Goal: Task Accomplishment & Management: Use online tool/utility

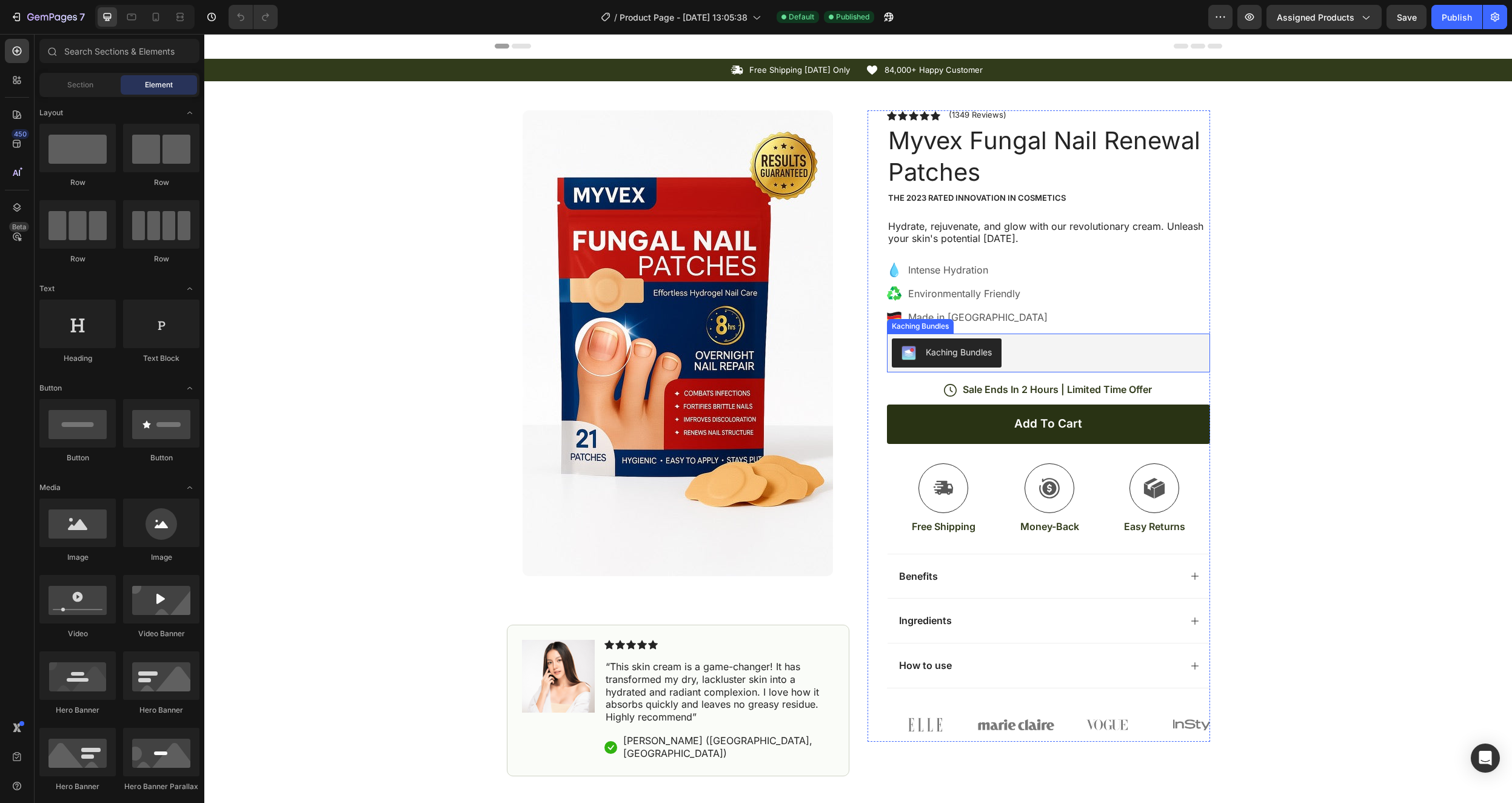
click at [954, 354] on div "Kaching Bundles" at bounding box center [960, 351] width 66 height 13
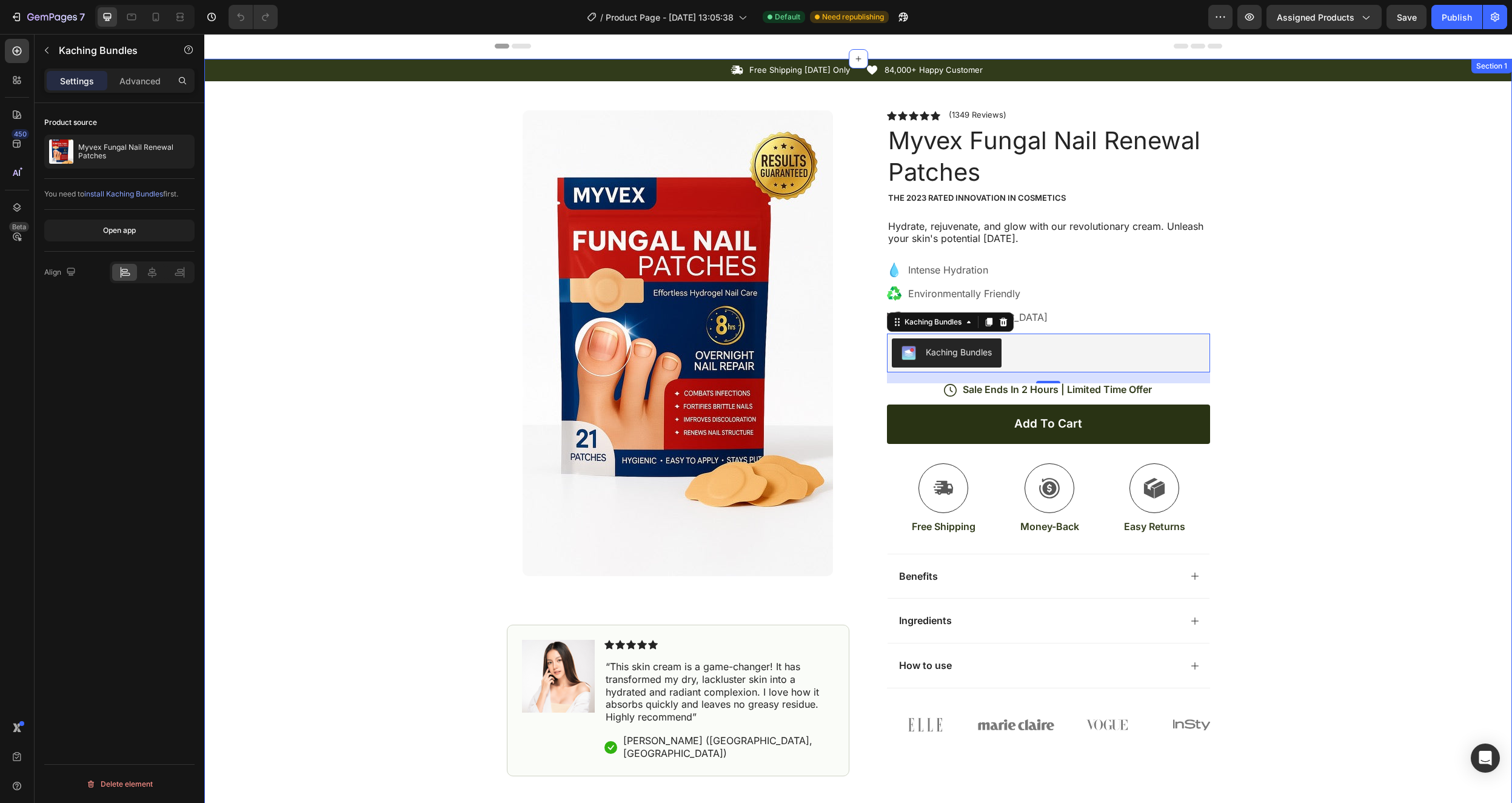
click at [1344, 289] on div "Icon Free Shipping Today Only Text Block Row Icon 84,000+ Happy Customer Text B…" at bounding box center [858, 417] width 1308 height 717
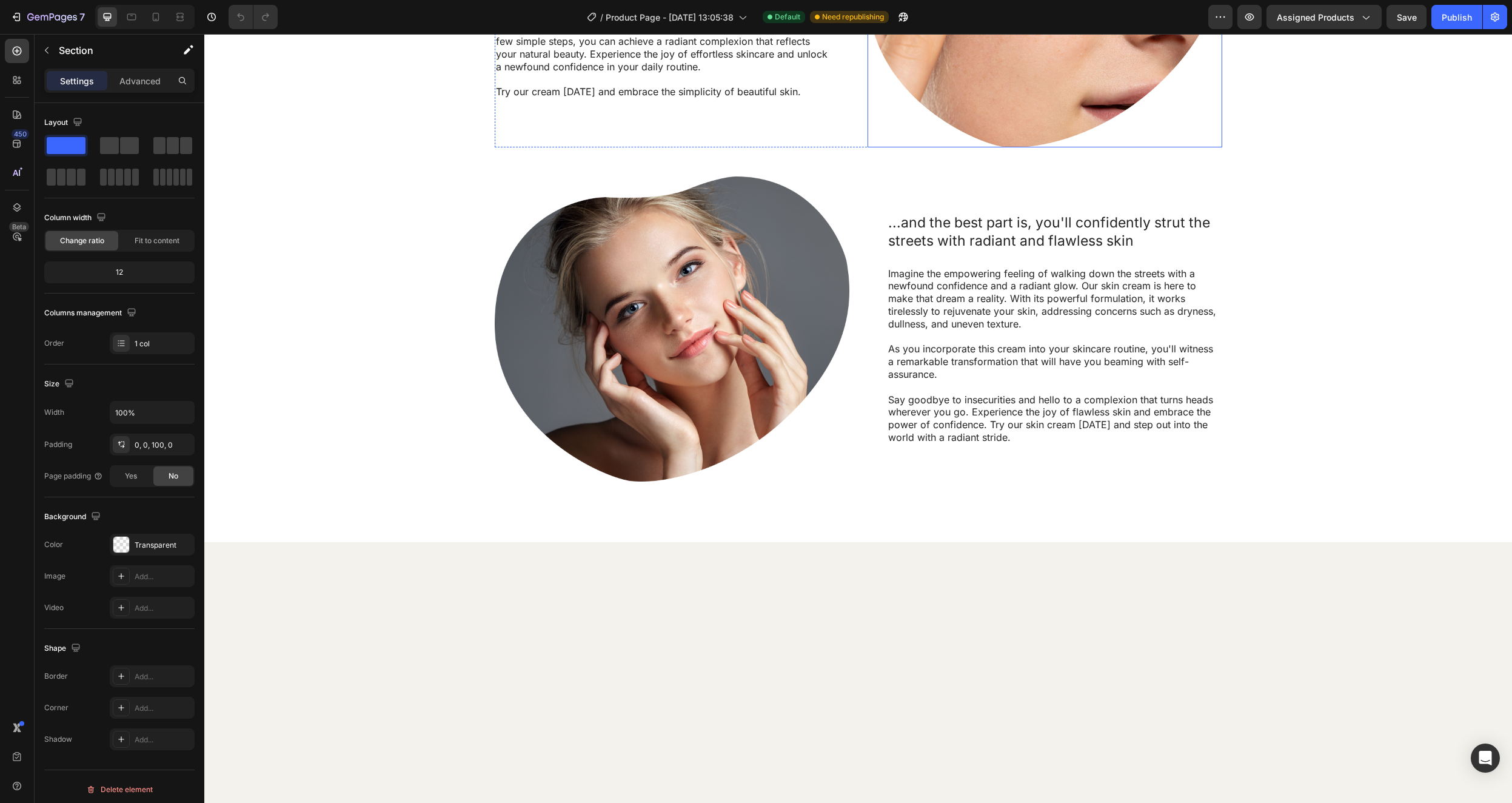
scroll to position [664, 0]
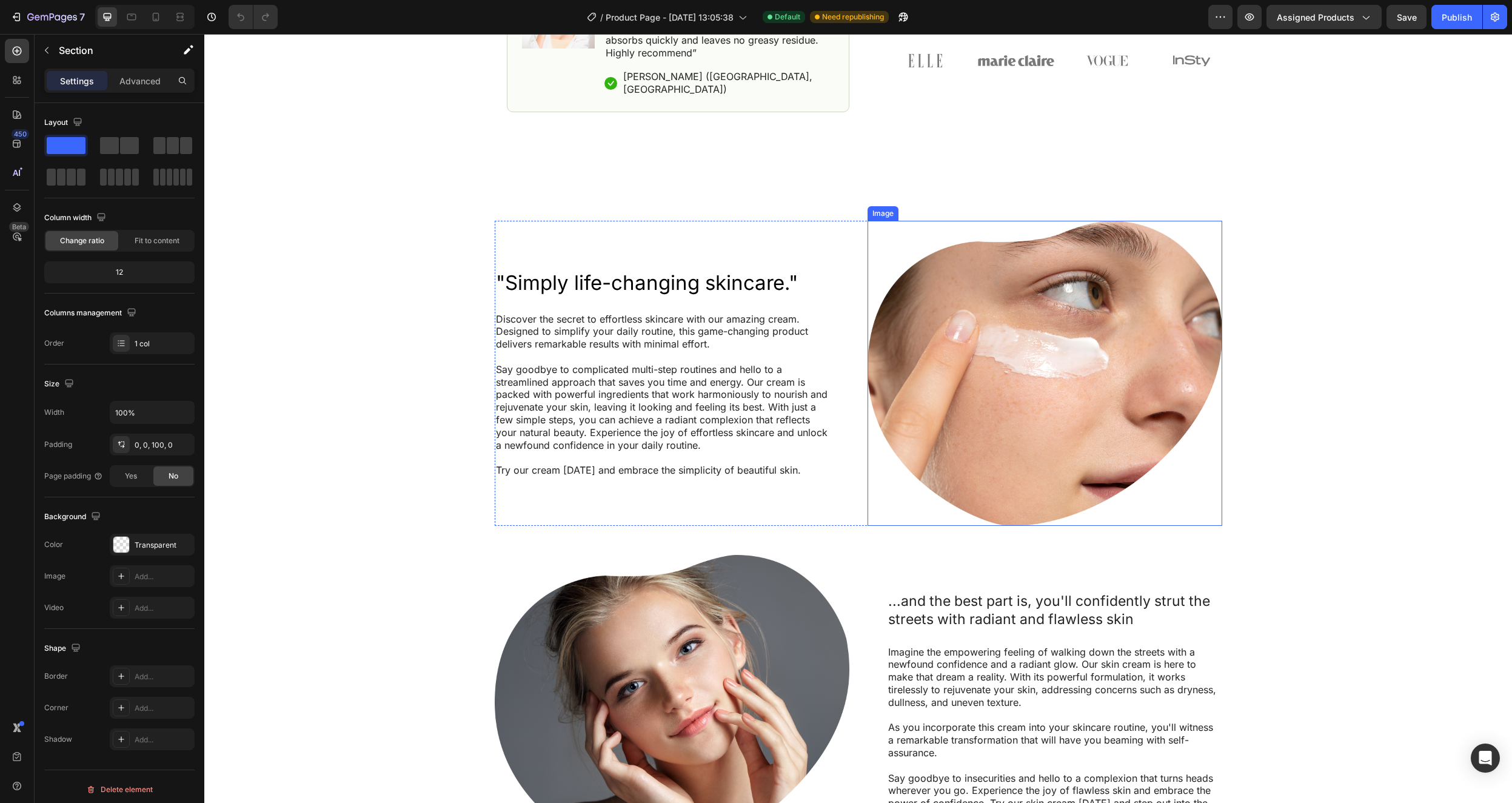
click at [1089, 343] on img at bounding box center [1045, 373] width 355 height 305
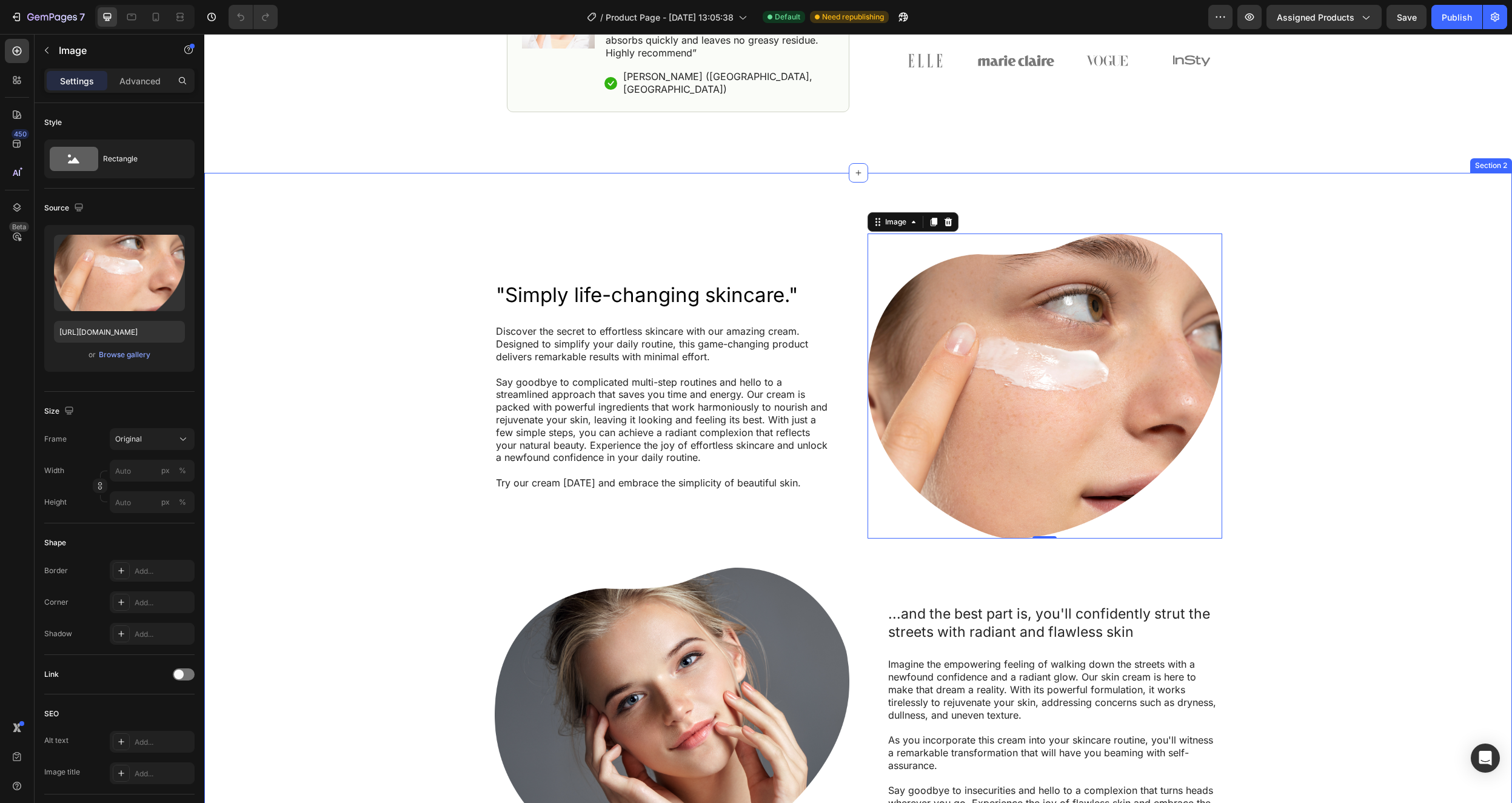
click at [1407, 588] on div ""Simply life-changing skincare." Heading Discover the secret to effortless skin…" at bounding box center [858, 552] width 1284 height 639
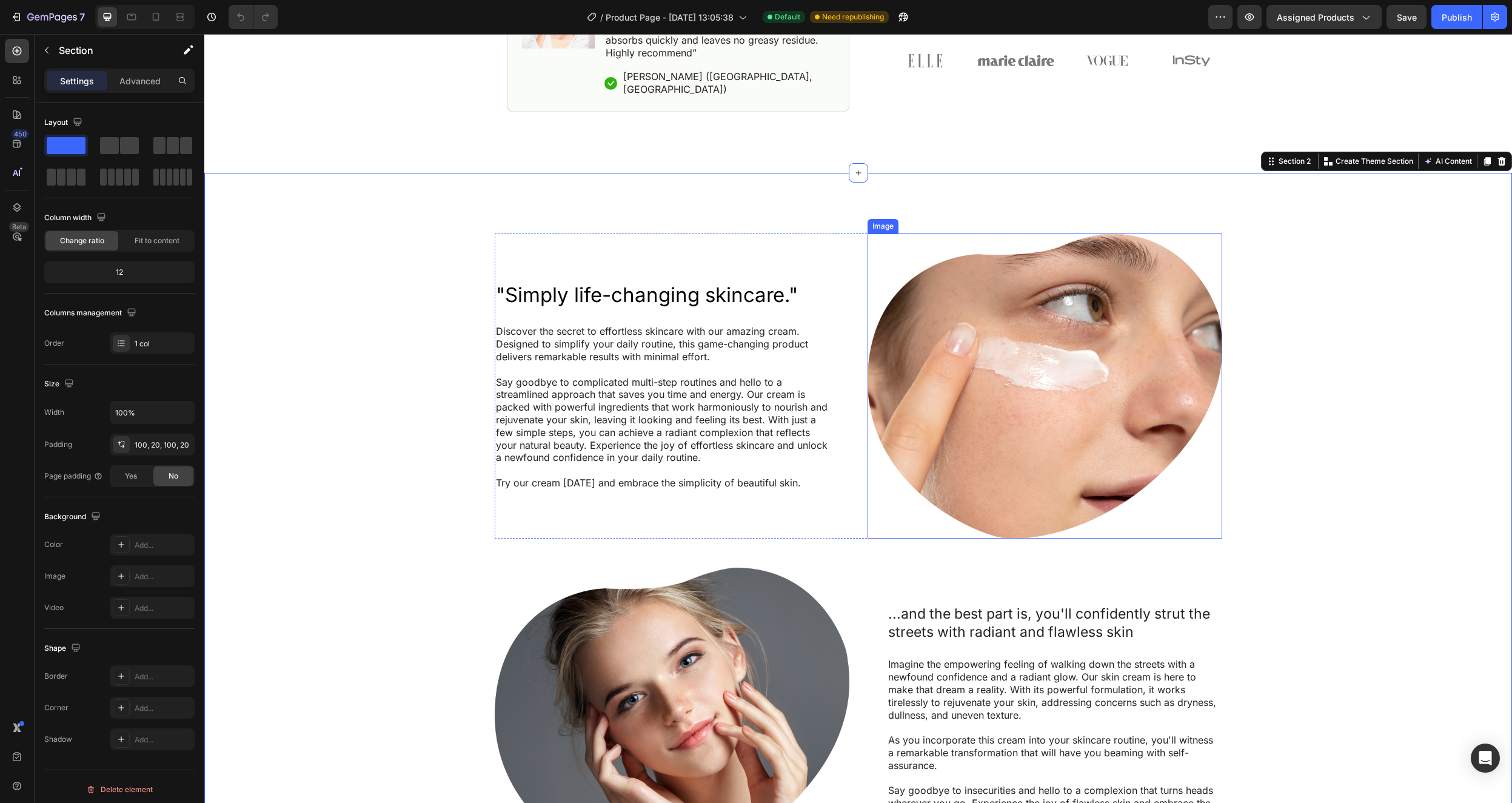
click at [1074, 359] on img at bounding box center [1045, 385] width 355 height 305
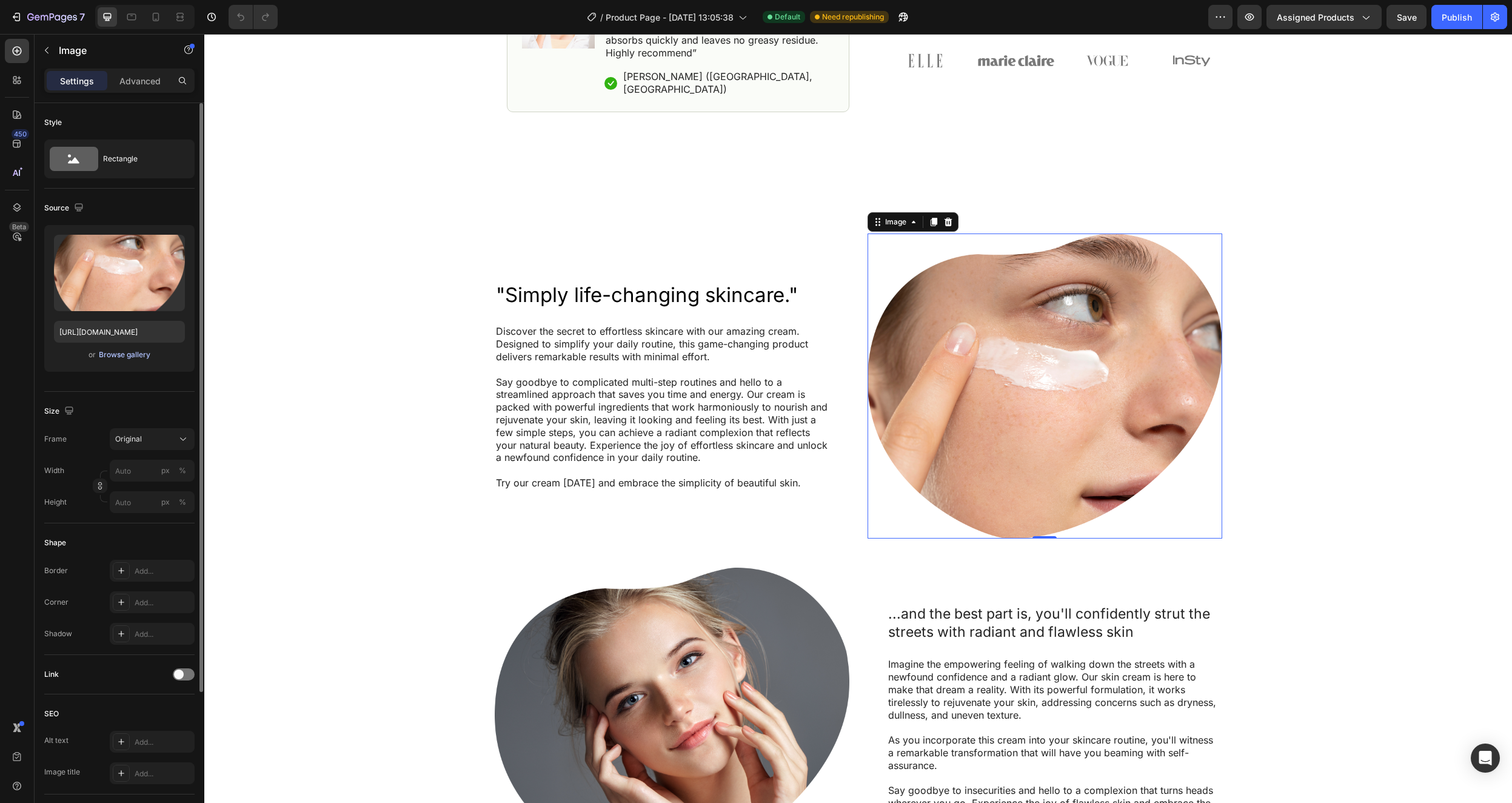
click at [126, 355] on div "Browse gallery" at bounding box center [124, 355] width 52 height 10
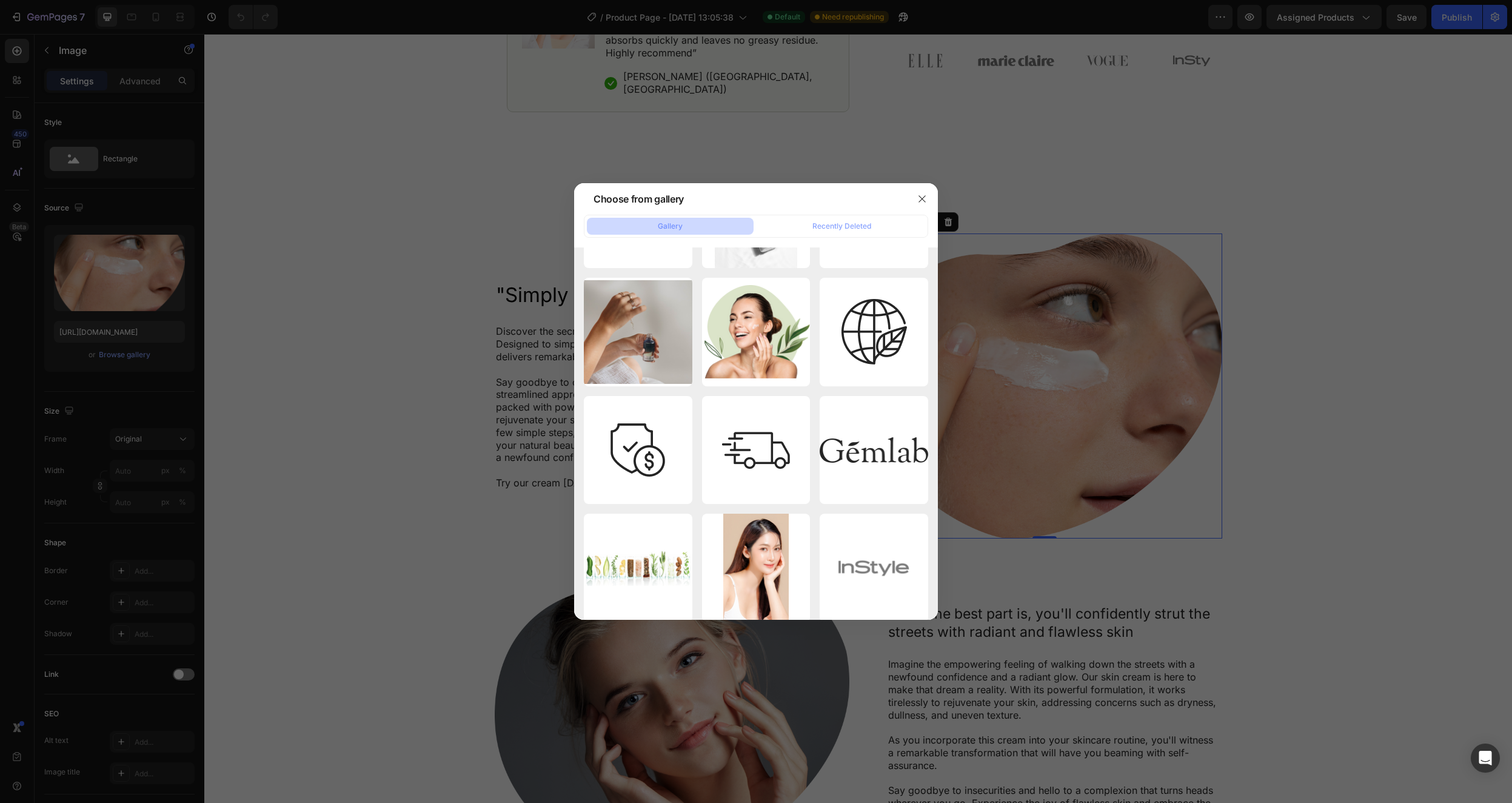
scroll to position [1514, 0]
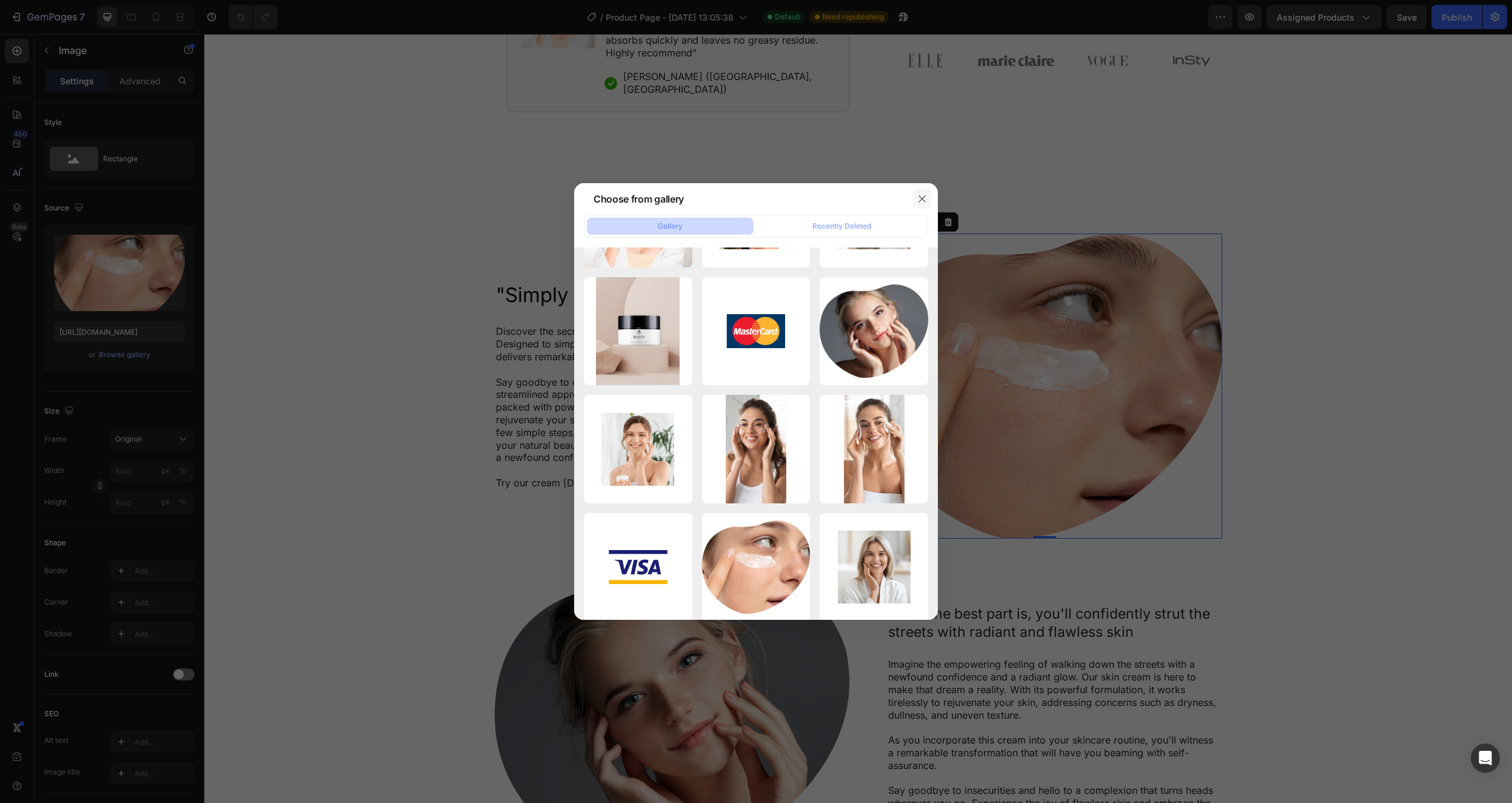
click at [922, 197] on icon "button" at bounding box center [922, 198] width 10 height 10
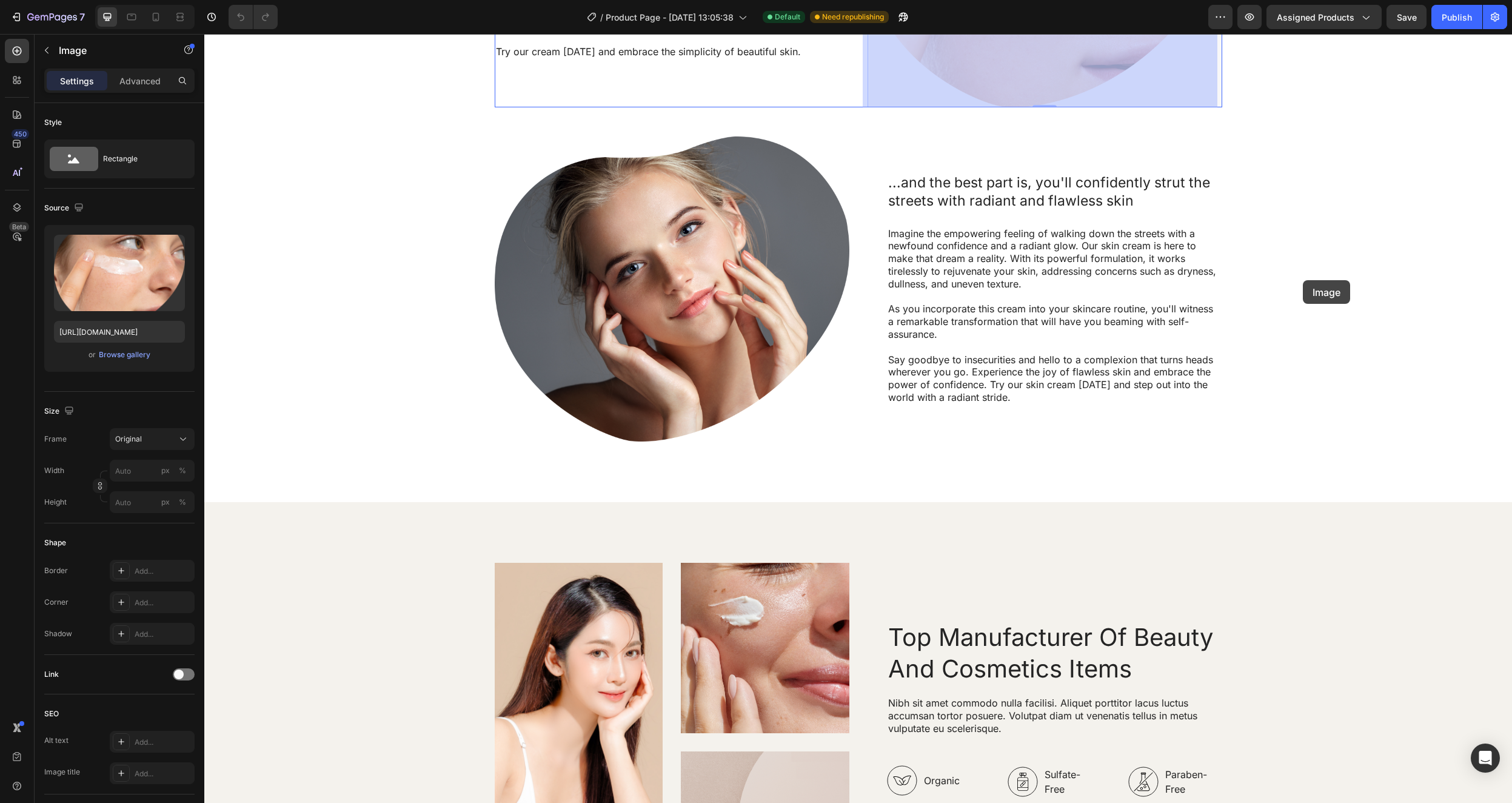
drag, startPoint x: 1050, startPoint y: 358, endPoint x: 1298, endPoint y: 257, distance: 267.8
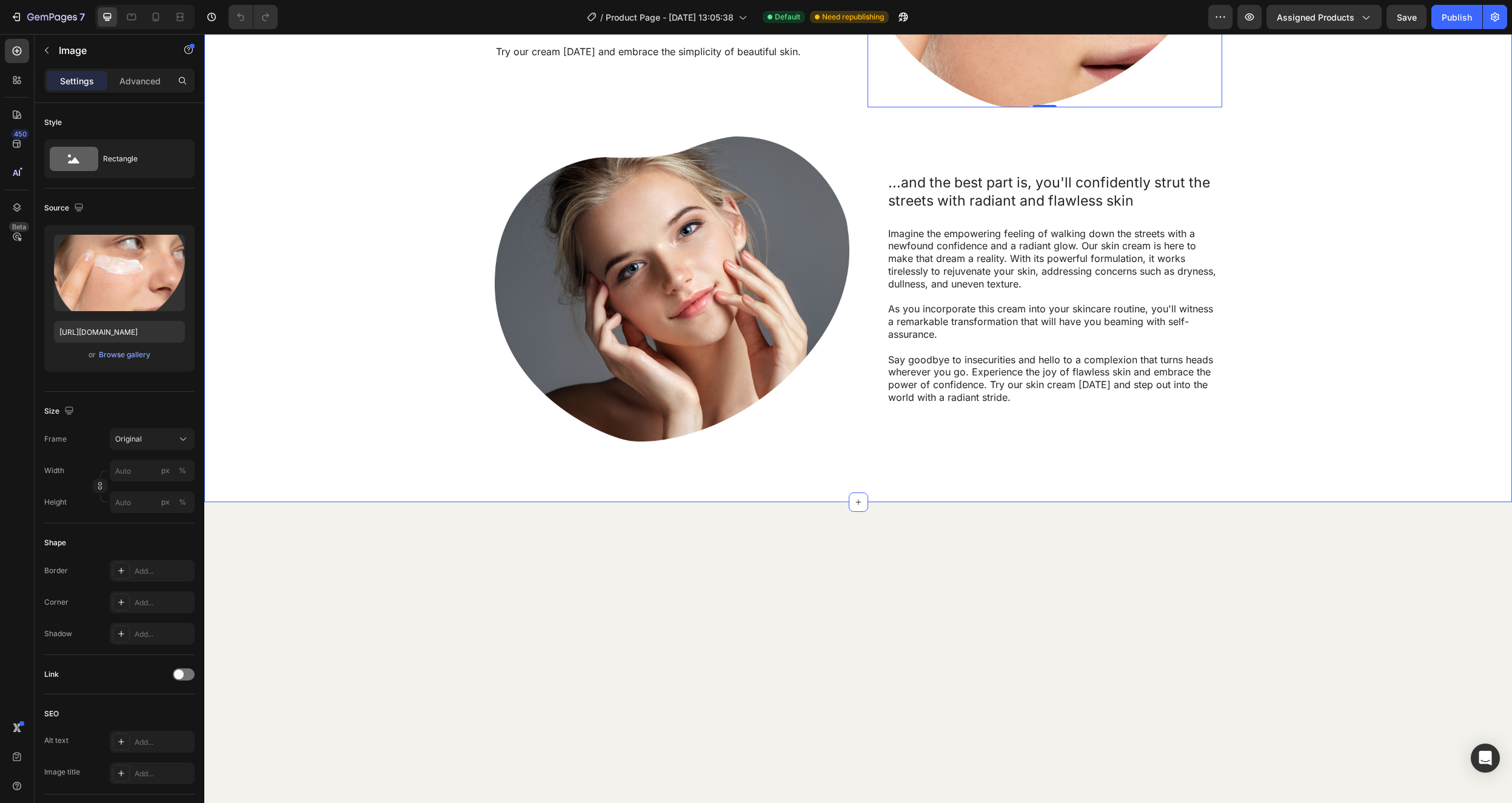
scroll to position [681, 0]
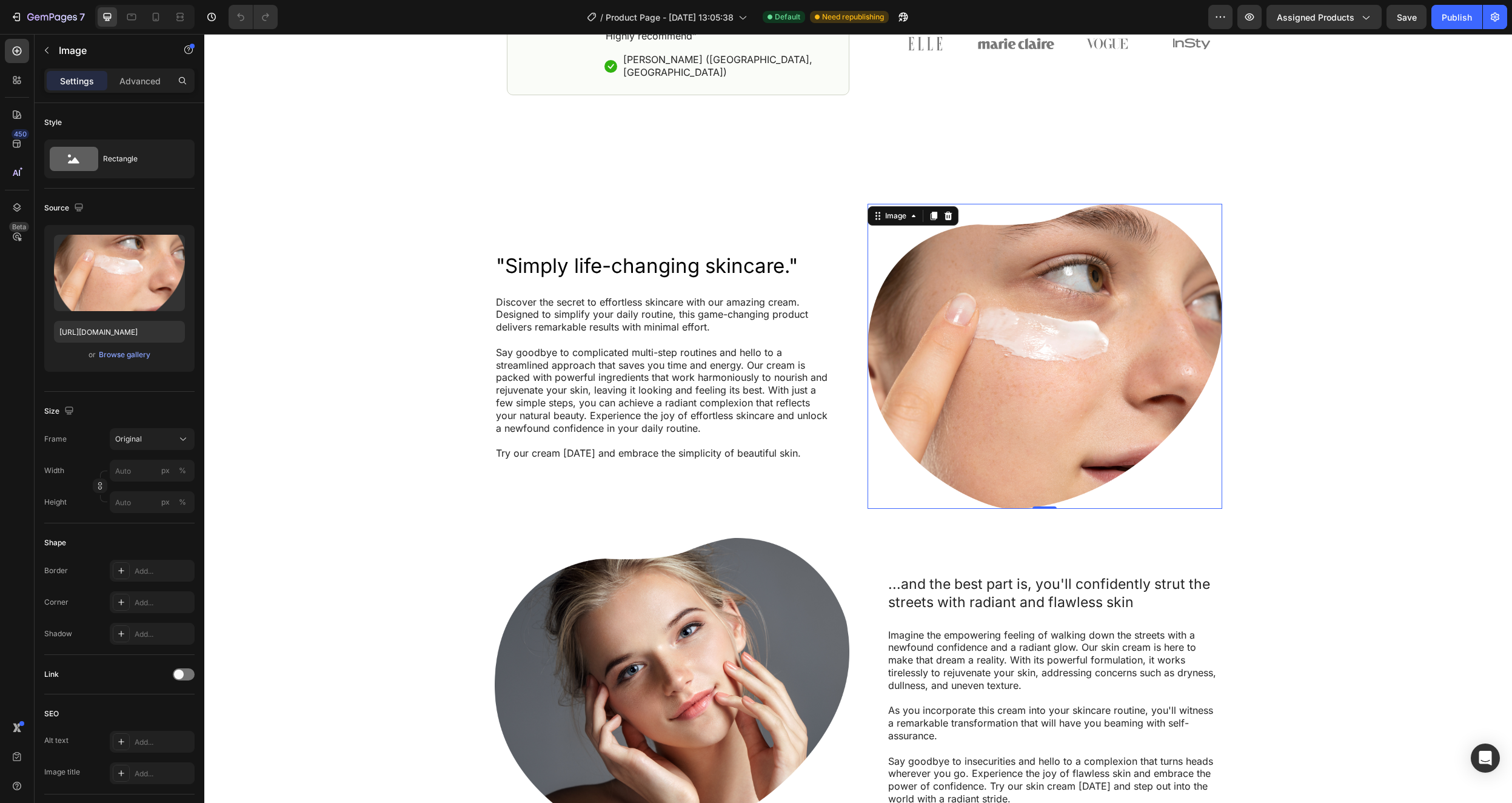
click at [1072, 363] on img at bounding box center [1045, 356] width 355 height 305
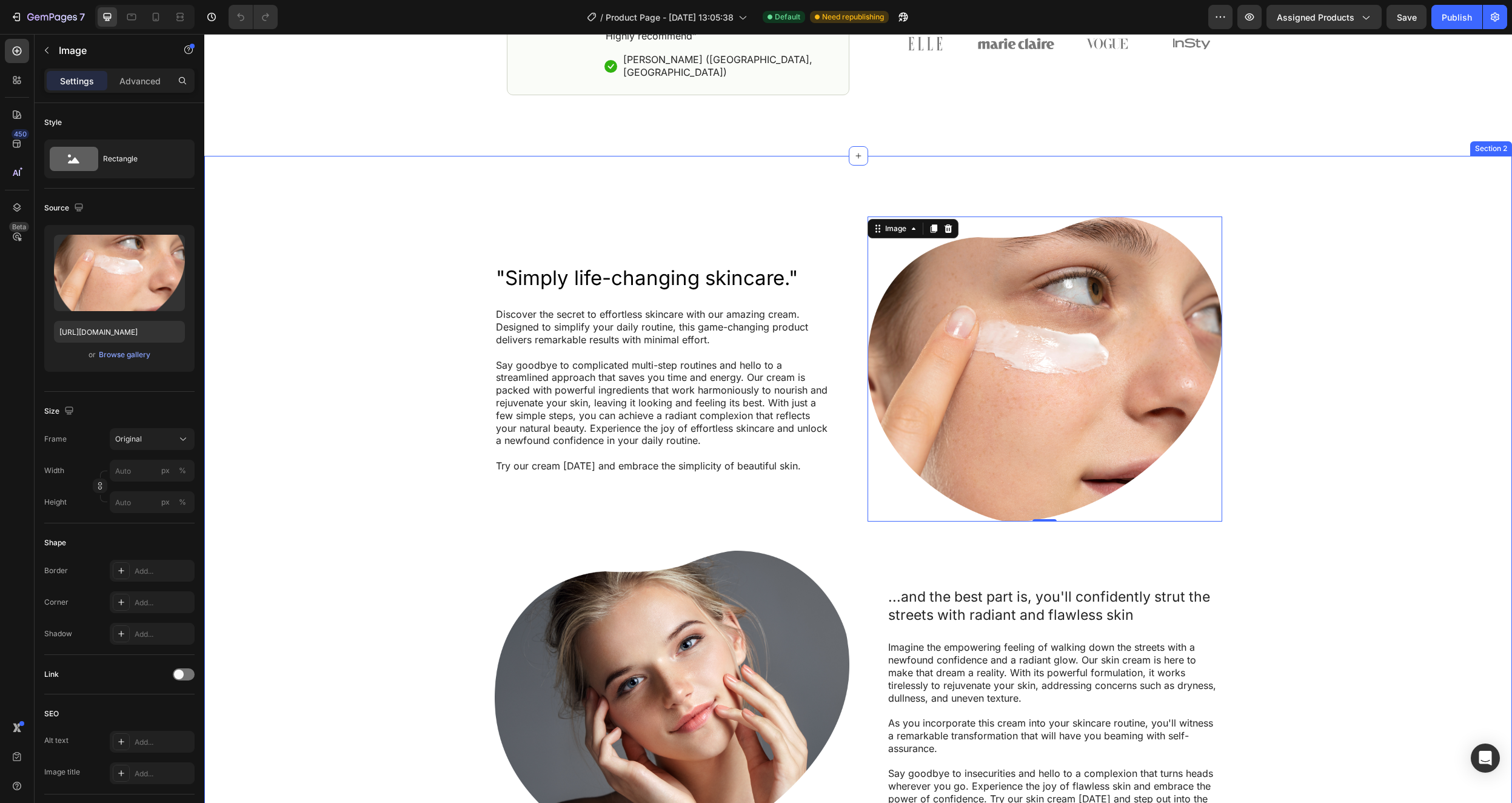
click at [1312, 333] on div ""Simply life-changing skincare." Heading Discover the secret to effortless skin…" at bounding box center [858, 536] width 1284 height 639
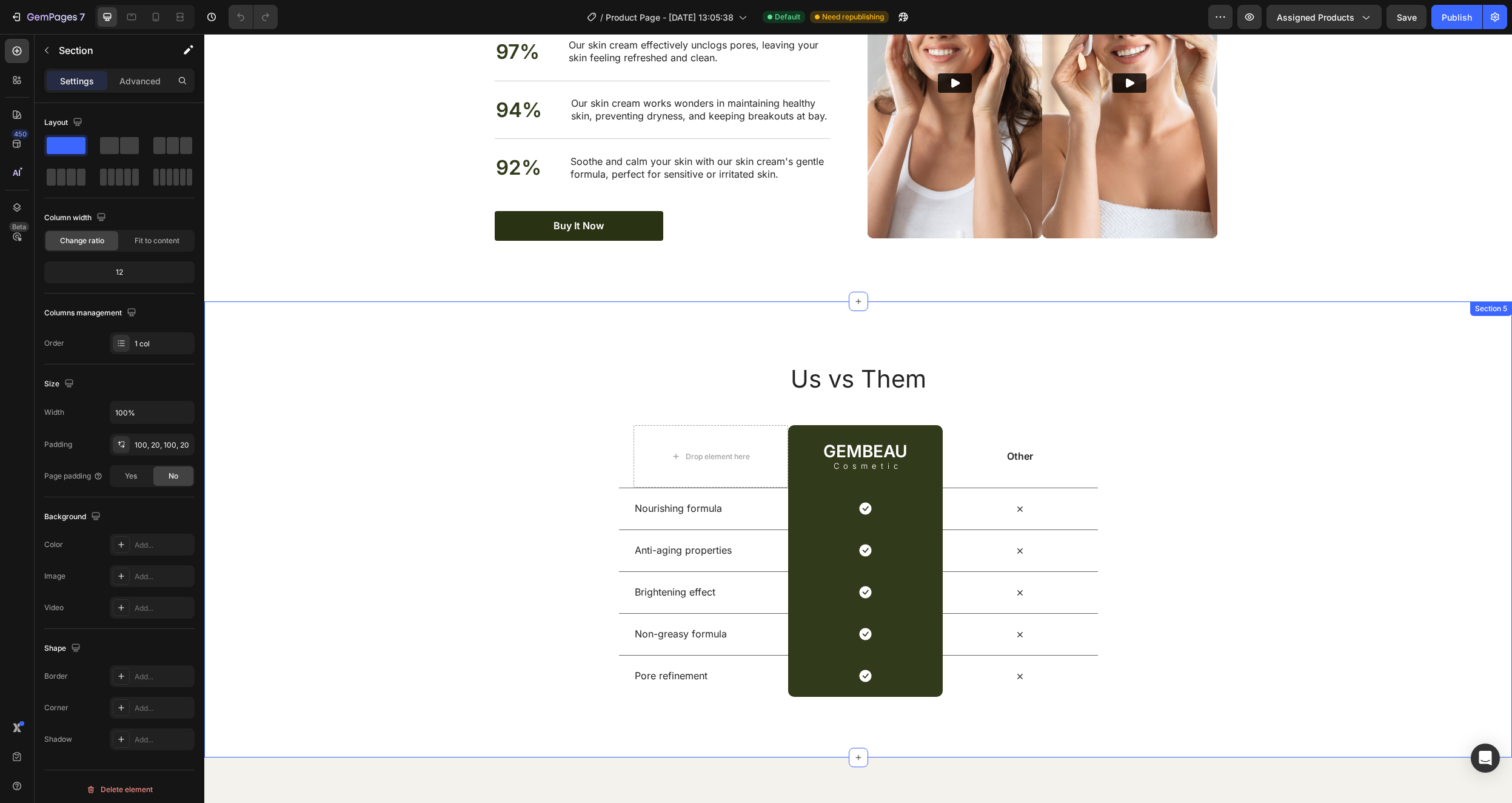
scroll to position [2009, 0]
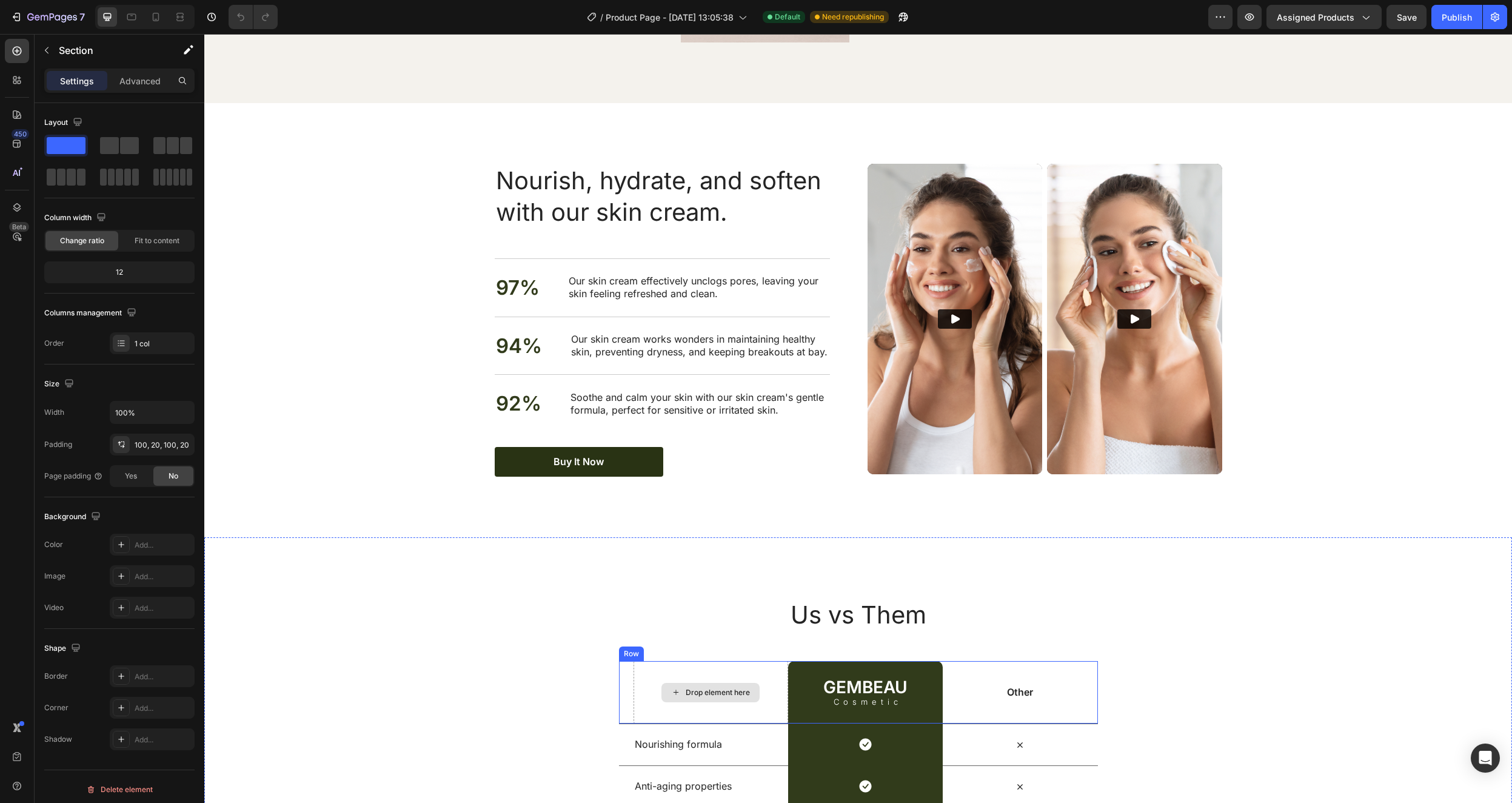
click at [704, 690] on div "Drop element here" at bounding box center [718, 692] width 65 height 10
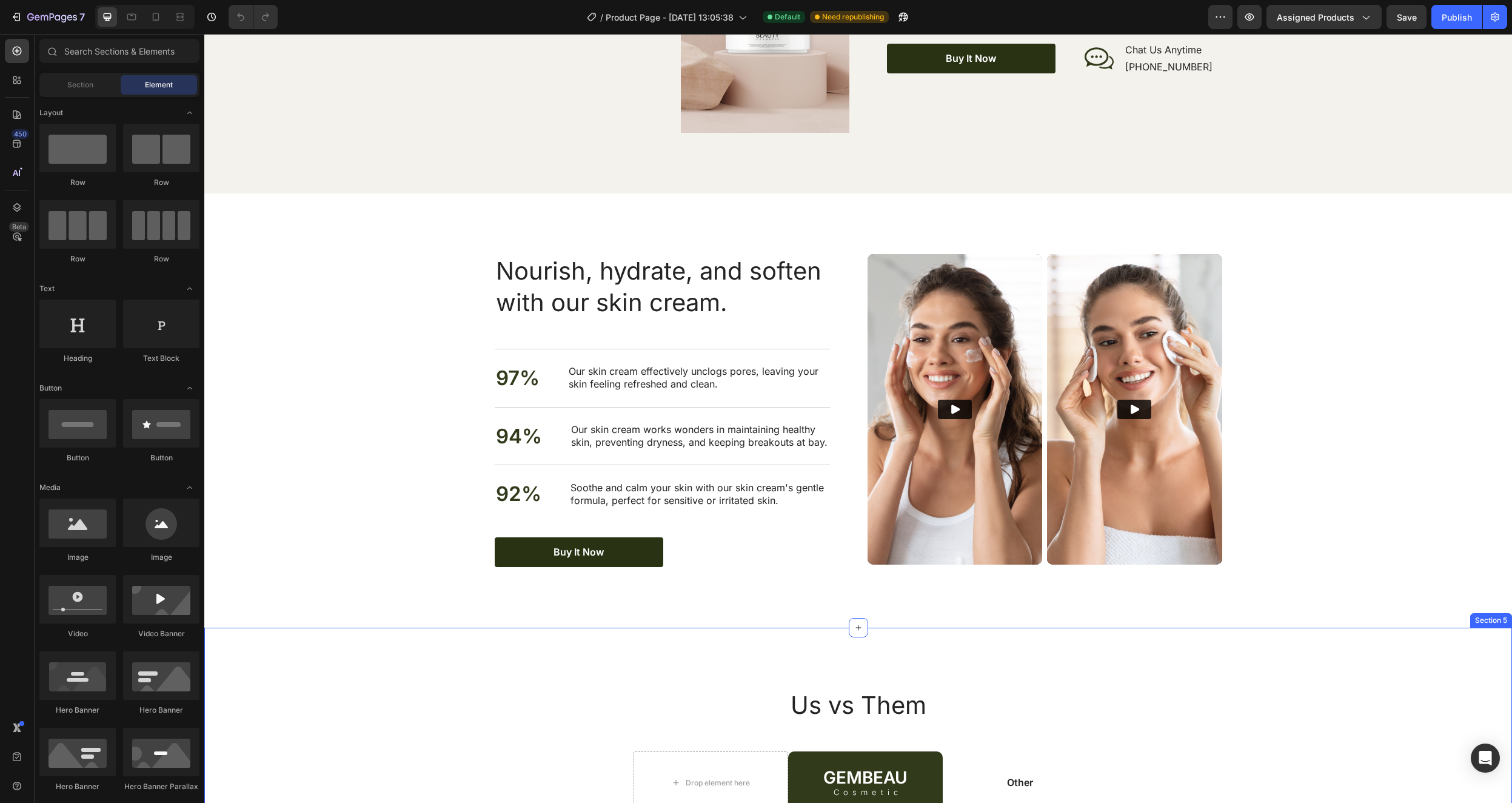
scroll to position [2090, 0]
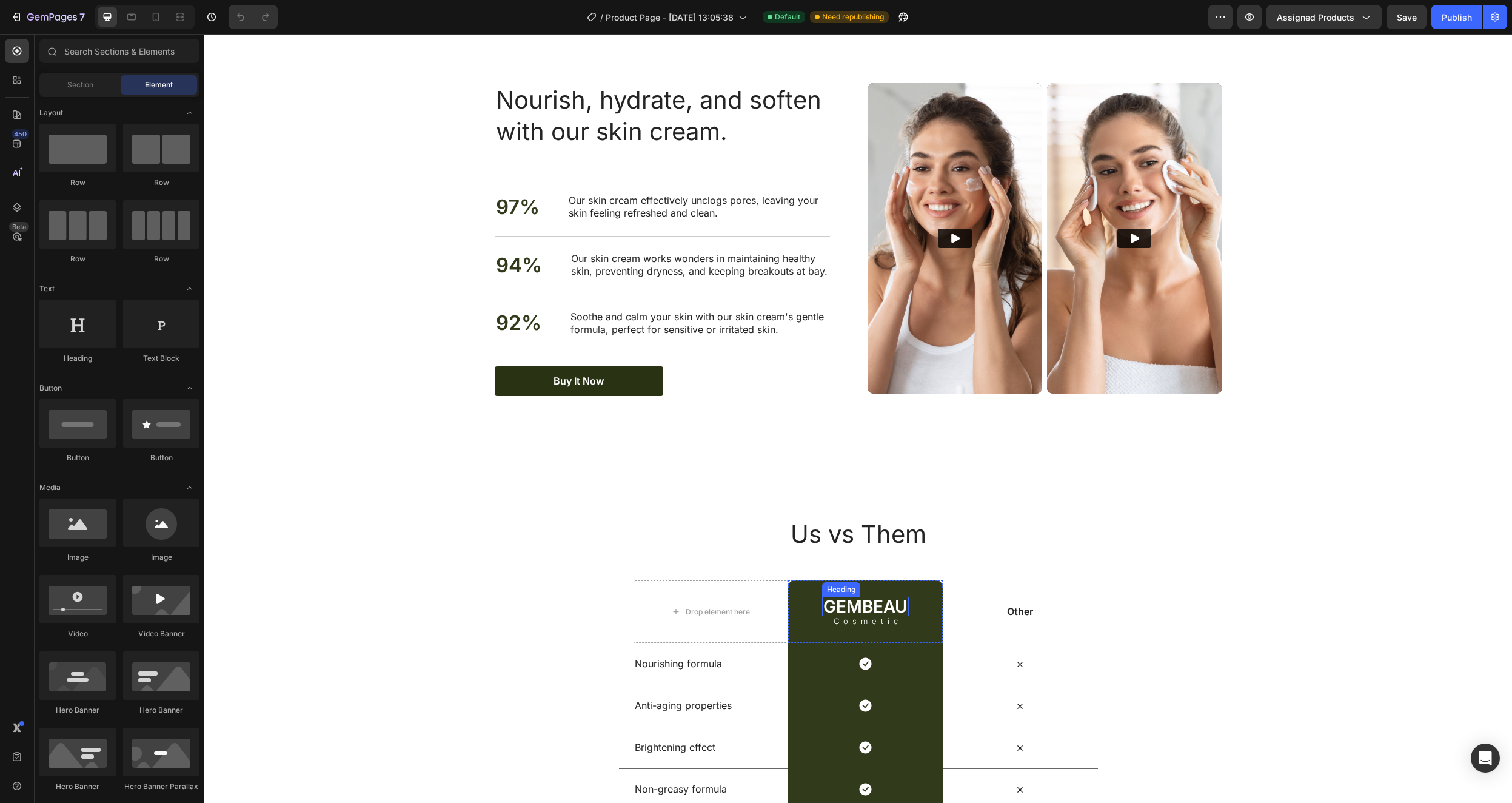
click at [868, 599] on h2 "GEMBEAU" at bounding box center [865, 606] width 87 height 19
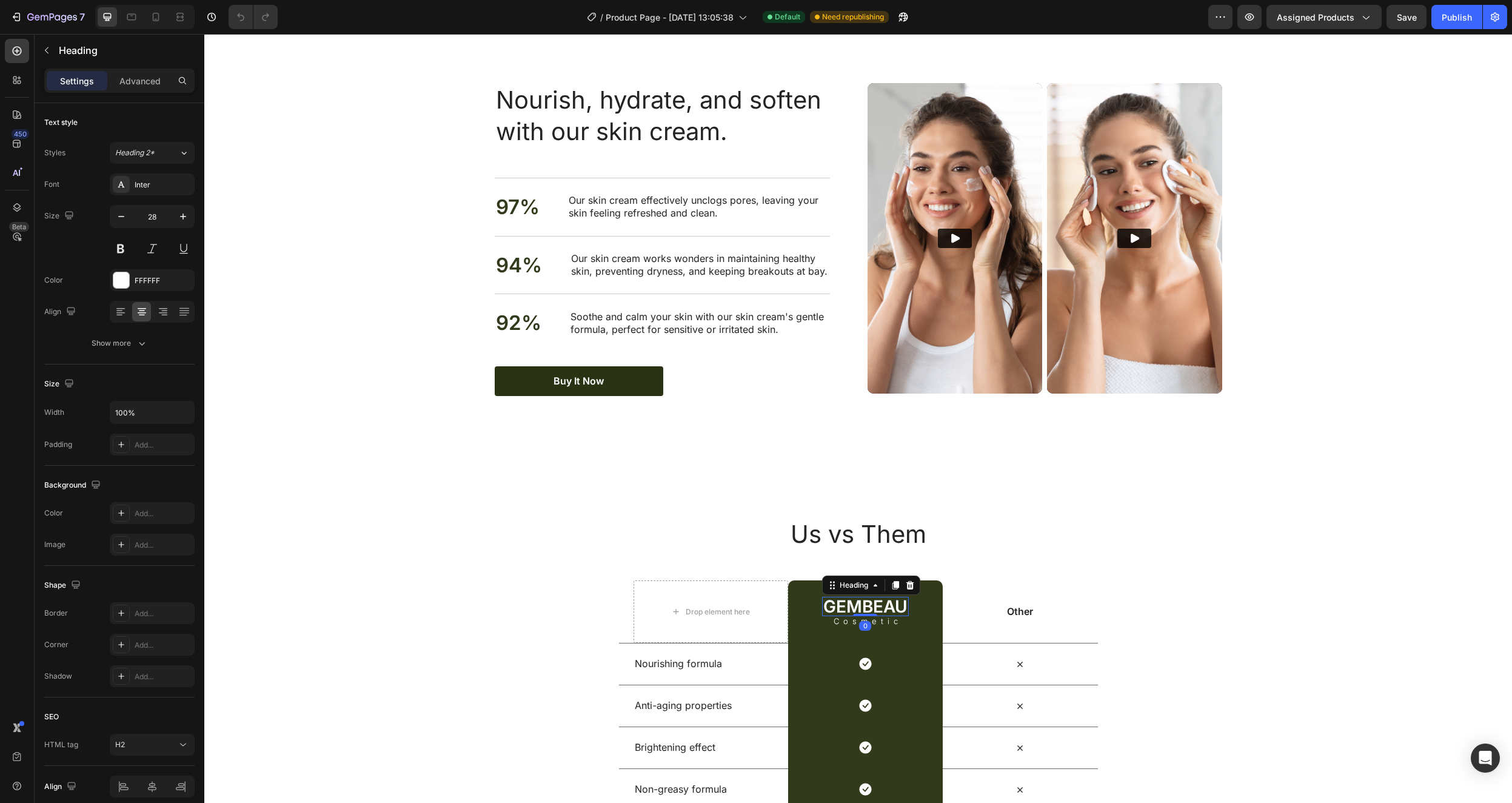
click at [868, 607] on h2 "GEMBEAU" at bounding box center [865, 606] width 87 height 19
click at [868, 607] on p "GEMBEAU" at bounding box center [865, 606] width 84 height 17
click at [868, 623] on p "Cosmetic" at bounding box center [868, 620] width 68 height 8
click at [1409, 421] on div "Nourish, hydrate, and soften with our skin cream. Heading Nourish, hydrate, and…" at bounding box center [858, 239] width 1308 height 434
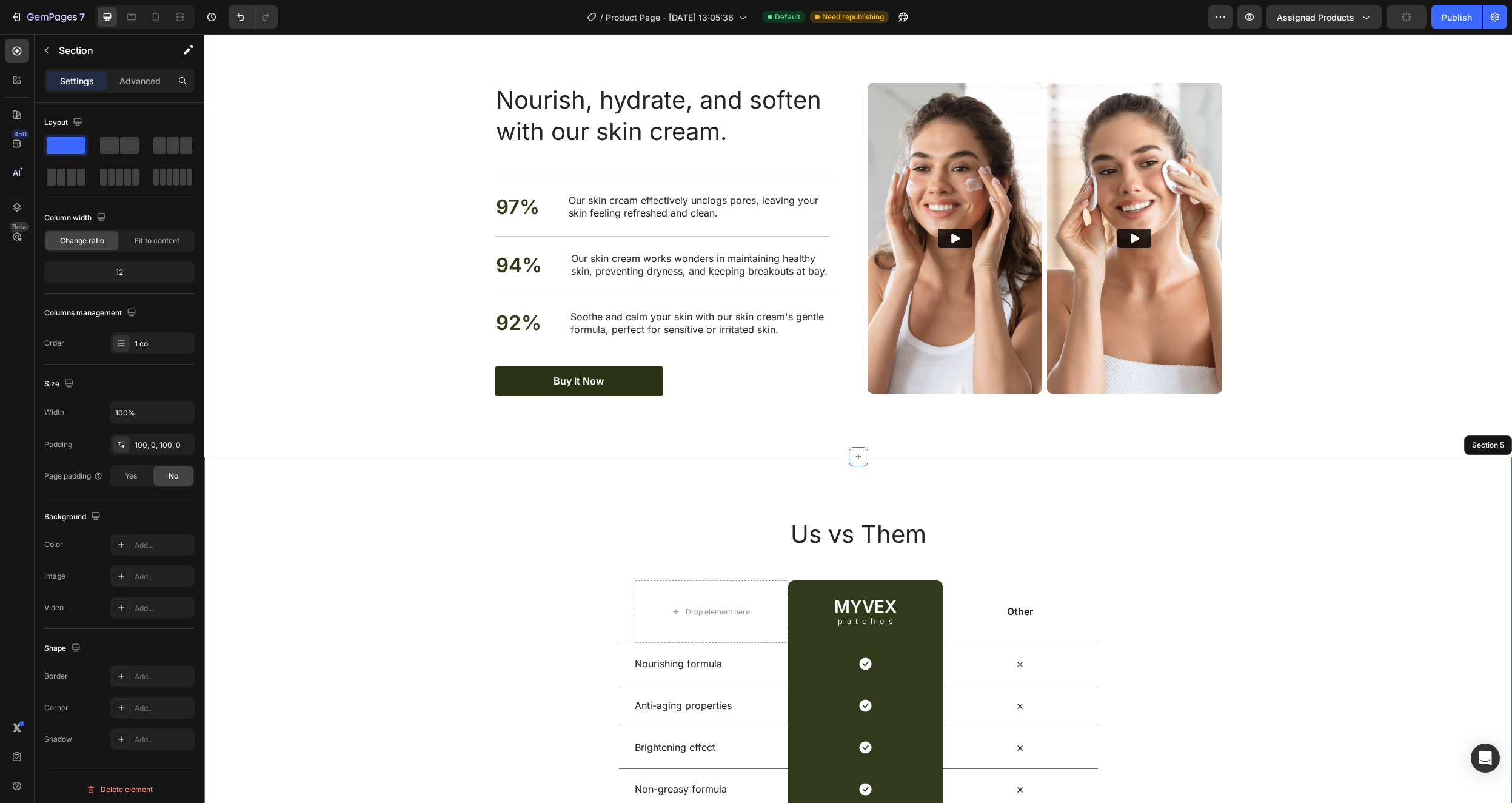
click at [1356, 500] on div "Us vs Them Heading Row Drop element here myvex Heading patches Text Block Row O…" at bounding box center [858, 684] width 1308 height 456
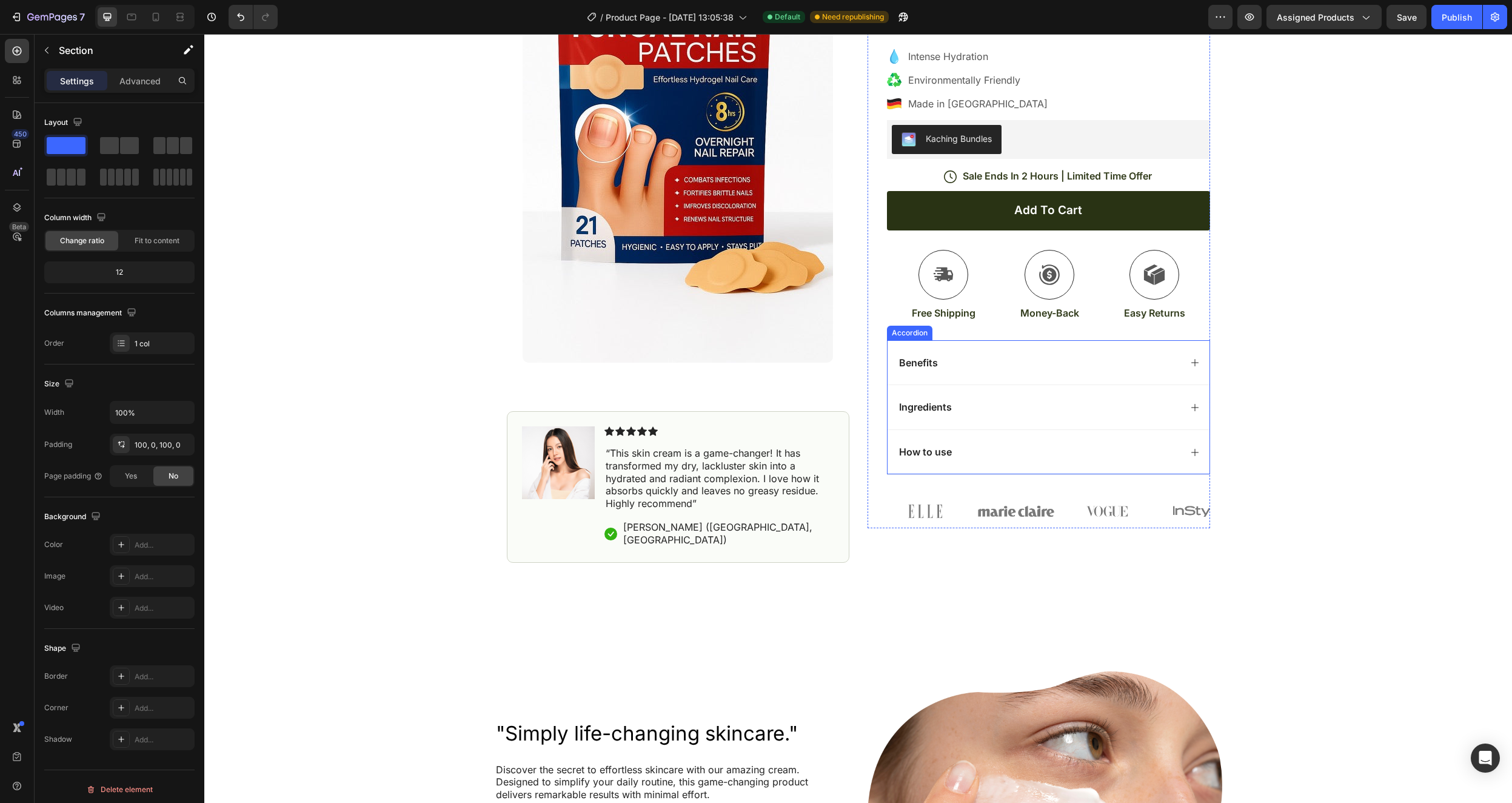
scroll to position [0, 0]
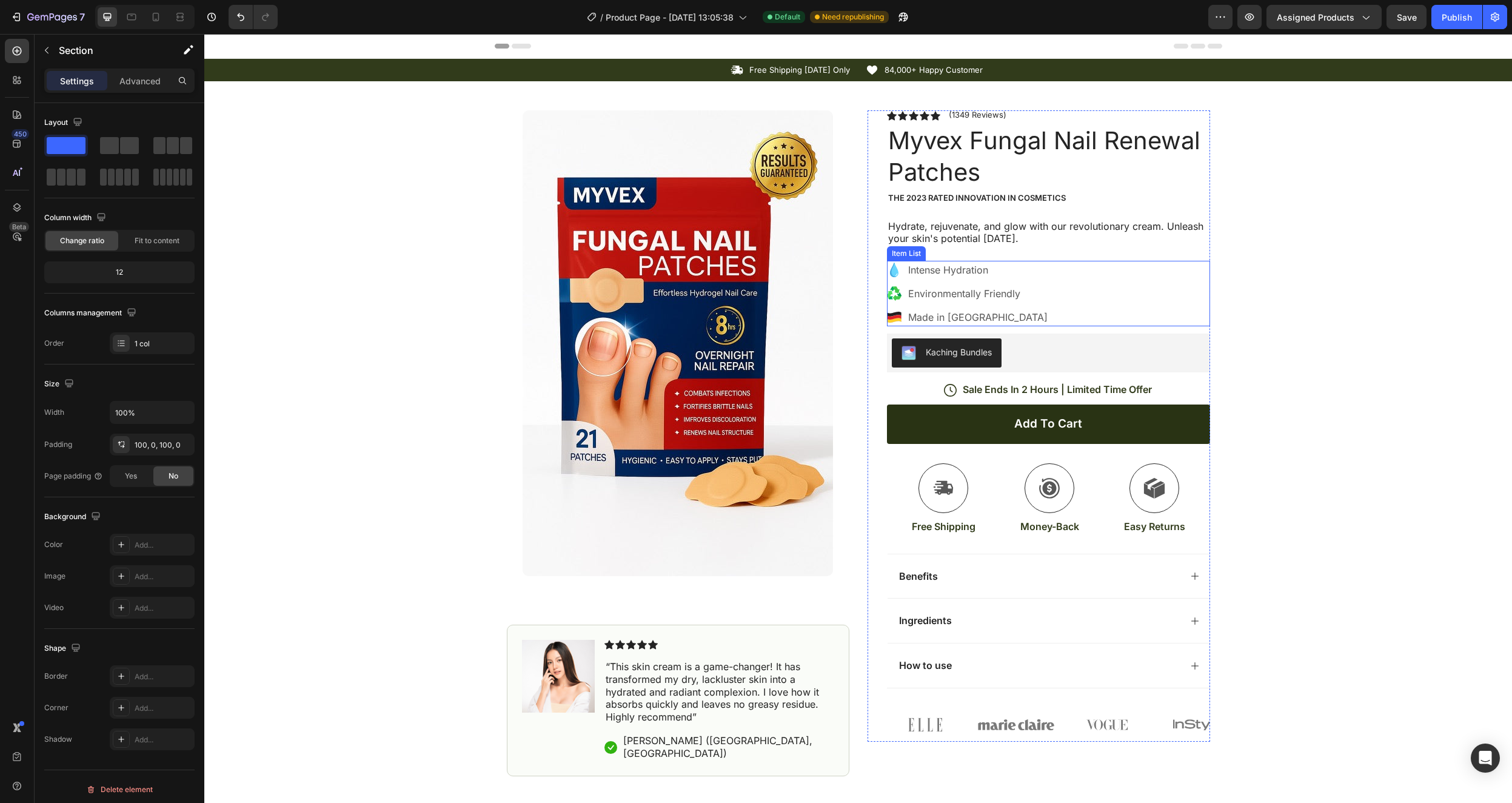
click at [971, 318] on p "Made in Germany" at bounding box center [978, 317] width 140 height 15
click at [970, 318] on p "Made in Germany" at bounding box center [978, 317] width 140 height 15
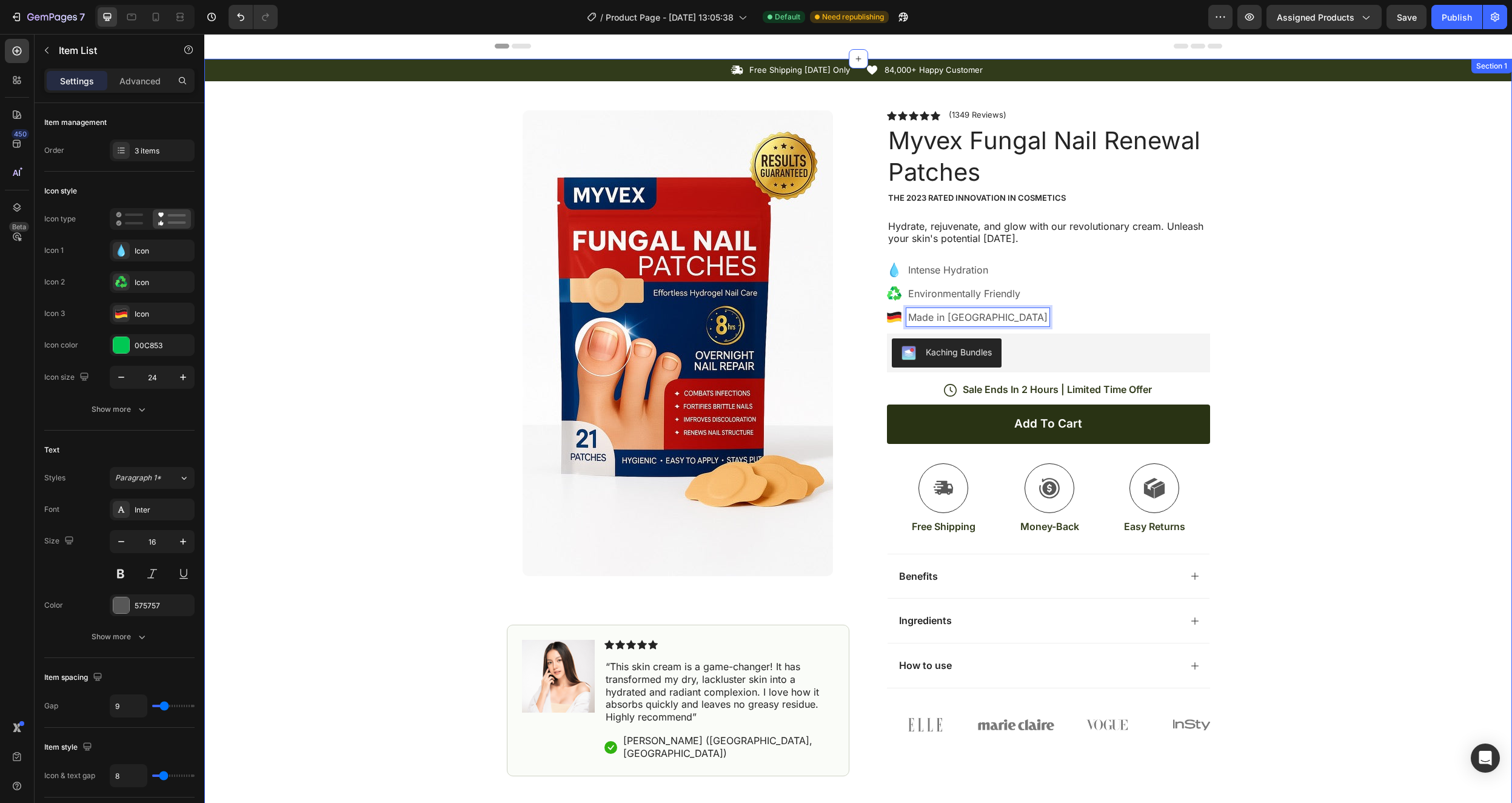
click at [1390, 379] on div "Icon Free Shipping Today Only Text Block Row Icon 84,000+ Happy Customer Text B…" at bounding box center [858, 417] width 1308 height 717
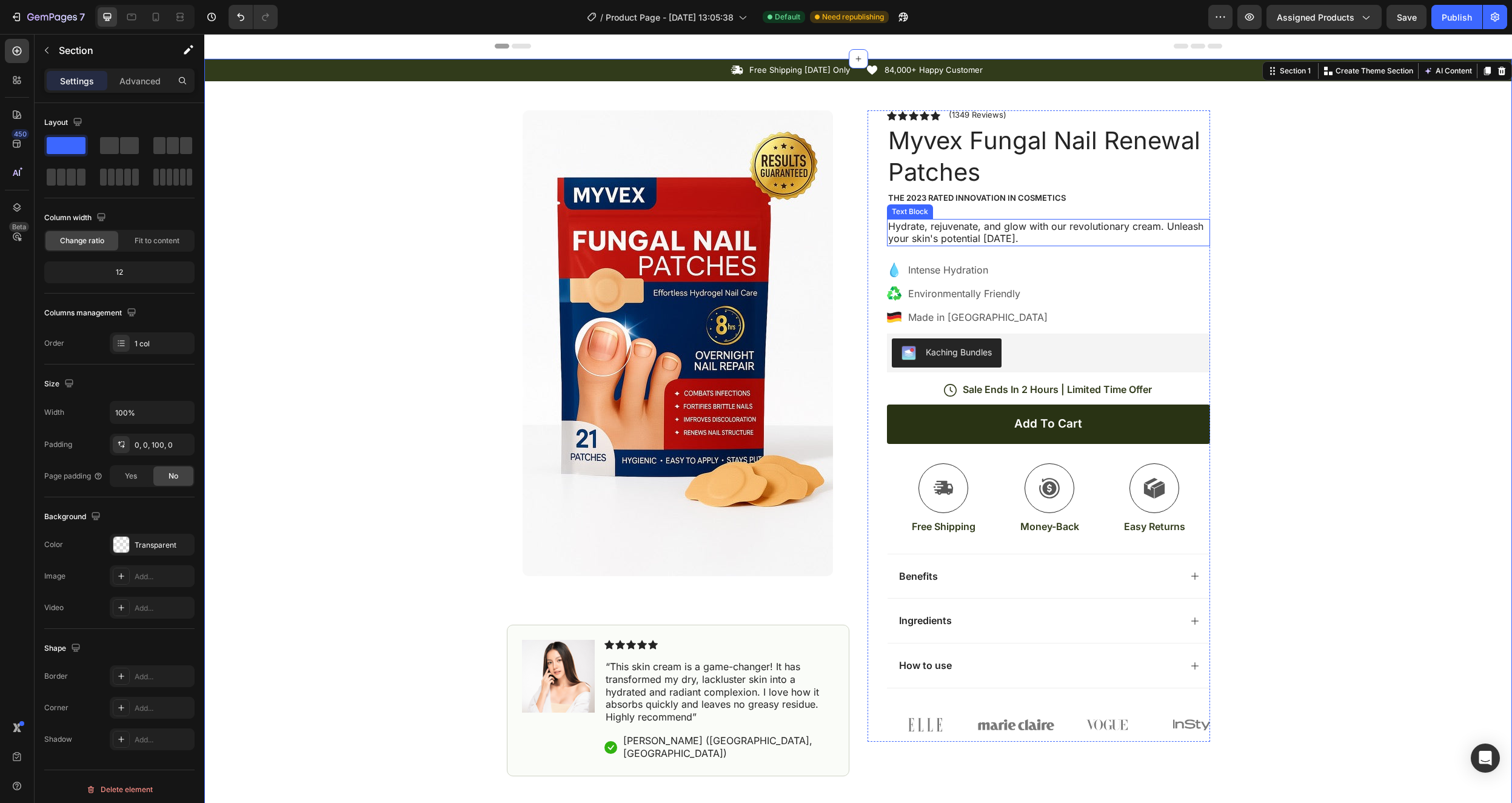
click at [977, 242] on p "Hydrate, rejuvenate, and glow with our revolutionary cream. Unleash your skin's…" at bounding box center [1048, 232] width 321 height 25
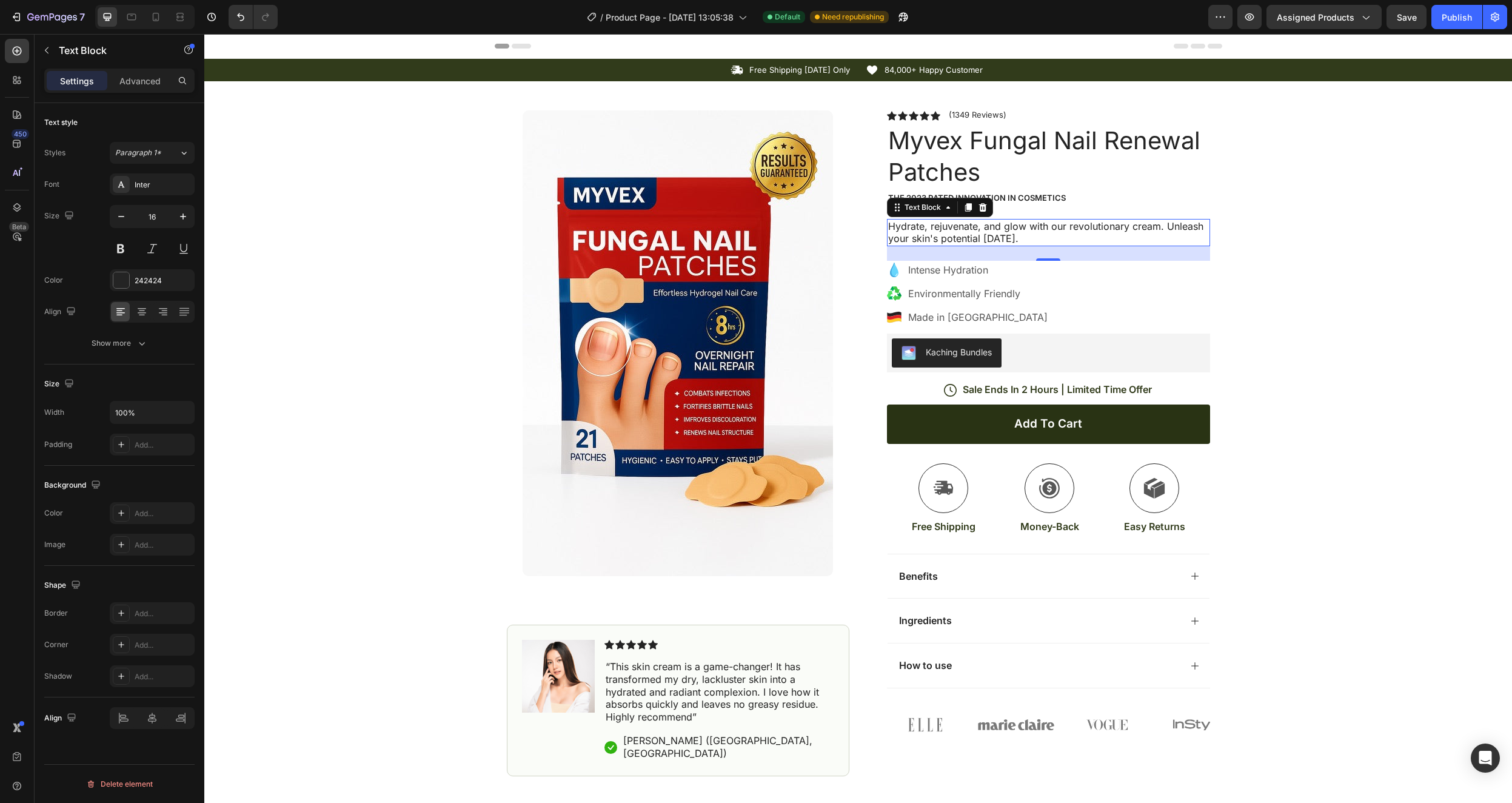
click at [1009, 236] on p "Hydrate, rejuvenate, and glow with our revolutionary cream. Unleash your skin's…" at bounding box center [1048, 232] width 321 height 25
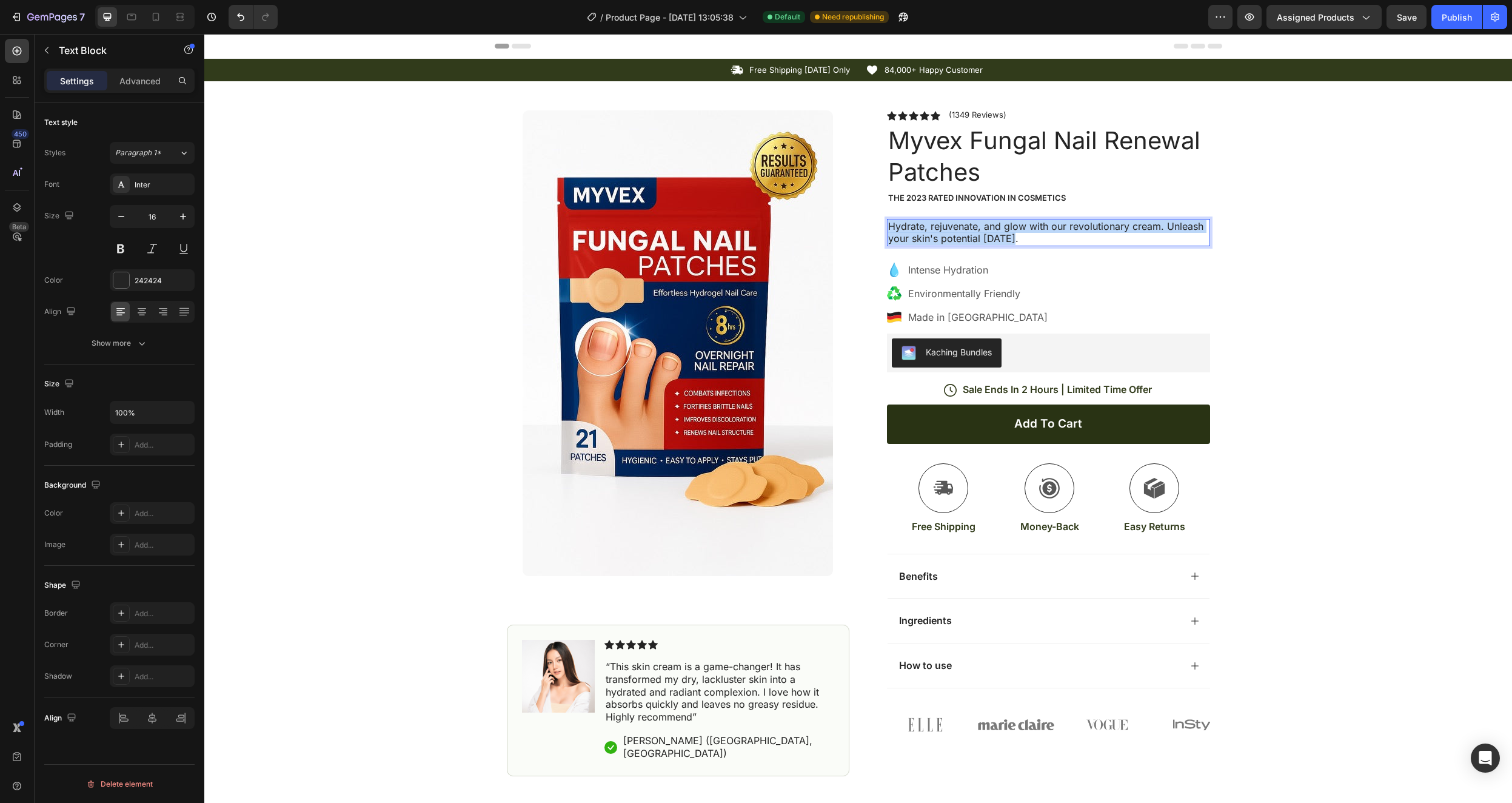
click at [1009, 236] on p "Hydrate, rejuvenate, and glow with our revolutionary cream. Unleash your skin's…" at bounding box center [1048, 232] width 321 height 25
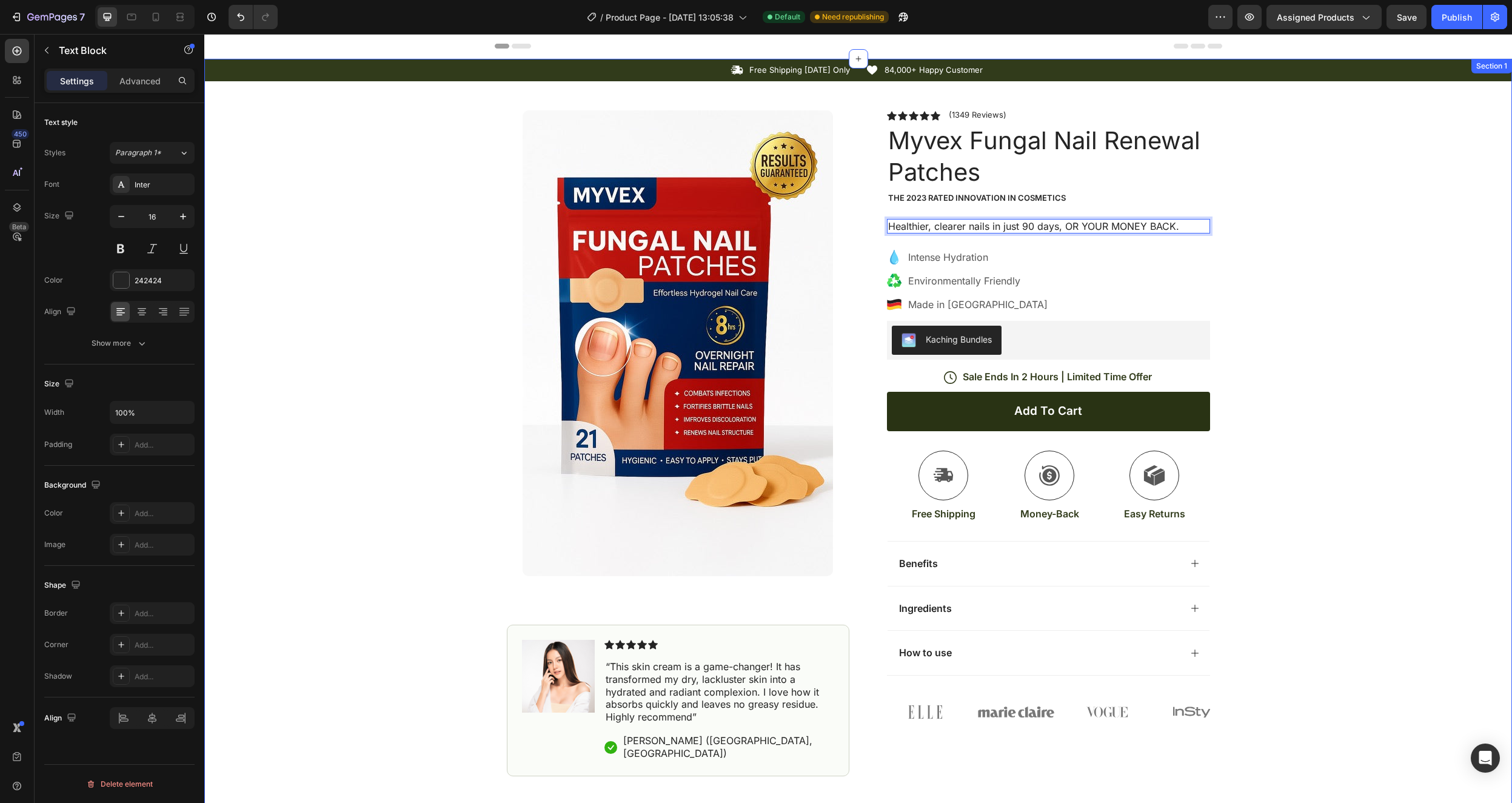
click at [1313, 245] on div "Icon Free Shipping Today Only Text Block Row Icon 84,000+ Happy Customer Text B…" at bounding box center [858, 417] width 1308 height 717
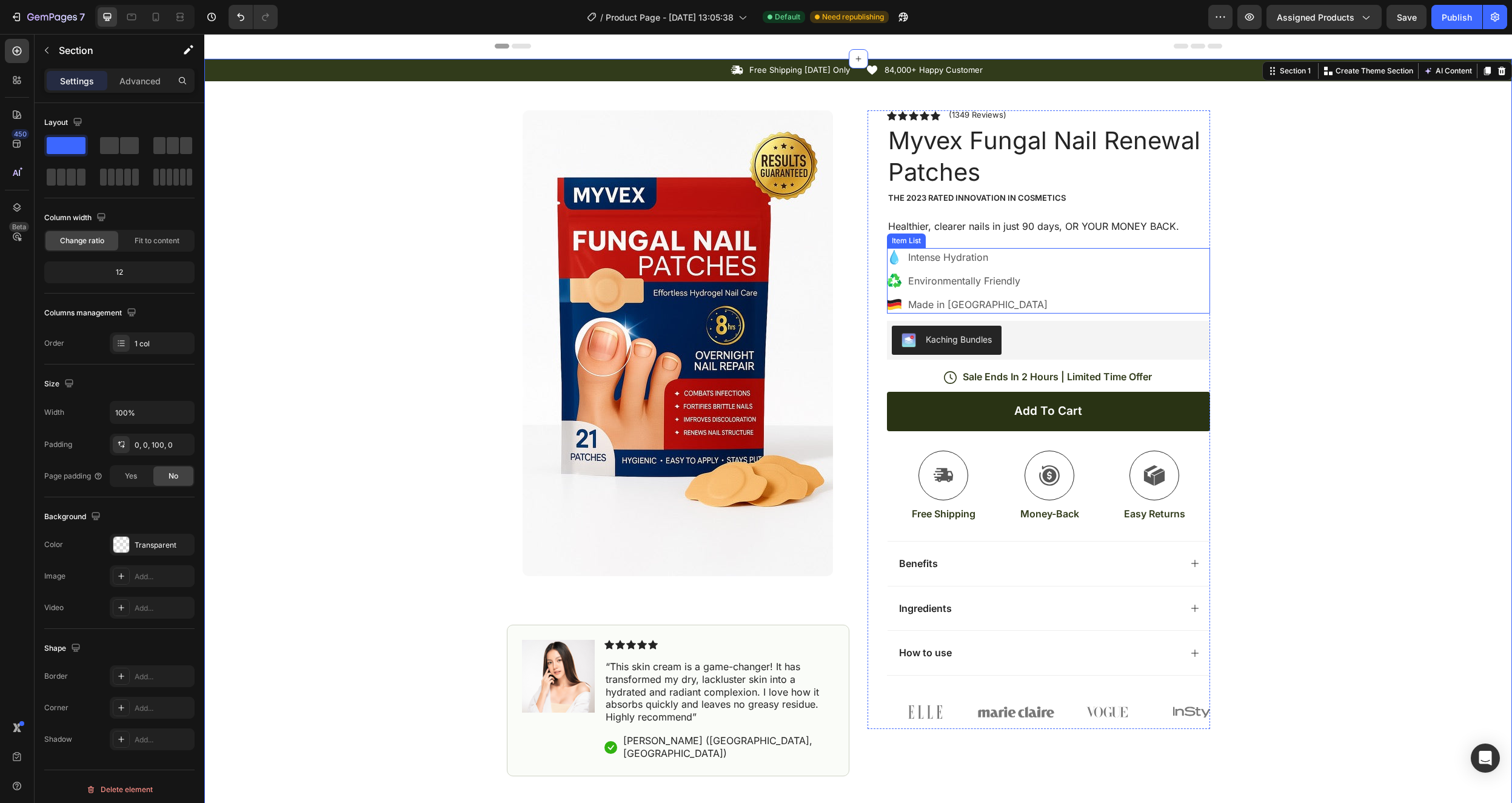
click at [930, 262] on p "Intense Hydration" at bounding box center [978, 257] width 140 height 15
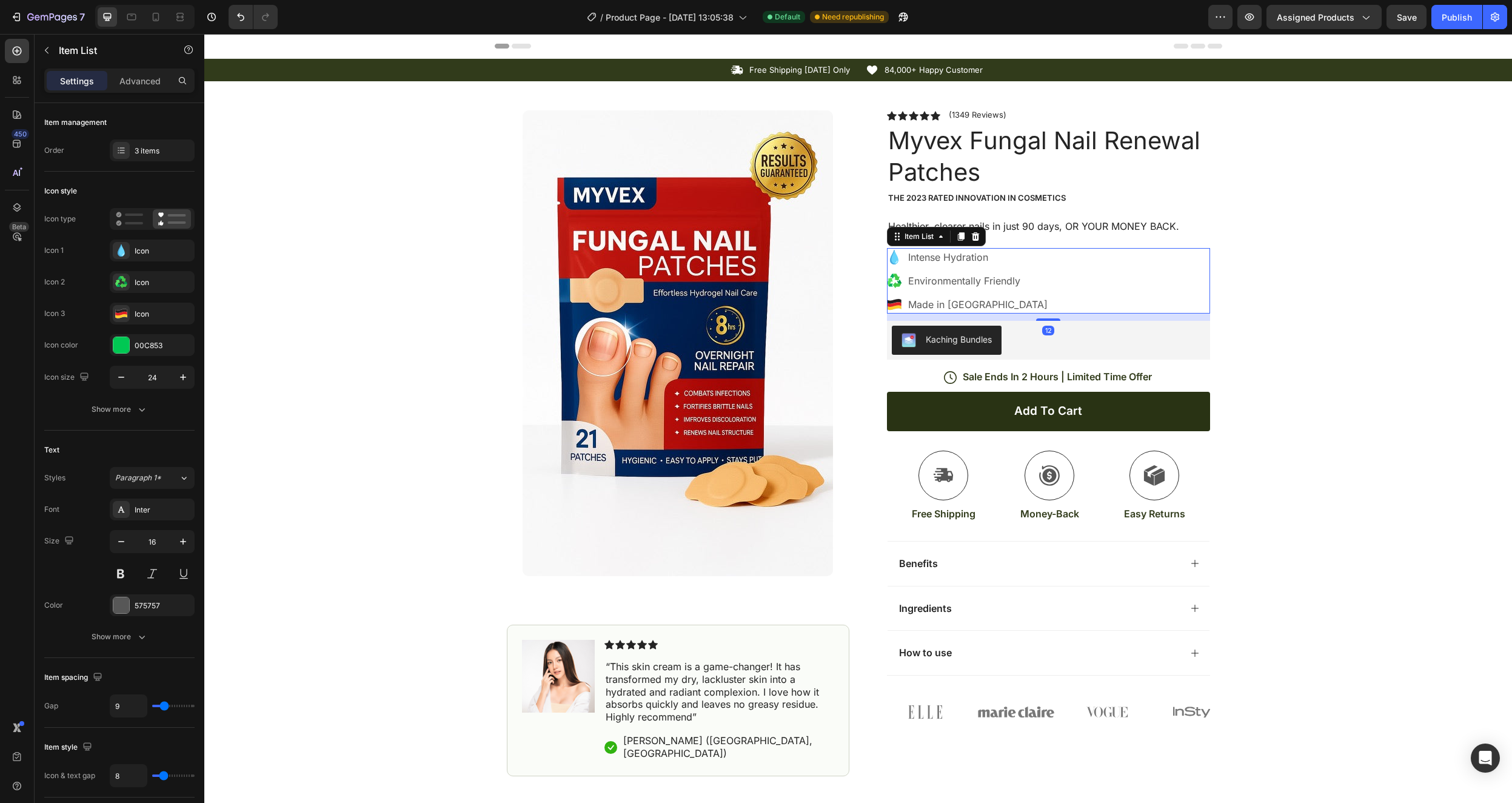
click at [891, 259] on icon at bounding box center [895, 257] width 9 height 15
click at [891, 257] on icon at bounding box center [895, 257] width 9 height 15
click at [1413, 314] on div "Icon Free Shipping Today Only Text Block Row Icon 84,000+ Happy Customer Text B…" at bounding box center [858, 417] width 1308 height 717
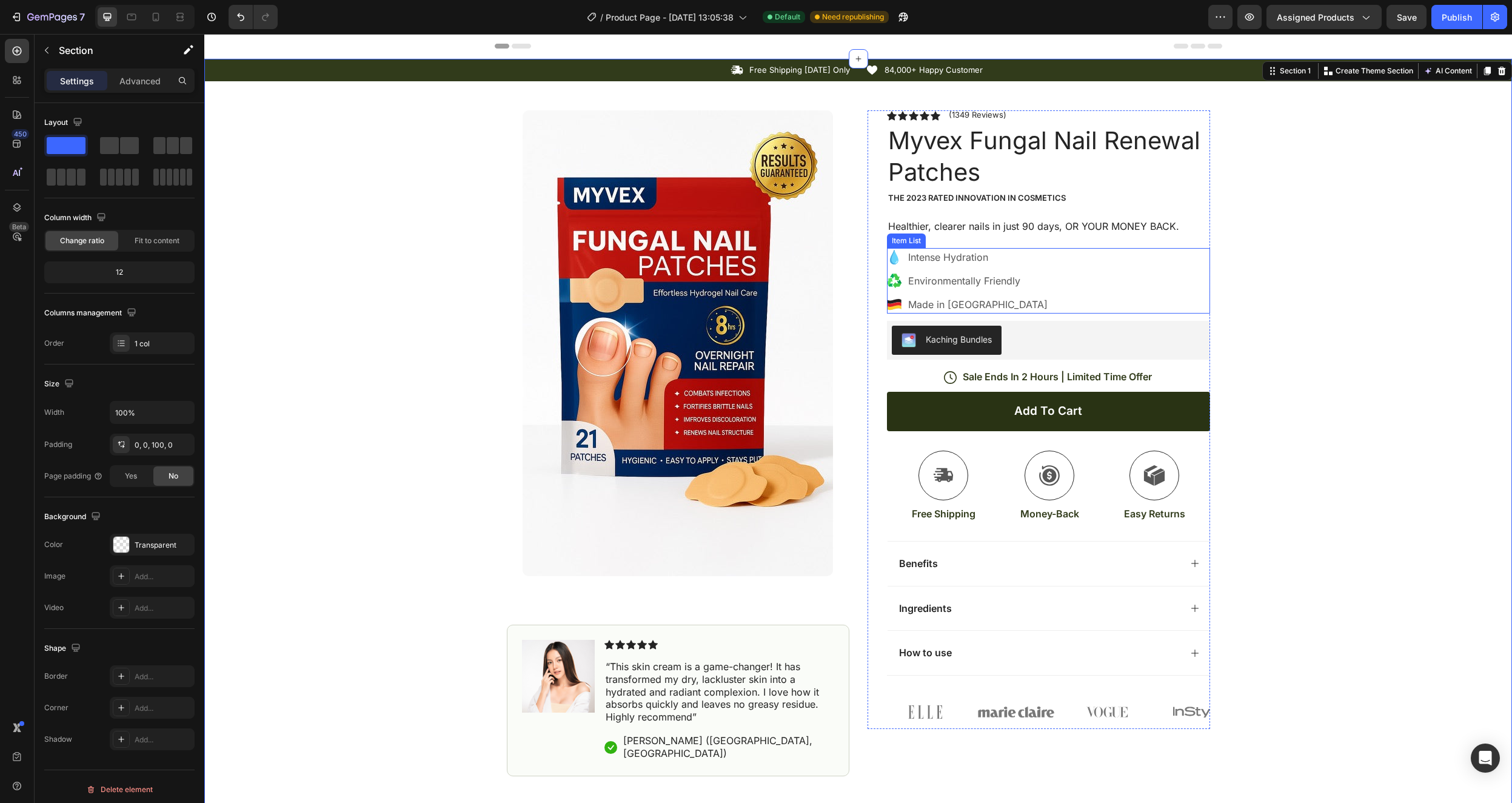
click at [928, 299] on p "Made in USA" at bounding box center [978, 304] width 140 height 15
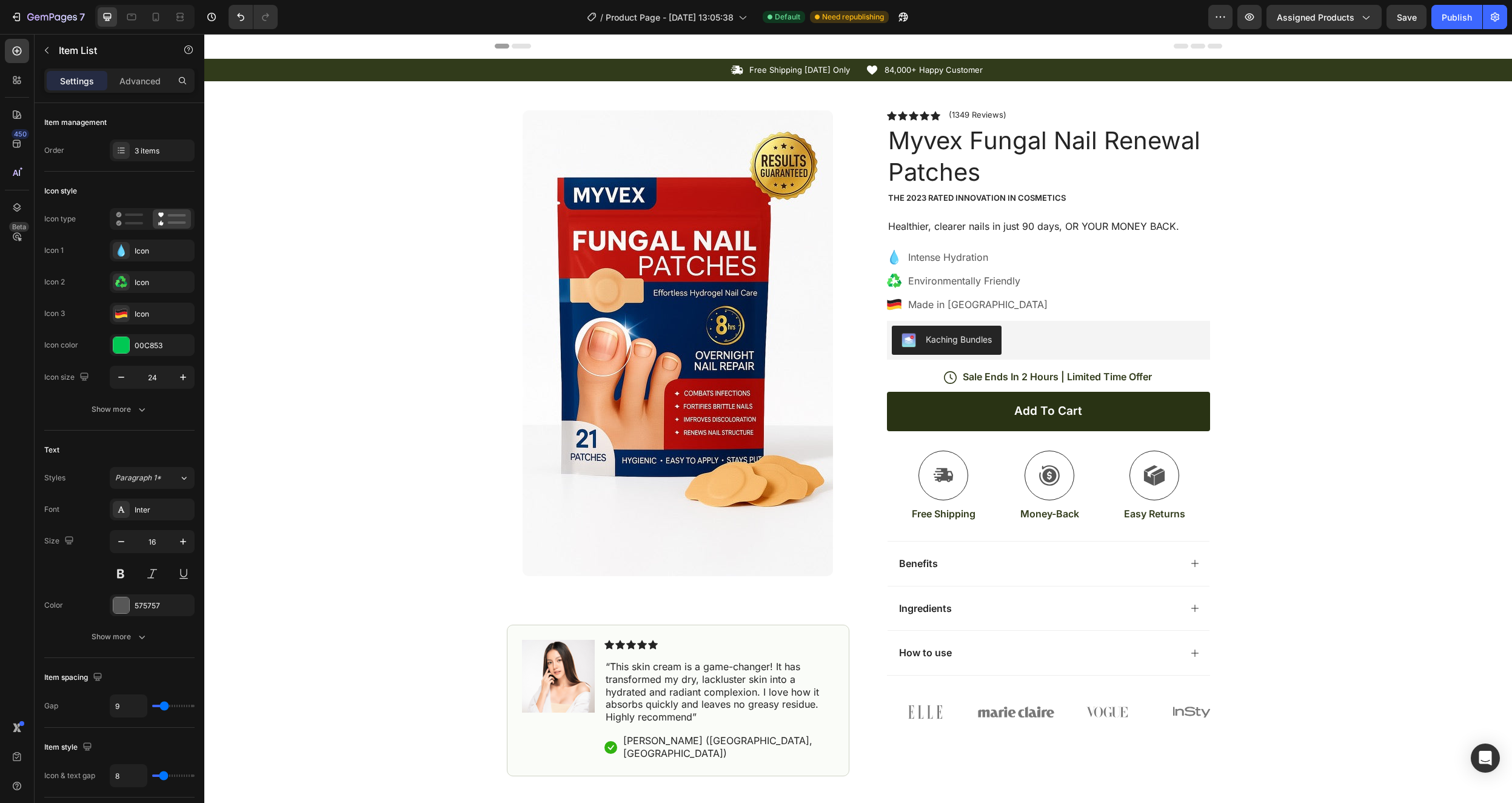
click at [887, 257] on icon at bounding box center [894, 257] width 15 height 15
click at [973, 342] on div "Kaching Bundles" at bounding box center [960, 339] width 66 height 13
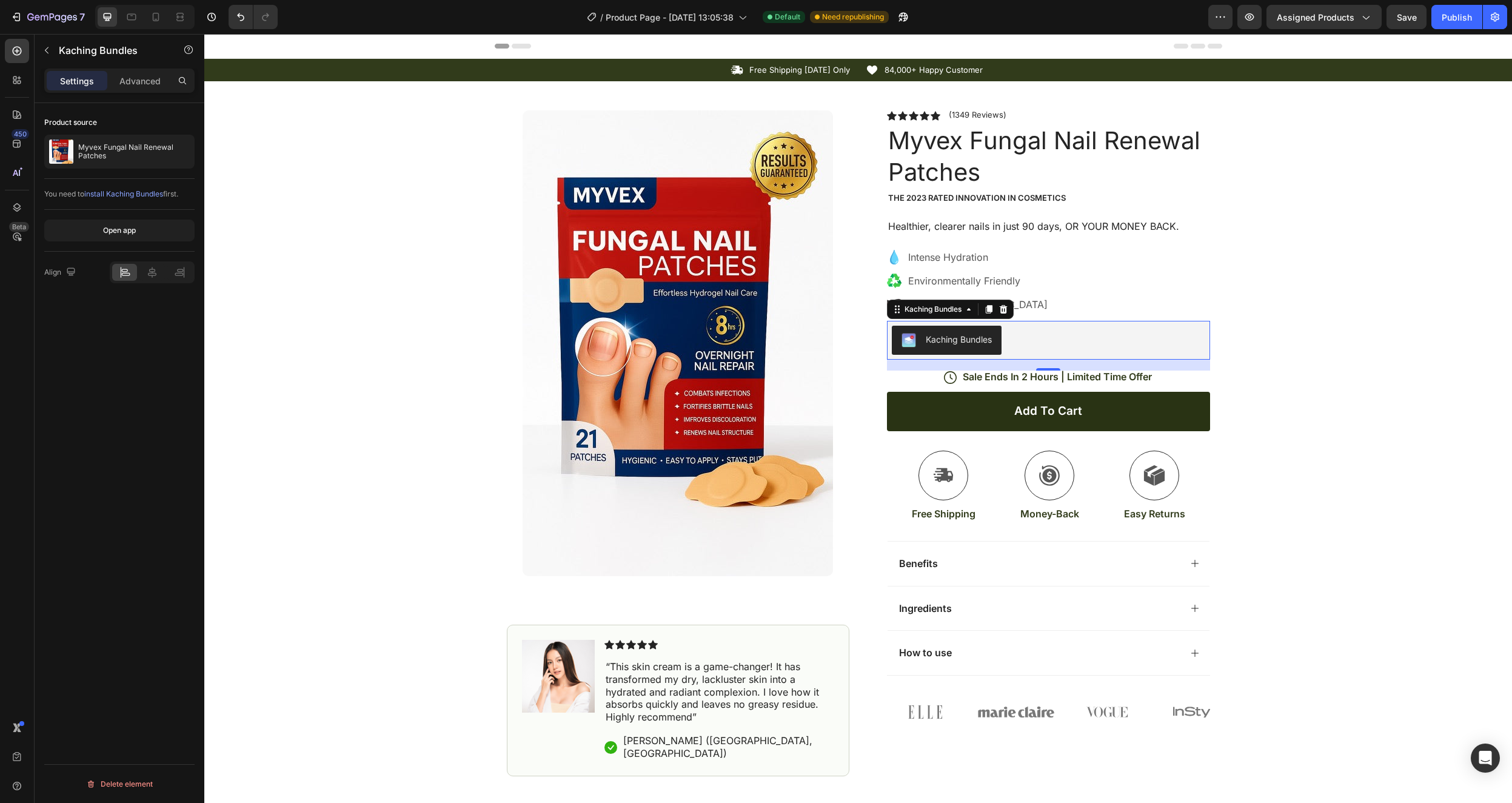
click at [126, 193] on span "install Kaching Bundles" at bounding box center [123, 193] width 79 height 9
click at [910, 280] on p "Environmentally Friendly" at bounding box center [978, 280] width 140 height 15
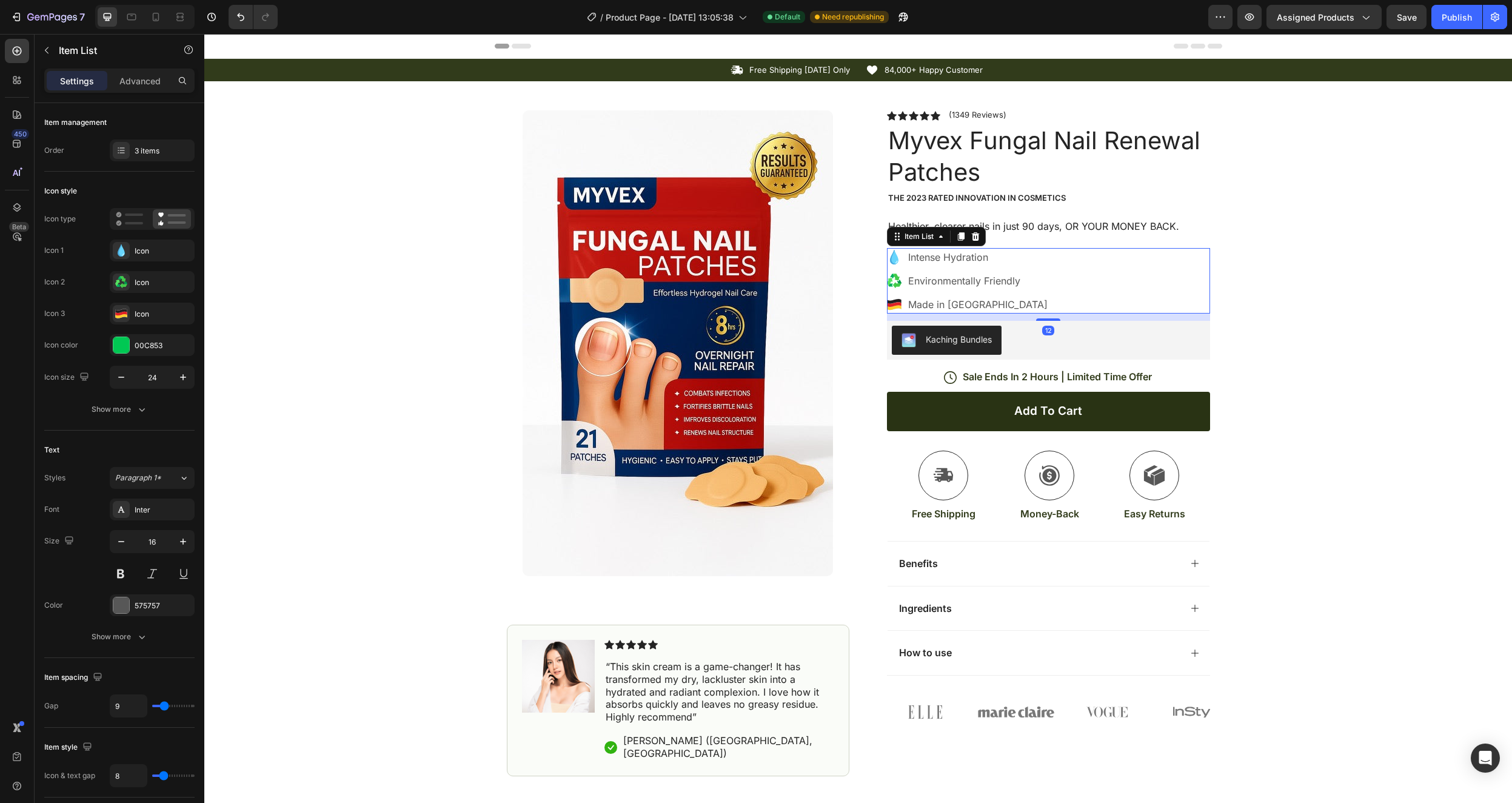
click at [888, 280] on icon at bounding box center [894, 280] width 15 height 15
click at [936, 236] on icon at bounding box center [940, 236] width 10 height 10
click at [135, 248] on div "Icon" at bounding box center [163, 251] width 57 height 10
click at [961, 259] on p "Intense Hydration" at bounding box center [978, 257] width 140 height 15
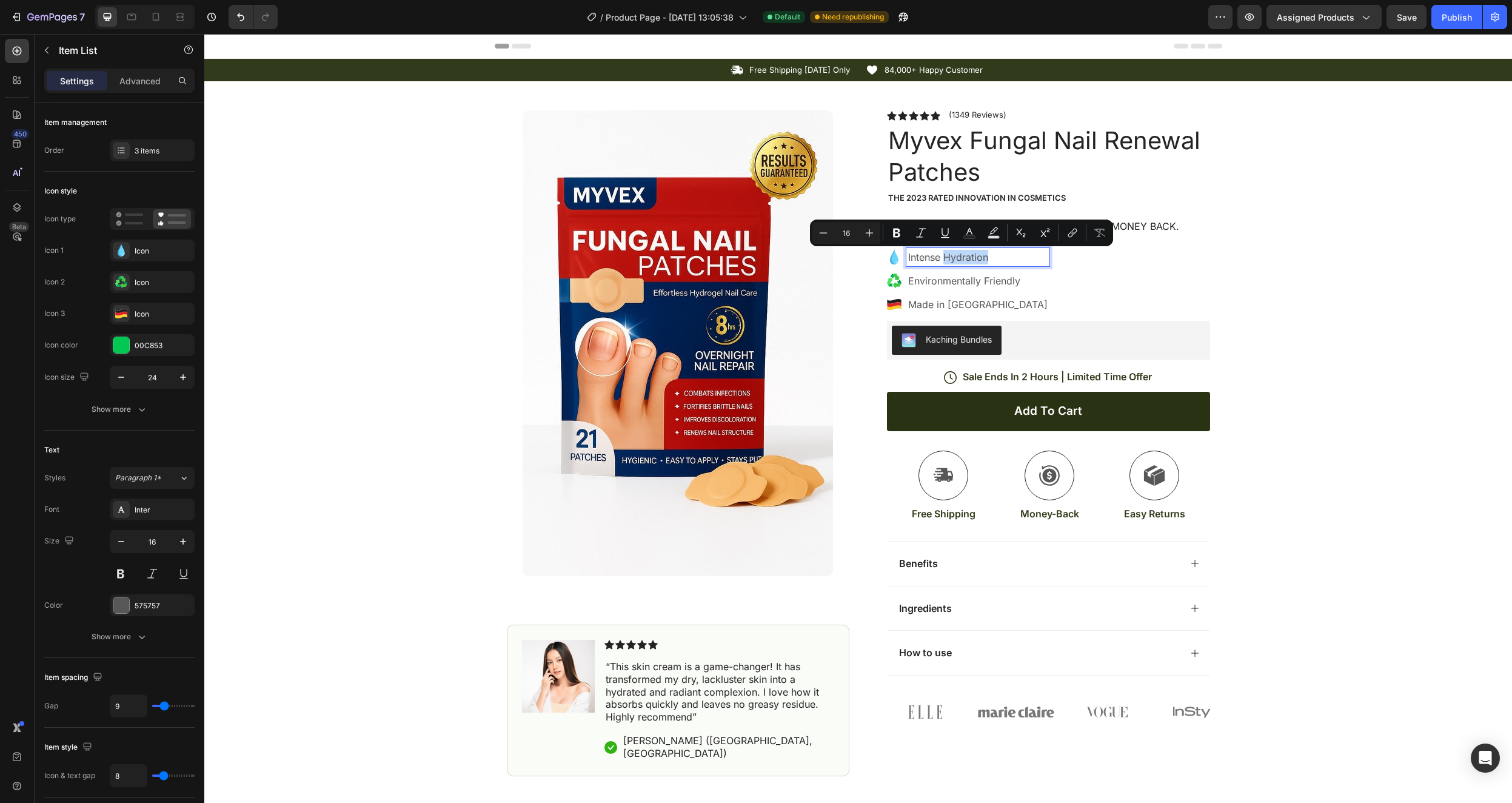
click at [963, 260] on p "Intense Hydration" at bounding box center [978, 257] width 140 height 15
click at [974, 282] on p "Environmentally Friendly" at bounding box center [978, 280] width 140 height 15
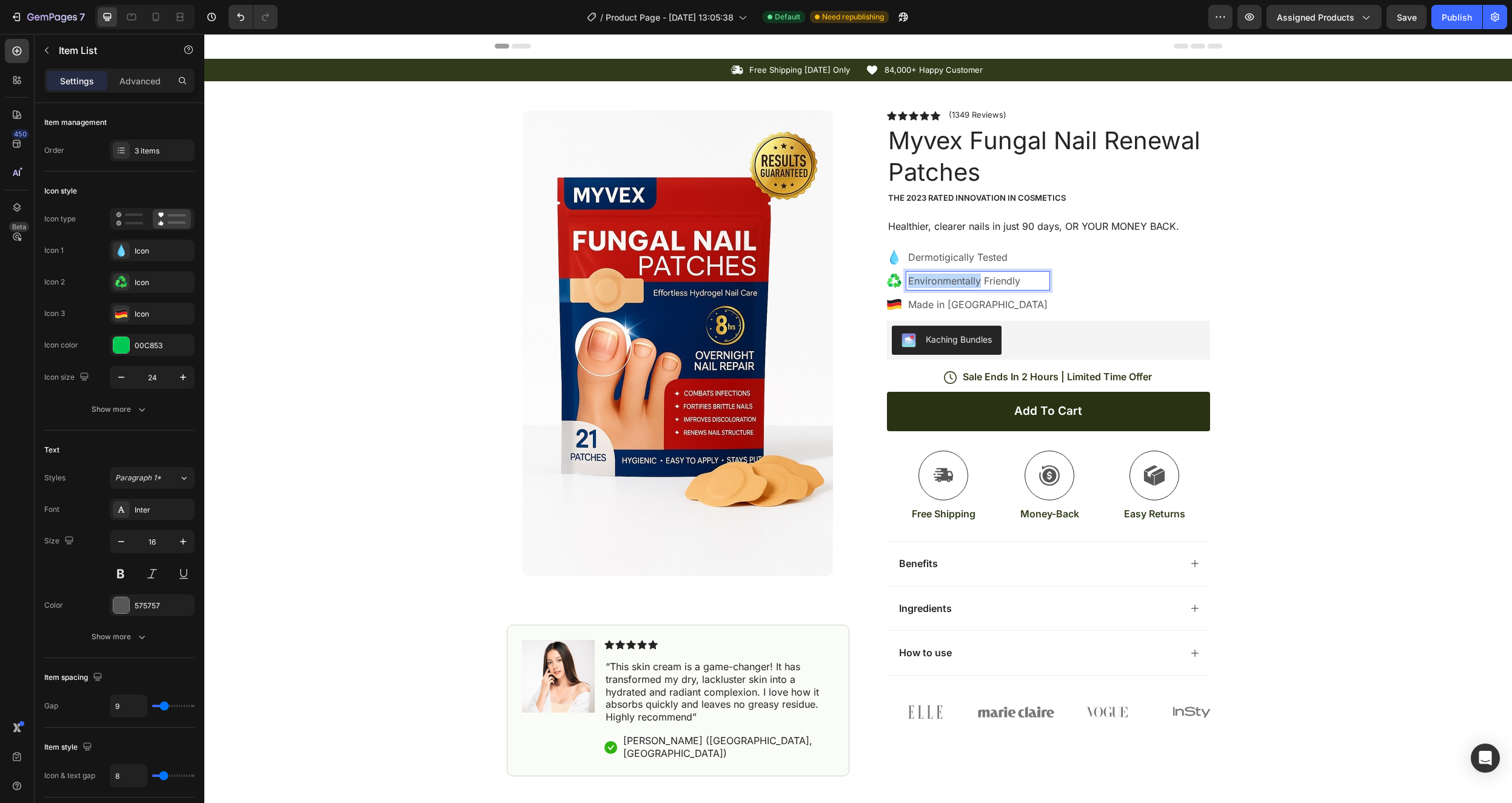
click at [974, 282] on p "Environmentally Friendly" at bounding box center [978, 280] width 140 height 15
click at [947, 302] on p "Made in USA" at bounding box center [993, 304] width 170 height 15
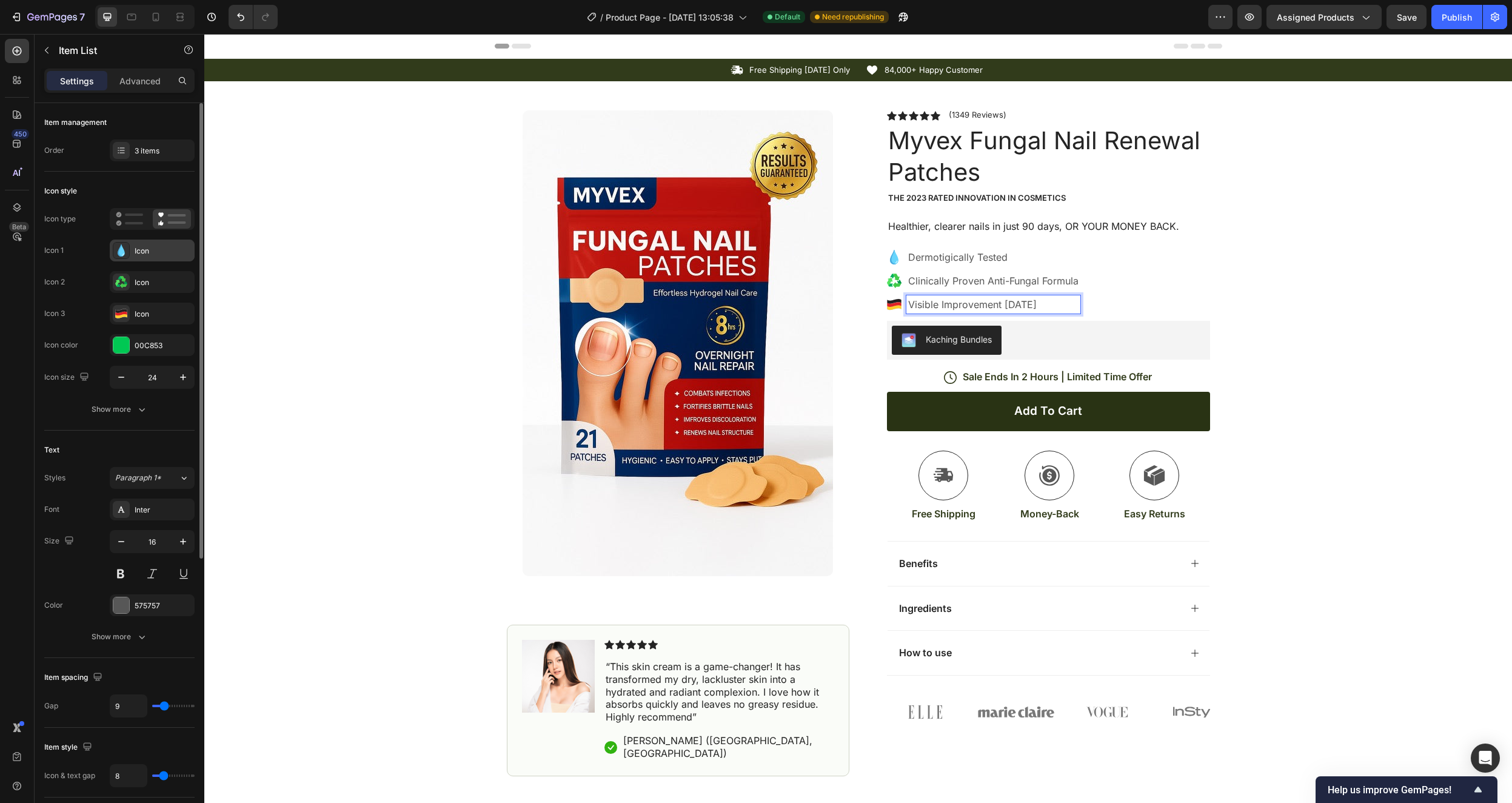
click at [142, 253] on div "Icon" at bounding box center [163, 251] width 57 height 10
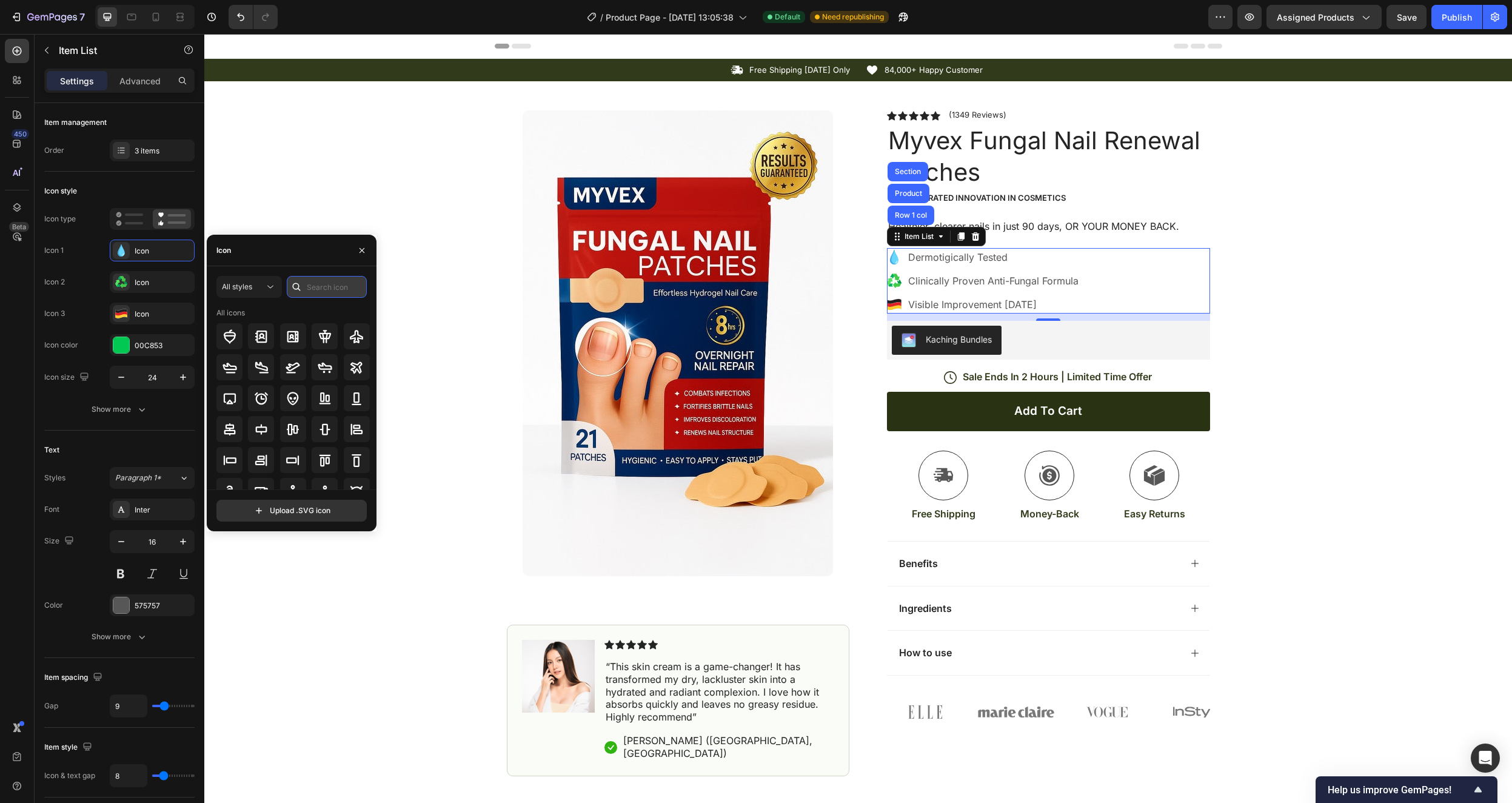
click at [316, 282] on input "text" at bounding box center [327, 287] width 80 height 22
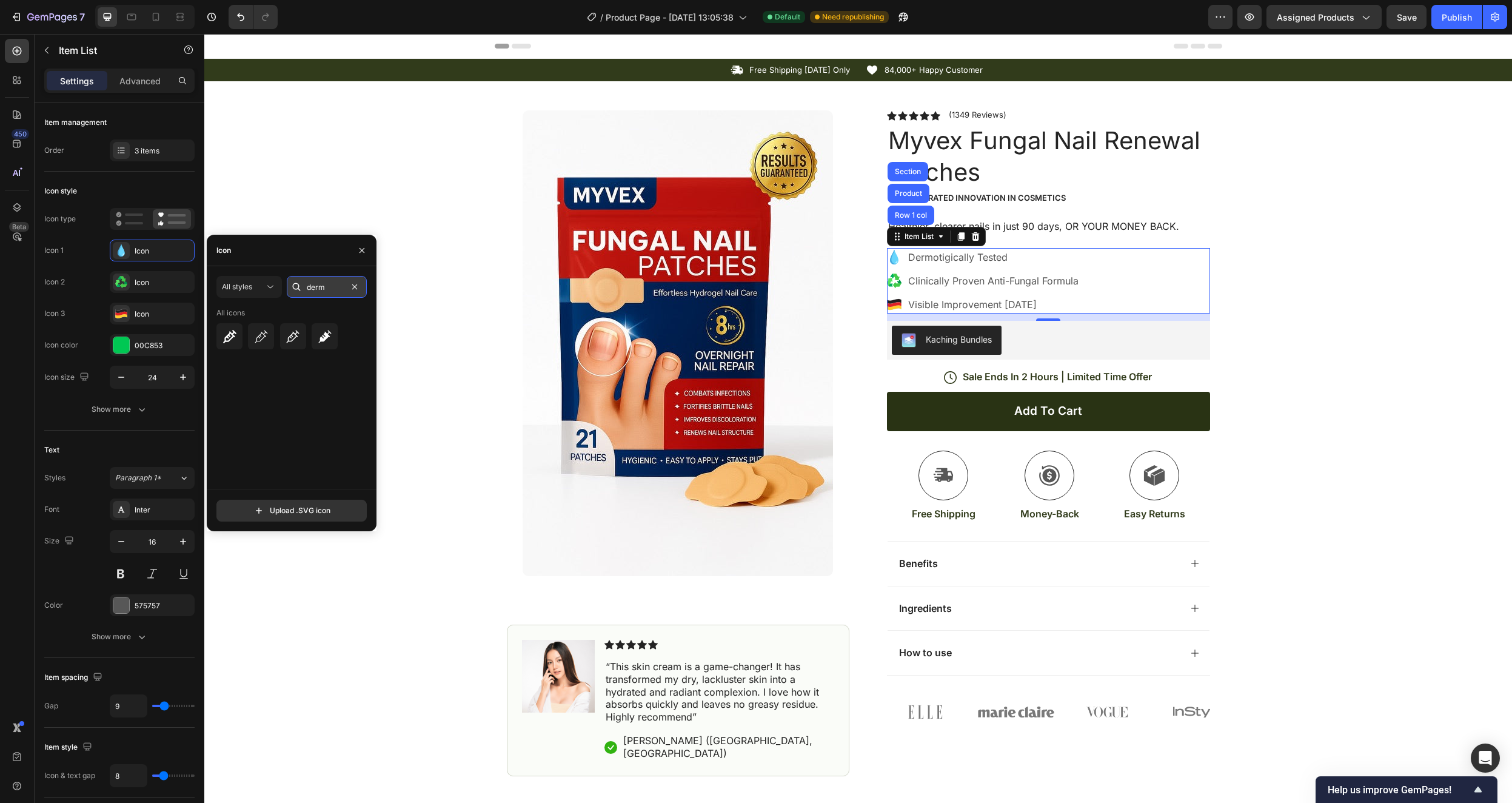
click at [322, 288] on input "derm" at bounding box center [327, 287] width 80 height 22
drag, startPoint x: 333, startPoint y: 287, endPoint x: 290, endPoint y: 287, distance: 43.0
click at [290, 288] on div "test" at bounding box center [327, 287] width 80 height 22
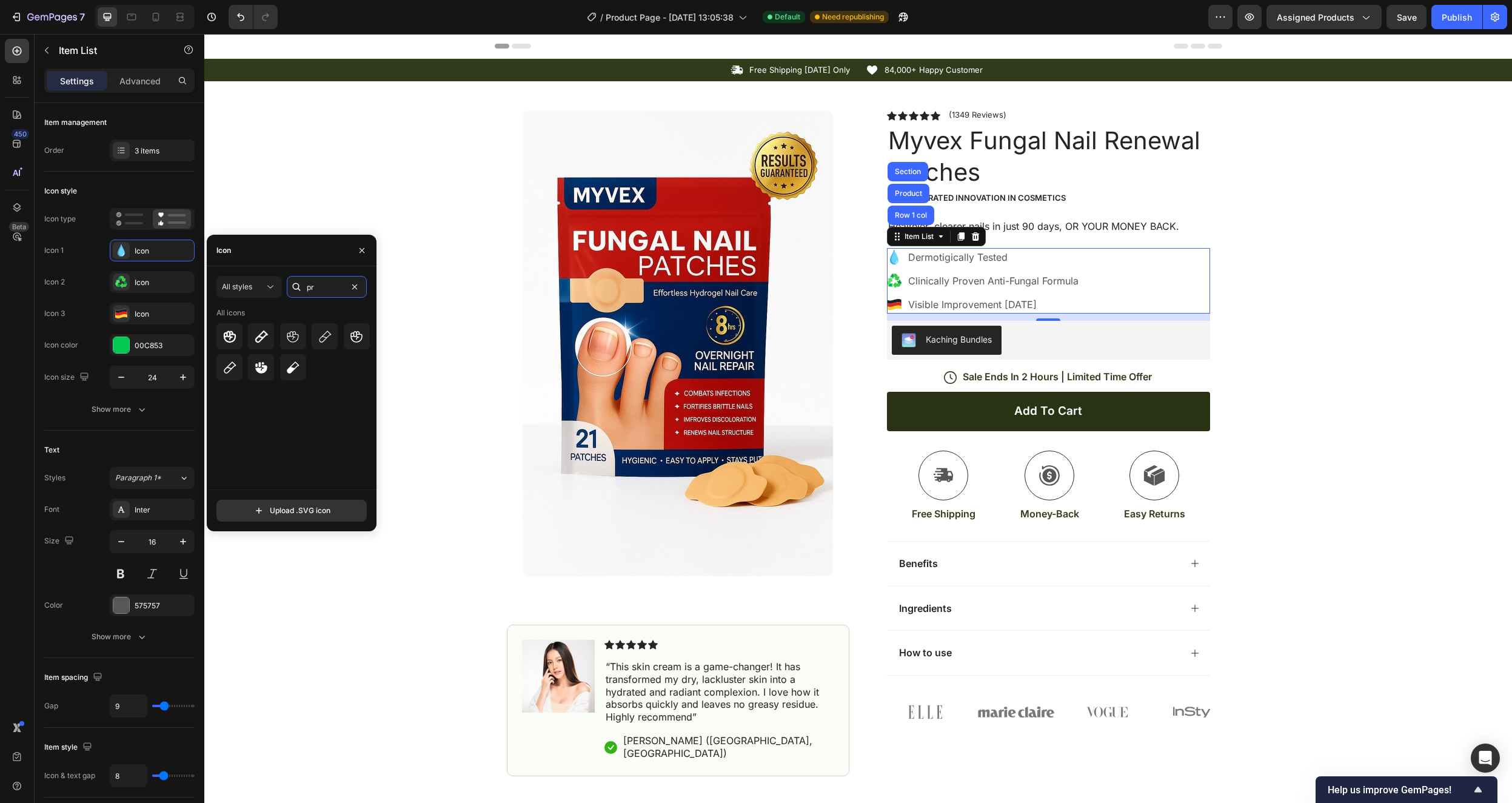
type input "p"
drag, startPoint x: 342, startPoint y: 286, endPoint x: 256, endPoint y: 276, distance: 86.6
click at [262, 277] on div "All styles fact" at bounding box center [292, 287] width 150 height 22
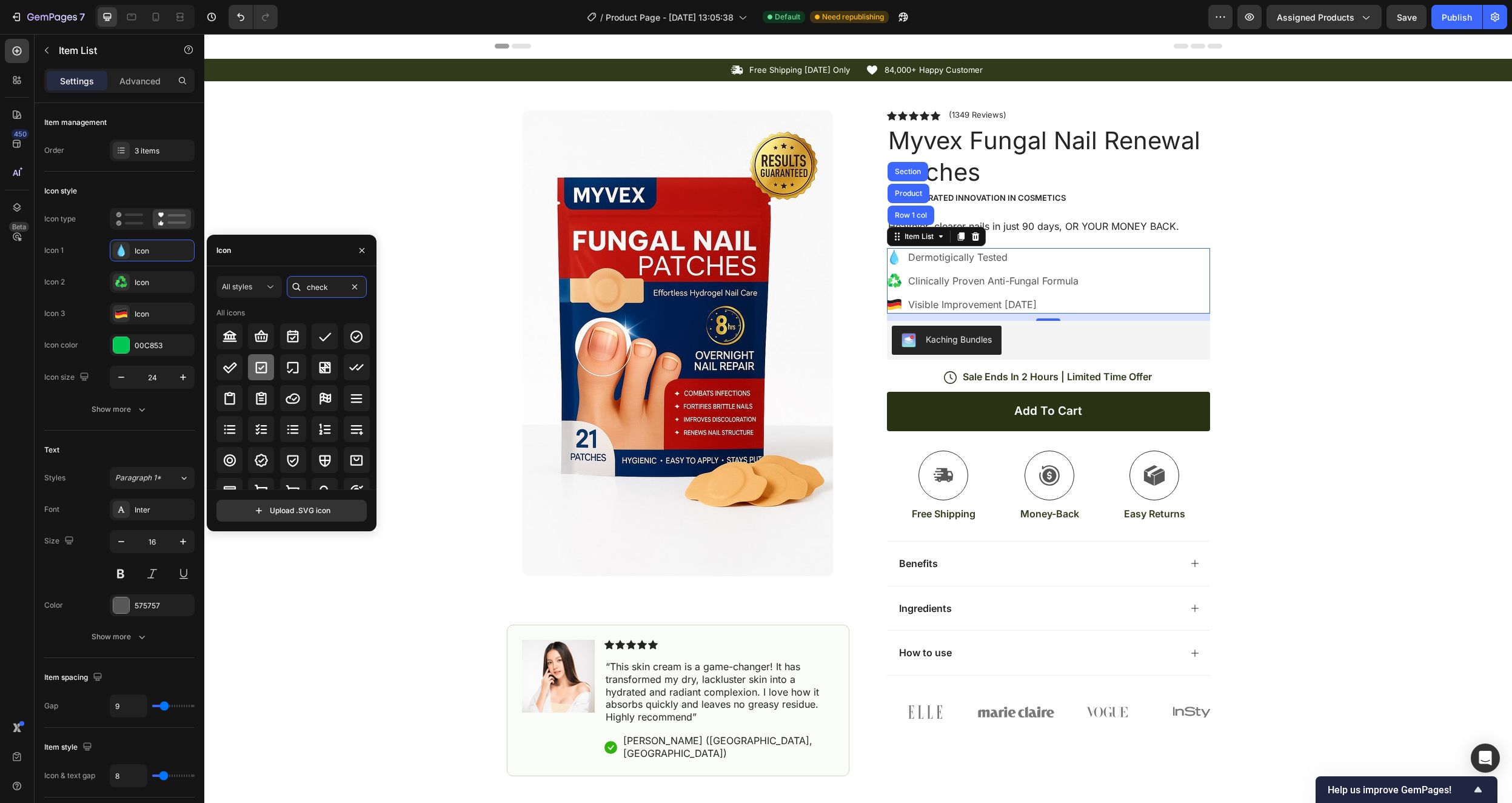
type input "check"
click at [267, 363] on icon at bounding box center [261, 367] width 15 height 15
click at [132, 283] on div "Icon" at bounding box center [152, 281] width 85 height 22
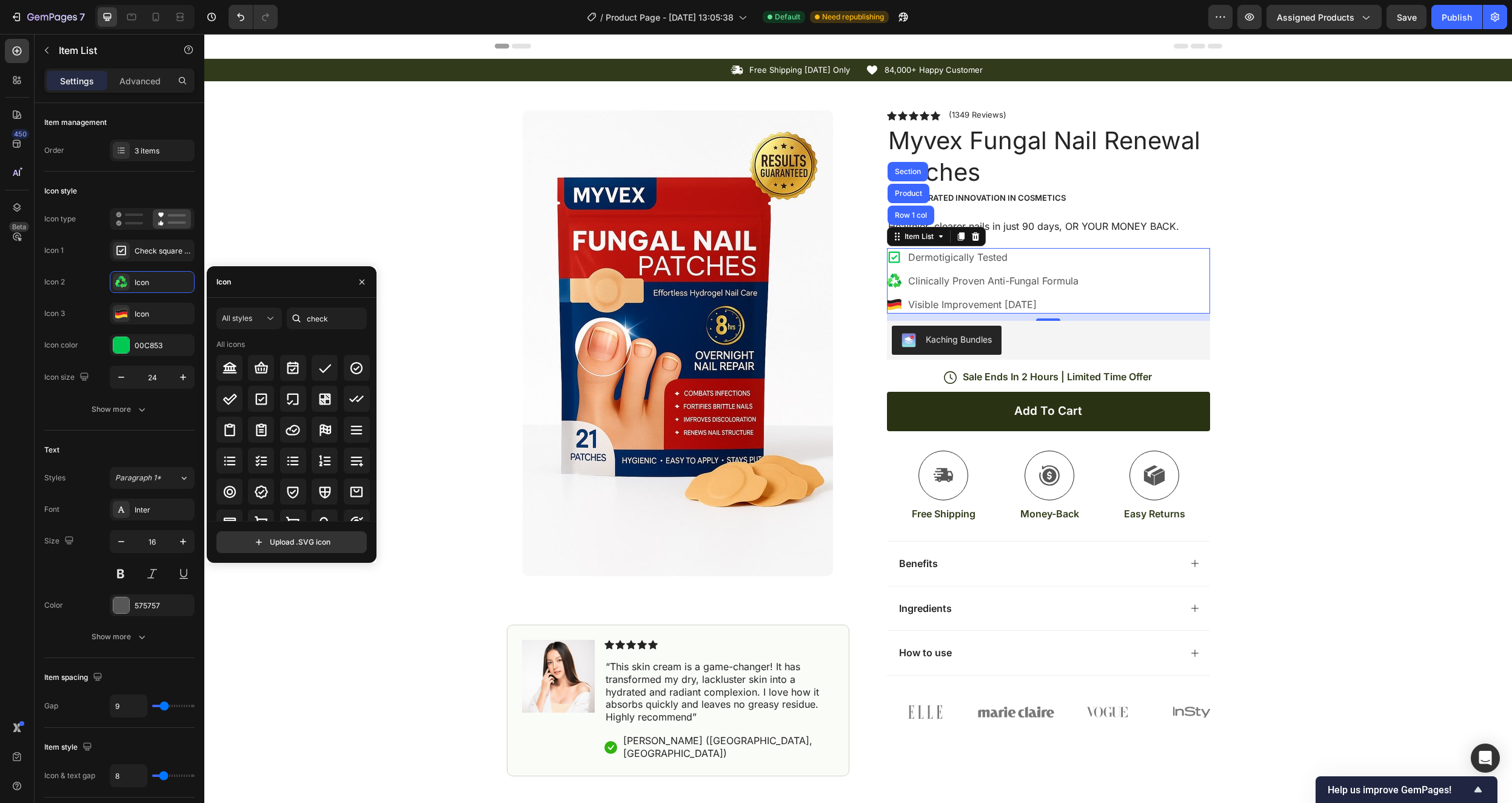
click at [284, 284] on div "Icon" at bounding box center [292, 282] width 170 height 31
click at [251, 281] on div "Icon" at bounding box center [292, 282] width 170 height 31
click at [364, 278] on icon "button" at bounding box center [362, 281] width 10 height 10
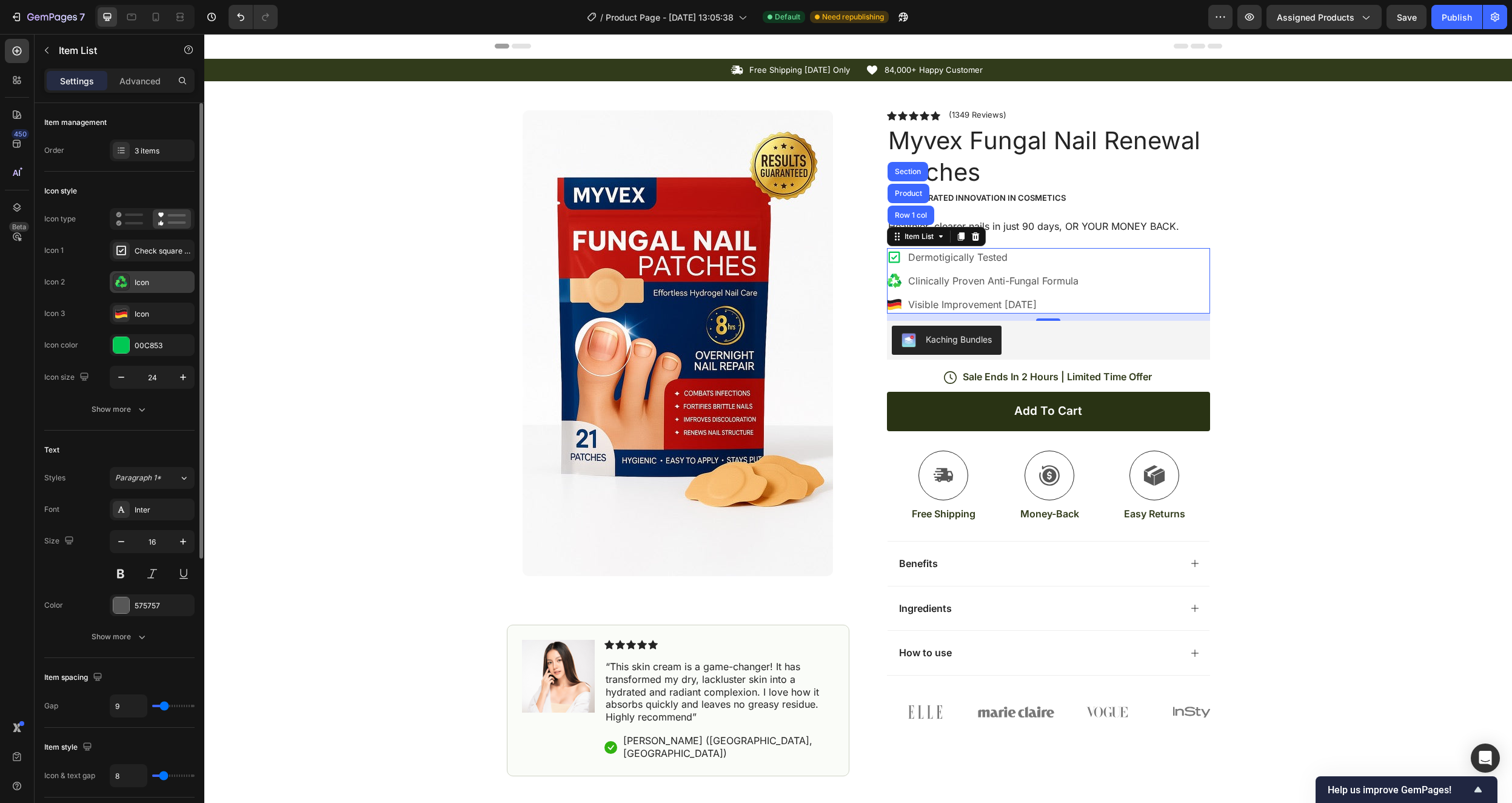
click at [138, 284] on div "Icon" at bounding box center [163, 282] width 57 height 10
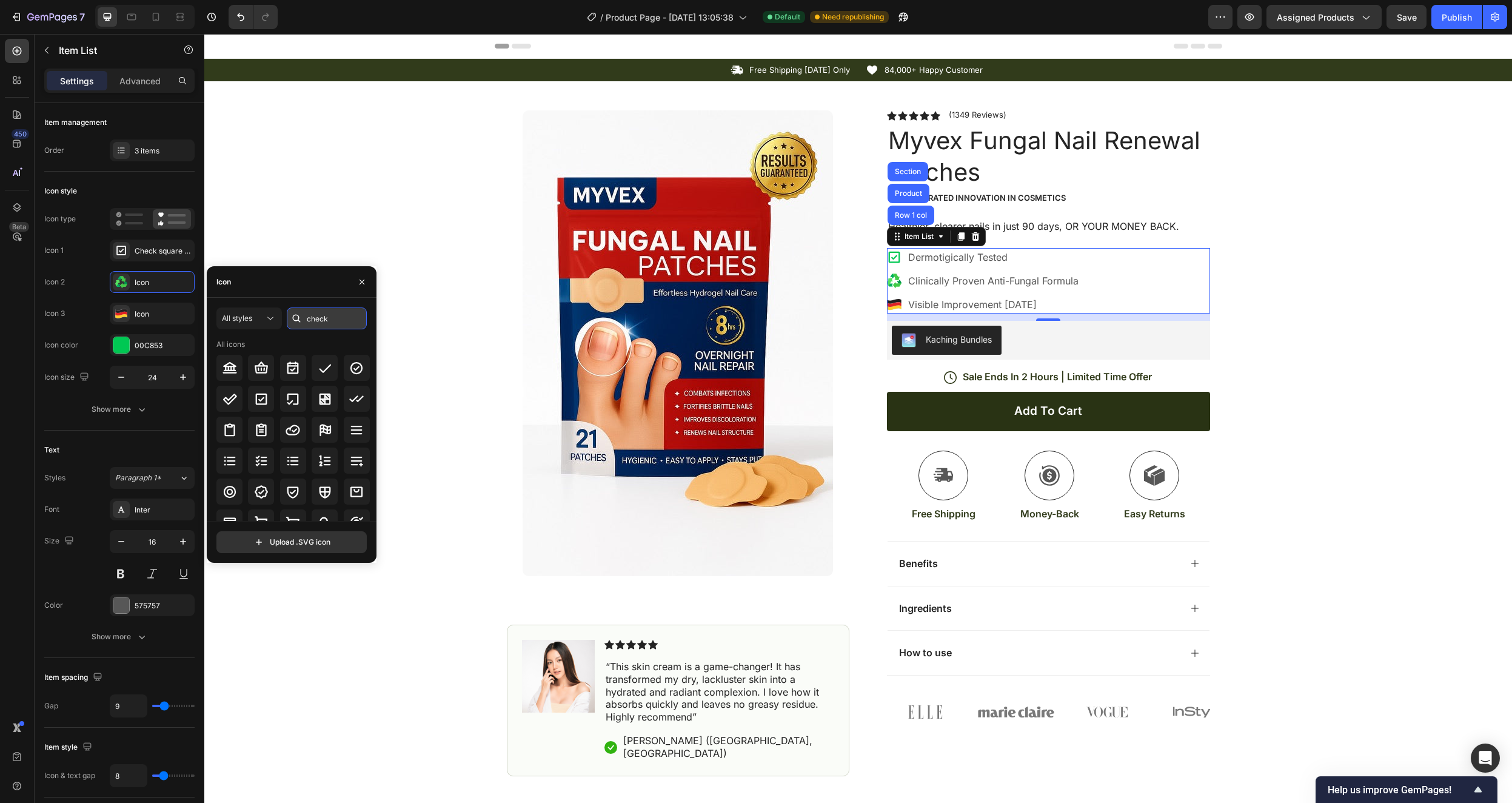
click at [322, 326] on input "check" at bounding box center [327, 318] width 80 height 22
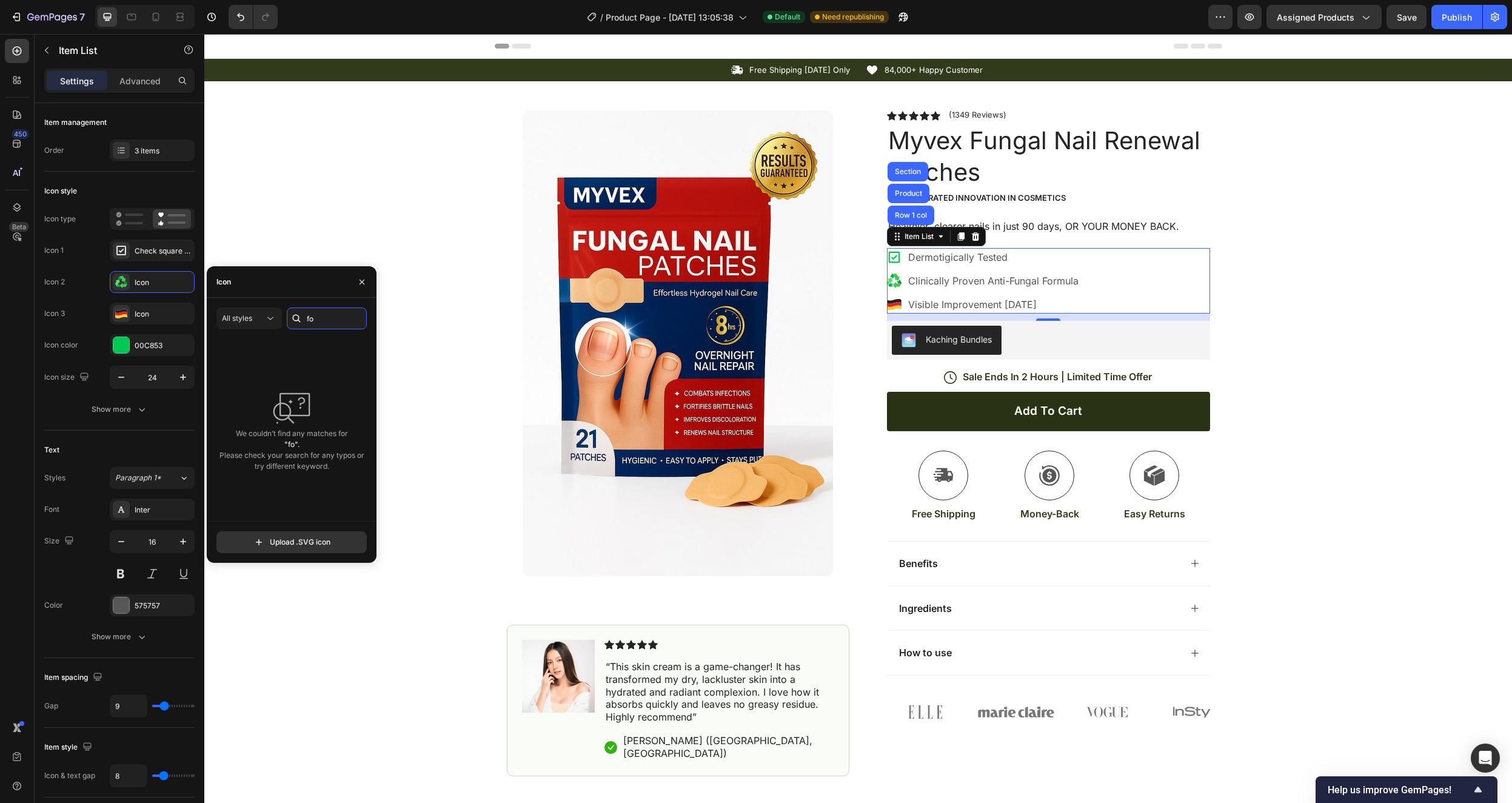
type input "f"
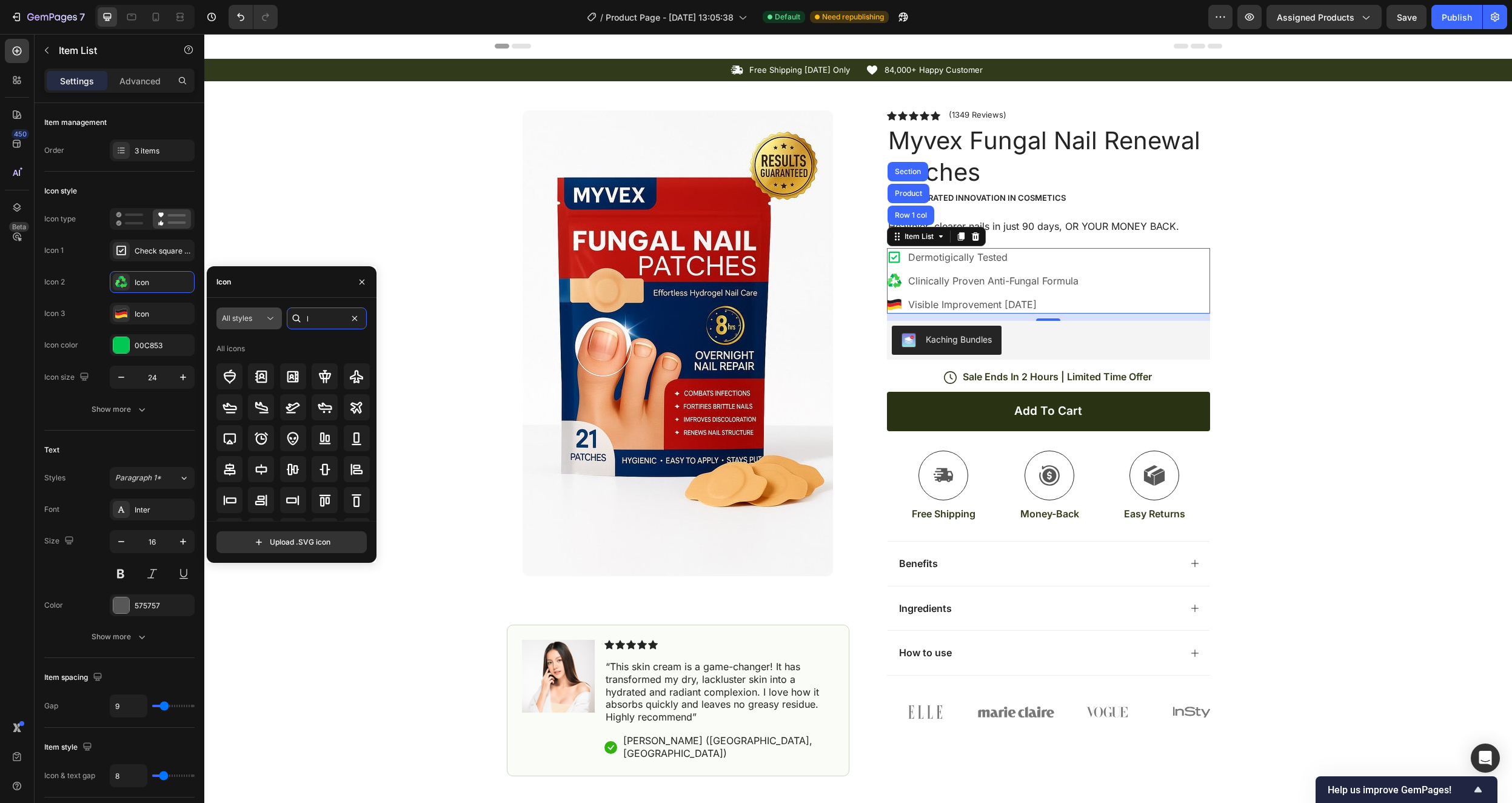
type input "l"
click at [266, 319] on icon at bounding box center [271, 318] width 12 height 12
click at [245, 370] on p "Light" at bounding box center [237, 371] width 69 height 12
click at [319, 315] on input "l" at bounding box center [327, 318] width 80 height 22
type input "lab"
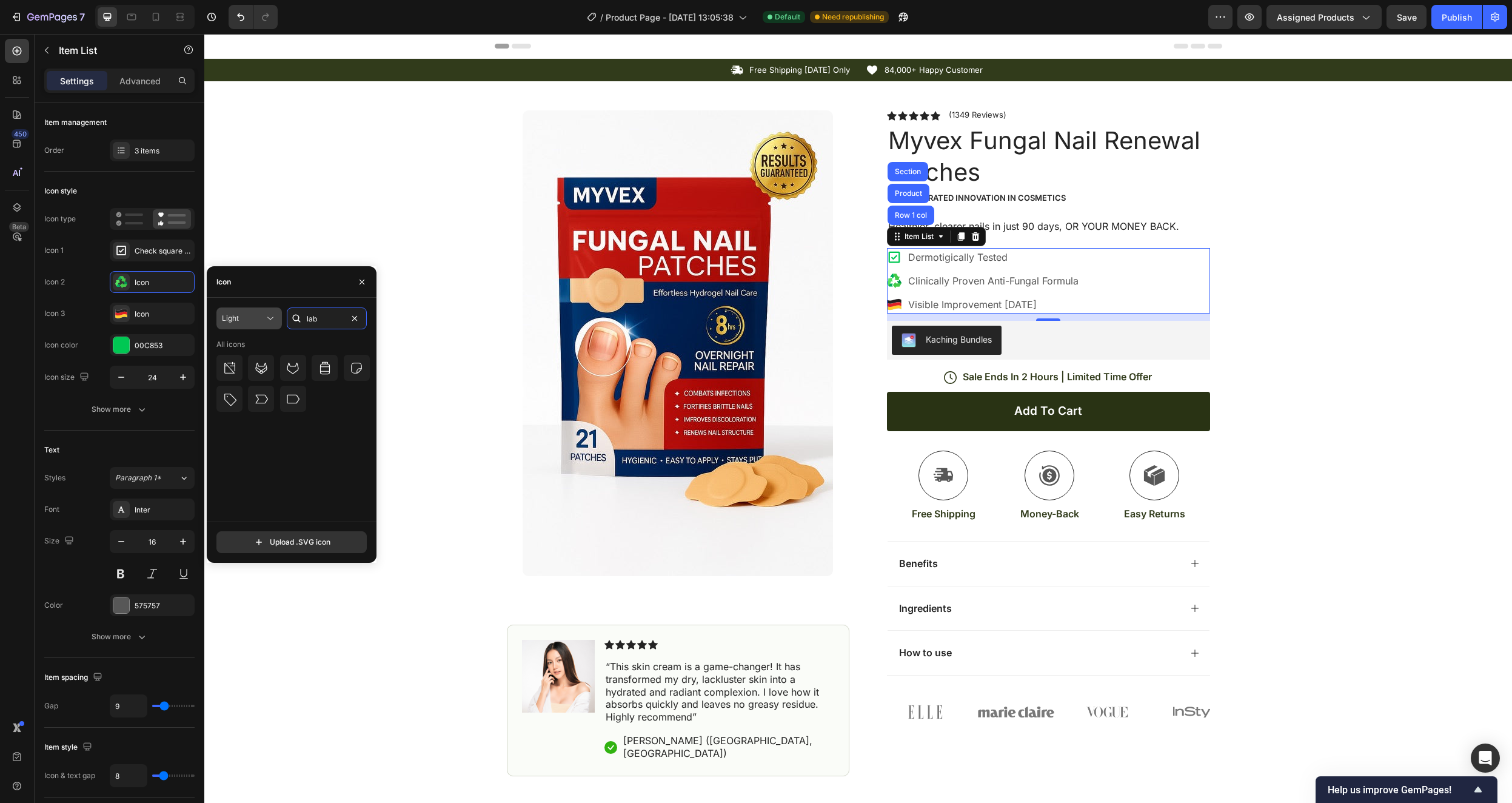
drag, startPoint x: 326, startPoint y: 314, endPoint x: 281, endPoint y: 310, distance: 45.2
click at [281, 310] on div "Light lab" at bounding box center [292, 318] width 150 height 22
drag, startPoint x: 329, startPoint y: 321, endPoint x: 306, endPoint y: 317, distance: 23.3
click at [306, 317] on input "lab" at bounding box center [327, 318] width 80 height 22
type input "f"
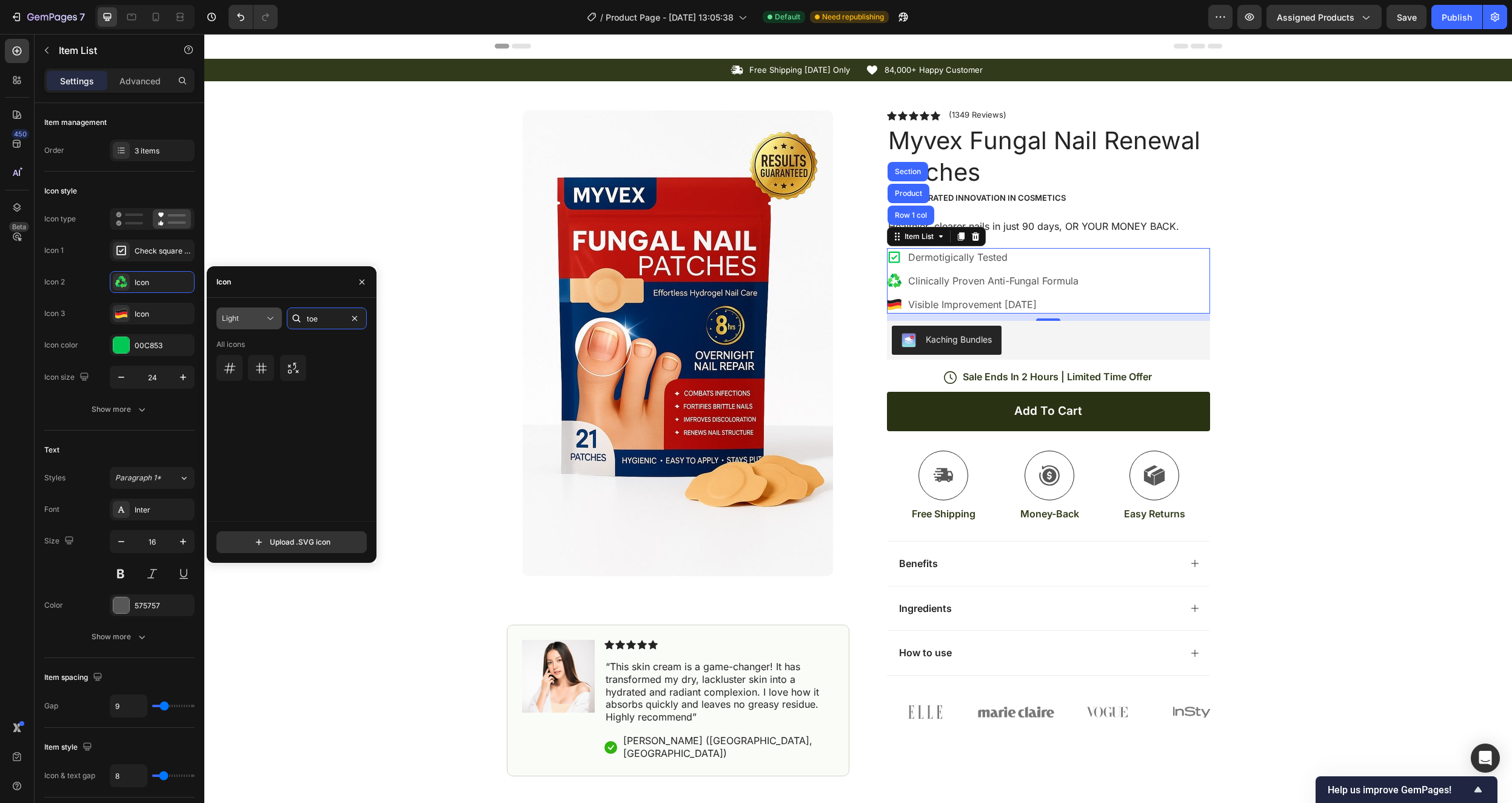
drag, startPoint x: 306, startPoint y: 316, endPoint x: 281, endPoint y: 312, distance: 25.3
click at [287, 314] on div "toe" at bounding box center [327, 318] width 80 height 22
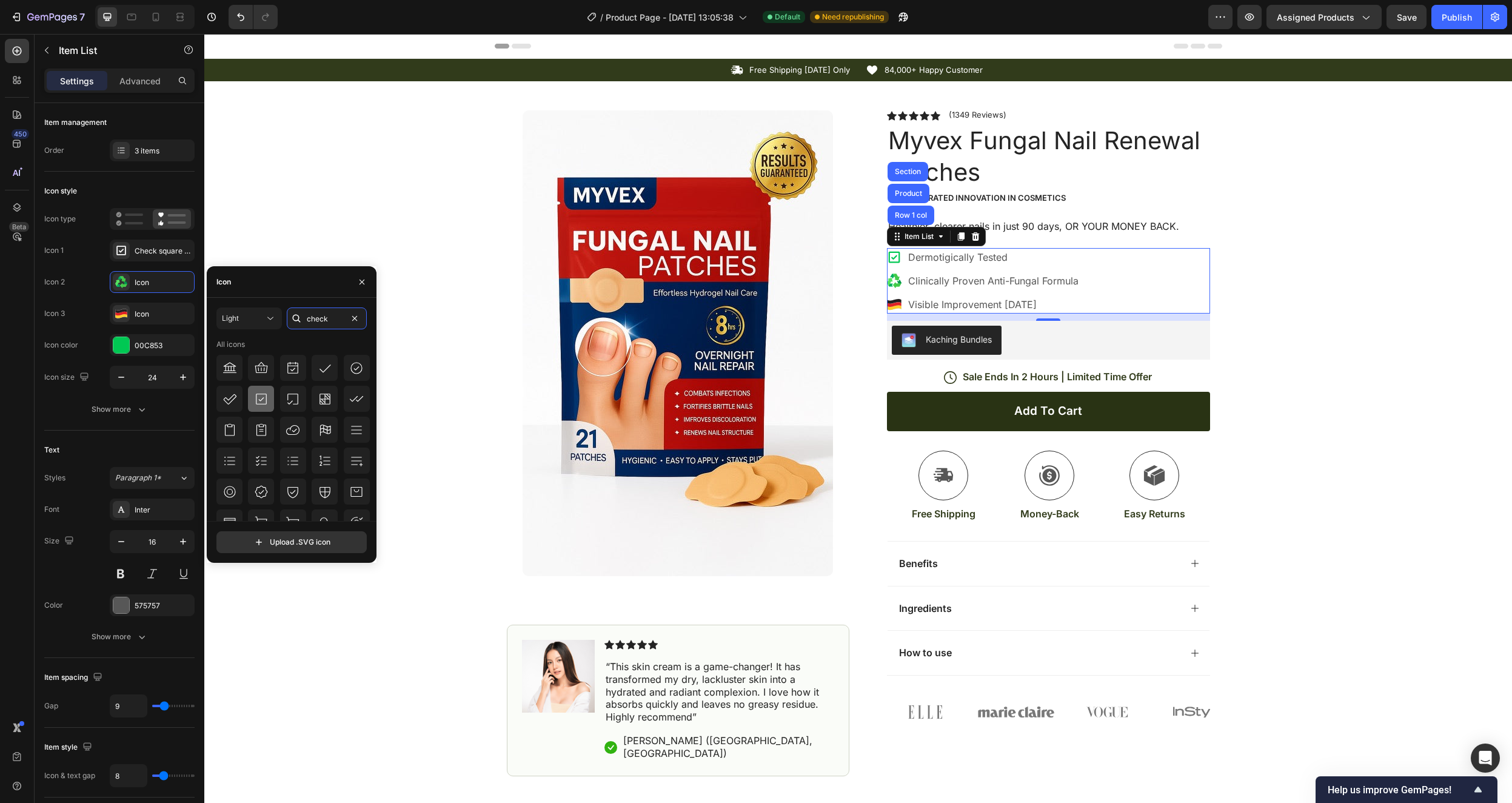
type input "check"
click at [264, 399] on icon at bounding box center [261, 398] width 15 height 15
click at [141, 315] on div "Icon" at bounding box center [163, 314] width 57 height 10
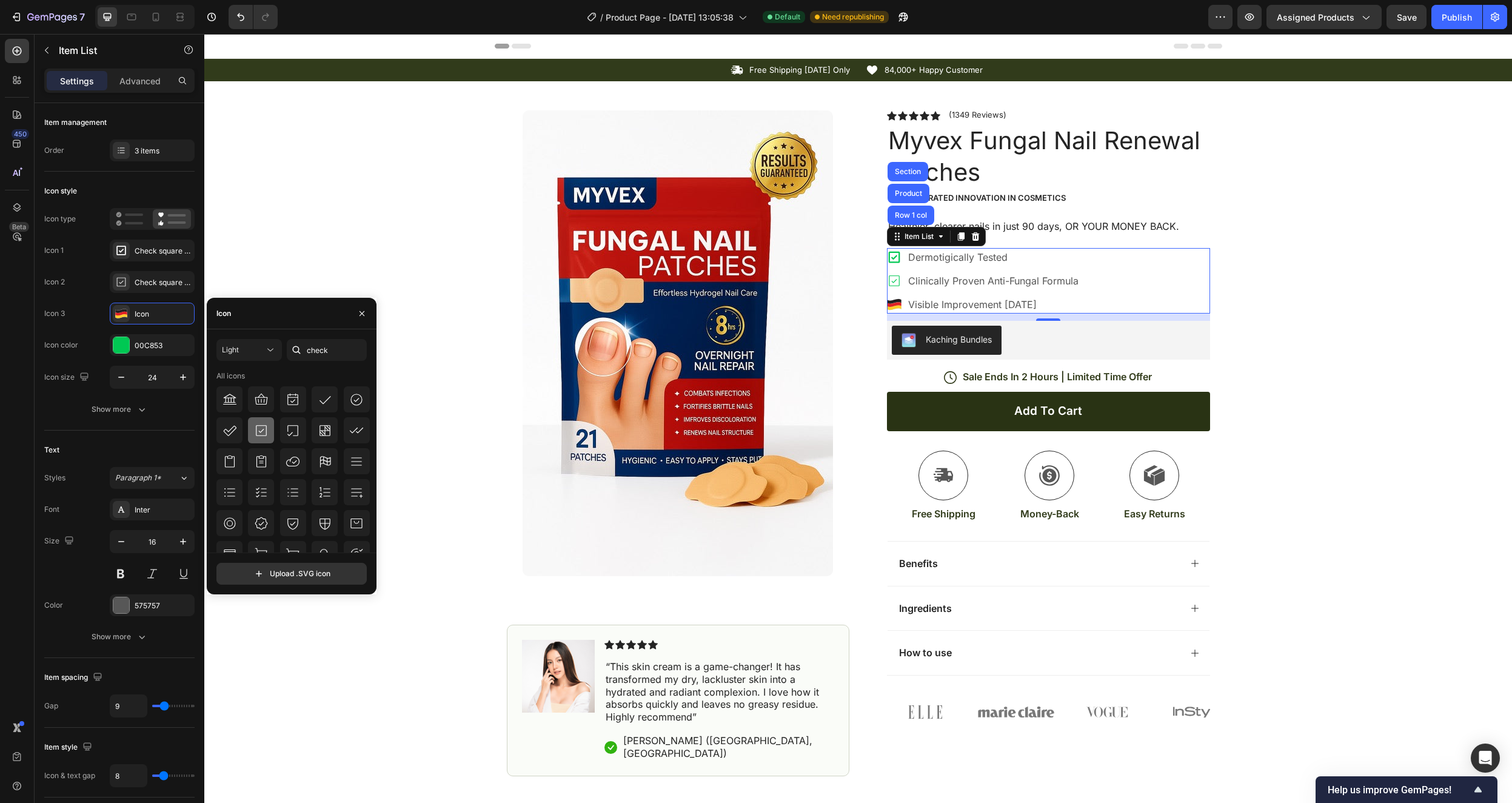
click at [261, 430] on icon at bounding box center [261, 430] width 10 height 10
click at [407, 211] on div "Icon Free Shipping Today Only Text Block Row Icon 84,000+ Happy Customer Text B…" at bounding box center [858, 417] width 1308 height 717
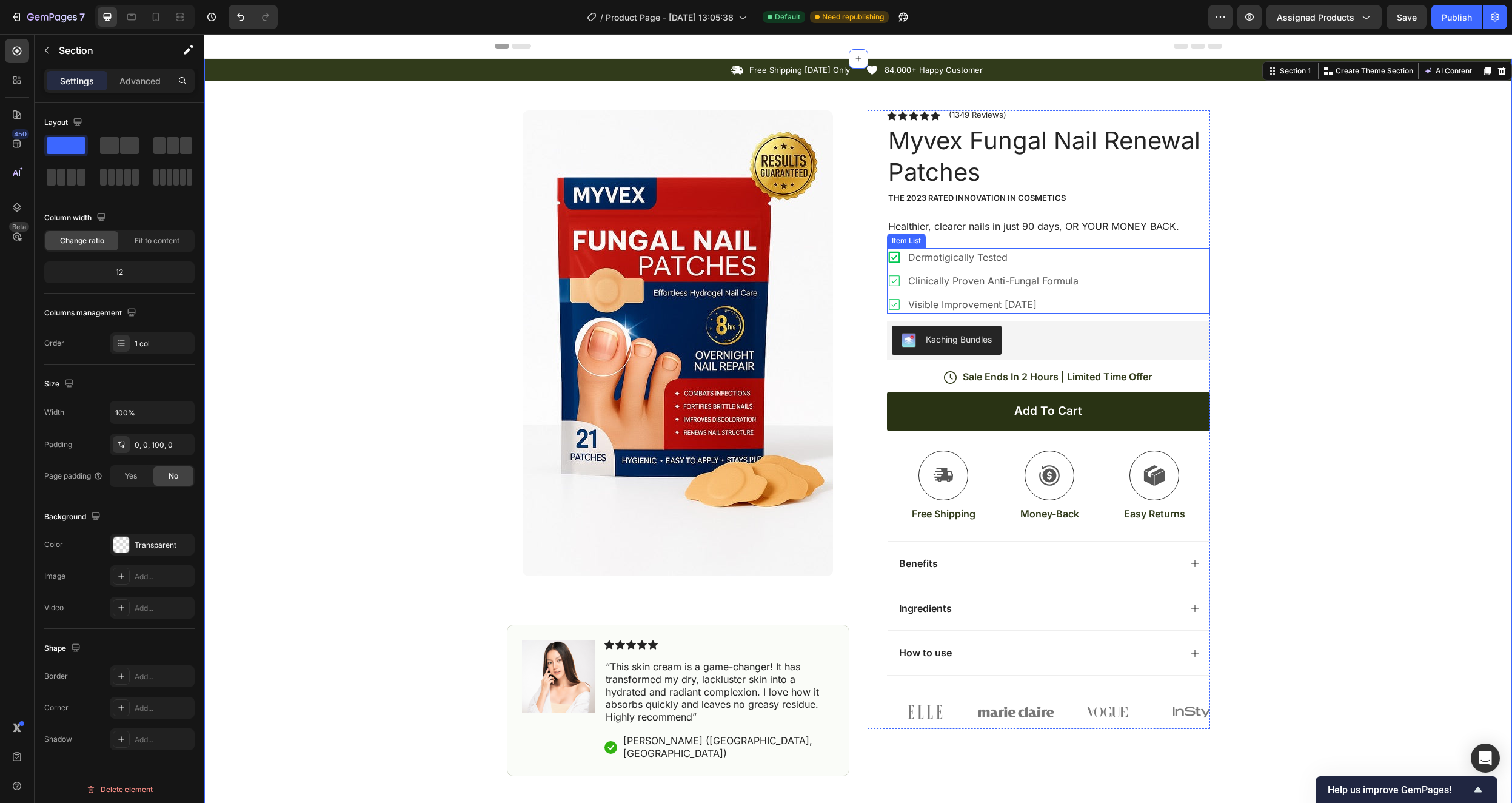
click at [888, 260] on icon at bounding box center [894, 257] width 15 height 15
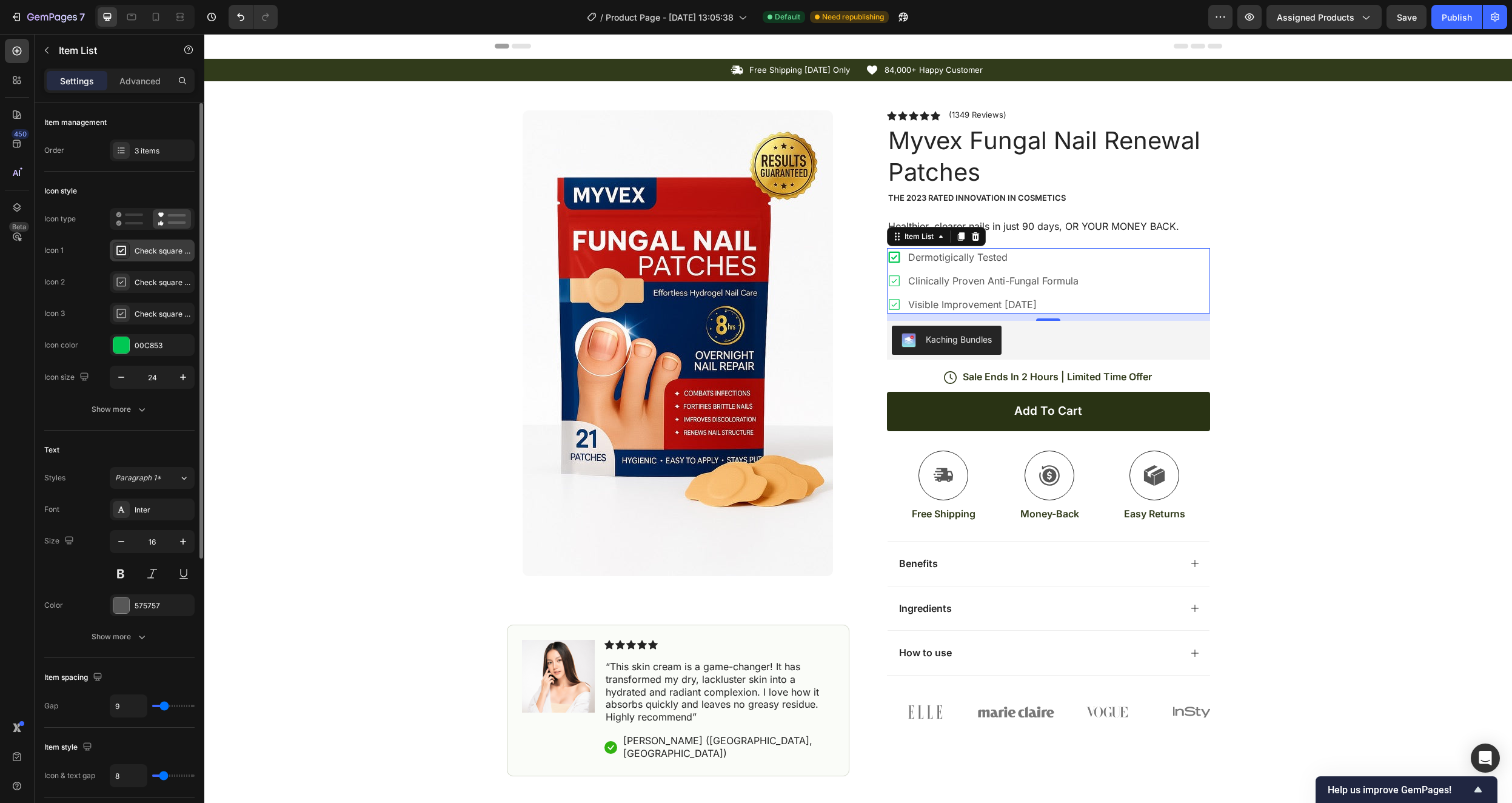
click at [140, 248] on div "Check square bold" at bounding box center [163, 251] width 57 height 10
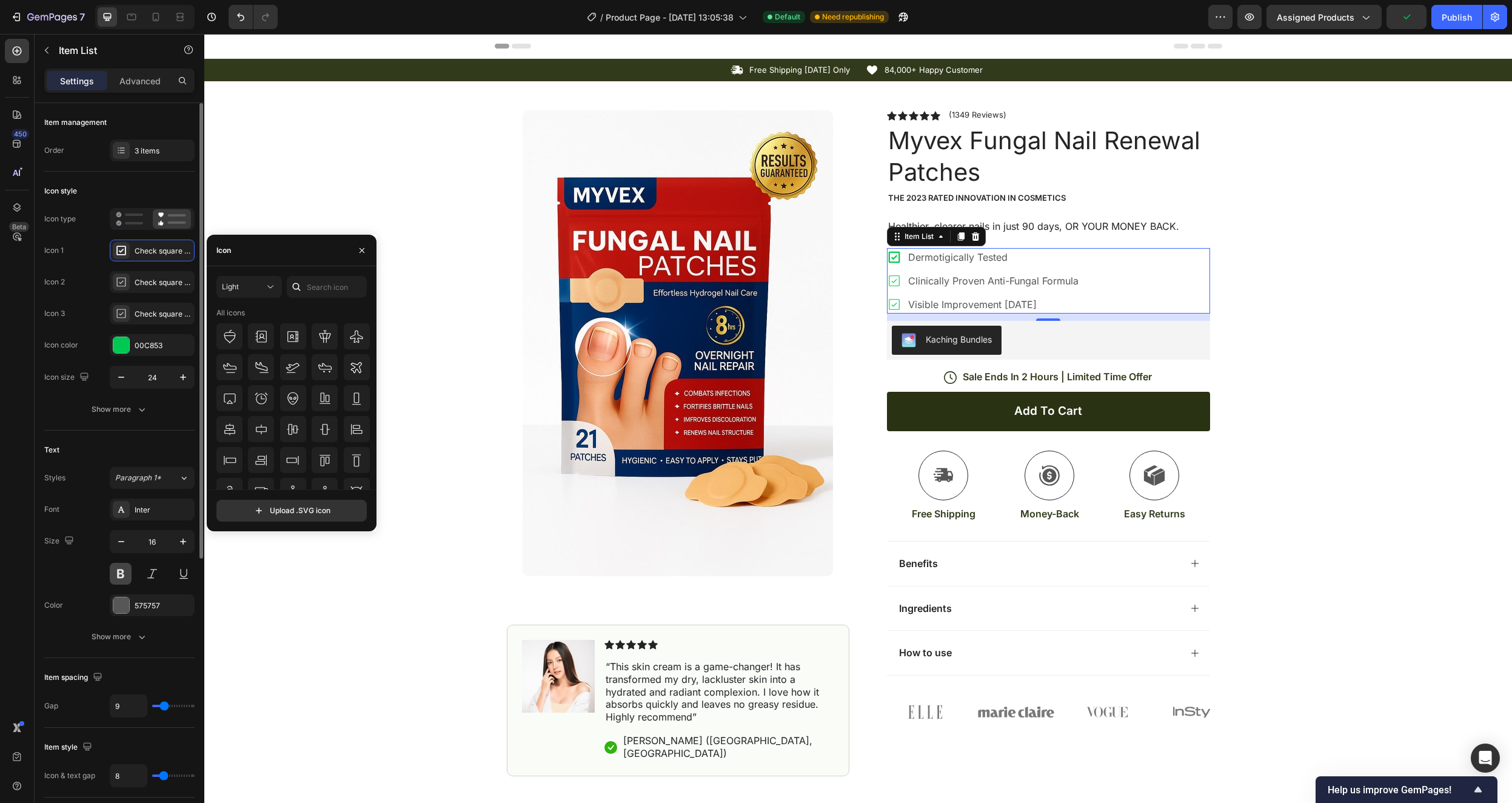
click at [114, 573] on button at bounding box center [121, 573] width 22 height 22
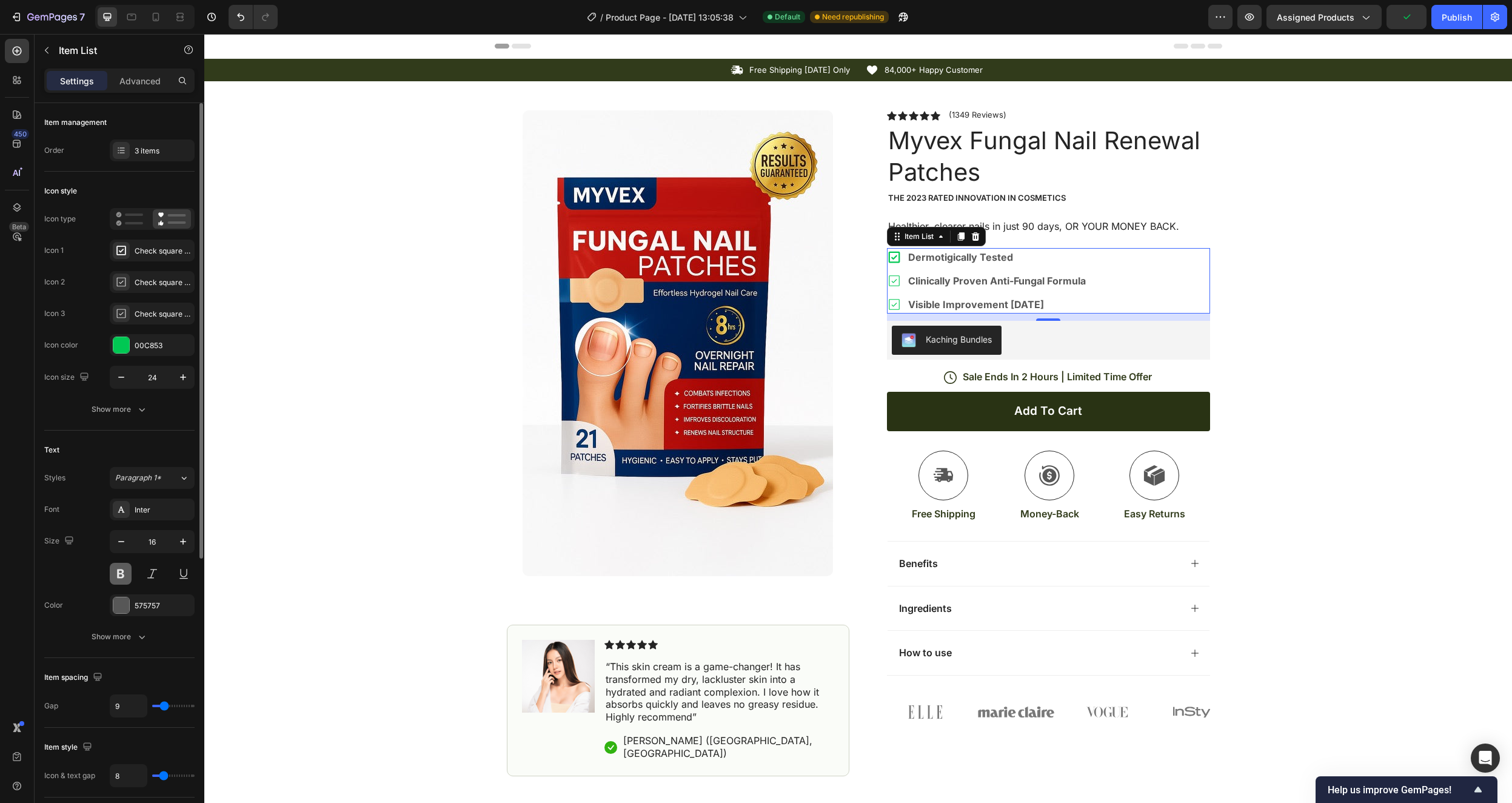
click at [114, 573] on button at bounding box center [121, 573] width 22 height 22
click at [146, 277] on div "Check square light" at bounding box center [163, 282] width 57 height 10
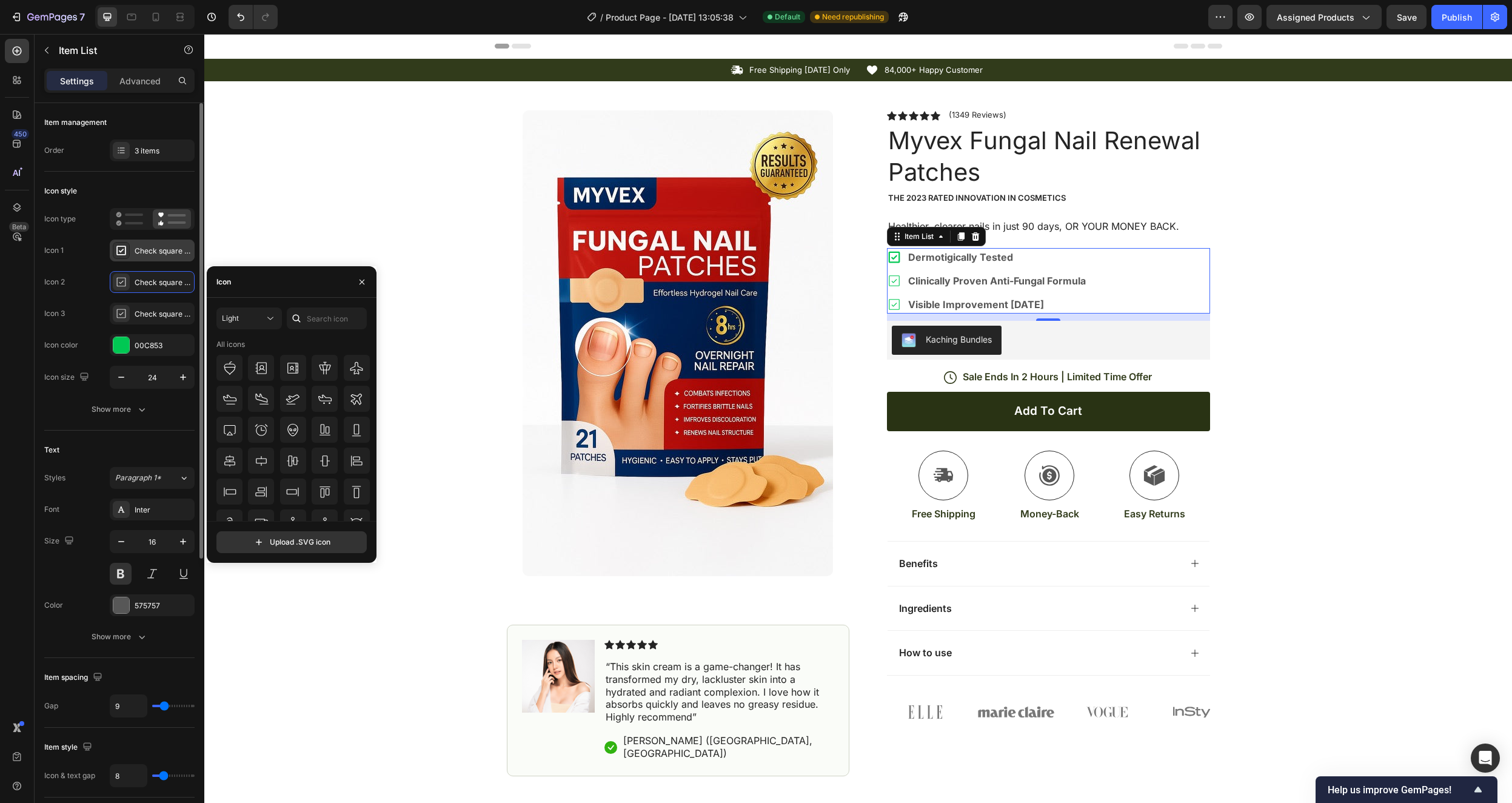
click at [140, 257] on div "Check square bold" at bounding box center [152, 250] width 85 height 22
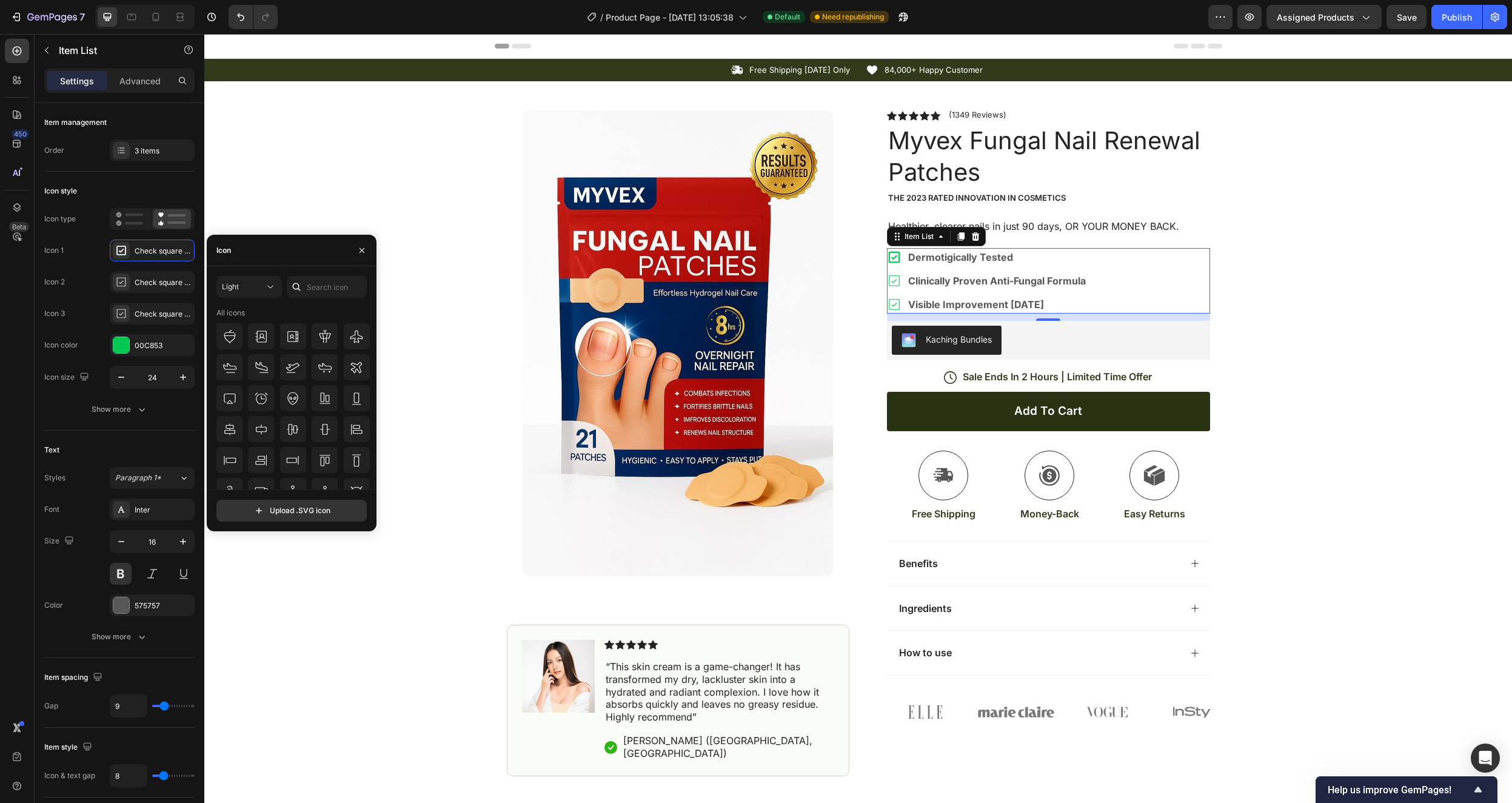
click at [282, 254] on div "Icon" at bounding box center [292, 251] width 170 height 31
click at [314, 286] on input "text" at bounding box center [327, 287] width 80 height 22
type input "check"
click at [260, 370] on icon at bounding box center [261, 367] width 15 height 15
click at [446, 149] on div "Icon Free Shipping Today Only Text Block Row Icon 84,000+ Happy Customer Text B…" at bounding box center [858, 417] width 1308 height 717
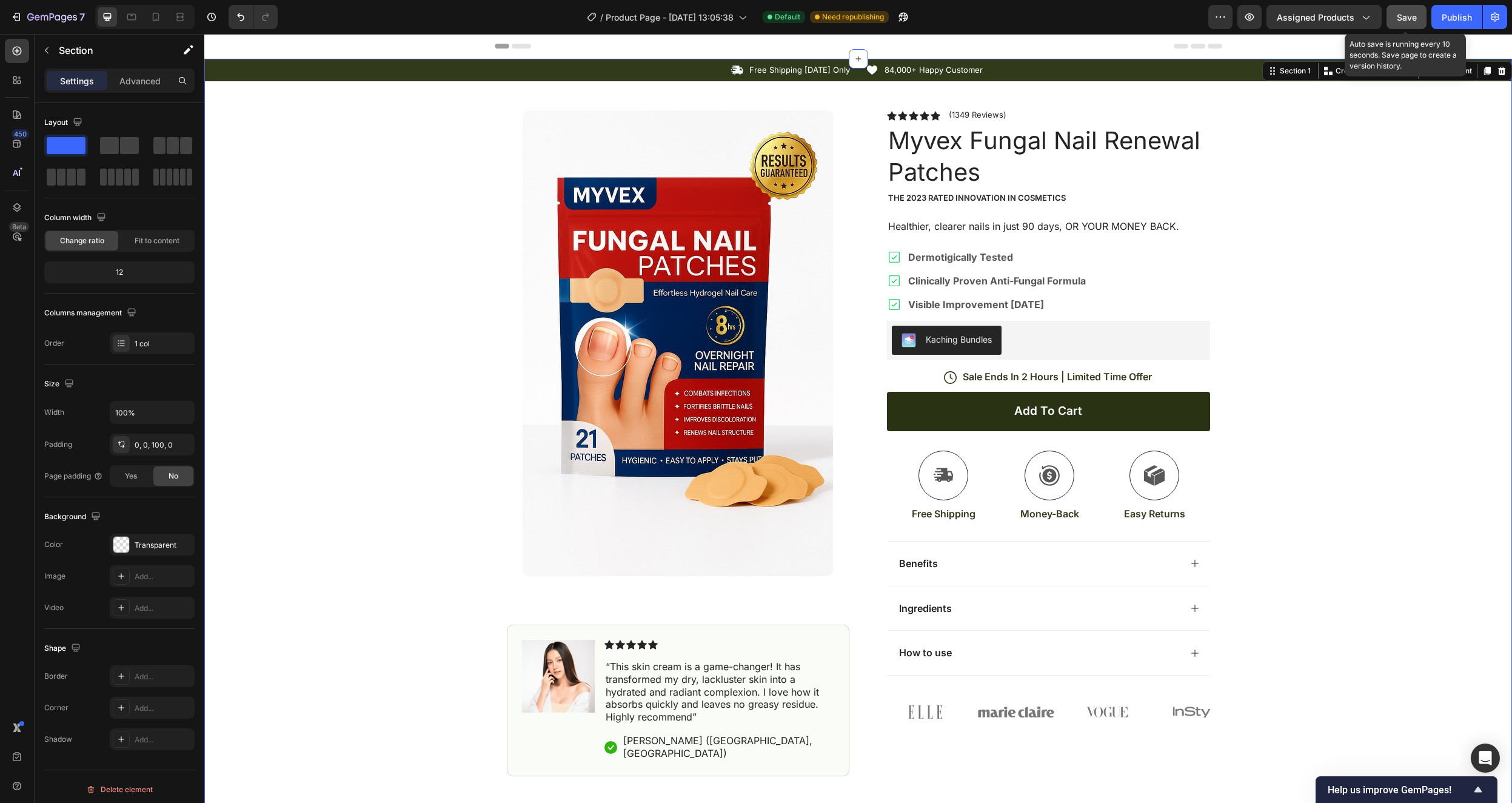
click at [1410, 15] on span "Save" at bounding box center [1407, 17] width 20 height 10
click at [947, 474] on icon at bounding box center [944, 474] width 21 height 22
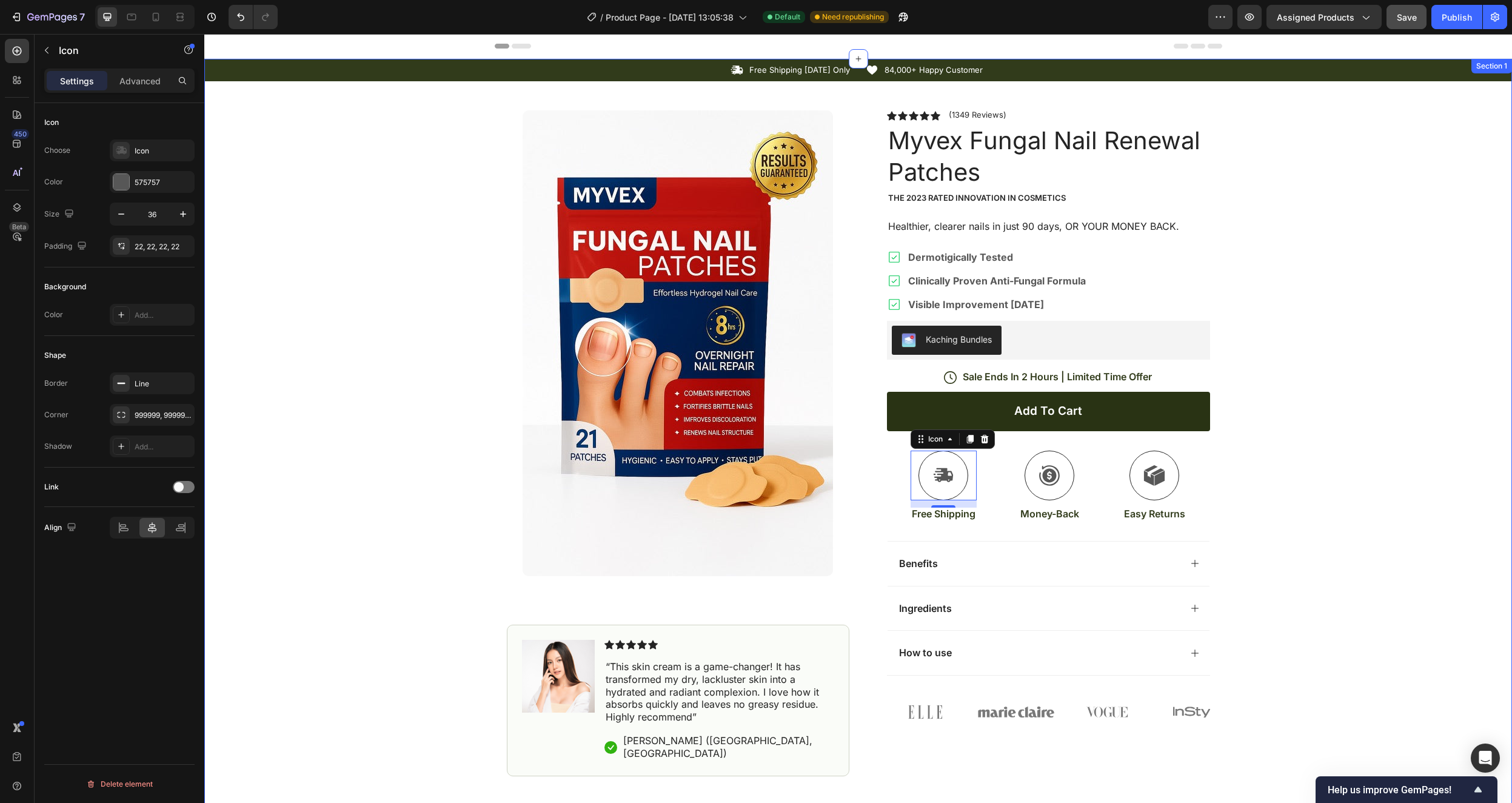
click at [1423, 484] on div "Icon Free Shipping Today Only Text Block Row Icon 84,000+ Happy Customer Text B…" at bounding box center [858, 417] width 1308 height 717
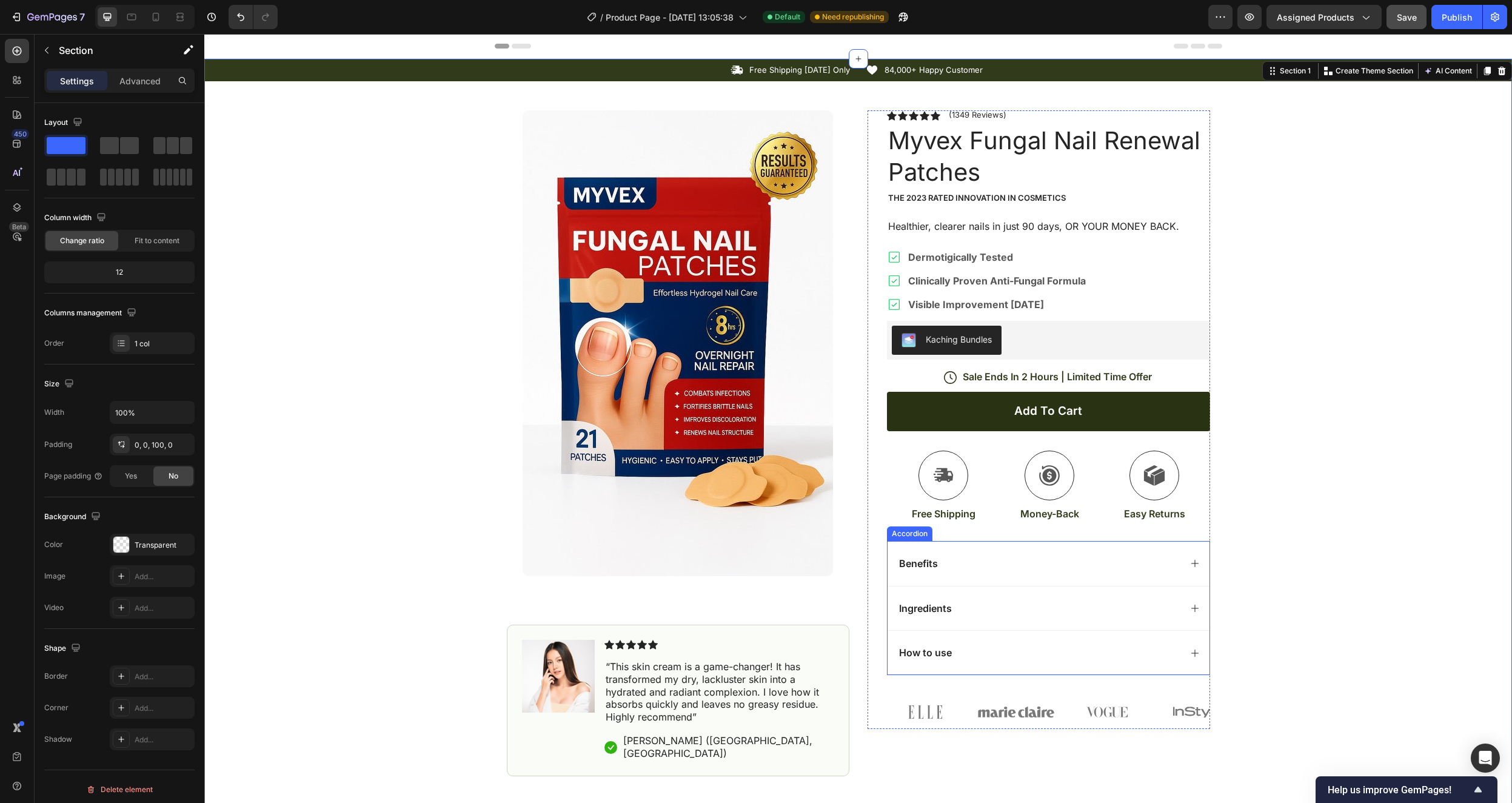
click at [947, 564] on div "Benefits" at bounding box center [1039, 564] width 283 height 17
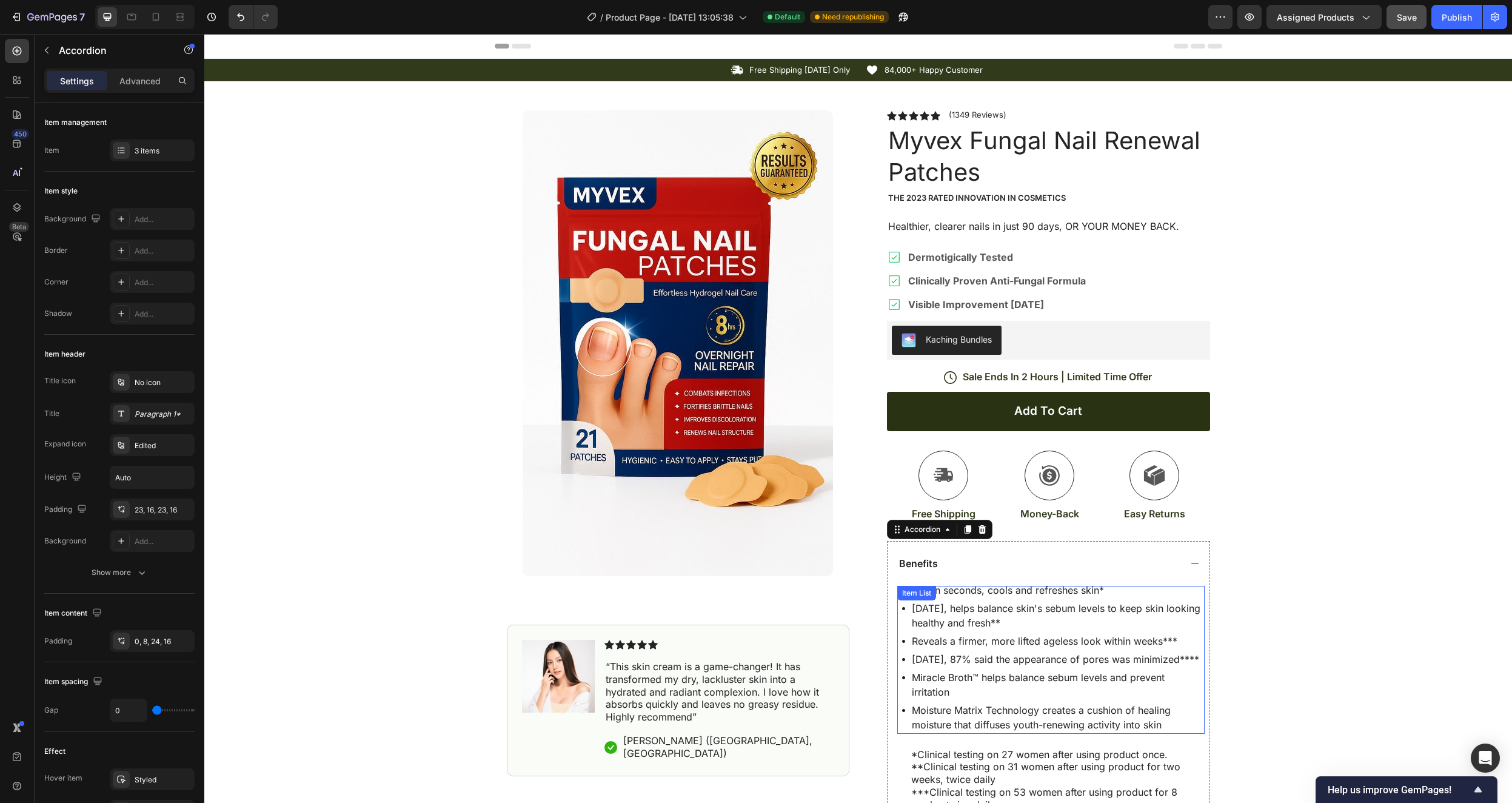
scroll to position [216, 0]
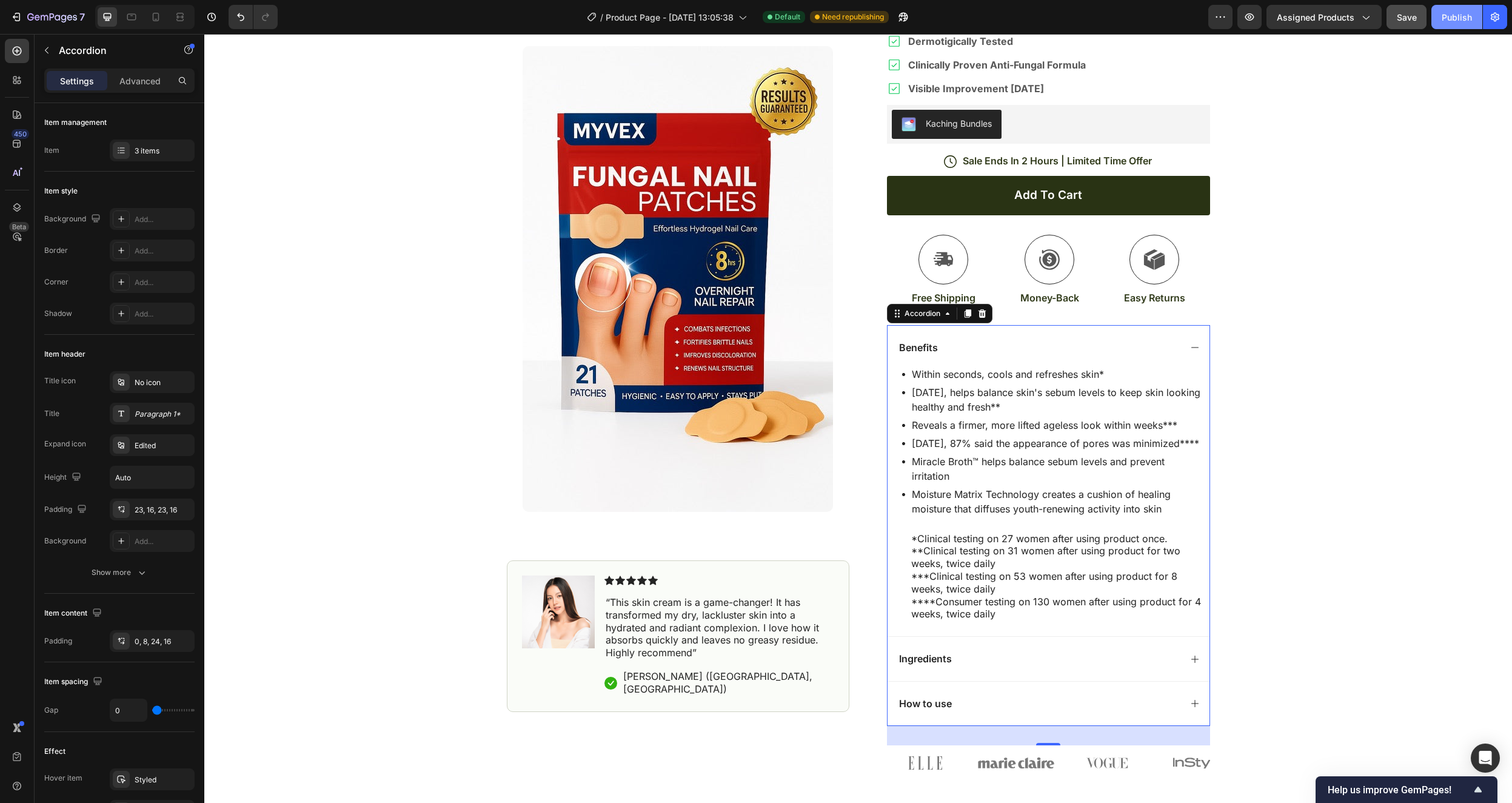
click at [1458, 13] on div "Publish" at bounding box center [1457, 17] width 31 height 13
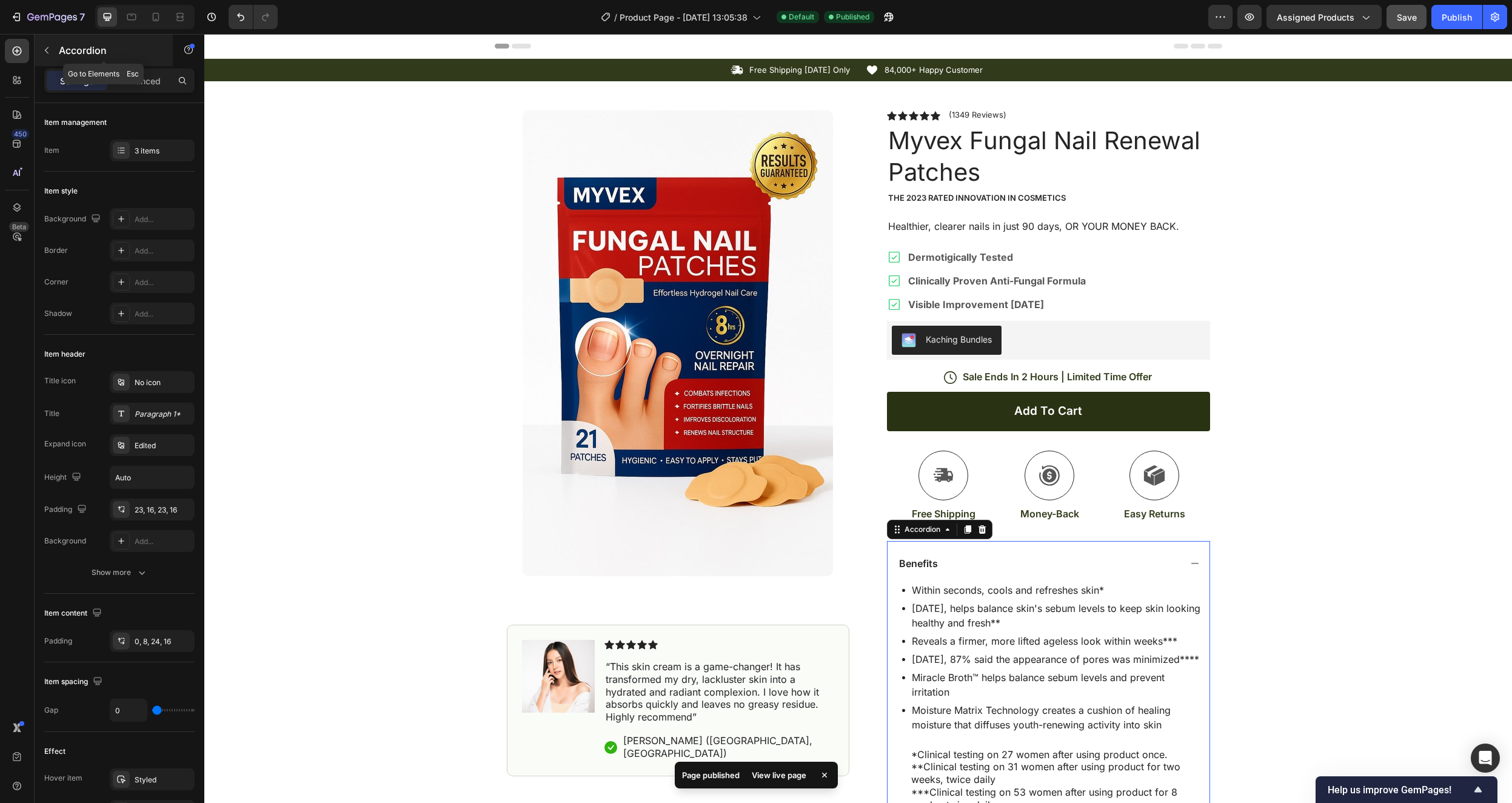
click at [43, 48] on icon "button" at bounding box center [46, 50] width 10 height 10
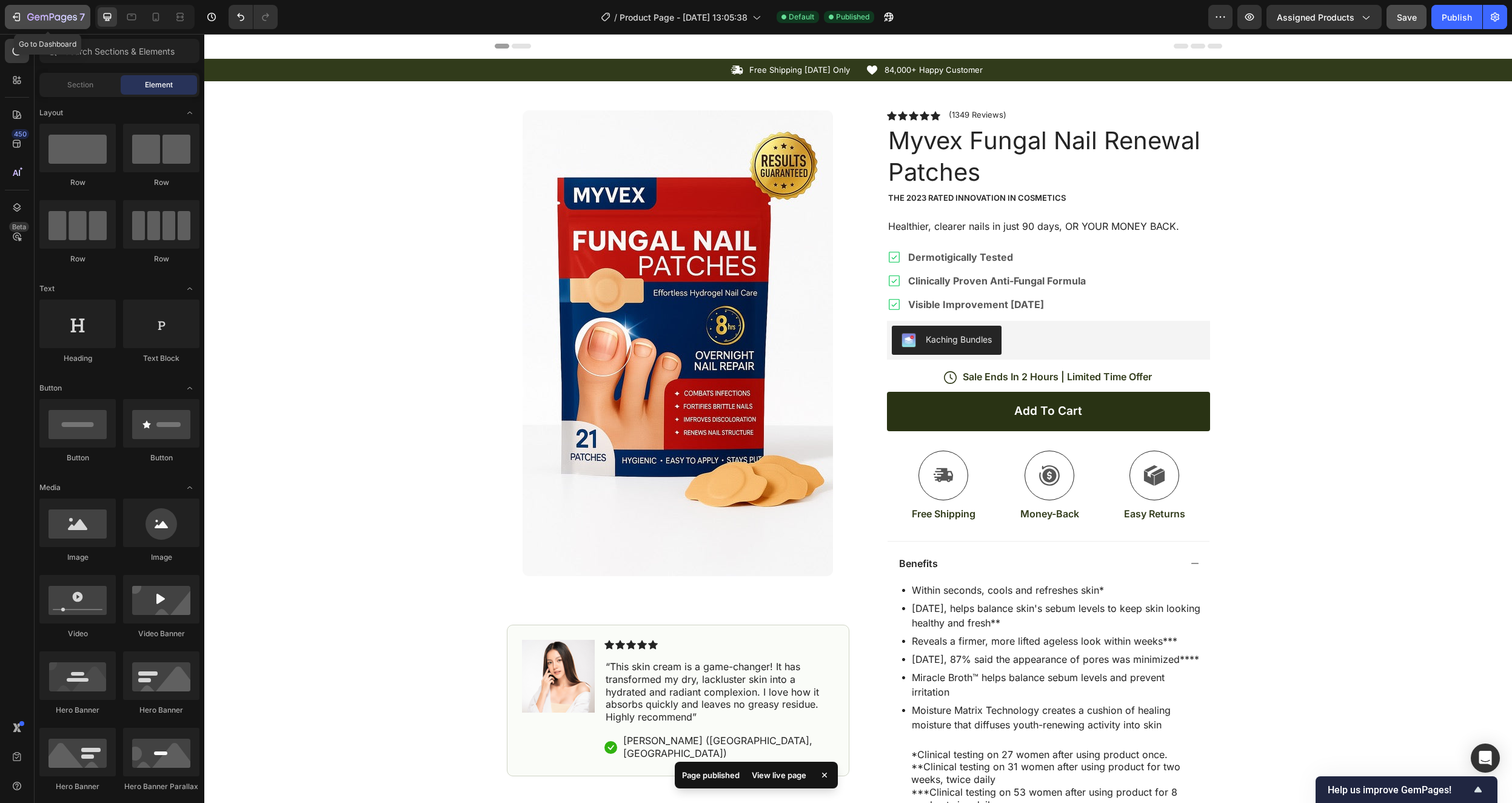
click at [17, 11] on icon "button" at bounding box center [17, 17] width 12 height 12
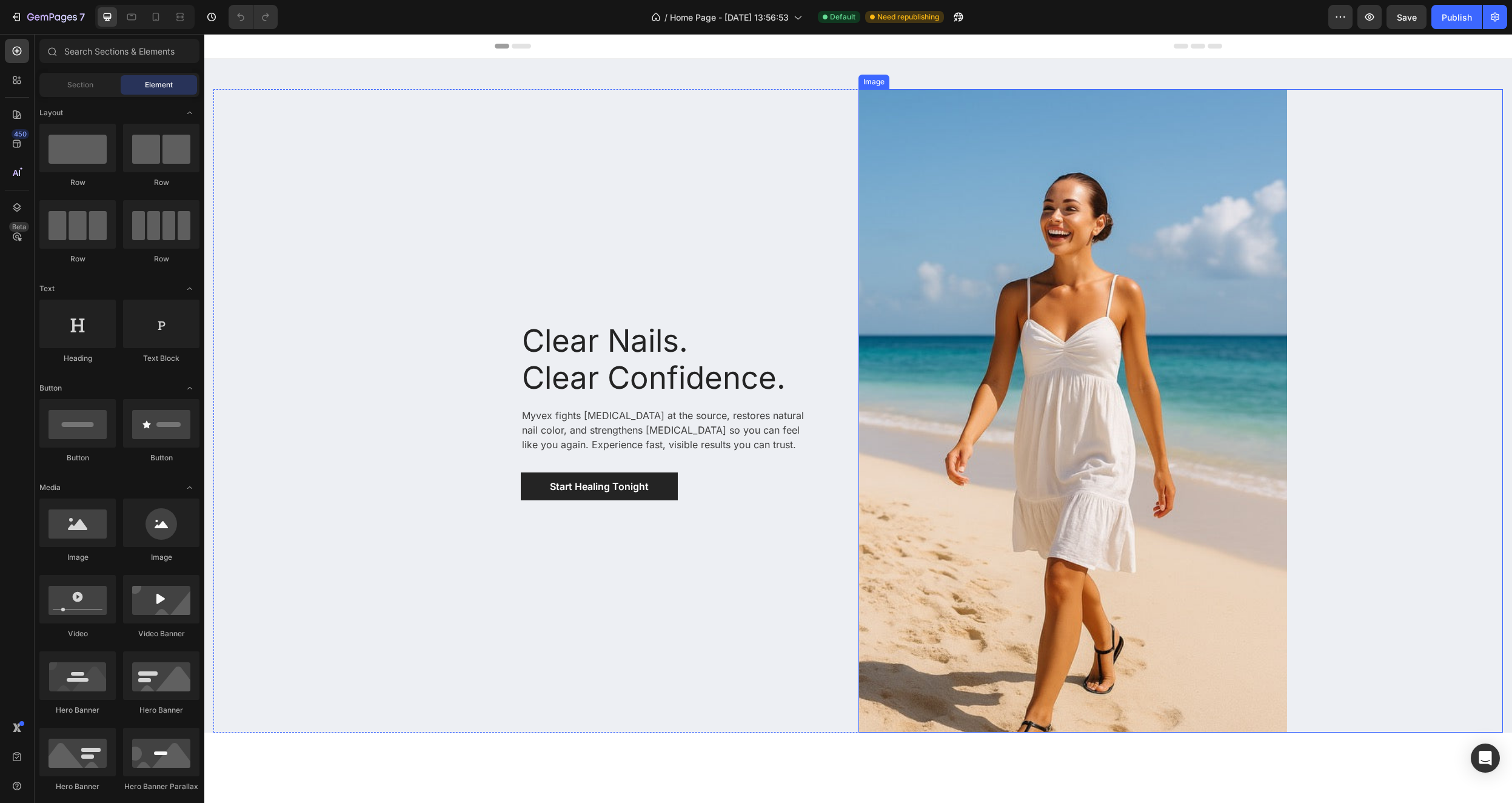
click at [1065, 287] on img at bounding box center [1072, 411] width 429 height 643
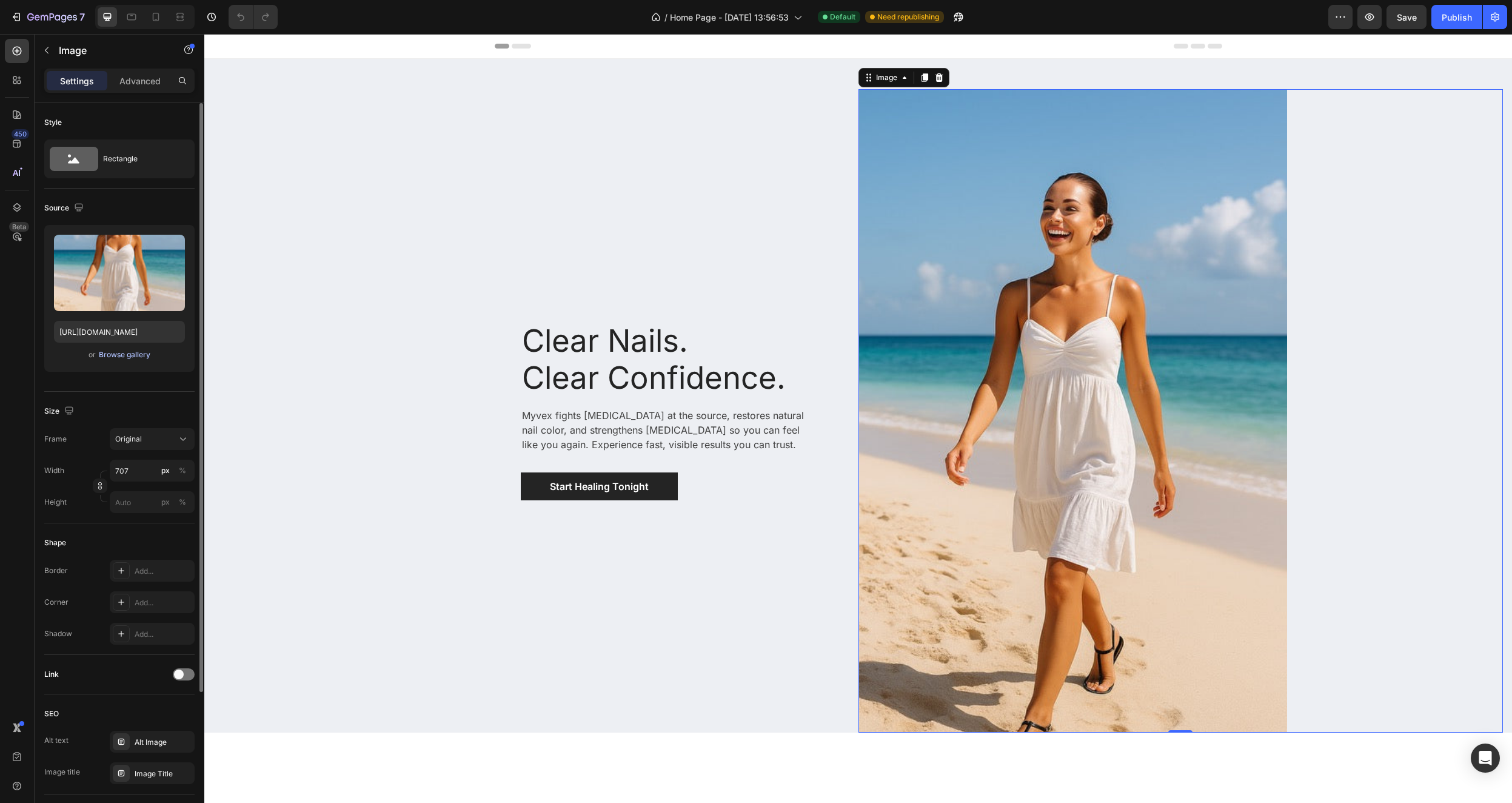
click at [120, 357] on div "Browse gallery" at bounding box center [124, 355] width 52 height 10
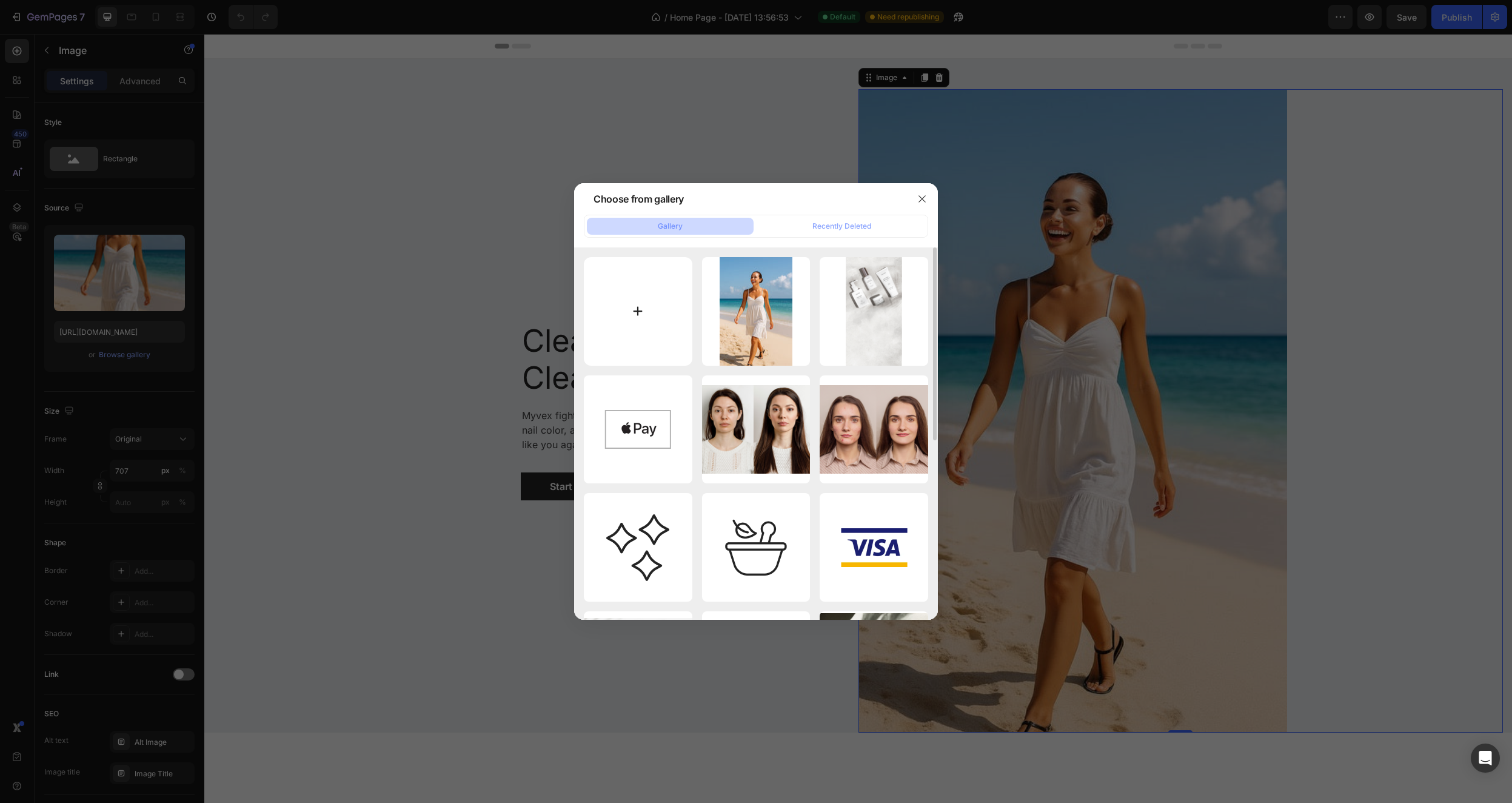
click at [640, 306] on input "file" at bounding box center [638, 311] width 108 height 108
type input "C:\fakepath\15500370-26EC-46DB-85AF-23DE3FF07B3E.jpeg"
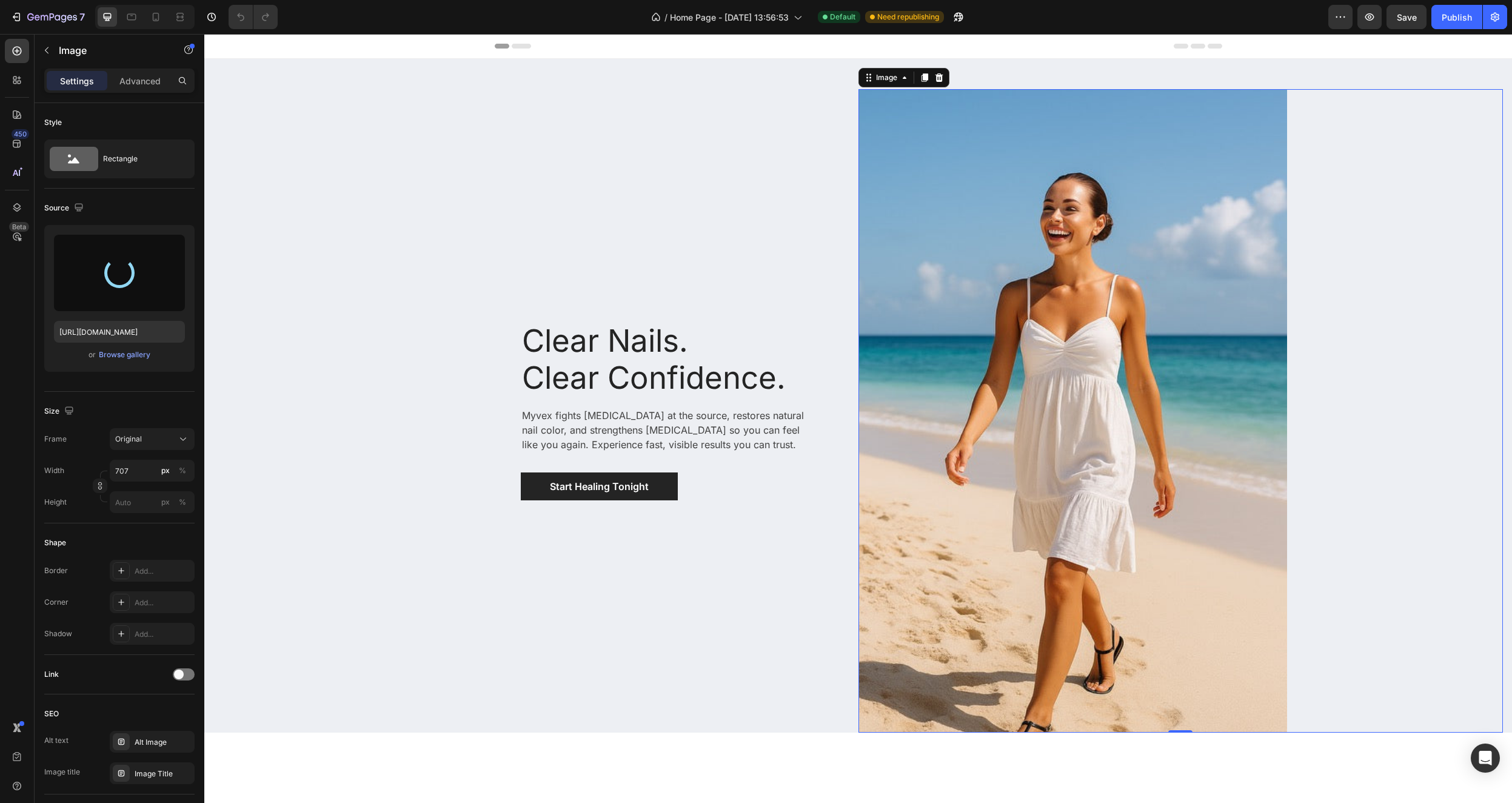
type input "[URL][DOMAIN_NAME]"
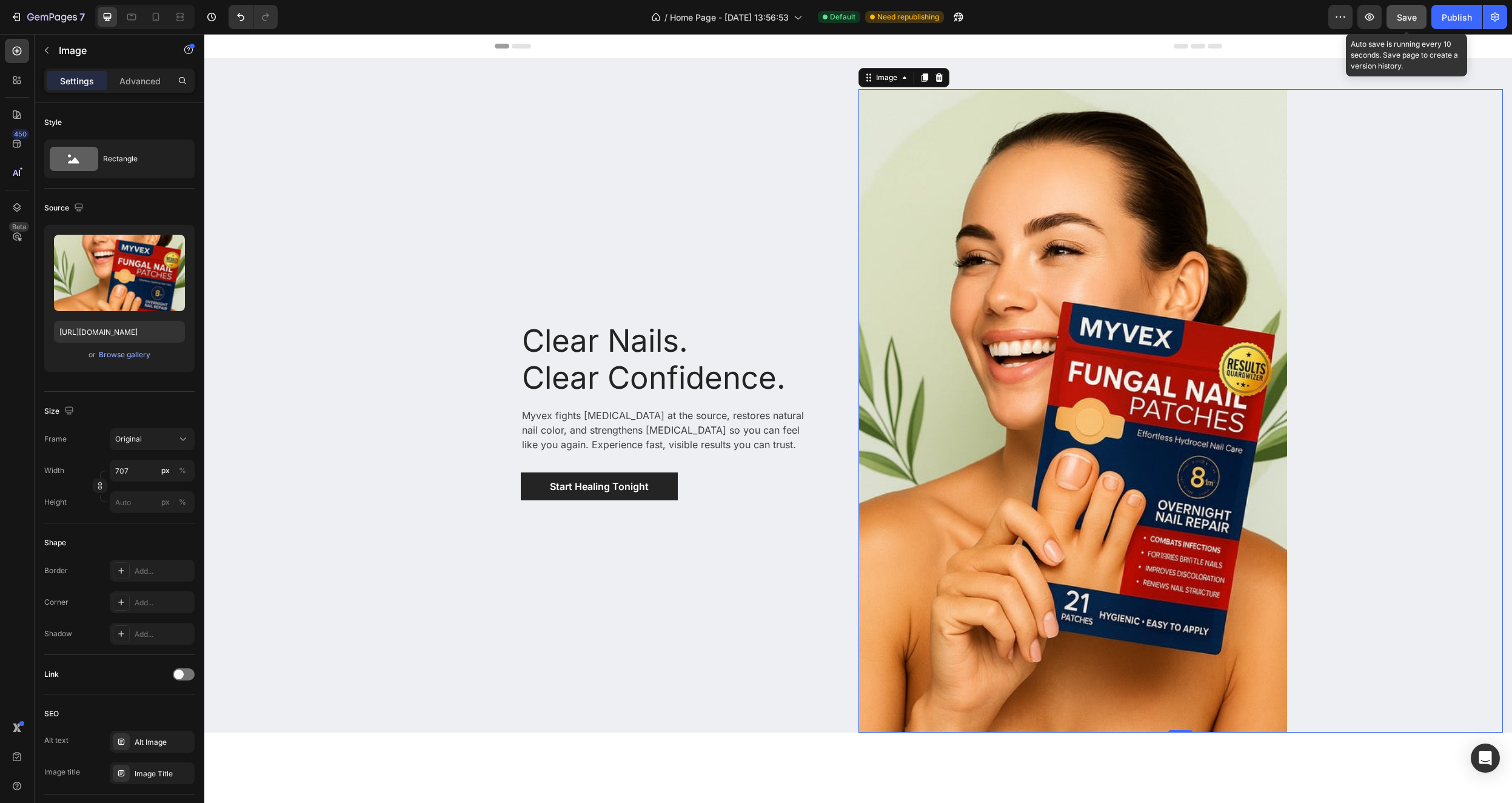
click at [1413, 17] on span "Save" at bounding box center [1407, 17] width 20 height 10
click at [1459, 20] on div "Publish" at bounding box center [1457, 17] width 31 height 13
click at [1079, 267] on img at bounding box center [1072, 411] width 429 height 643
click at [892, 83] on div "Image" at bounding box center [887, 77] width 51 height 15
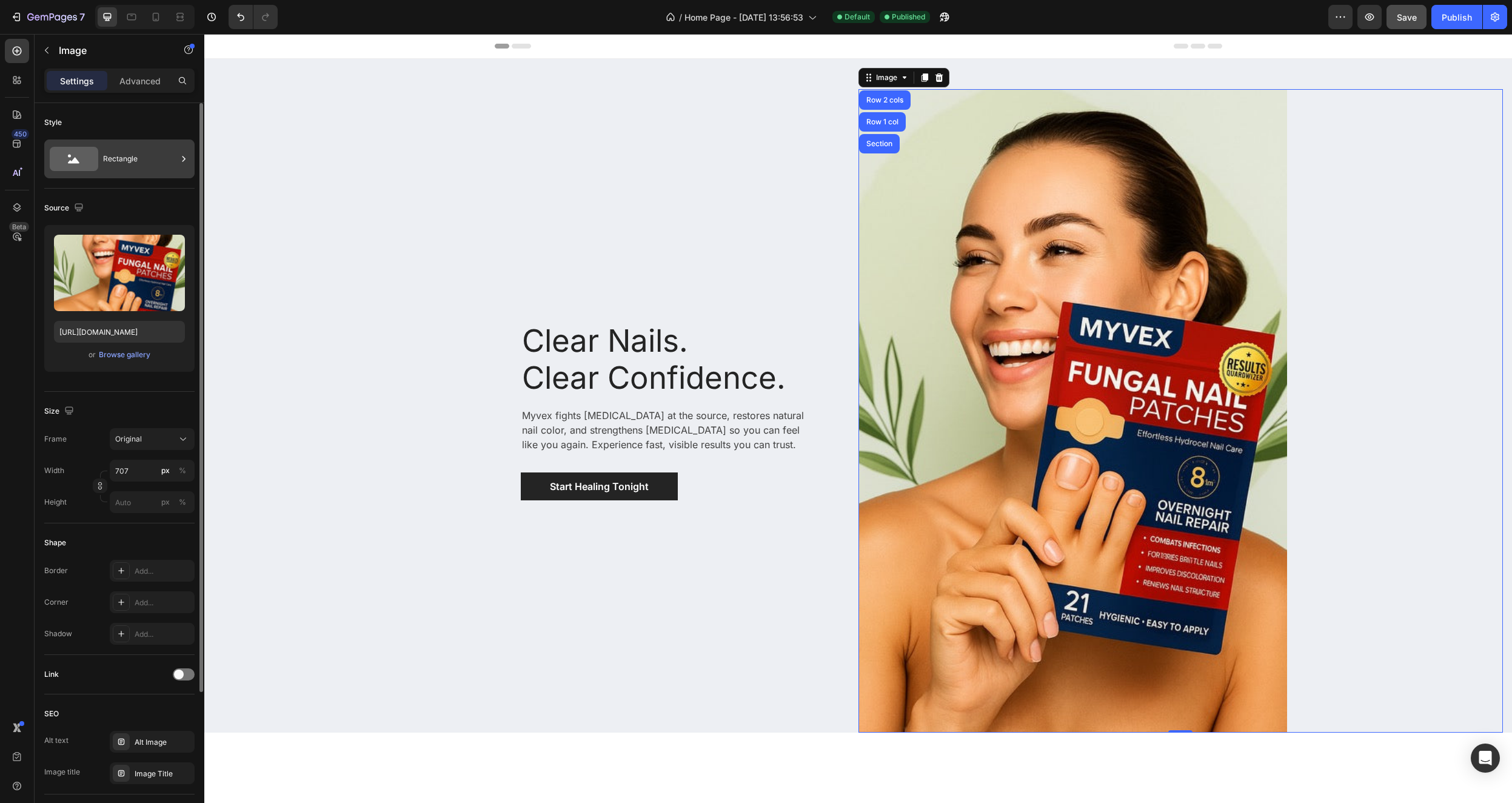
click at [170, 158] on div "Rectangle" at bounding box center [140, 159] width 74 height 28
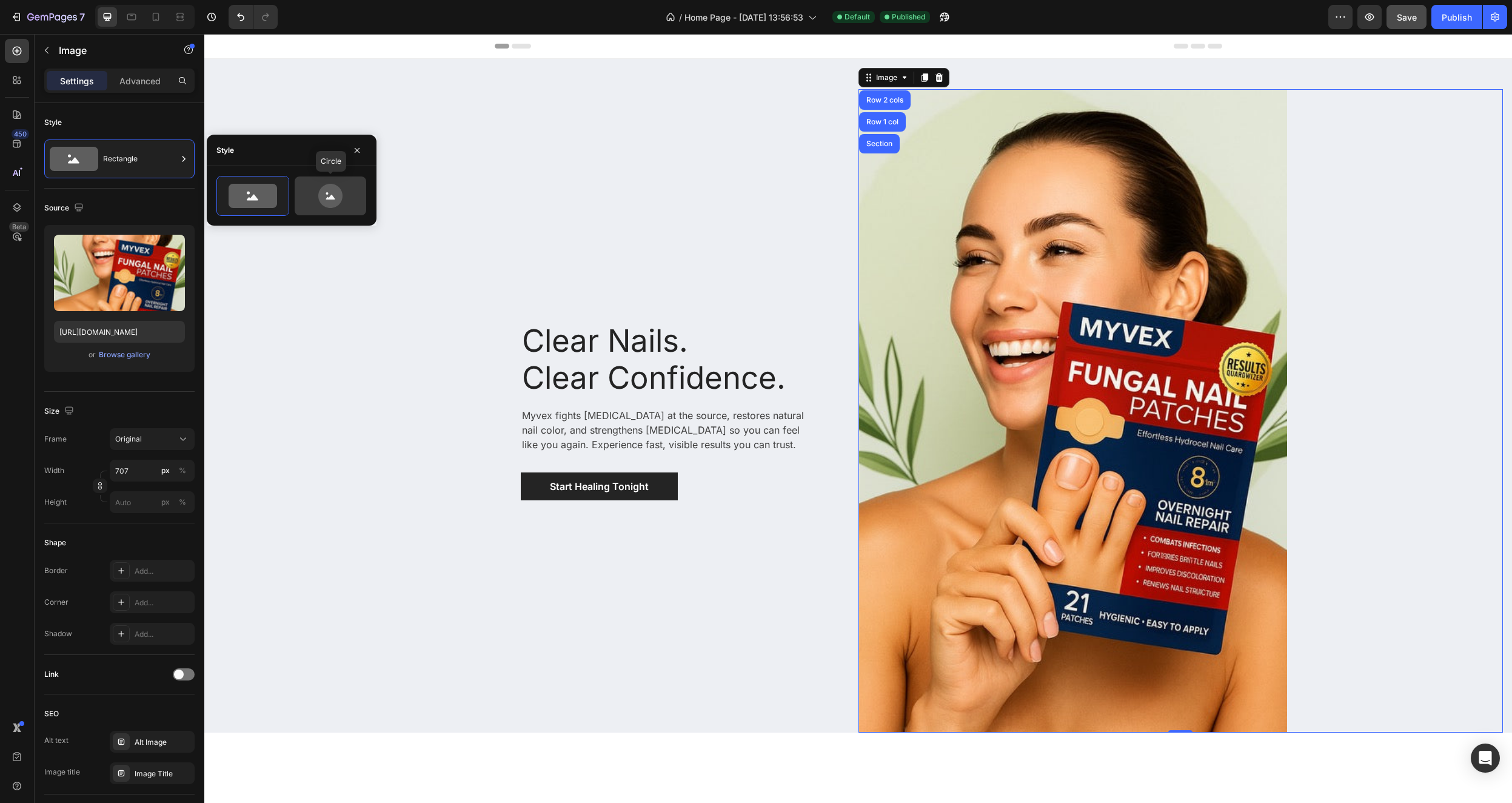
click at [337, 197] on icon at bounding box center [330, 196] width 24 height 24
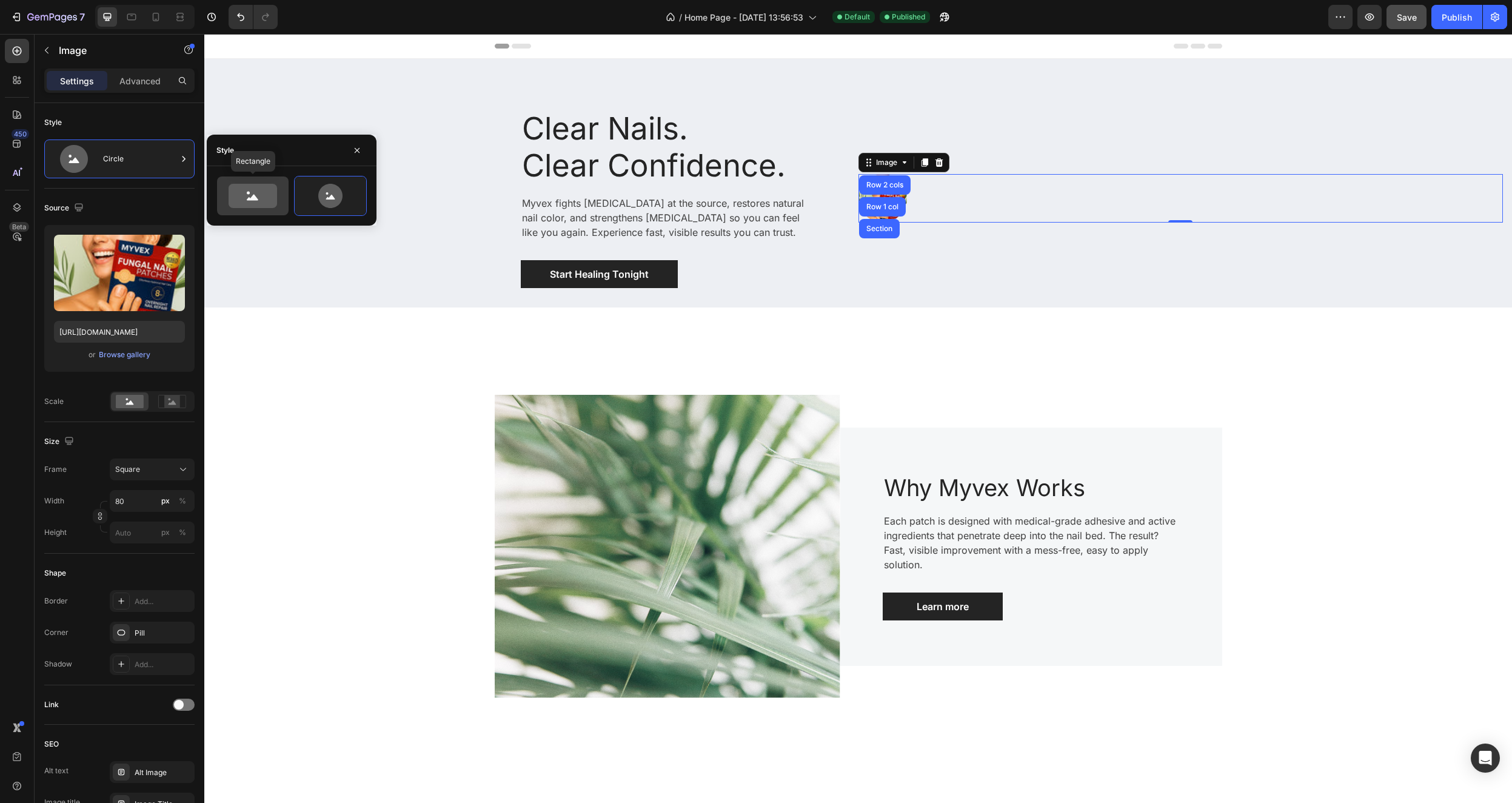
click at [251, 194] on icon at bounding box center [253, 196] width 49 height 24
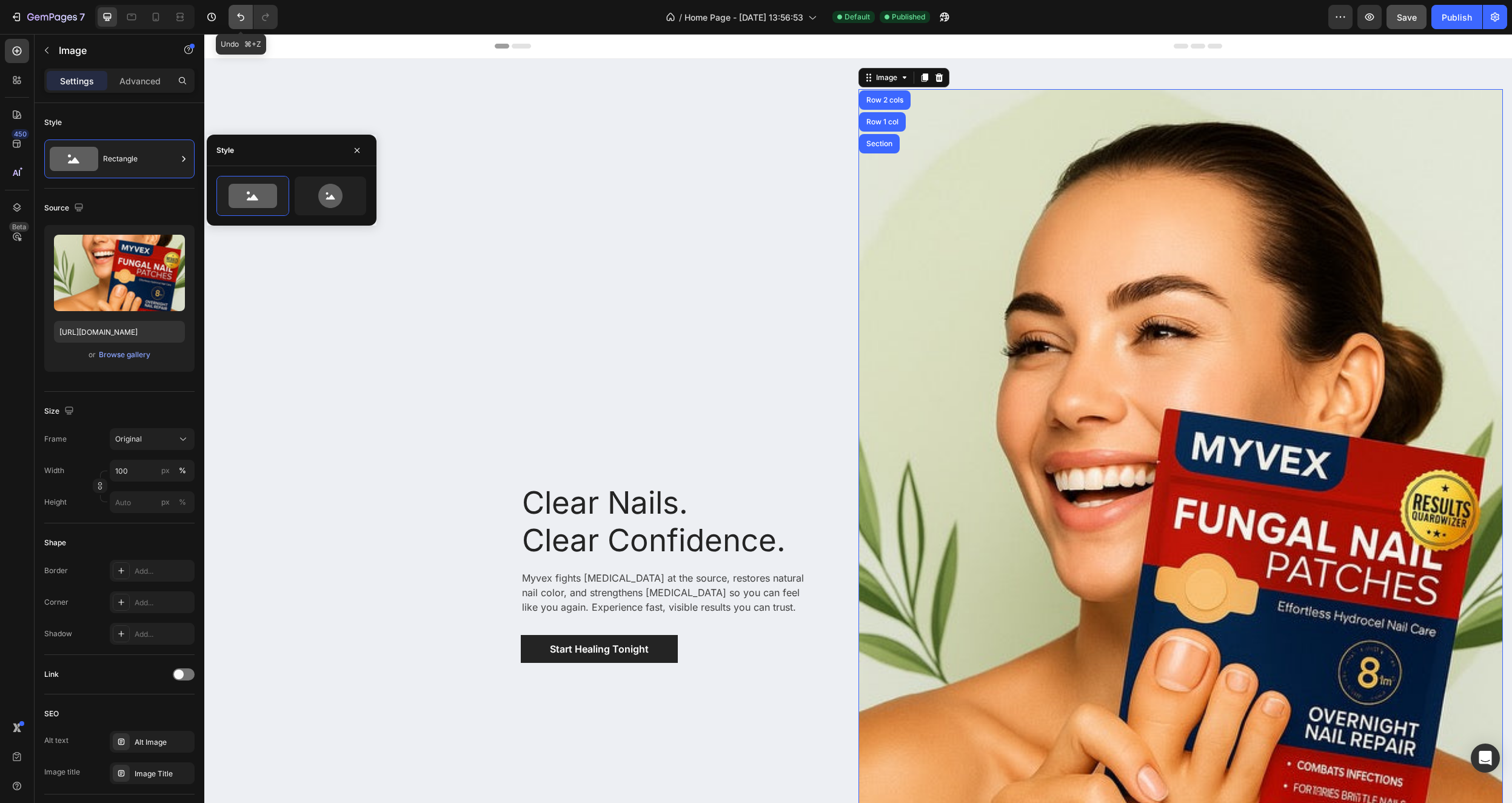
click at [236, 15] on icon "Undo/Redo" at bounding box center [241, 17] width 12 height 12
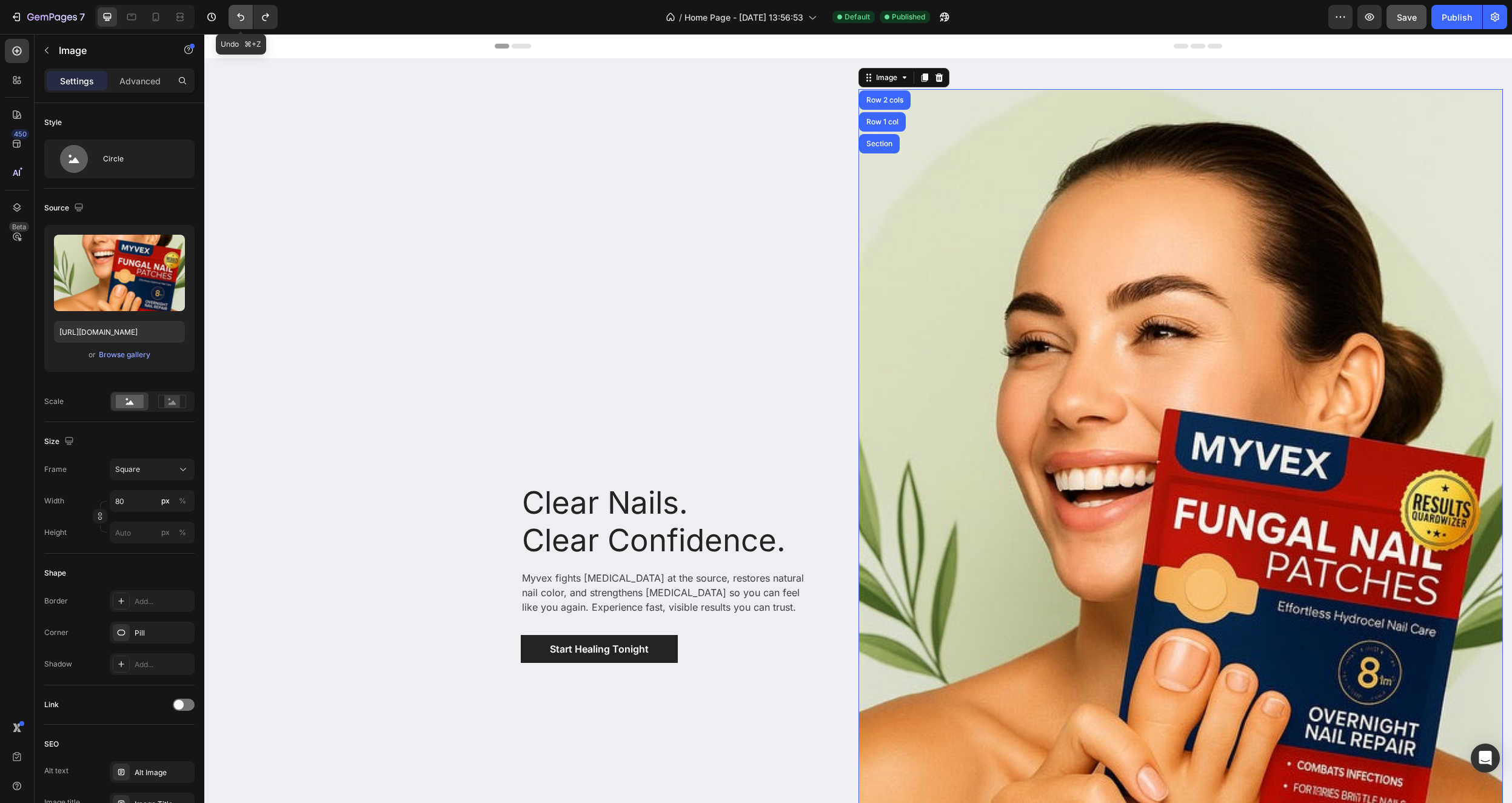
click at [238, 15] on icon "Undo/Redo" at bounding box center [241, 17] width 12 height 12
type input "707"
click at [239, 15] on icon "Undo/Redo" at bounding box center [240, 17] width 7 height 8
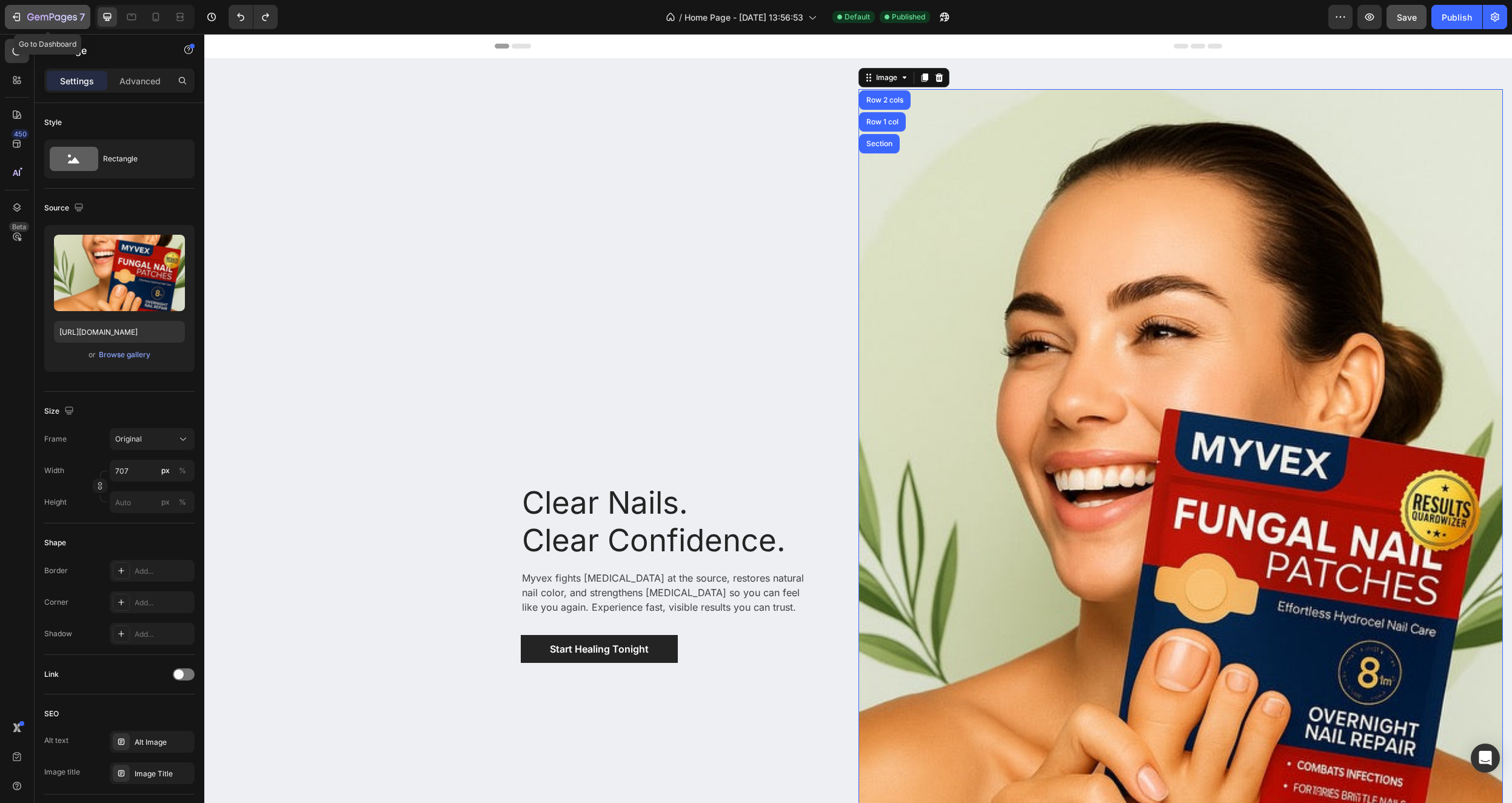
click at [17, 17] on icon "button" at bounding box center [16, 17] width 5 height 3
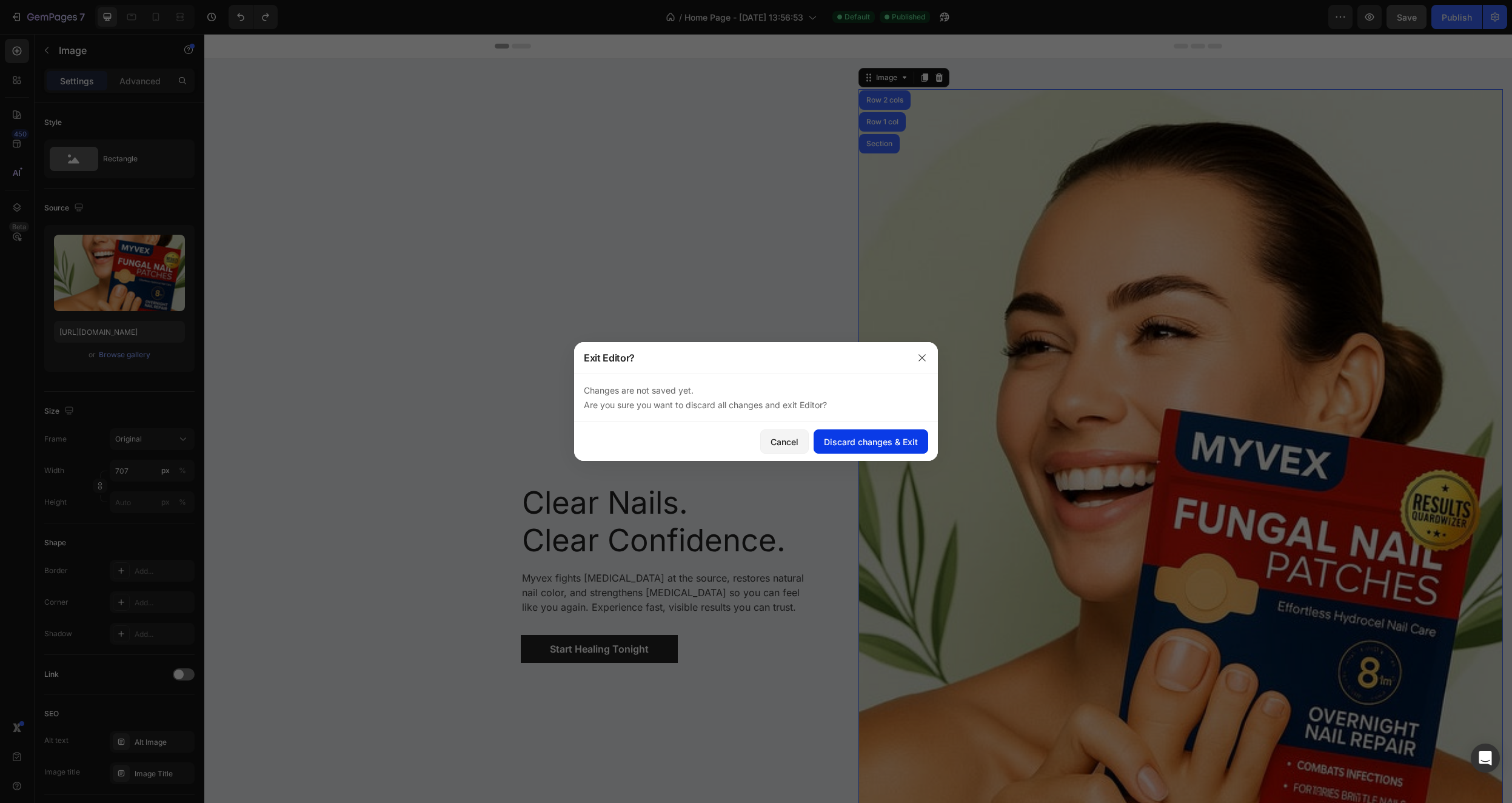
click at [877, 443] on div "Discard changes & Exit" at bounding box center [871, 441] width 94 height 13
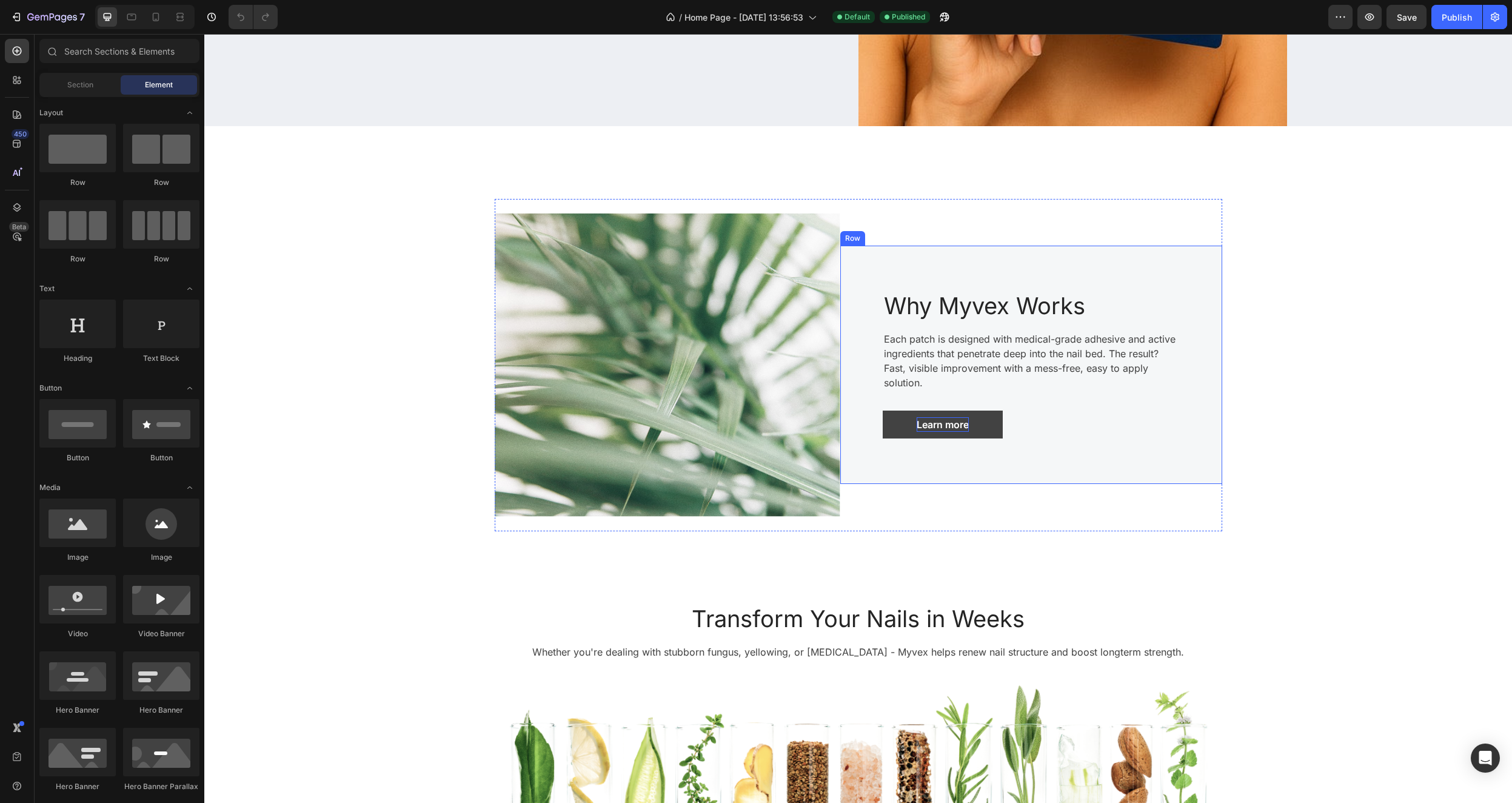
scroll to position [607, 0]
click at [960, 423] on div "Learn more" at bounding box center [943, 424] width 52 height 15
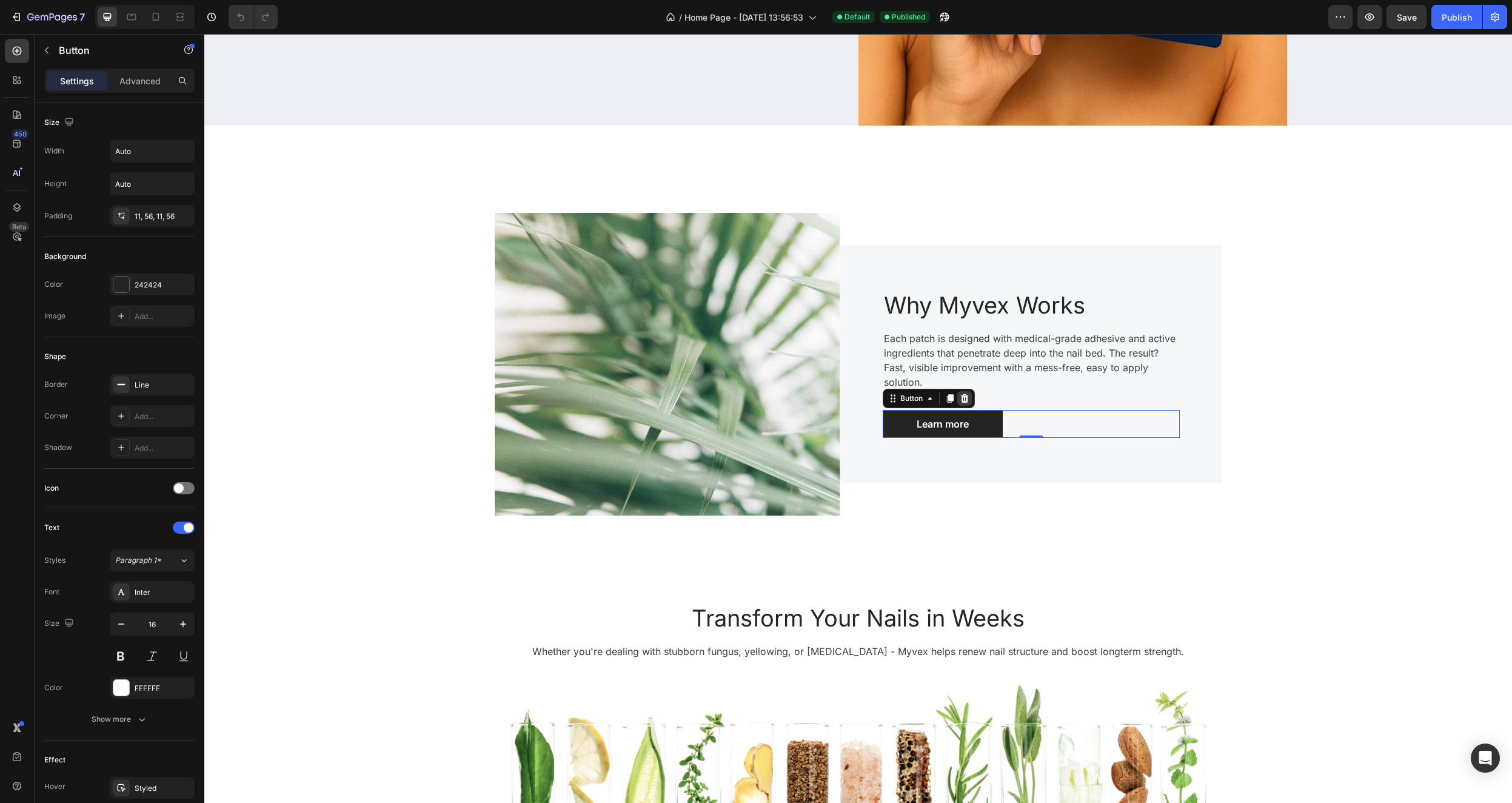
click at [963, 393] on icon at bounding box center [964, 398] width 10 height 10
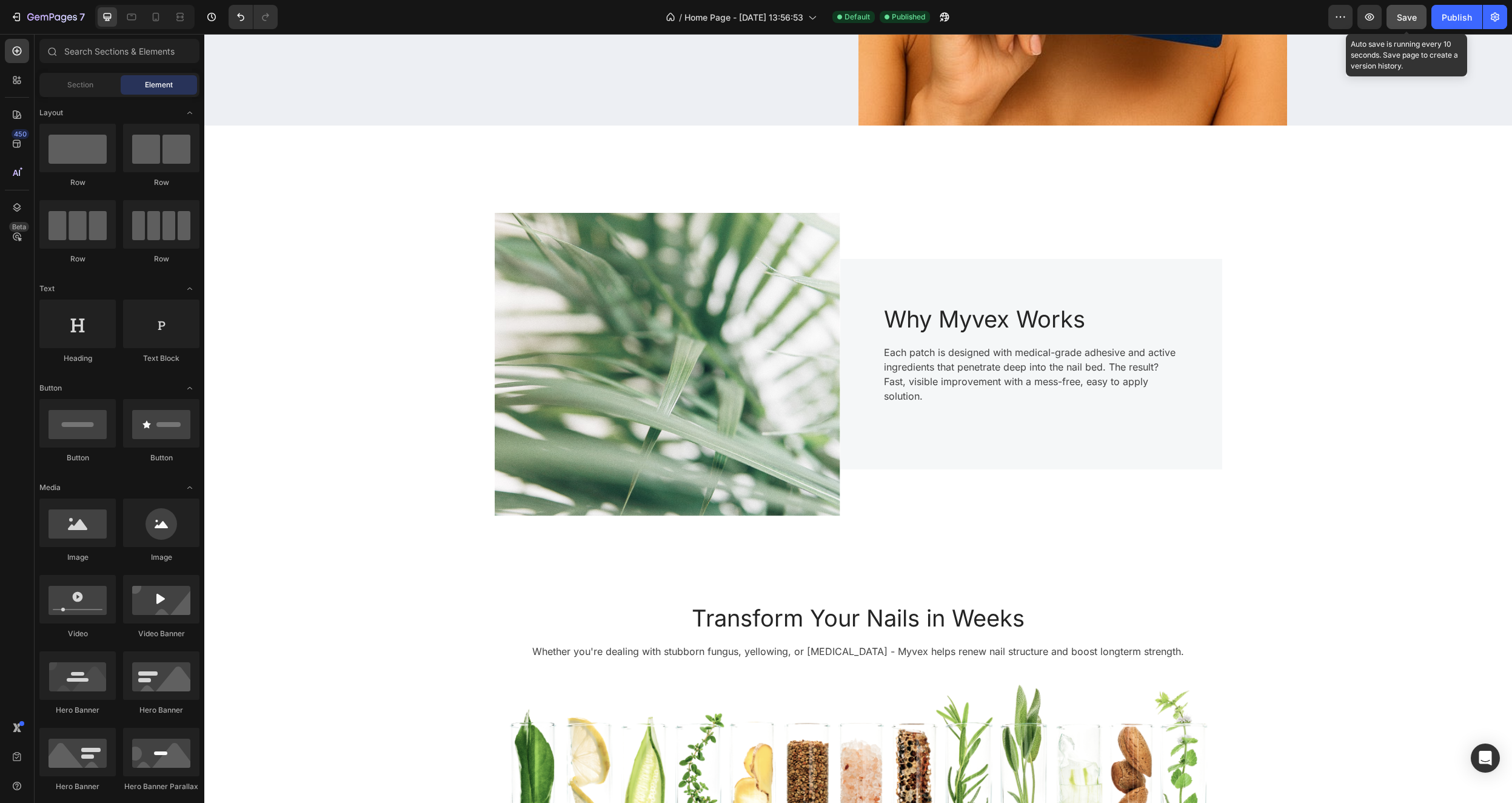
click at [1415, 13] on span "Save" at bounding box center [1407, 17] width 20 height 10
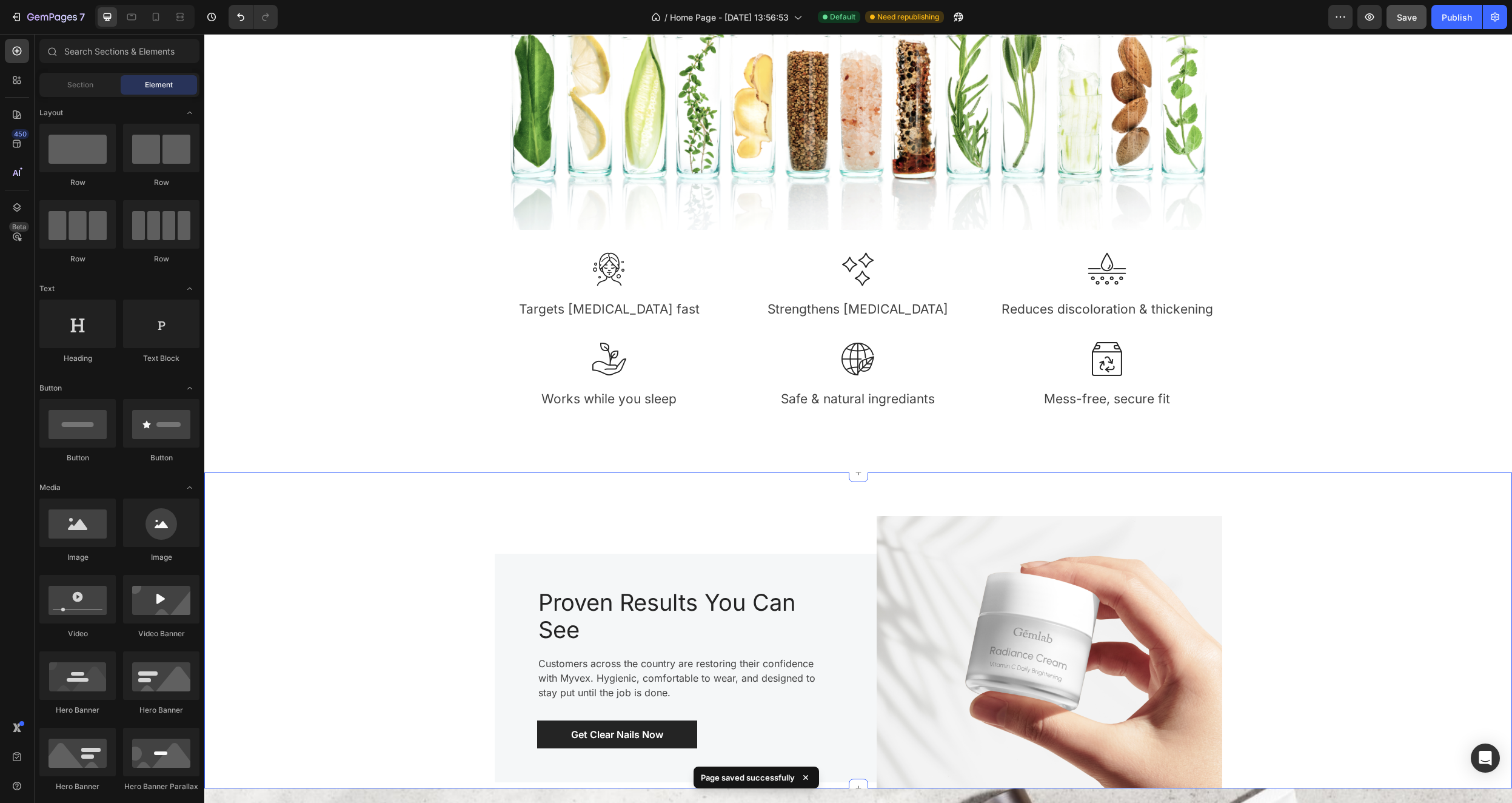
scroll to position [1488, 0]
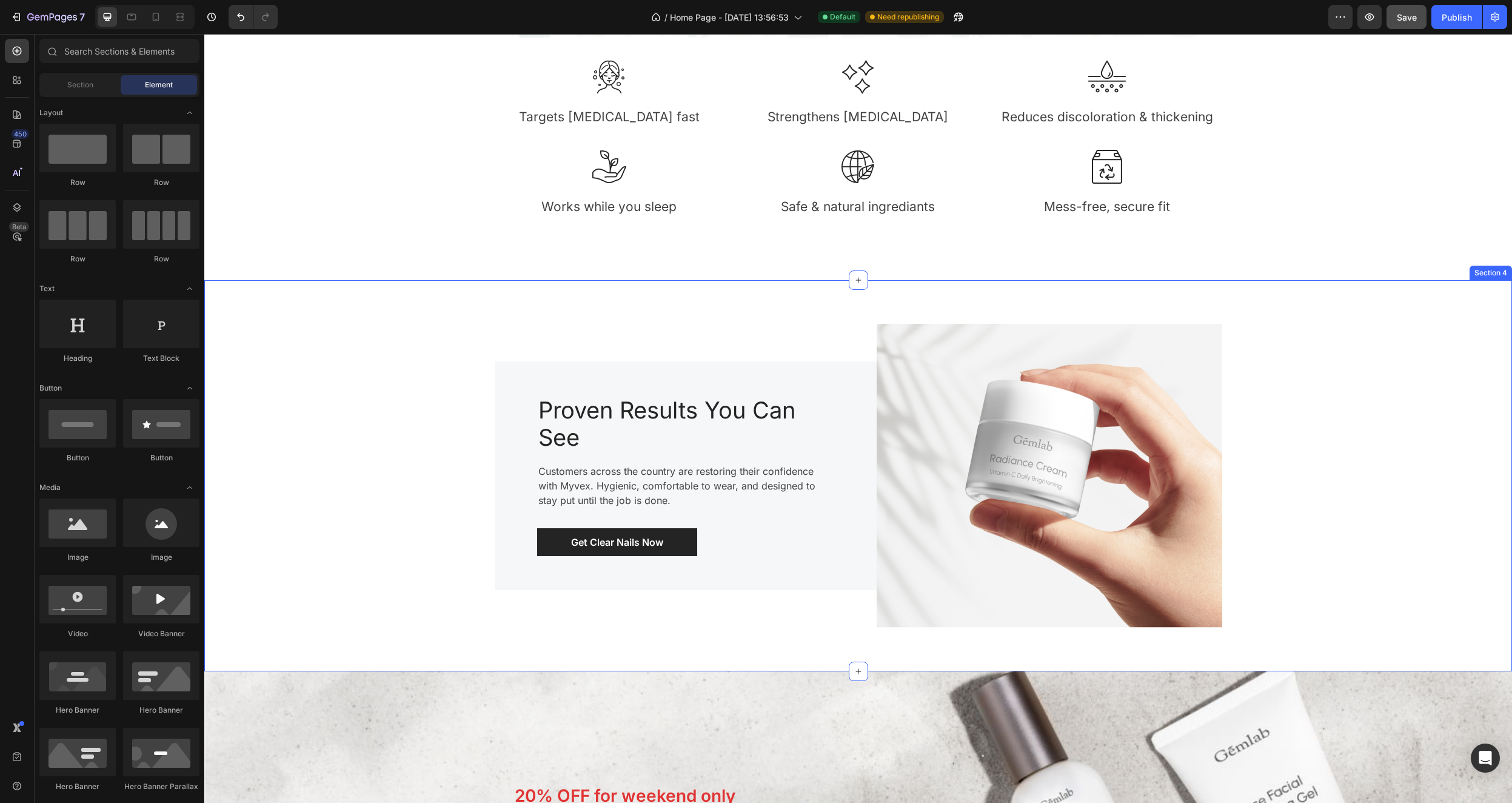
click at [1399, 412] on div "Image Proven Results You Can See Heading Customers across the country are resto…" at bounding box center [858, 475] width 1290 height 333
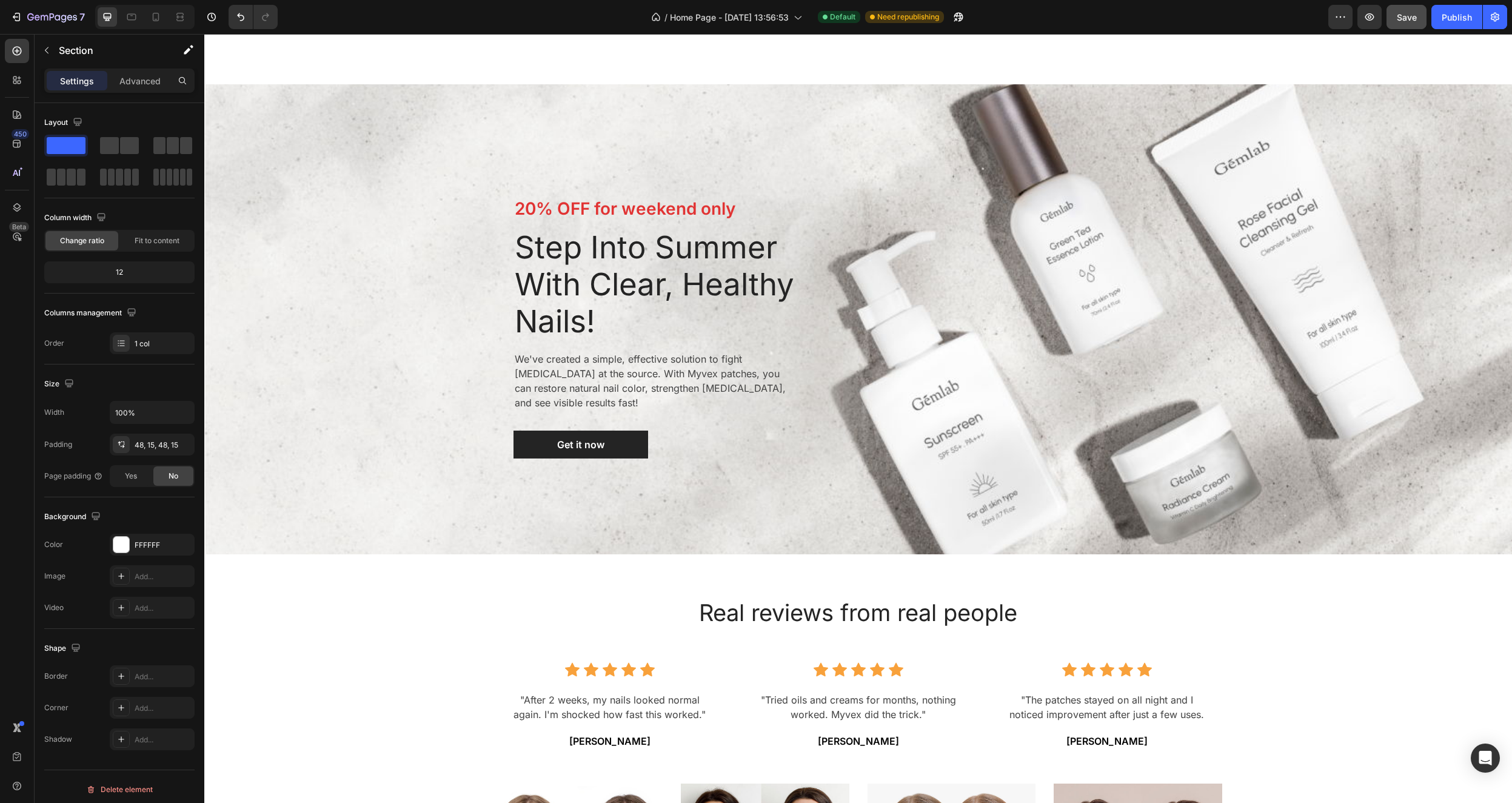
scroll to position [2034, 0]
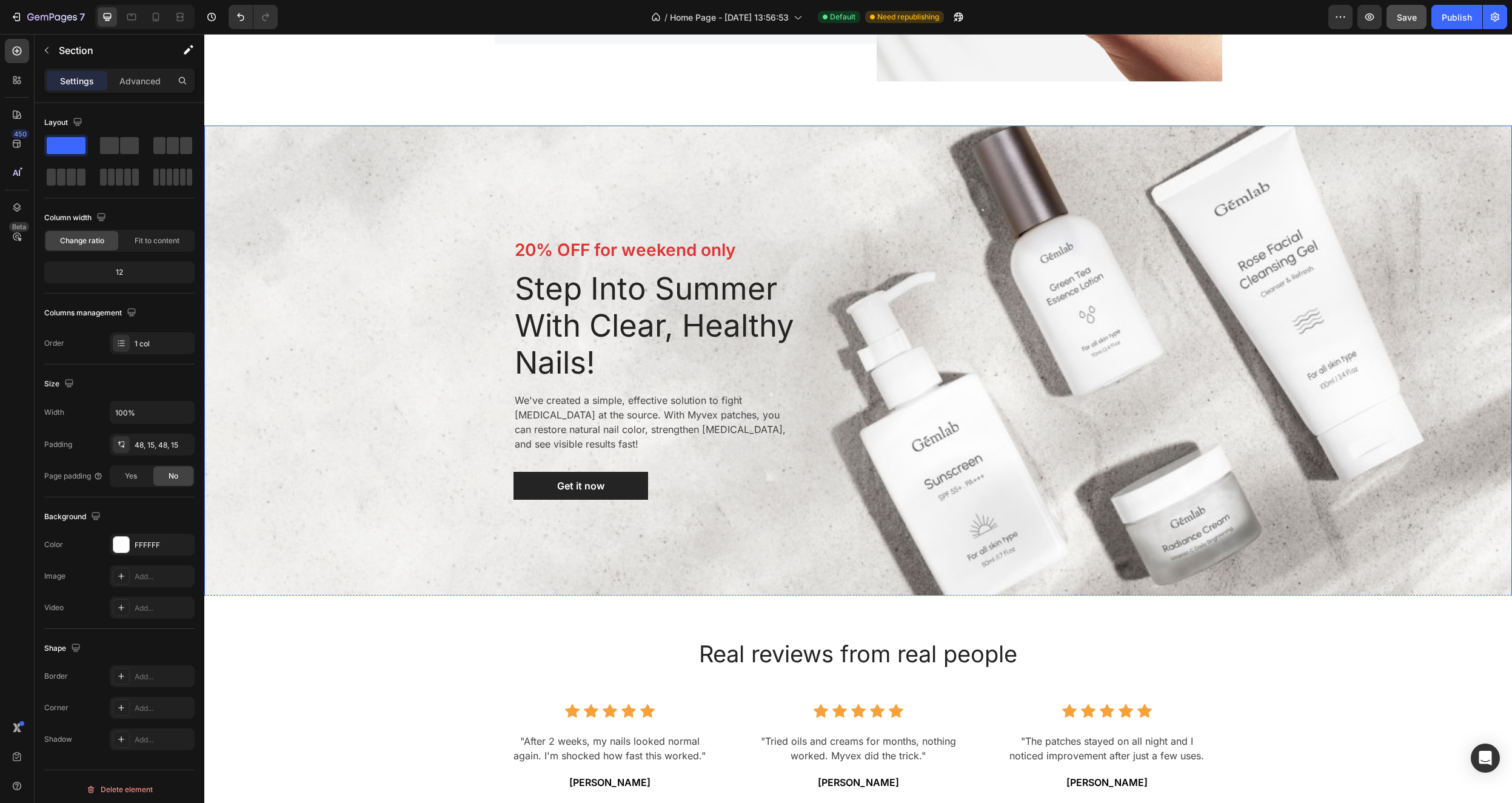
click at [819, 231] on div "20% OFF for weekend only Text block Step Into Summer With Clear, Healthy Nails!…" at bounding box center [858, 368] width 691 height 446
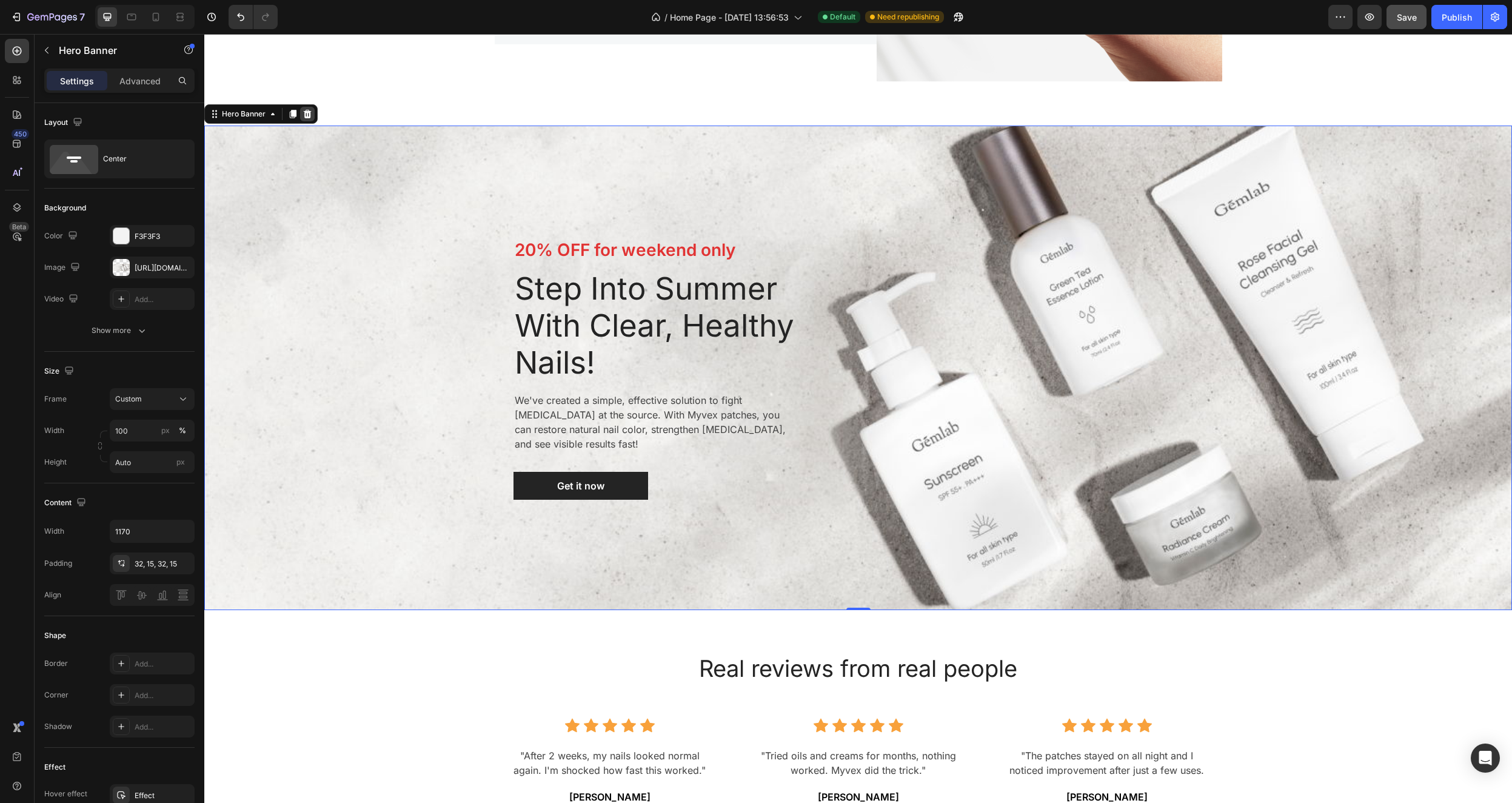
click at [312, 114] on icon at bounding box center [307, 114] width 10 height 10
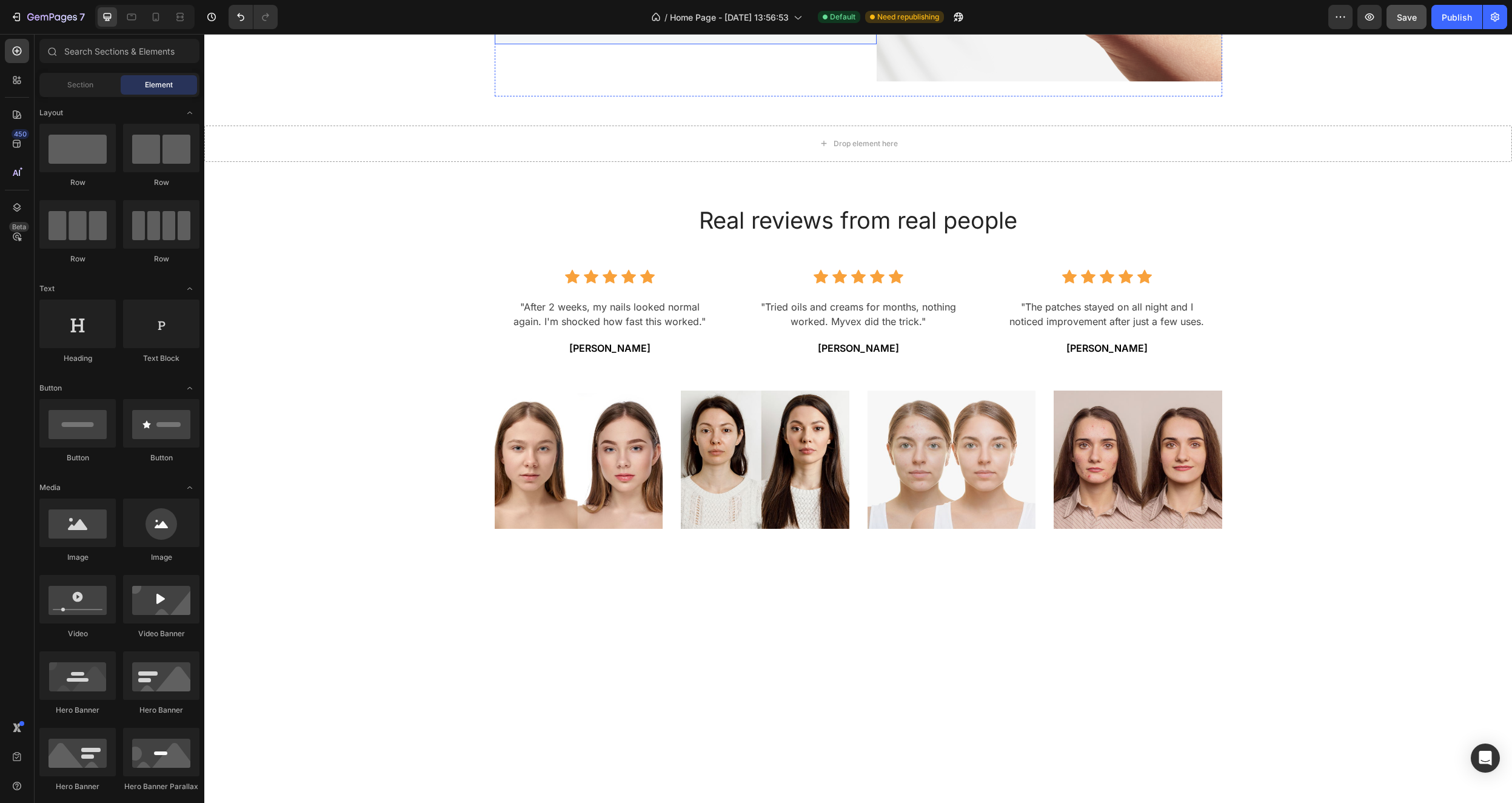
scroll to position [1636, 0]
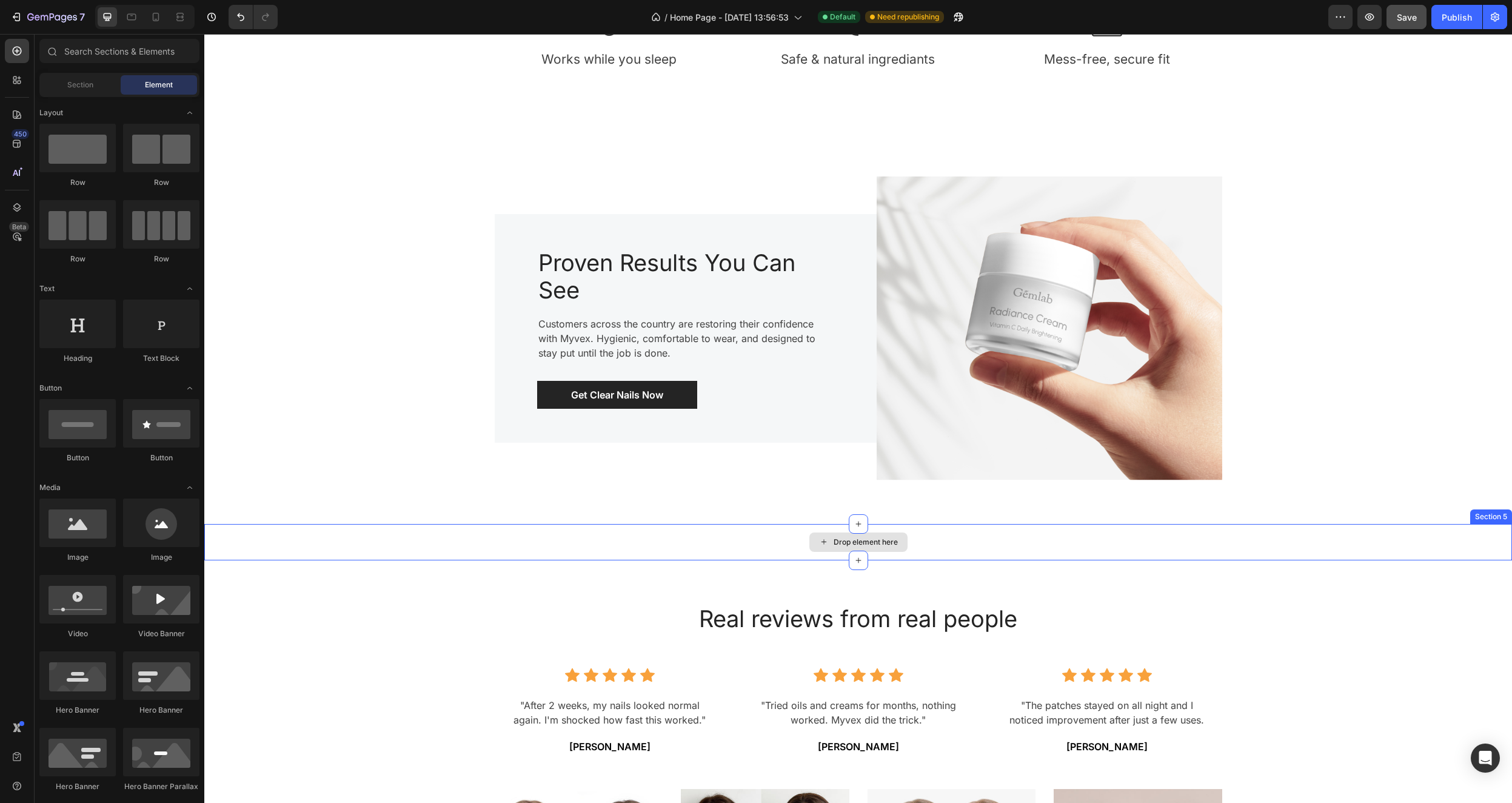
click at [920, 540] on div "Drop element here" at bounding box center [858, 542] width 1308 height 37
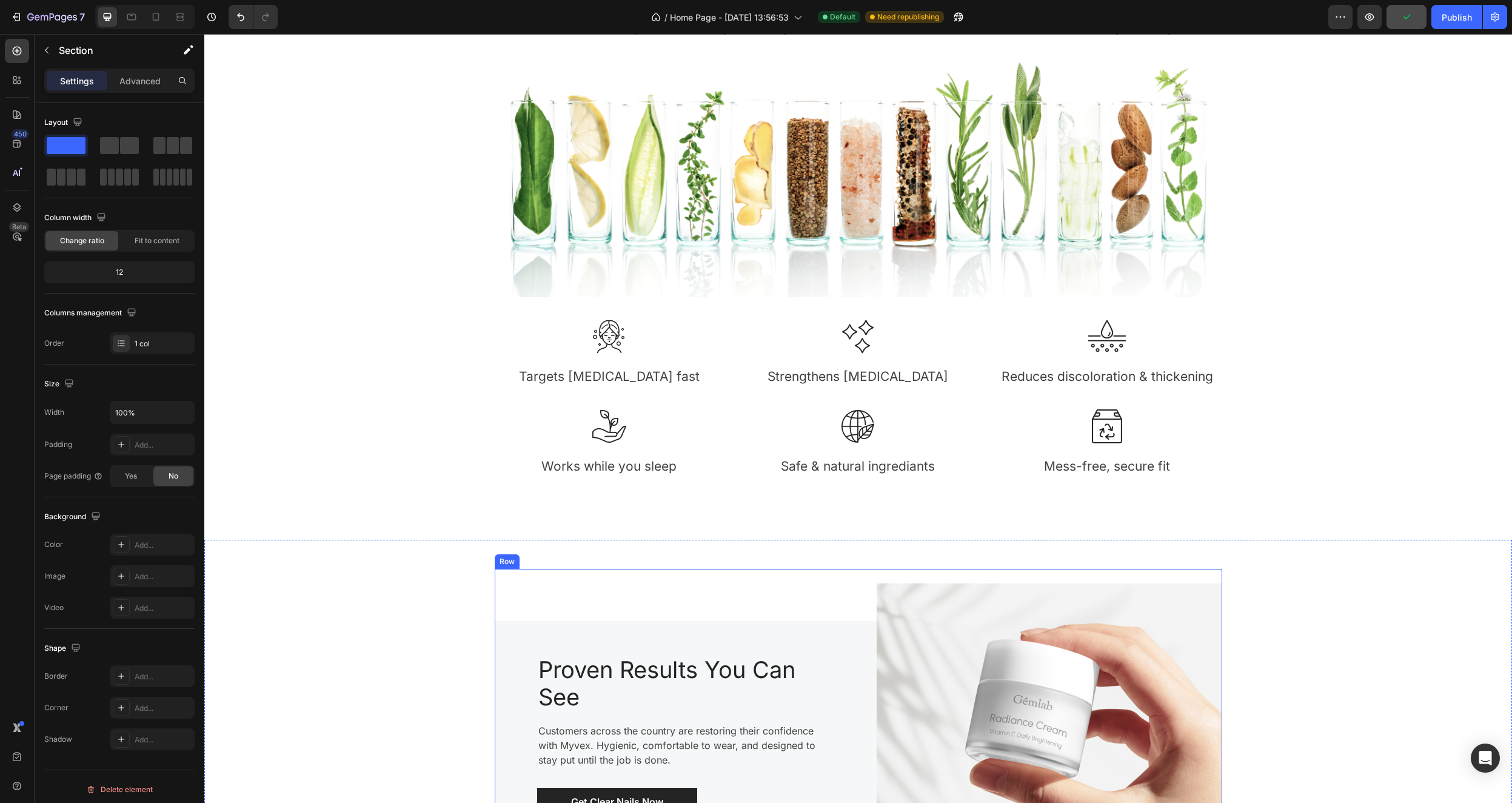
scroll to position [1101, 0]
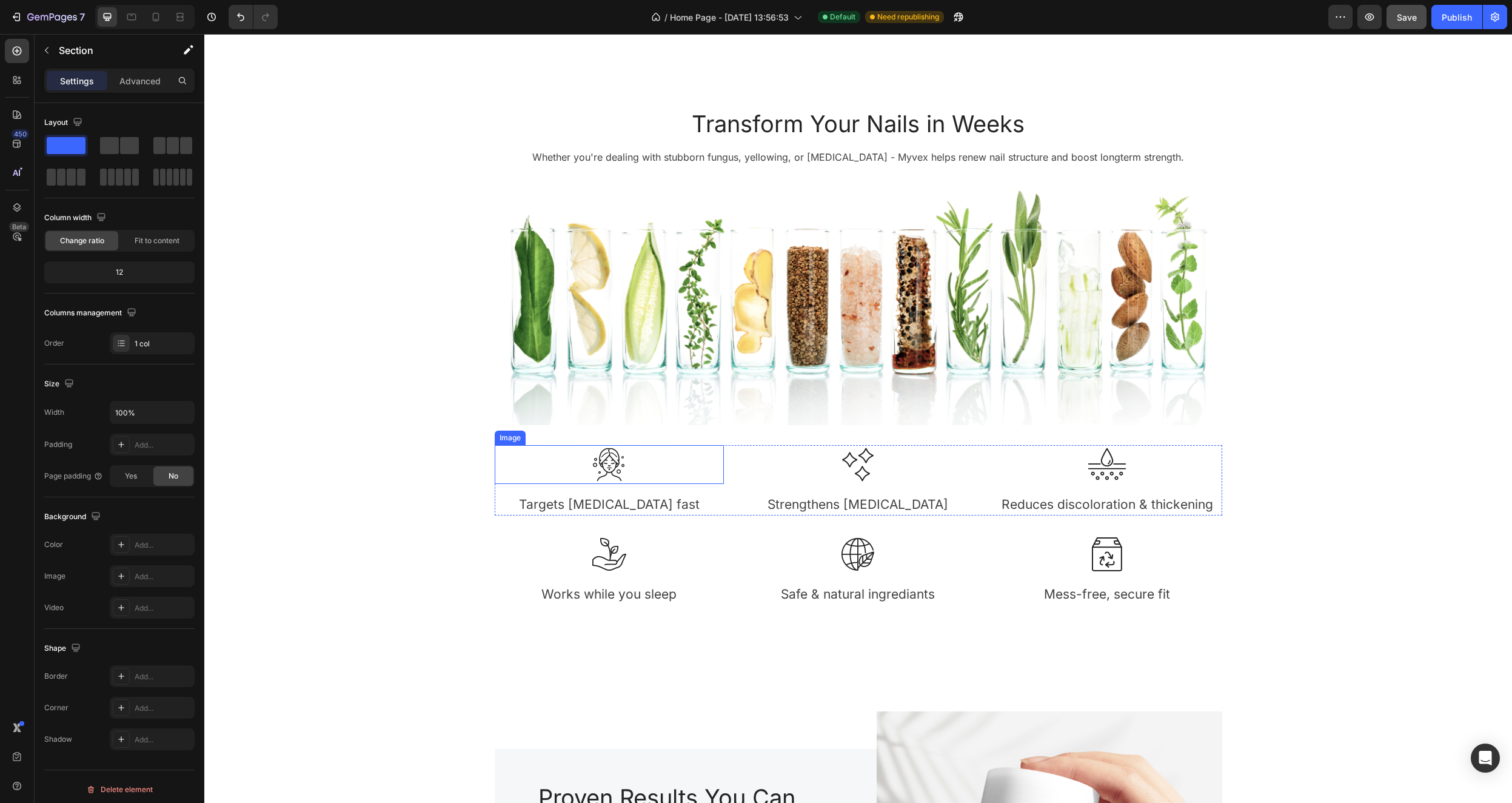
click at [600, 460] on img at bounding box center [609, 464] width 38 height 38
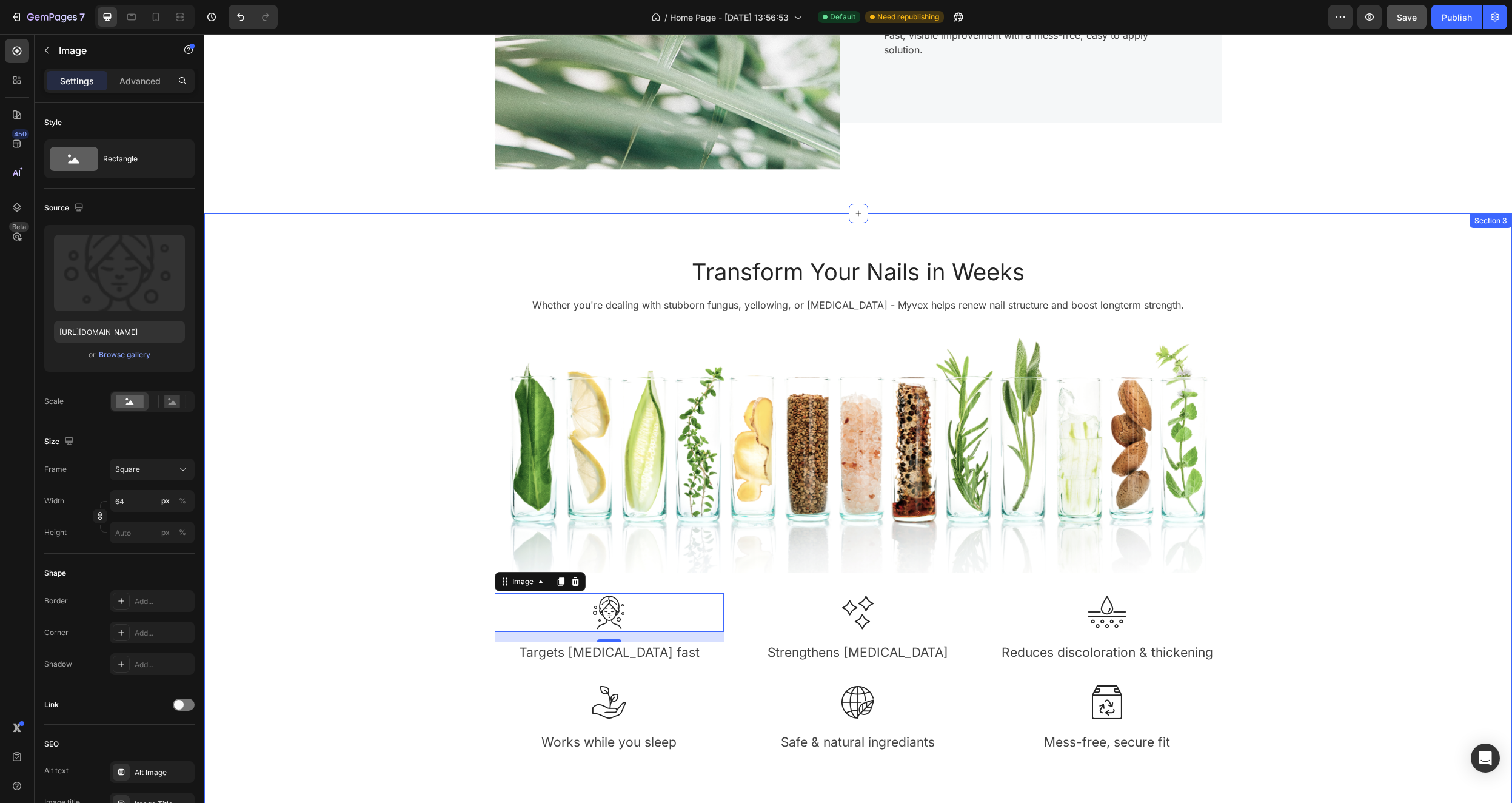
scroll to position [699, 0]
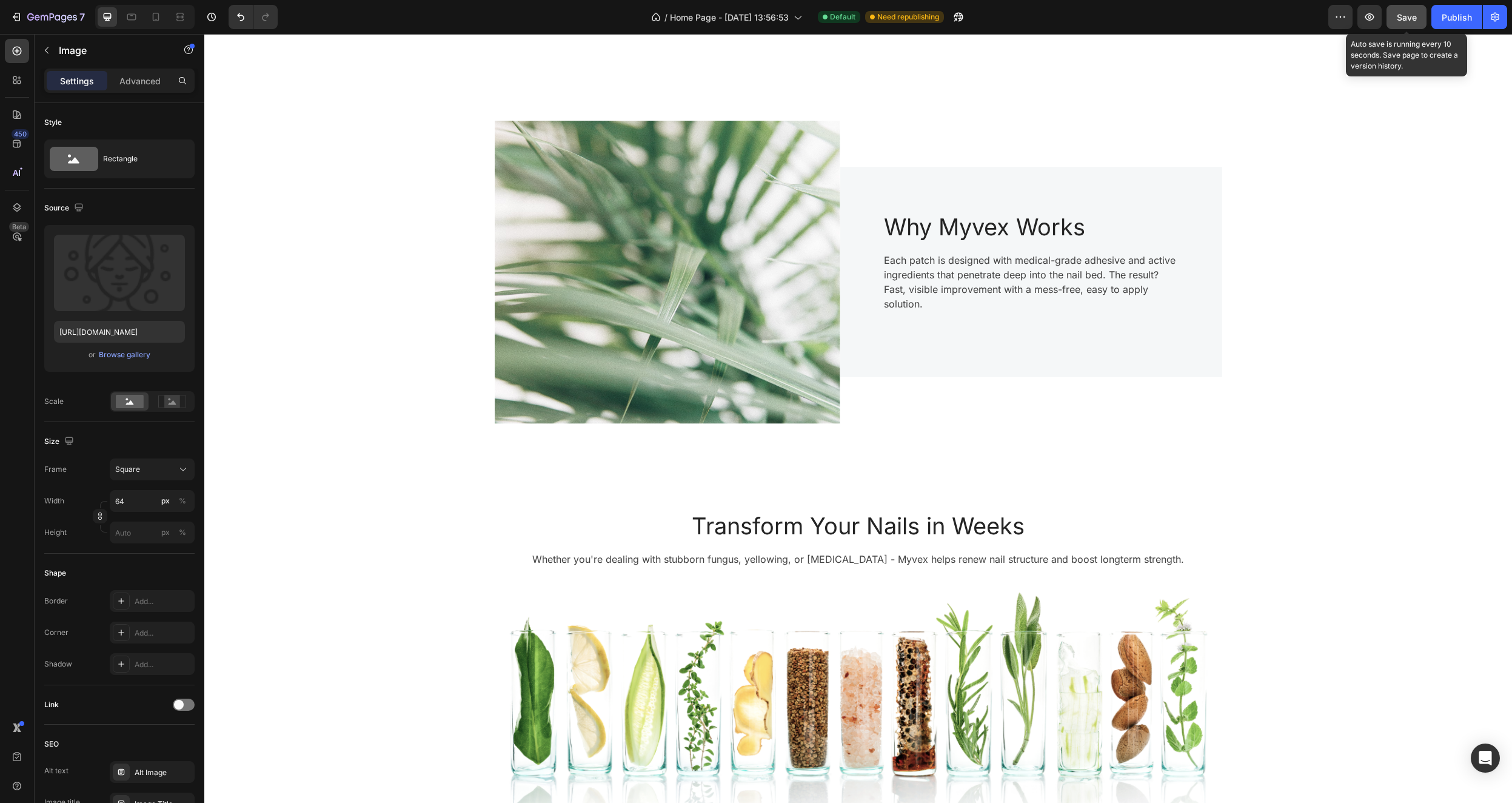
click at [1411, 18] on span "Save" at bounding box center [1407, 17] width 20 height 10
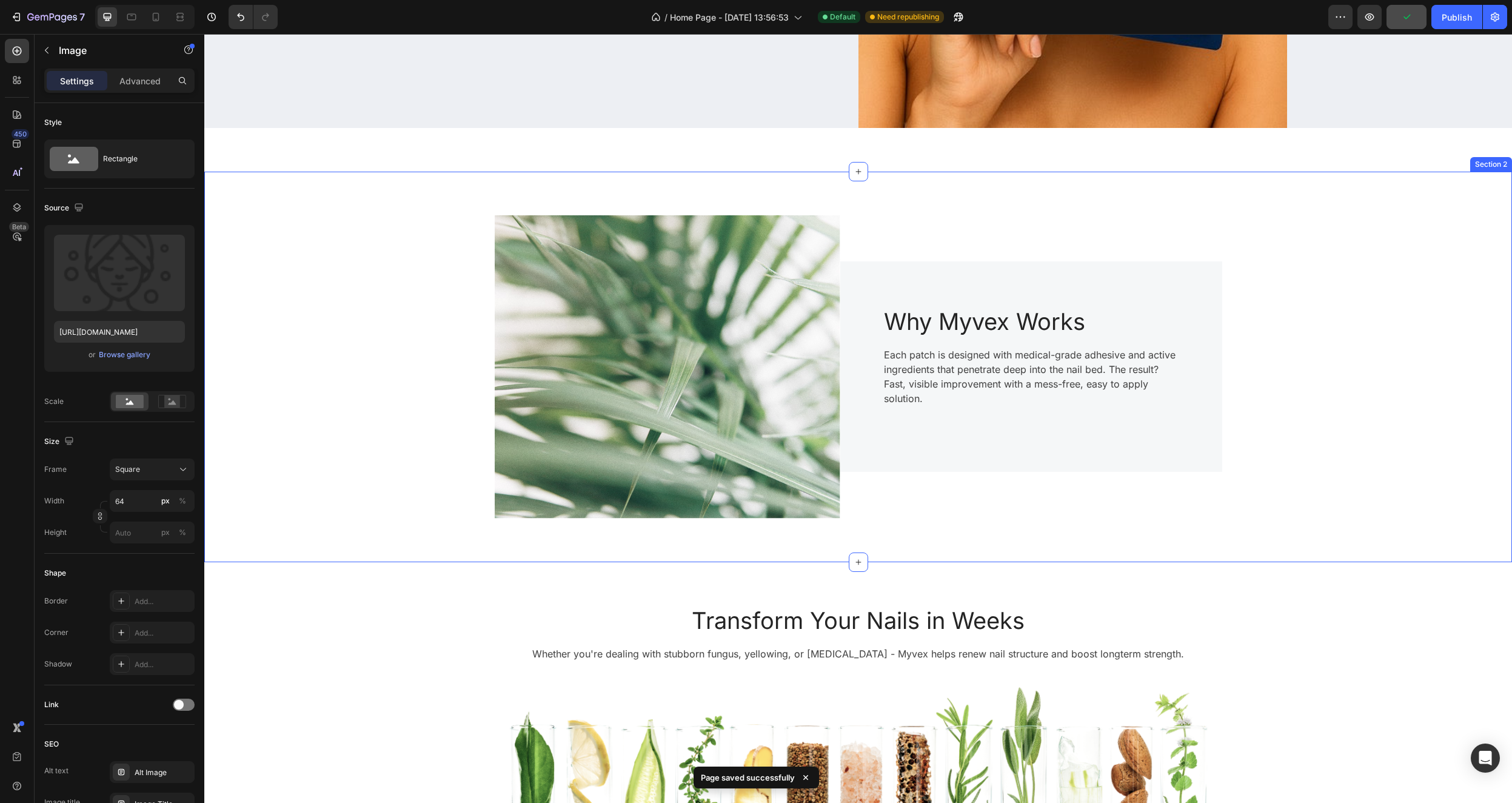
scroll to position [315, 0]
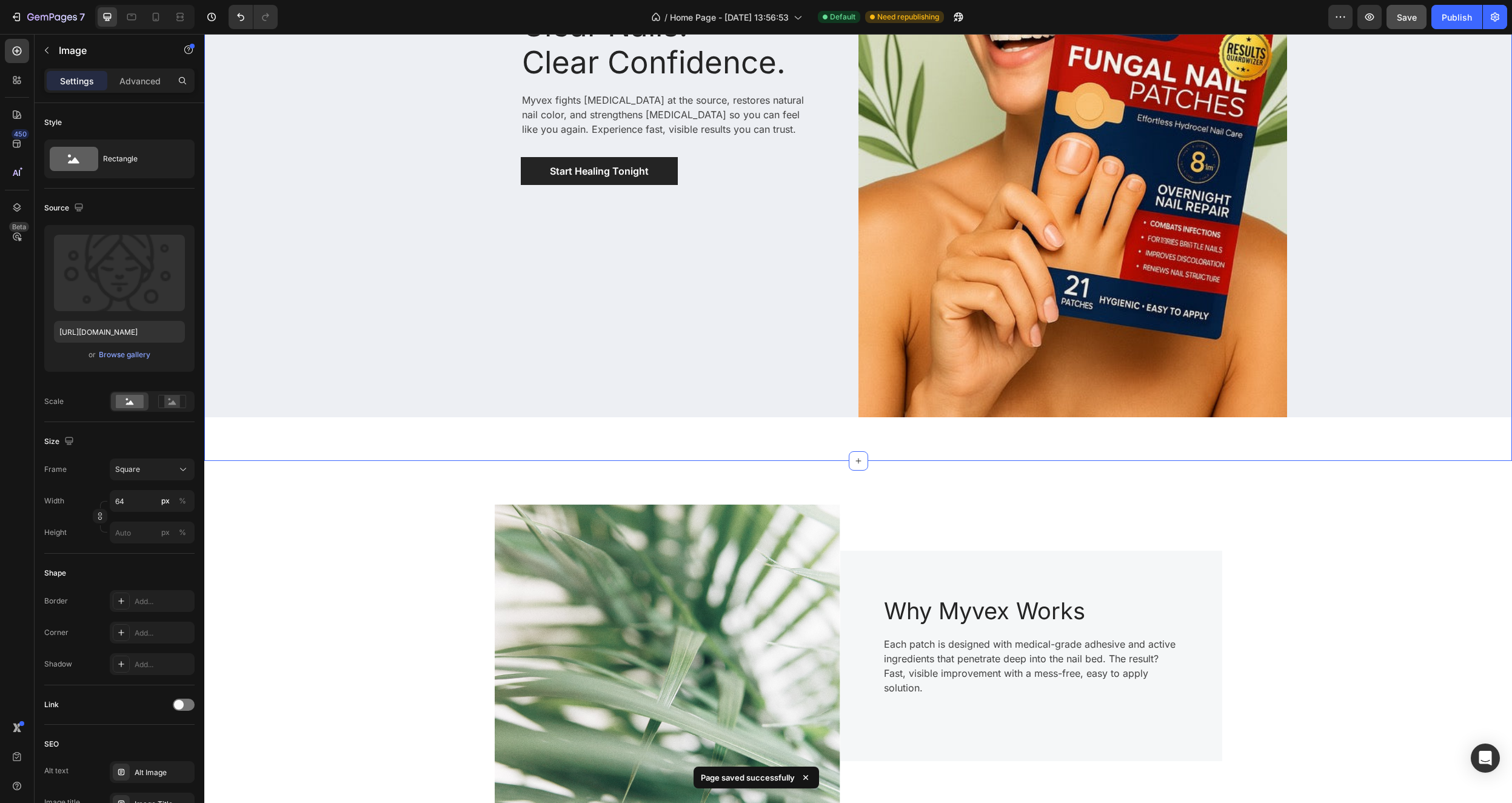
click at [823, 436] on div "Clear Nails. Clear Confidence. Heading Myvex fights nail fungus at the source, …" at bounding box center [858, 102] width 1308 height 717
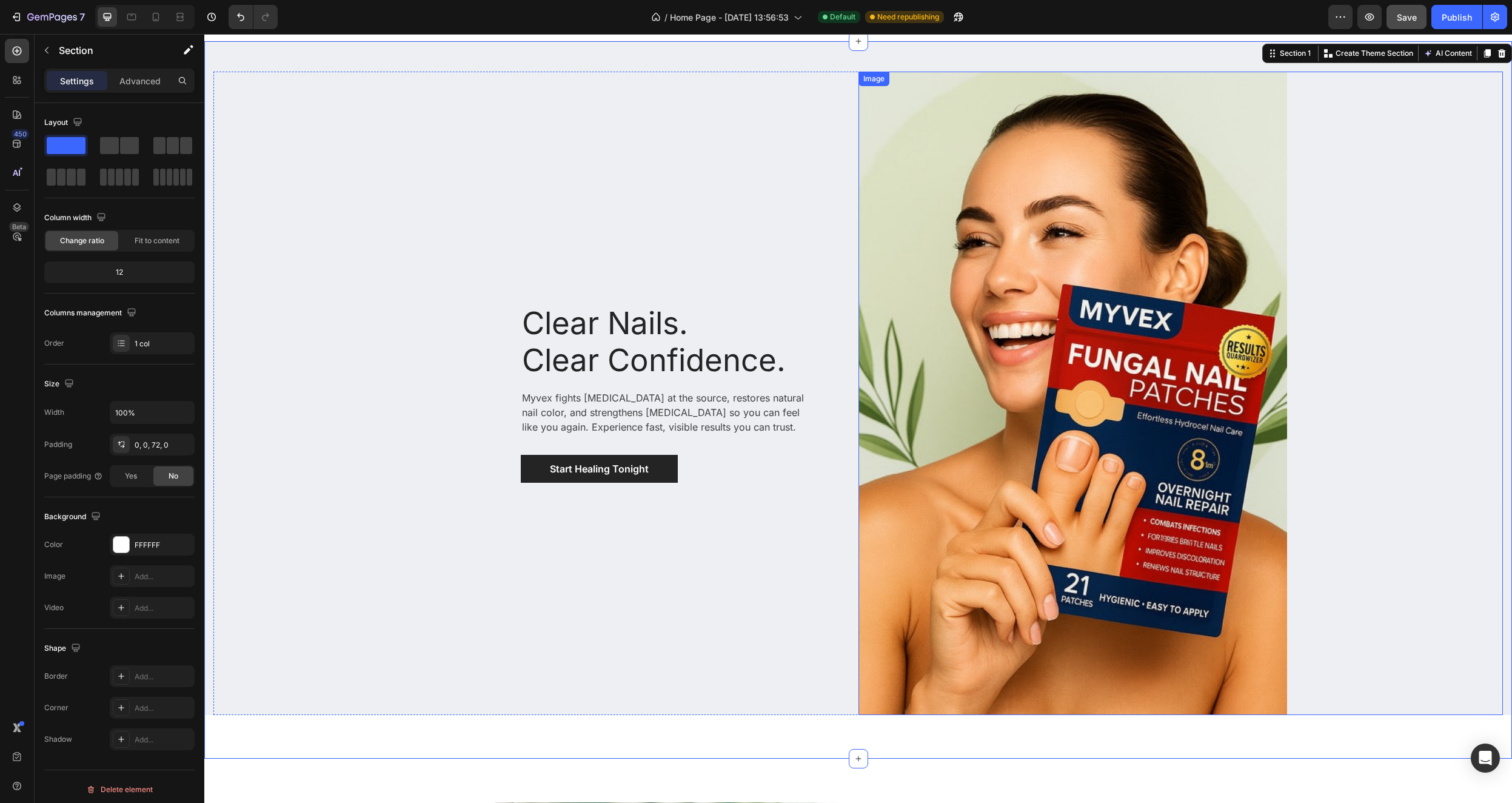
scroll to position [0, 0]
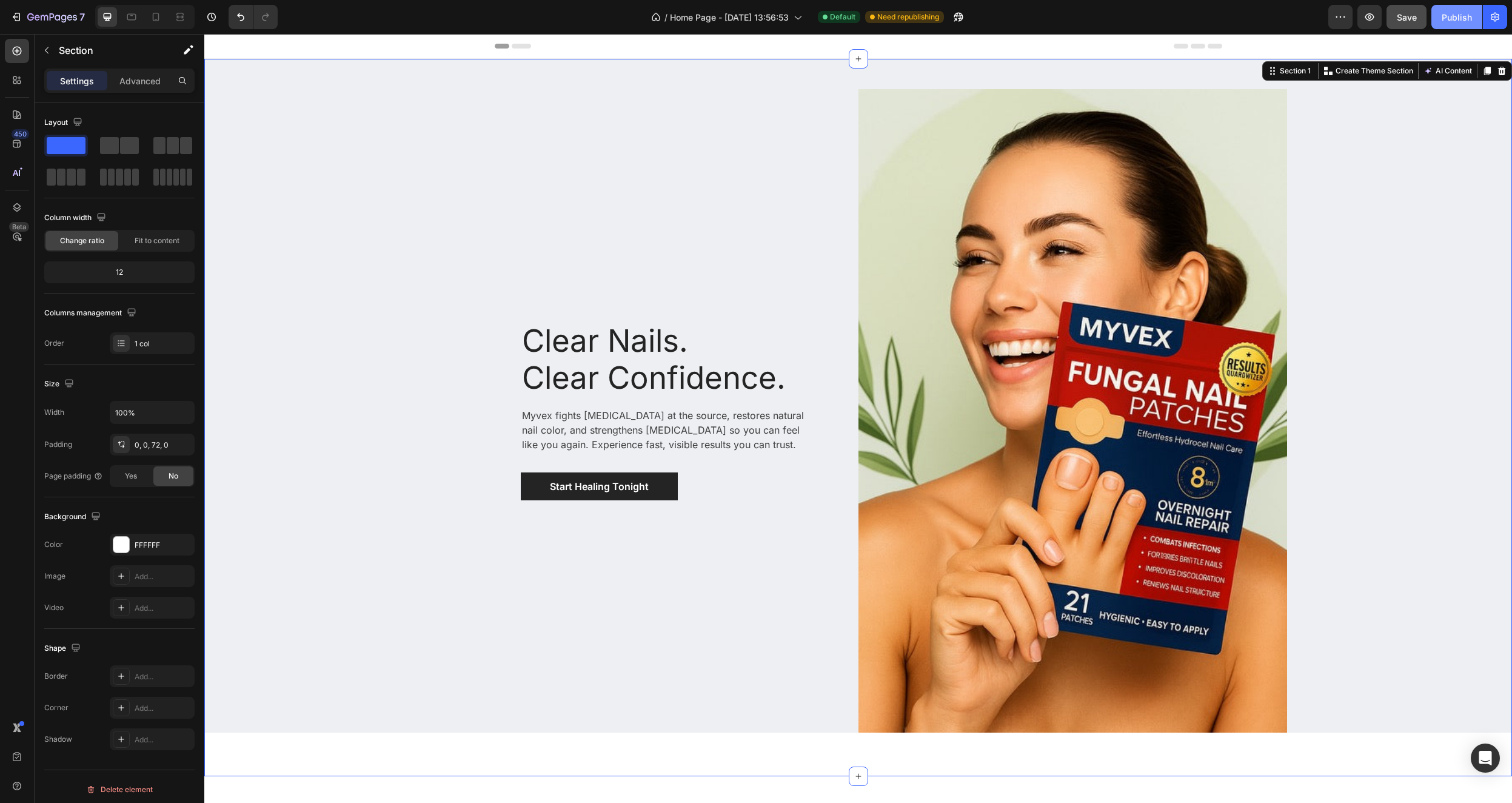
click at [1458, 15] on div "Publish" at bounding box center [1457, 17] width 31 height 13
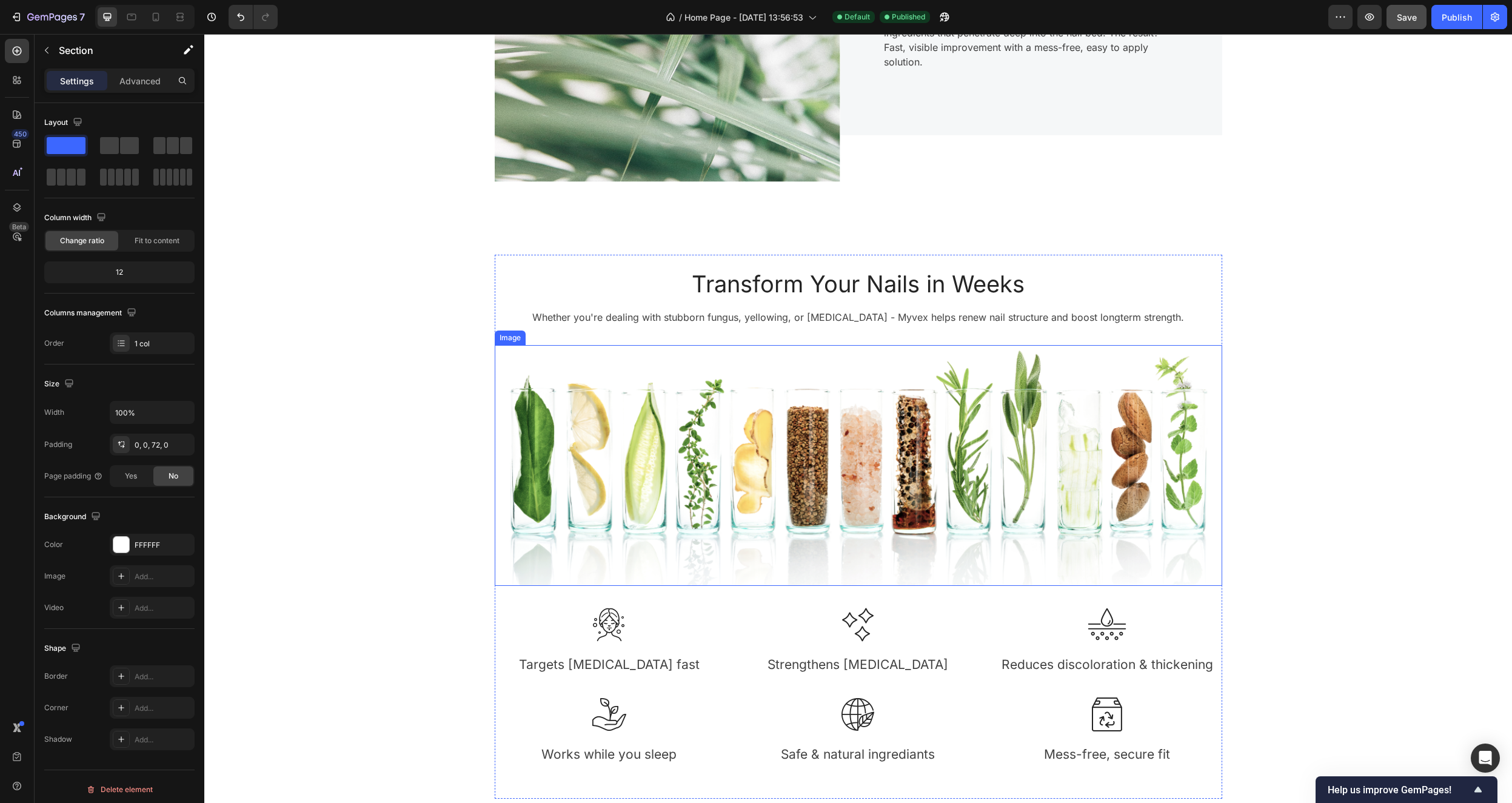
scroll to position [939, 0]
click at [974, 488] on img at bounding box center [858, 466] width 728 height 240
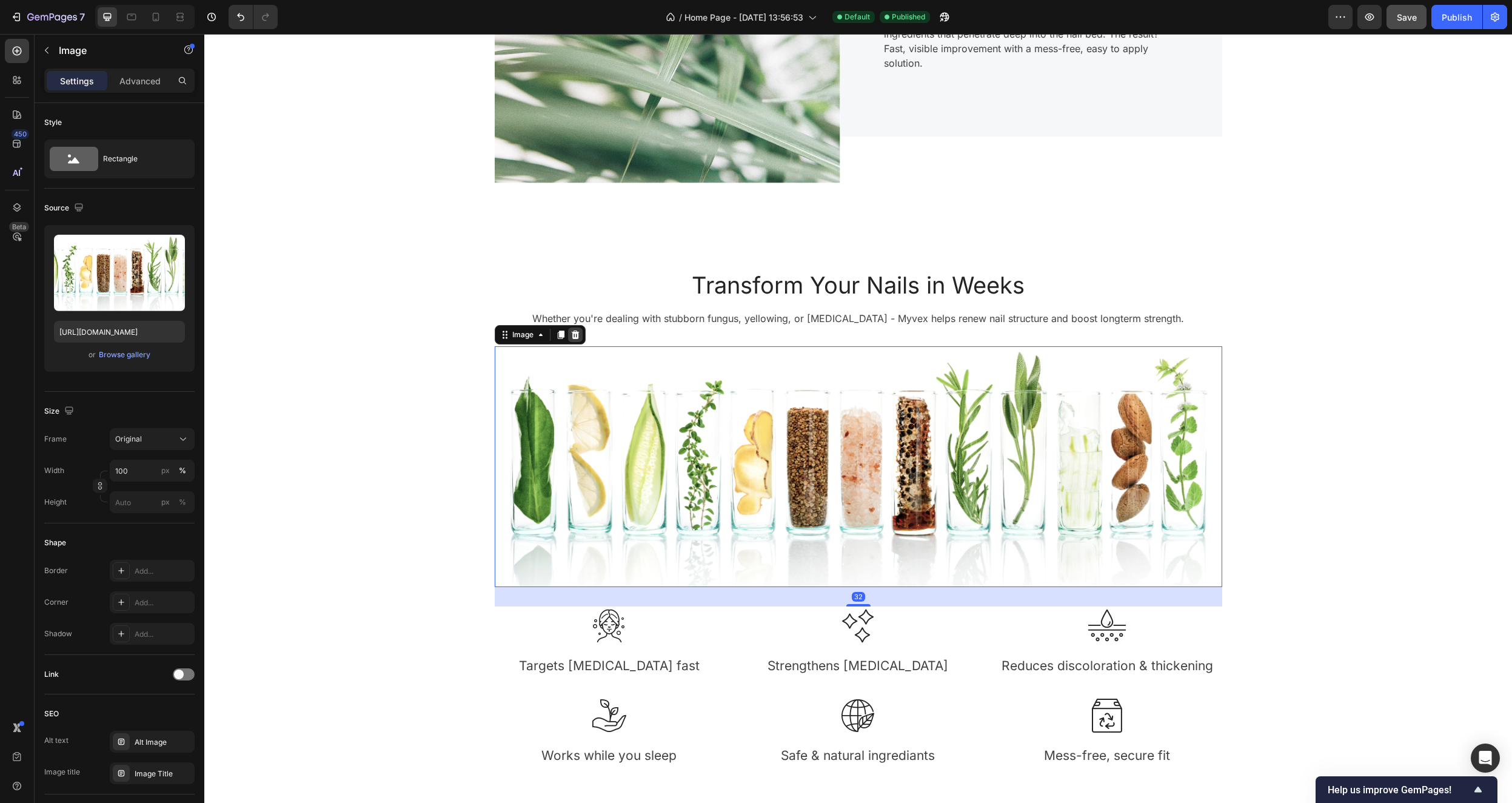
click at [572, 332] on icon at bounding box center [575, 335] width 8 height 9
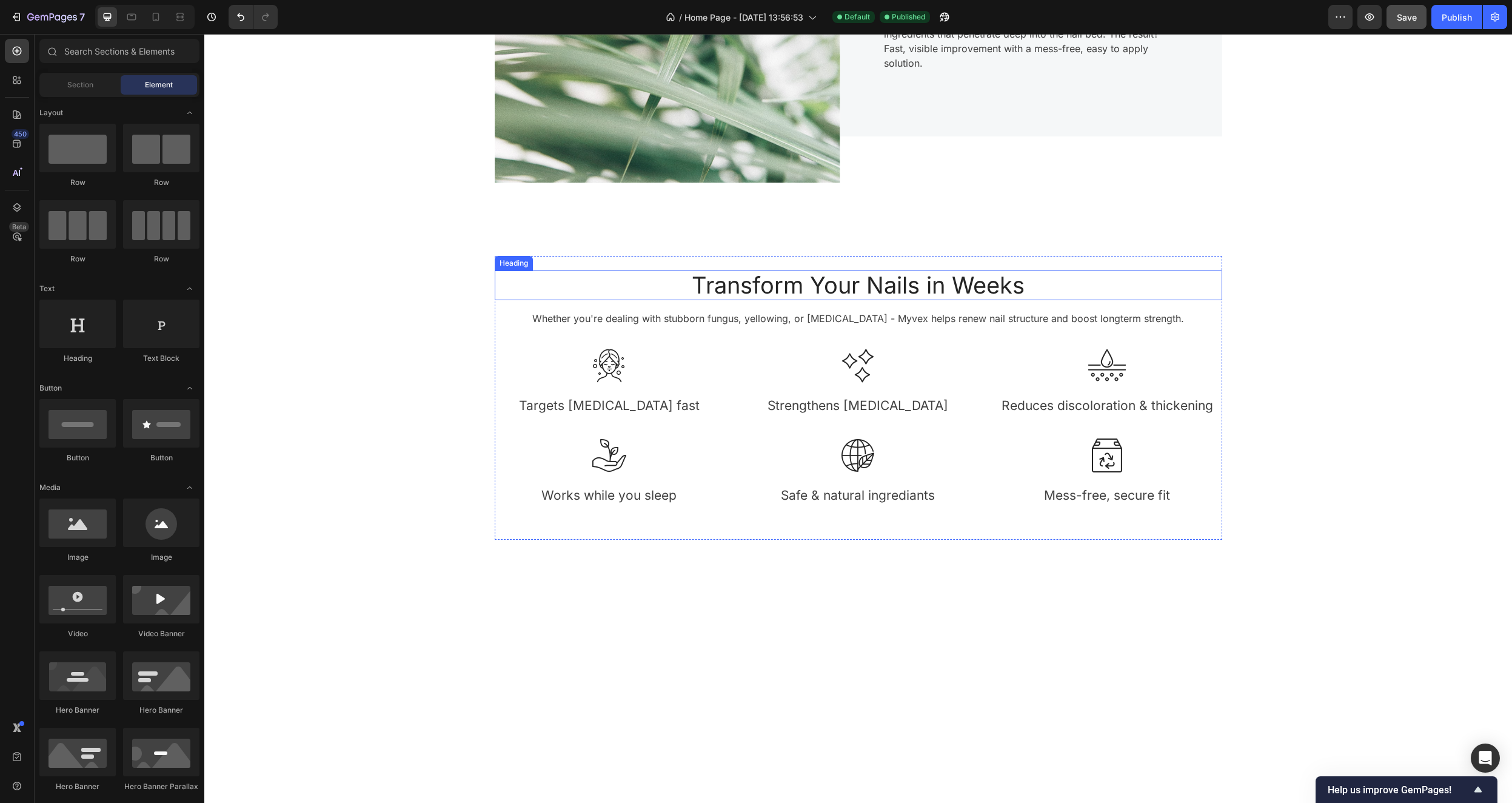
click at [836, 288] on h2 "Transform Your Nails in Weeks" at bounding box center [858, 285] width 728 height 31
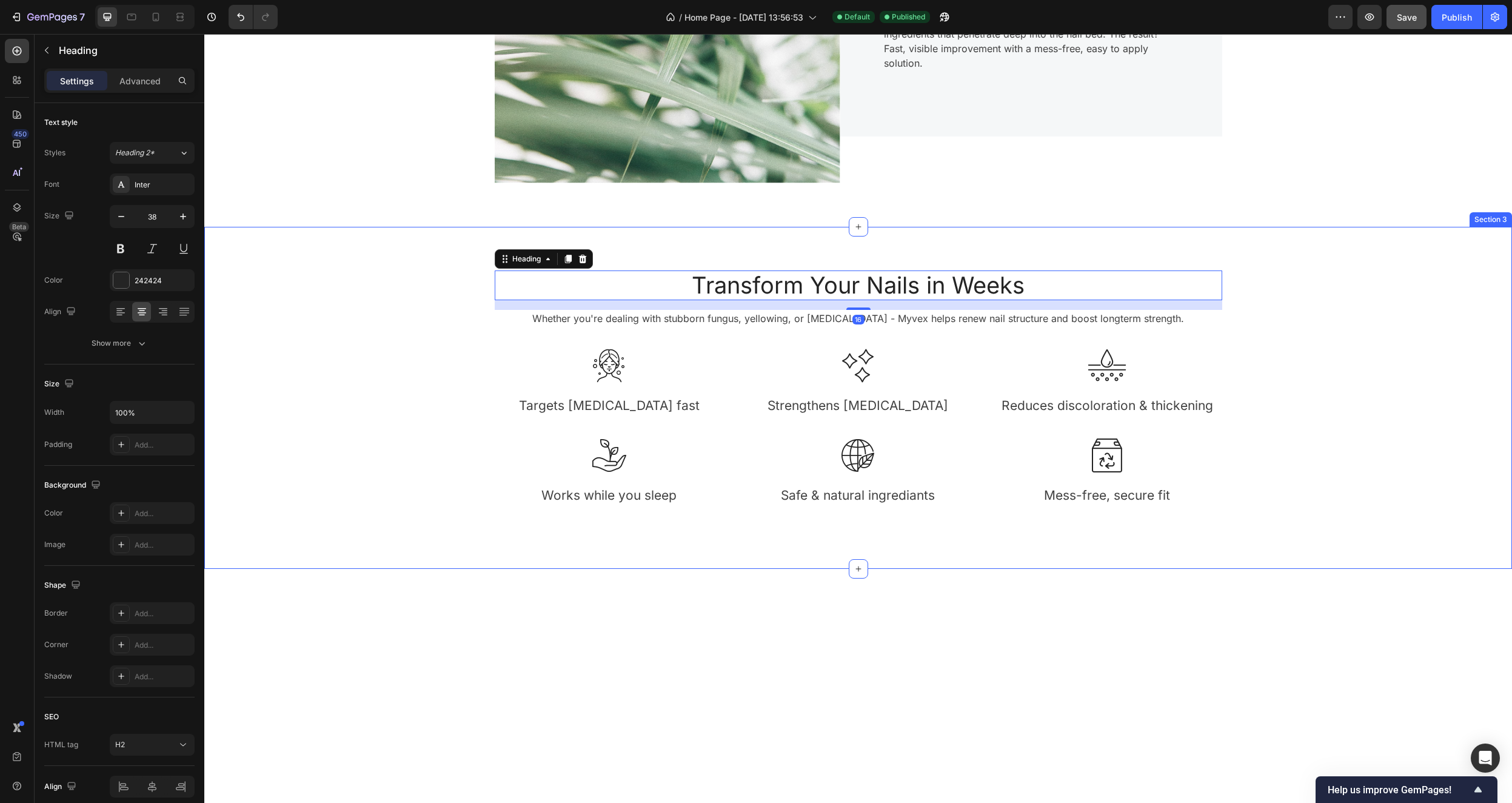
click at [1422, 324] on div "Transform Your Nails in Weeks Heading 16 Whether you're dealing with stubborn f…" at bounding box center [858, 398] width 1290 height 284
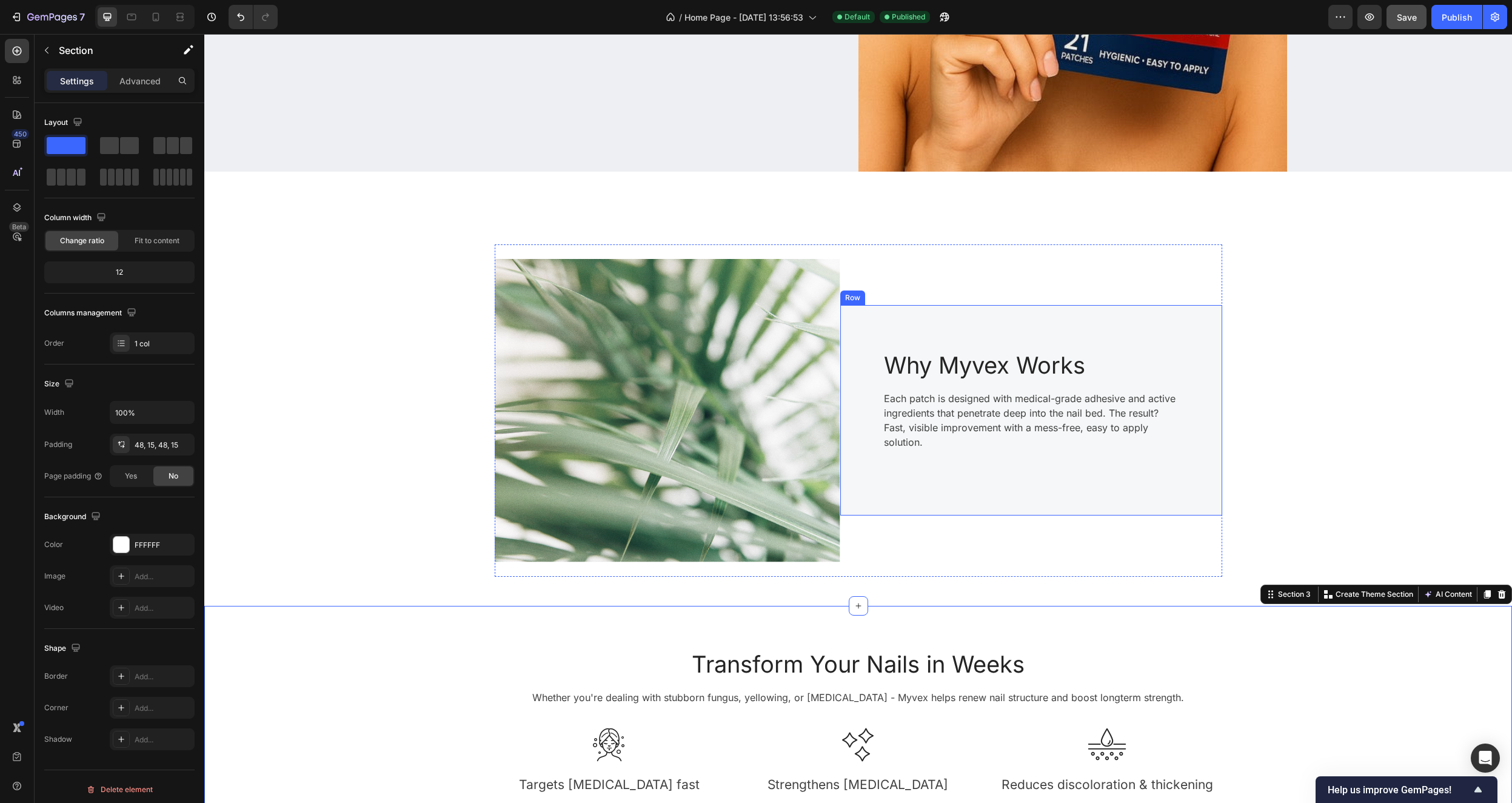
scroll to position [571, 0]
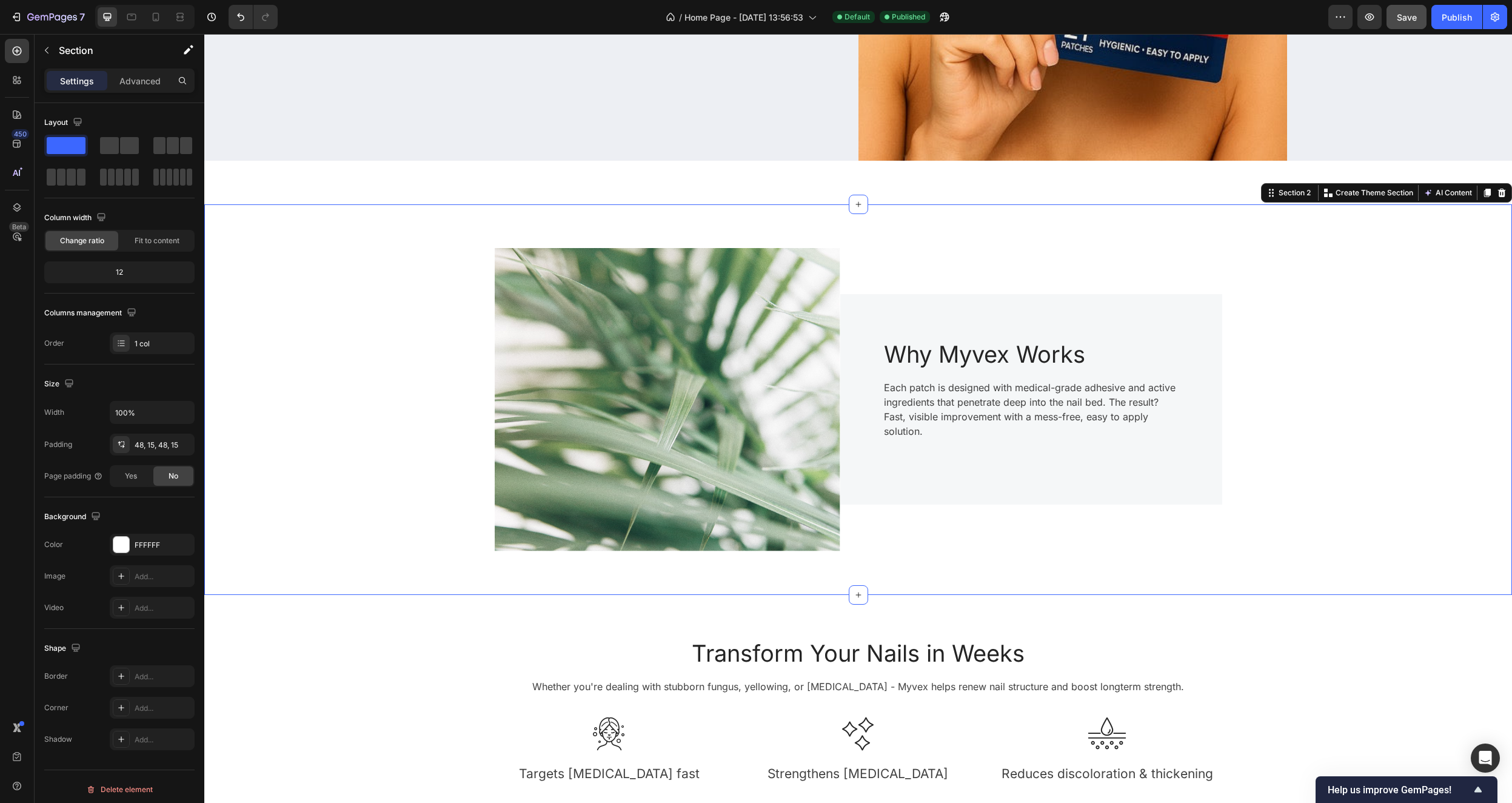
click at [916, 587] on div "Image Why Myvex Works Heading Each patch is designed with medical-grade adhesiv…" at bounding box center [858, 399] width 1308 height 391
click at [854, 596] on icon at bounding box center [858, 594] width 10 height 10
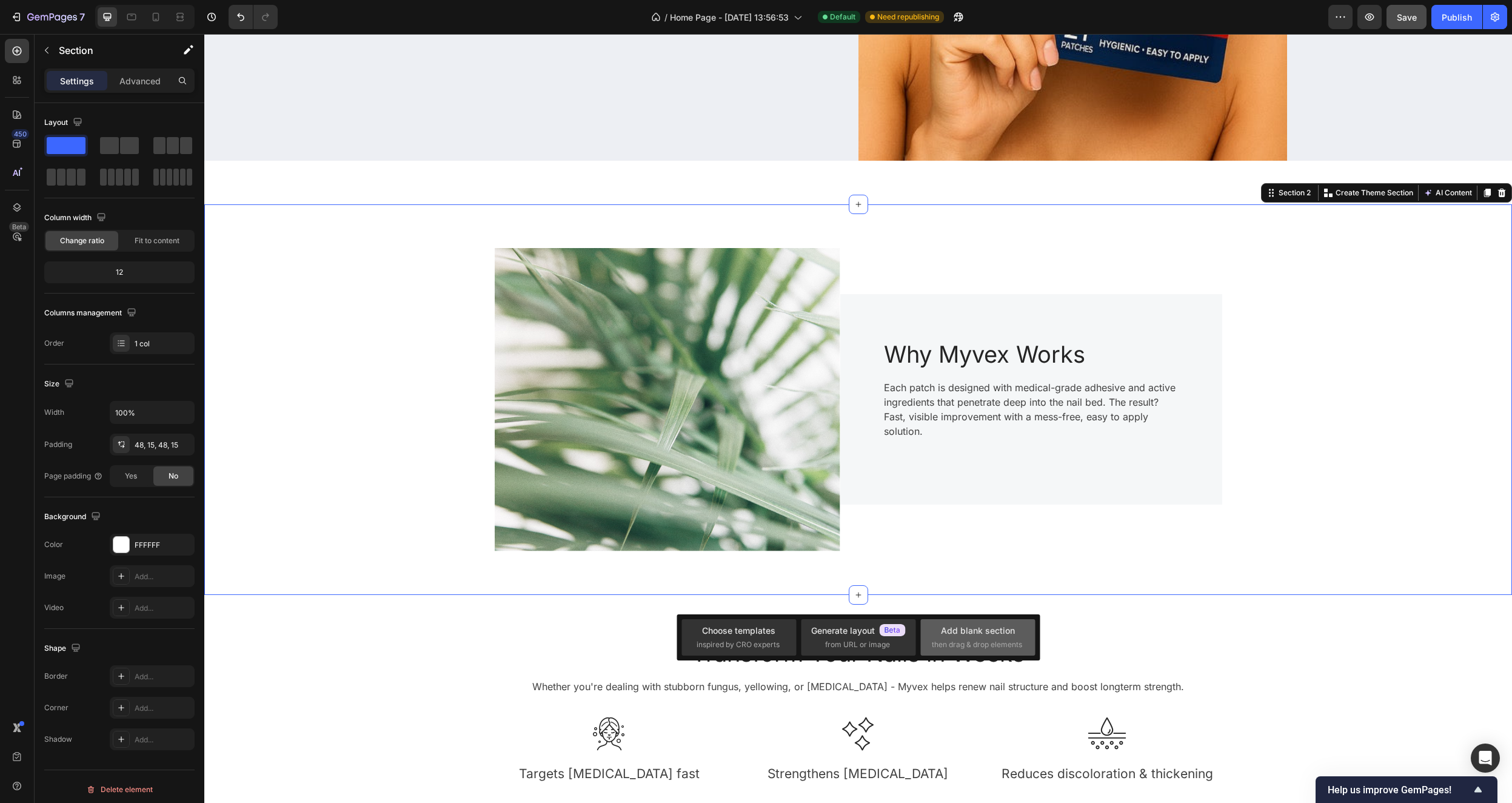
click at [969, 633] on div "Add blank section" at bounding box center [978, 630] width 74 height 13
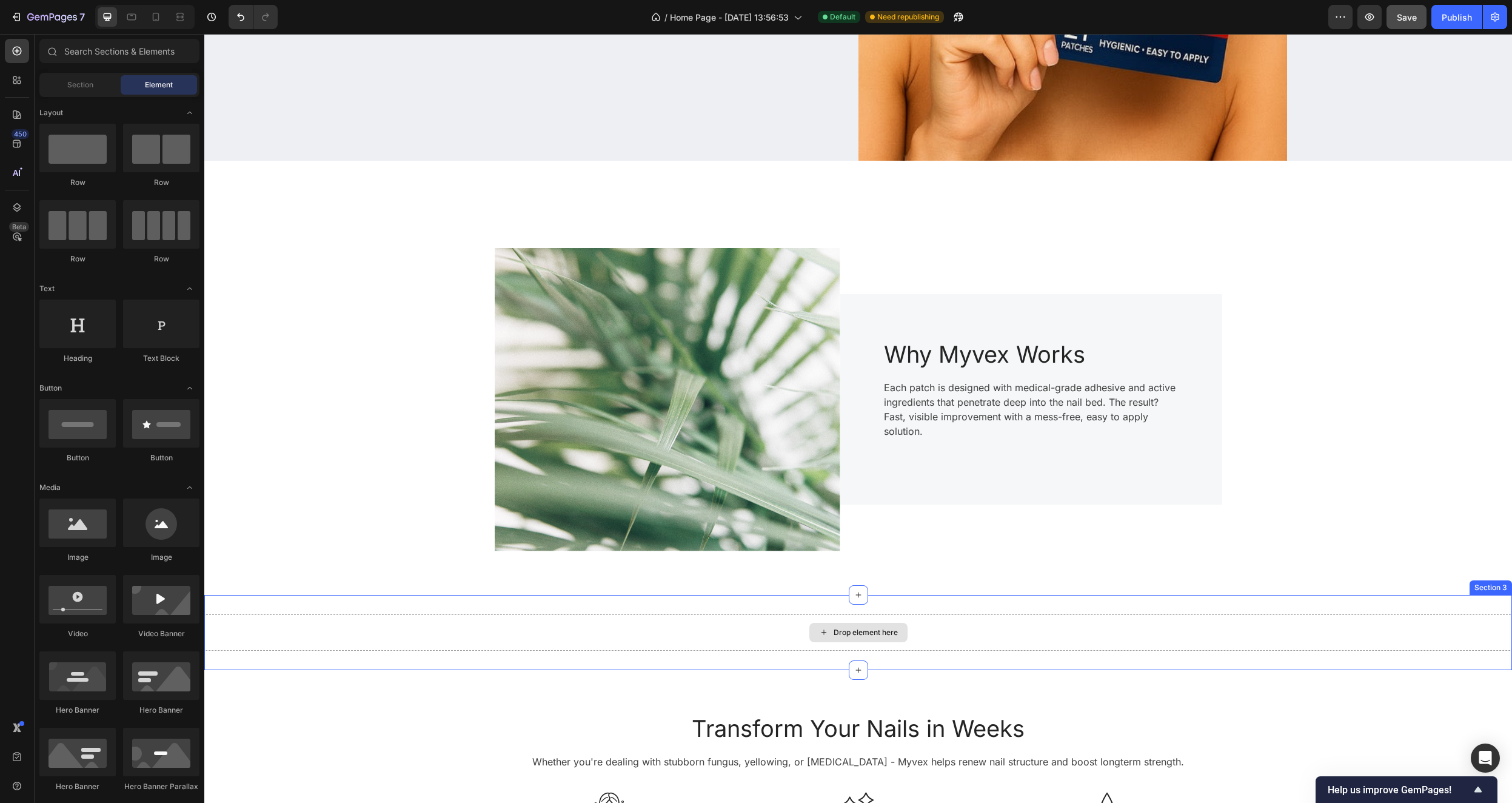
click at [891, 639] on div "Drop element here" at bounding box center [858, 633] width 98 height 19
click at [852, 636] on div "Drop element here" at bounding box center [866, 632] width 65 height 10
click at [820, 631] on icon at bounding box center [823, 632] width 10 height 10
drag, startPoint x: 821, startPoint y: 631, endPoint x: 841, endPoint y: 633, distance: 20.1
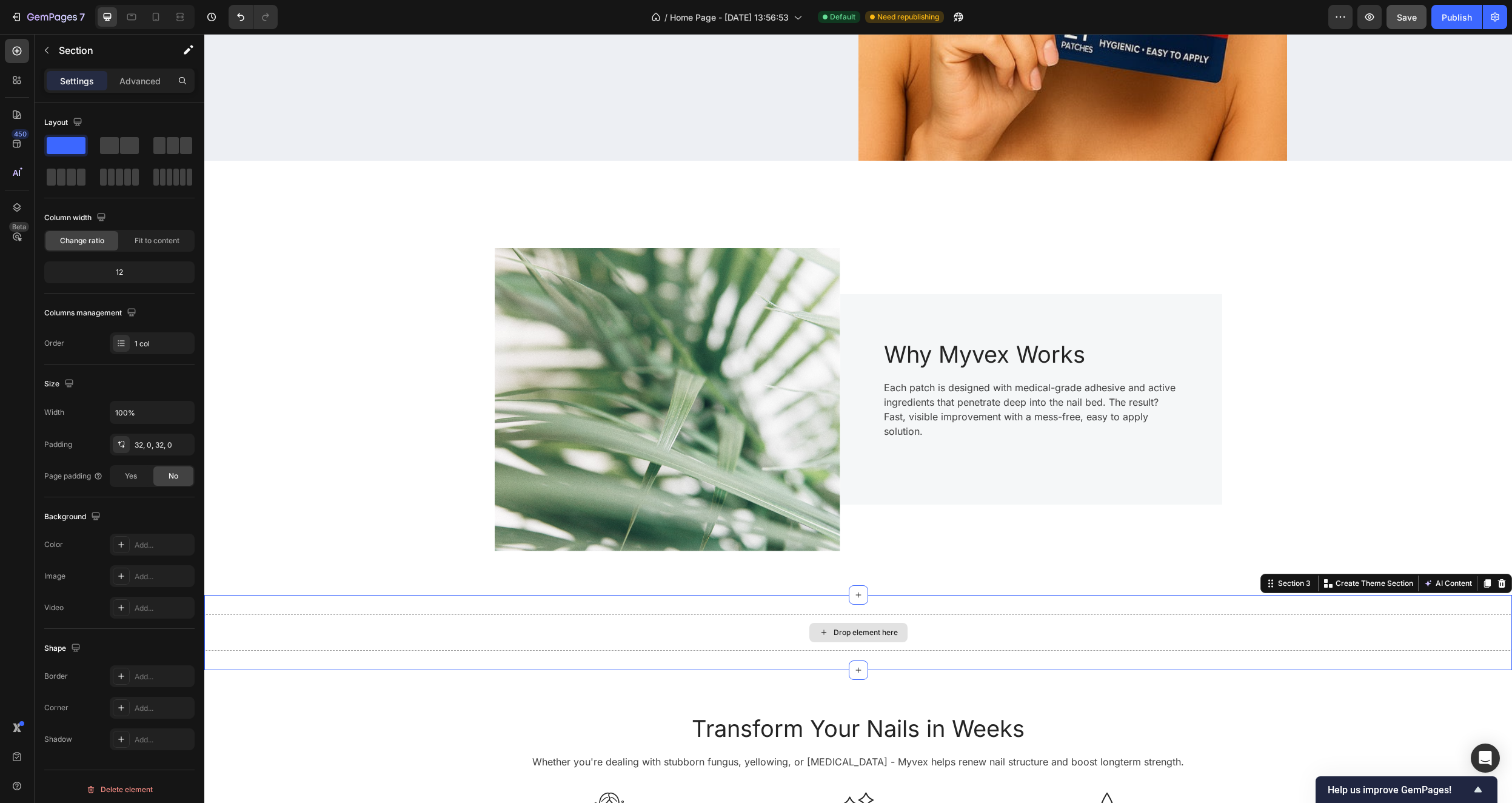
click at [849, 633] on div "Drop element here" at bounding box center [866, 632] width 65 height 10
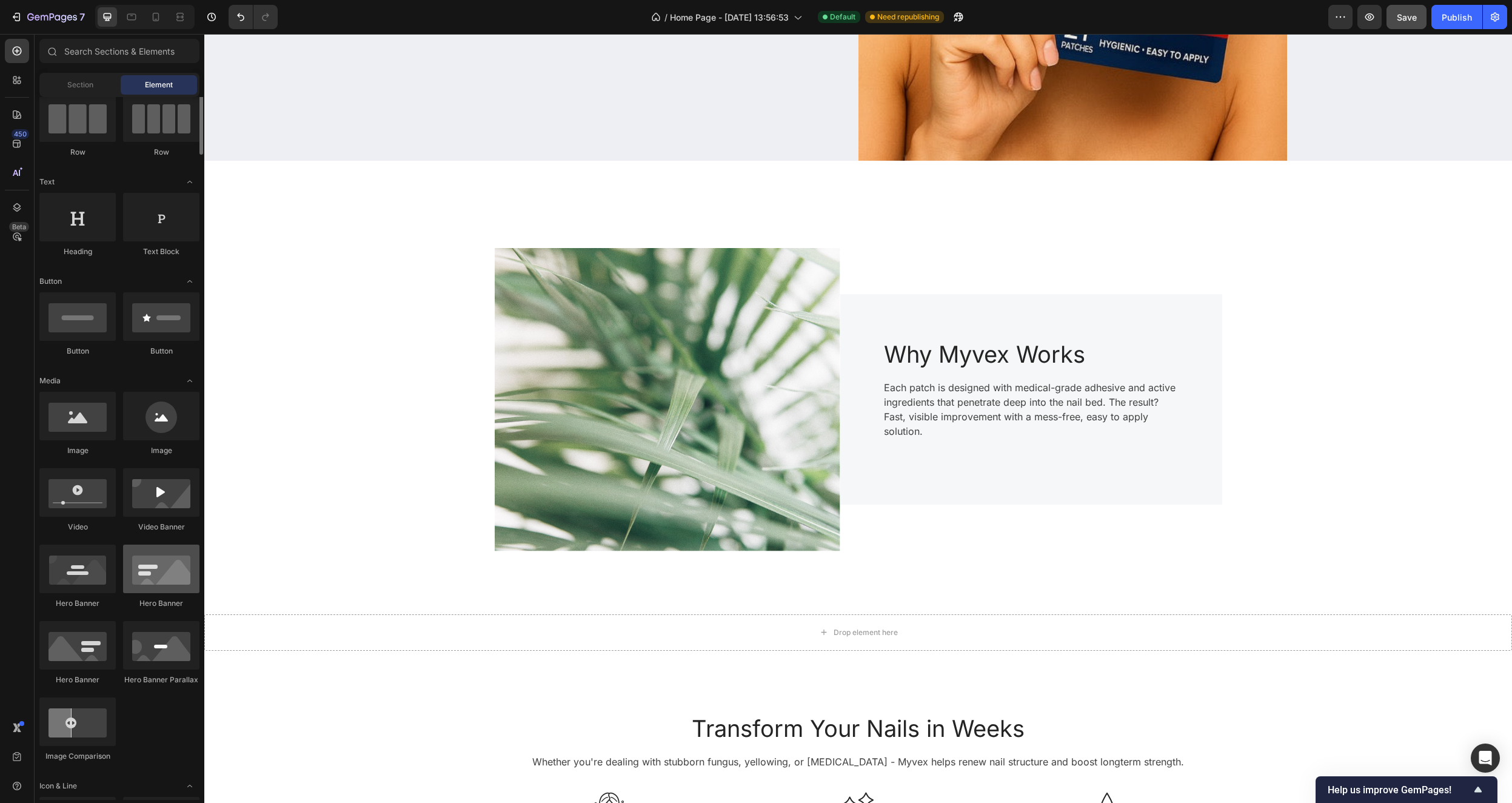
scroll to position [221, 0]
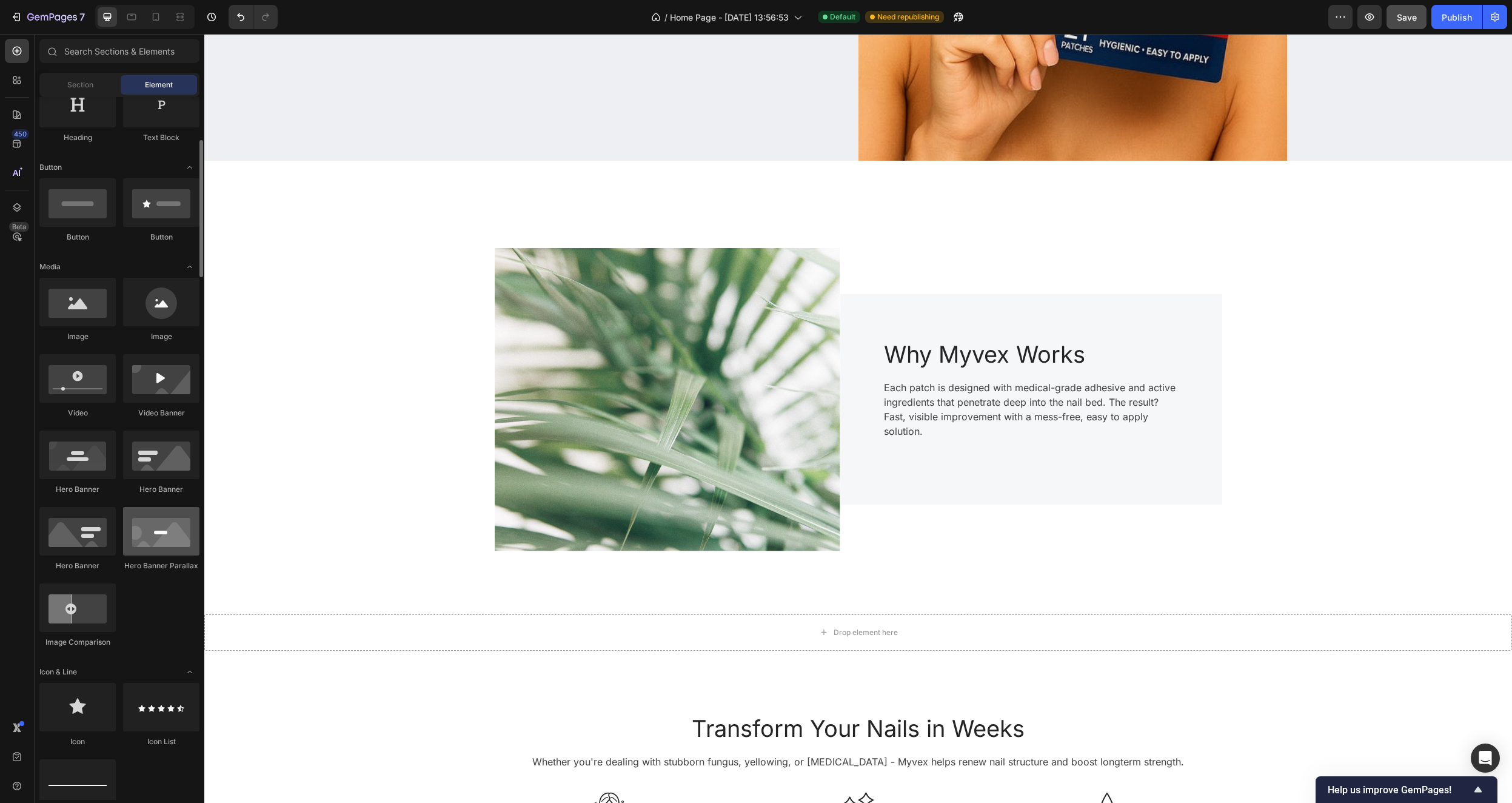
click at [151, 542] on div at bounding box center [161, 531] width 76 height 49
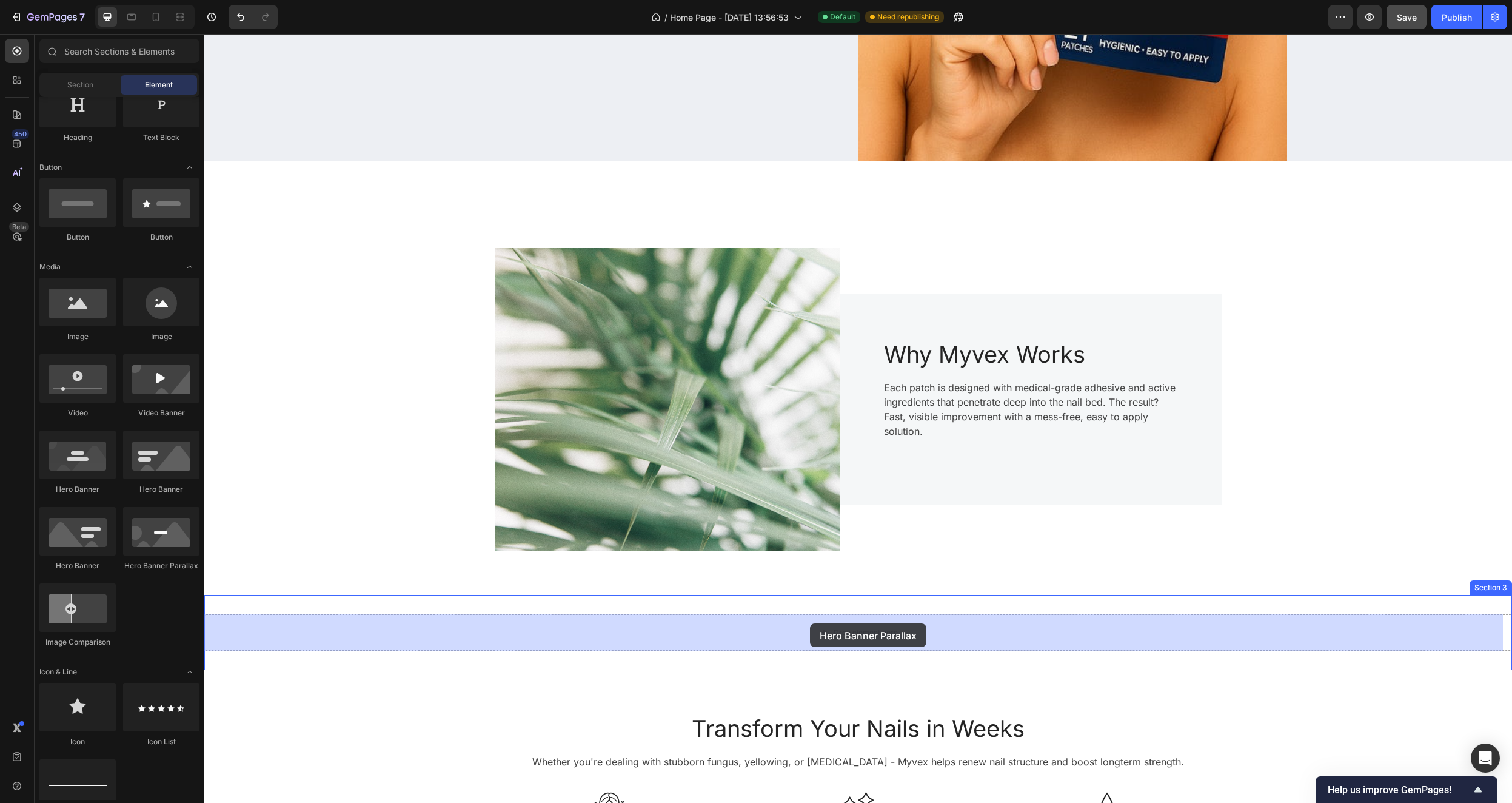
drag, startPoint x: 363, startPoint y: 563, endPoint x: 810, endPoint y: 623, distance: 451.0
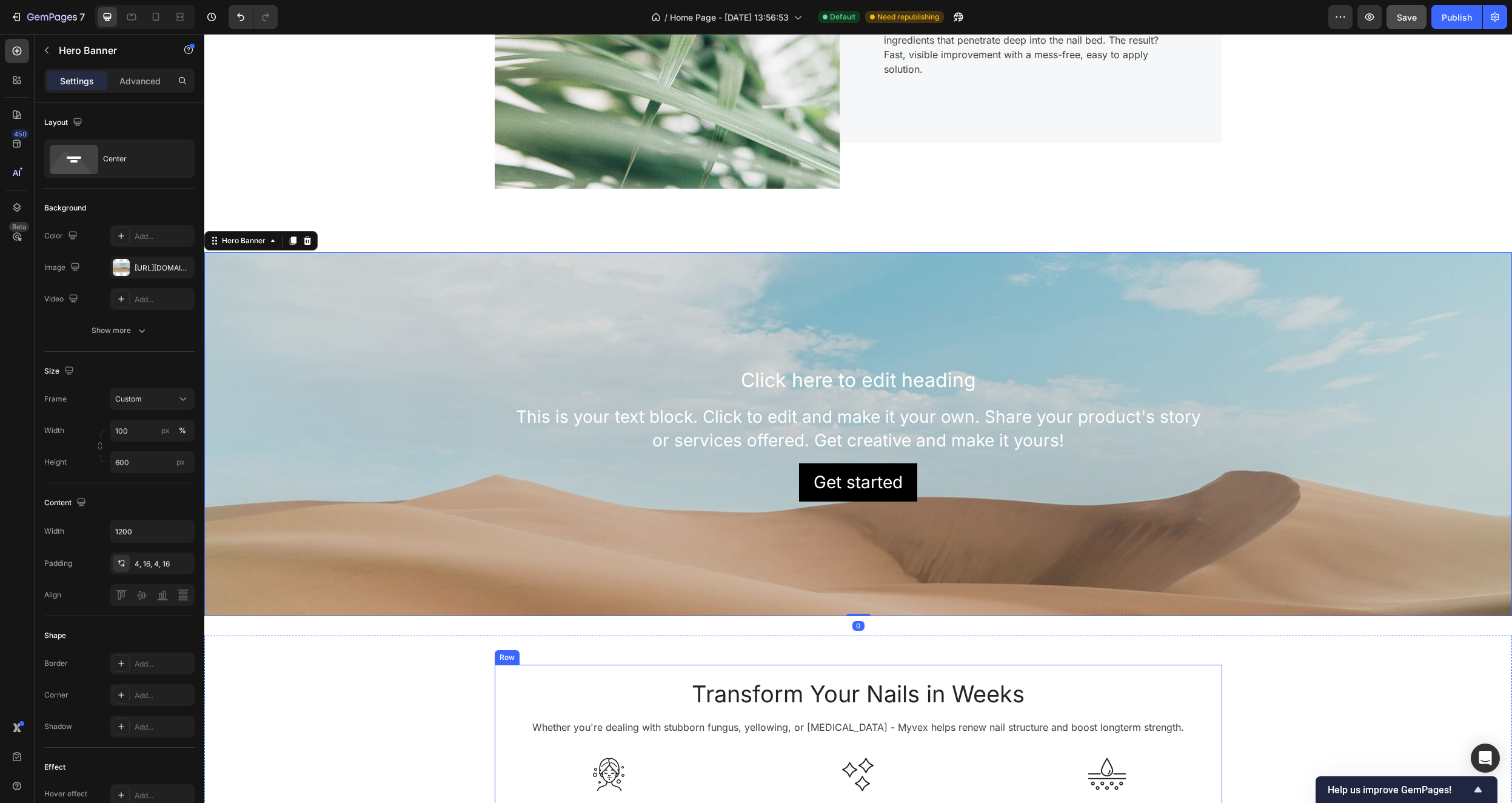
scroll to position [1006, 0]
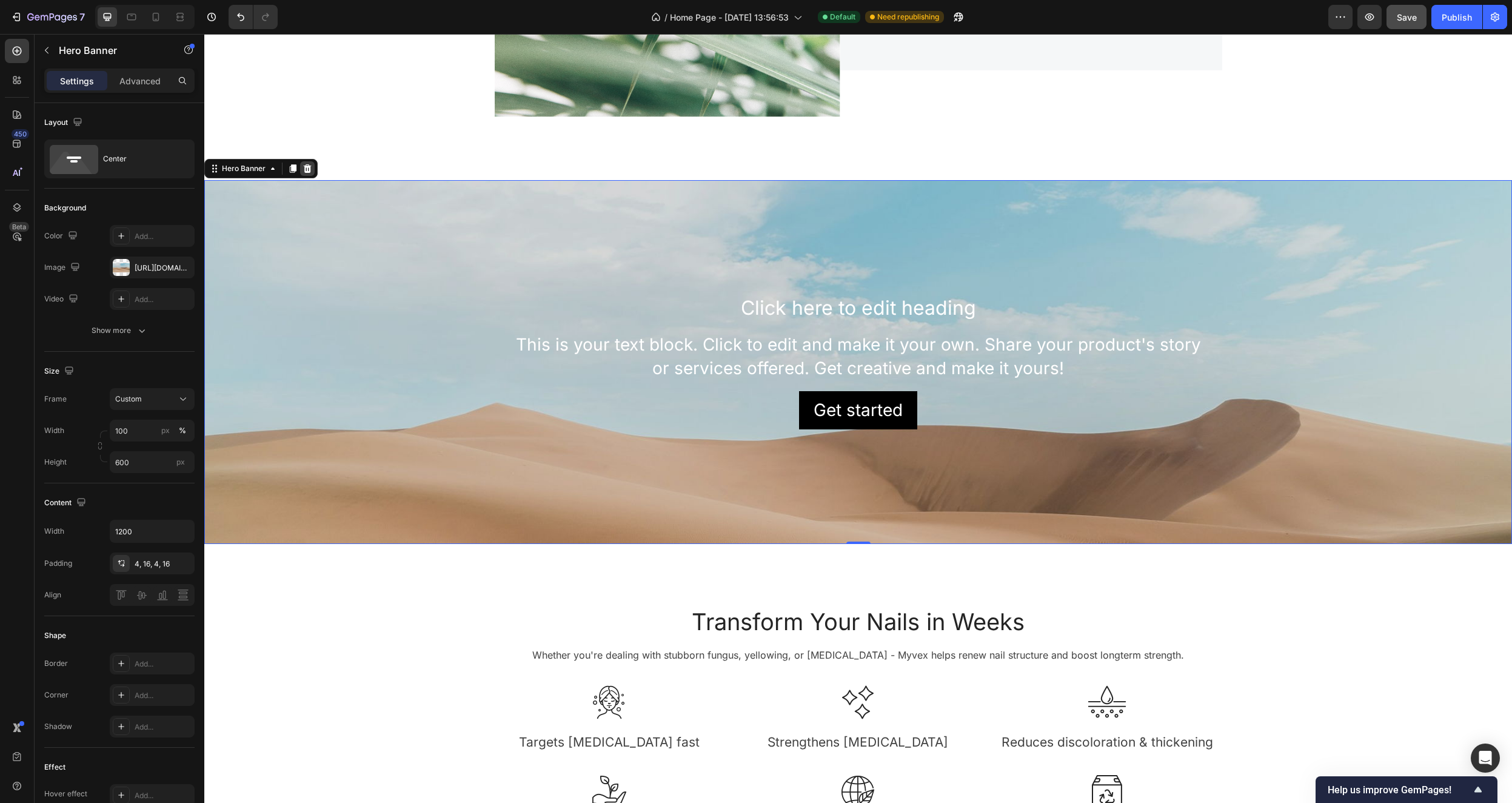
click at [307, 164] on icon at bounding box center [308, 168] width 8 height 9
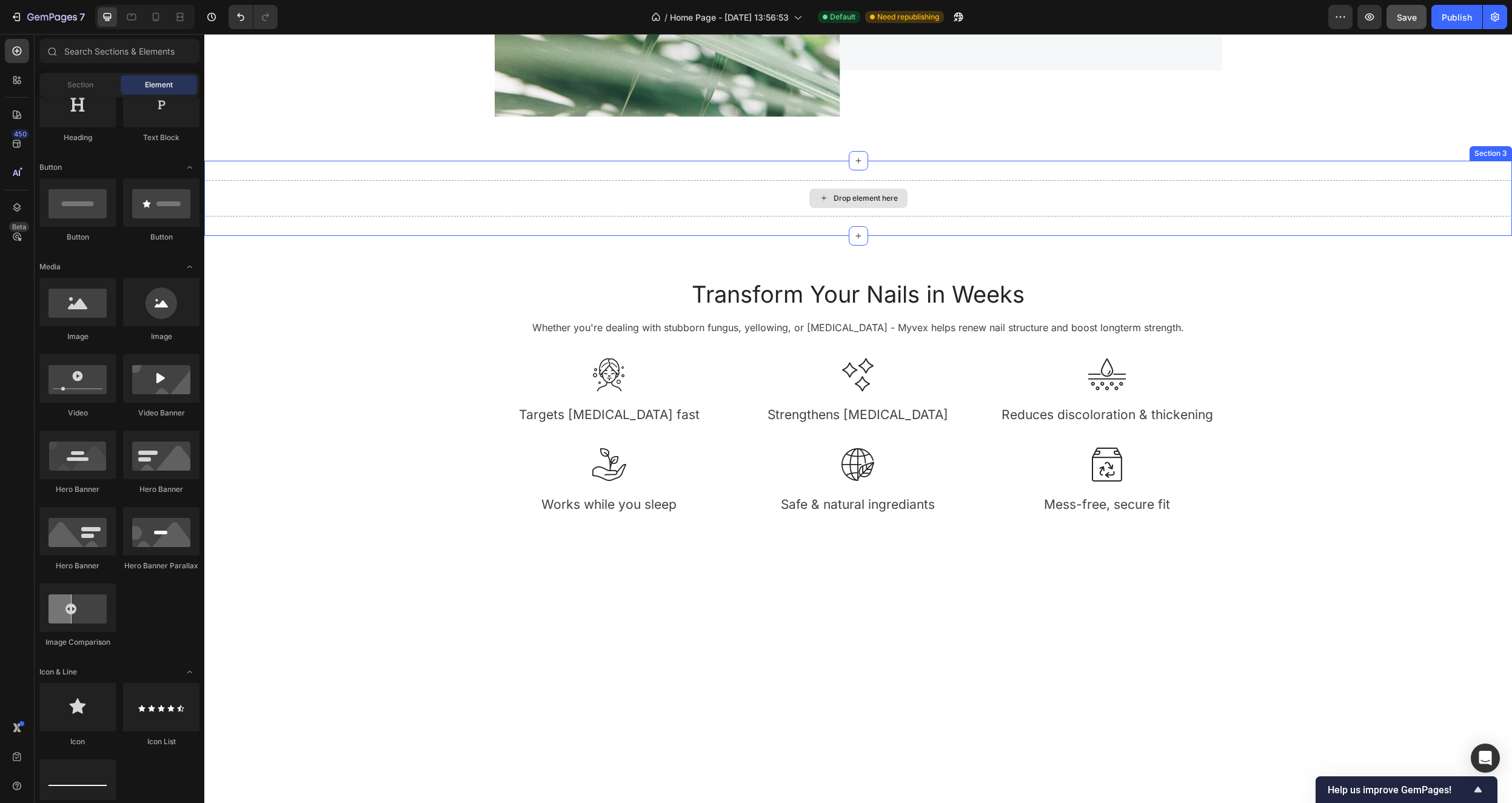
click at [878, 199] on div "Drop element here" at bounding box center [866, 197] width 65 height 10
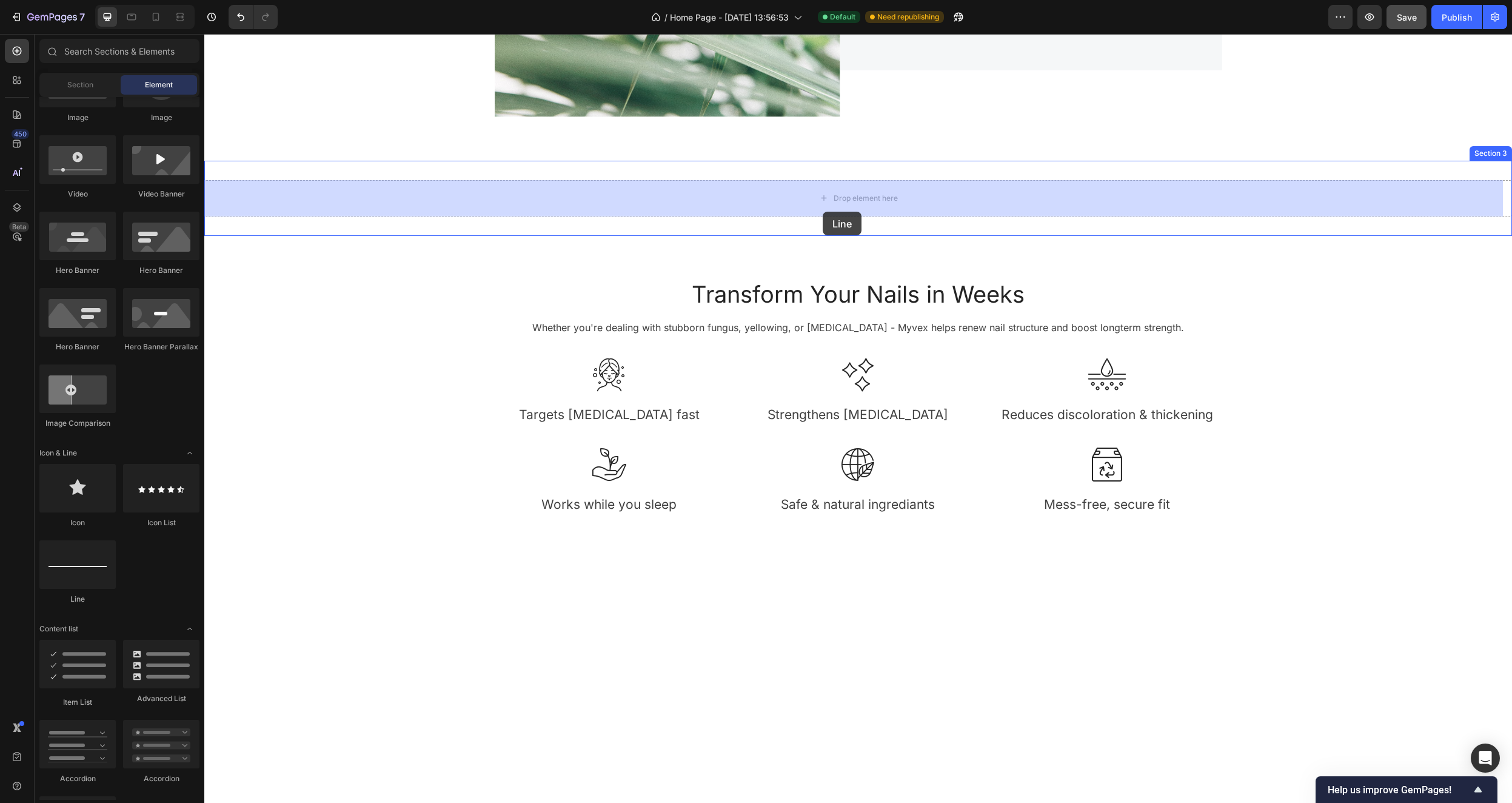
drag, startPoint x: 280, startPoint y: 599, endPoint x: 823, endPoint y: 211, distance: 667.4
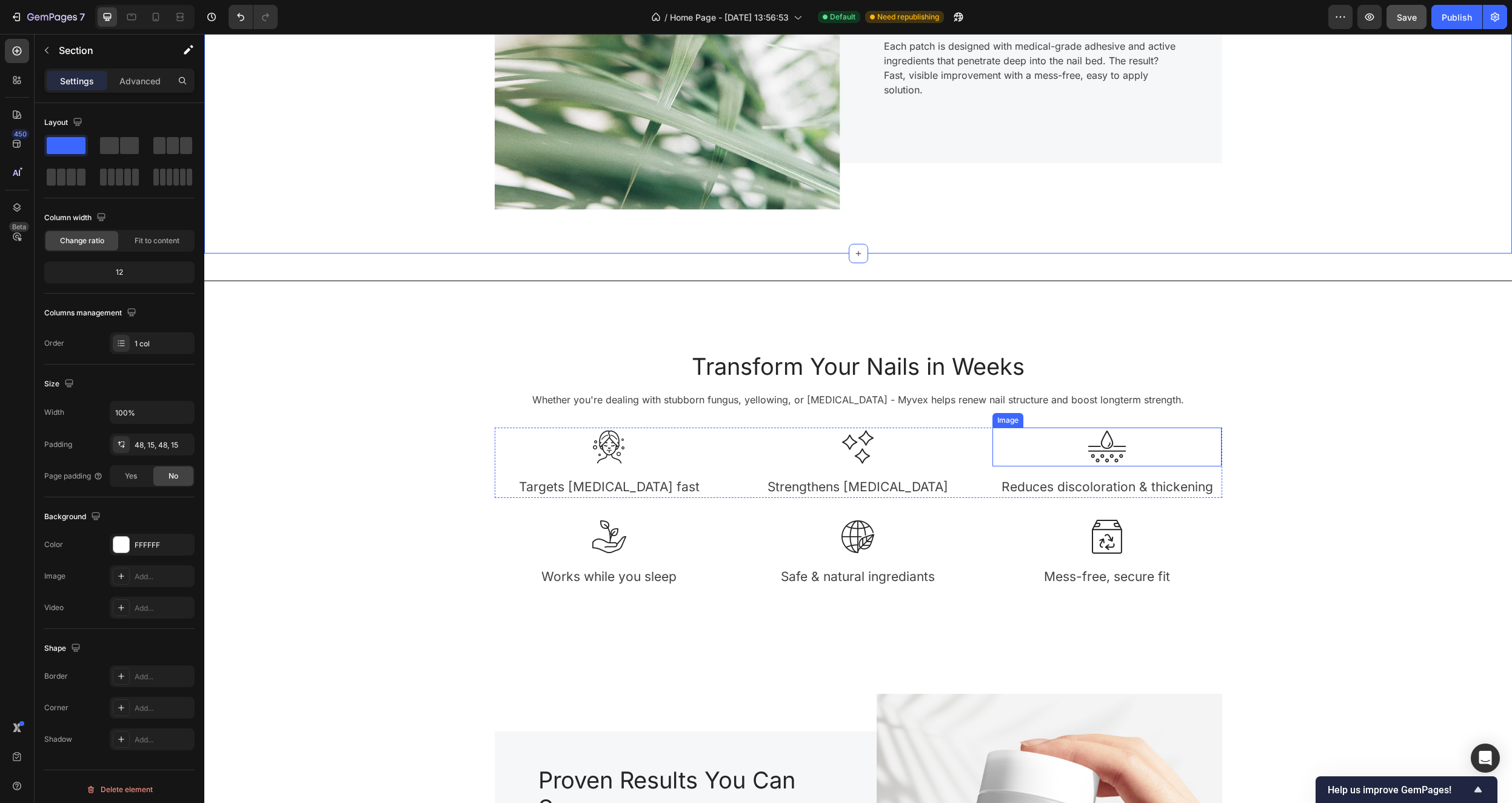
scroll to position [625, 0]
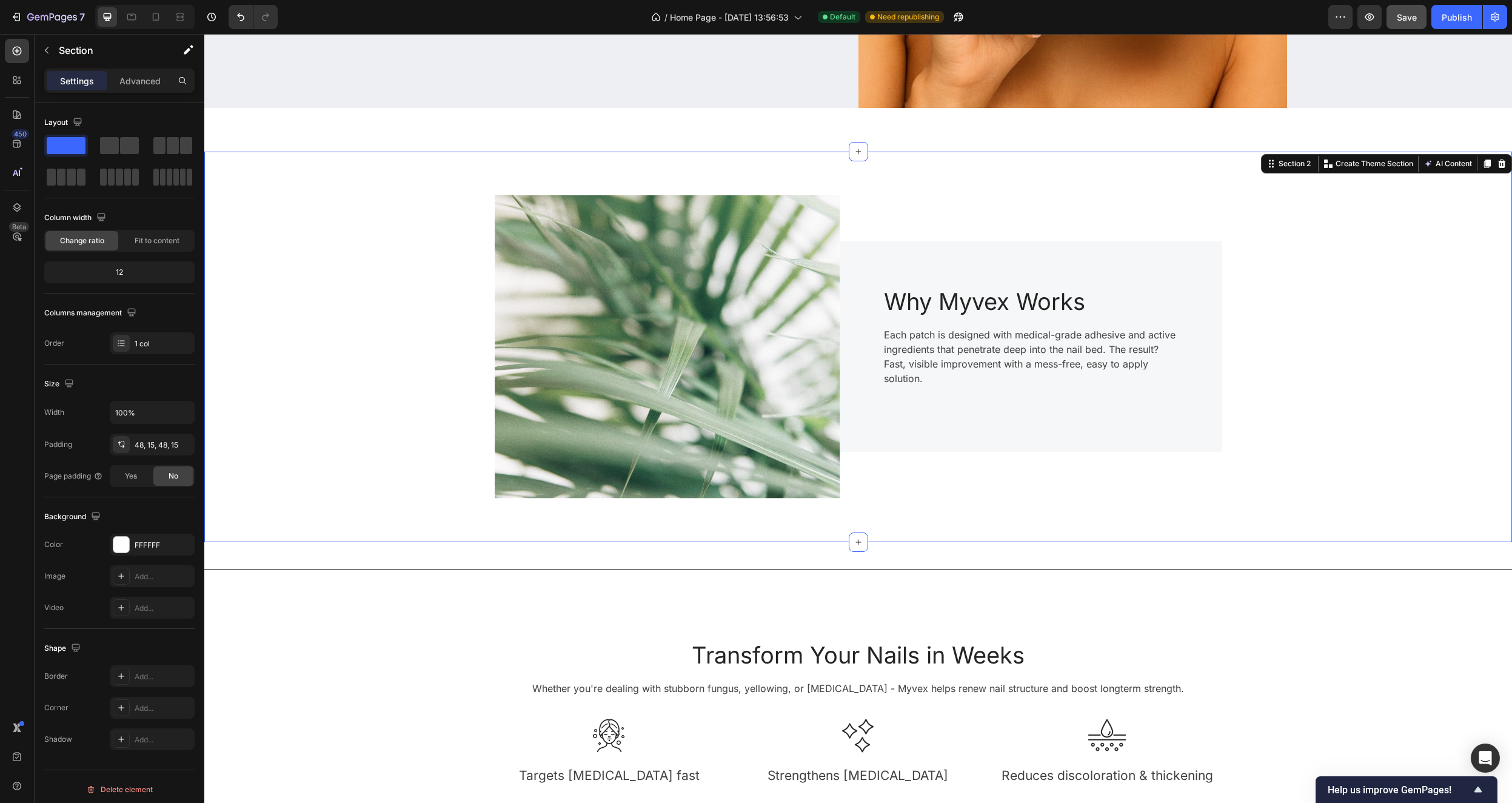
click at [1493, 406] on div "Image Why Myvex Works Heading Each patch is designed with medical-grade adhesiv…" at bounding box center [858, 347] width 1290 height 332
drag, startPoint x: 1439, startPoint y: 451, endPoint x: 1399, endPoint y: 481, distance: 50.0
click at [1437, 453] on div "Image Why Myvex Works Heading Each patch is designed with medical-grade adhesiv…" at bounding box center [858, 347] width 1290 height 332
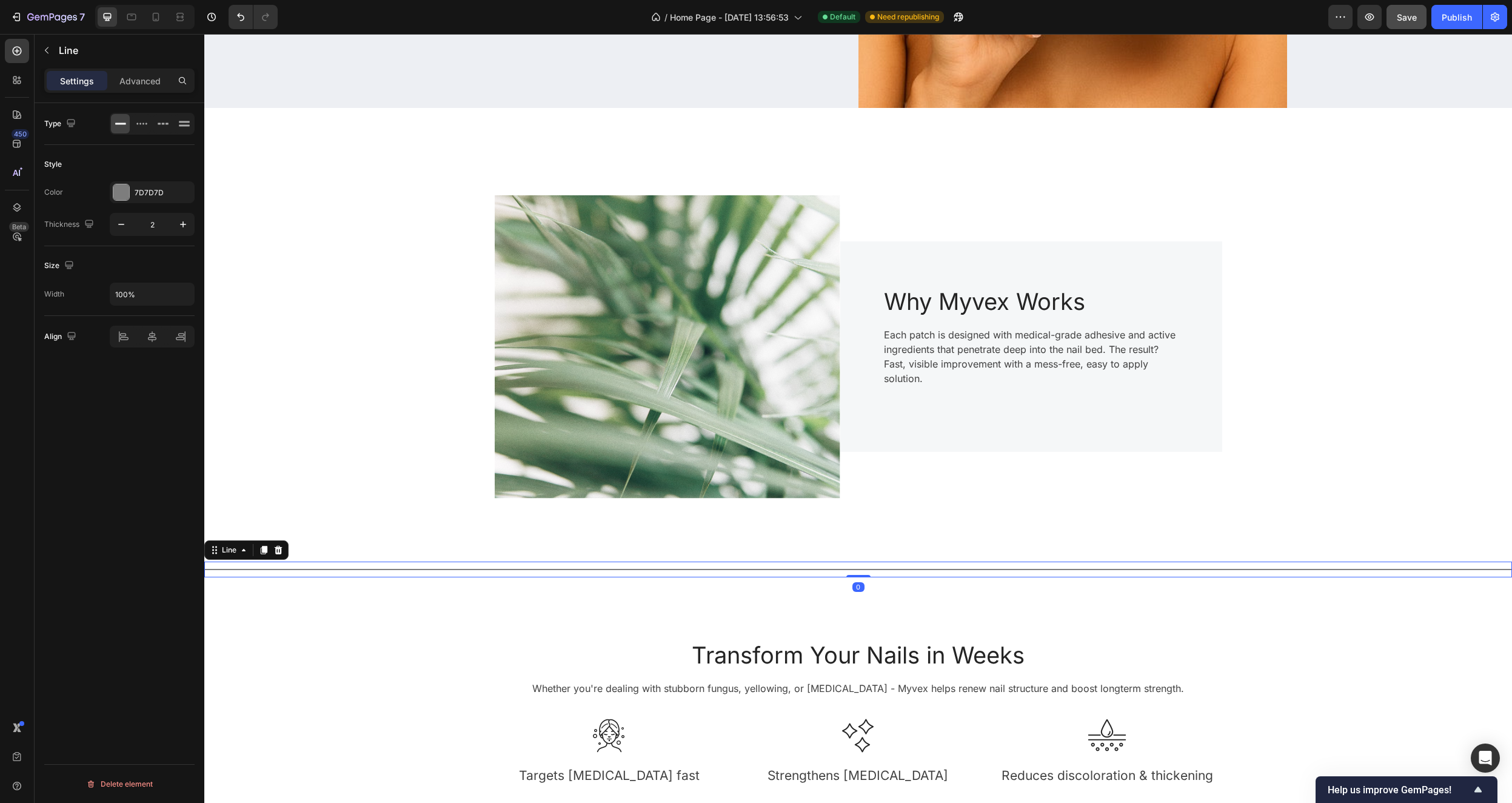
click at [870, 564] on div "Title Line 0" at bounding box center [858, 570] width 1308 height 16
click at [43, 52] on icon "button" at bounding box center [46, 50] width 10 height 10
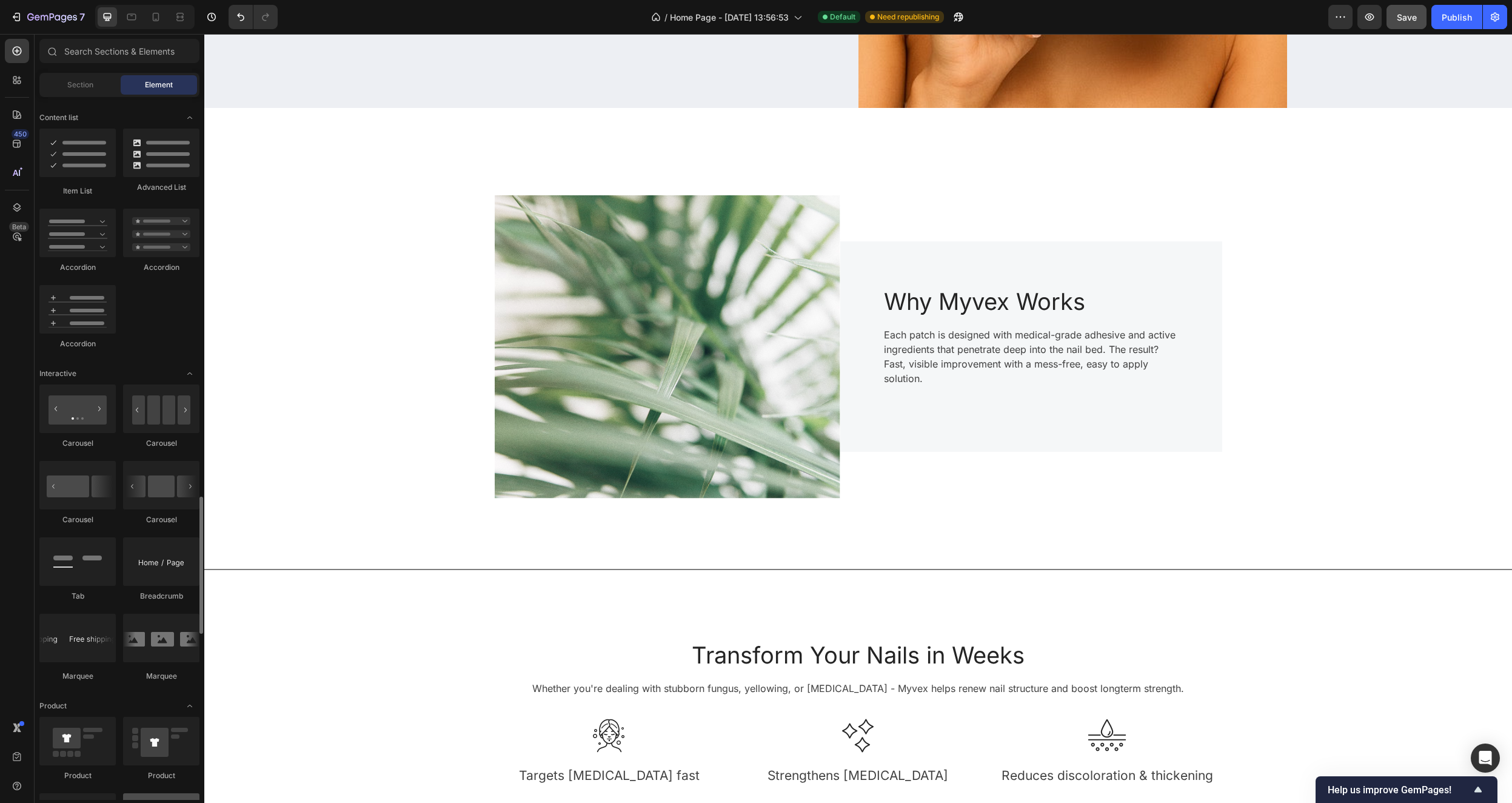
scroll to position [1130, 0]
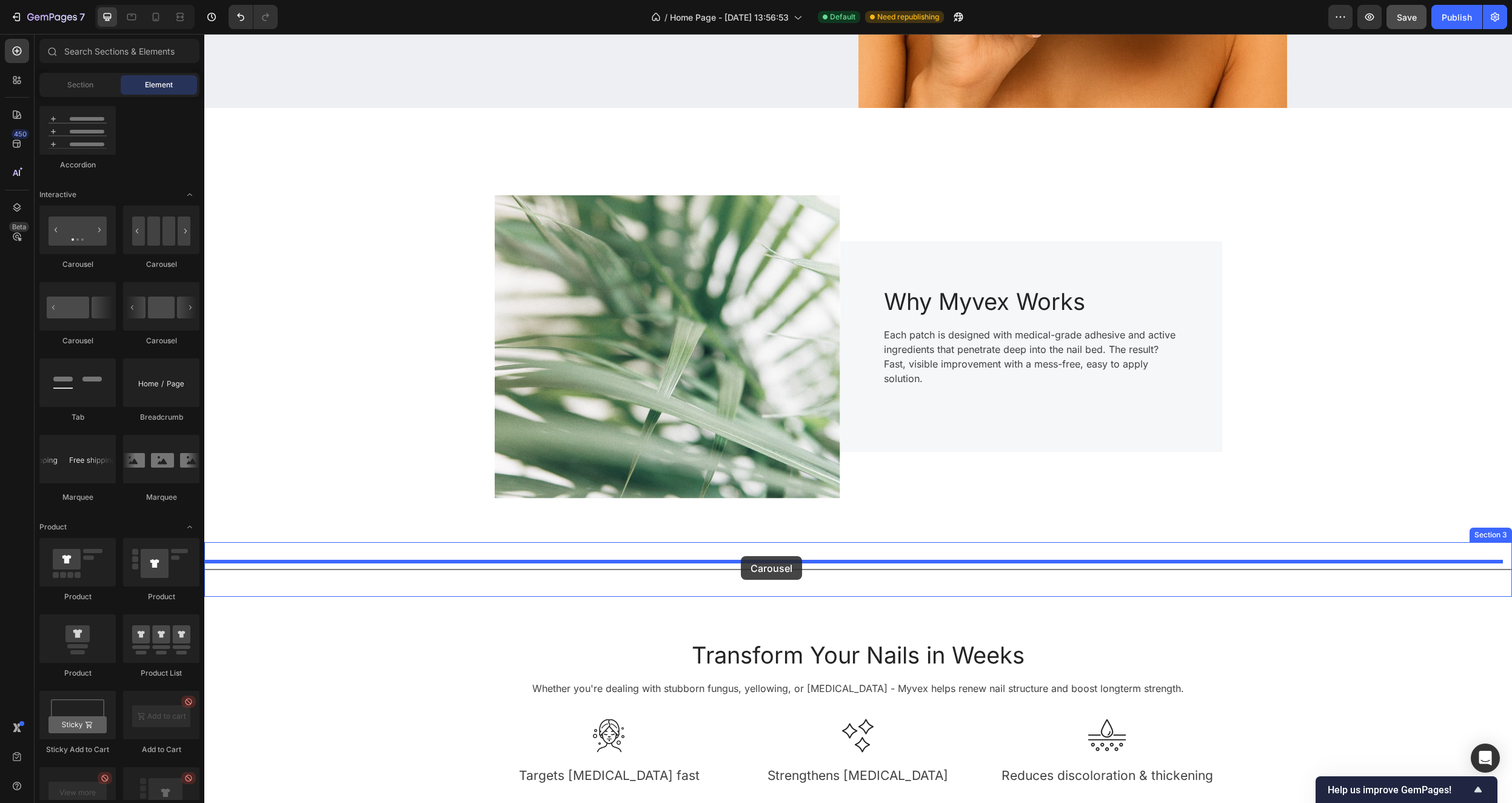
drag, startPoint x: 373, startPoint y: 351, endPoint x: 741, endPoint y: 556, distance: 421.2
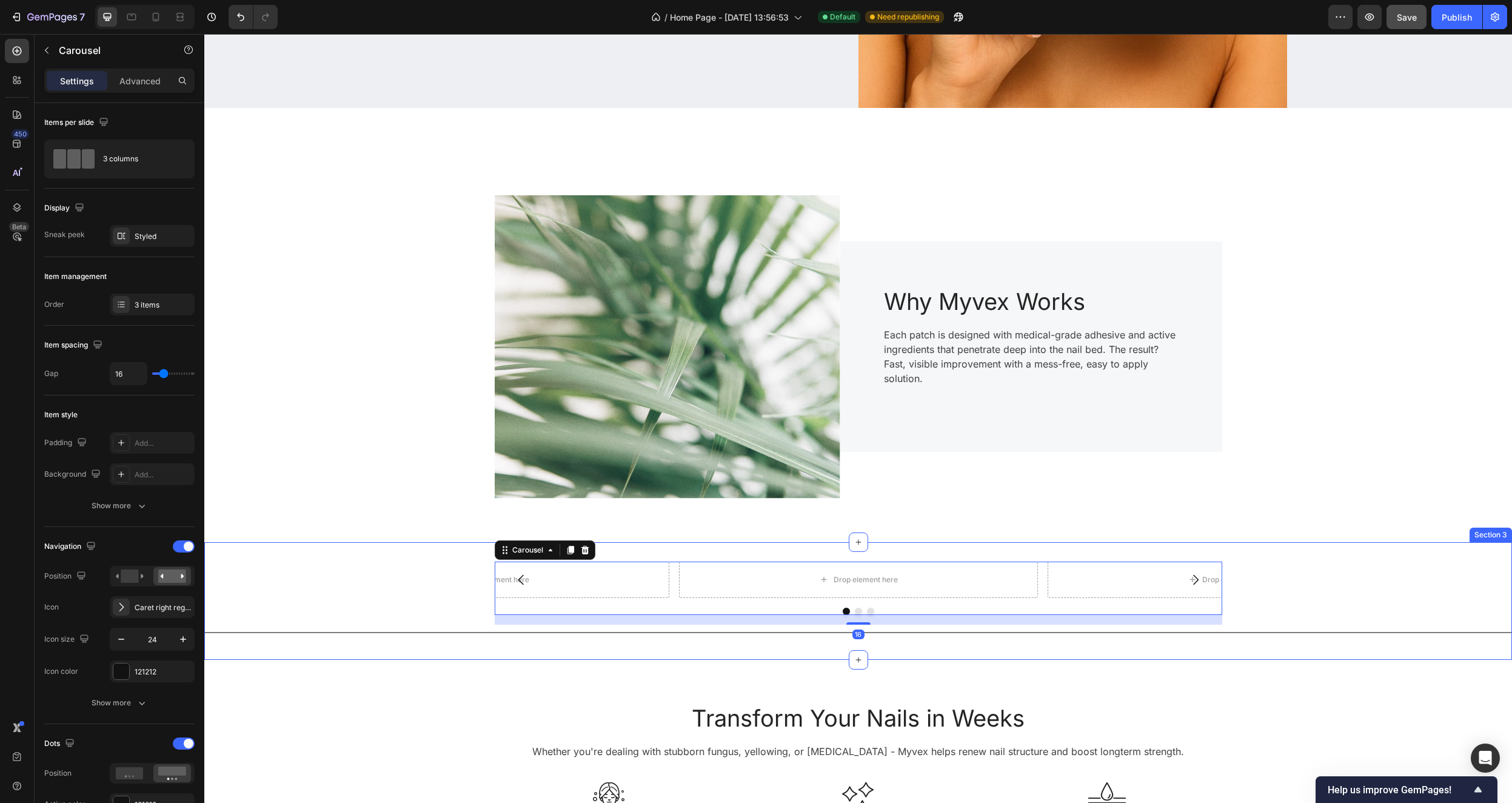
click at [1243, 589] on div "Drop element here Drop element here Drop element here Carousel 16" at bounding box center [858, 593] width 1308 height 63
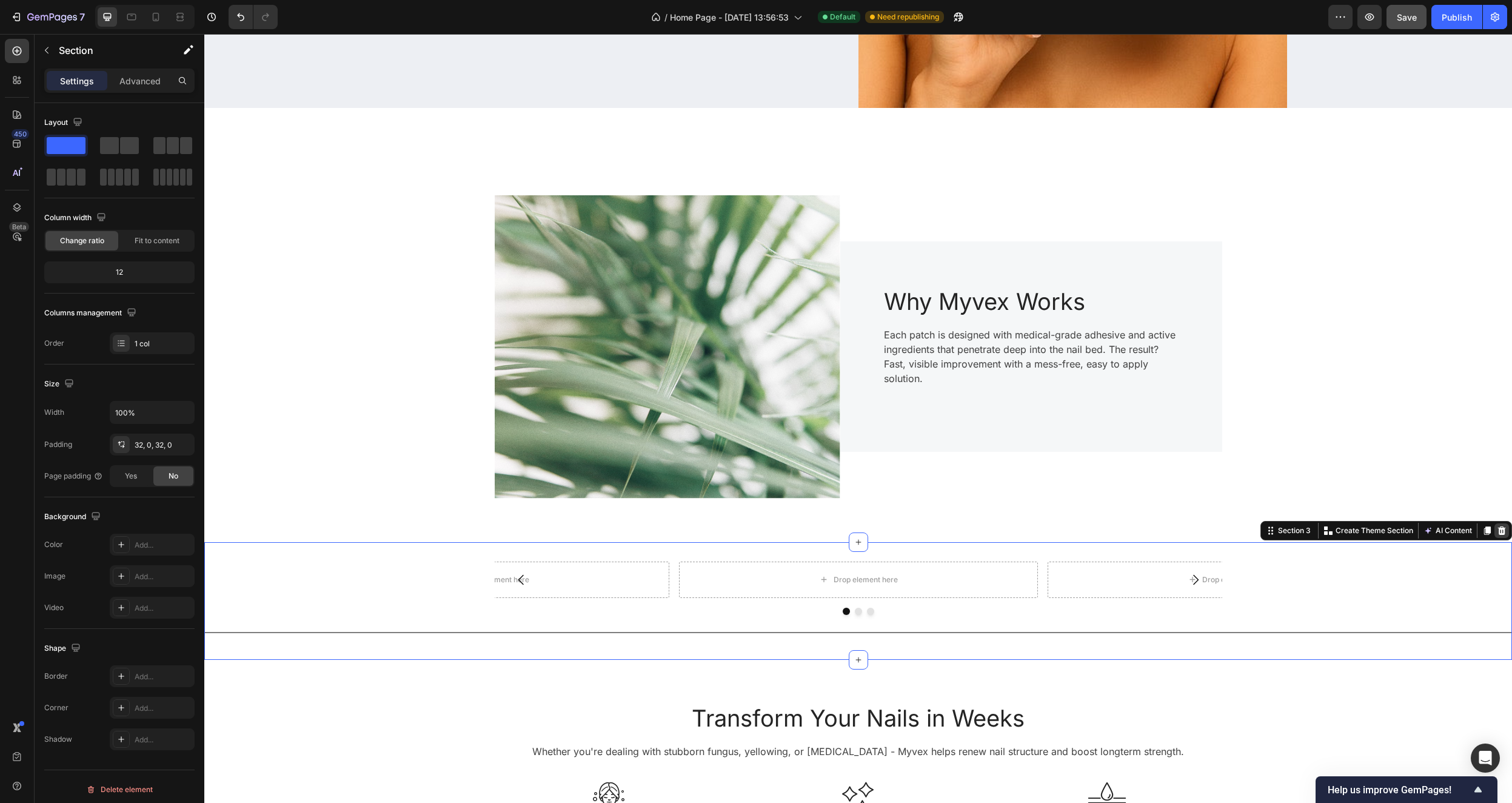
click at [1498, 530] on icon at bounding box center [1502, 530] width 8 height 9
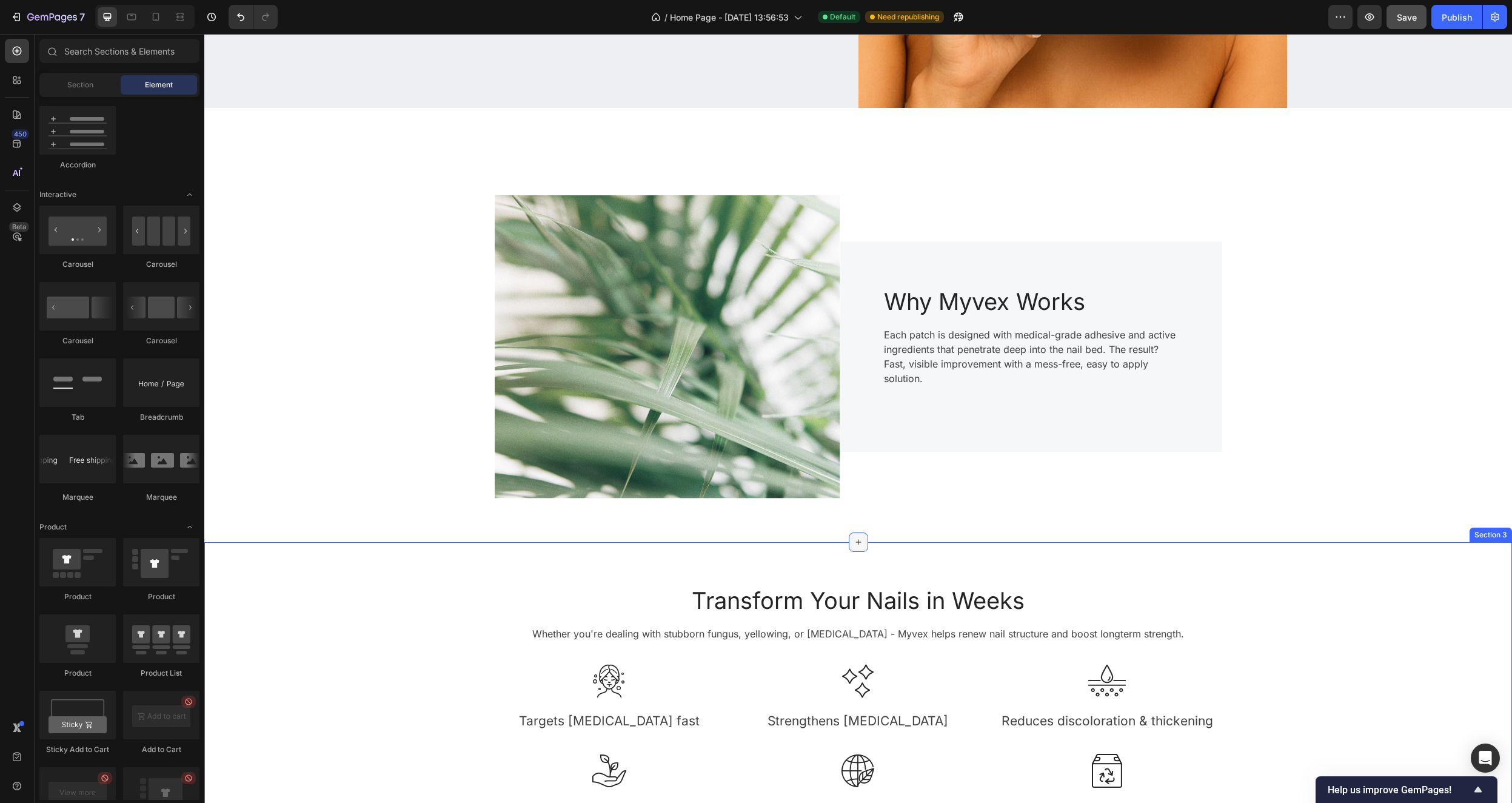
click at [854, 543] on icon at bounding box center [858, 542] width 10 height 10
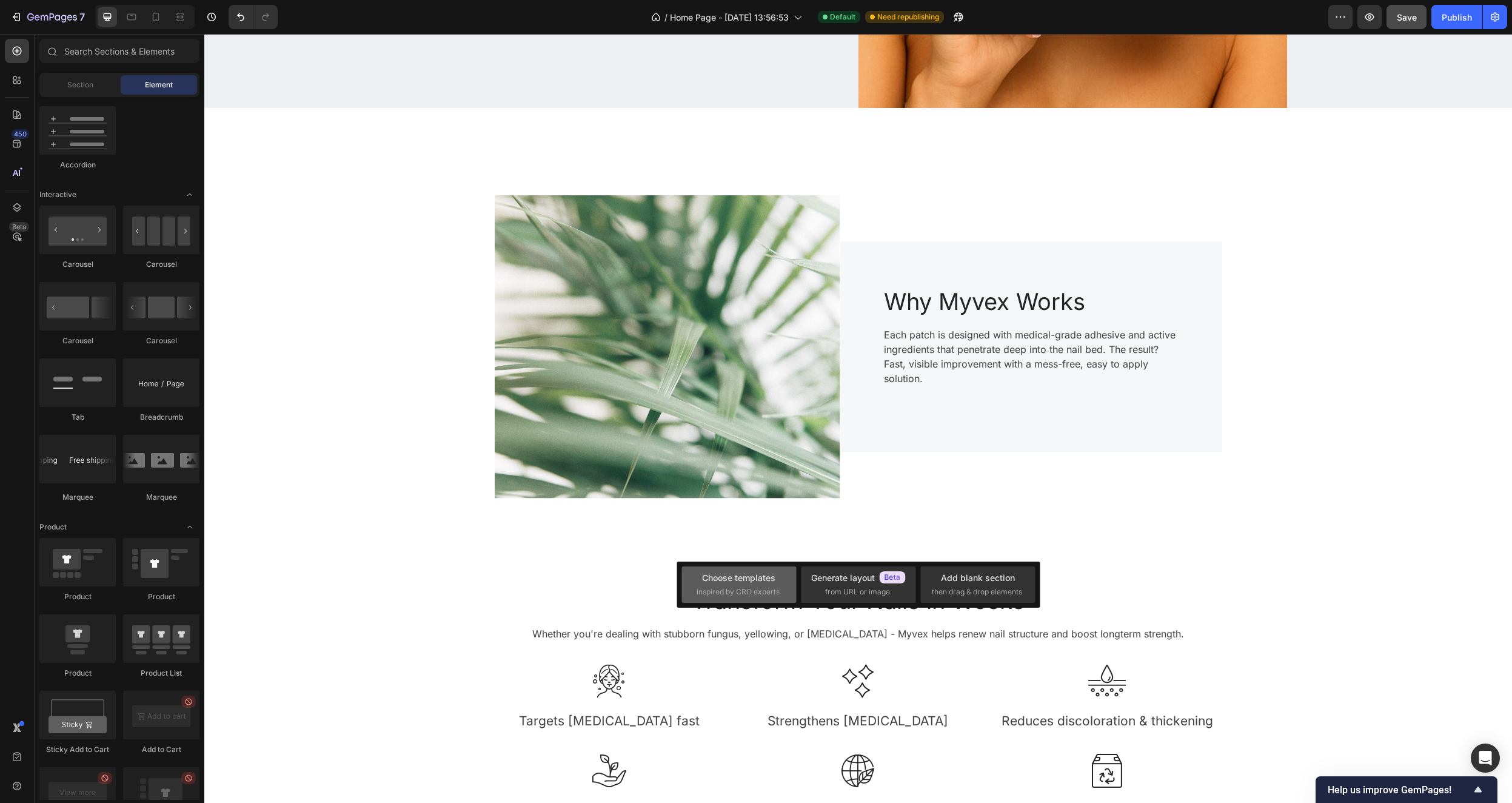
click at [706, 579] on div "Choose templates" at bounding box center [739, 578] width 73 height 13
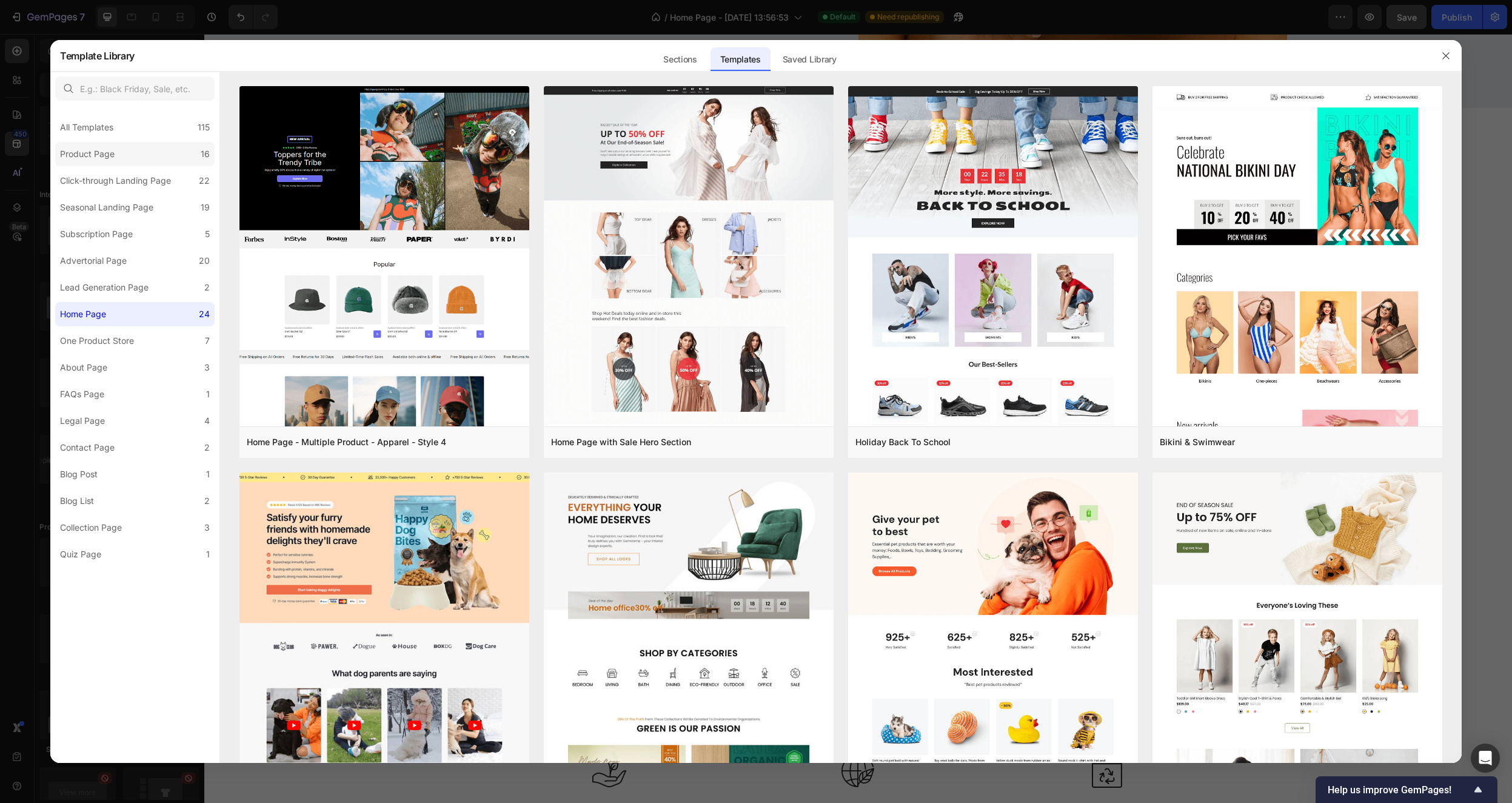
click at [108, 149] on div "Product Page" at bounding box center [87, 154] width 54 height 15
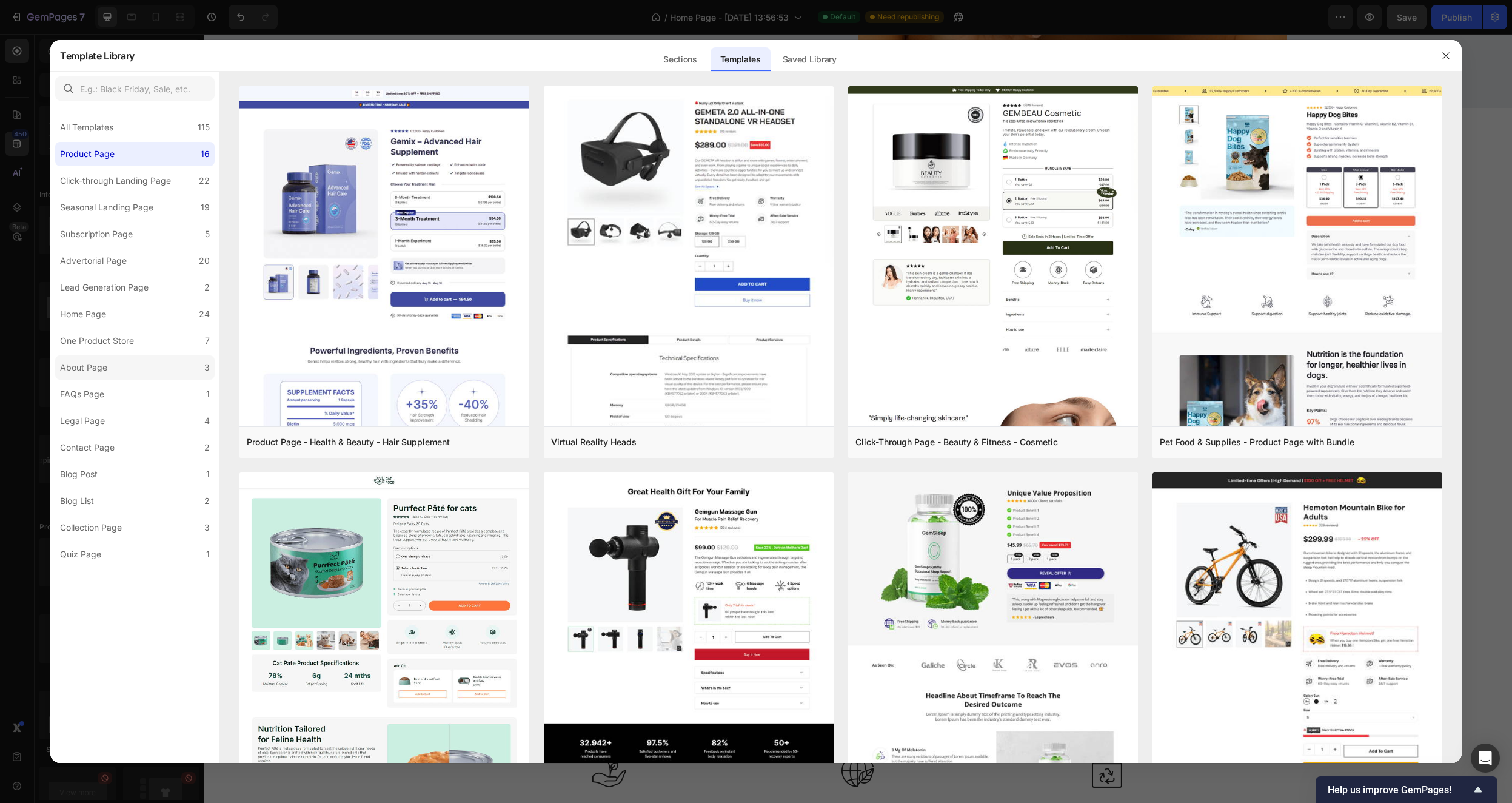
click at [129, 366] on label "About Page 3" at bounding box center [135, 368] width 159 height 24
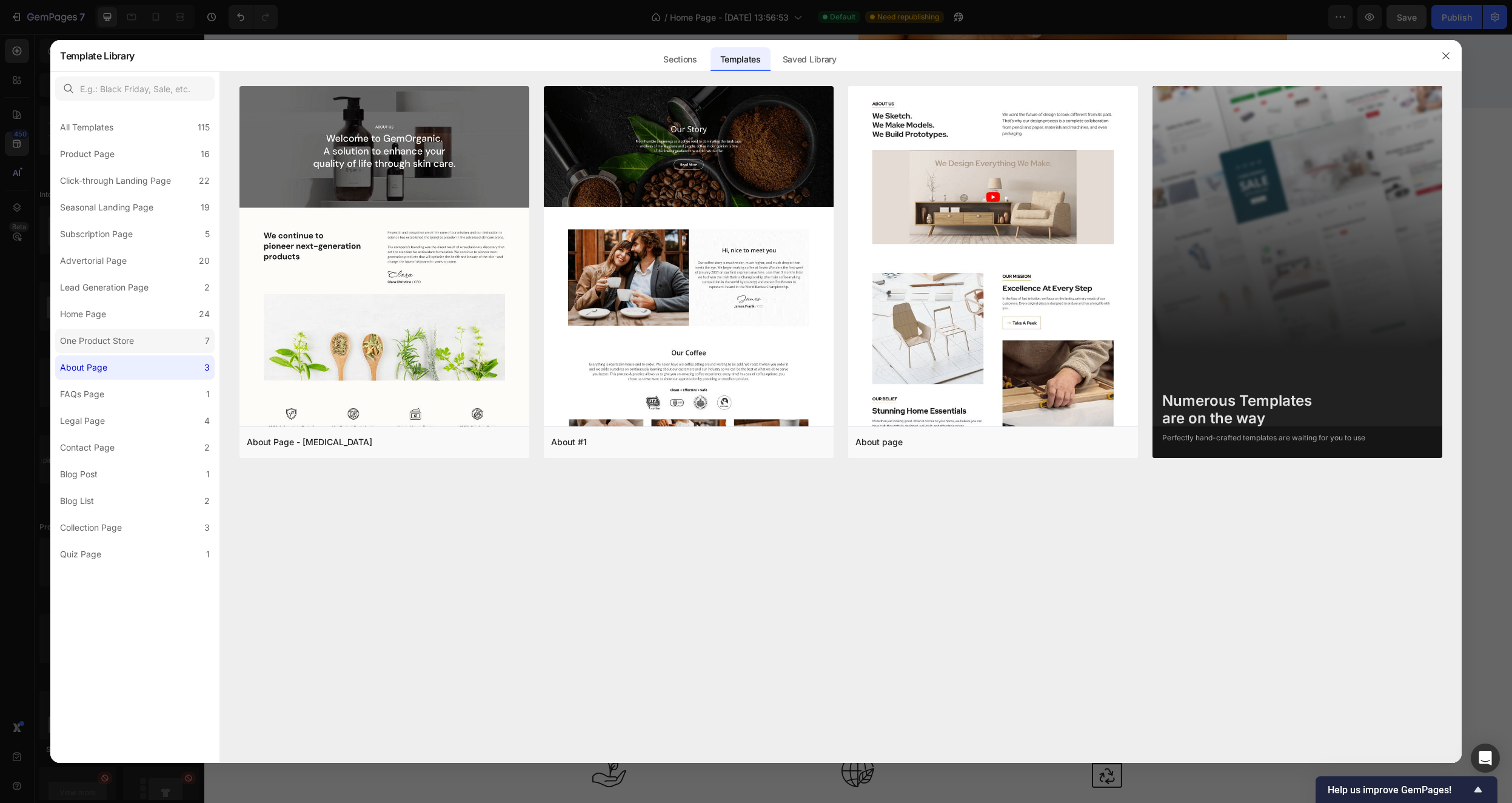
click at [115, 336] on div "One Product Store" at bounding box center [97, 341] width 74 height 15
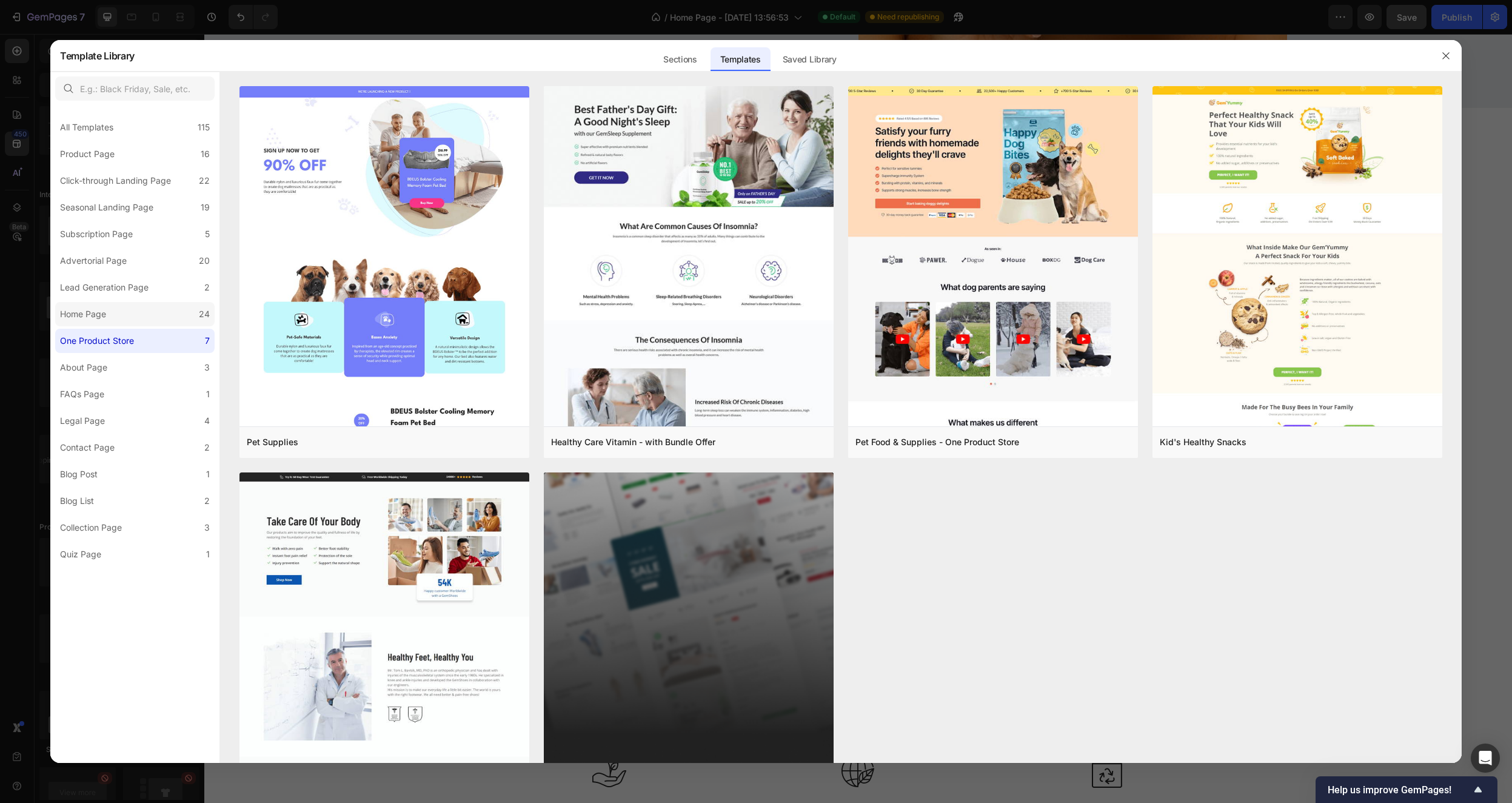
click at [104, 308] on div "Home Page" at bounding box center [83, 314] width 46 height 15
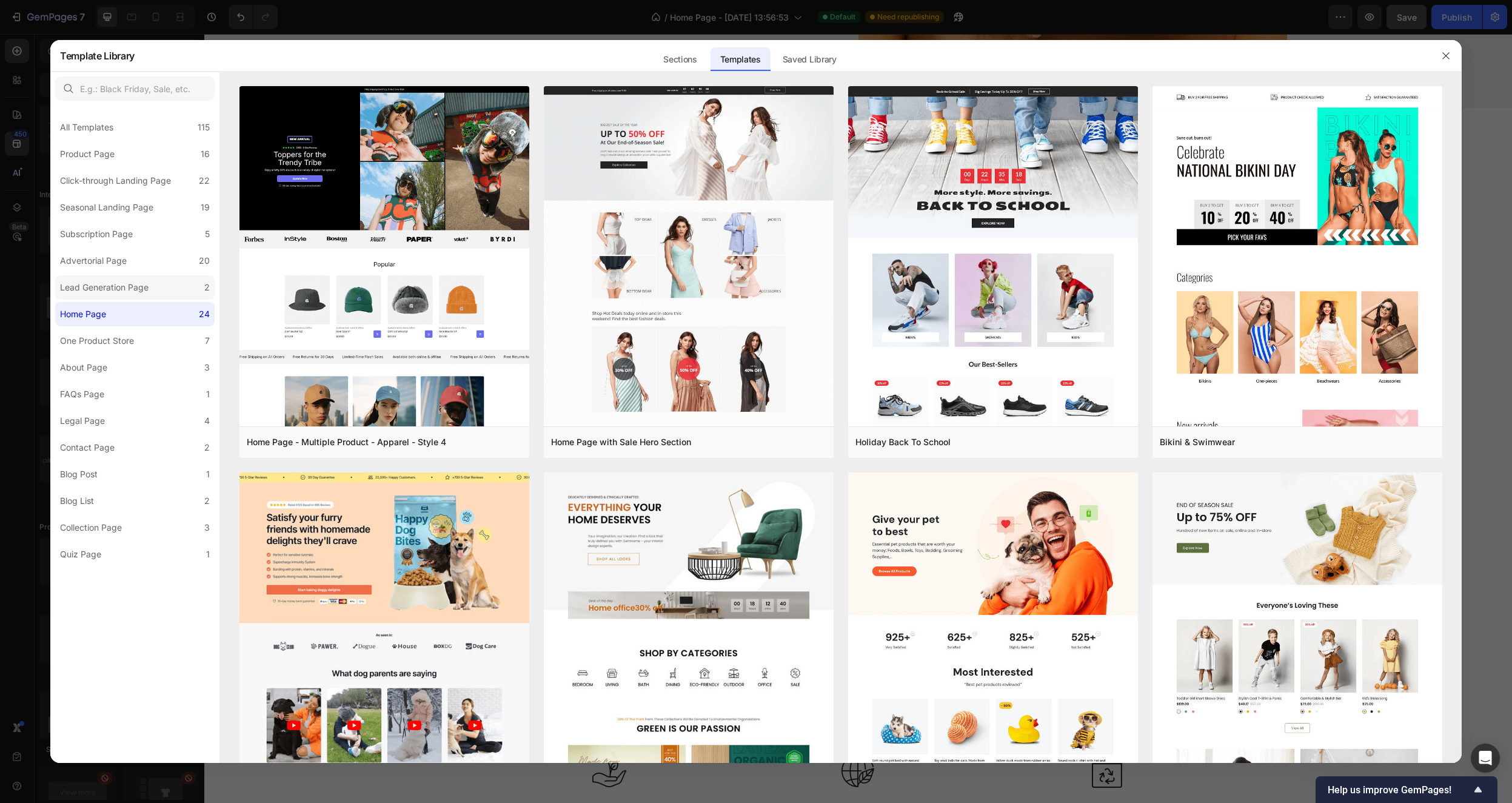
click at [105, 286] on div "Lead Generation Page" at bounding box center [104, 287] width 88 height 15
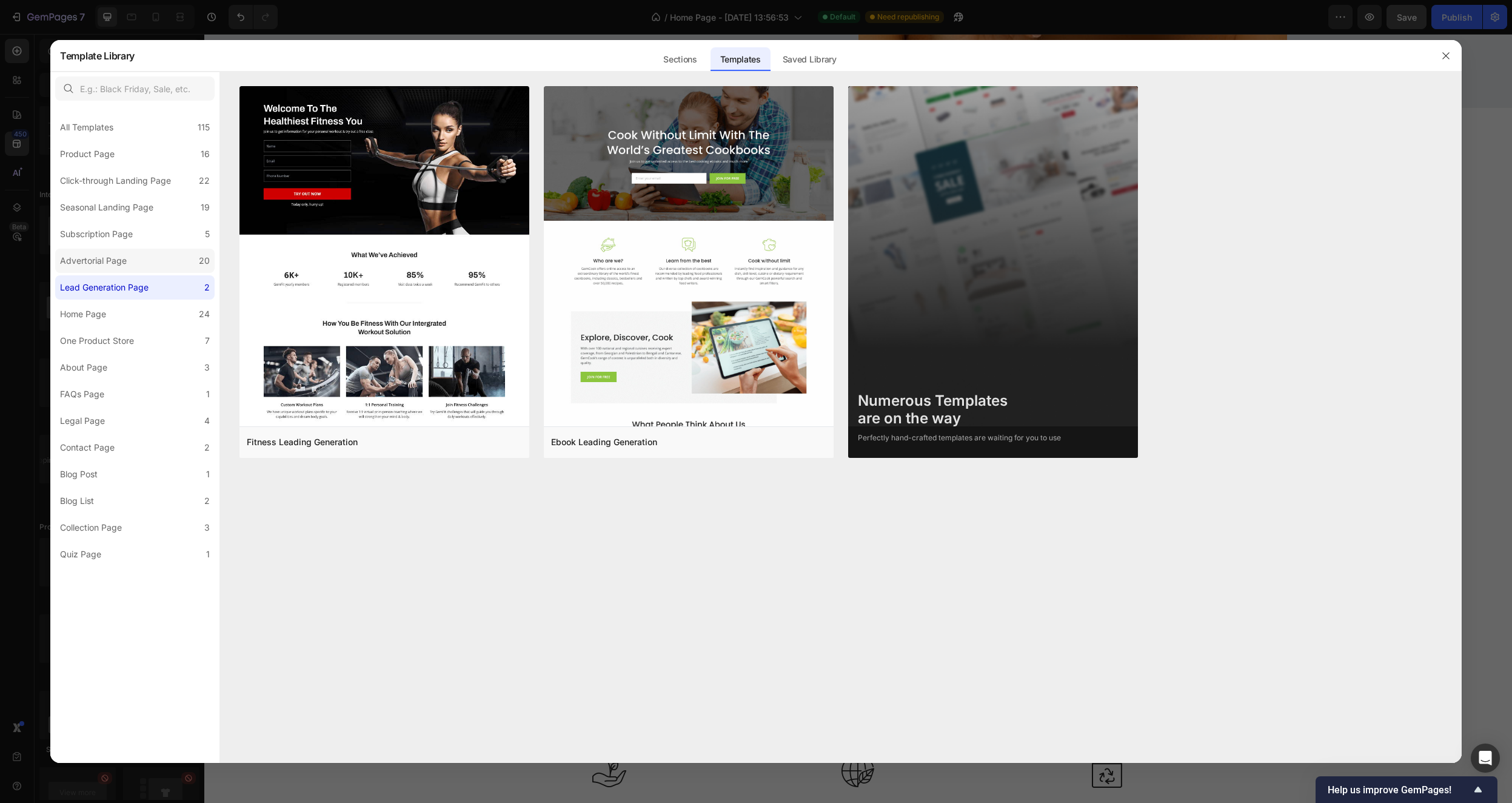
click at [116, 260] on div "Advertorial Page" at bounding box center [94, 260] width 66 height 15
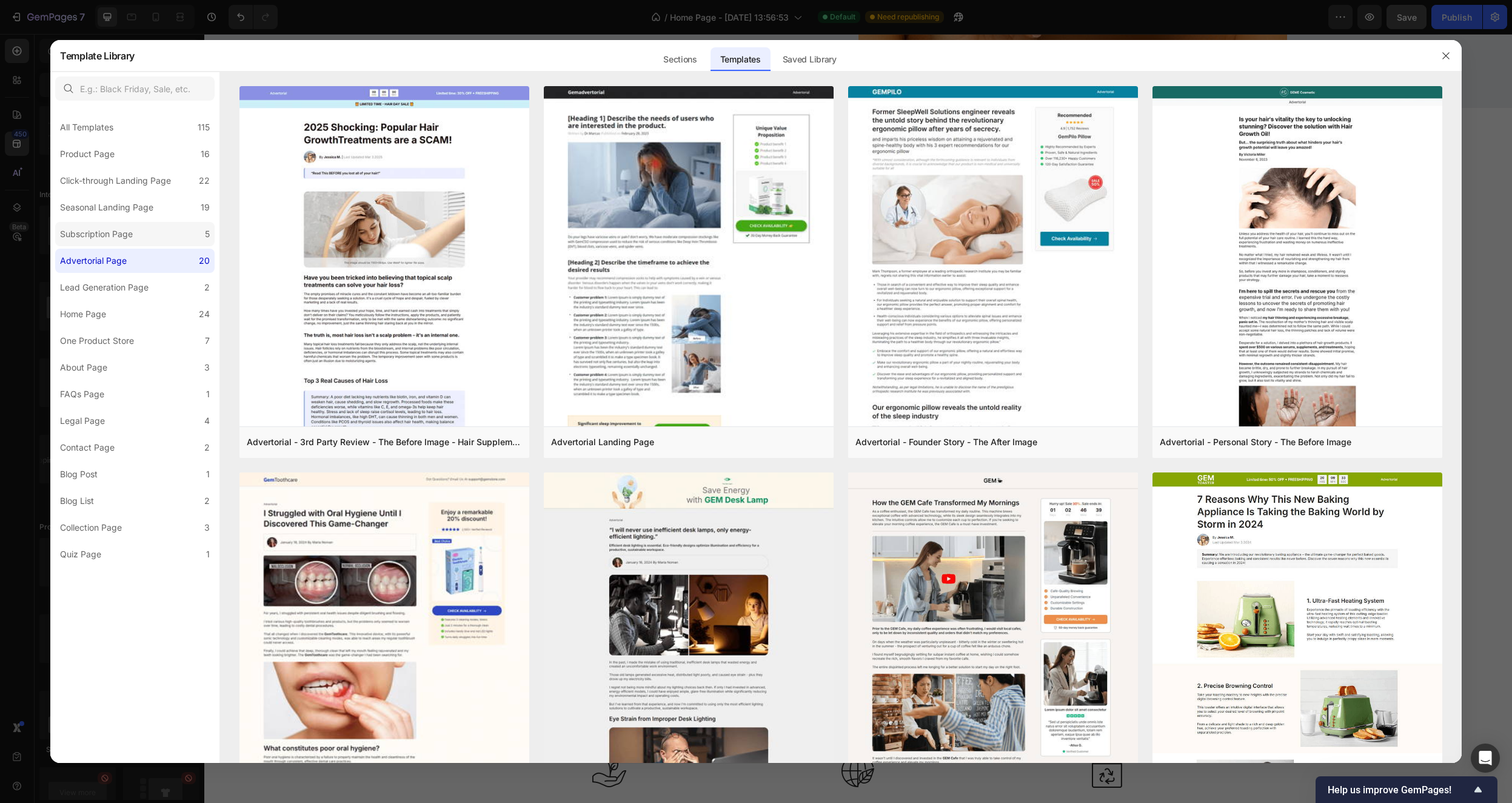
click at [125, 233] on div "Subscription Page" at bounding box center [96, 233] width 73 height 15
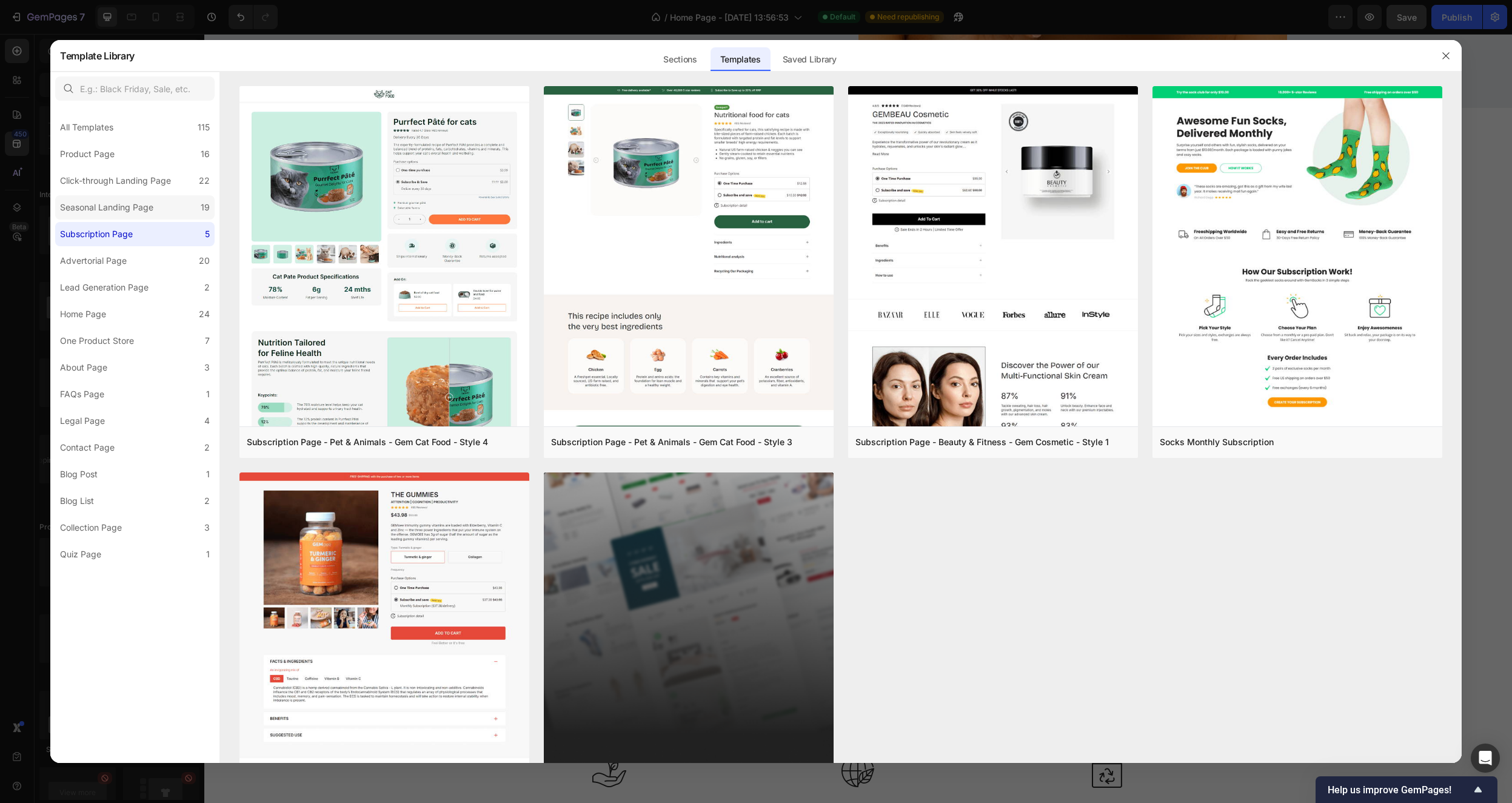
click at [132, 207] on div "Seasonal Landing Page" at bounding box center [107, 207] width 94 height 15
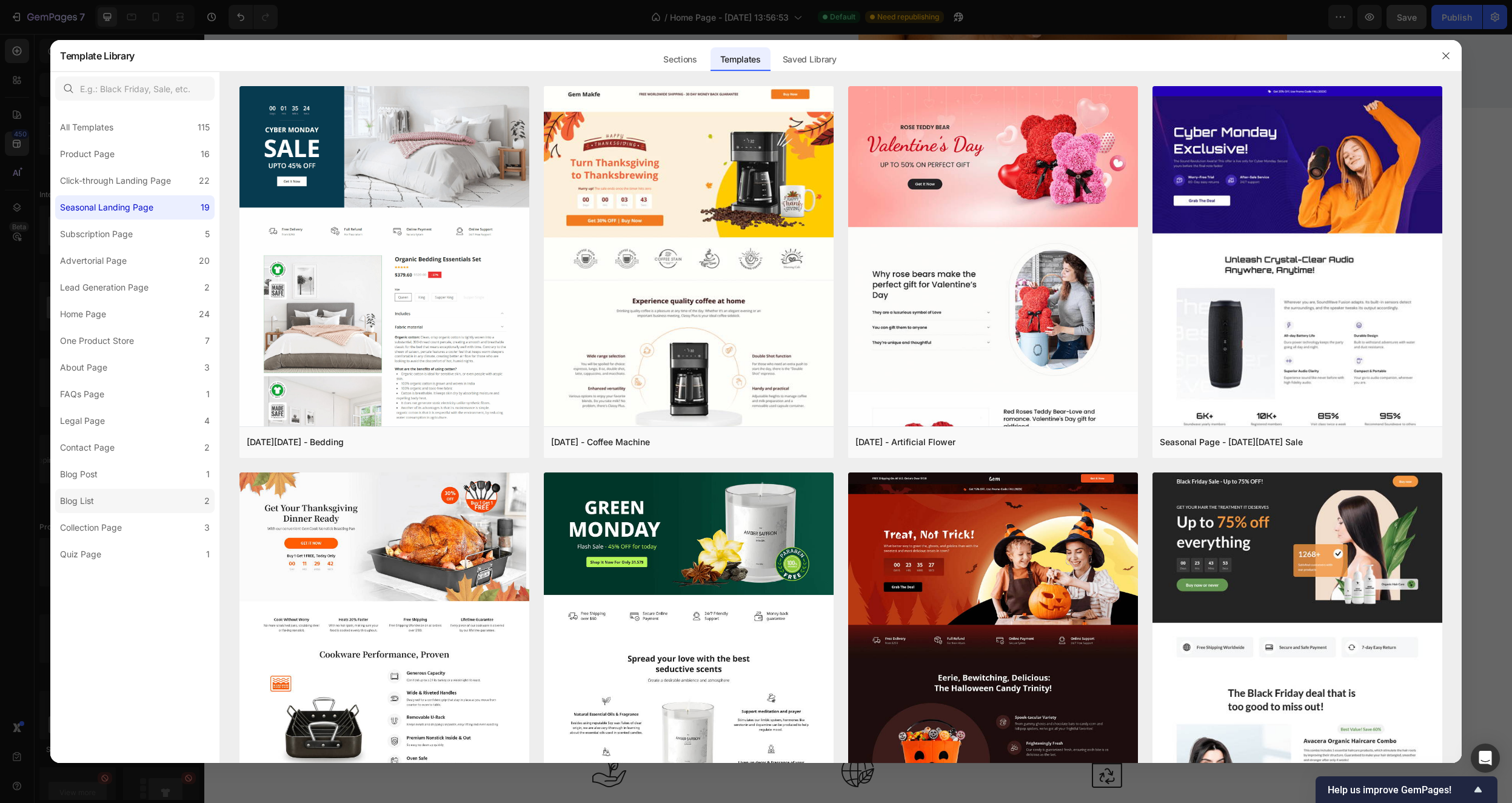
click at [114, 500] on label "Blog List 2" at bounding box center [135, 501] width 159 height 24
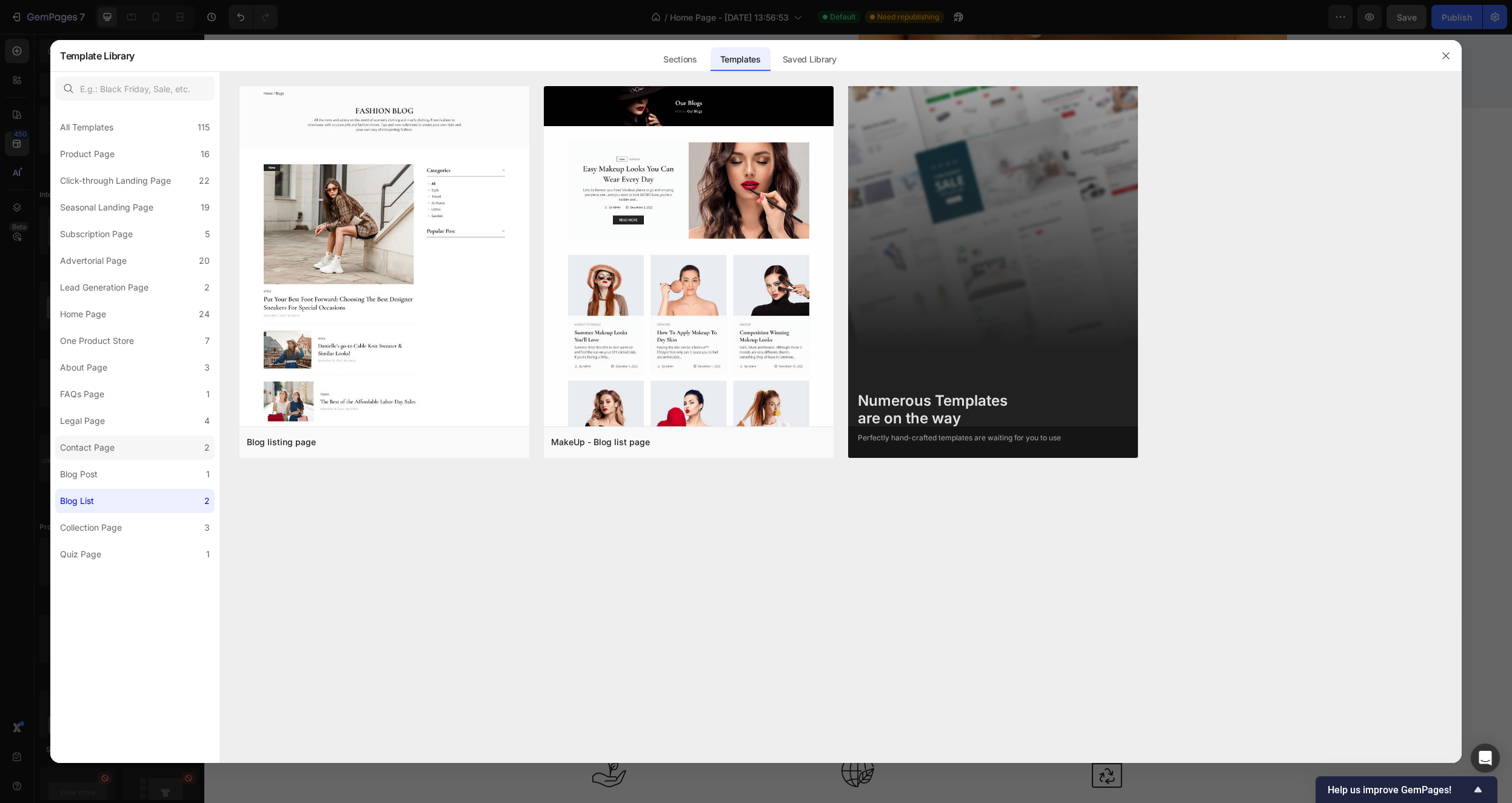
click at [109, 443] on div "Contact Page" at bounding box center [87, 447] width 54 height 15
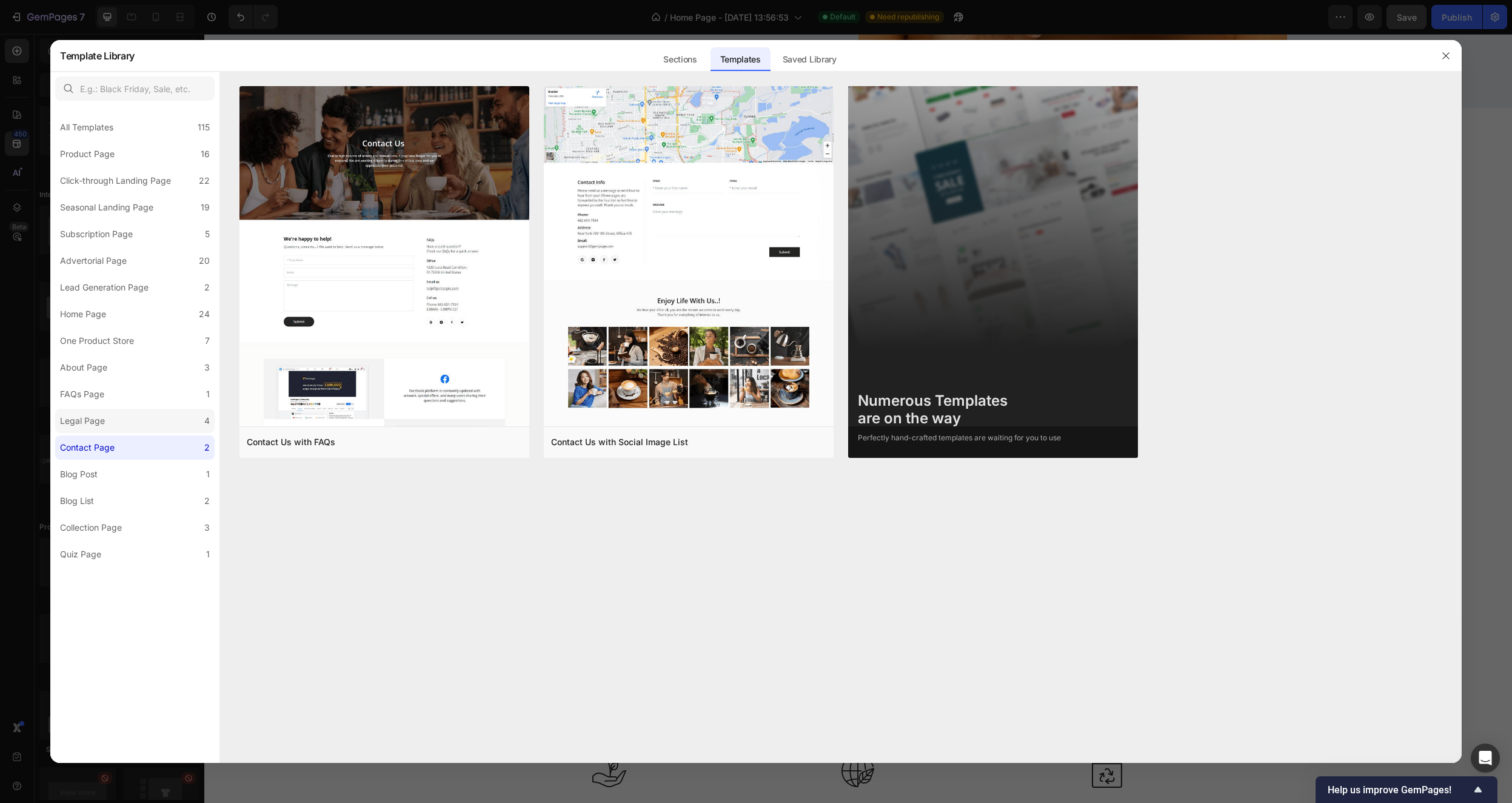
click at [128, 417] on label "Legal Page 4" at bounding box center [135, 421] width 159 height 24
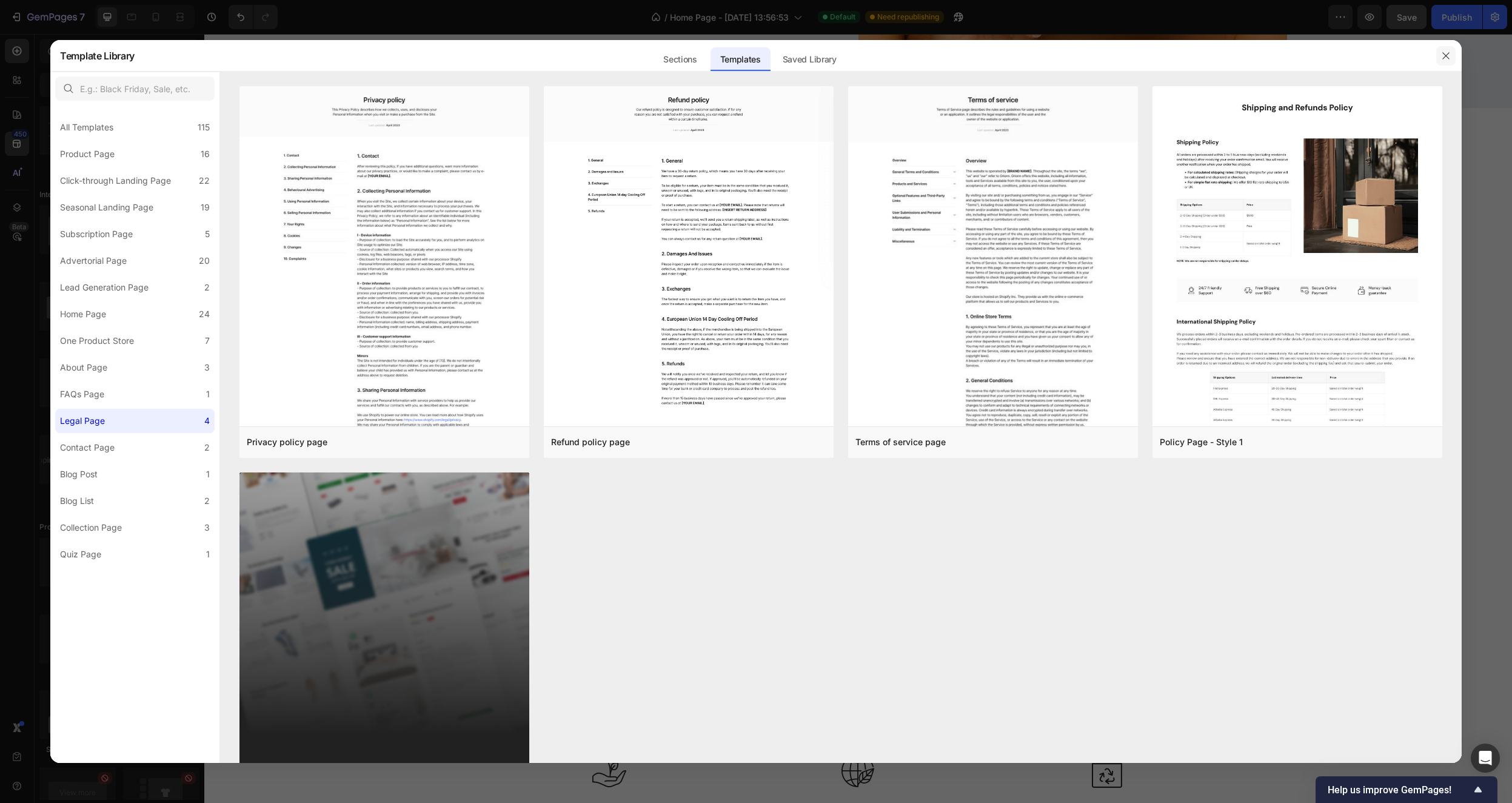
click at [1452, 52] on button "button" at bounding box center [1446, 56] width 19 height 19
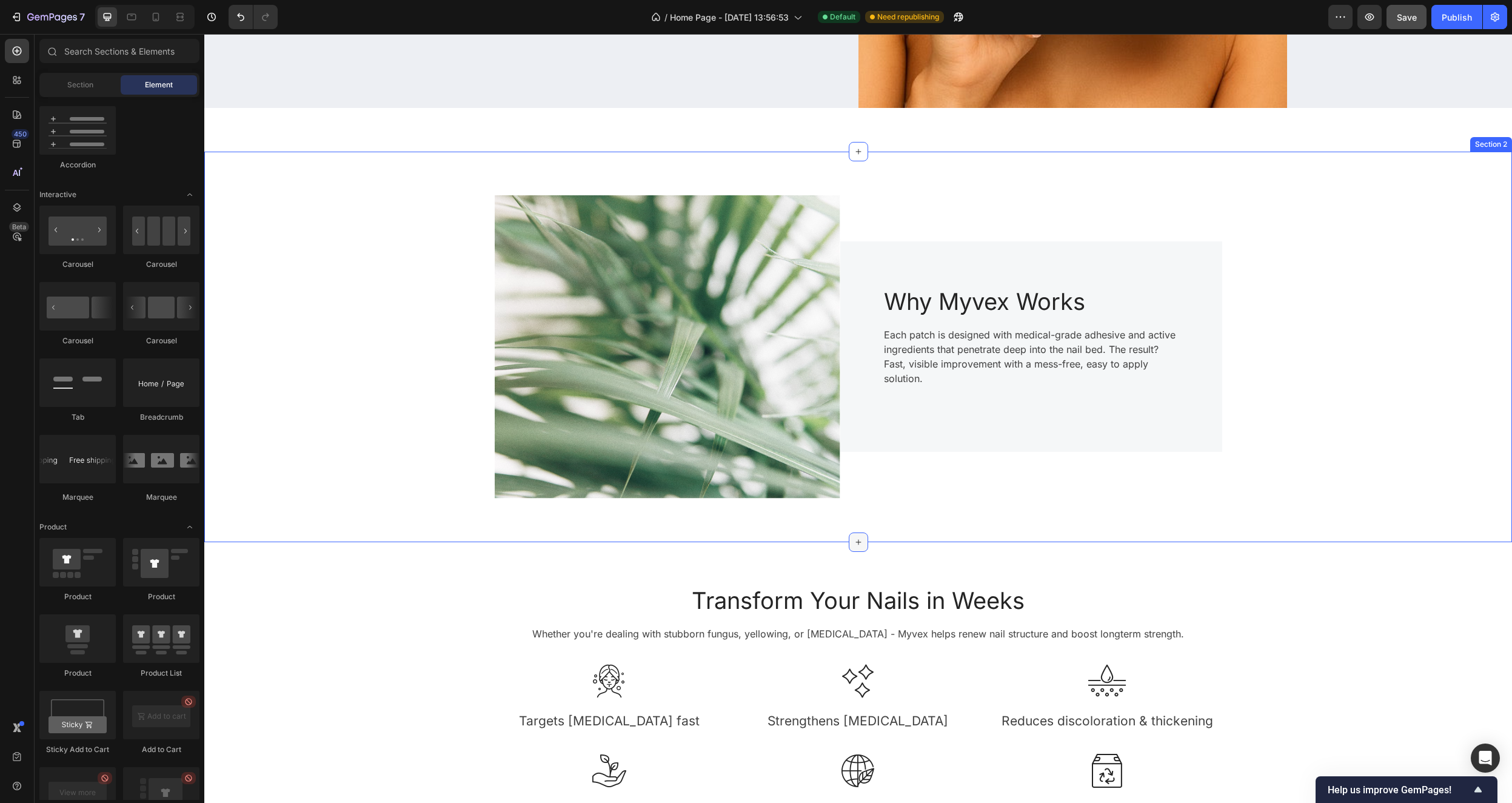
click at [854, 543] on icon at bounding box center [858, 542] width 10 height 10
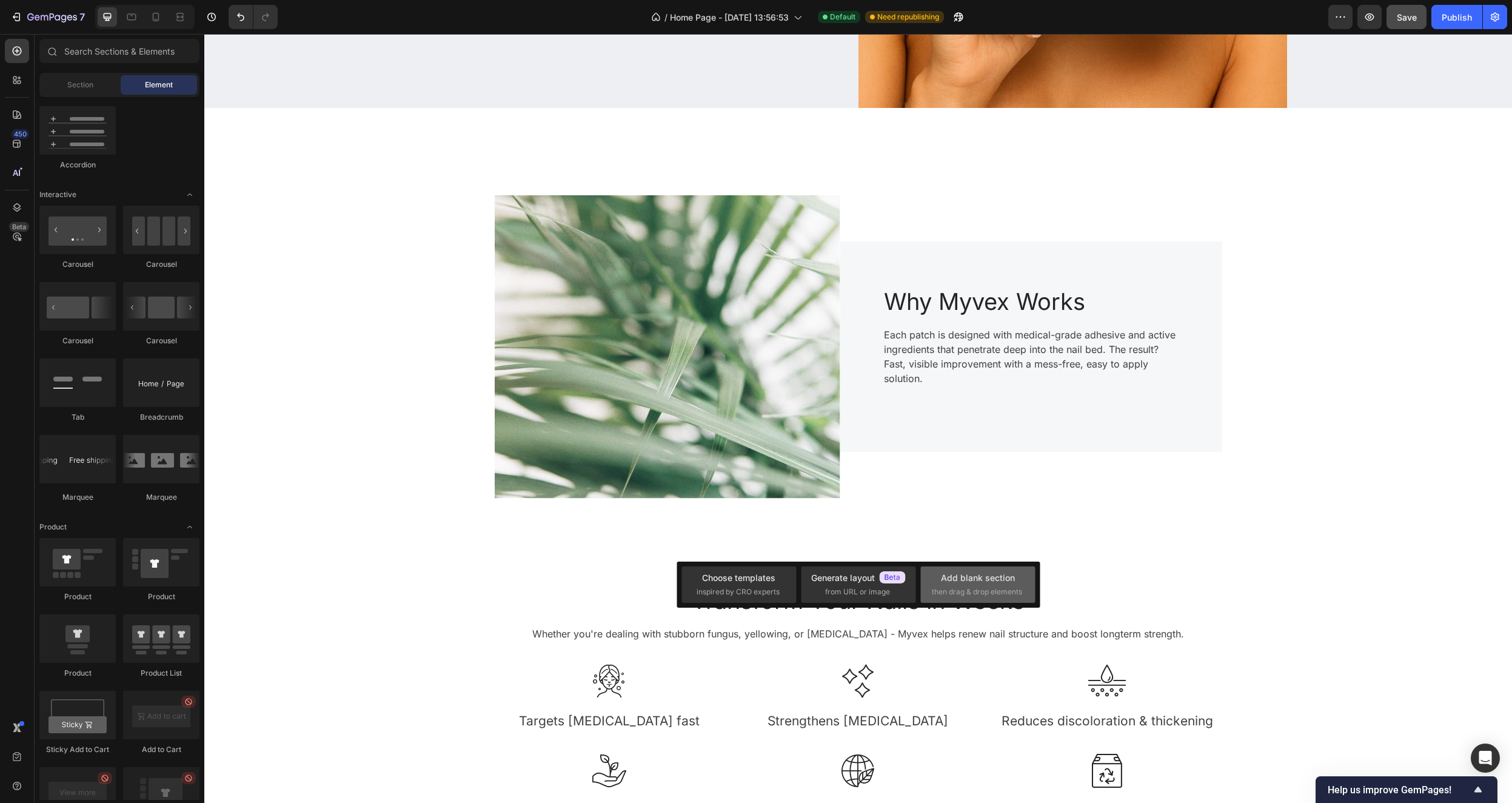
click at [944, 583] on div "Add blank section" at bounding box center [978, 578] width 74 height 13
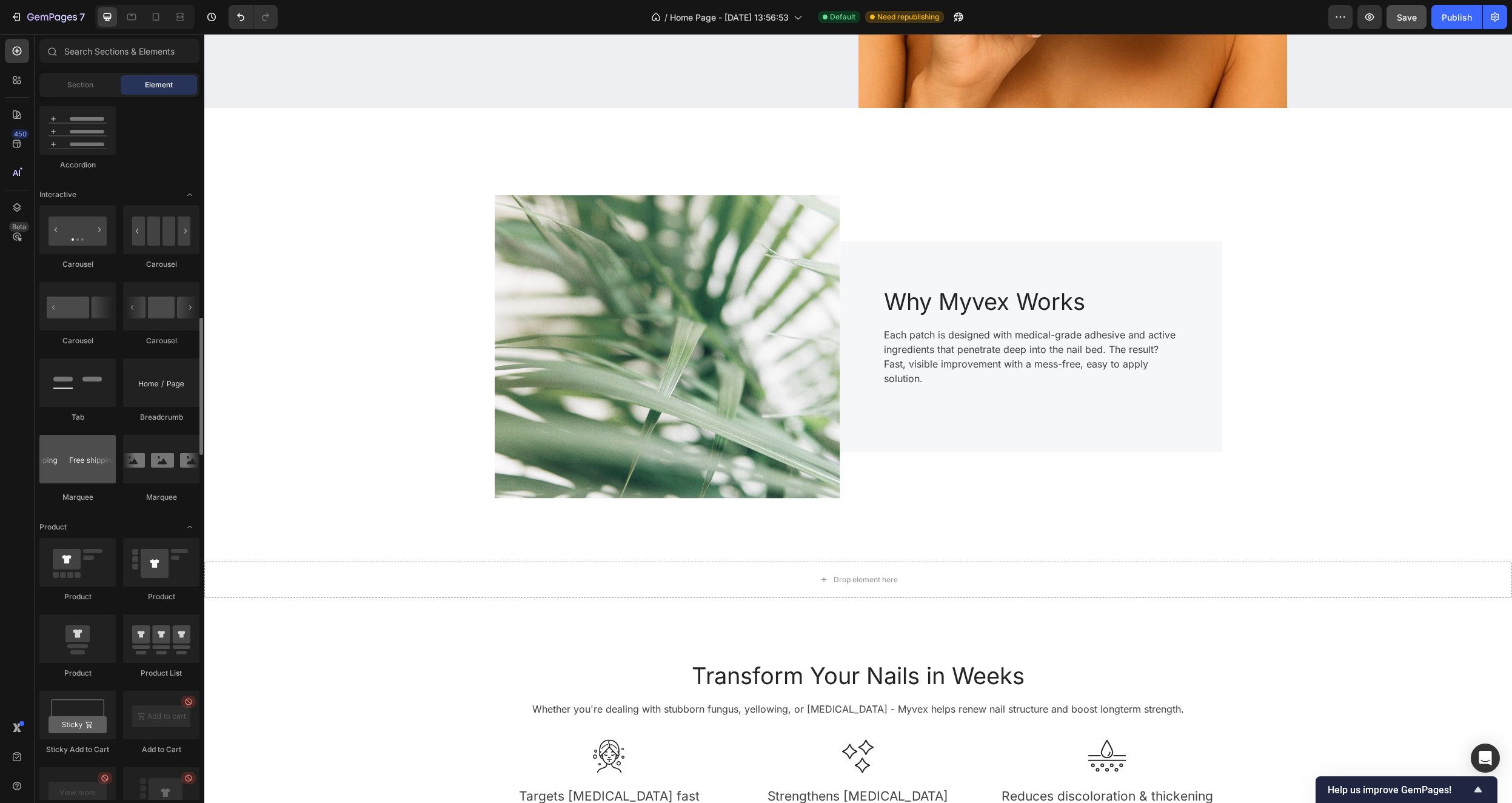
click at [82, 462] on div at bounding box center [77, 459] width 76 height 49
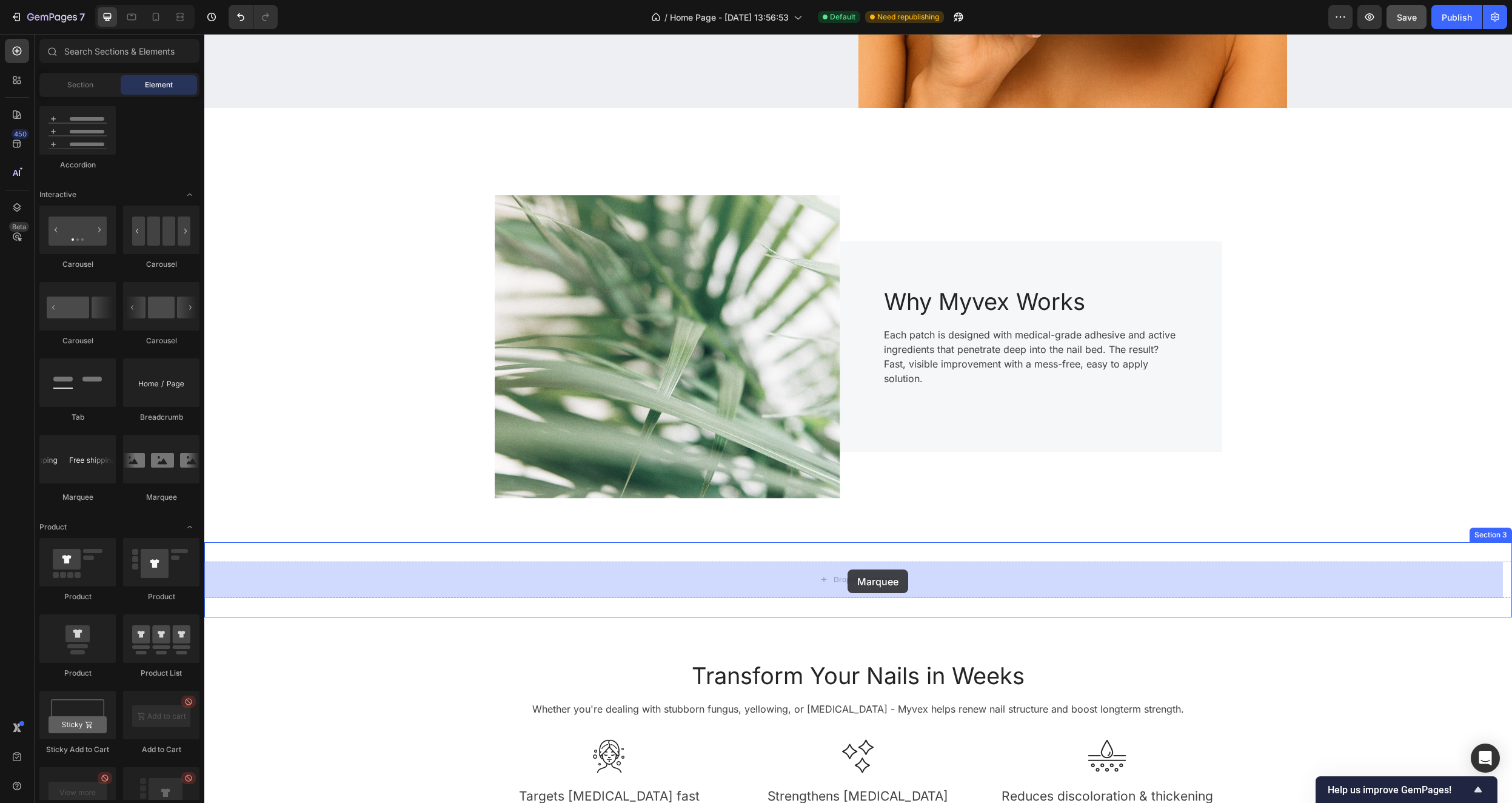
drag, startPoint x: 357, startPoint y: 491, endPoint x: 848, endPoint y: 570, distance: 497.3
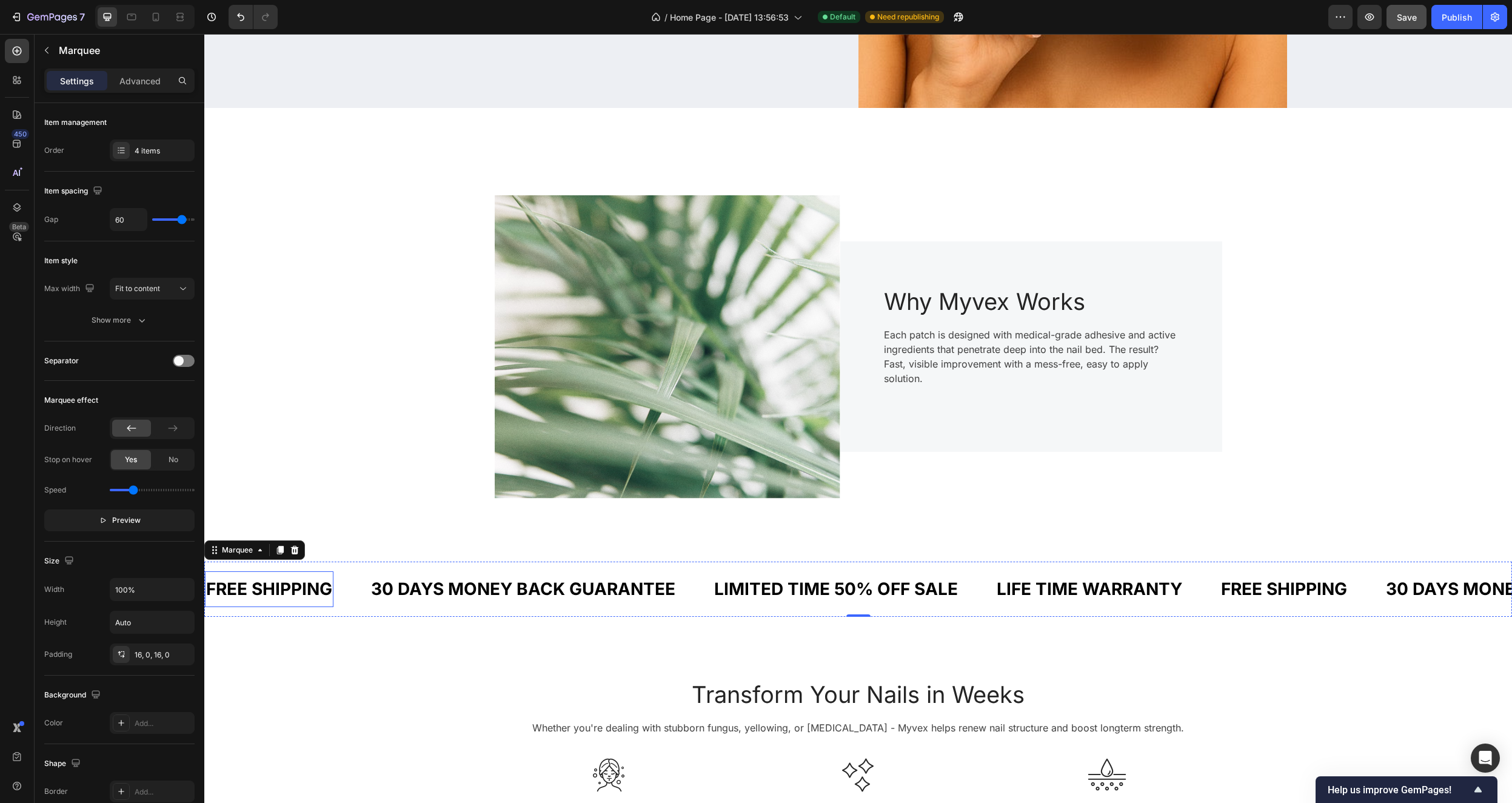
click at [278, 586] on div "FREE SHIPPING" at bounding box center [269, 589] width 128 height 26
click at [280, 586] on div "FREE SHIPPING" at bounding box center [269, 589] width 128 height 26
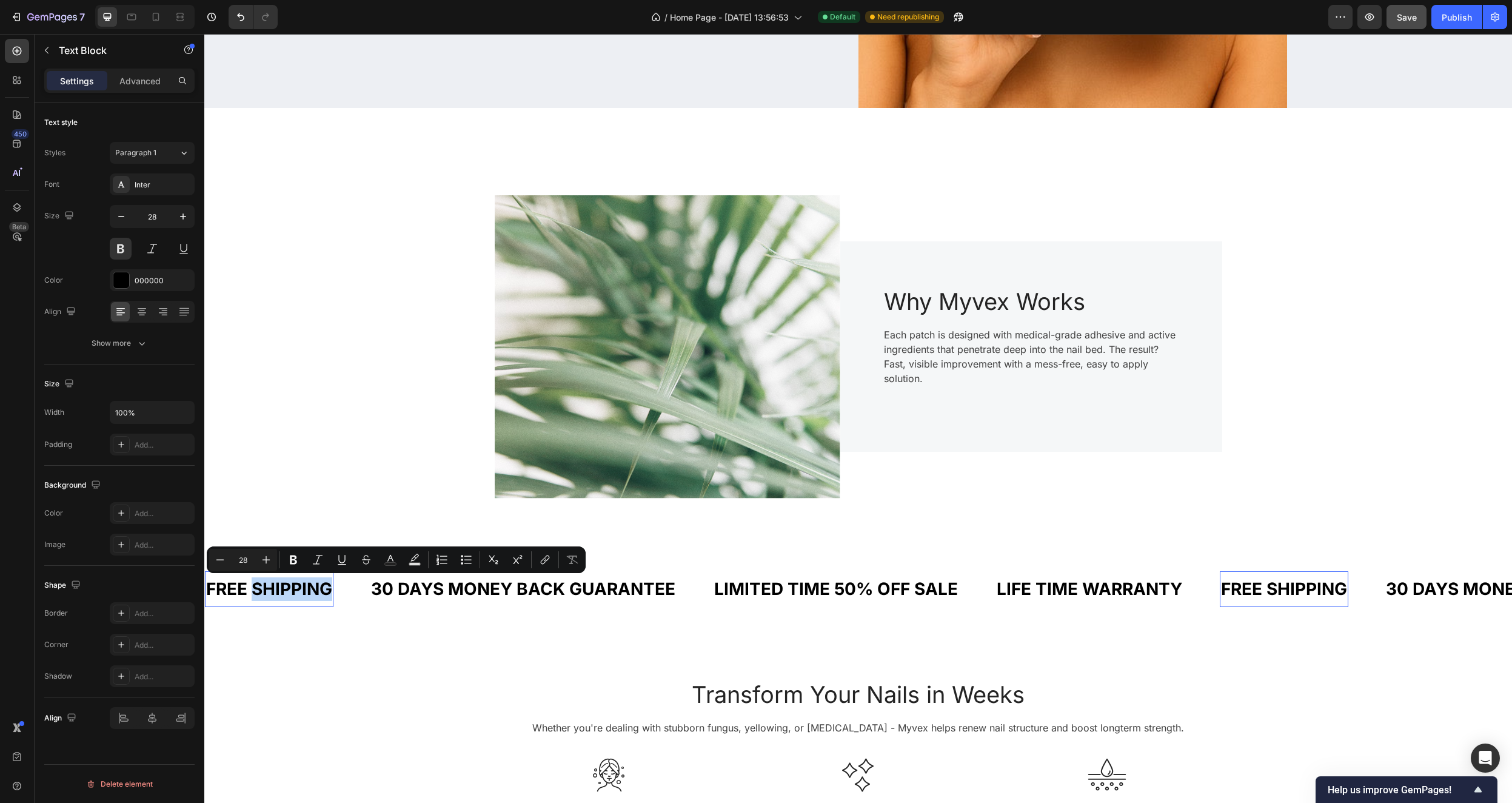
click at [281, 585] on p "FREE SHIPPING" at bounding box center [269, 589] width 126 height 24
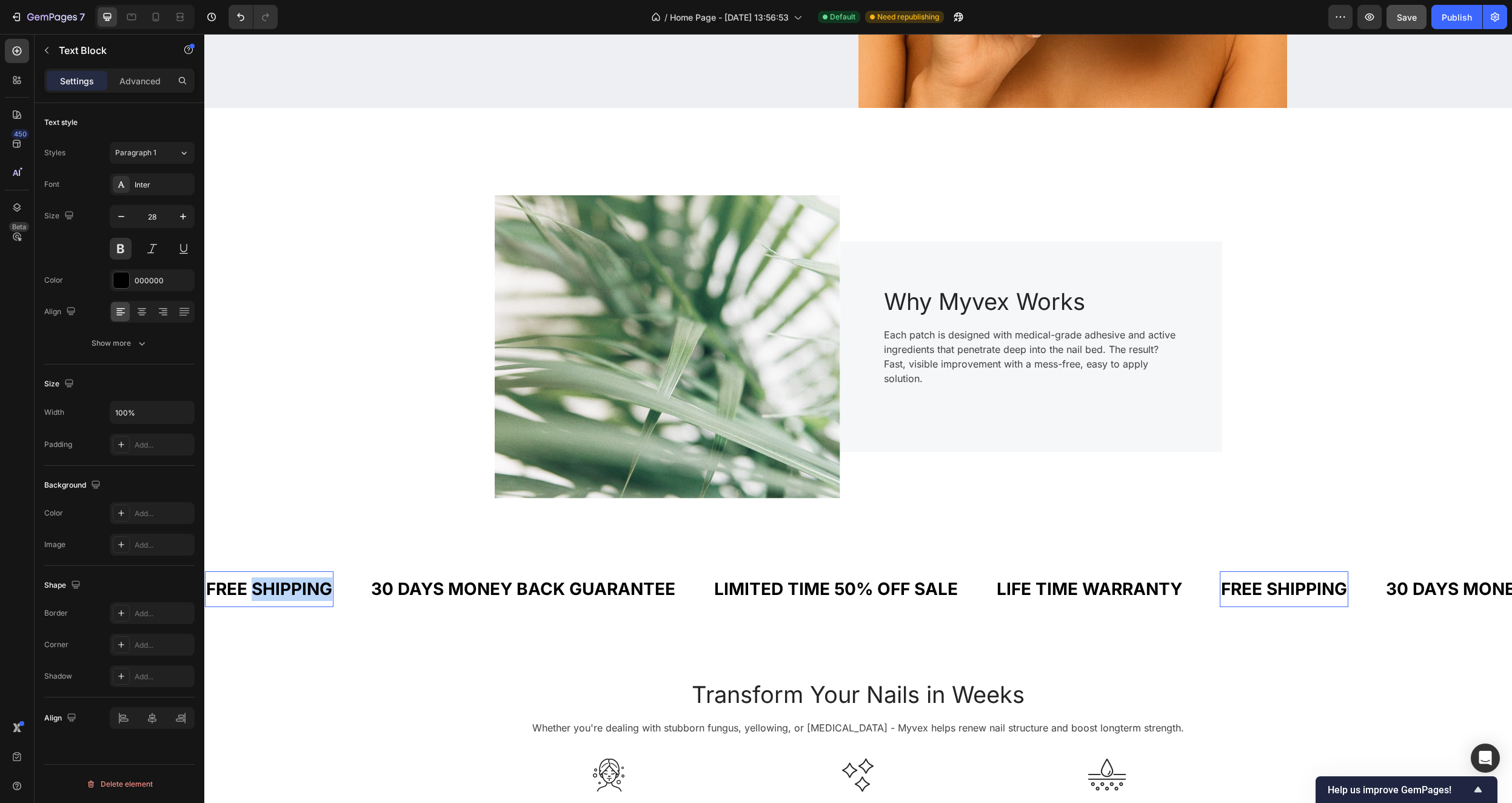
click at [281, 585] on p "FREE SHIPPING" at bounding box center [269, 589] width 126 height 24
click at [281, 585] on p "FREE SHIPPING" at bounding box center [269, 589] width 126 height 24
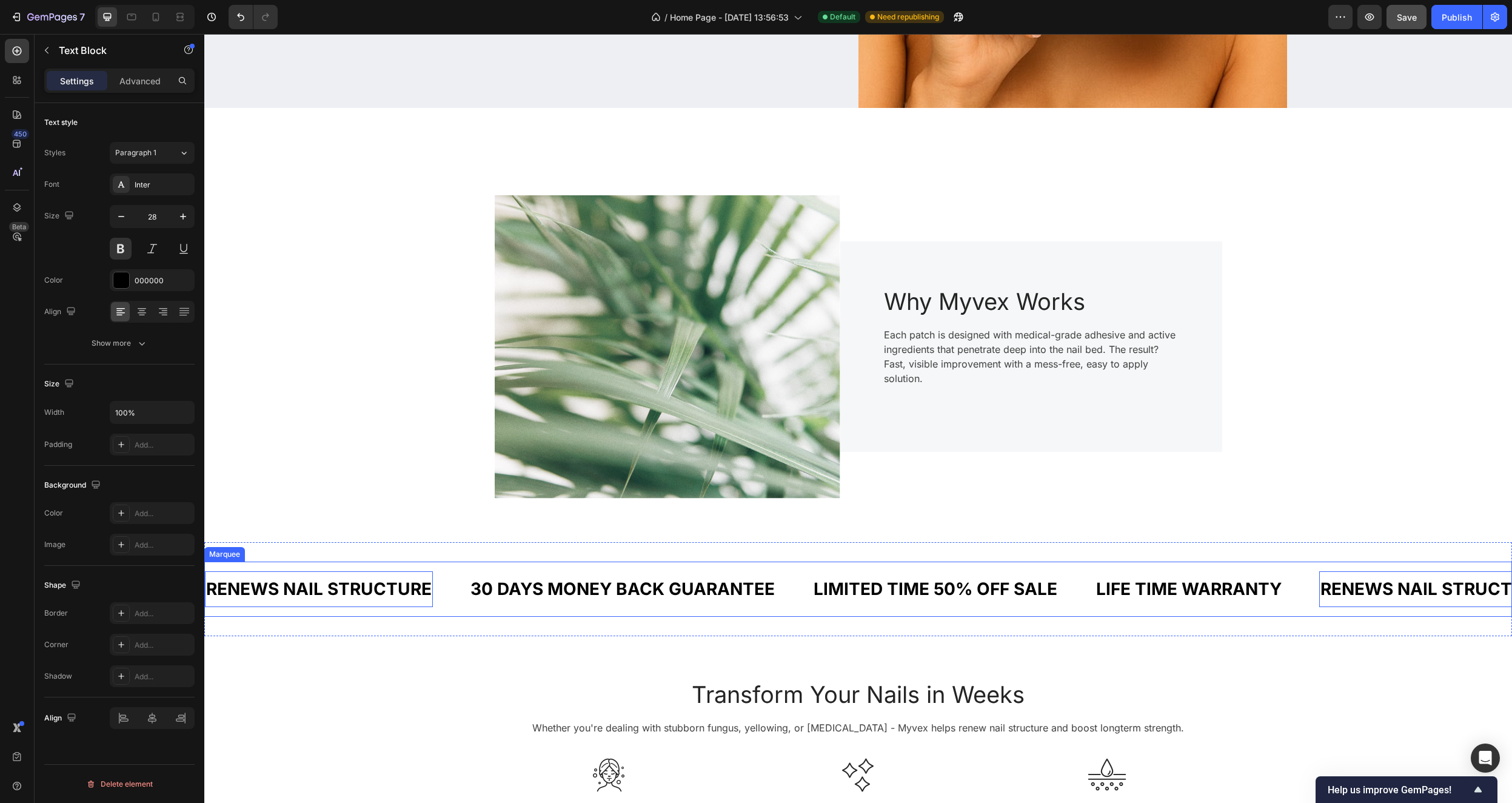
click at [659, 592] on div "30 DAYS MONEY BACK GUARANTEE" at bounding box center [622, 589] width 307 height 26
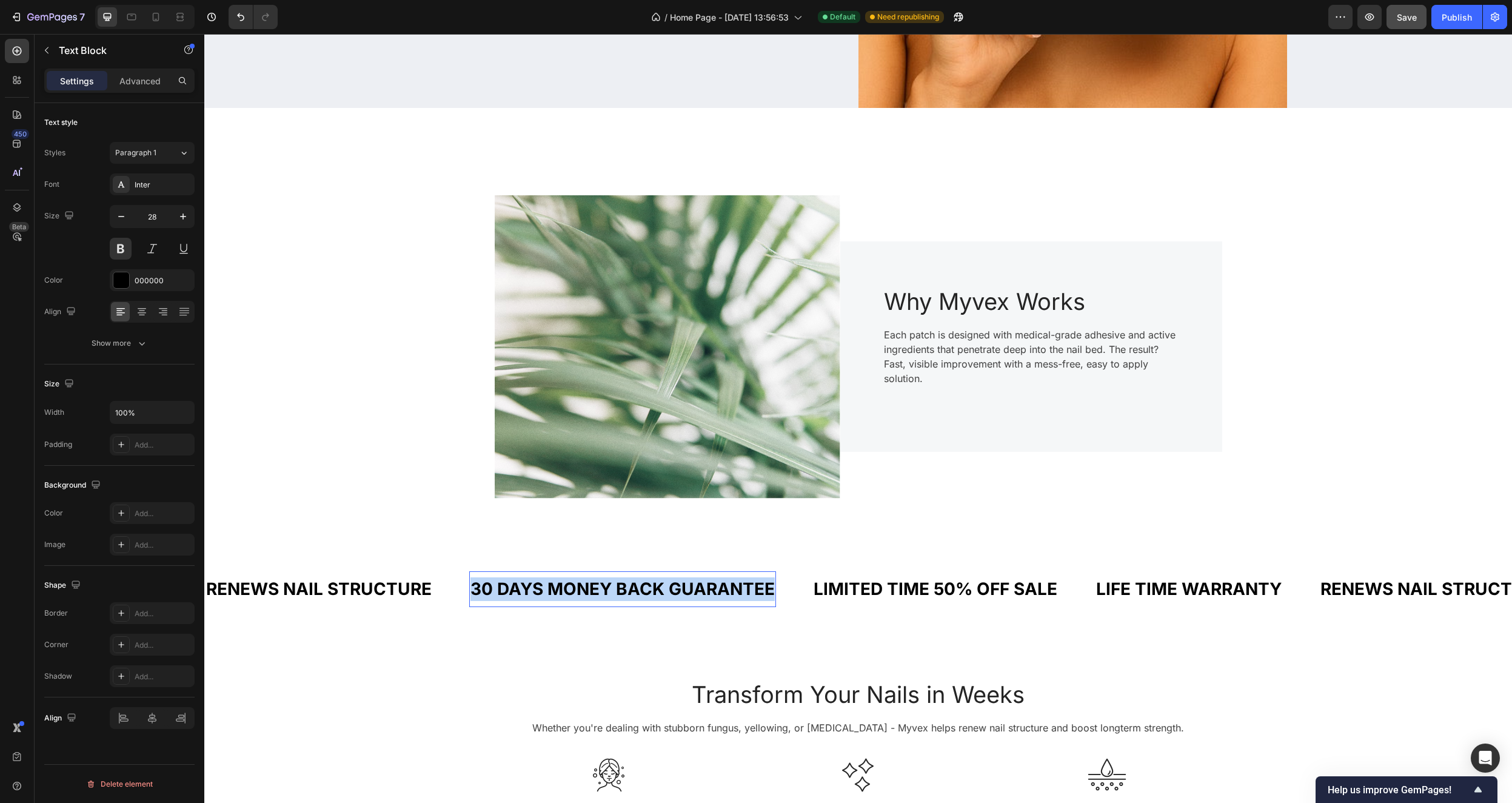
click at [659, 592] on p "30 DAYS MONEY BACK GUARANTEE" at bounding box center [622, 589] width 304 height 24
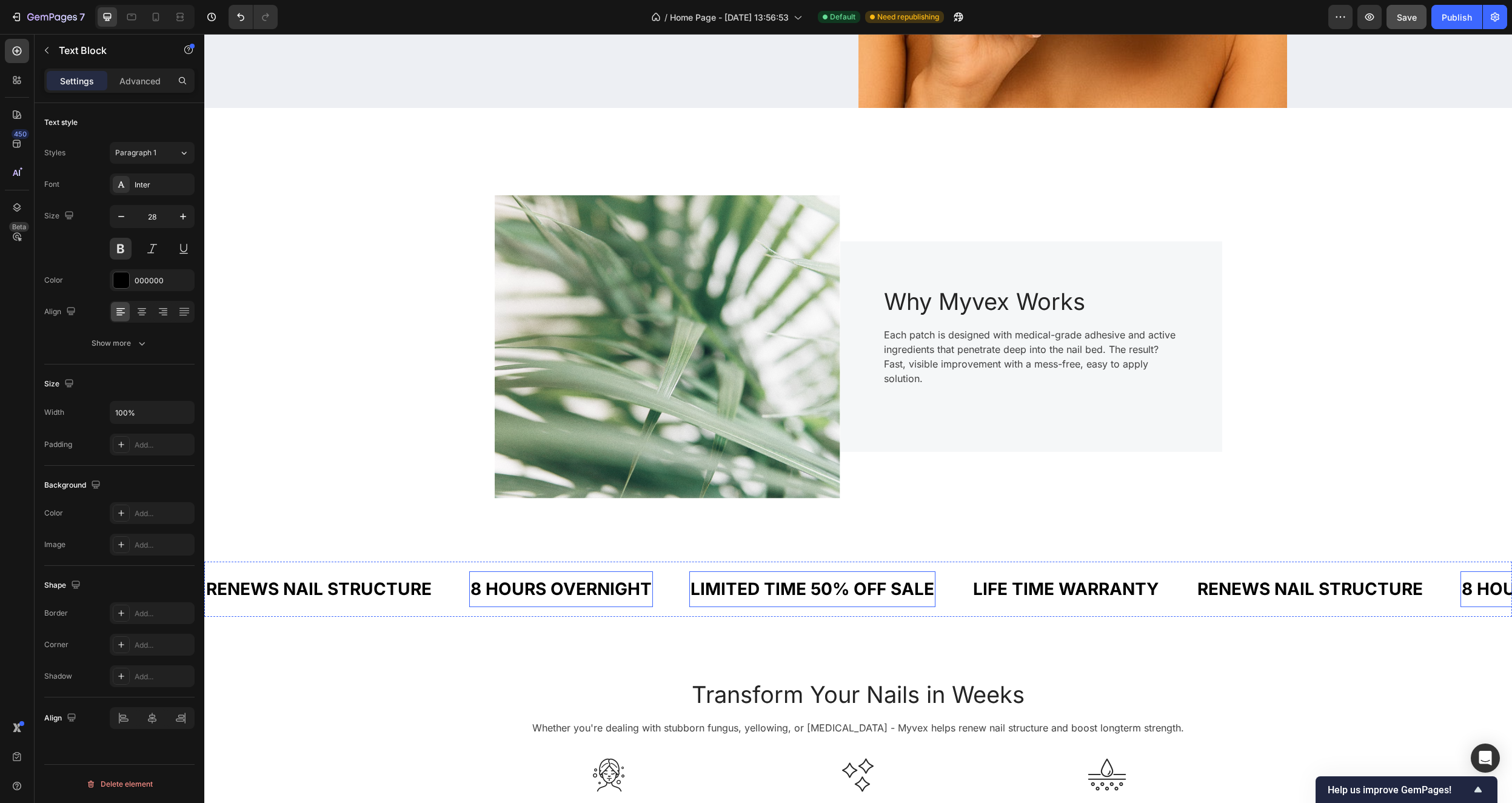
click at [854, 589] on div "LIMITED TIME 50% OFF SALE" at bounding box center [813, 589] width 246 height 26
click at [854, 589] on p "LIMITED TIME 50% OFF SALE" at bounding box center [812, 589] width 244 height 24
click at [1002, 586] on div "LIFE TIME WARRANTY" at bounding box center [1006, 589] width 188 height 26
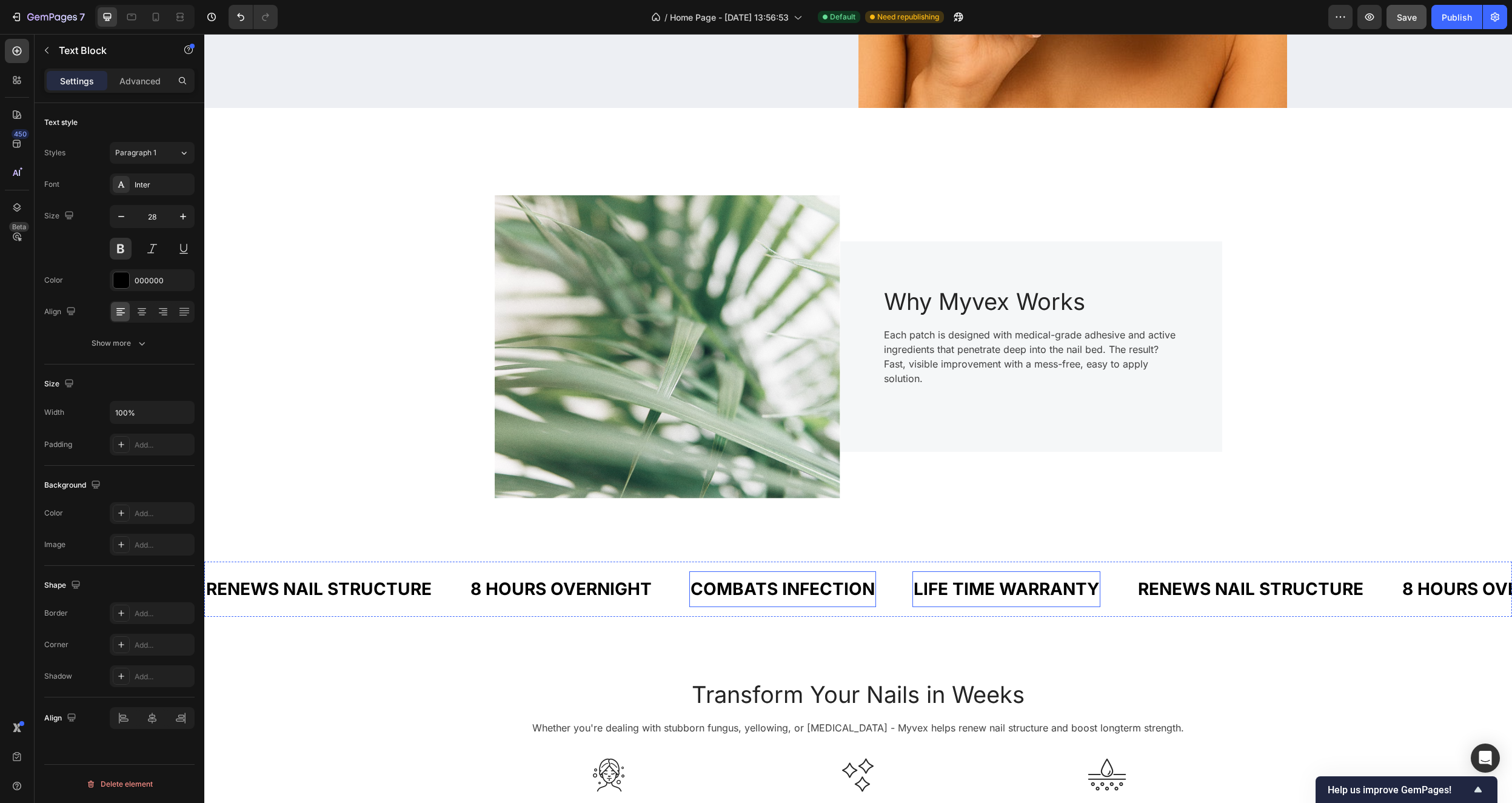
click at [1003, 585] on div "LIFE TIME WARRANTY" at bounding box center [1006, 589] width 188 height 26
click at [1002, 585] on p "LIFE TIME WARRANTY" at bounding box center [1007, 589] width 185 height 24
click at [1160, 565] on div "RENEWS NAIL STRUCTURE Text Block 8 HOURS OVERNIGHT Text Block COMBATS INFECTION…" at bounding box center [858, 589] width 1308 height 55
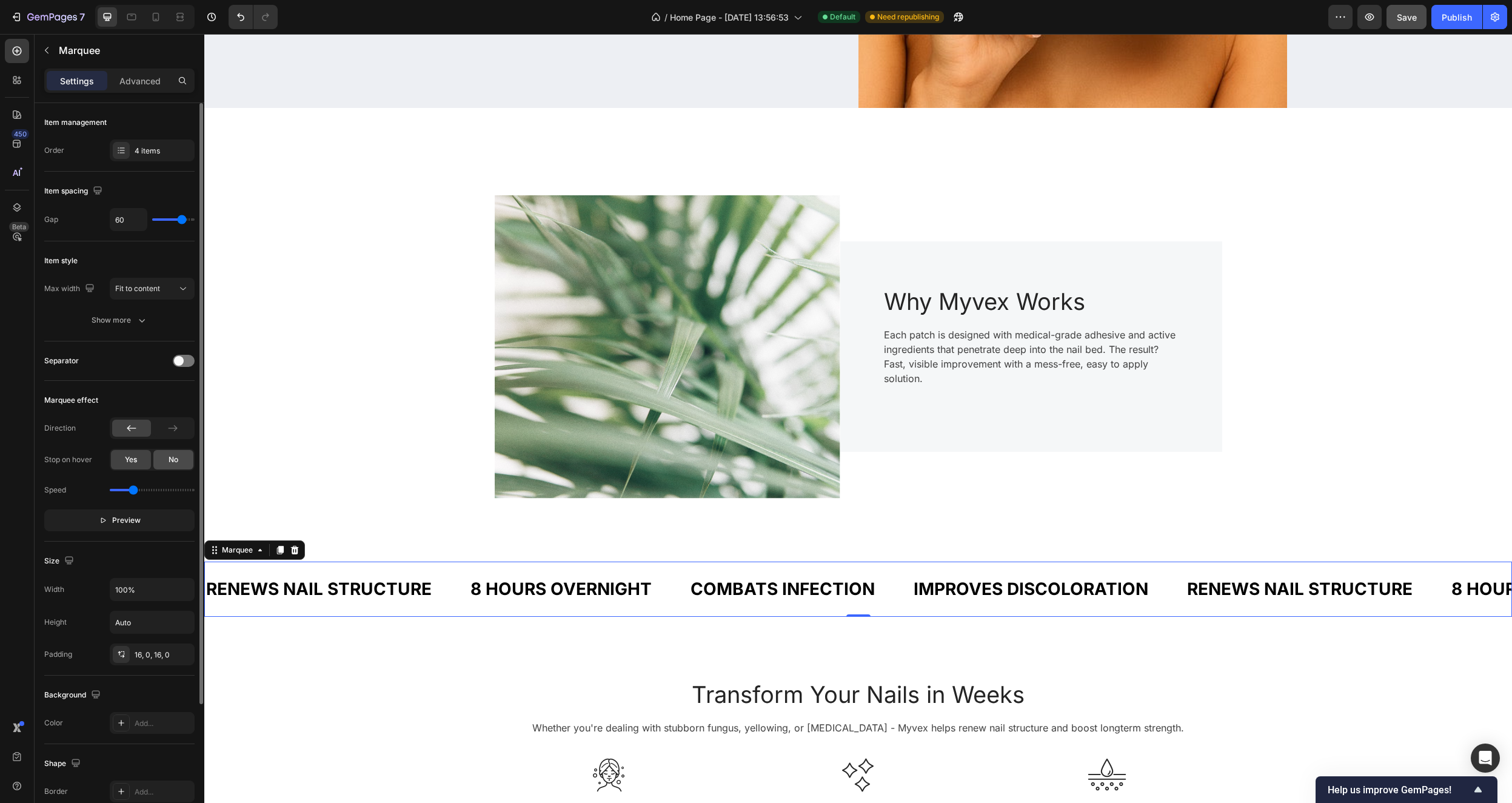
click at [164, 458] on div "No" at bounding box center [174, 460] width 40 height 19
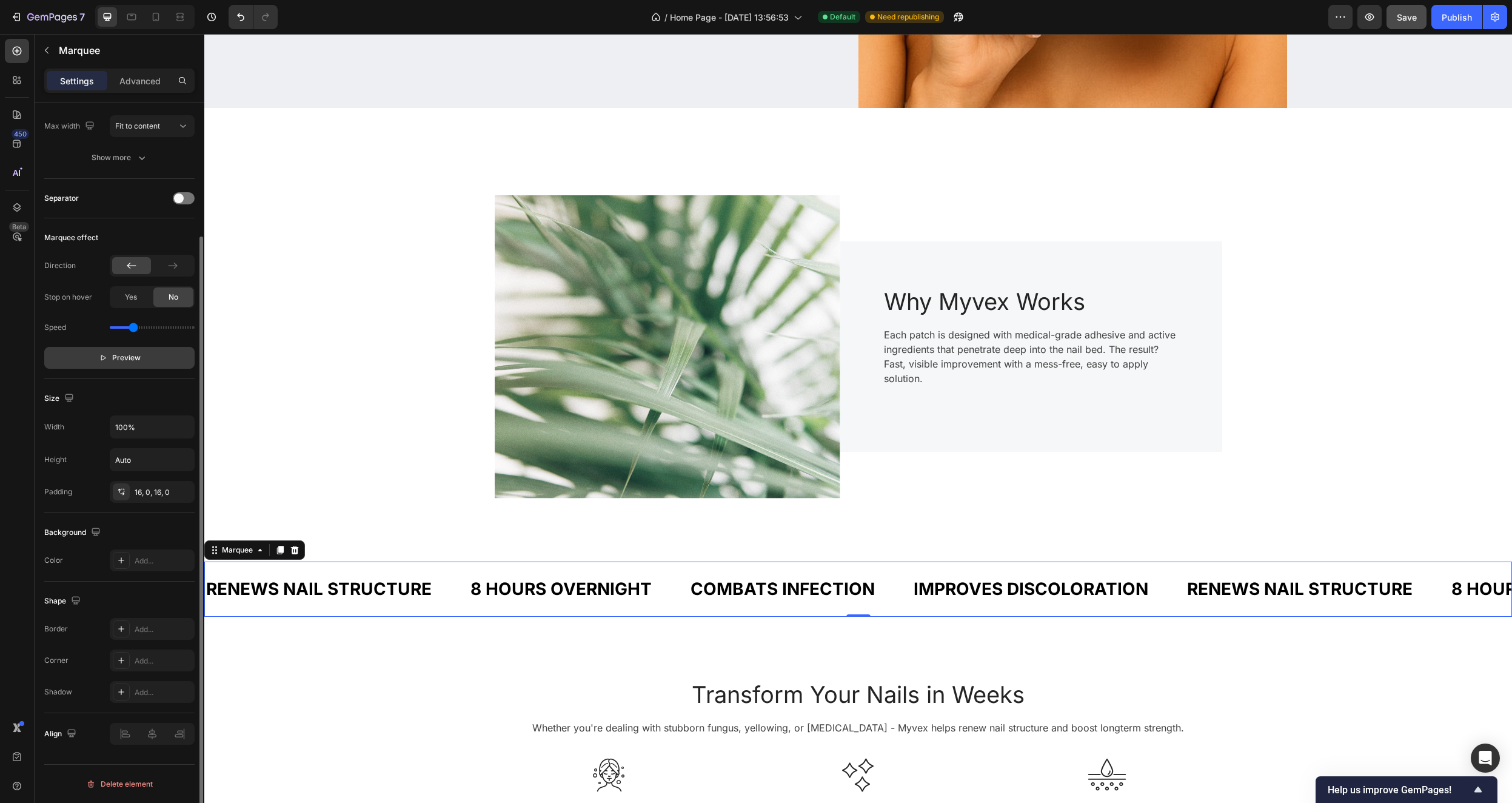
click at [108, 358] on p "Preview" at bounding box center [120, 357] width 42 height 12
click at [111, 357] on p "Pause" at bounding box center [120, 357] width 35 height 12
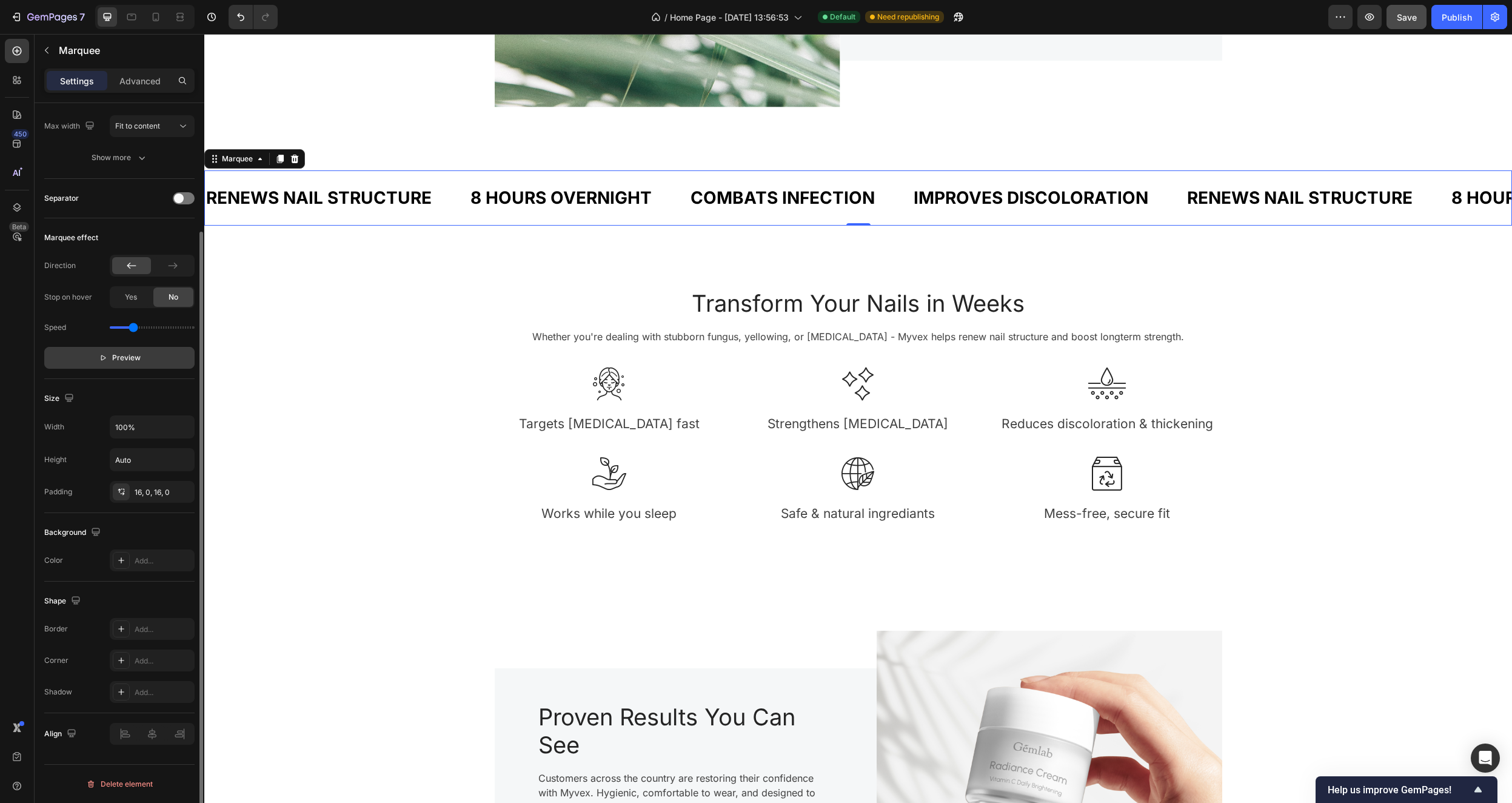
scroll to position [0, 0]
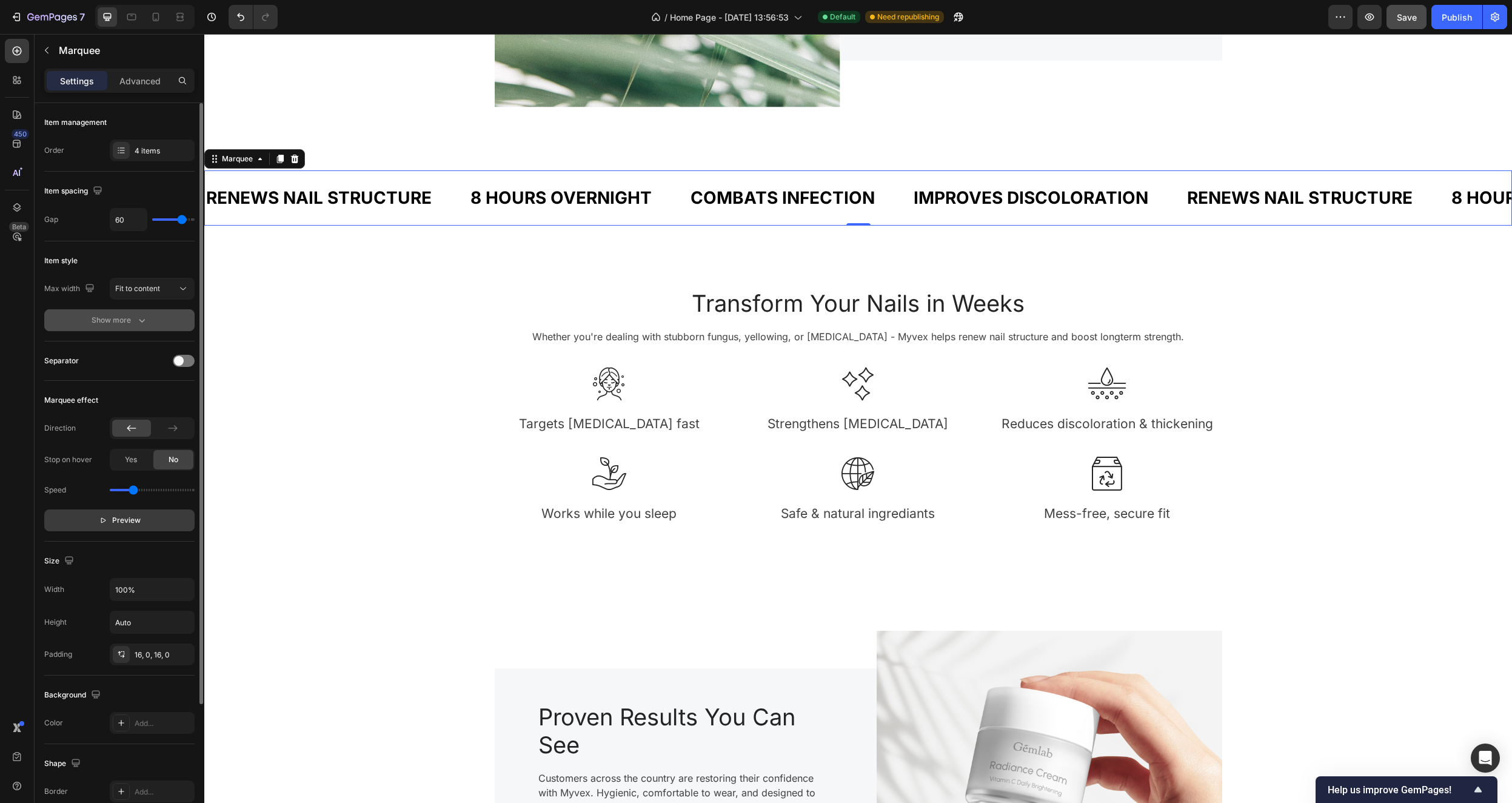
click at [146, 320] on icon "button" at bounding box center [142, 320] width 12 height 12
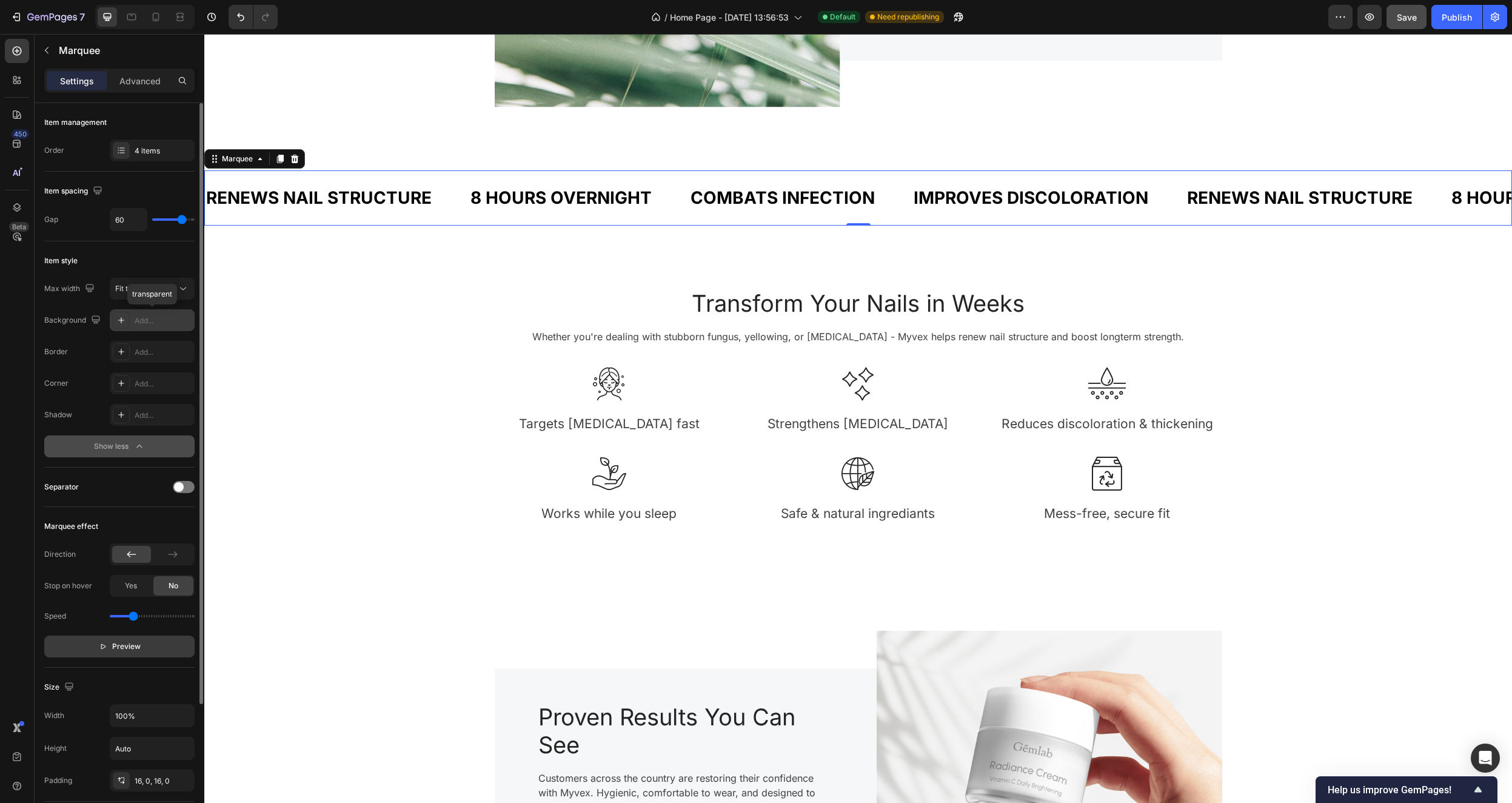
click at [137, 321] on div "Add..." at bounding box center [163, 321] width 57 height 10
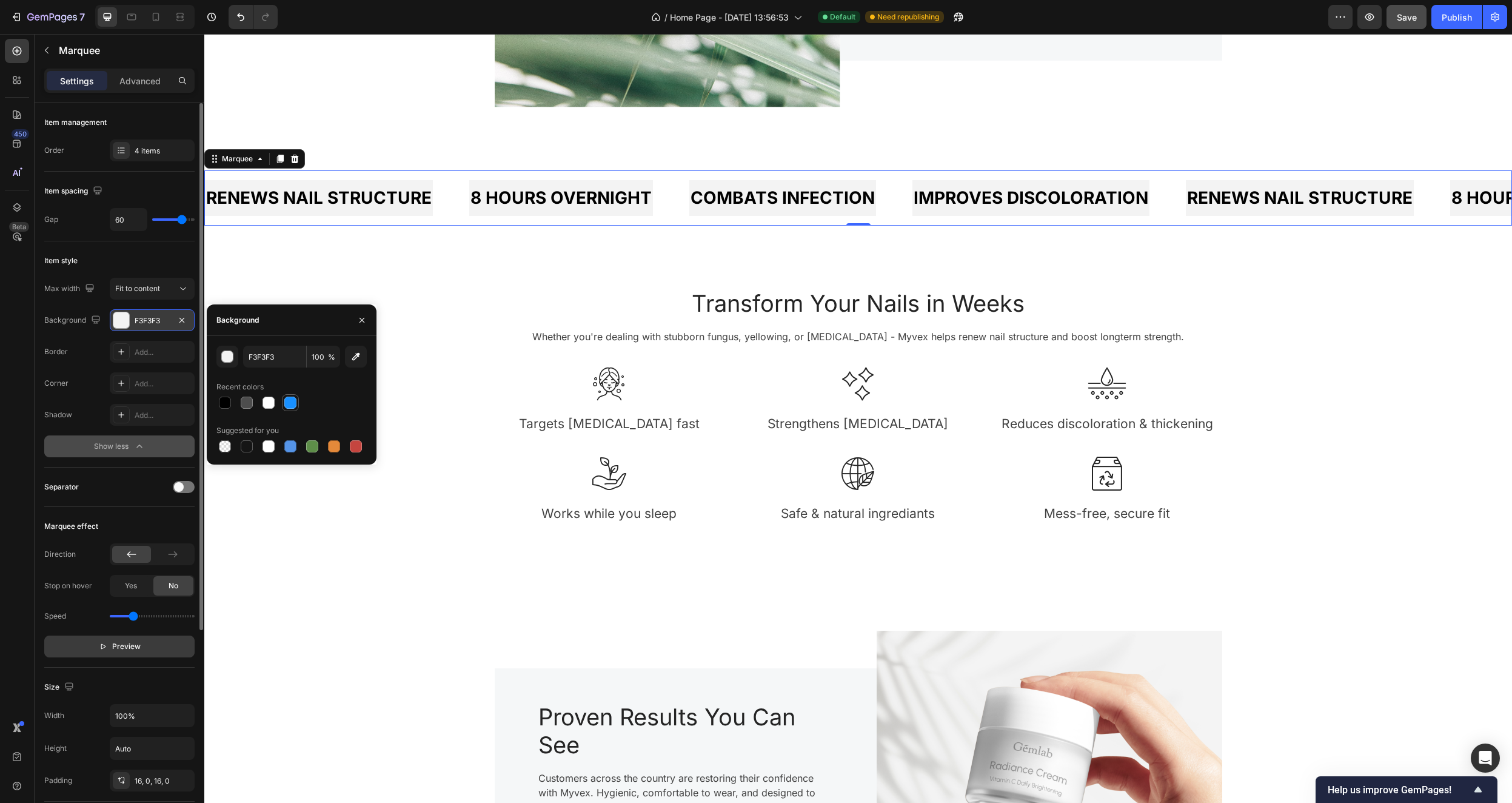
click at [288, 399] on div at bounding box center [290, 403] width 12 height 12
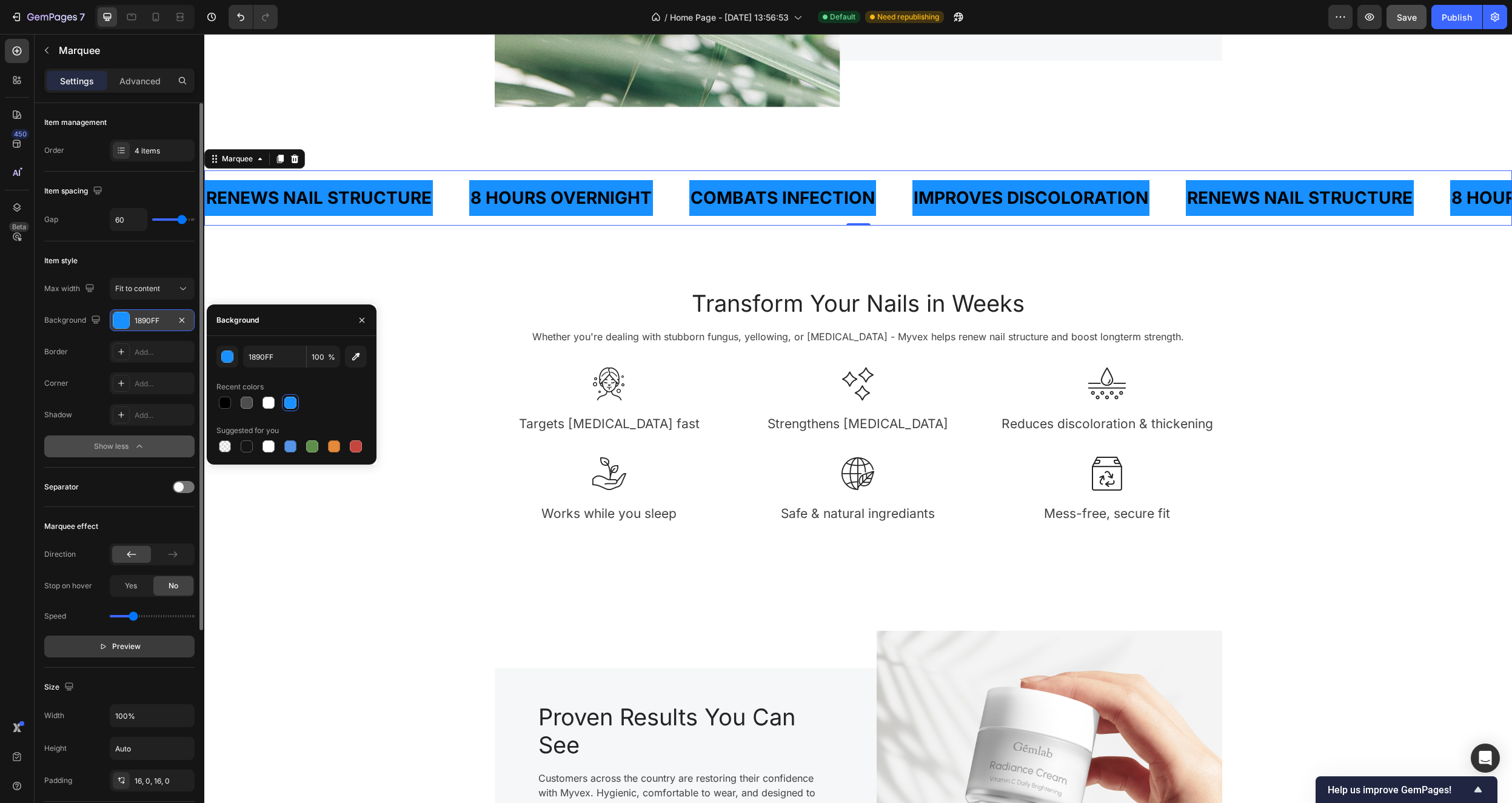
click at [288, 399] on div at bounding box center [290, 403] width 12 height 12
click at [263, 401] on div at bounding box center [268, 403] width 12 height 12
type input "FFFFFF"
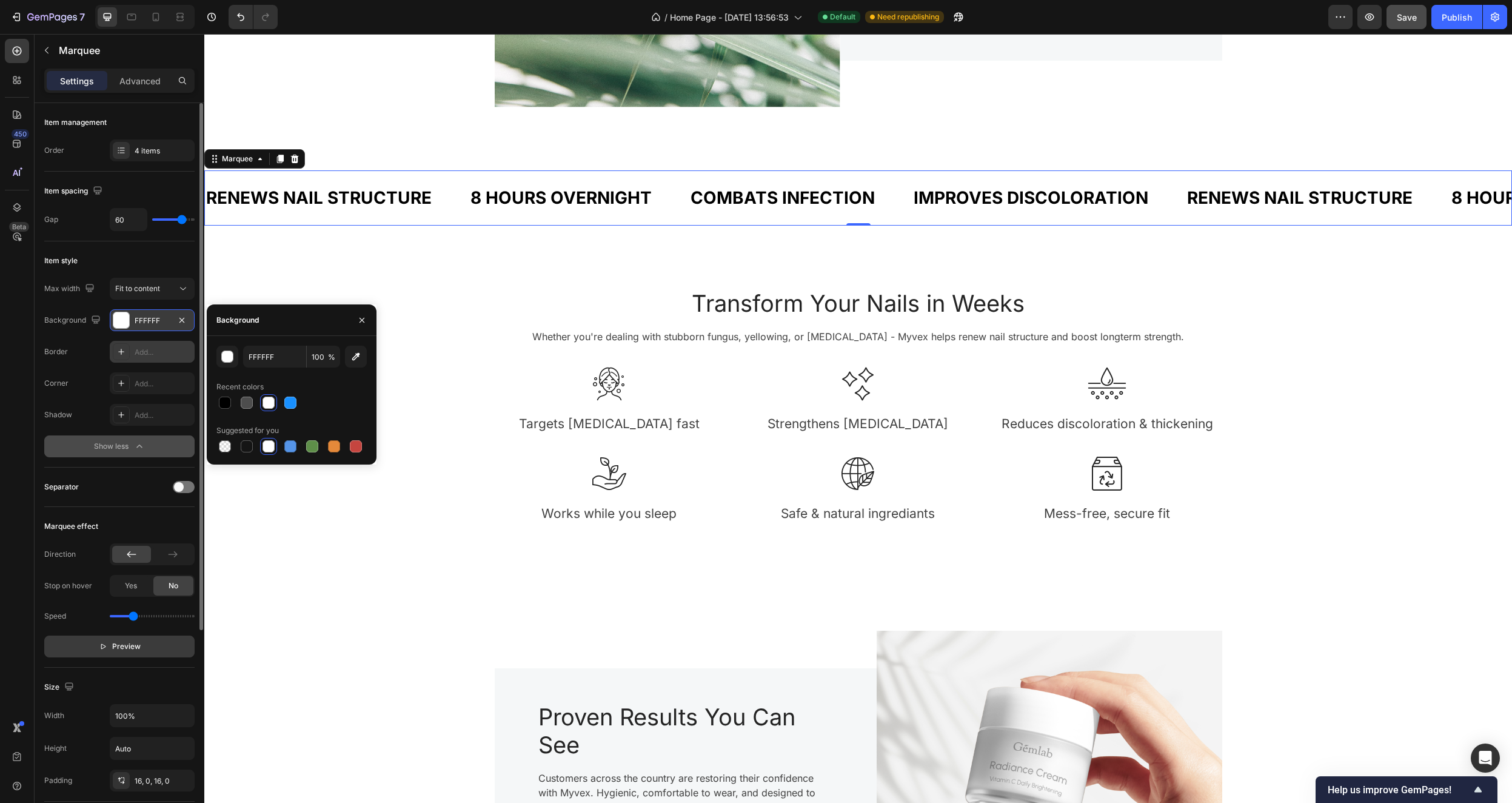
click at [166, 350] on div "Add..." at bounding box center [163, 352] width 57 height 10
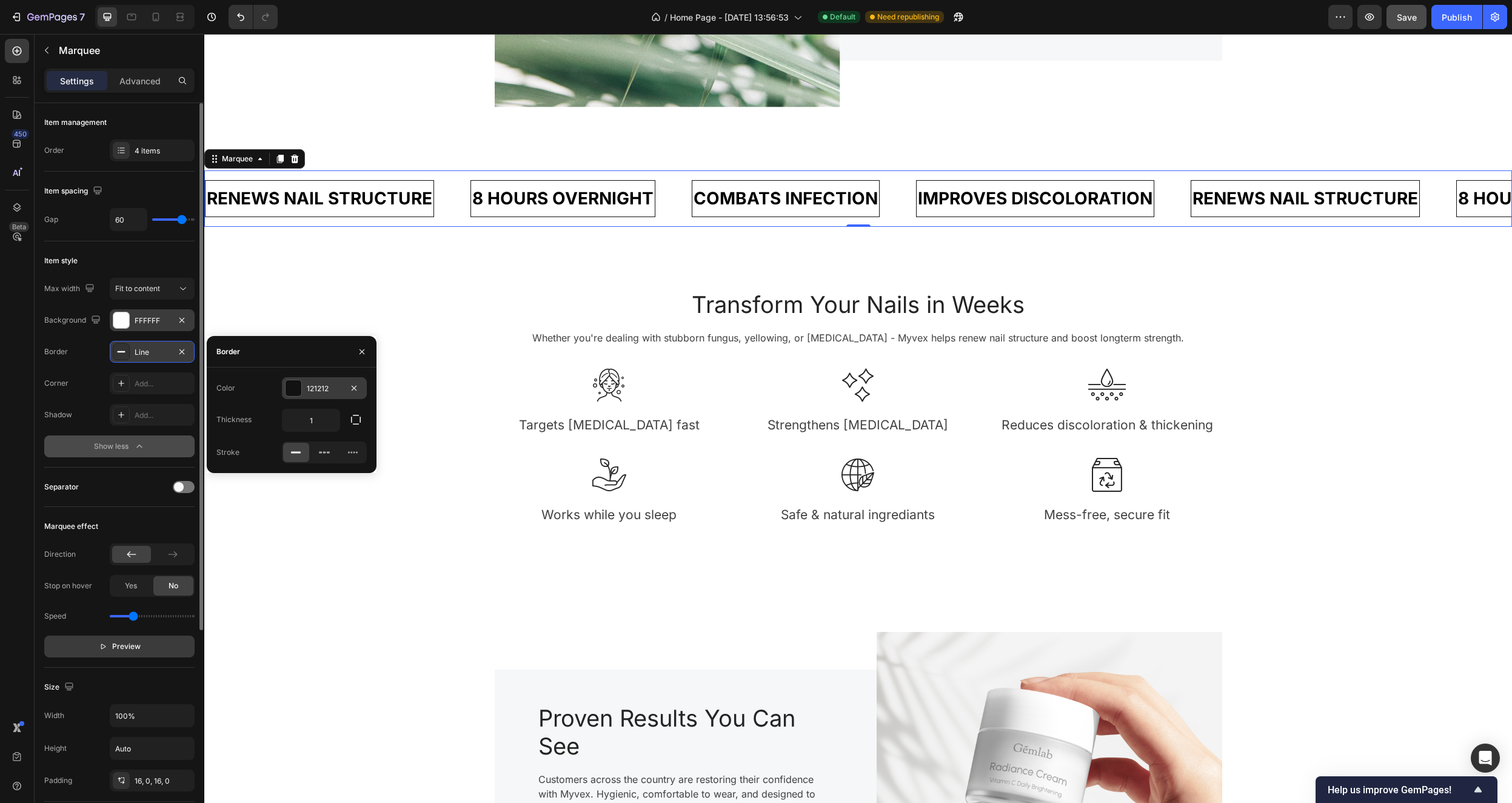
click at [295, 387] on div at bounding box center [294, 388] width 16 height 16
click at [311, 480] on div at bounding box center [312, 478] width 12 height 12
click at [226, 474] on div at bounding box center [225, 478] width 12 height 12
type input "000000"
type input "0"
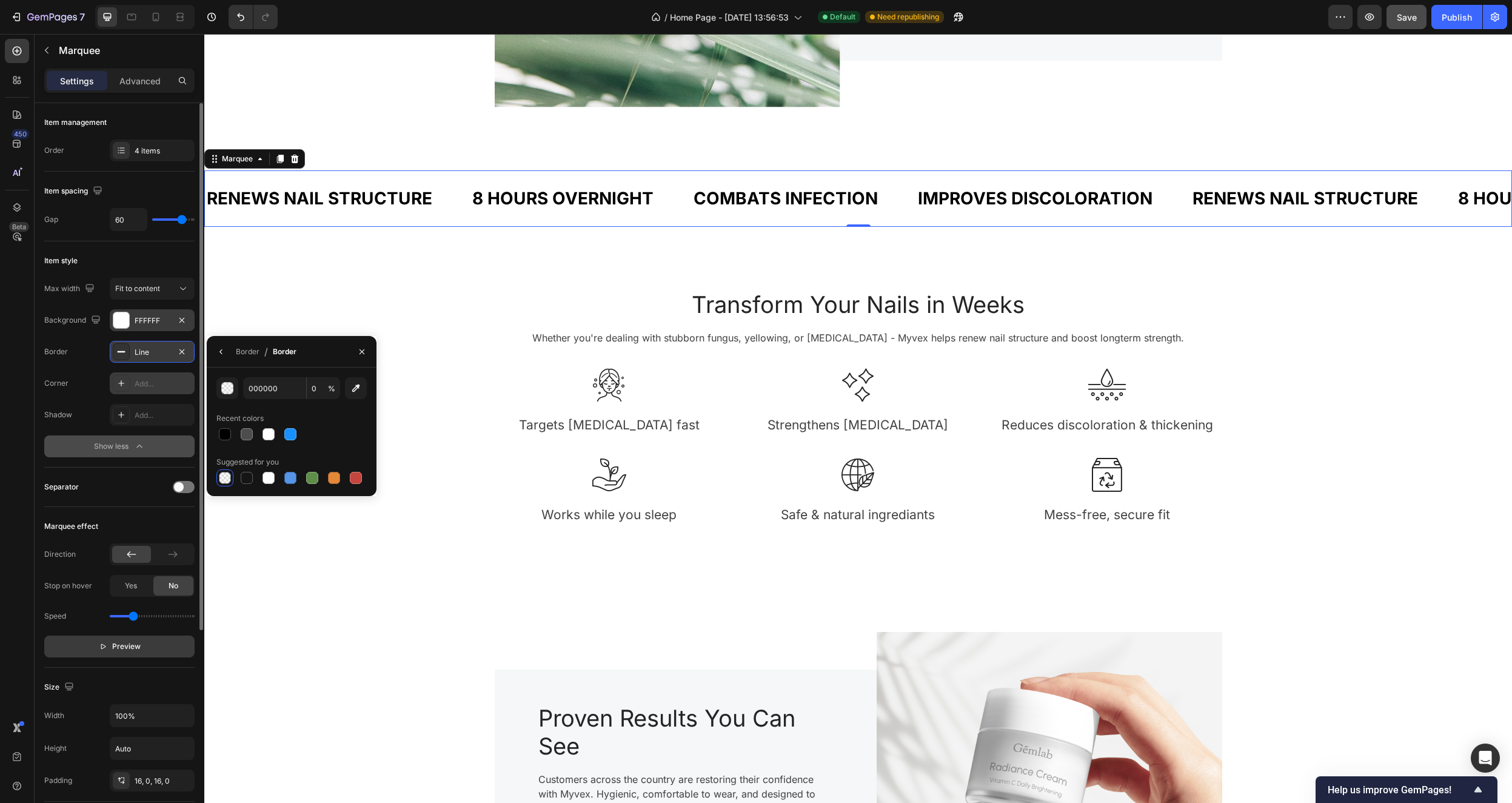
click at [167, 384] on div "Add..." at bounding box center [163, 384] width 57 height 10
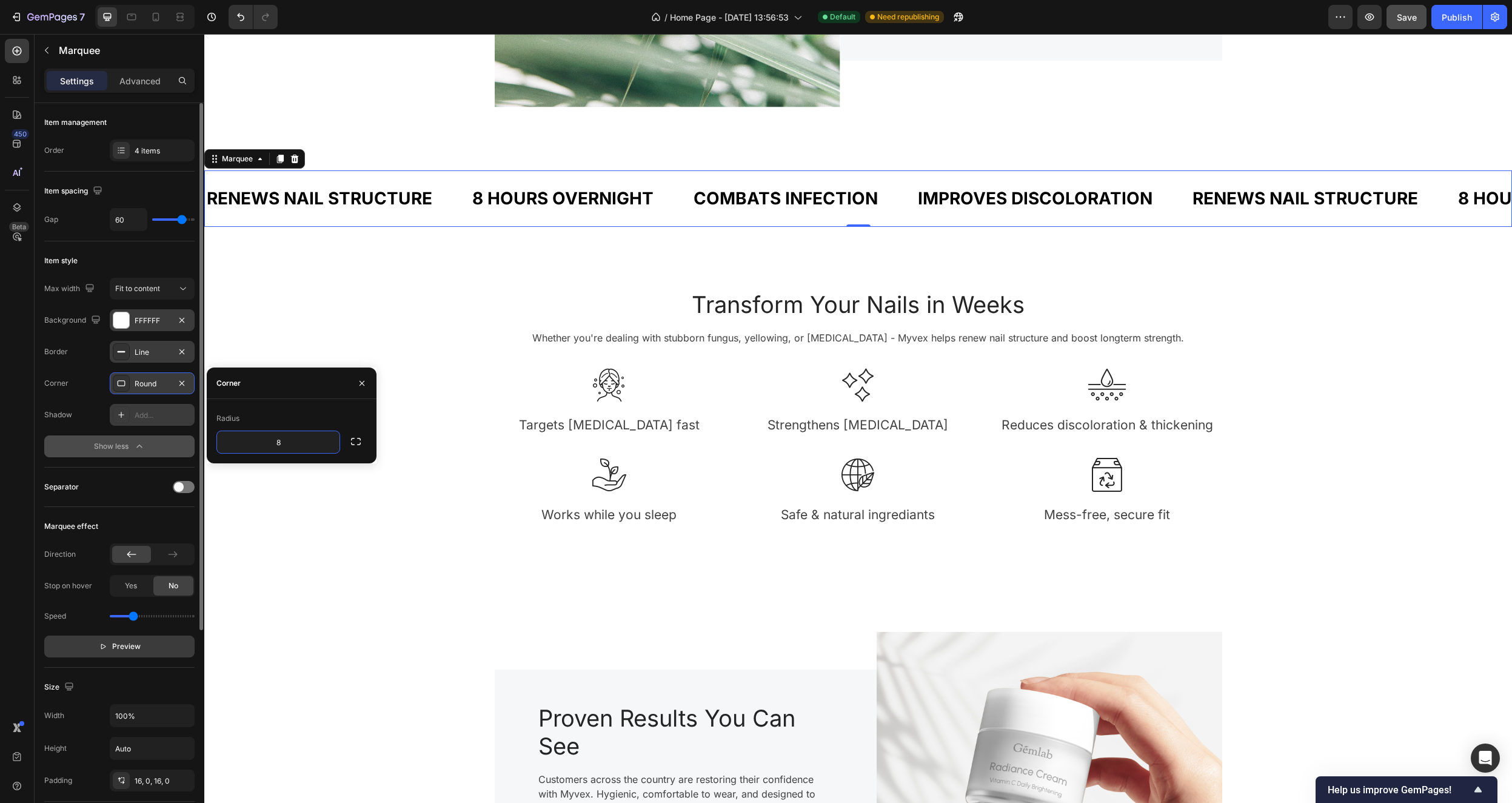
click at [130, 413] on div "Add..." at bounding box center [152, 414] width 85 height 22
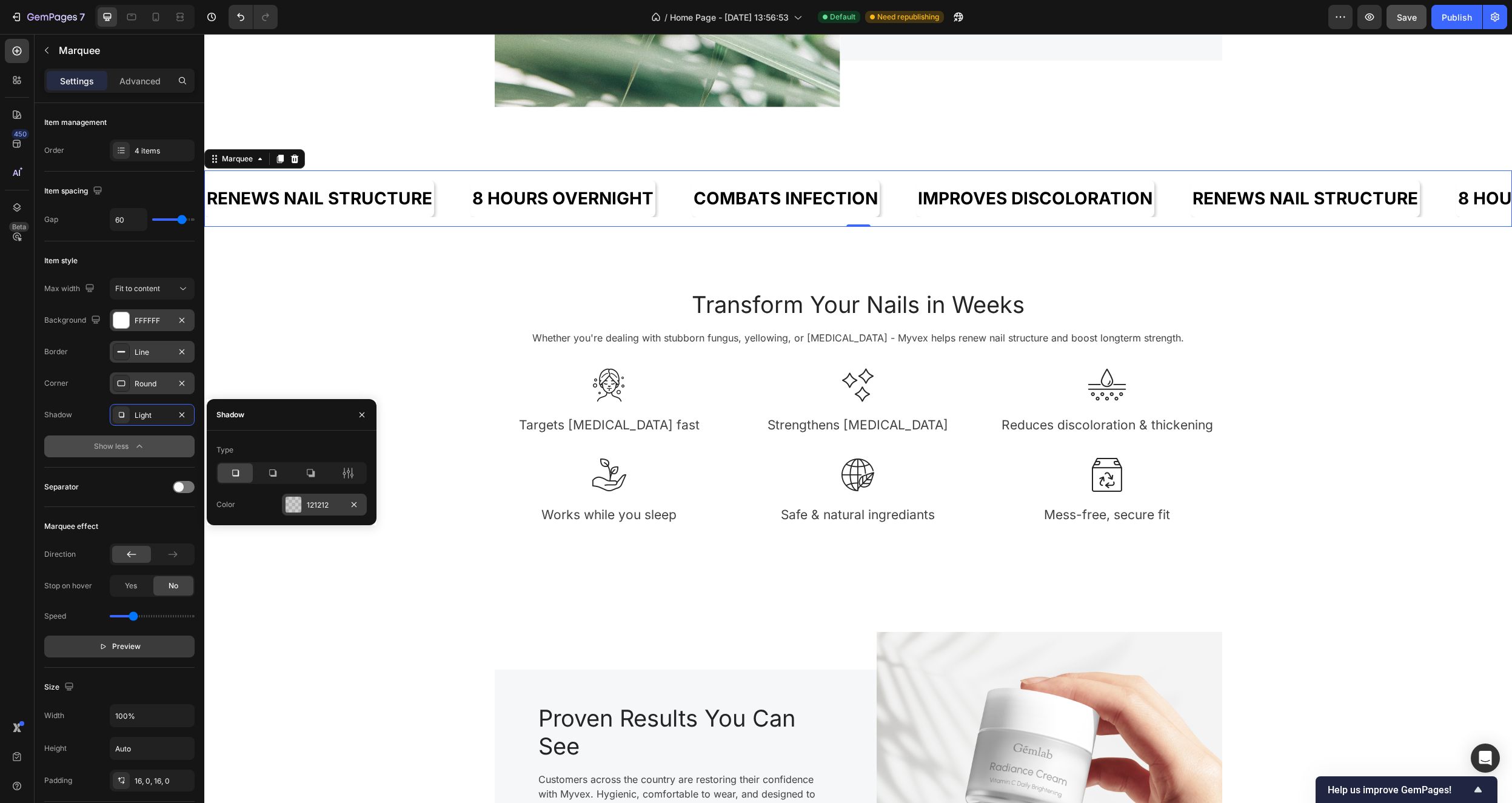
click at [302, 506] on div "121212" at bounding box center [324, 504] width 85 height 22
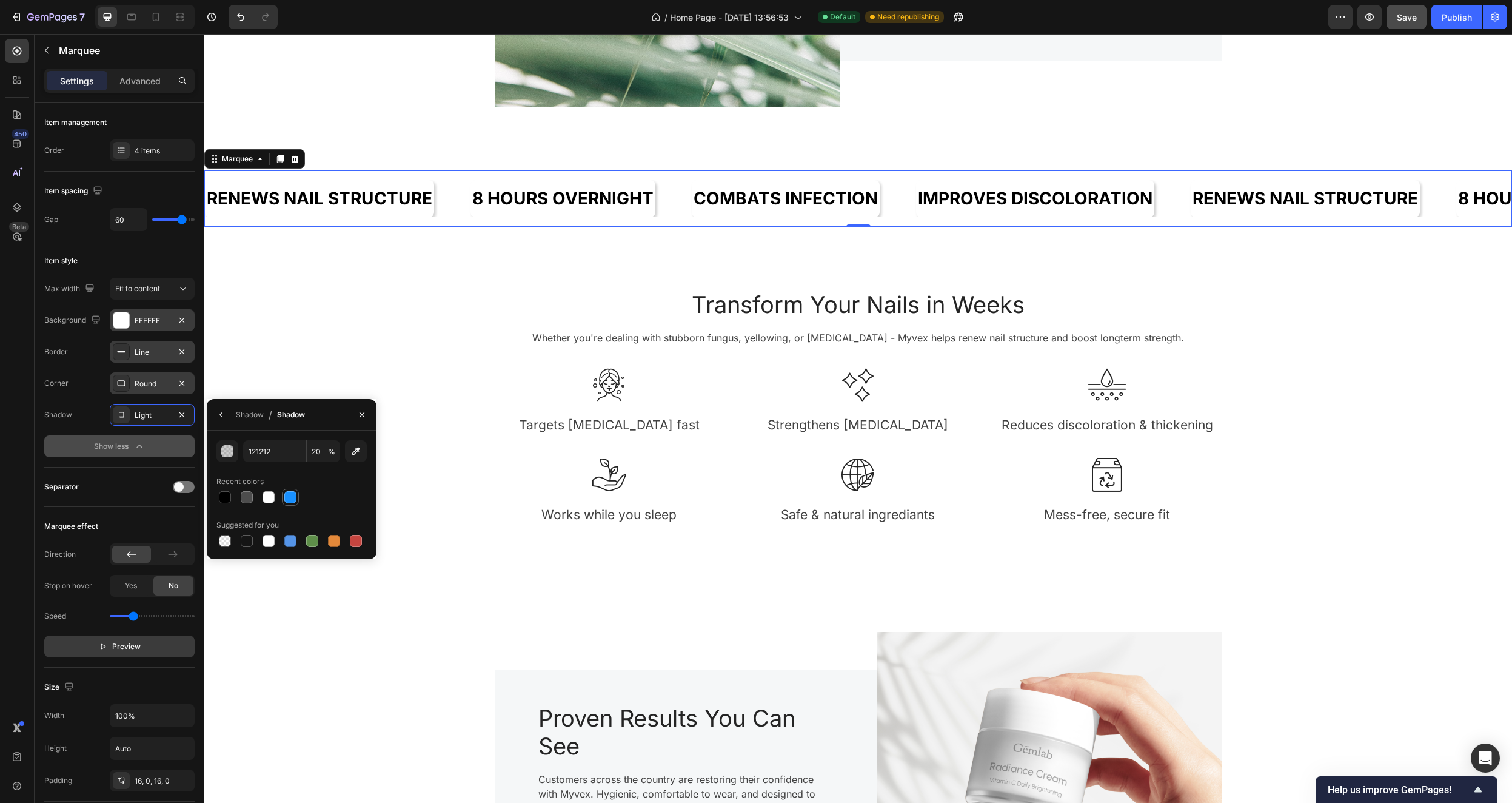
click at [292, 498] on div at bounding box center [290, 497] width 12 height 12
type input "1890FF"
type input "100"
click at [226, 543] on div at bounding box center [225, 541] width 12 height 12
type input "000000"
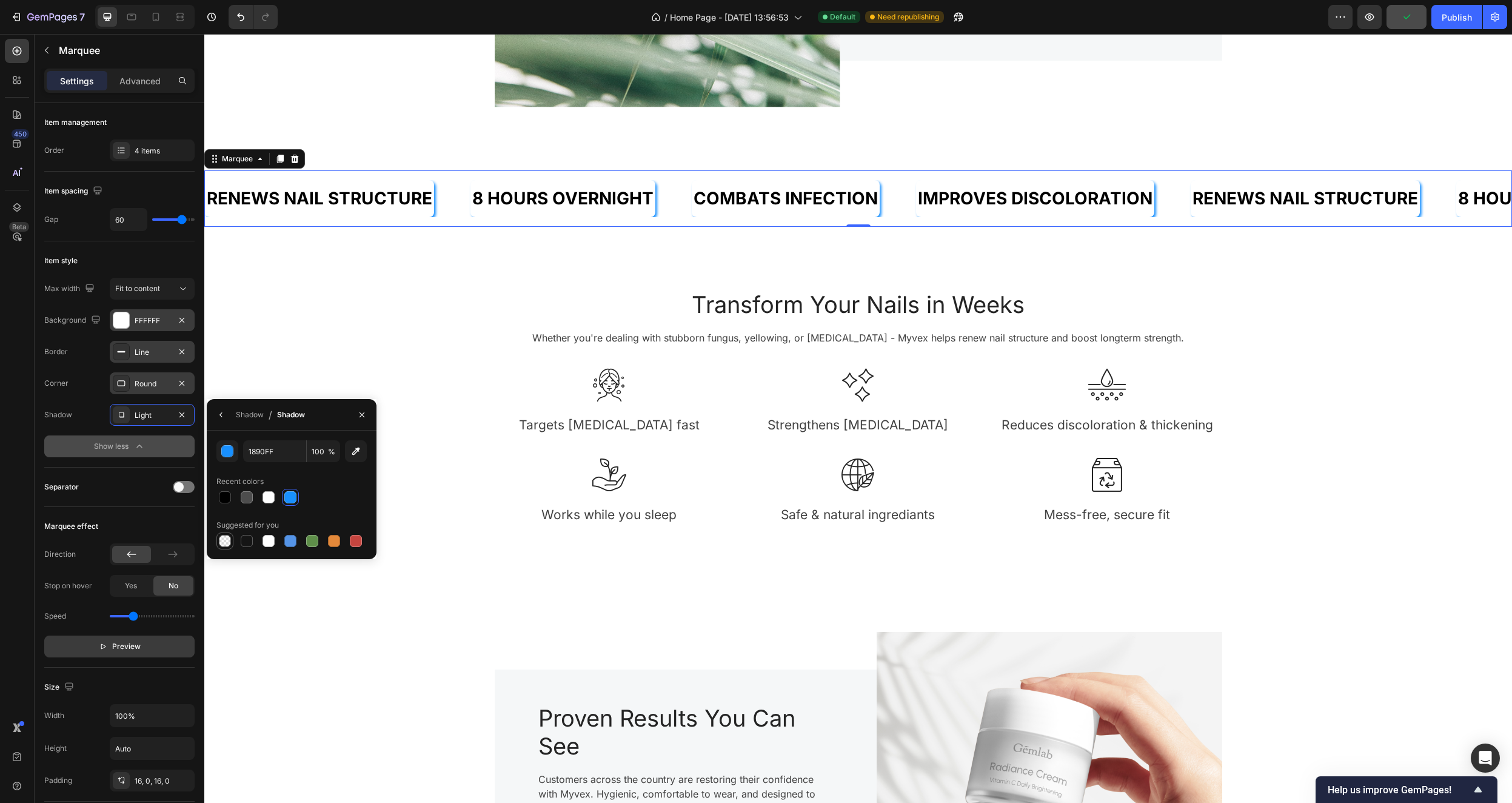
type input "0"
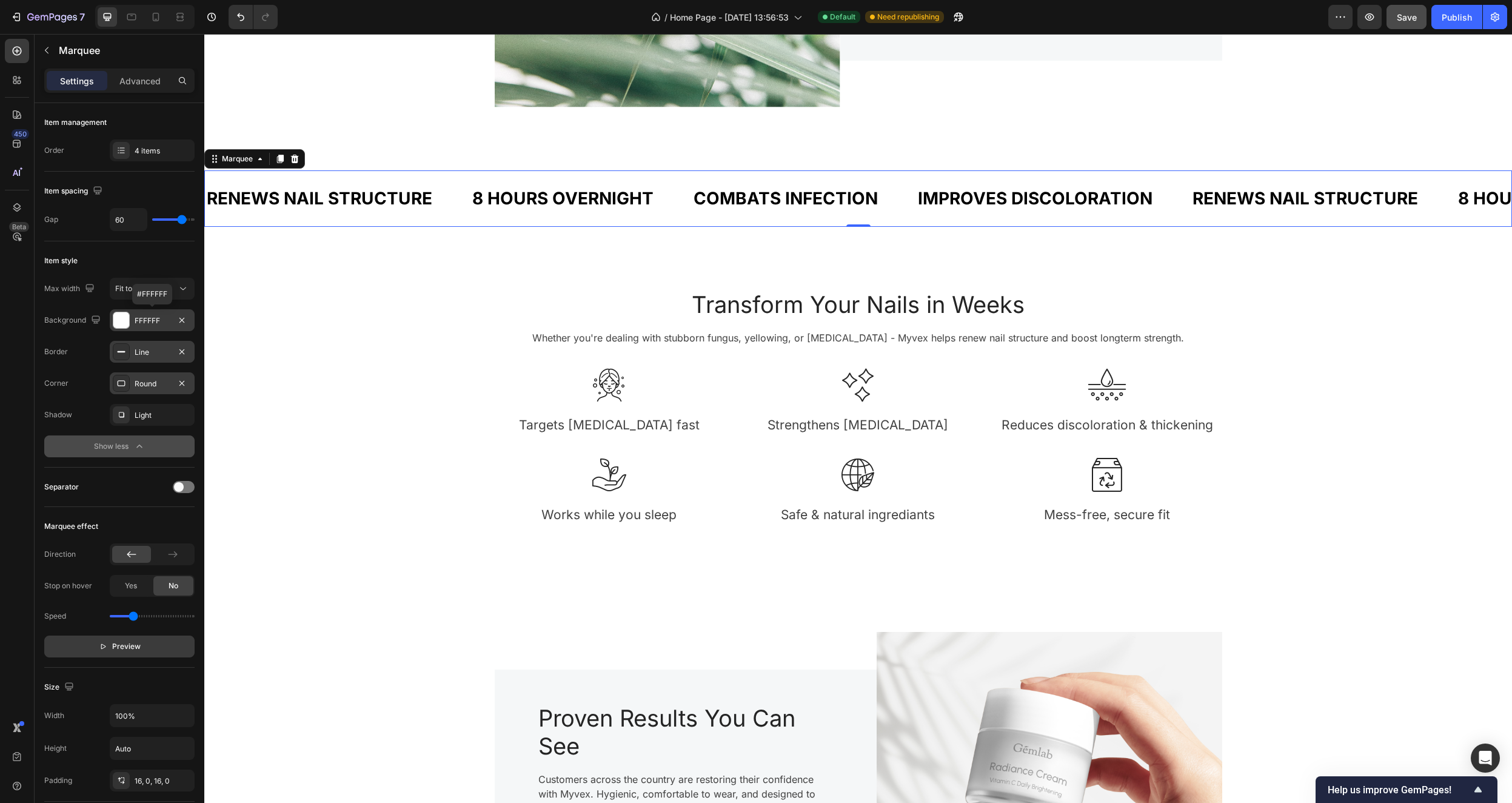
click at [162, 322] on div "FFFFFF" at bounding box center [152, 321] width 35 height 10
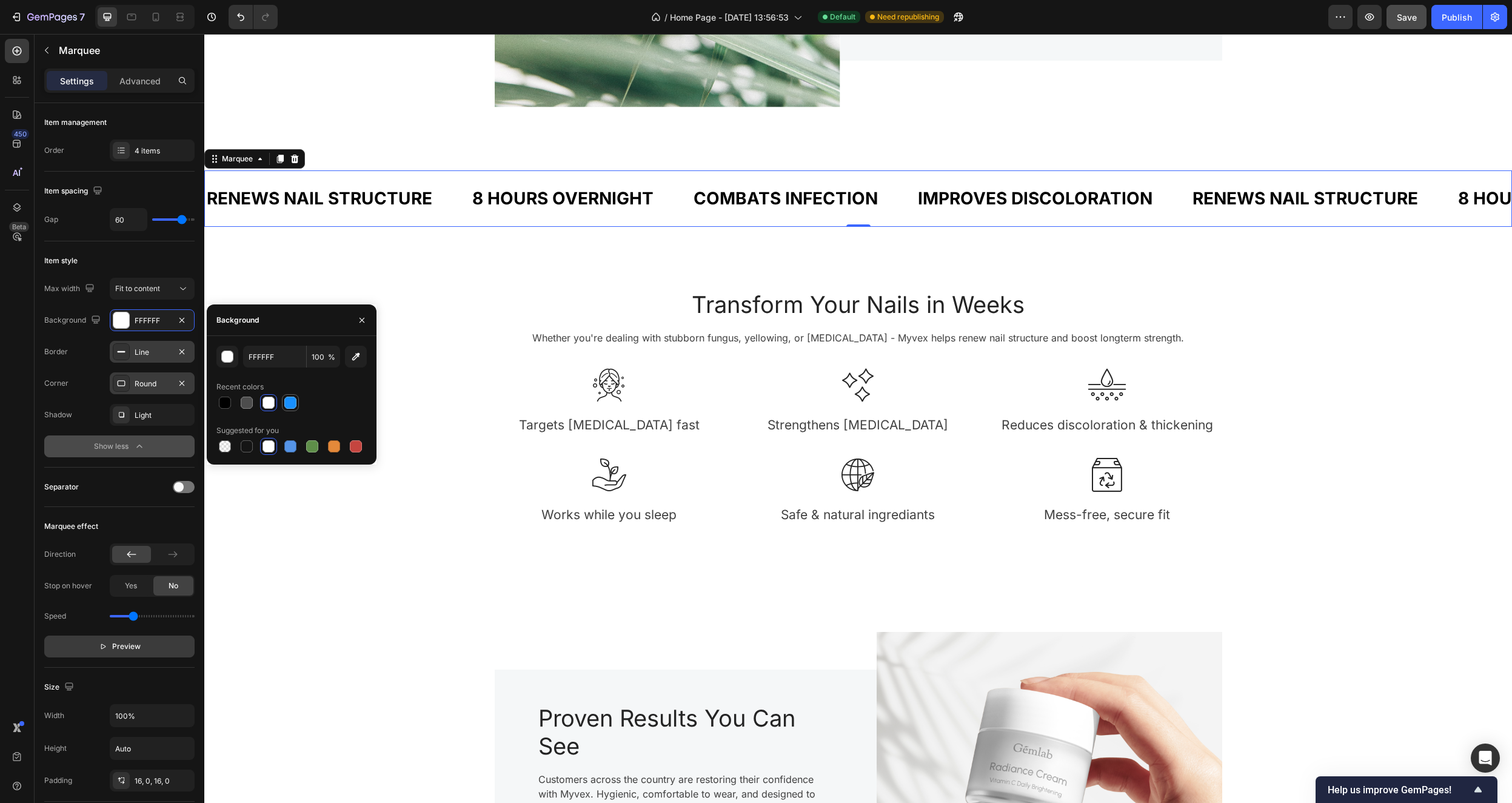
click at [291, 404] on div at bounding box center [290, 403] width 12 height 12
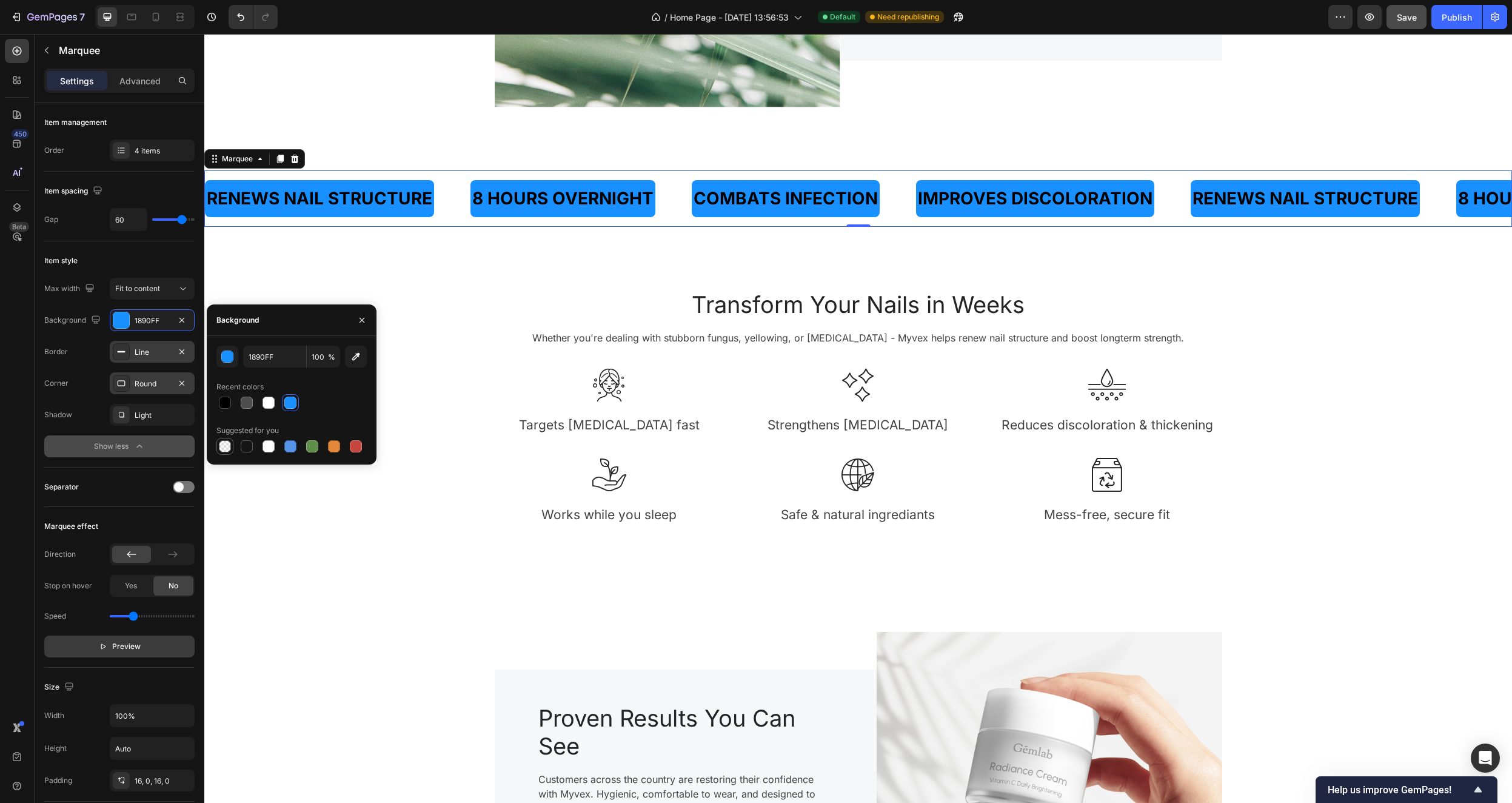
click at [225, 444] on div at bounding box center [225, 446] width 12 height 12
type input "000000"
type input "0"
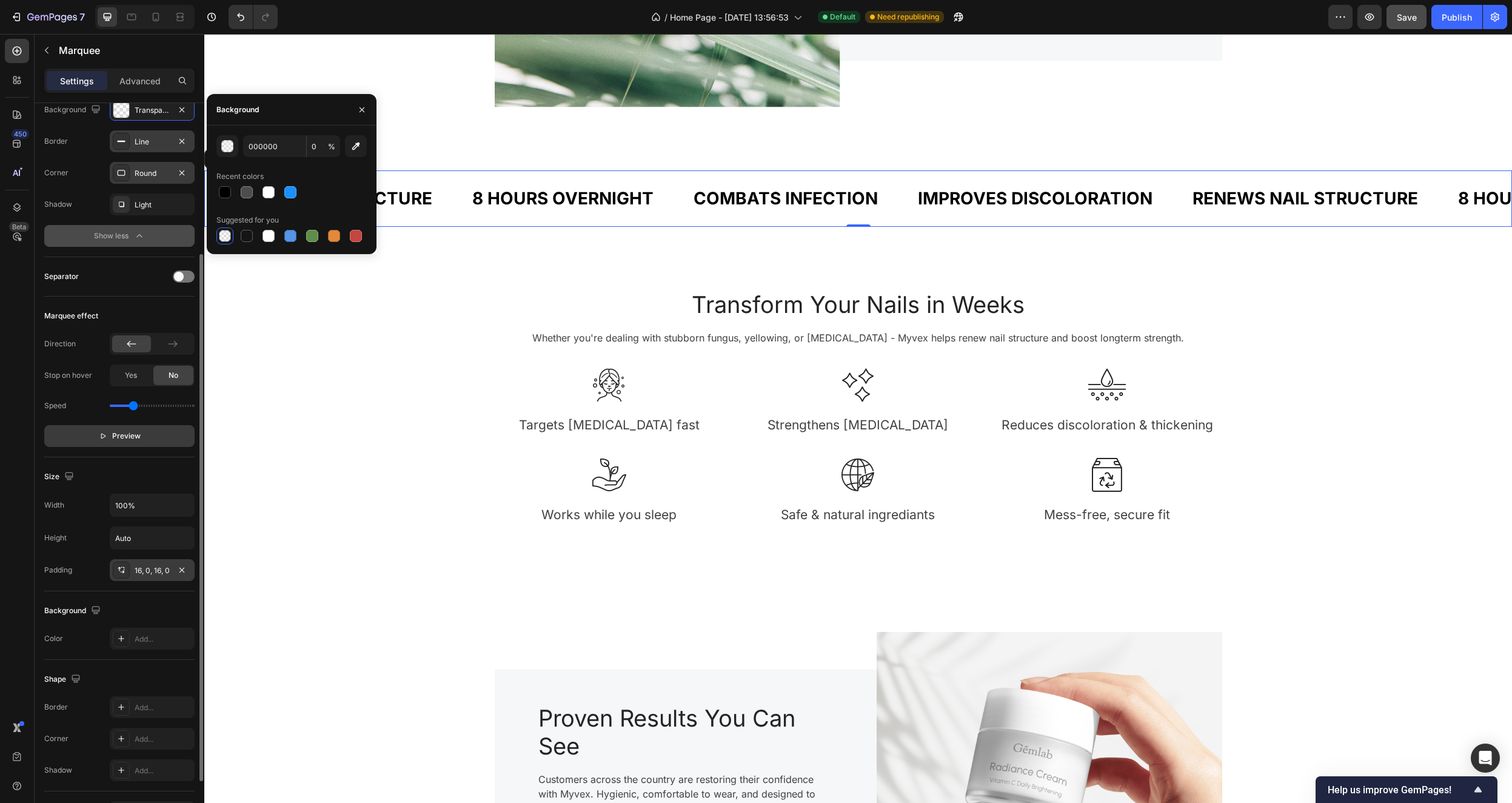
scroll to position [288, 0]
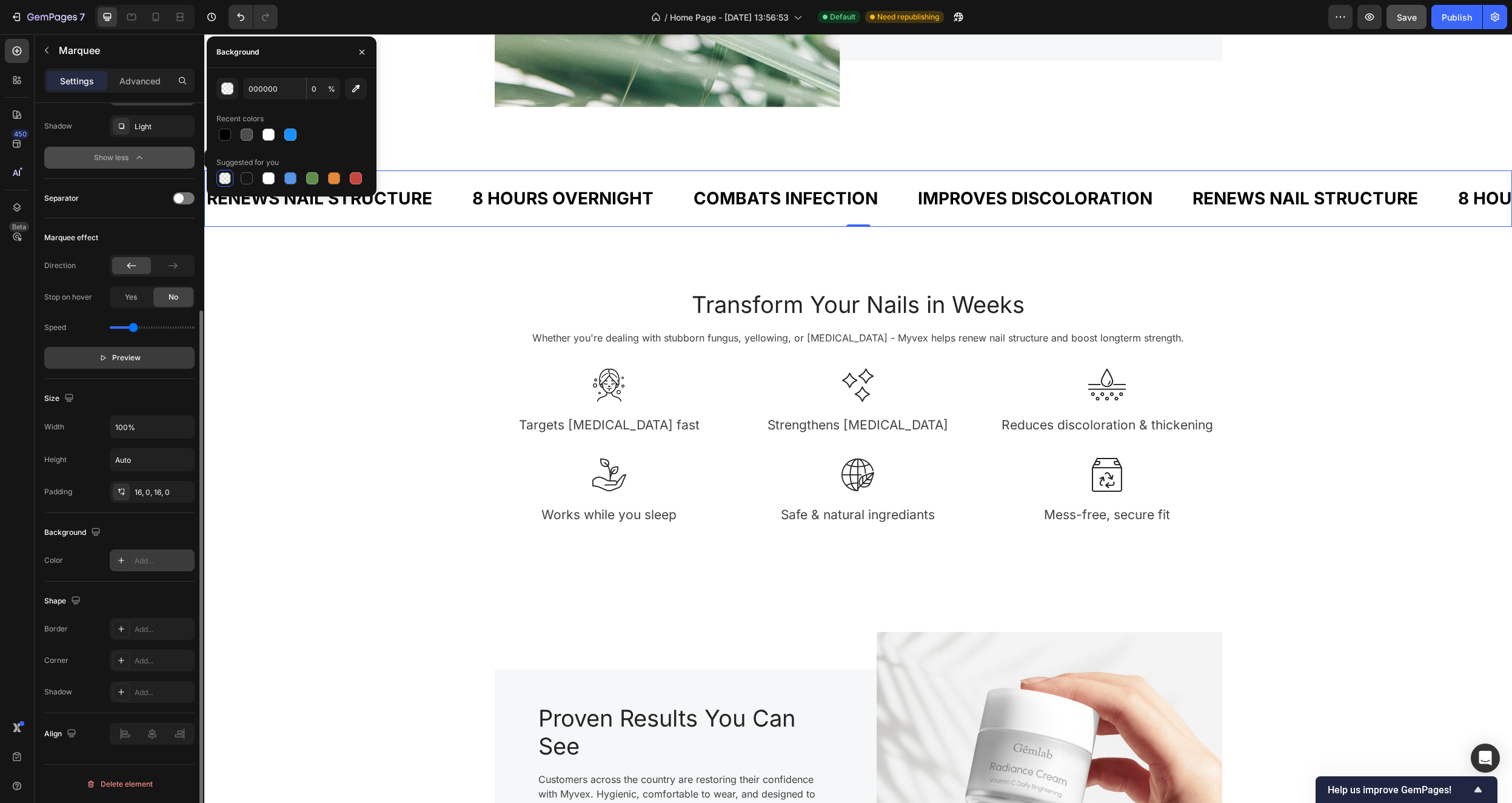
click at [149, 560] on div "Add..." at bounding box center [163, 561] width 57 height 10
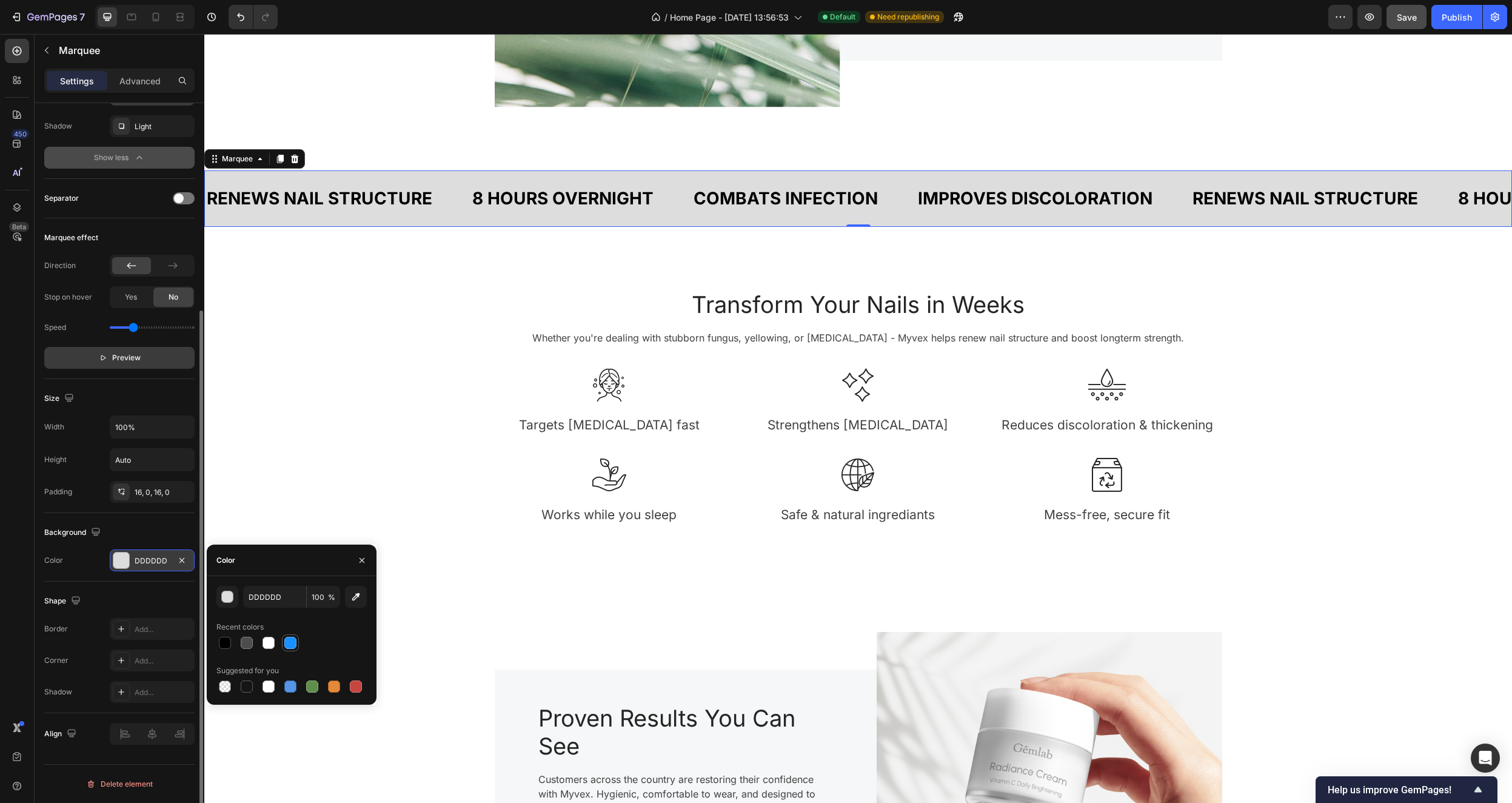
click at [294, 637] on div at bounding box center [290, 643] width 12 height 12
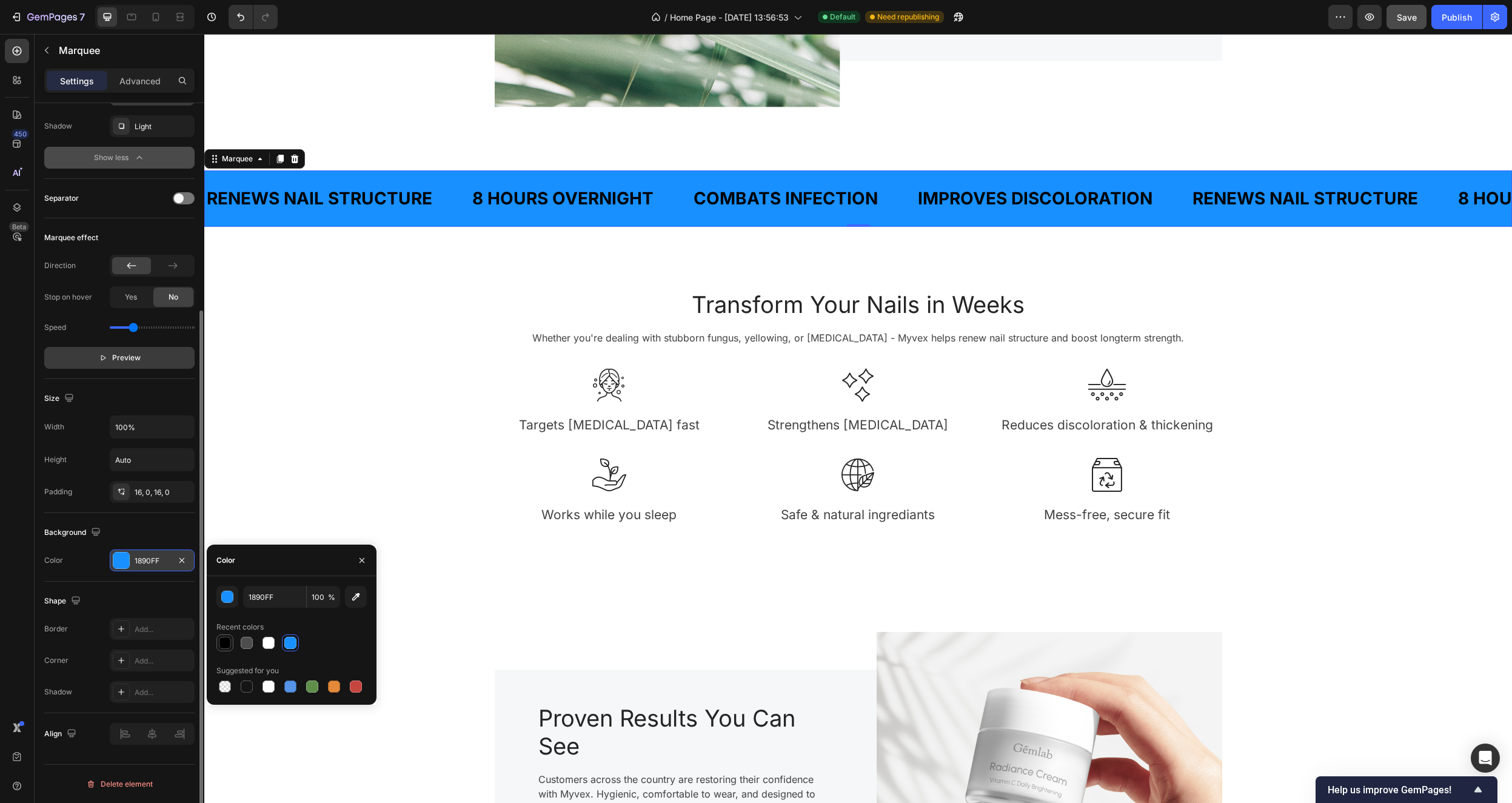
click at [241, 646] on div at bounding box center [246, 643] width 12 height 12
type input "4D4D4D"
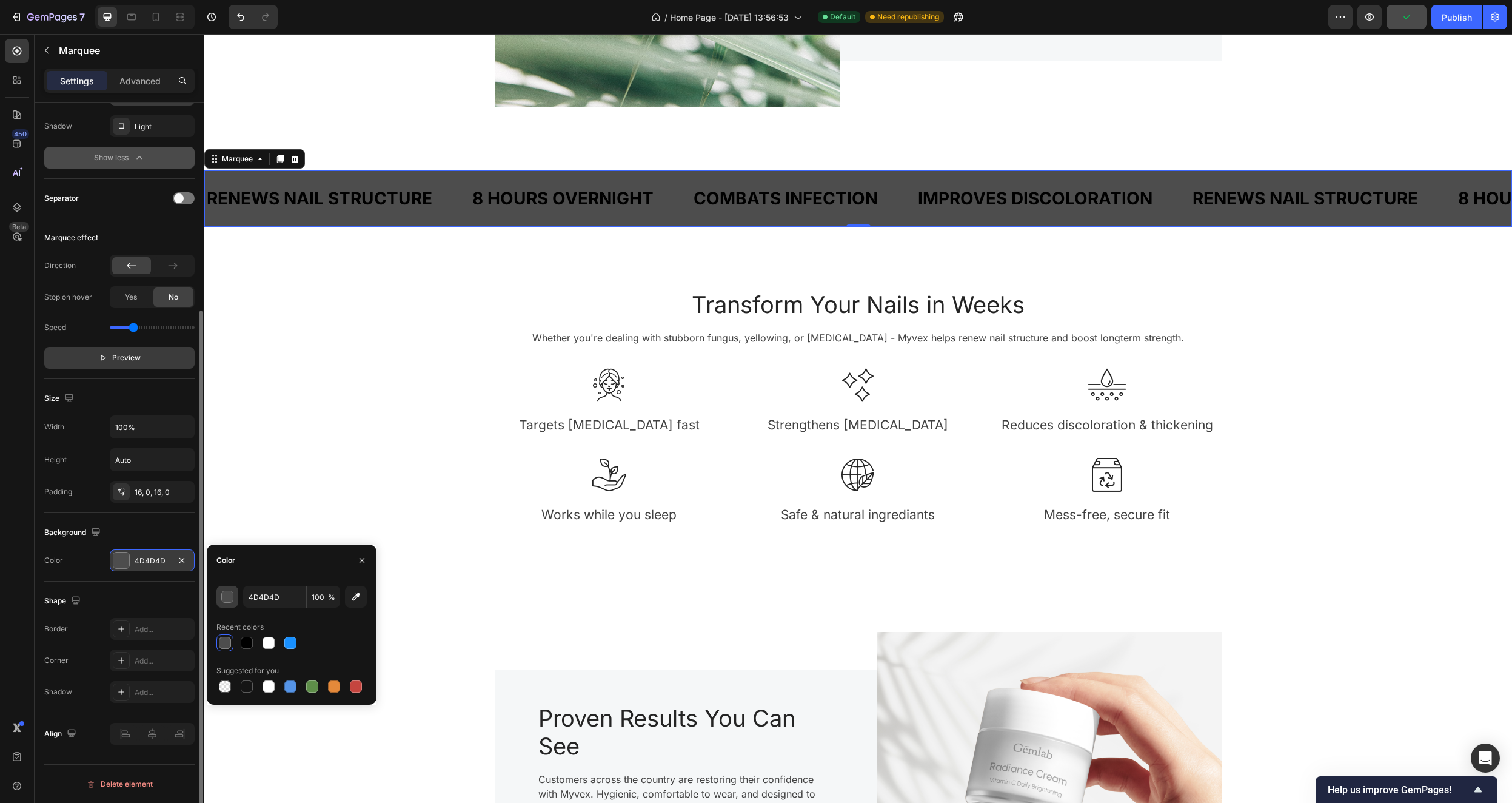
click at [226, 599] on div "button" at bounding box center [228, 598] width 12 height 12
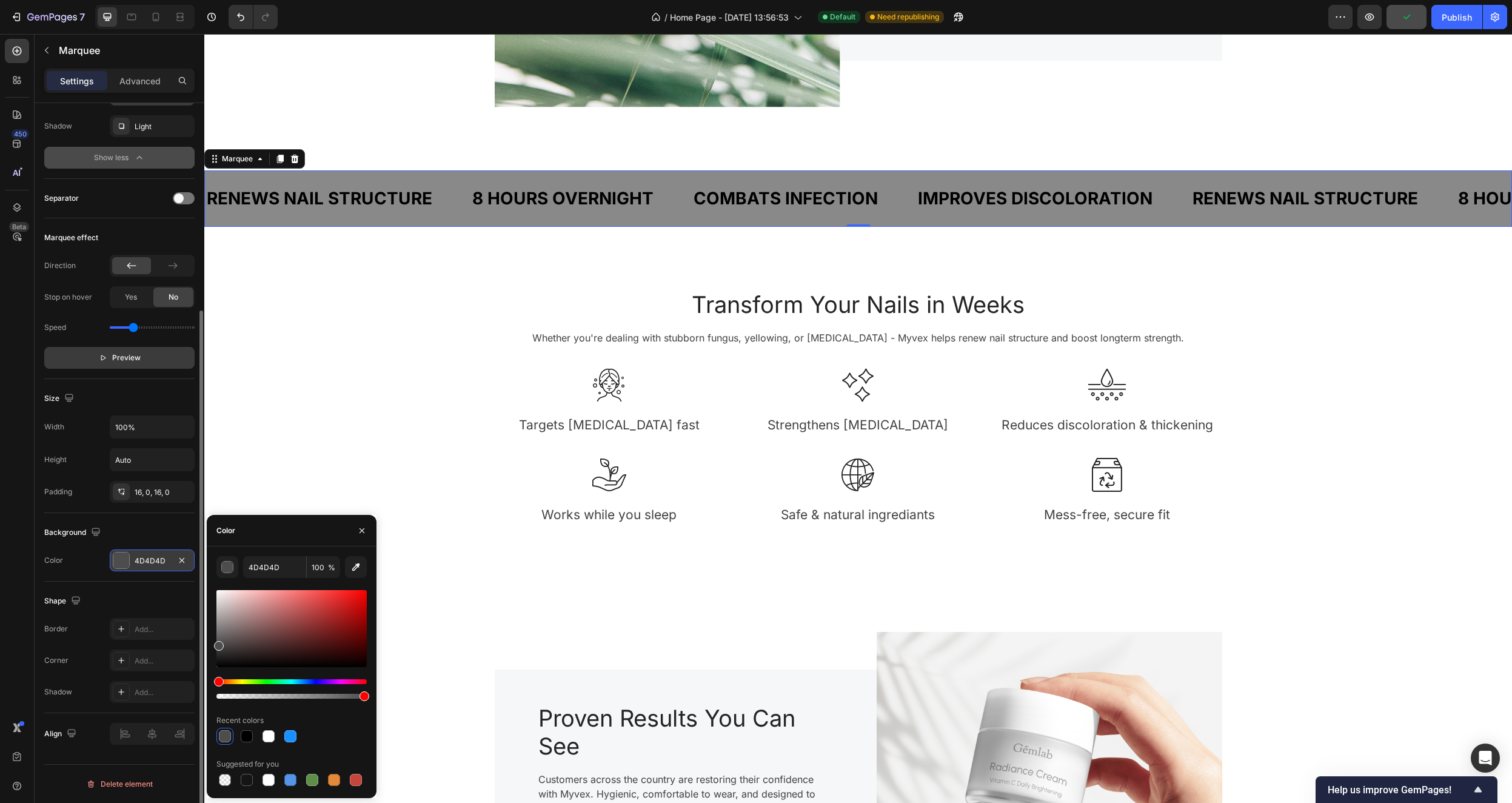
click at [316, 696] on div at bounding box center [292, 696] width 150 height 5
type input "66"
click at [219, 605] on div at bounding box center [292, 628] width 150 height 77
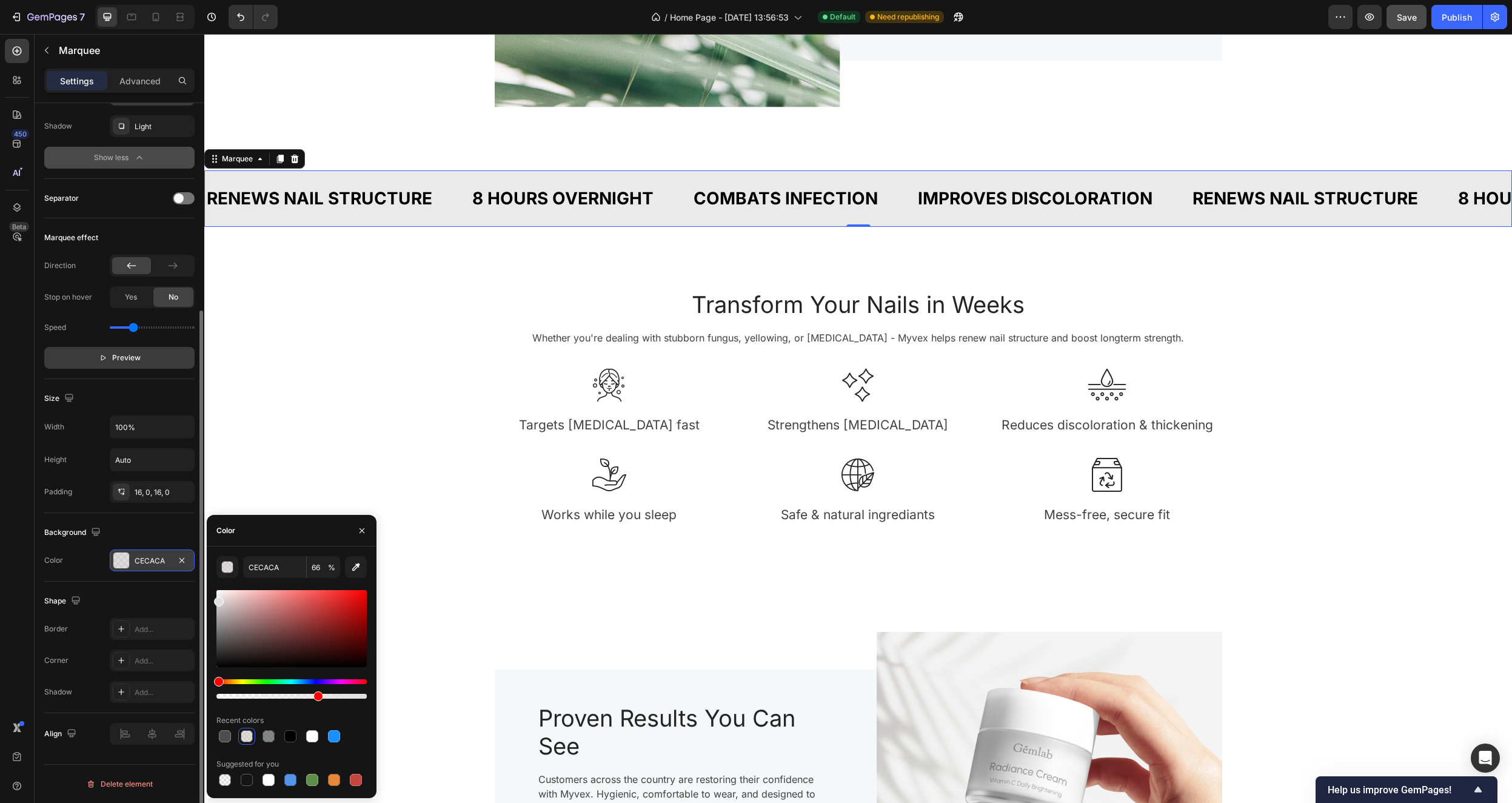
click at [217, 599] on div at bounding box center [218, 601] width 10 height 10
type input "E0E0E0"
click at [316, 378] on div "Transform Your Nails in Weeks Heading Whether you're dealing with stubborn fung…" at bounding box center [858, 417] width 1290 height 284
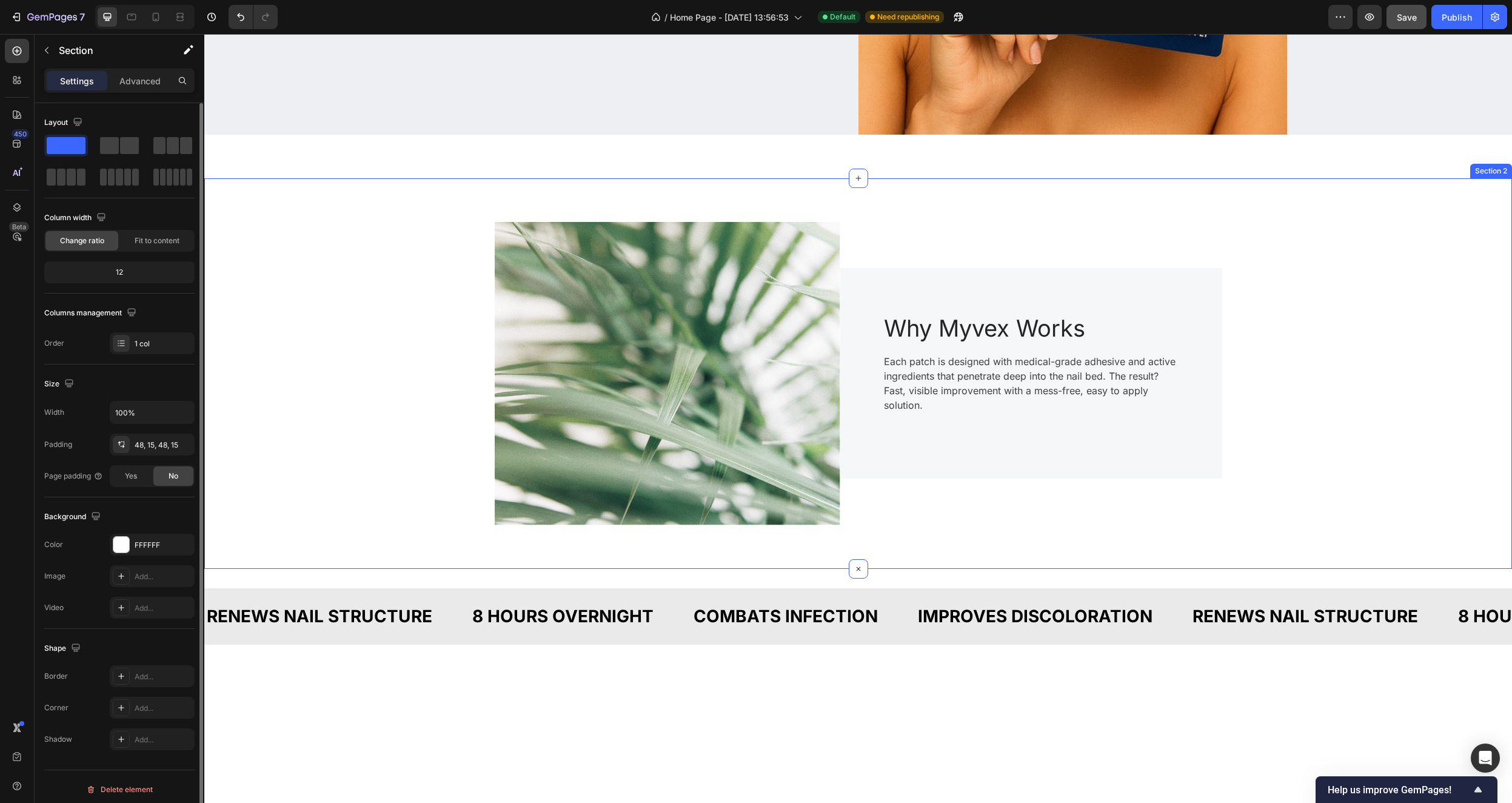
scroll to position [344, 0]
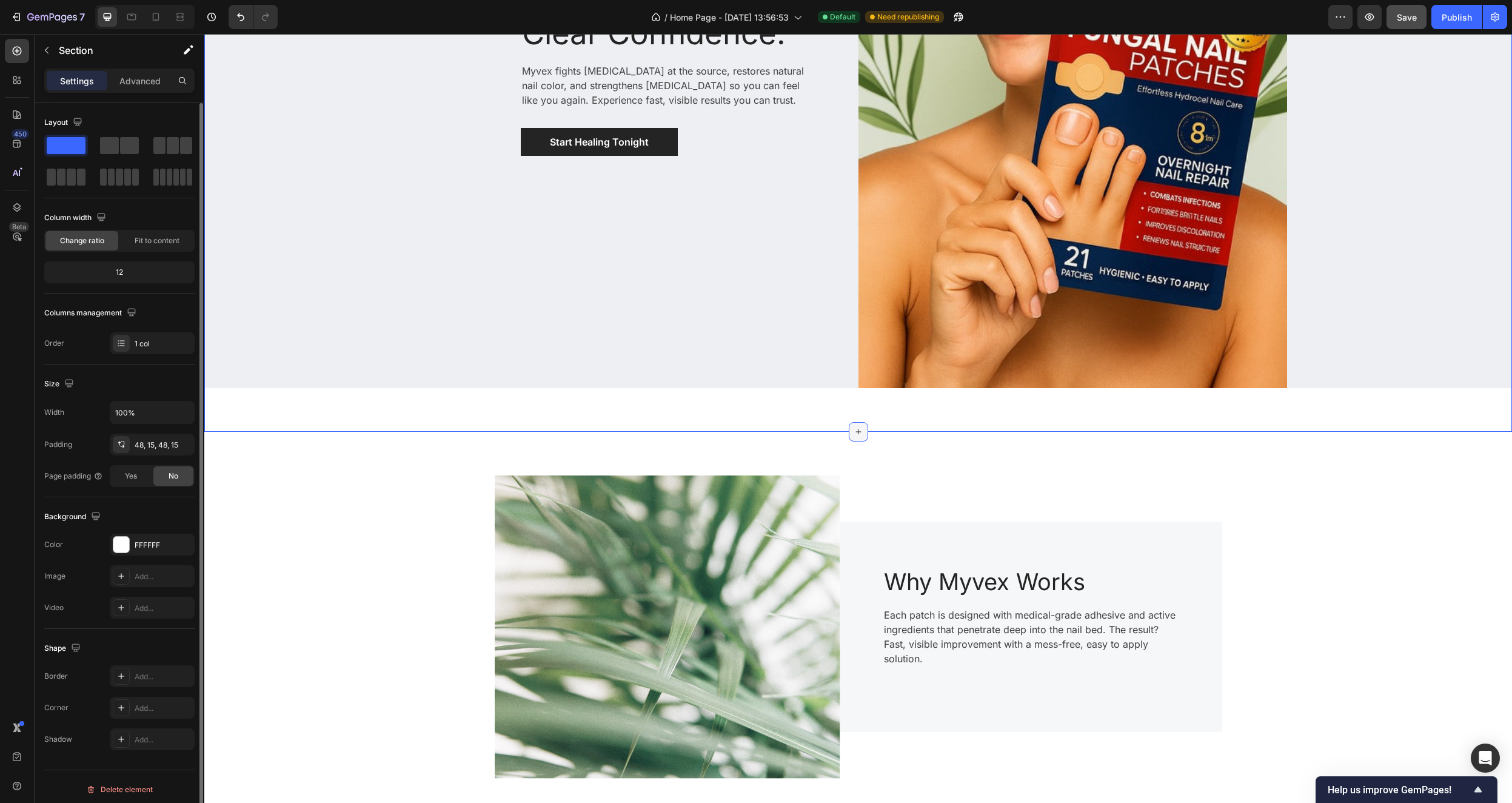
click at [854, 429] on icon at bounding box center [858, 431] width 10 height 10
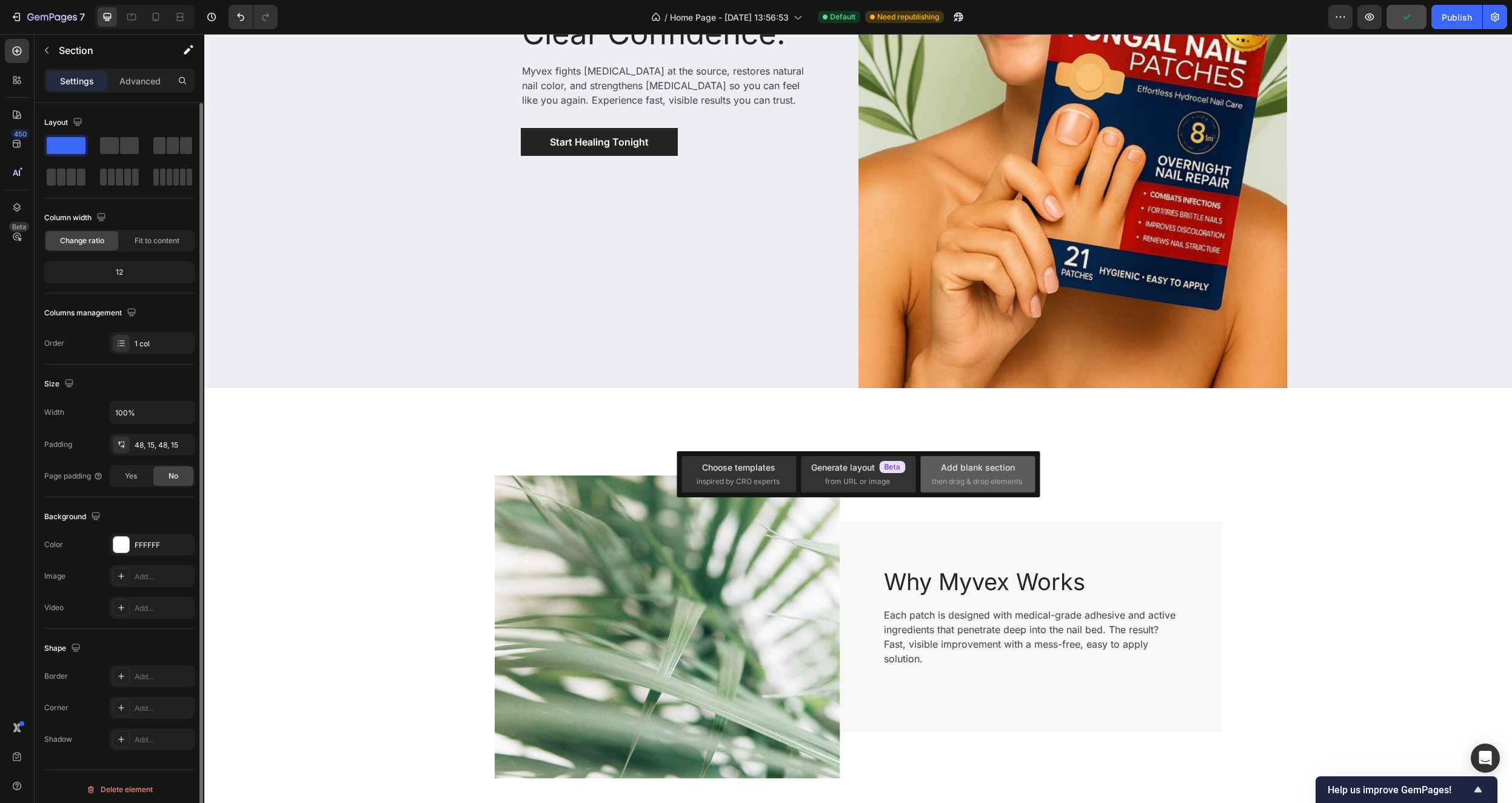
click at [981, 476] on span "then drag & drop elements" at bounding box center [976, 481] width 90 height 10
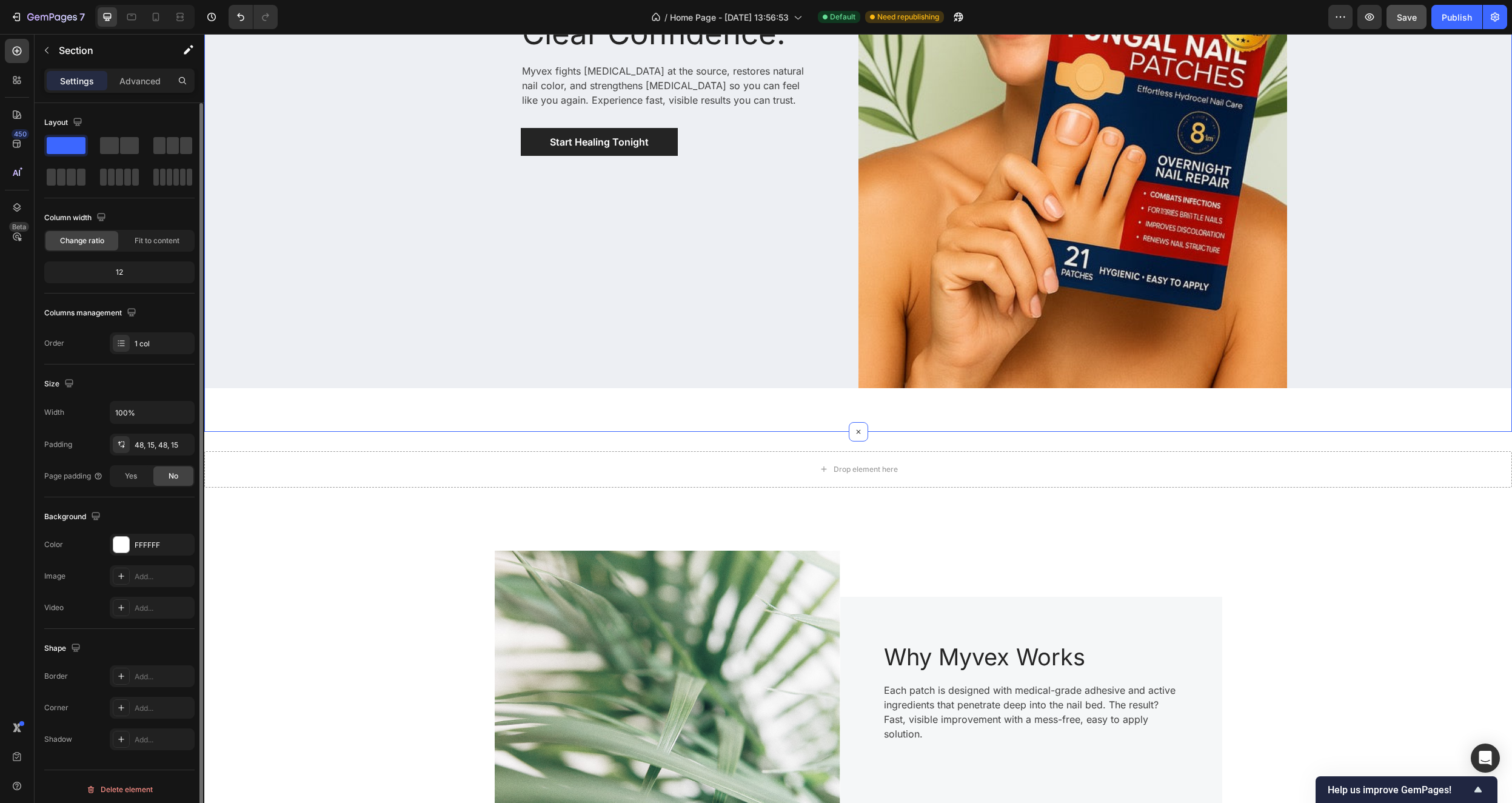
drag, startPoint x: 852, startPoint y: 431, endPoint x: 855, endPoint y: 402, distance: 29.2
click at [855, 402] on div "Clear Nails. Clear Confidence. Heading Myvex fights nail fungus at the source, …" at bounding box center [858, 73] width 1308 height 717
click at [854, 426] on icon at bounding box center [858, 432] width 14 height 14
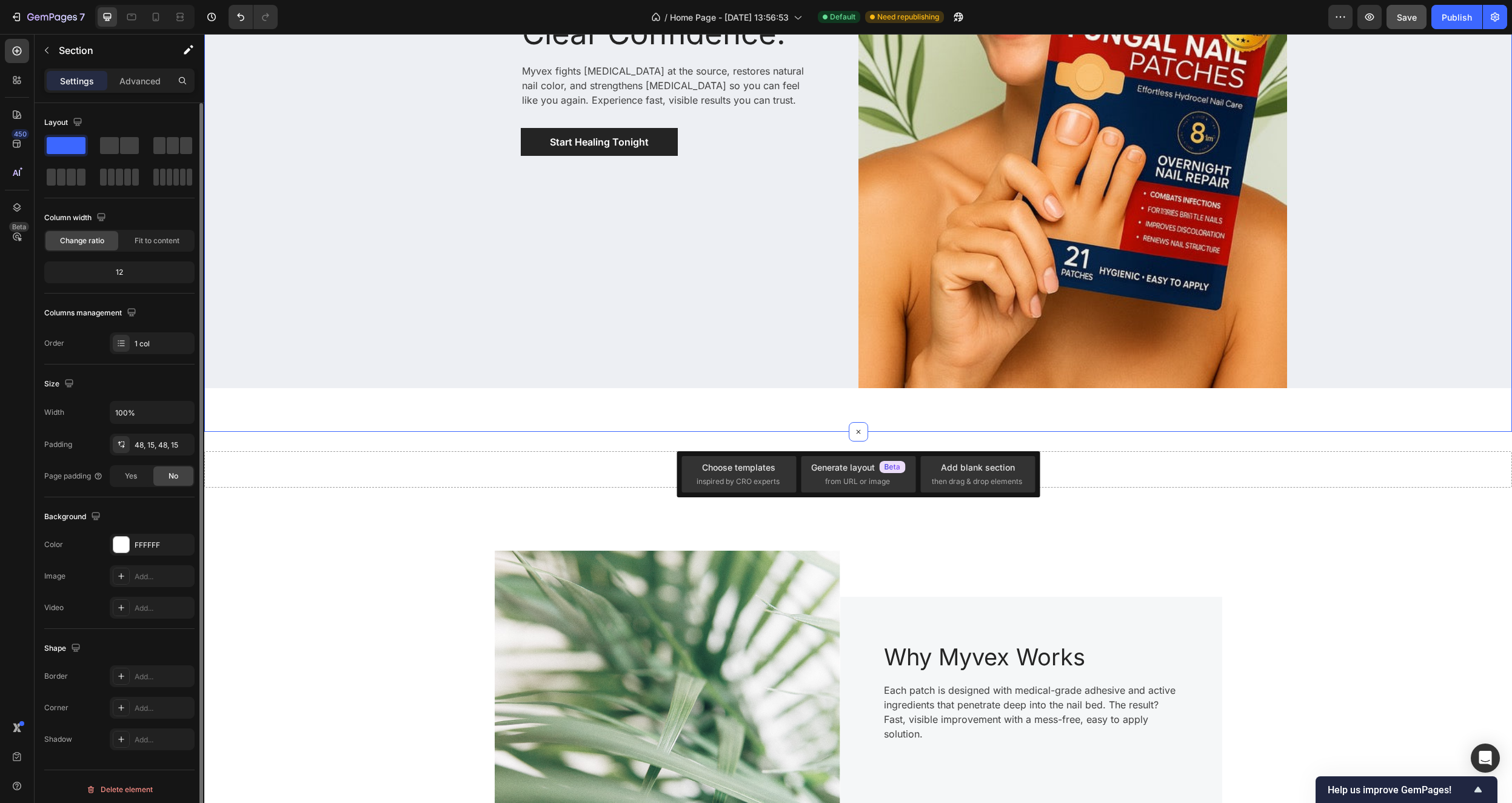
click at [886, 410] on div "Clear Nails. Clear Confidence. Heading Myvex fights nail fungus at the source, …" at bounding box center [858, 73] width 1308 height 717
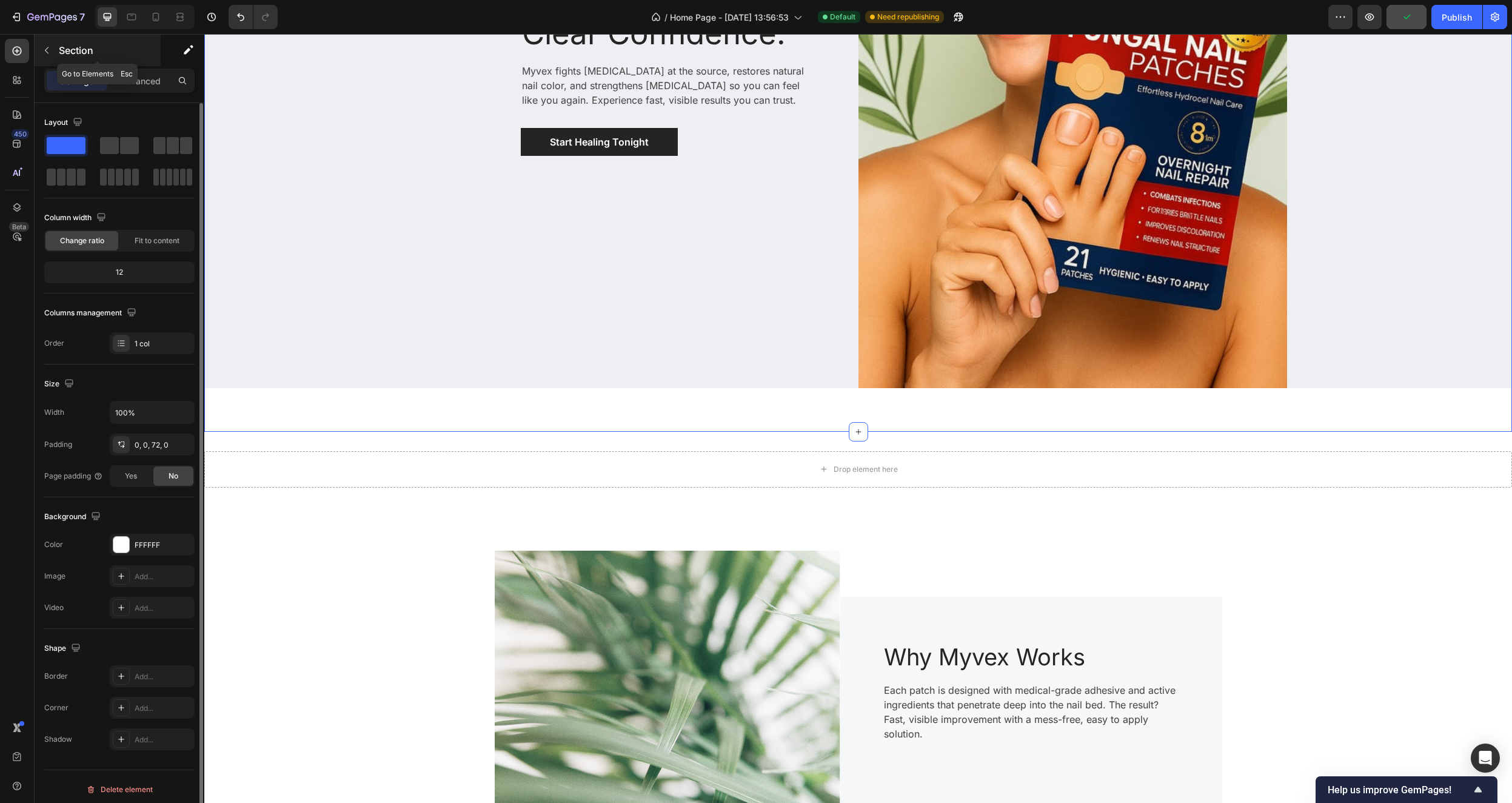
click at [46, 46] on icon "button" at bounding box center [46, 50] width 10 height 10
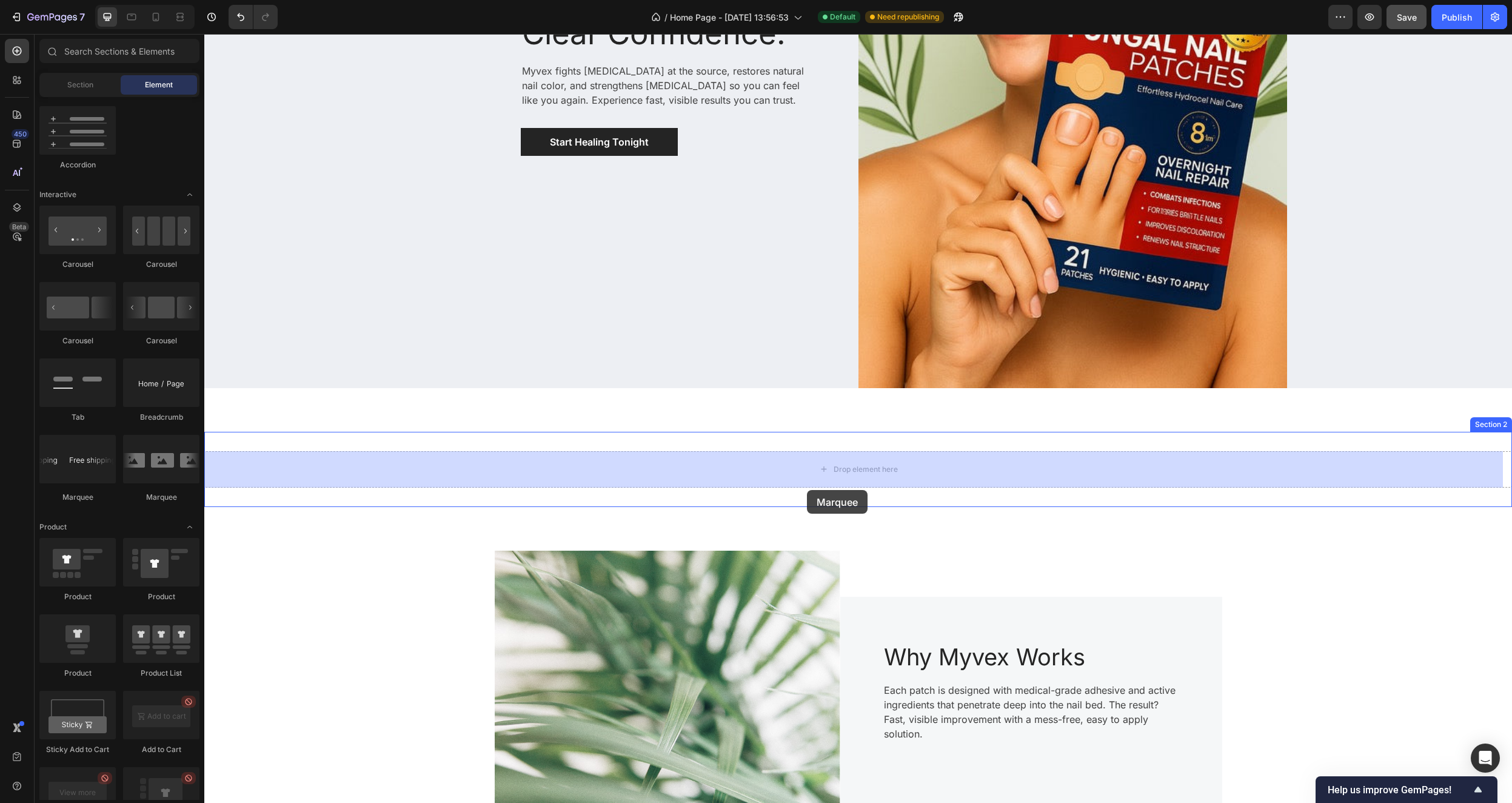
drag, startPoint x: 288, startPoint y: 495, endPoint x: 823, endPoint y: 482, distance: 535.2
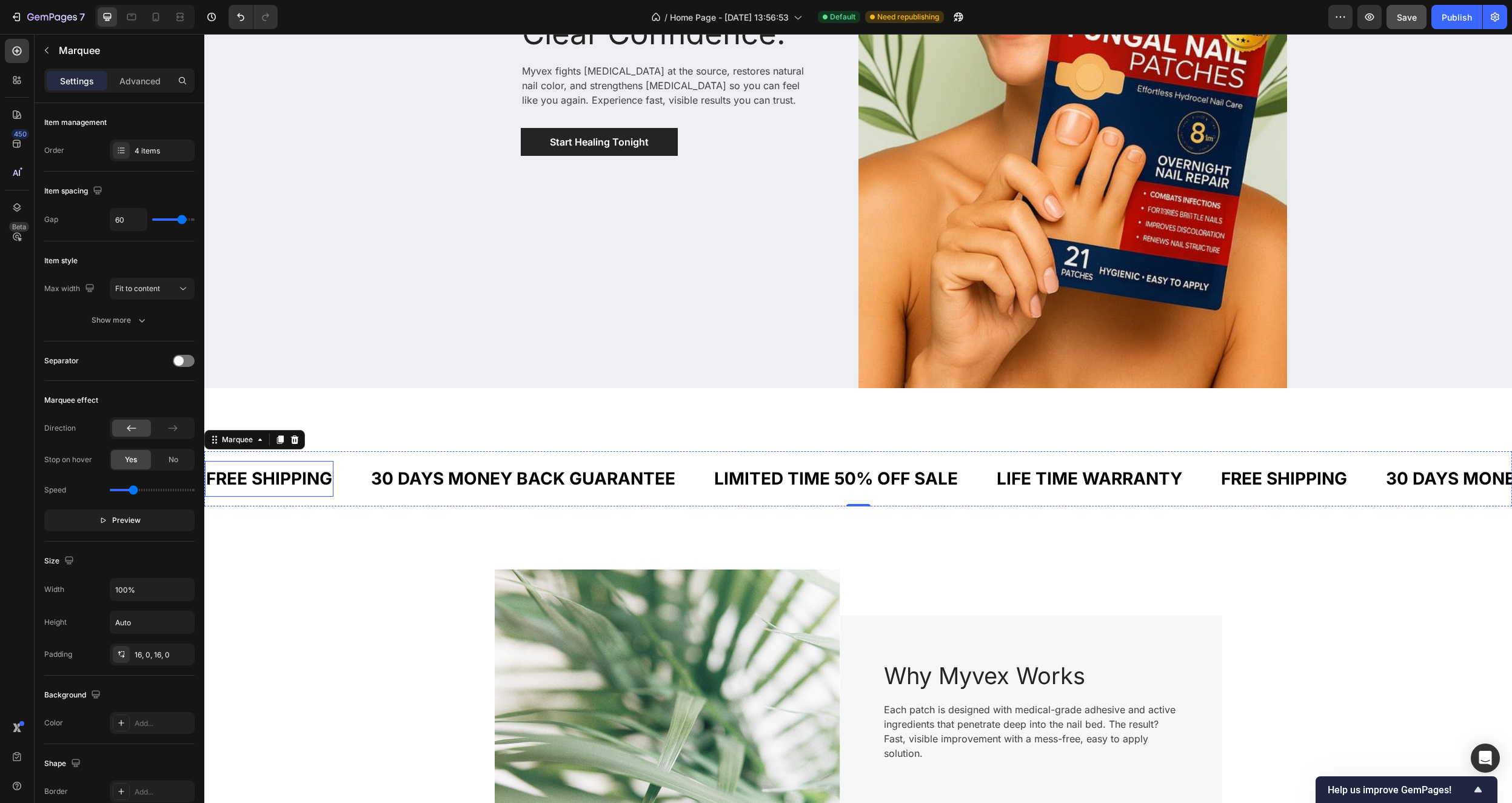
click at [298, 475] on div "FREE SHIPPING" at bounding box center [269, 479] width 128 height 26
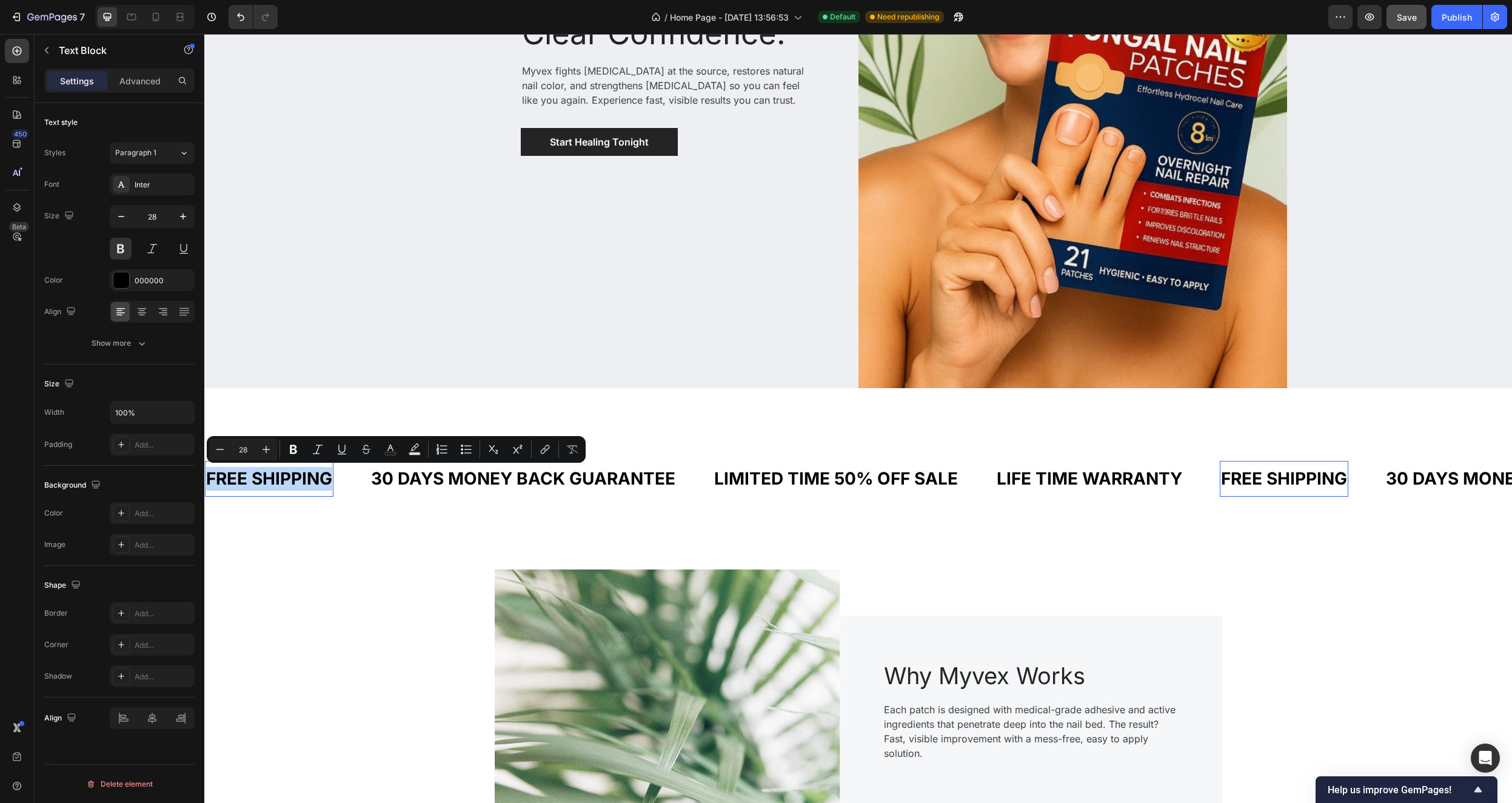
click at [298, 475] on p "FREE SHIPPING" at bounding box center [269, 478] width 126 height 24
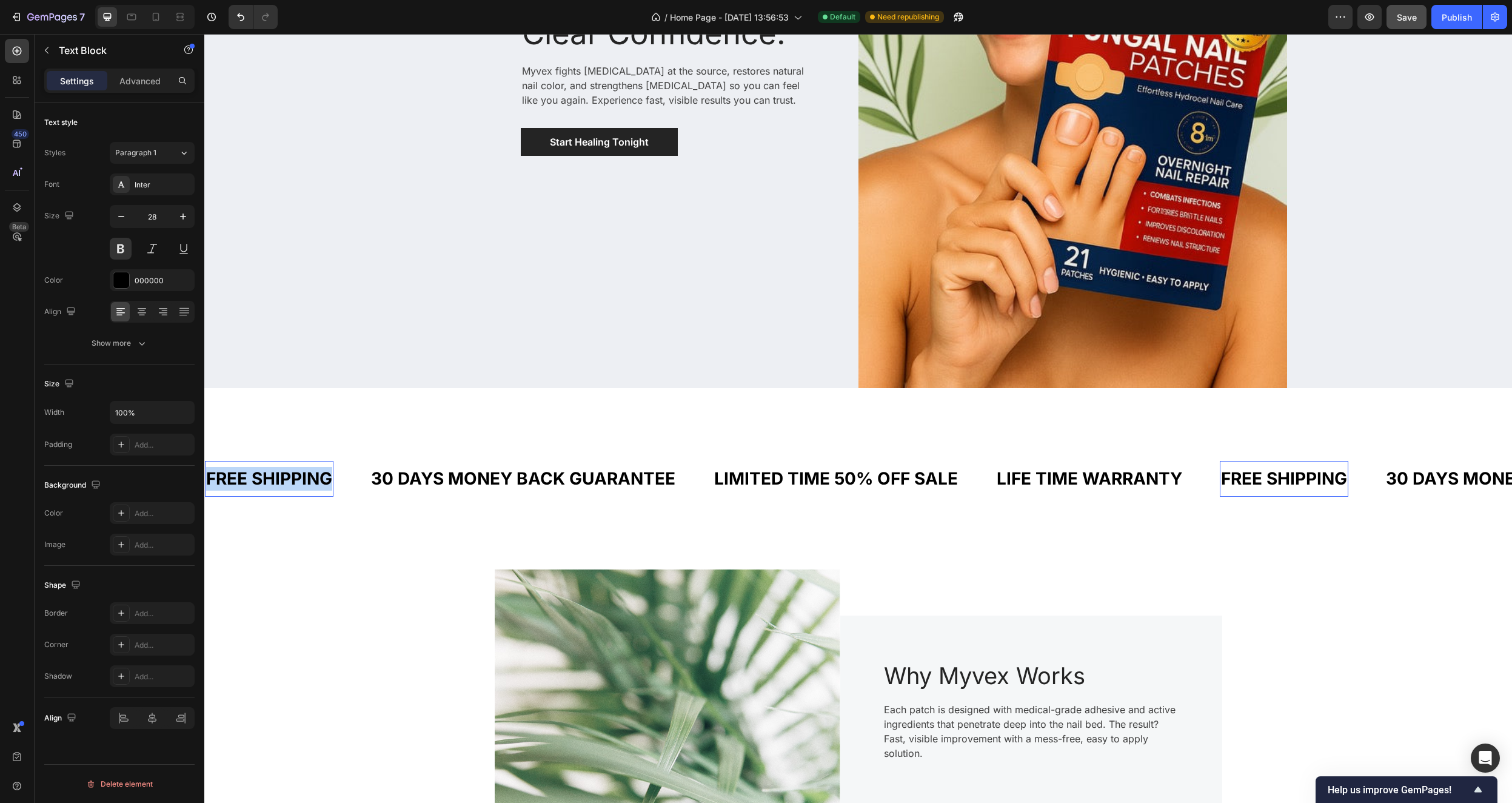
click at [298, 475] on p "FREE SHIPPING" at bounding box center [269, 478] width 126 height 24
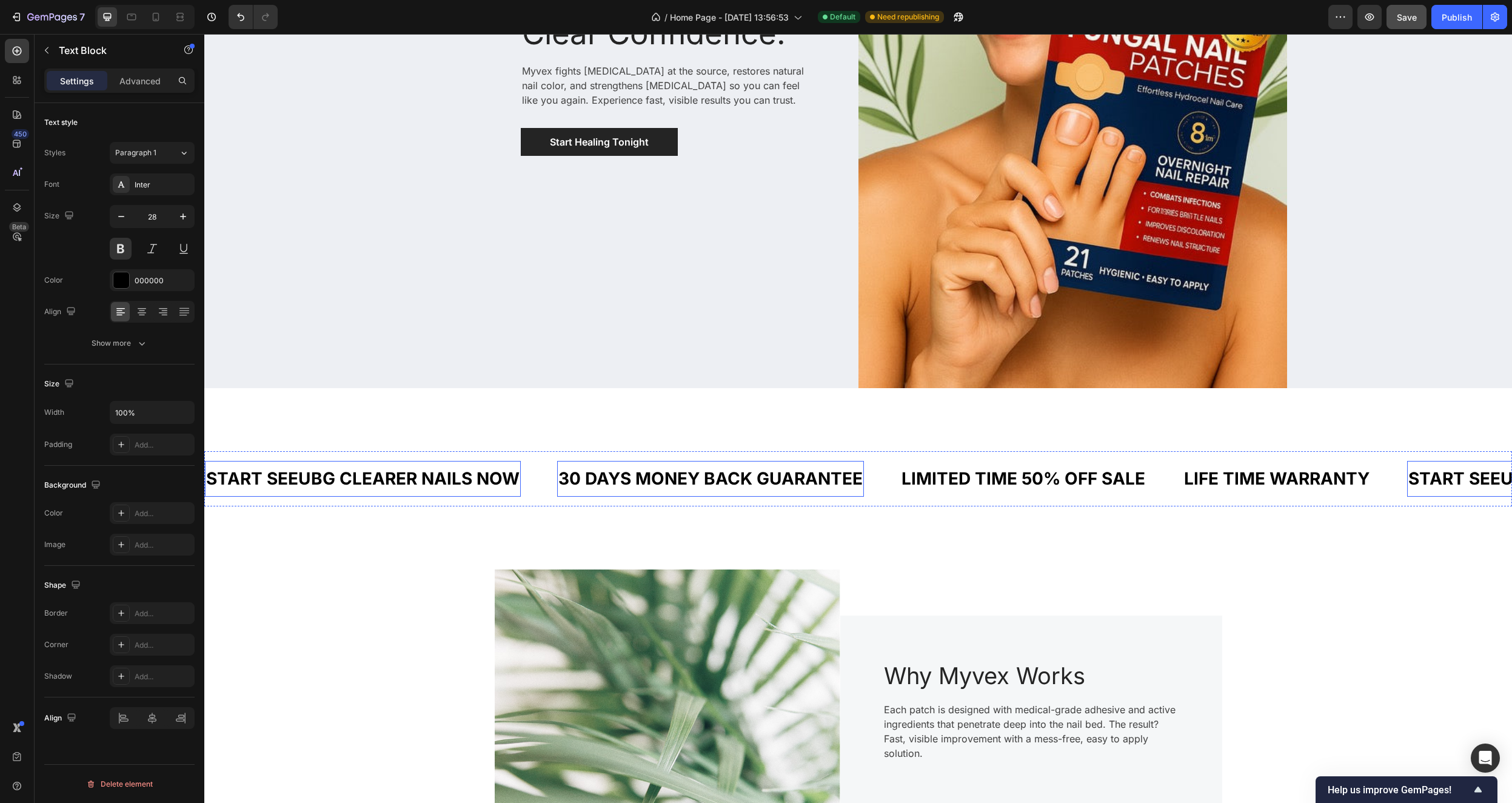
click at [720, 480] on div "30 DAYS MONEY BACK GUARANTEE" at bounding box center [711, 479] width 307 height 26
click at [1062, 474] on div "LIMITED TIME 50% OFF SALE" at bounding box center [1045, 479] width 246 height 26
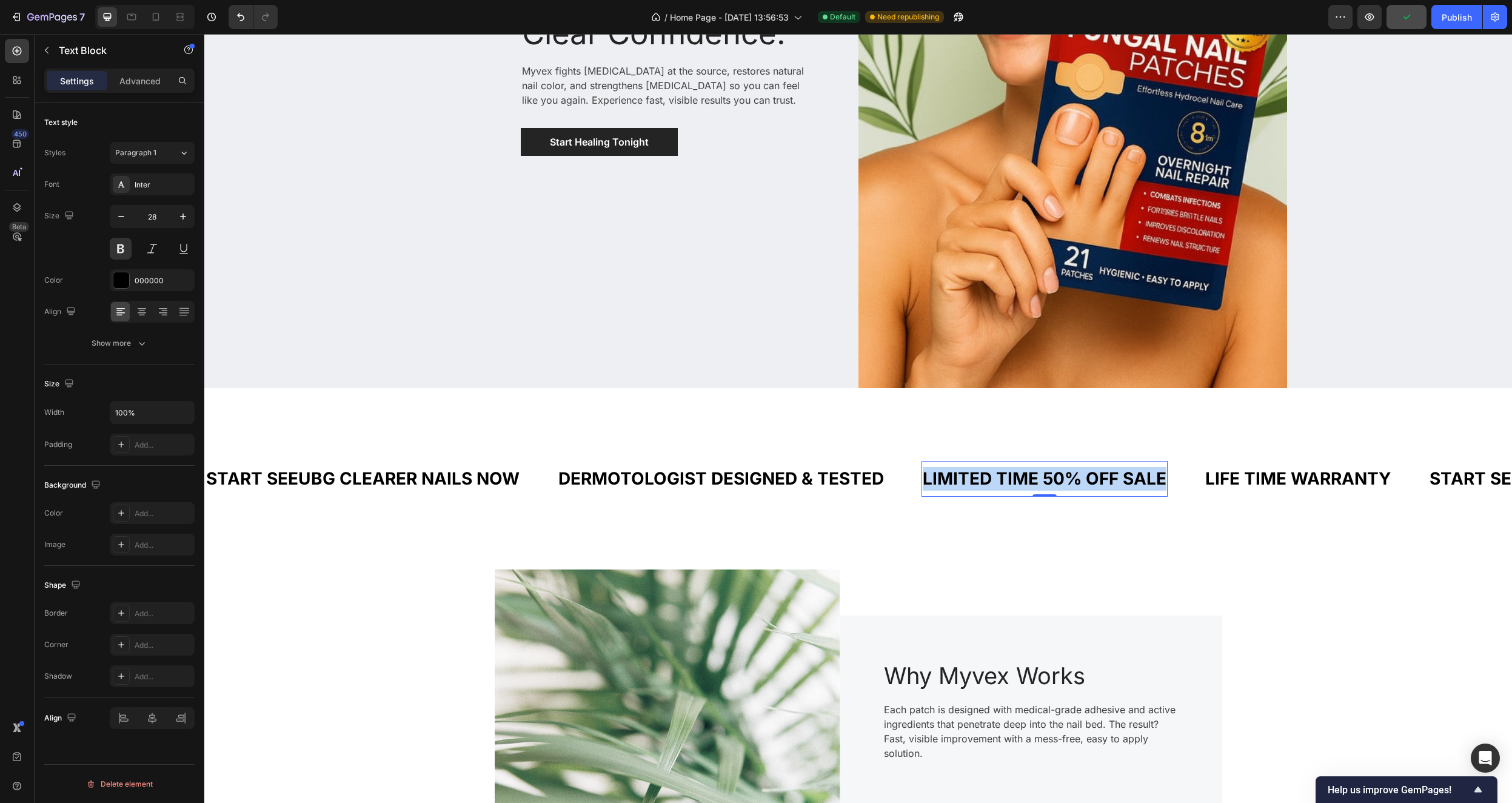
click at [1062, 474] on p "LIMITED TIME 50% OFF SALE" at bounding box center [1044, 478] width 244 height 24
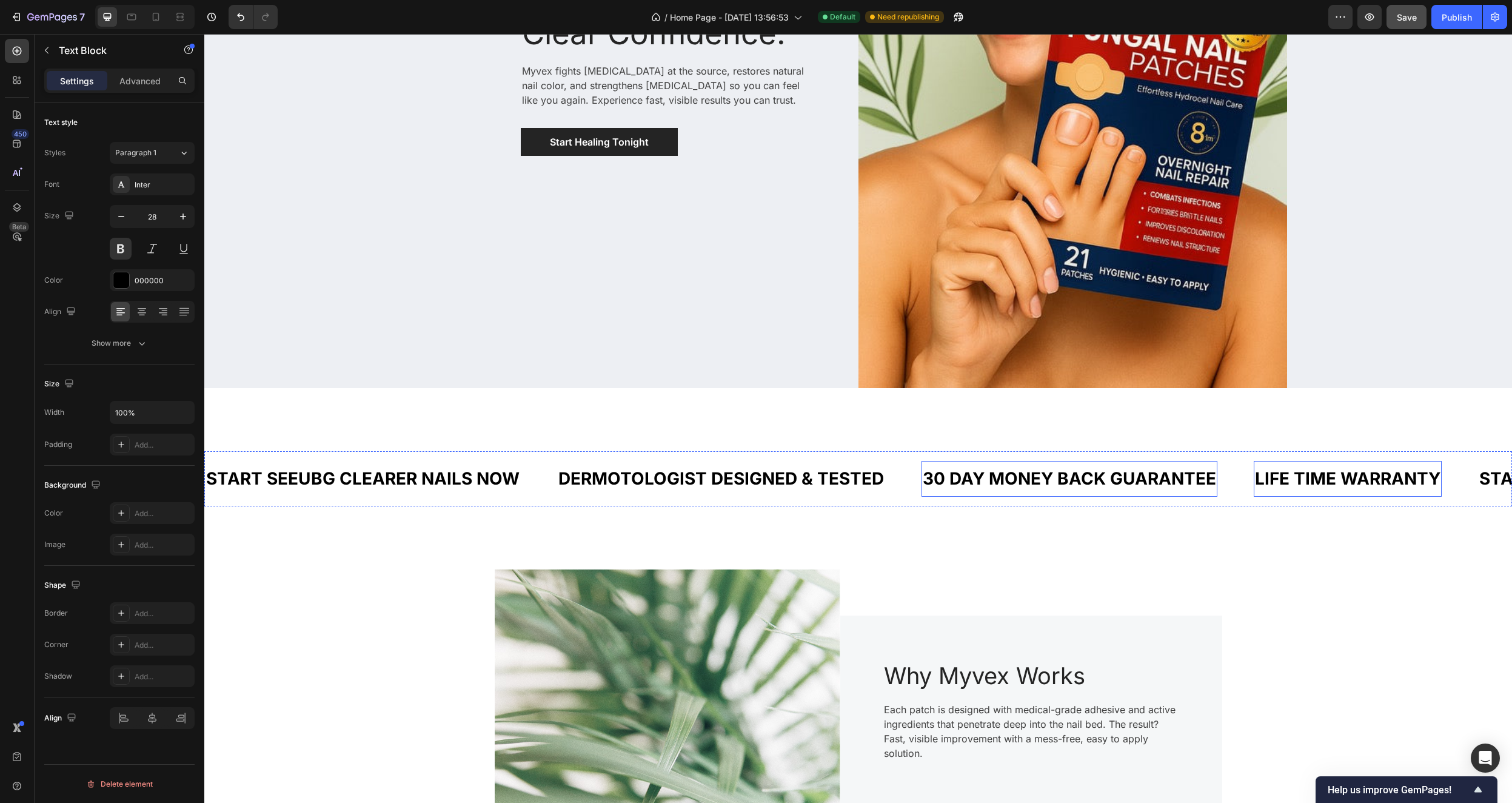
click at [1391, 479] on div "LIFE TIME WARRANTY" at bounding box center [1348, 479] width 188 height 26
click at [1391, 479] on p "LIFE TIME WARRANTY" at bounding box center [1348, 478] width 185 height 24
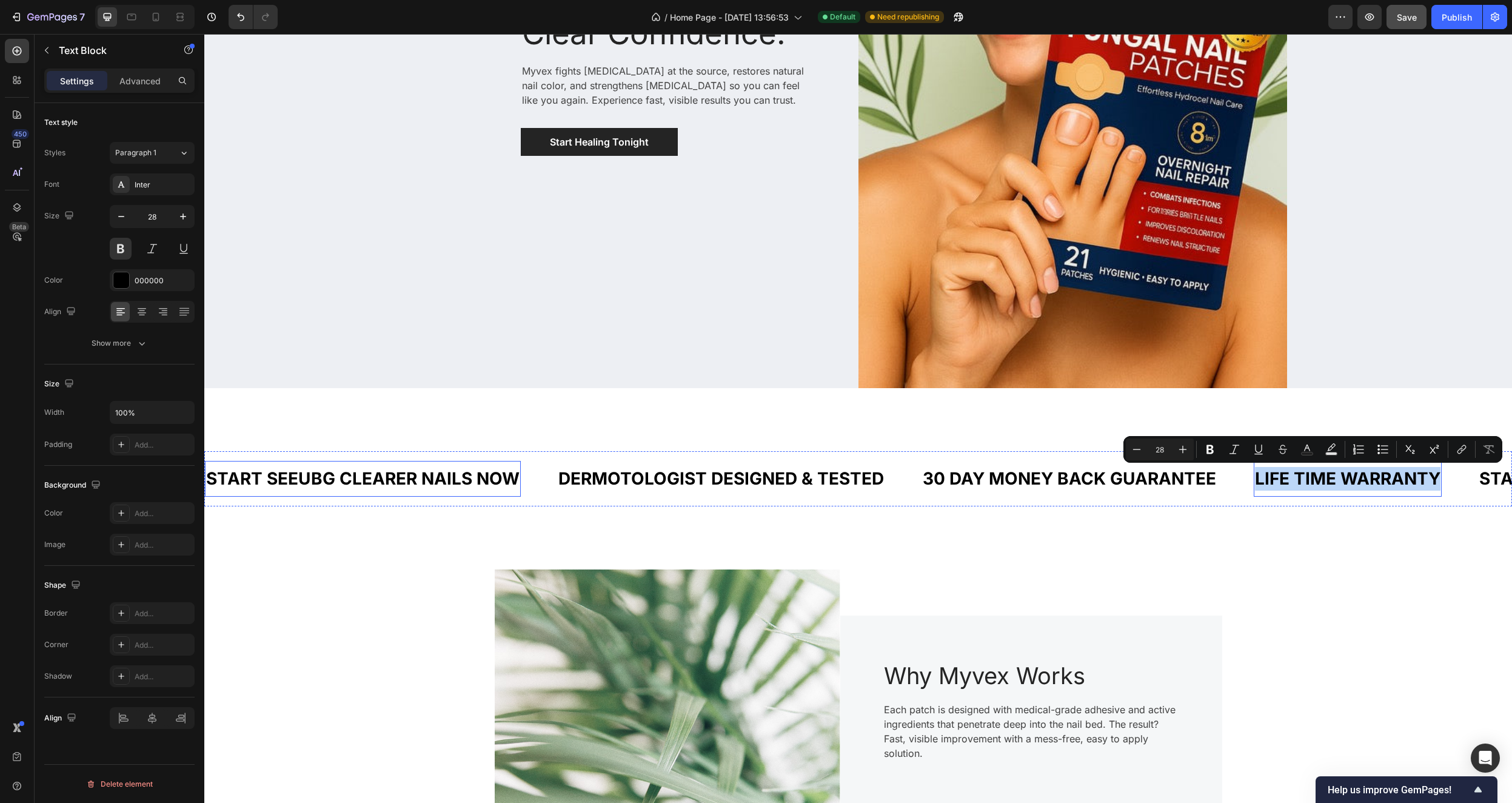
click at [350, 470] on p "START SEEUBG CLEARER NAILS NOW" at bounding box center [363, 478] width 314 height 24
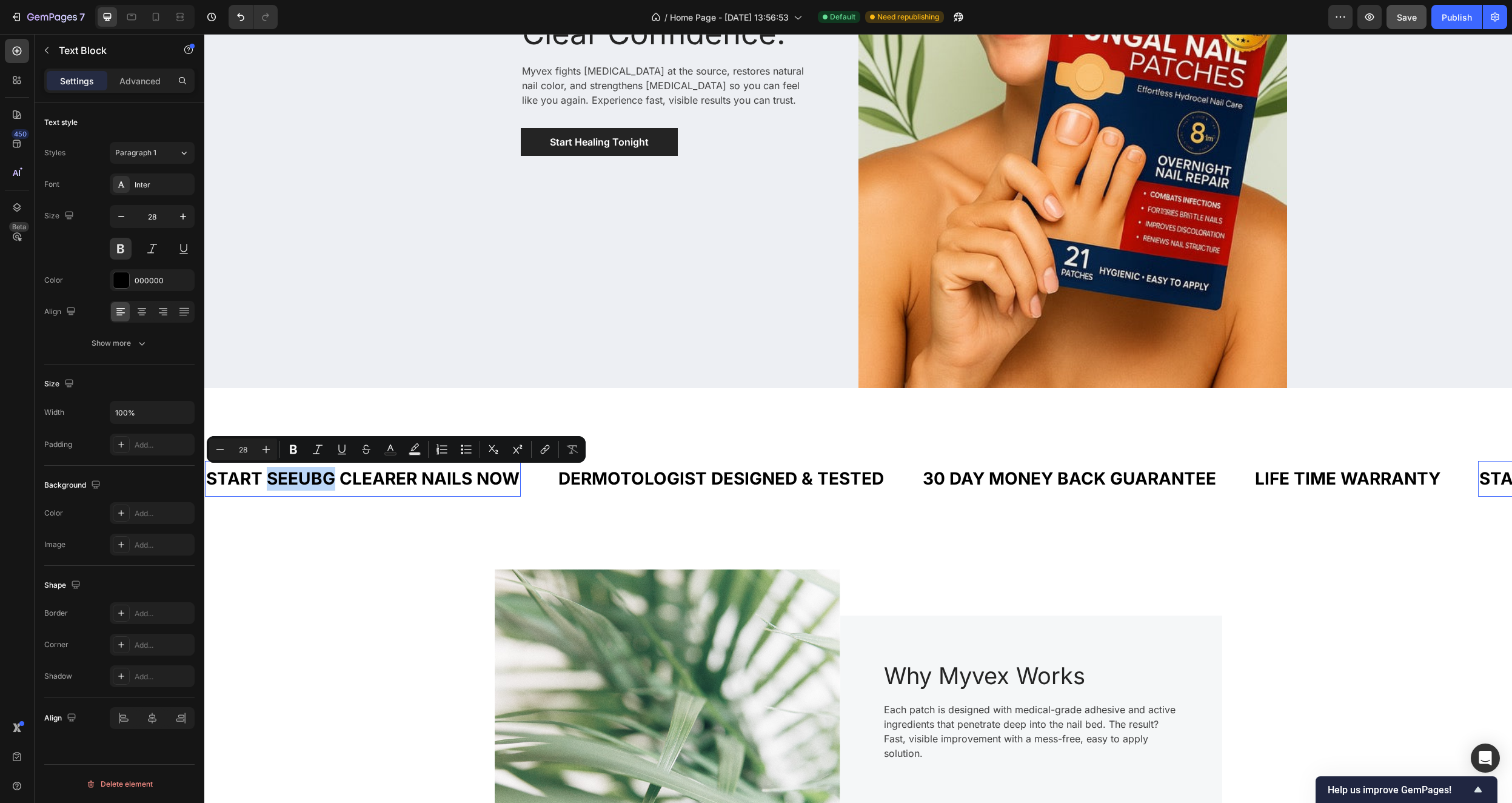
click at [318, 479] on p "START SEEUBG CLEARER NAILS NOW" at bounding box center [363, 478] width 314 height 24
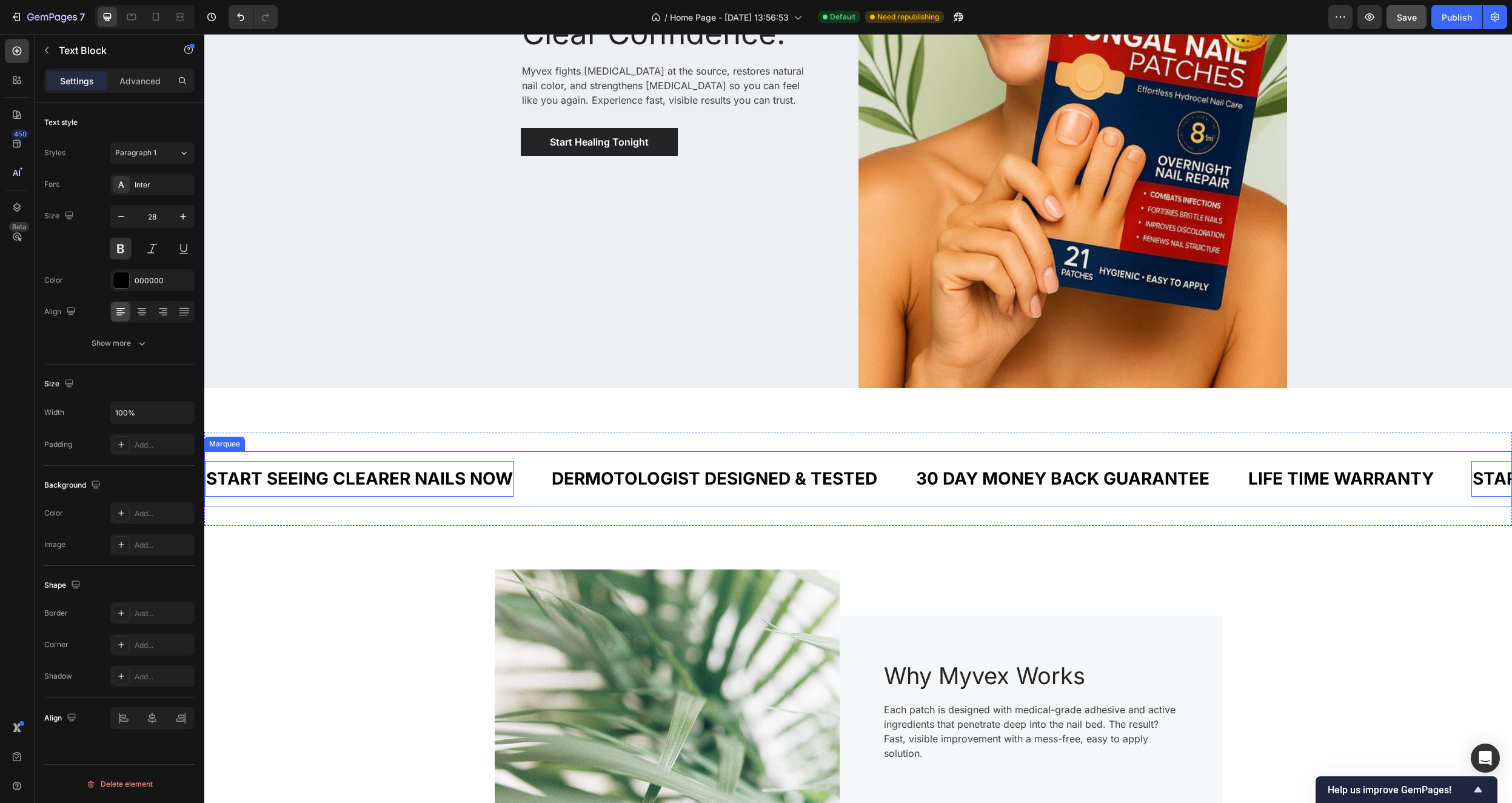
click at [1373, 483] on p "LIFE TIME WARRANTY" at bounding box center [1342, 478] width 185 height 24
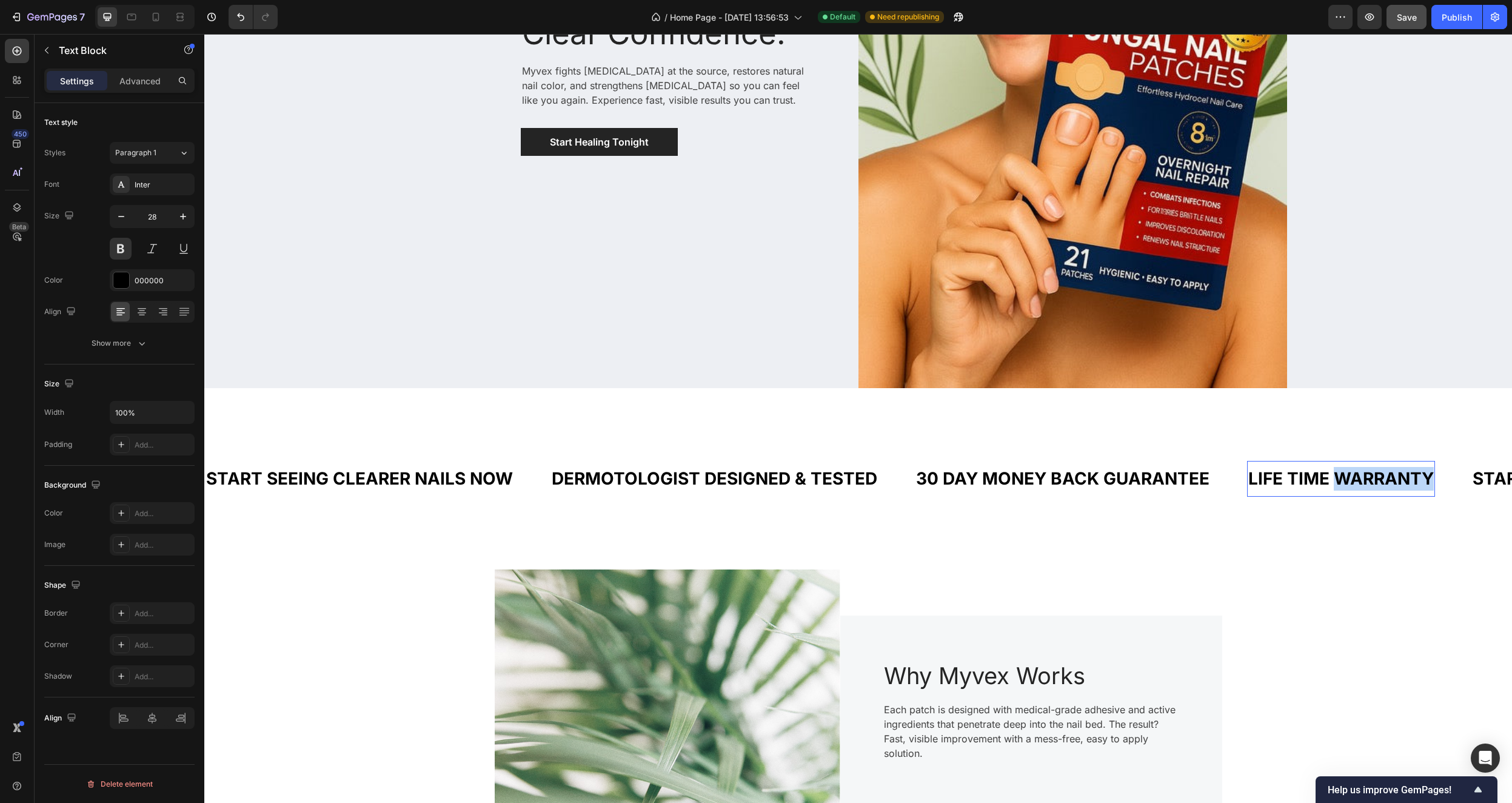
click at [1373, 483] on p "LIFE TIME WARRANTY" at bounding box center [1342, 478] width 185 height 24
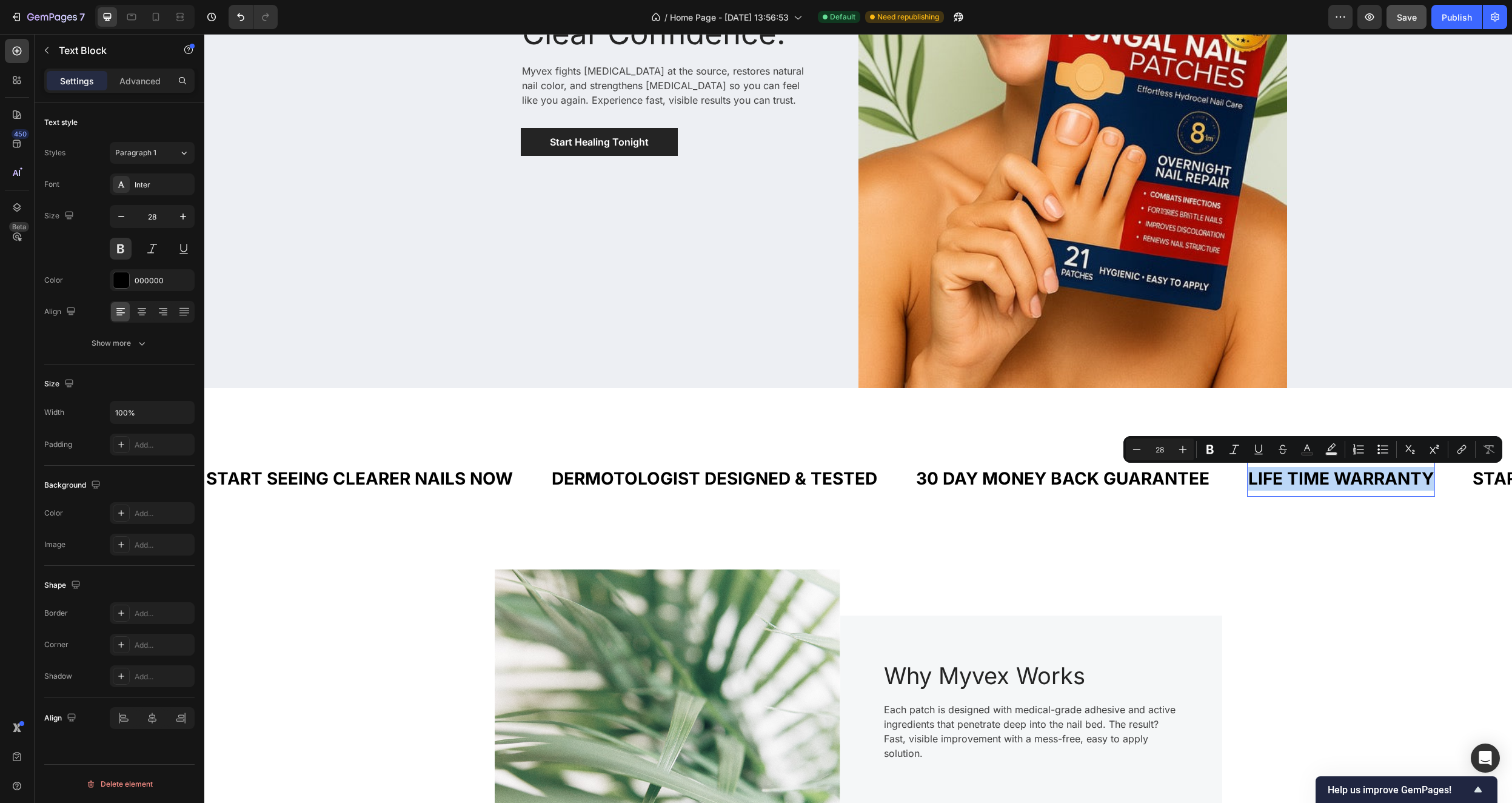
click at [1373, 483] on p "LIFE TIME WARRANTY" at bounding box center [1342, 478] width 185 height 24
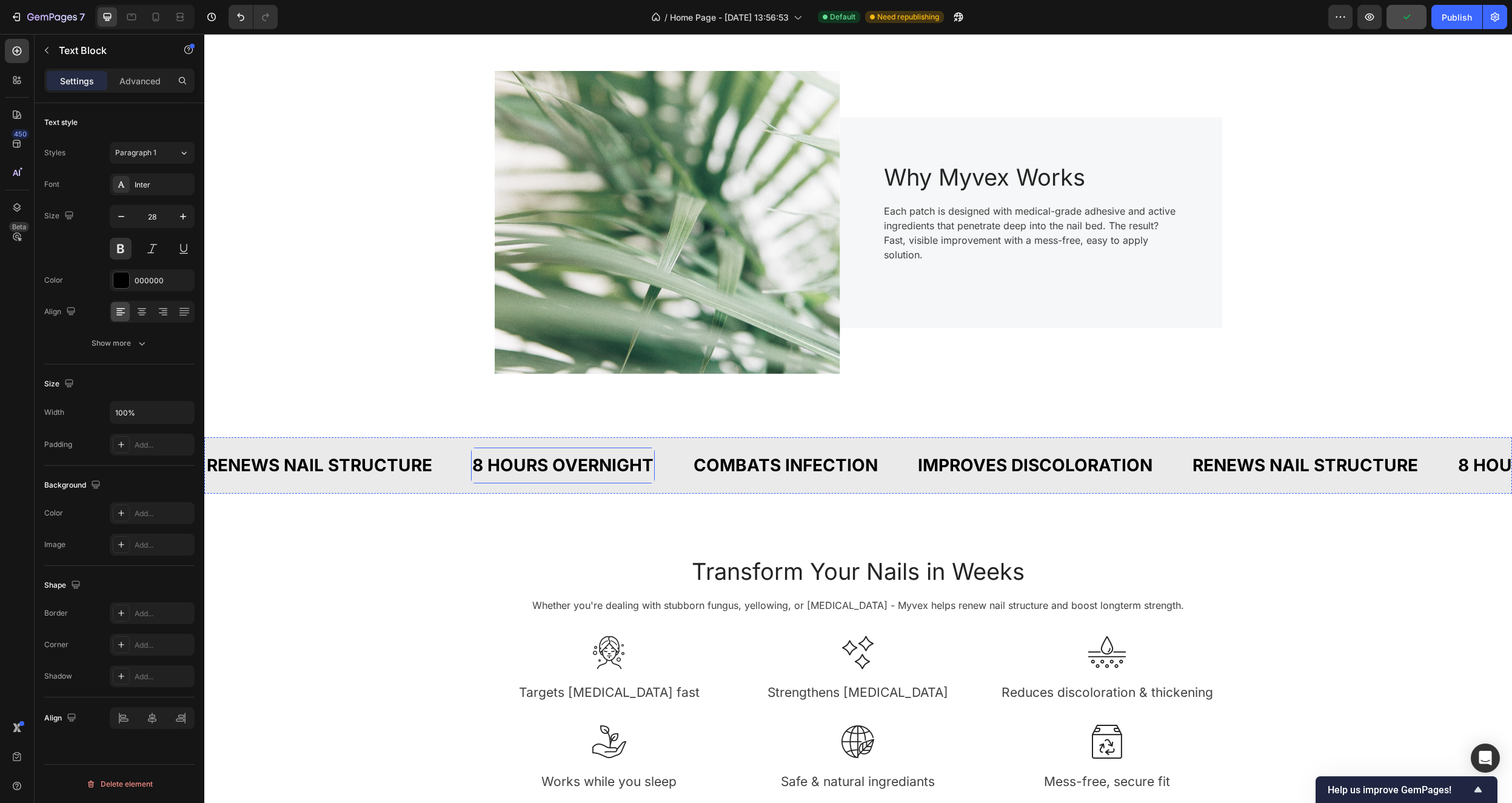
scroll to position [899, 0]
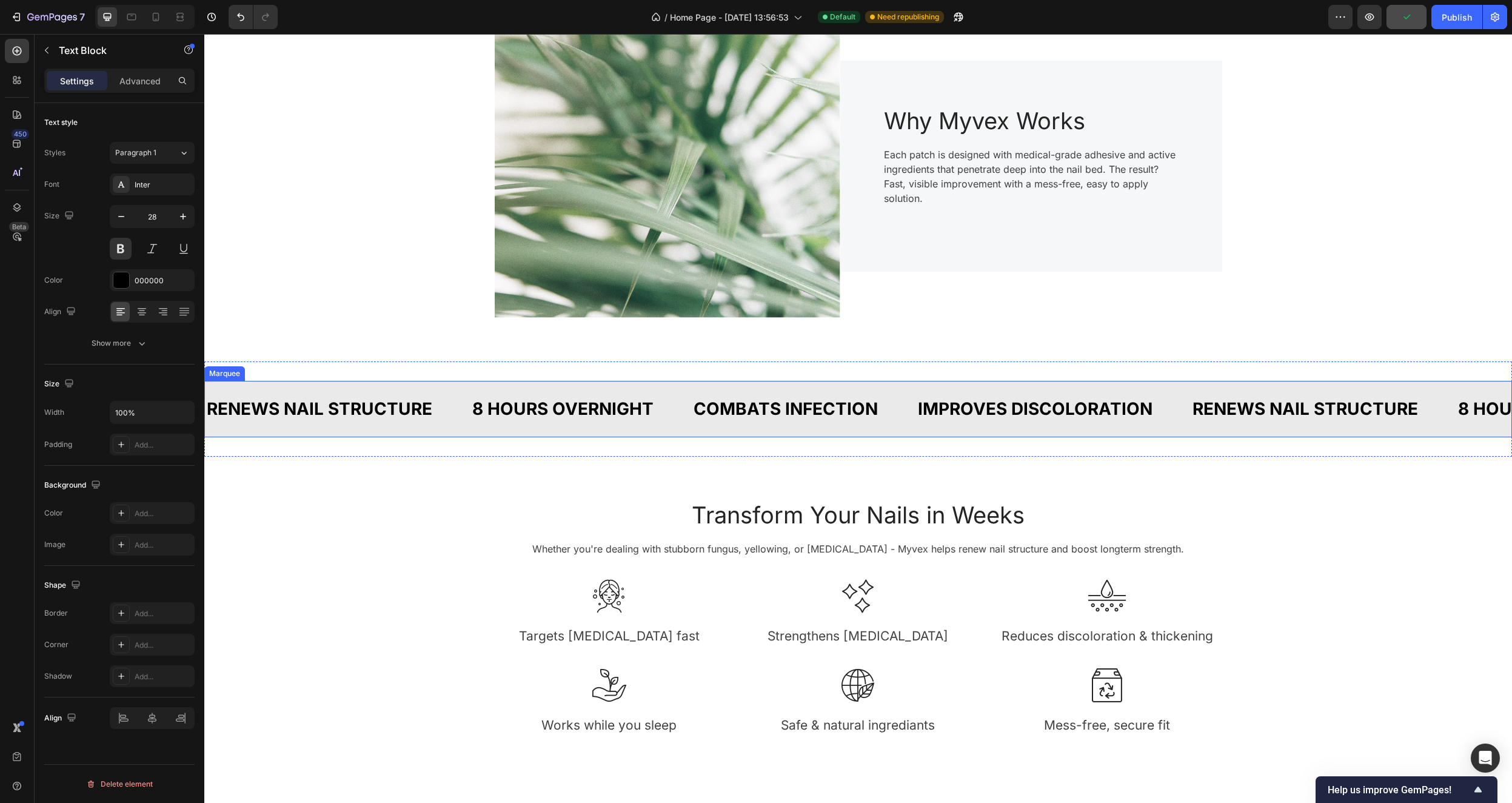
click at [448, 409] on div "RENEWS NAIL STRUCTURE Text Block" at bounding box center [338, 409] width 266 height 37
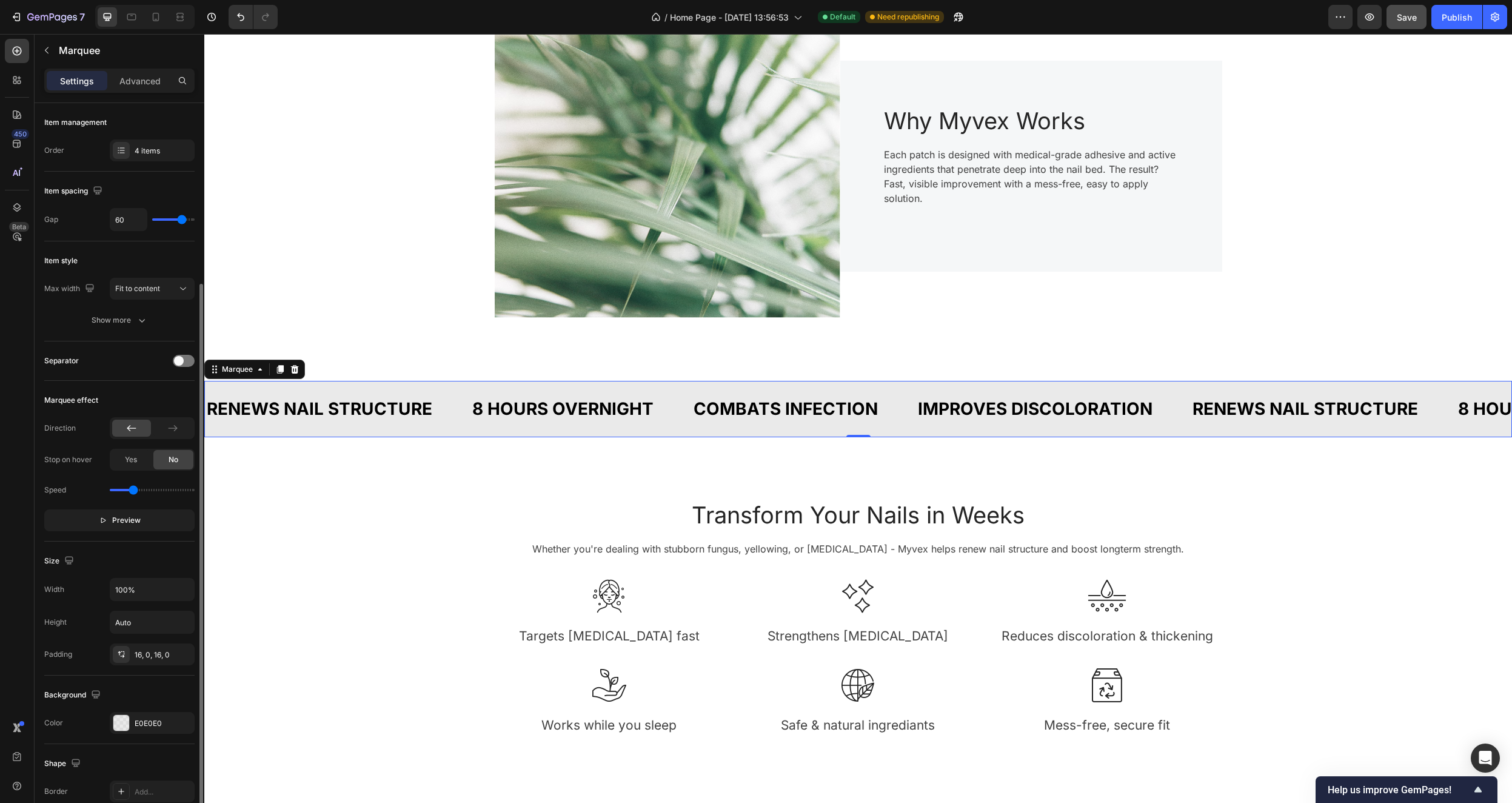
scroll to position [163, 0]
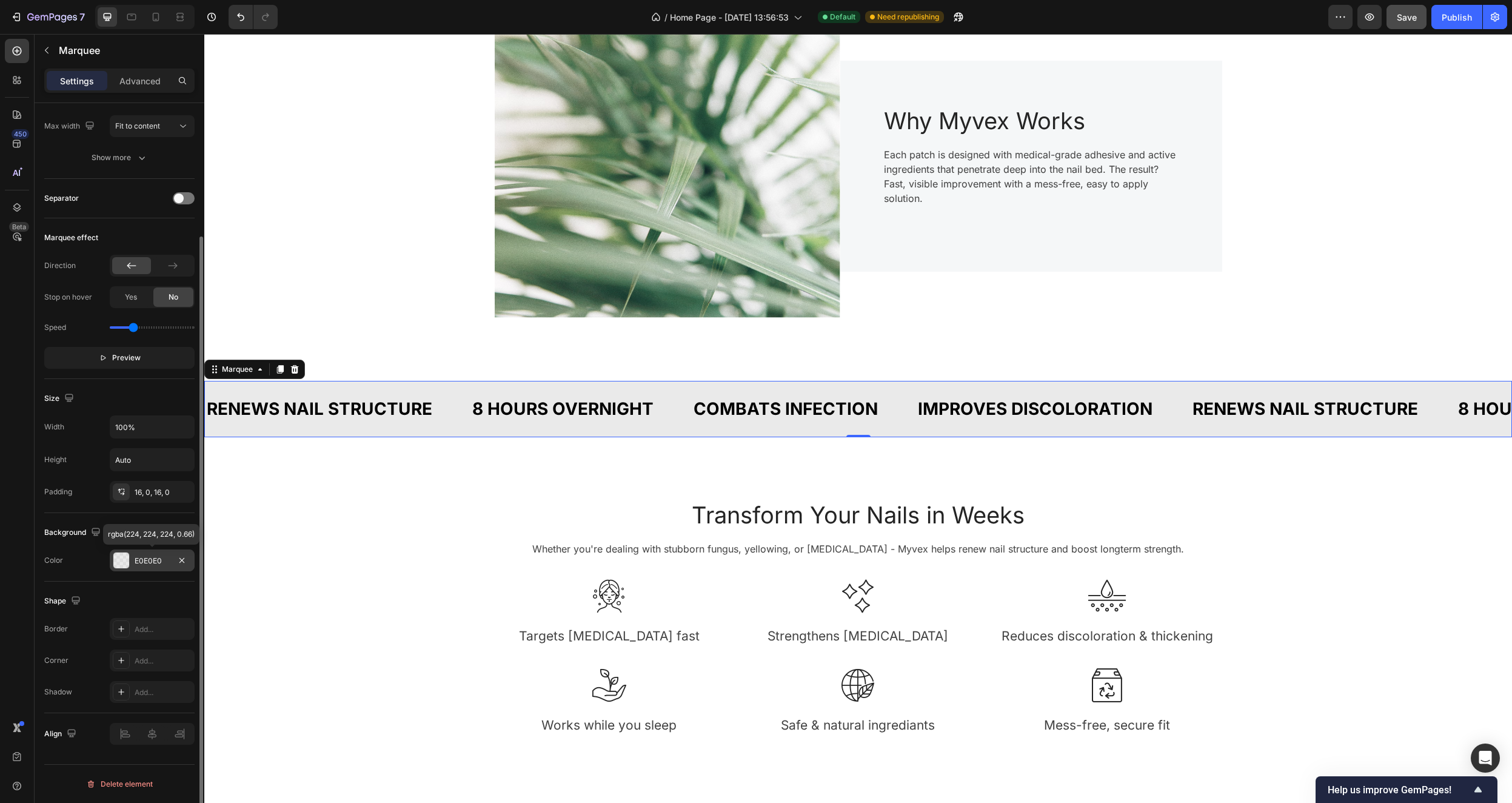
click at [149, 562] on div "E0E0E0" at bounding box center [152, 561] width 35 height 10
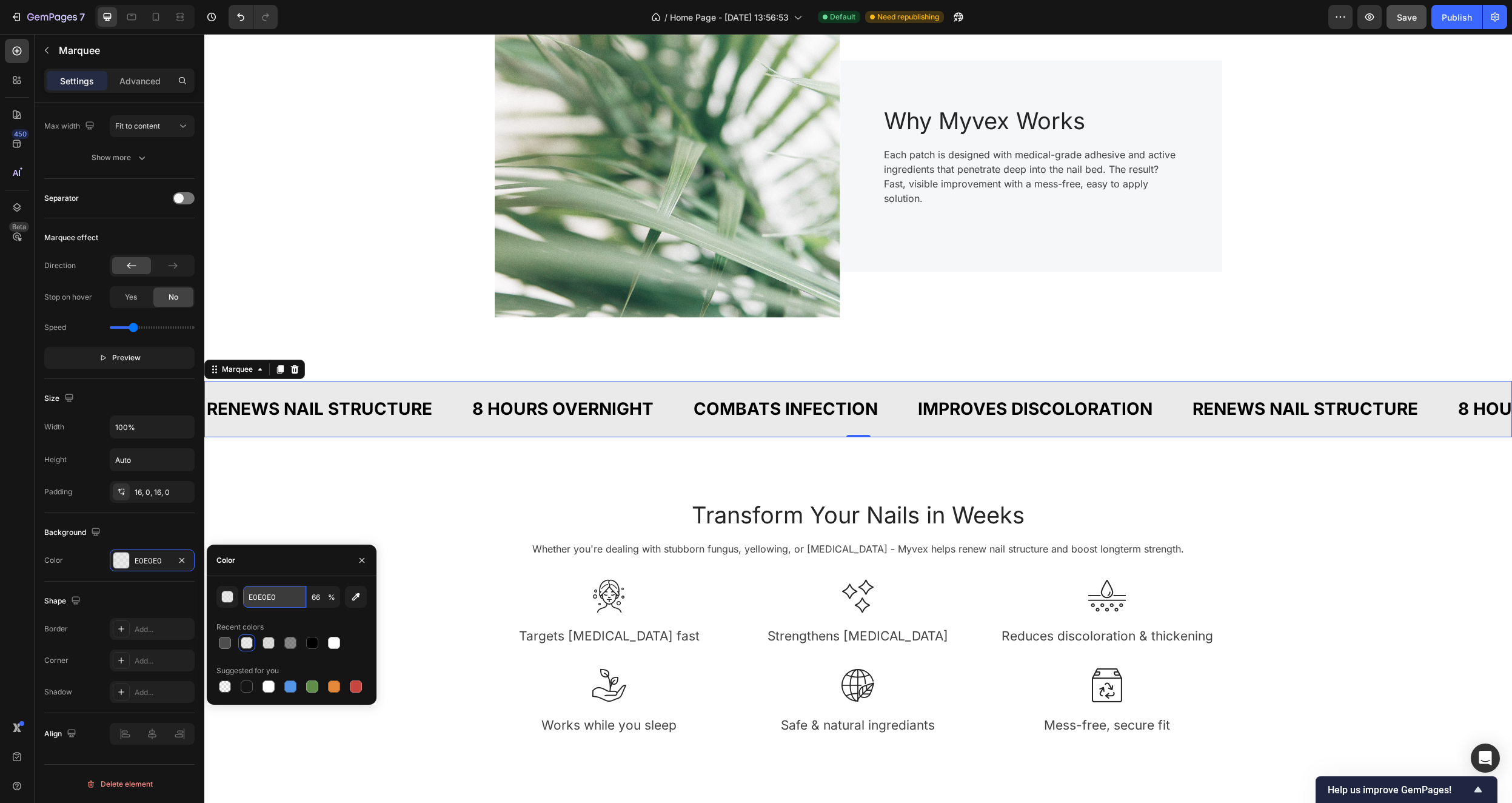
click at [270, 600] on input "E0E0E0" at bounding box center [274, 596] width 63 height 22
drag, startPoint x: 282, startPoint y: 598, endPoint x: 245, endPoint y: 597, distance: 37.0
click at [245, 597] on input "E0E0E0" at bounding box center [274, 596] width 63 height 22
click at [354, 218] on div "Image Why Myvex Works Heading Each patch is designed with medical-grade adhesiv…" at bounding box center [858, 166] width 1290 height 332
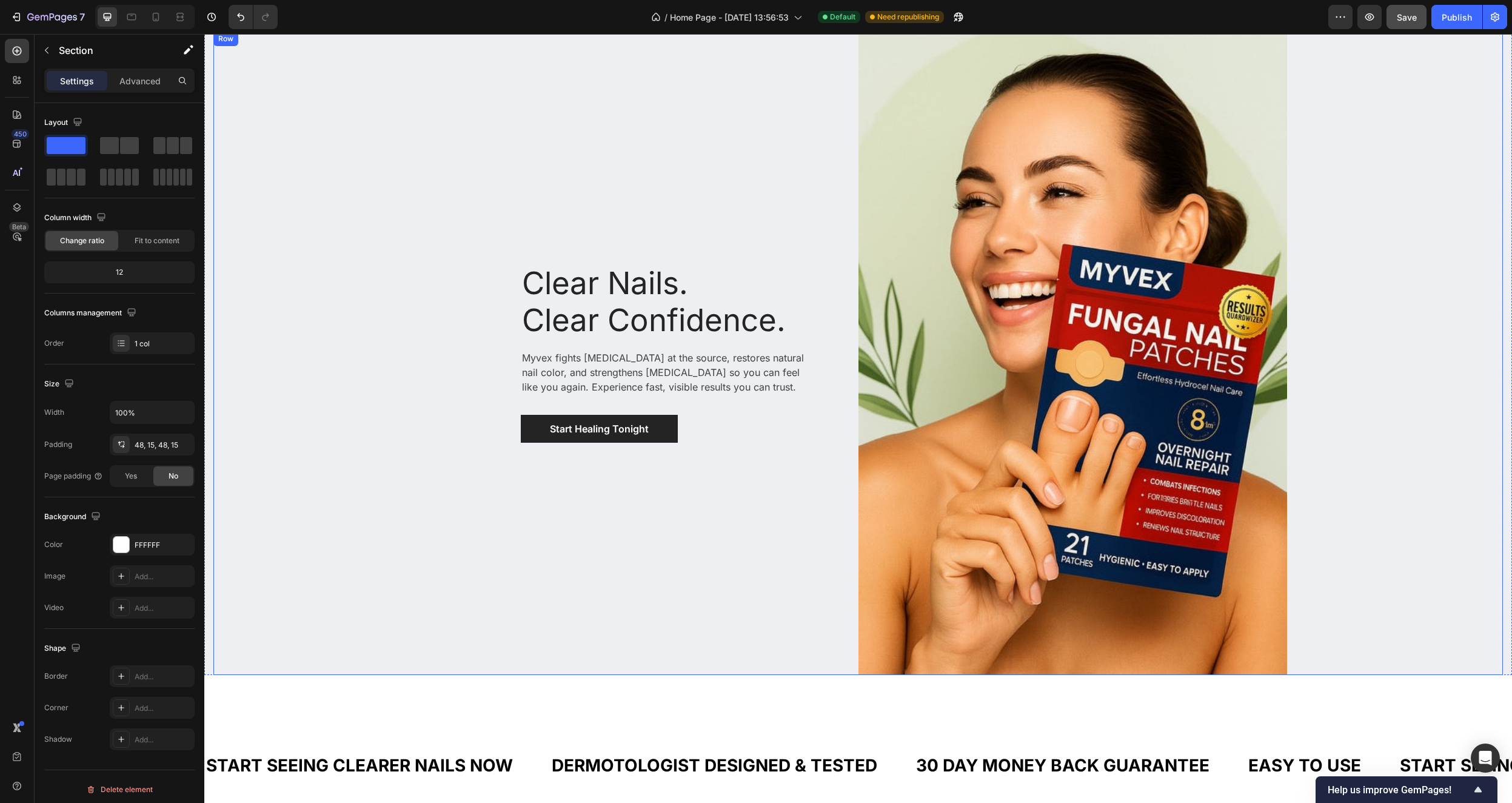
scroll to position [322, 0]
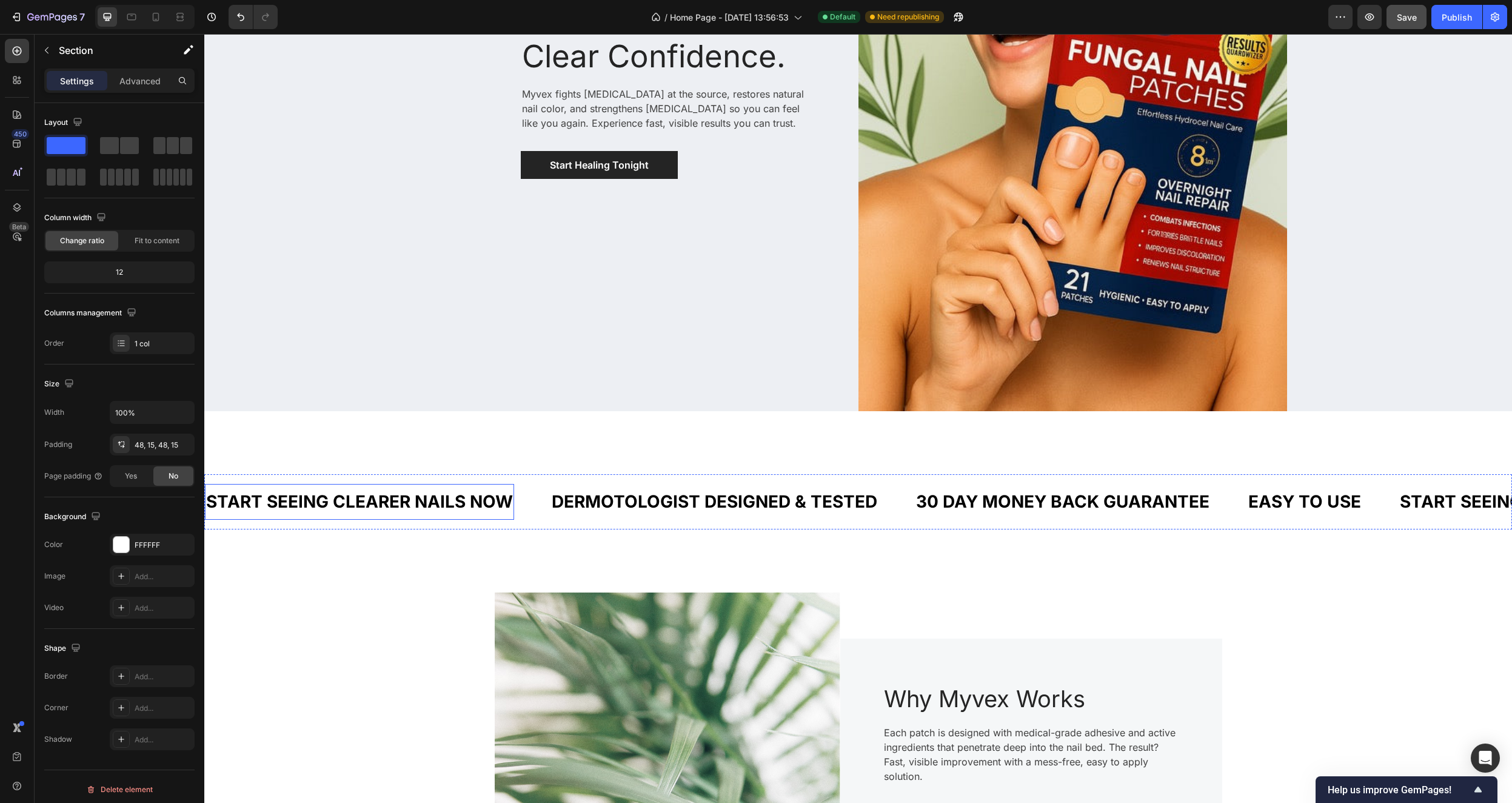
click at [473, 502] on p "START SEEING CLEARER NAILS NOW" at bounding box center [359, 502] width 307 height 24
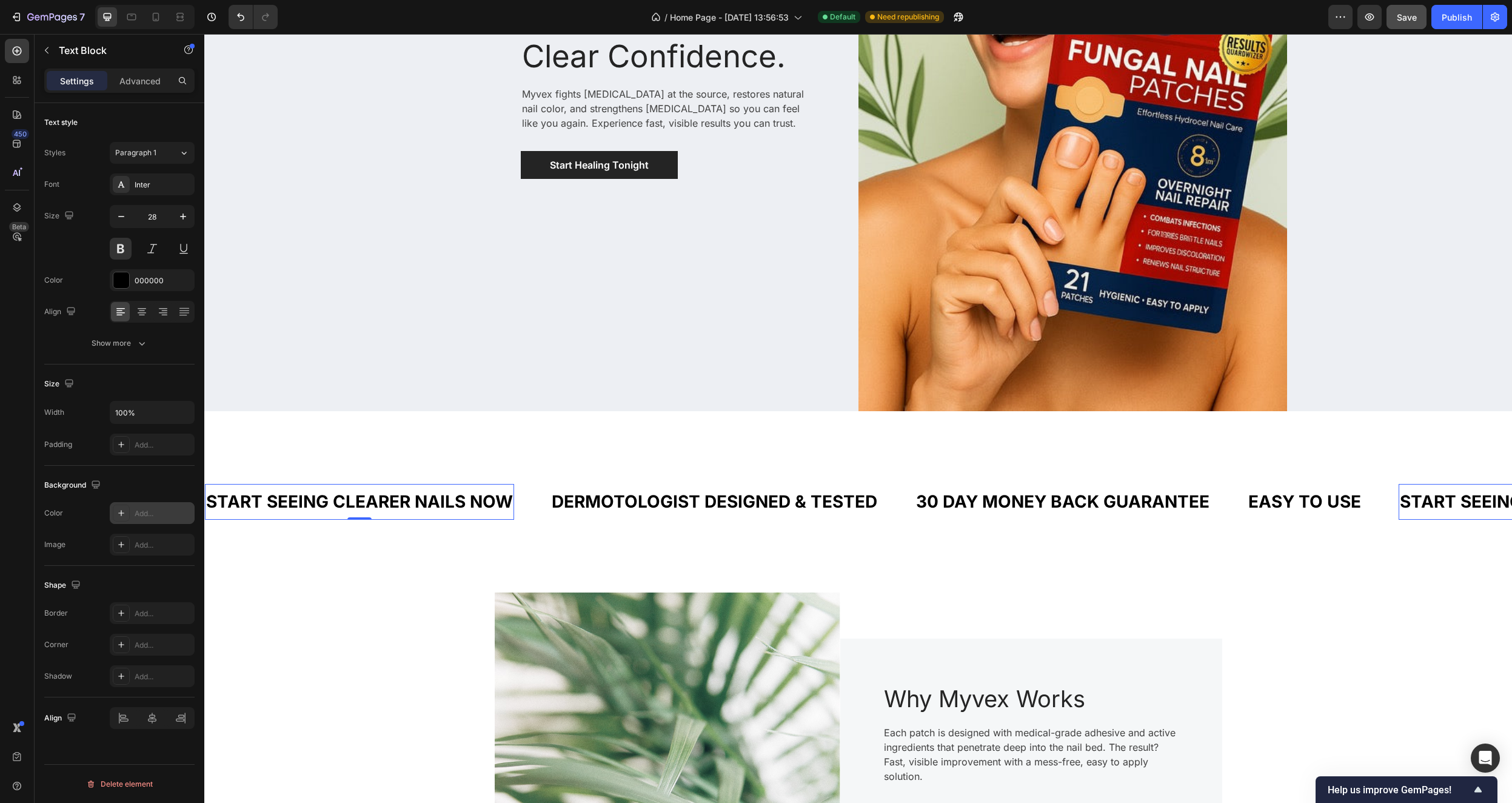
click at [161, 510] on div "Add..." at bounding box center [163, 513] width 57 height 10
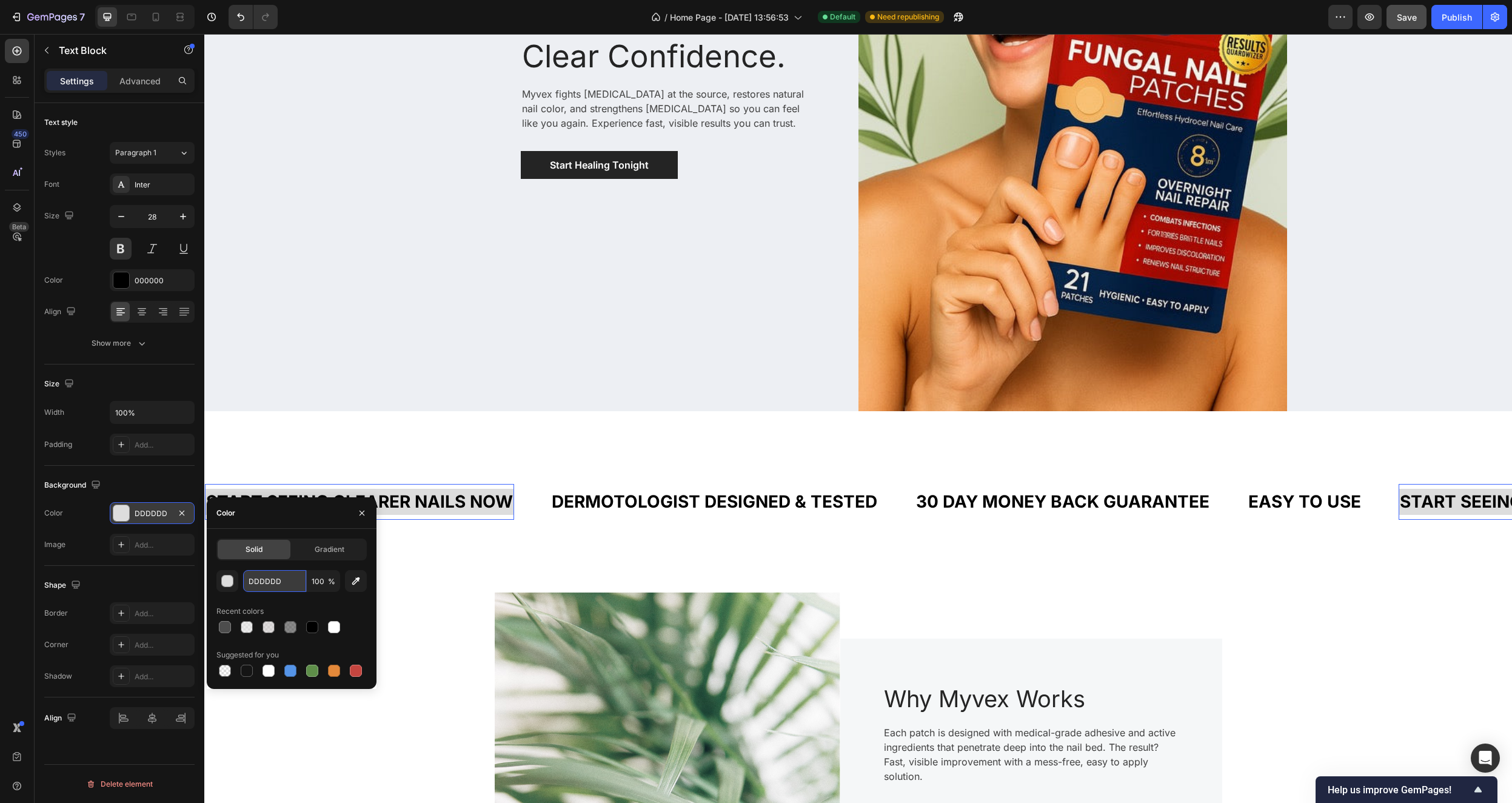
click at [270, 584] on input "DDDDDD" at bounding box center [274, 580] width 63 height 22
click at [534, 526] on div "START SEEING CLEARER NAILS NOW Text Block 0 DERMOTOLOGIST DESIGNED & TESTED Tex…" at bounding box center [858, 502] width 1308 height 55
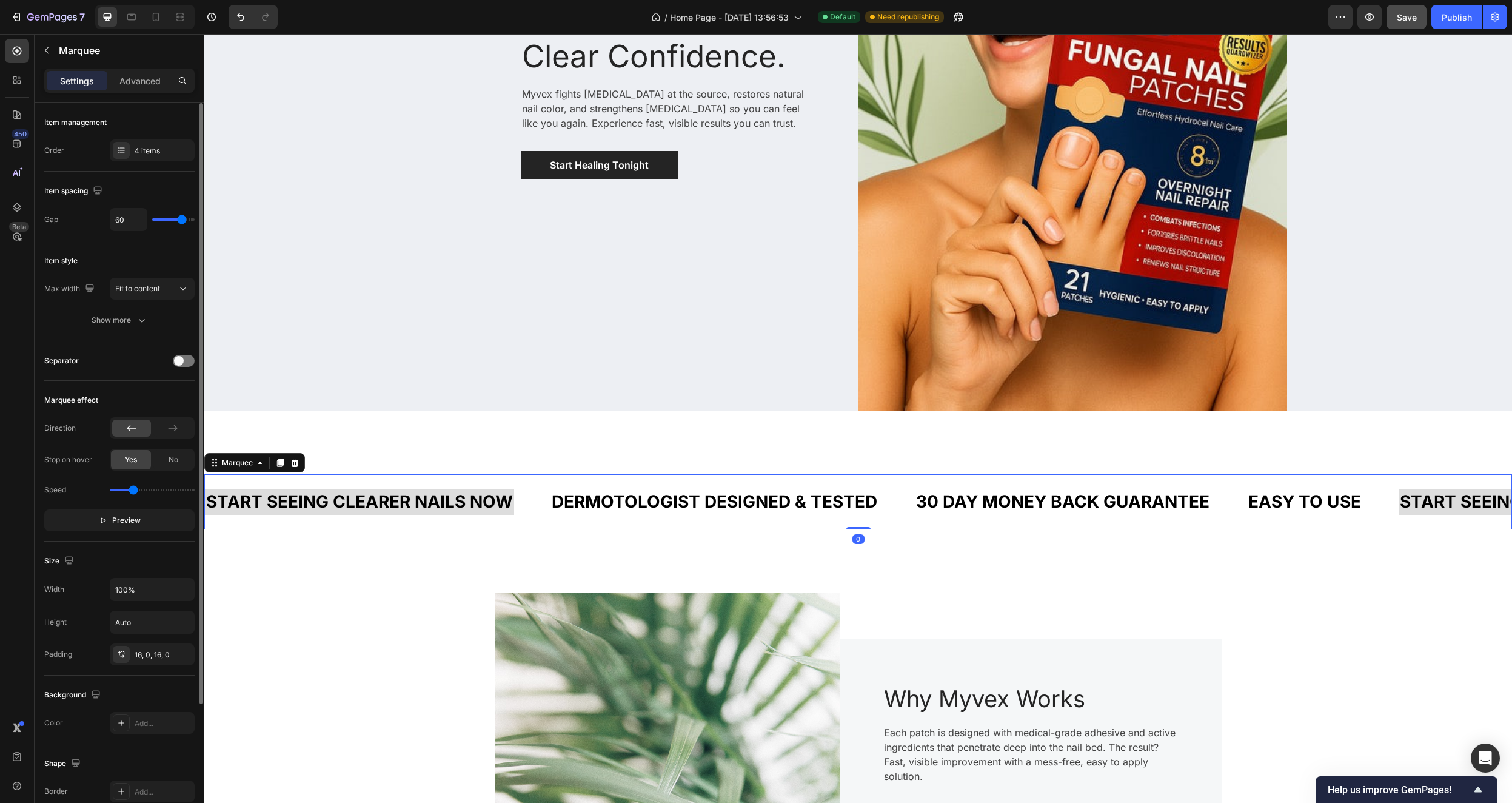
click at [531, 492] on div "START SEEING CLEARER NAILS NOW Text Block" at bounding box center [378, 502] width 345 height 36
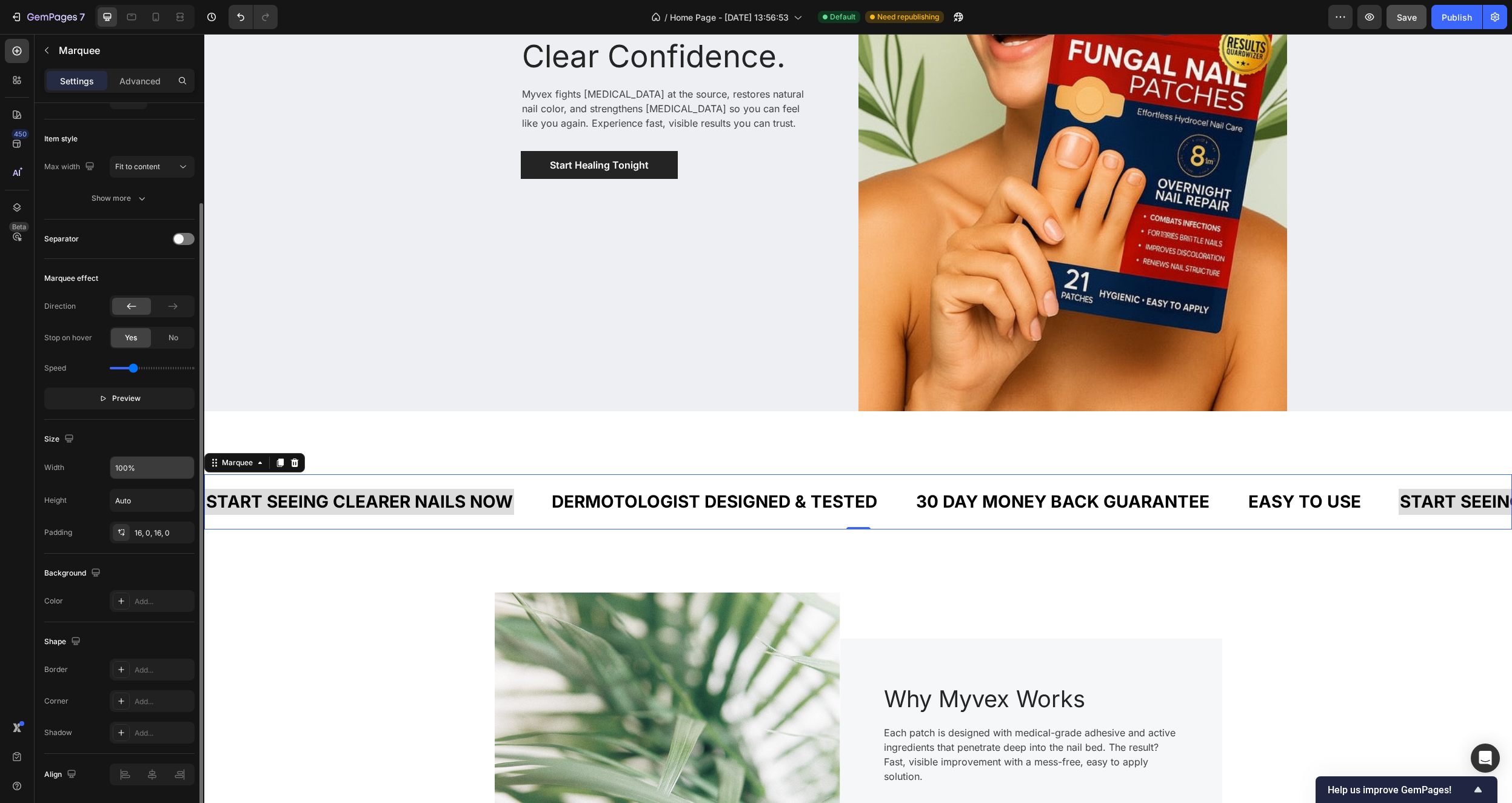
scroll to position [163, 0]
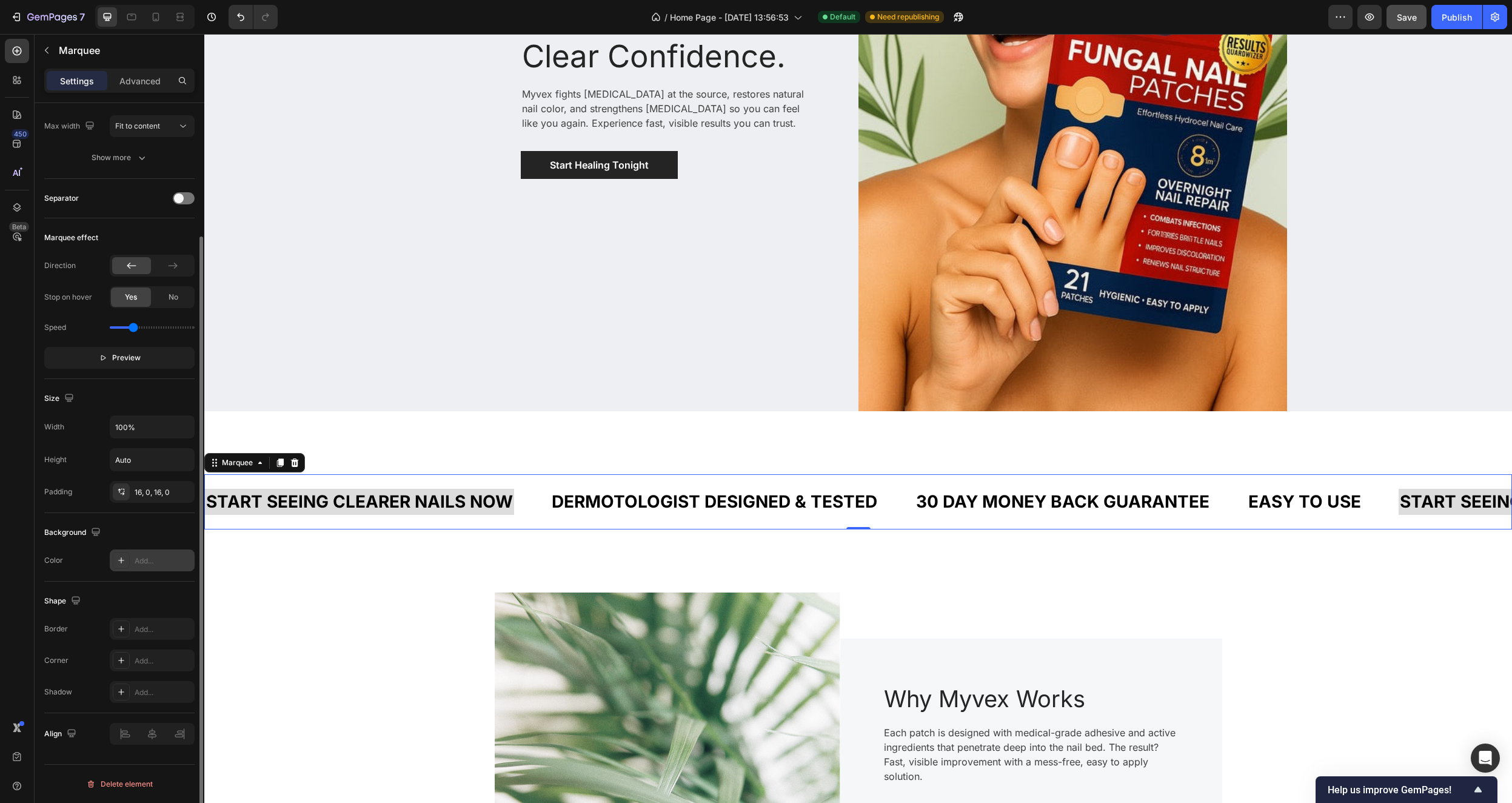
click at [151, 559] on div "Add..." at bounding box center [163, 561] width 57 height 10
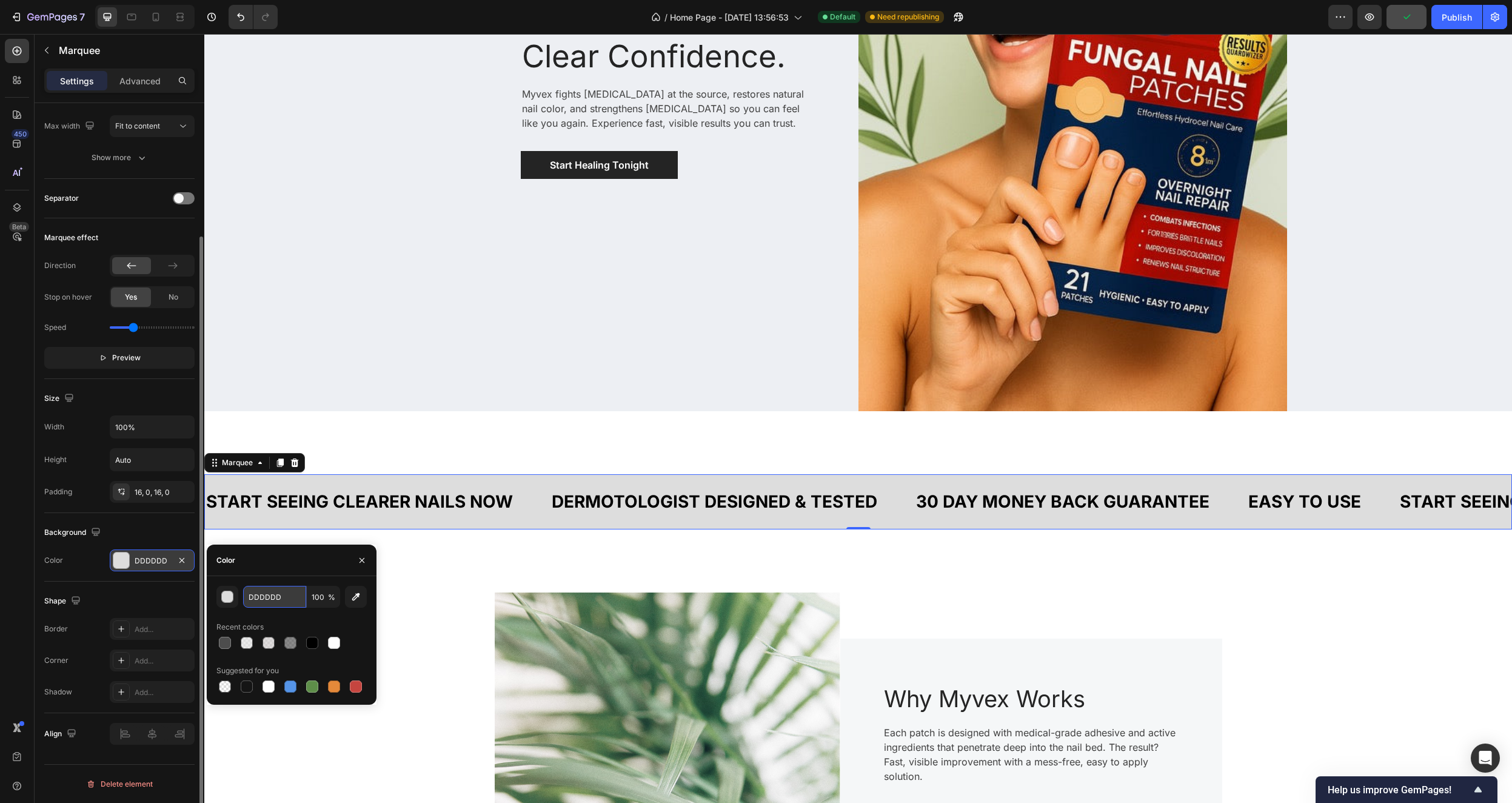
click at [260, 595] on input "DDDDDD" at bounding box center [274, 596] width 63 height 22
paste input "E0E0E0"
type input "E0E0E0"
click at [401, 452] on div "Clear Nails. Clear Confidence. Heading Myvex fights nail fungus at the source, …" at bounding box center [858, 96] width 1308 height 717
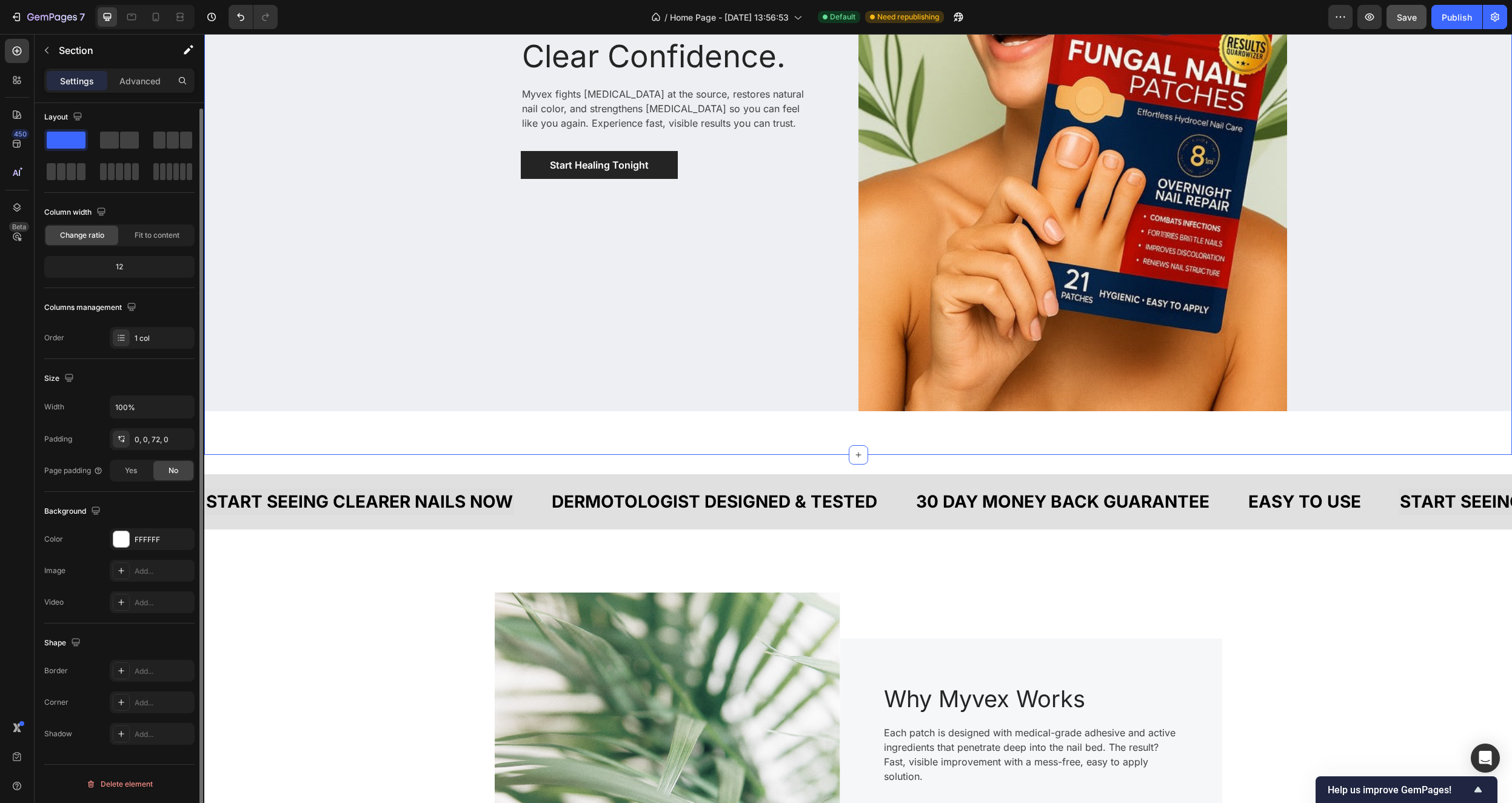
scroll to position [0, 0]
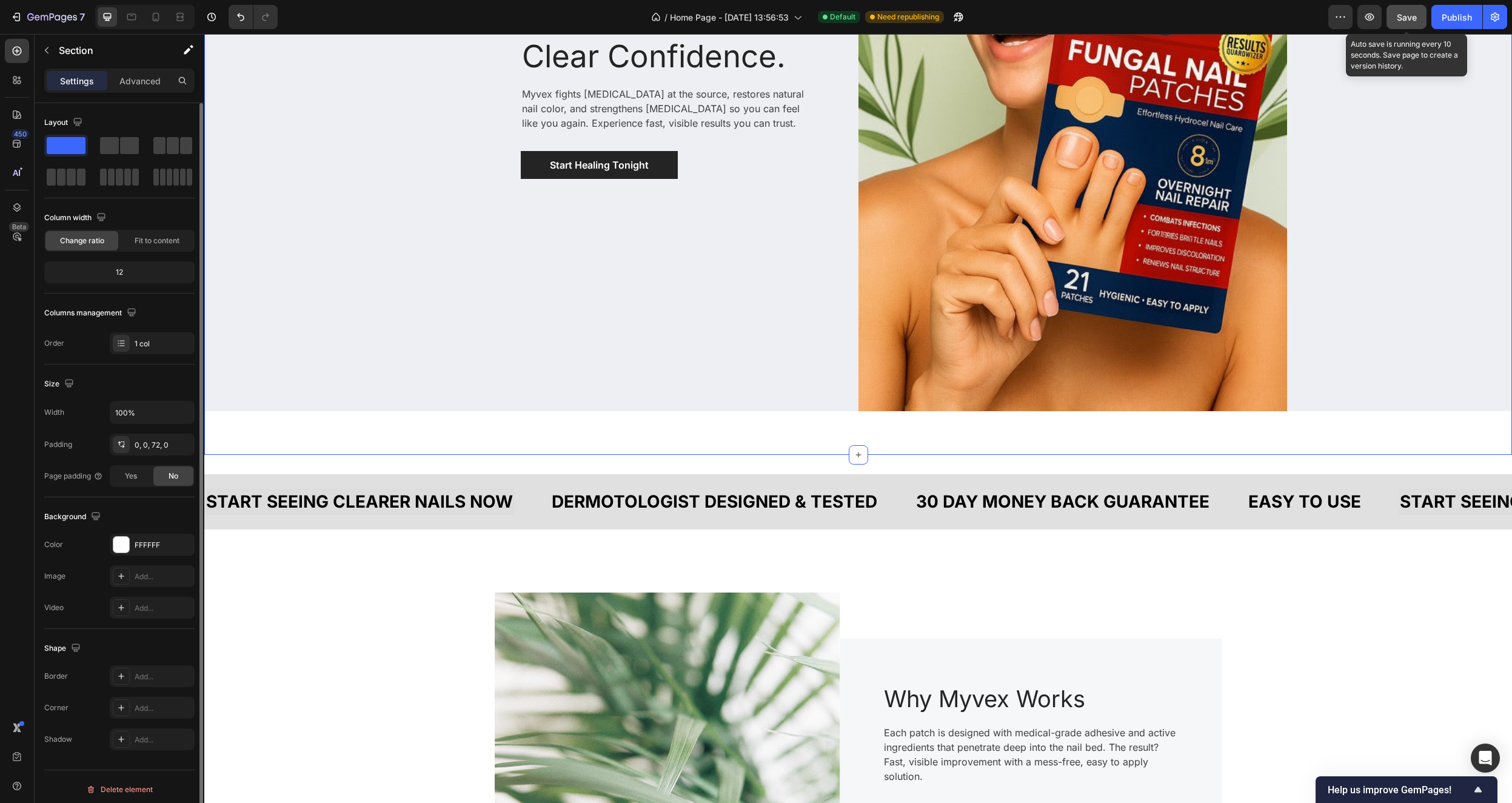
click at [1415, 16] on span "Save" at bounding box center [1407, 17] width 20 height 10
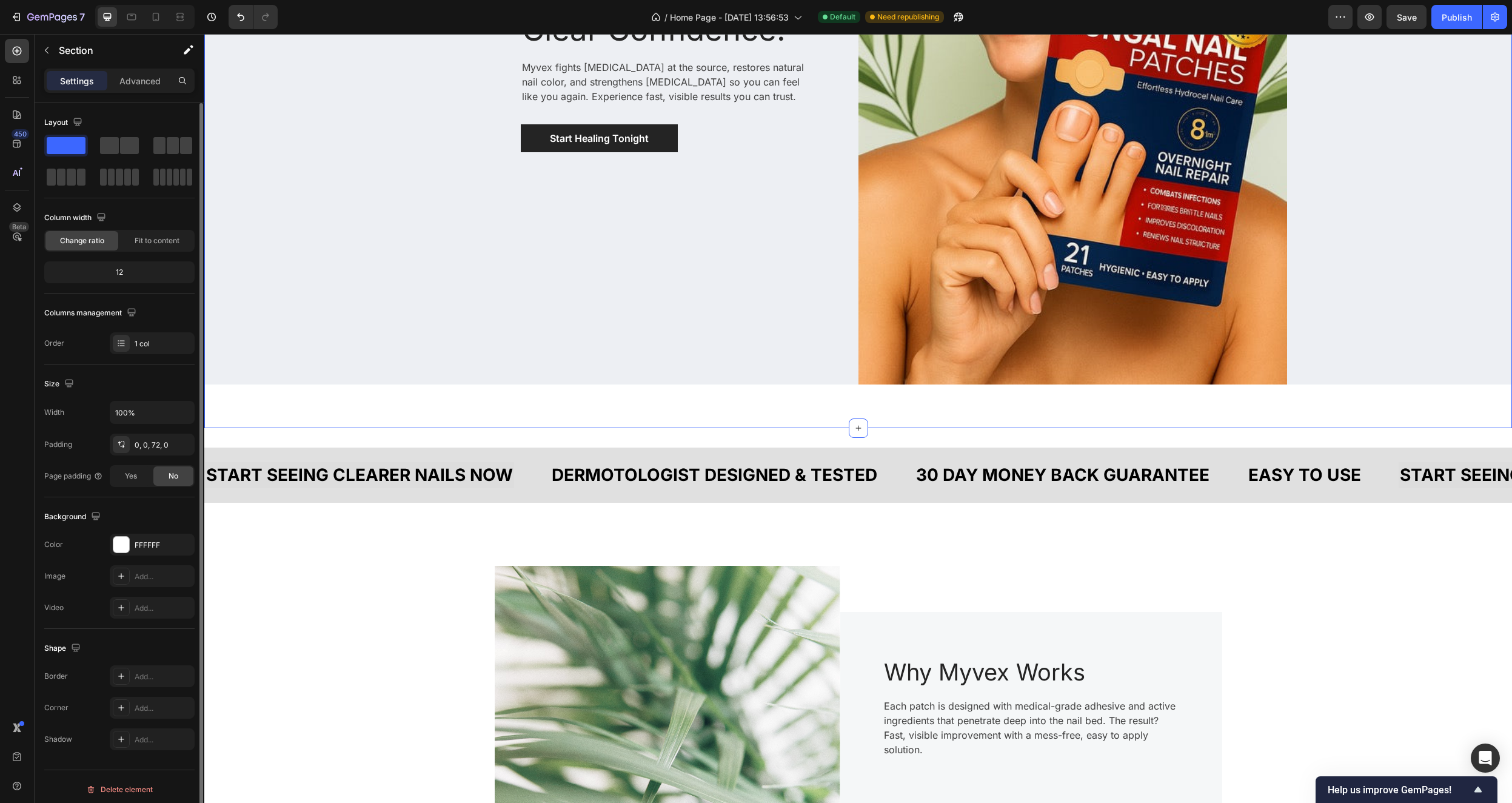
scroll to position [354, 0]
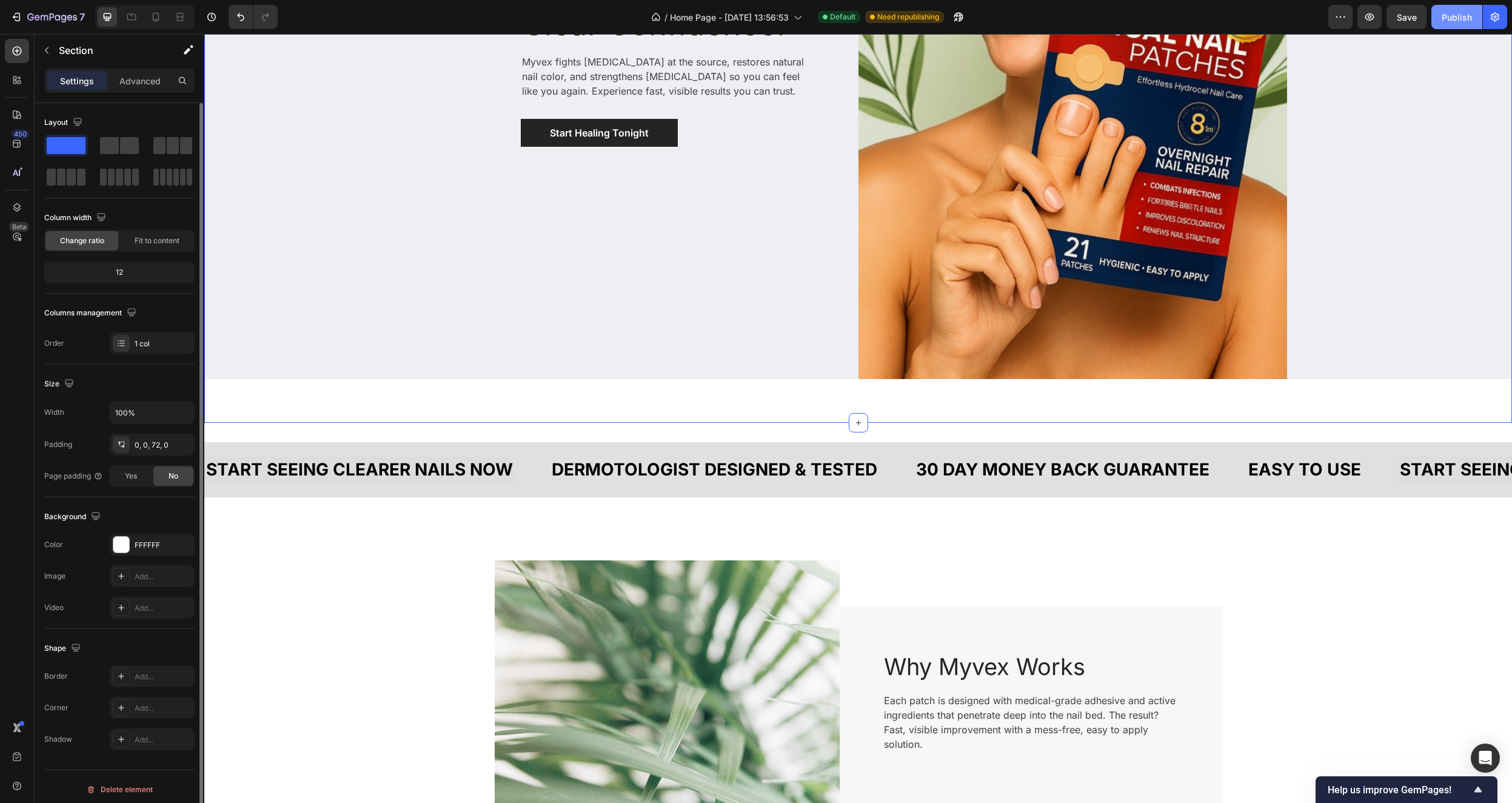
click at [1460, 16] on div "Publish" at bounding box center [1457, 17] width 31 height 13
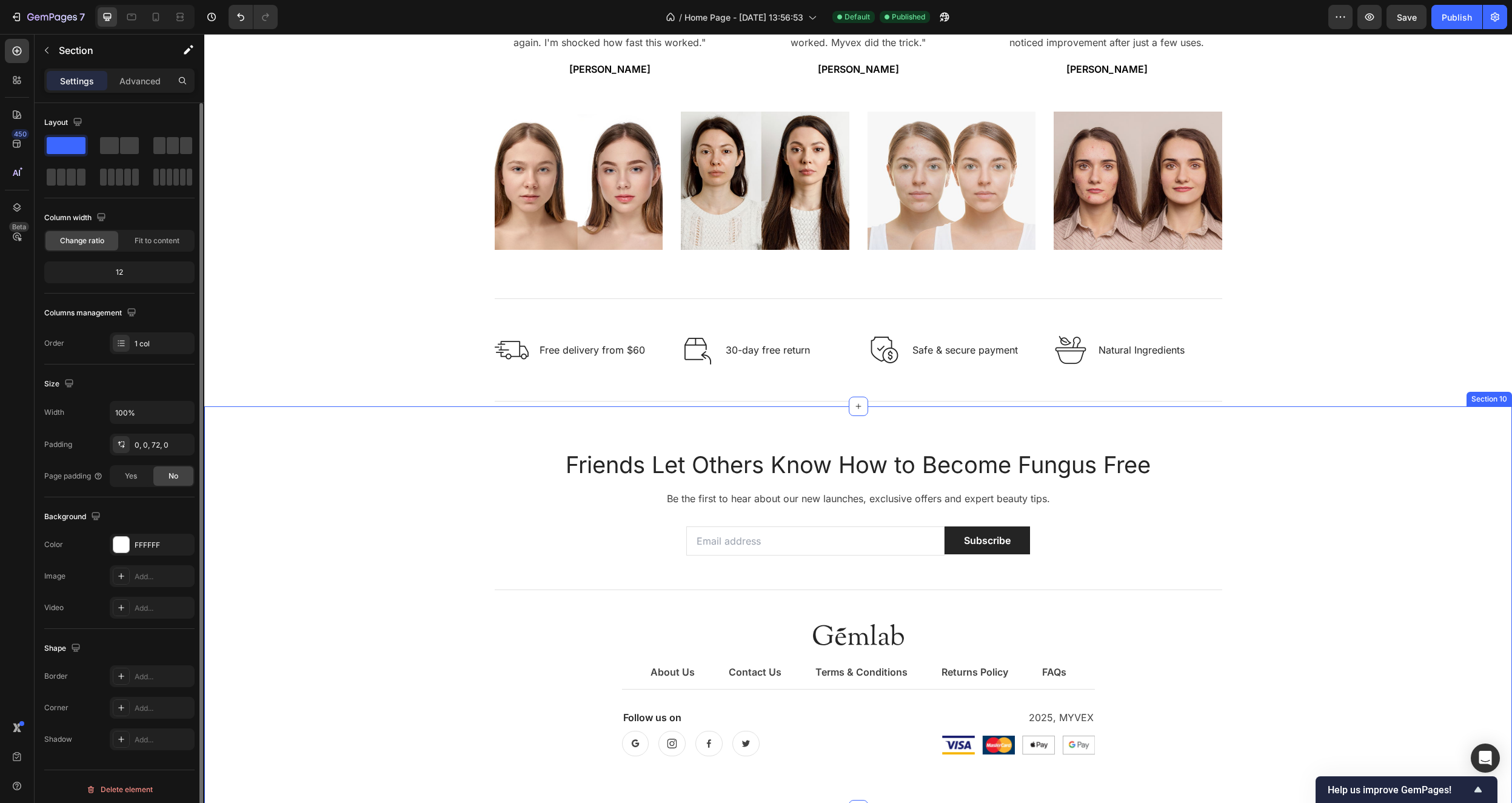
scroll to position [2424, 0]
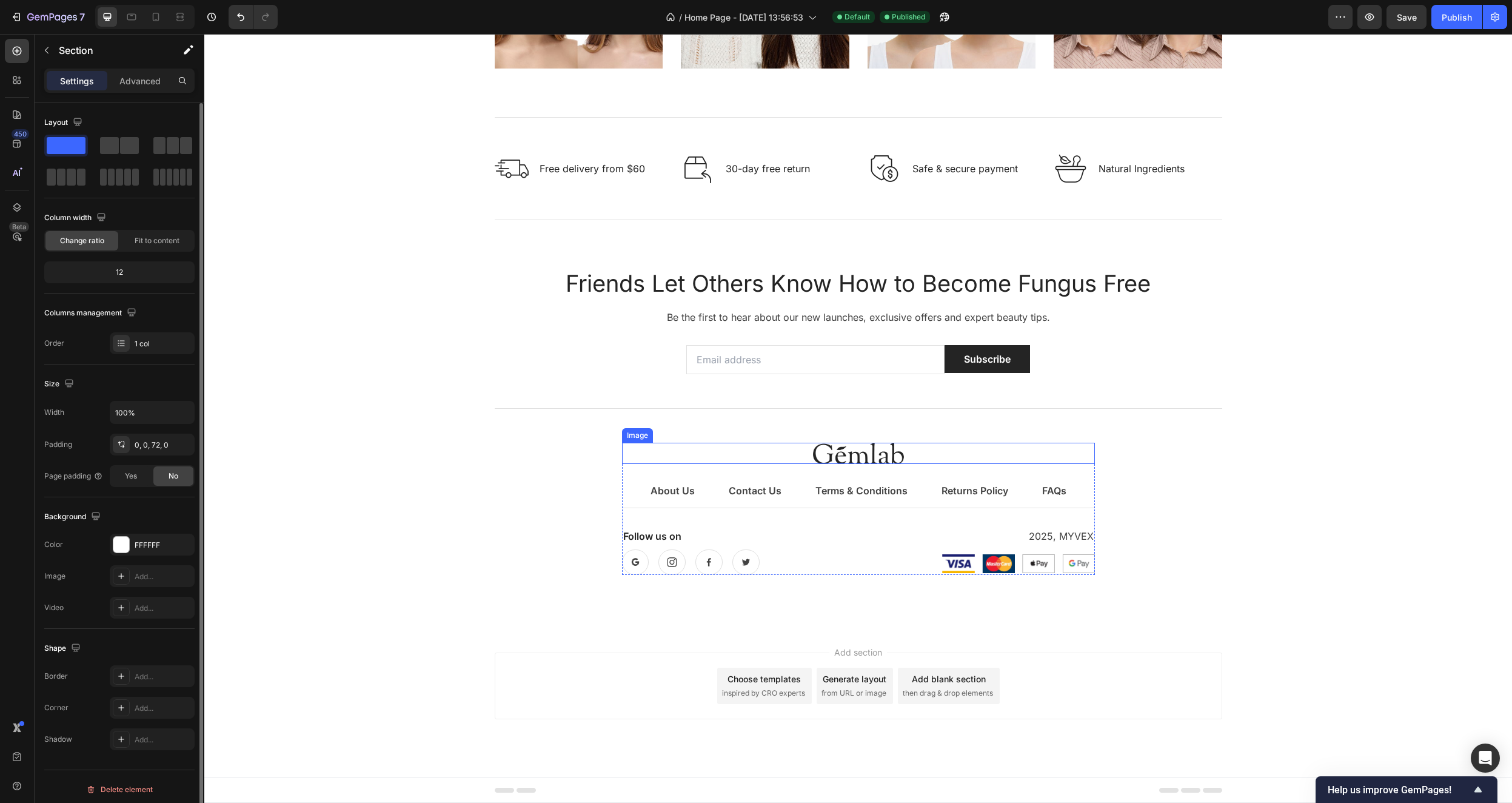
click at [843, 453] on img at bounding box center [858, 453] width 91 height 21
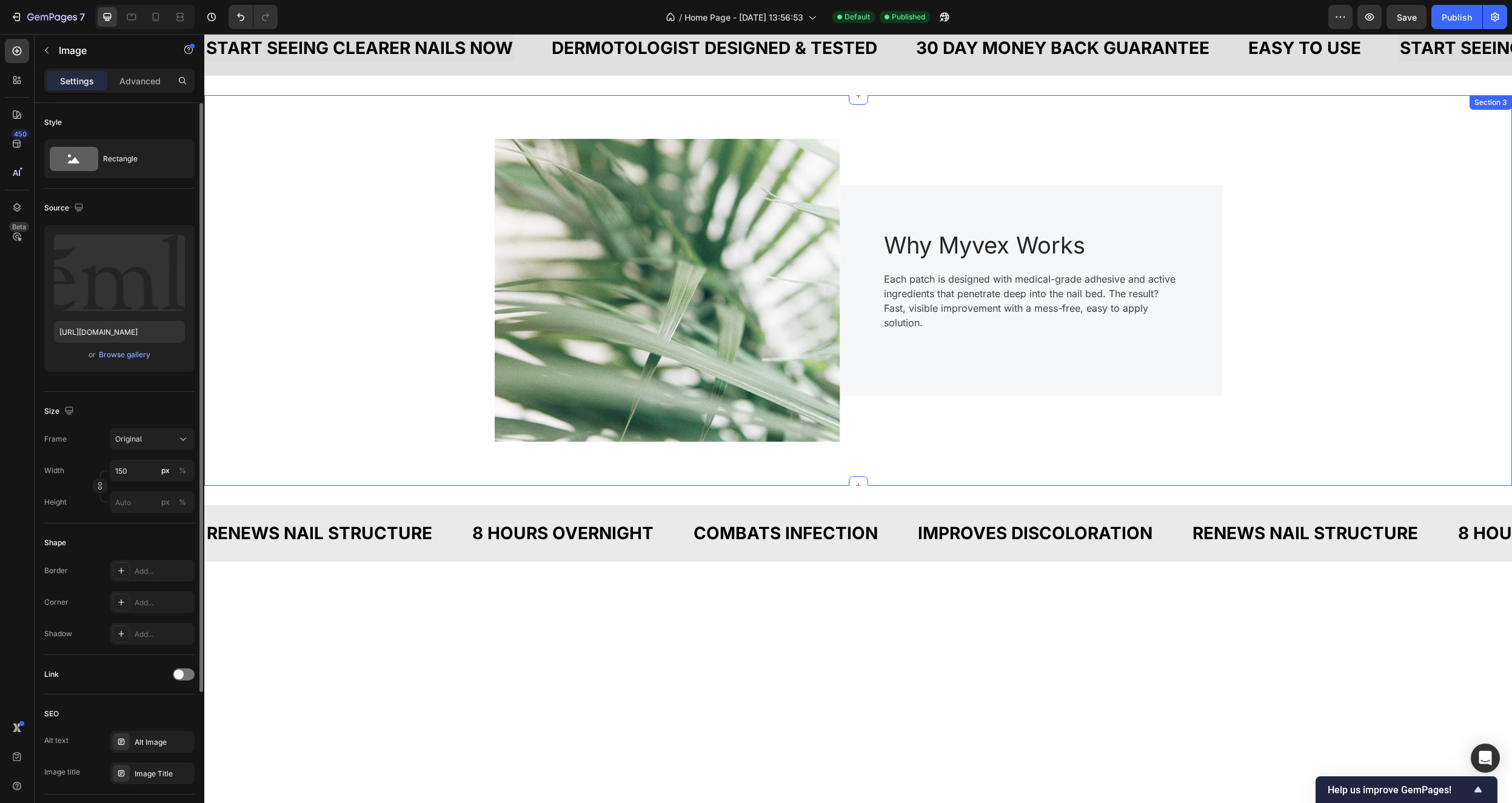
scroll to position [433, 0]
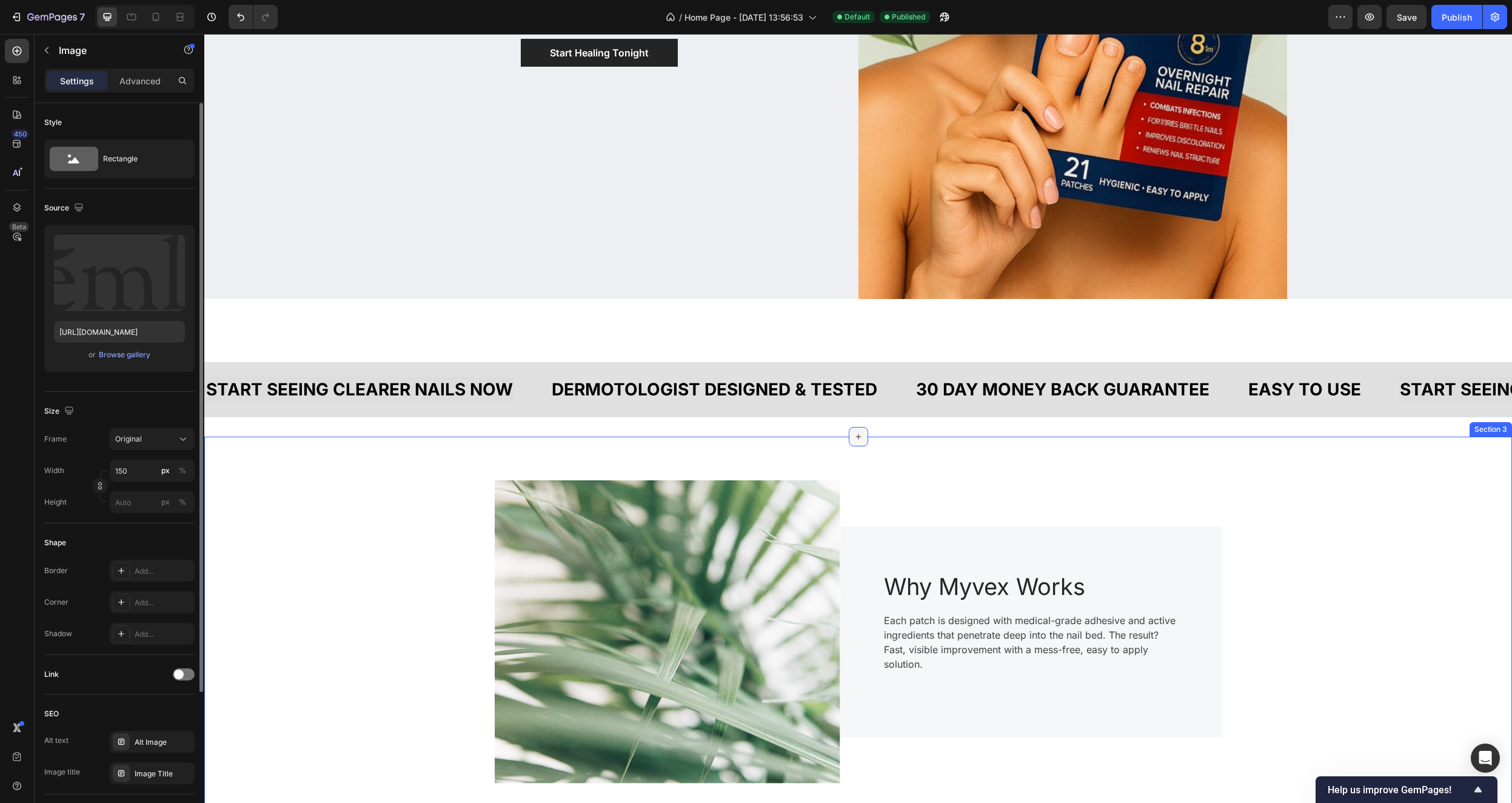
click at [857, 438] on icon at bounding box center [858, 436] width 10 height 10
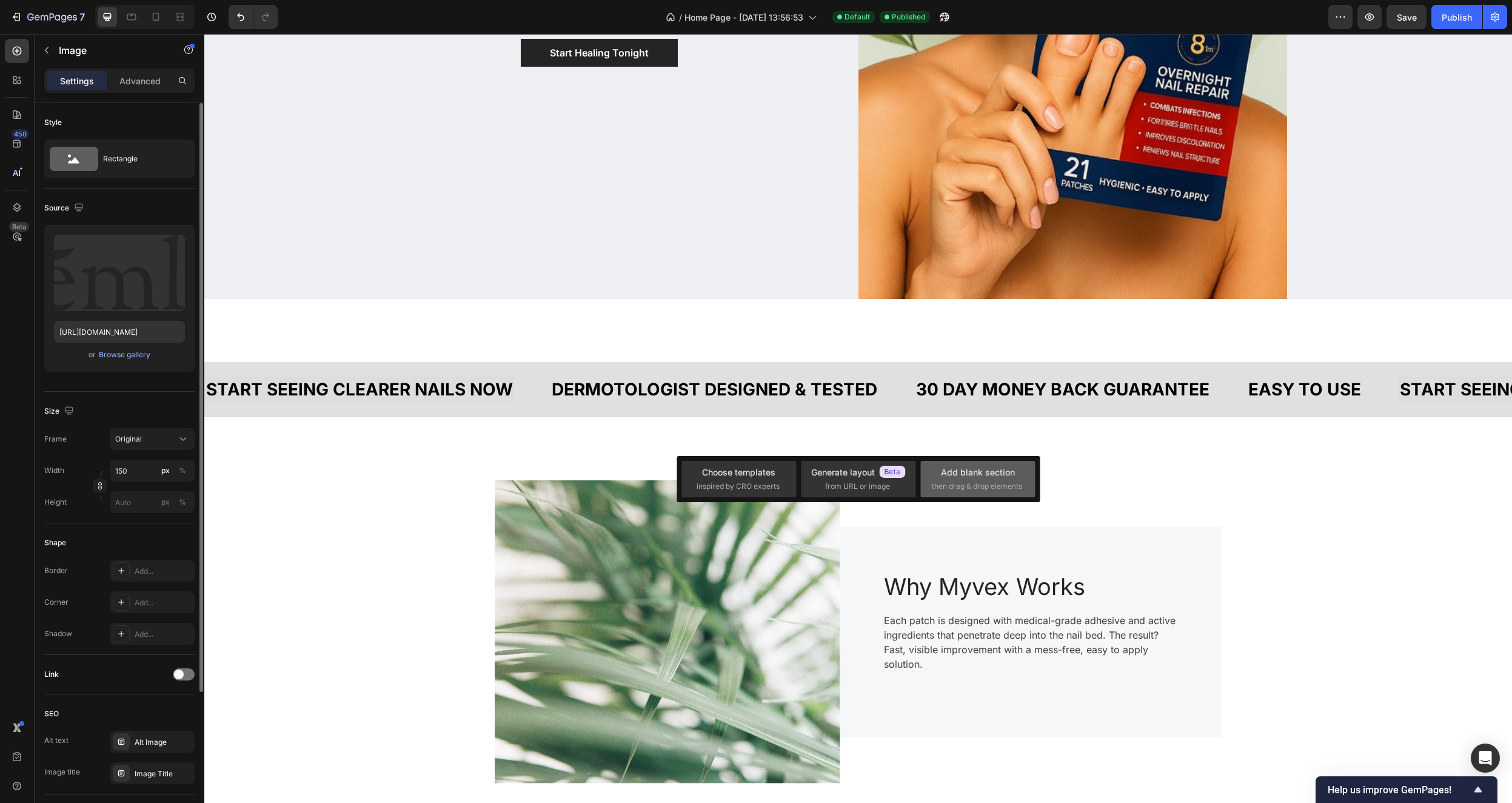
click at [954, 478] on div "Add blank section then drag & drop elements" at bounding box center [977, 479] width 92 height 26
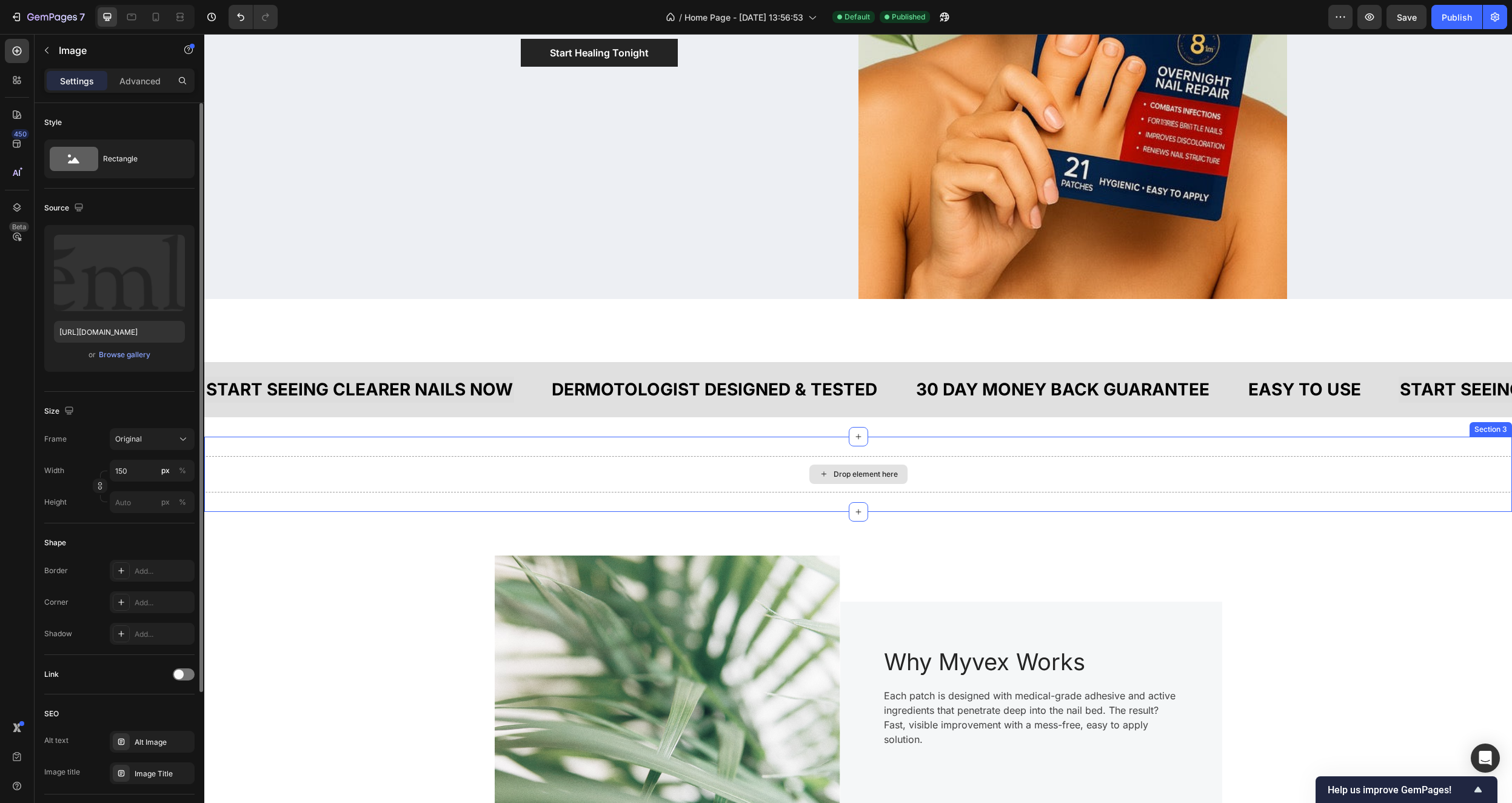
click at [857, 478] on div "Drop element here" at bounding box center [866, 474] width 65 height 10
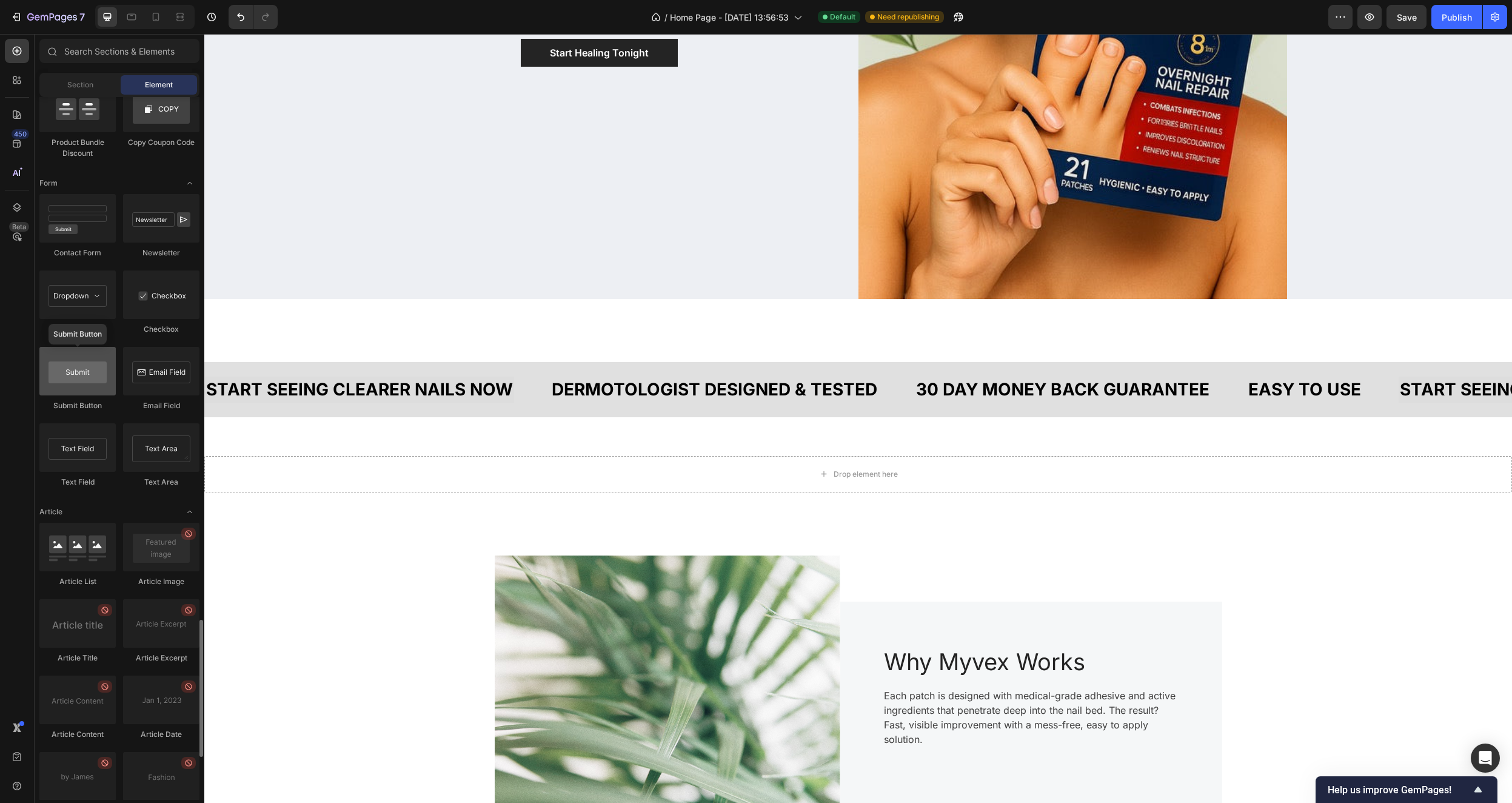
scroll to position [2598, 0]
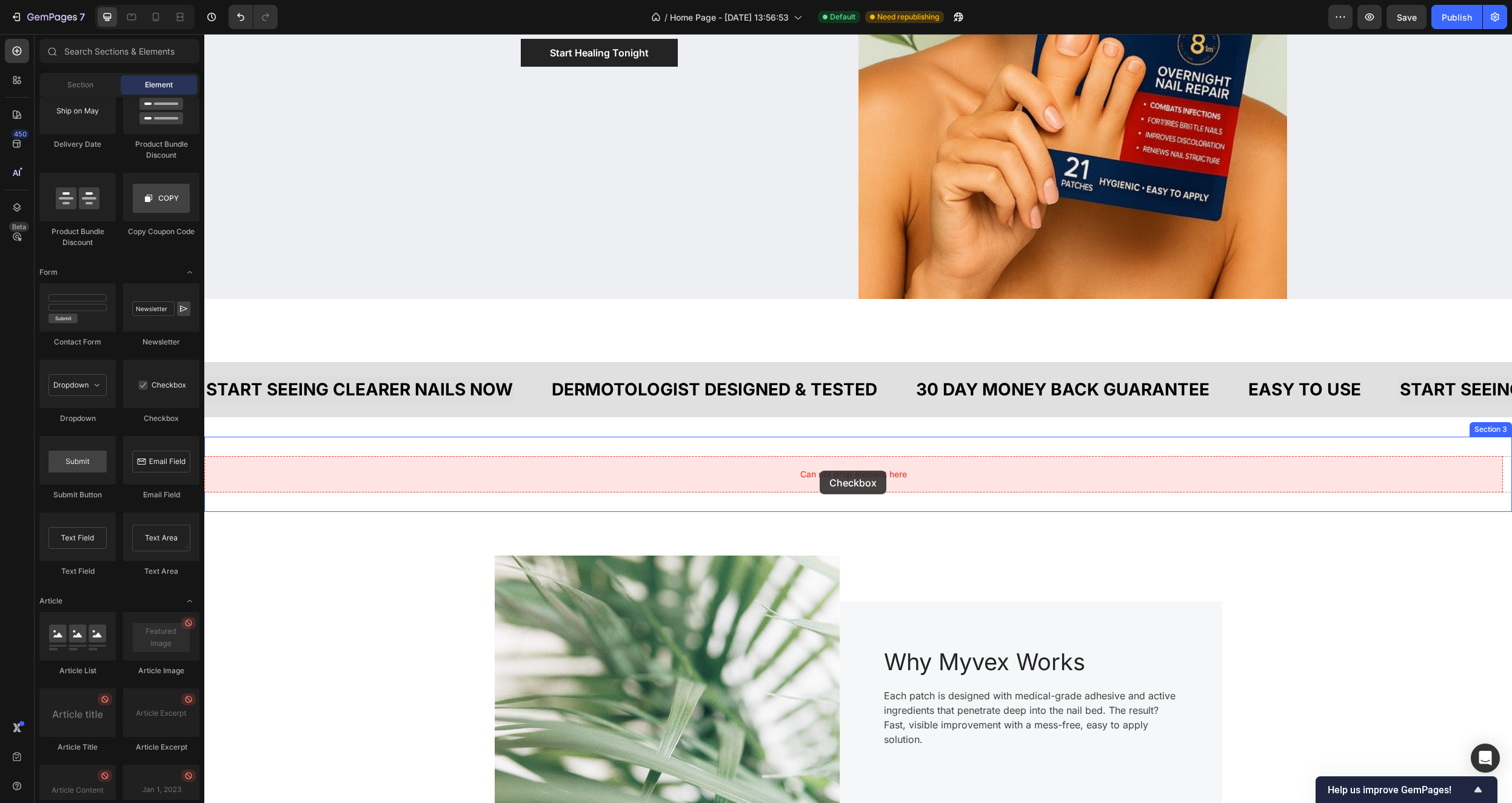
drag, startPoint x: 375, startPoint y: 426, endPoint x: 820, endPoint y: 470, distance: 447.2
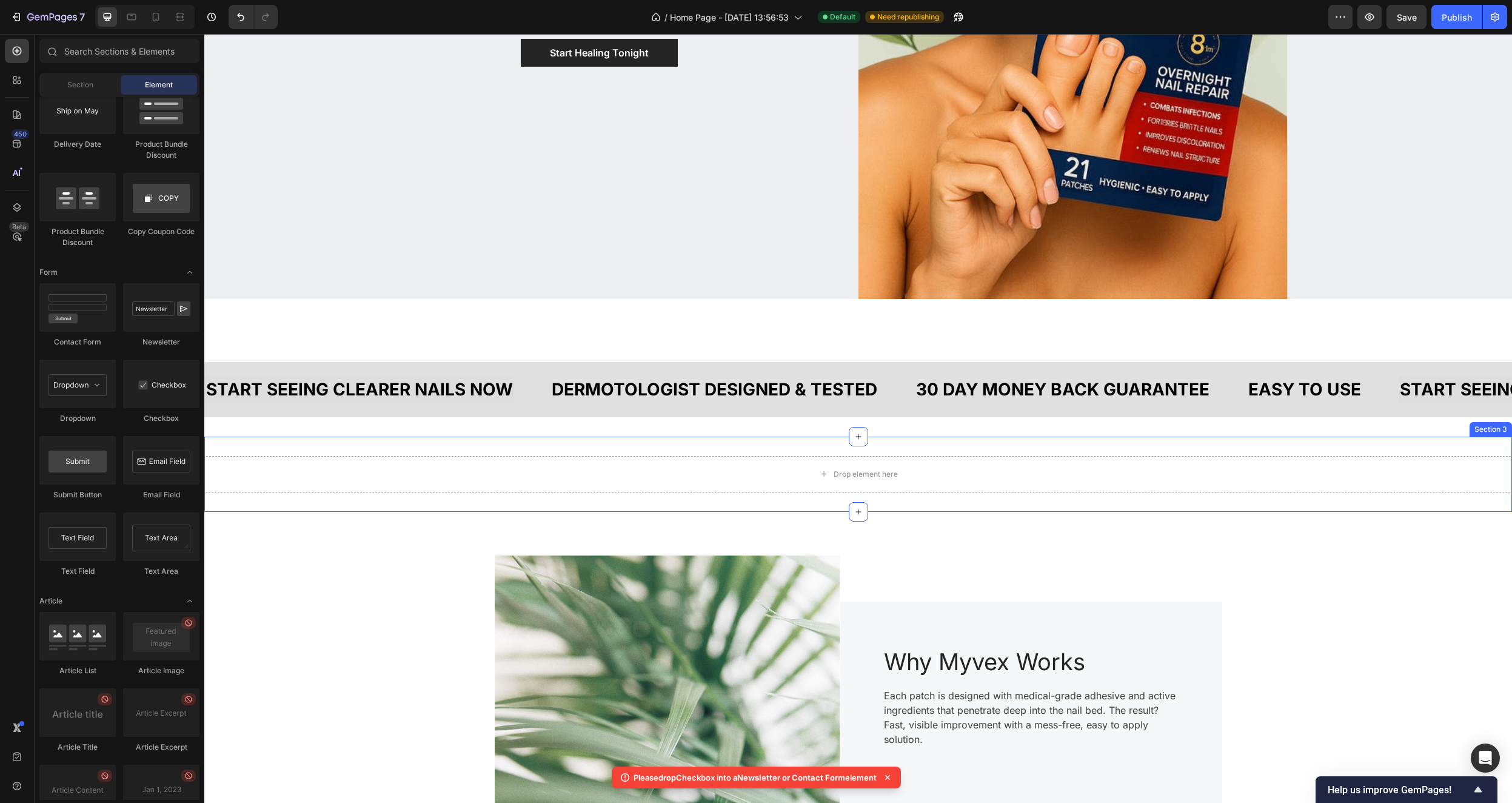
click at [1359, 470] on div "Drop element here" at bounding box center [858, 474] width 1308 height 37
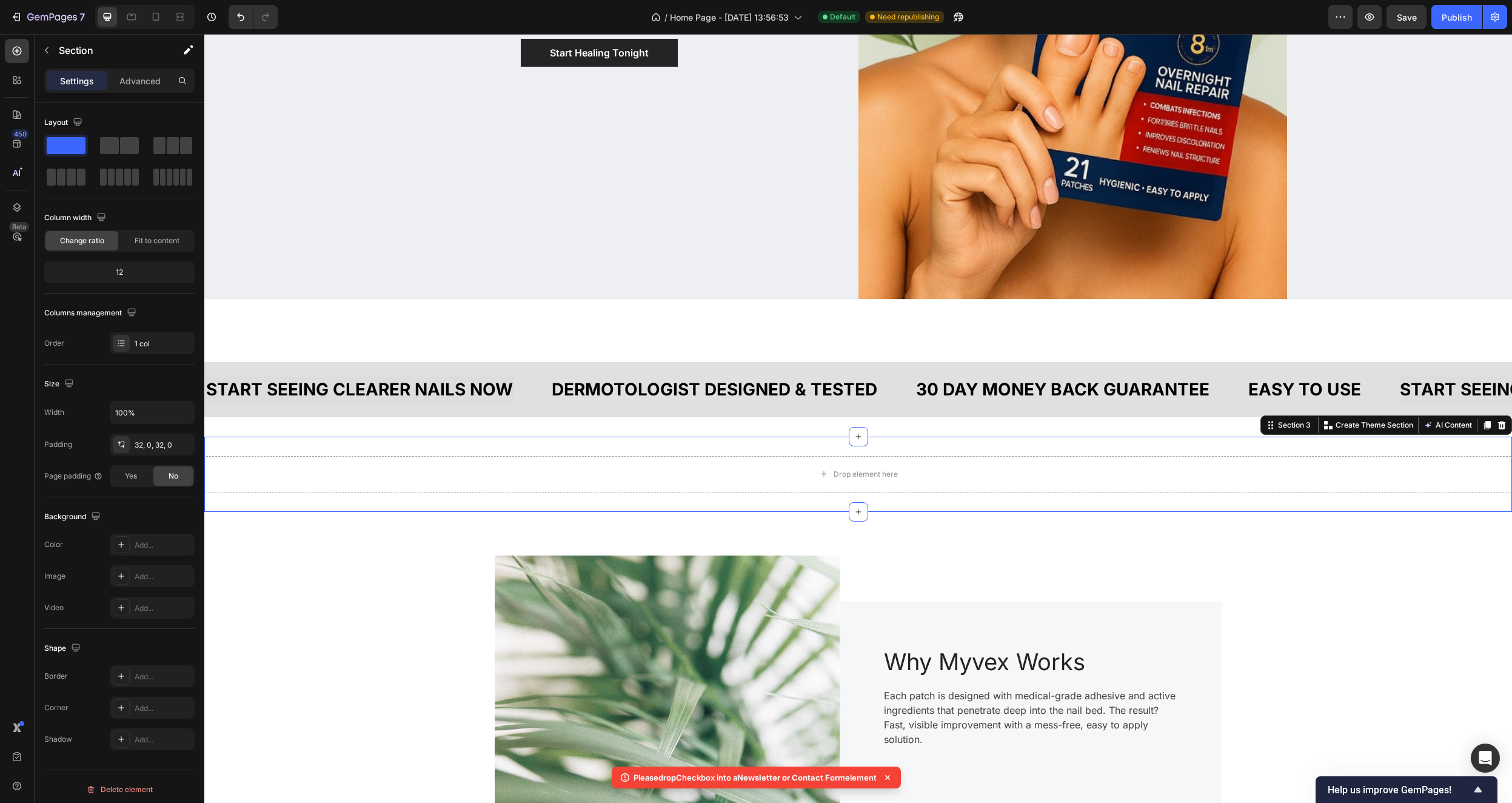
click at [1498, 423] on icon at bounding box center [1502, 426] width 8 height 9
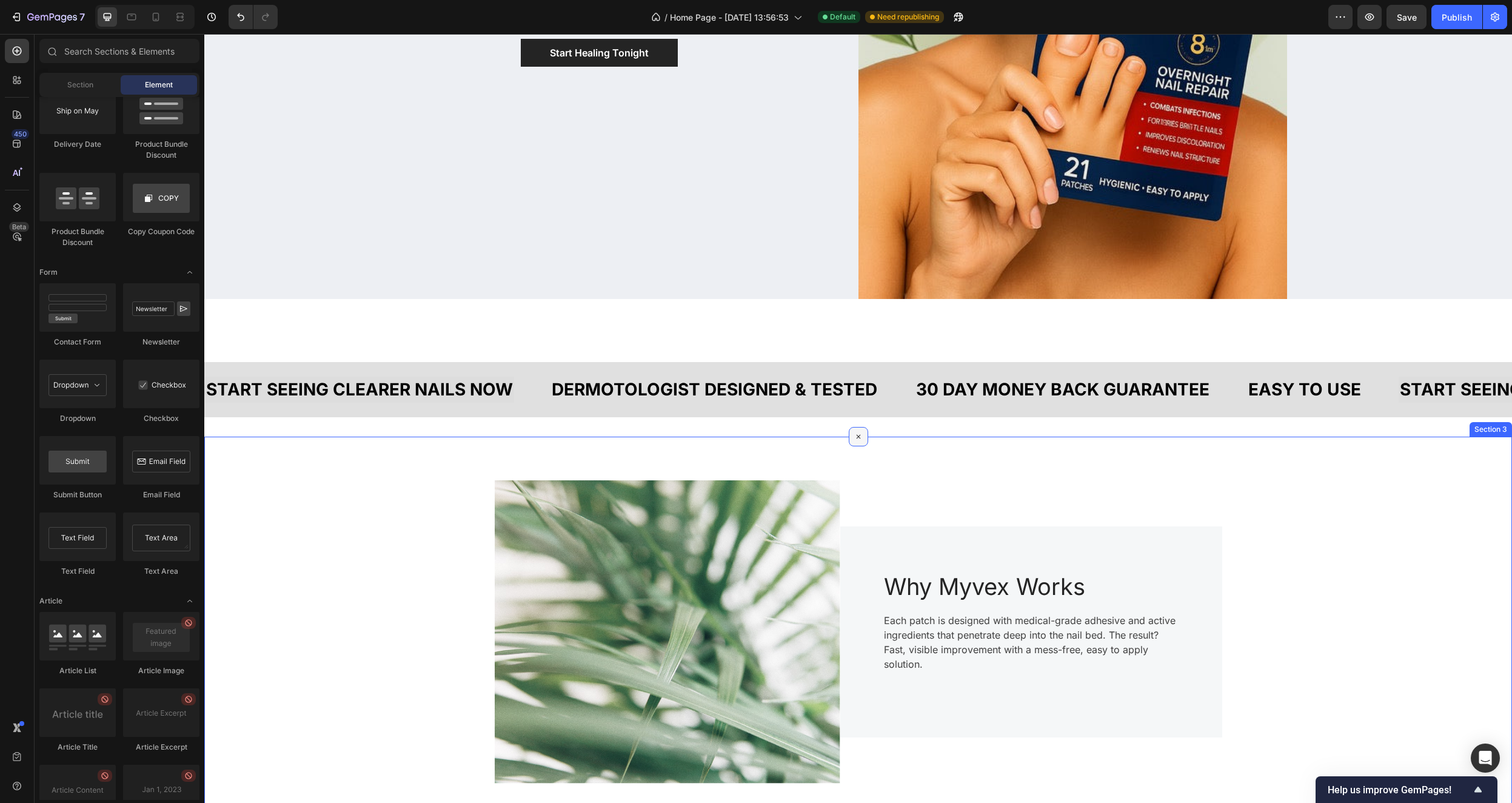
click at [853, 440] on icon at bounding box center [858, 436] width 14 height 14
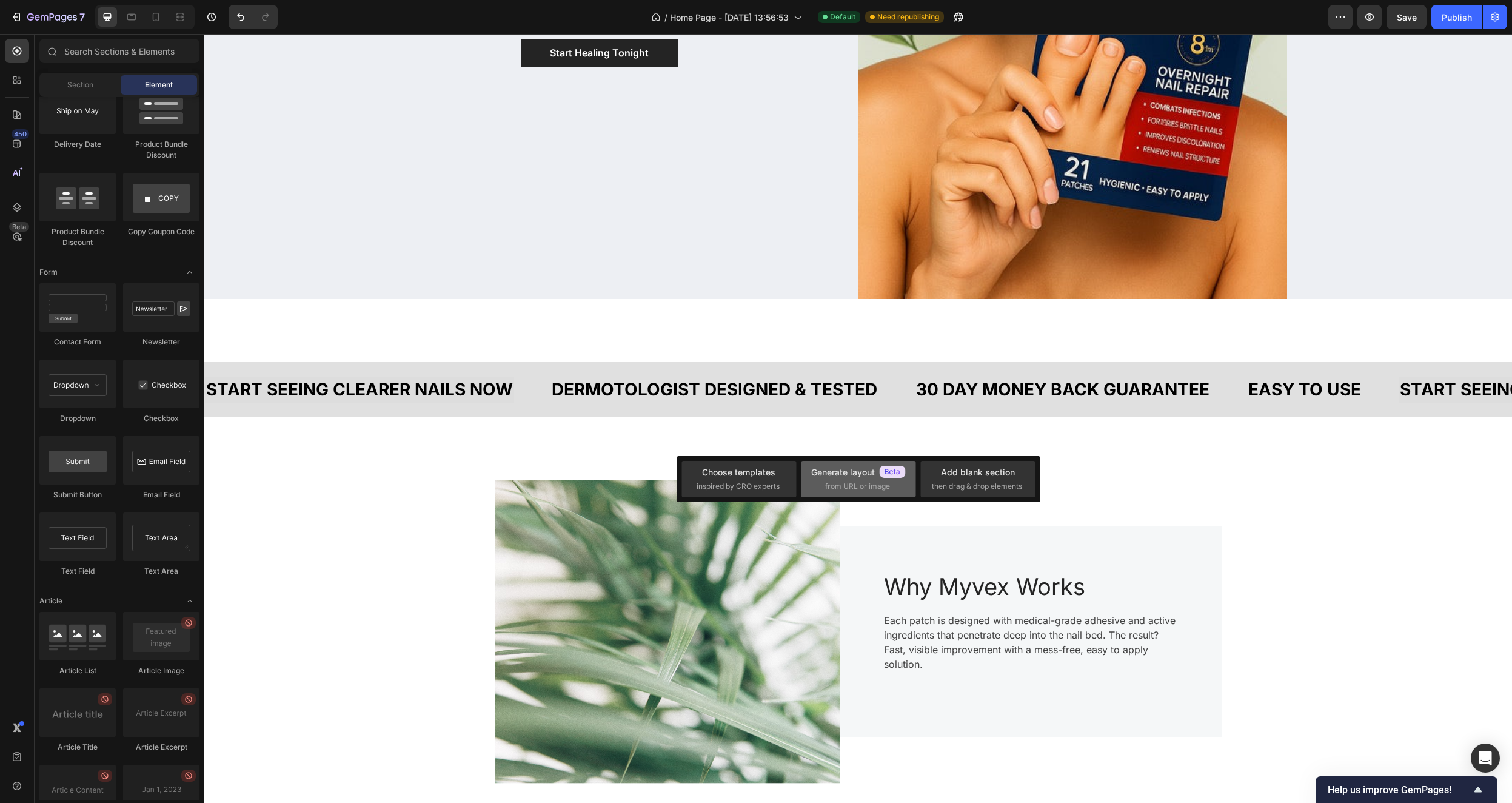
click at [840, 474] on div "Generate layout" at bounding box center [858, 472] width 94 height 13
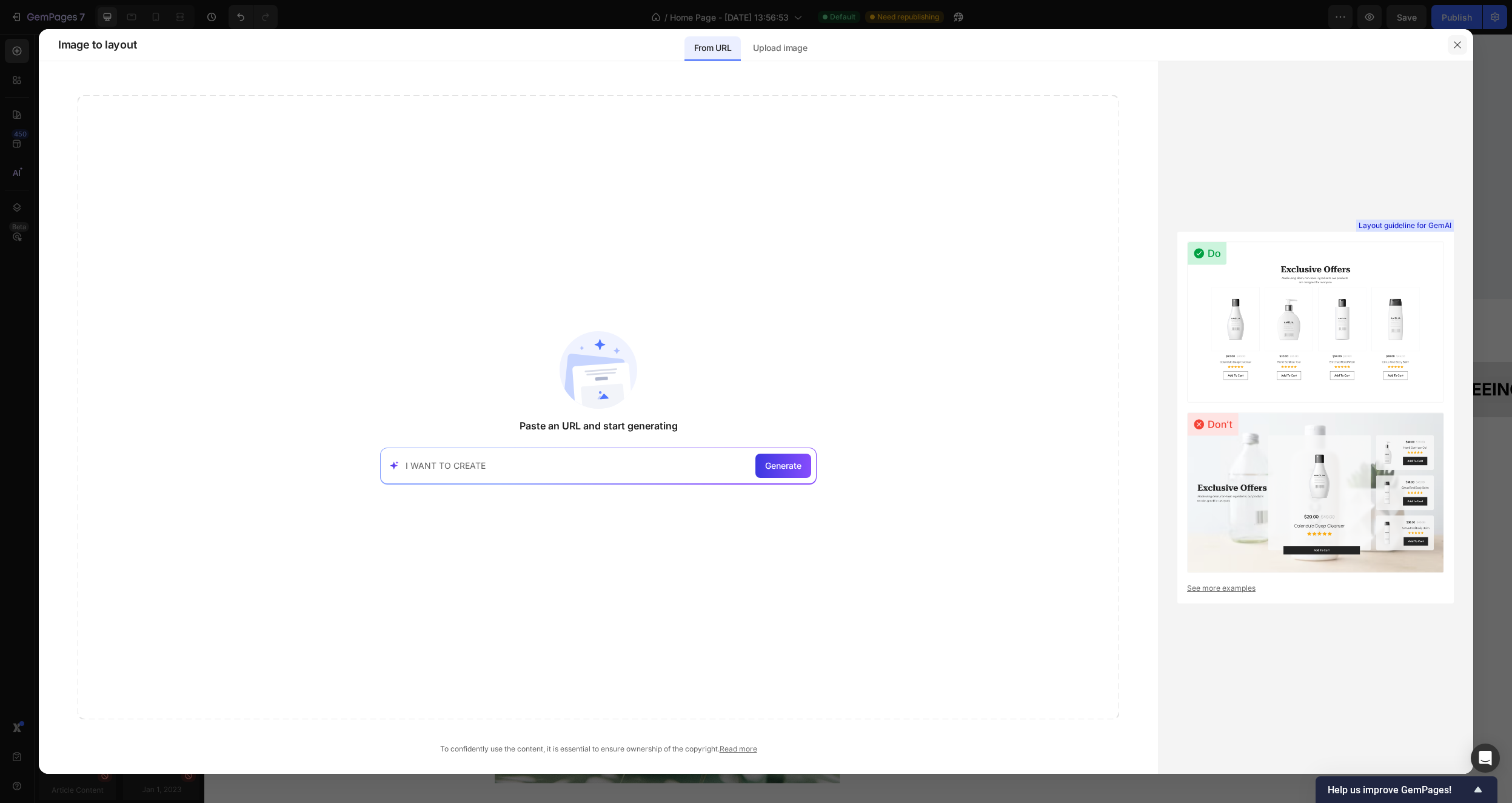
type input "I WANT TO CREATE"
click at [1459, 40] on icon "button" at bounding box center [1457, 45] width 10 height 10
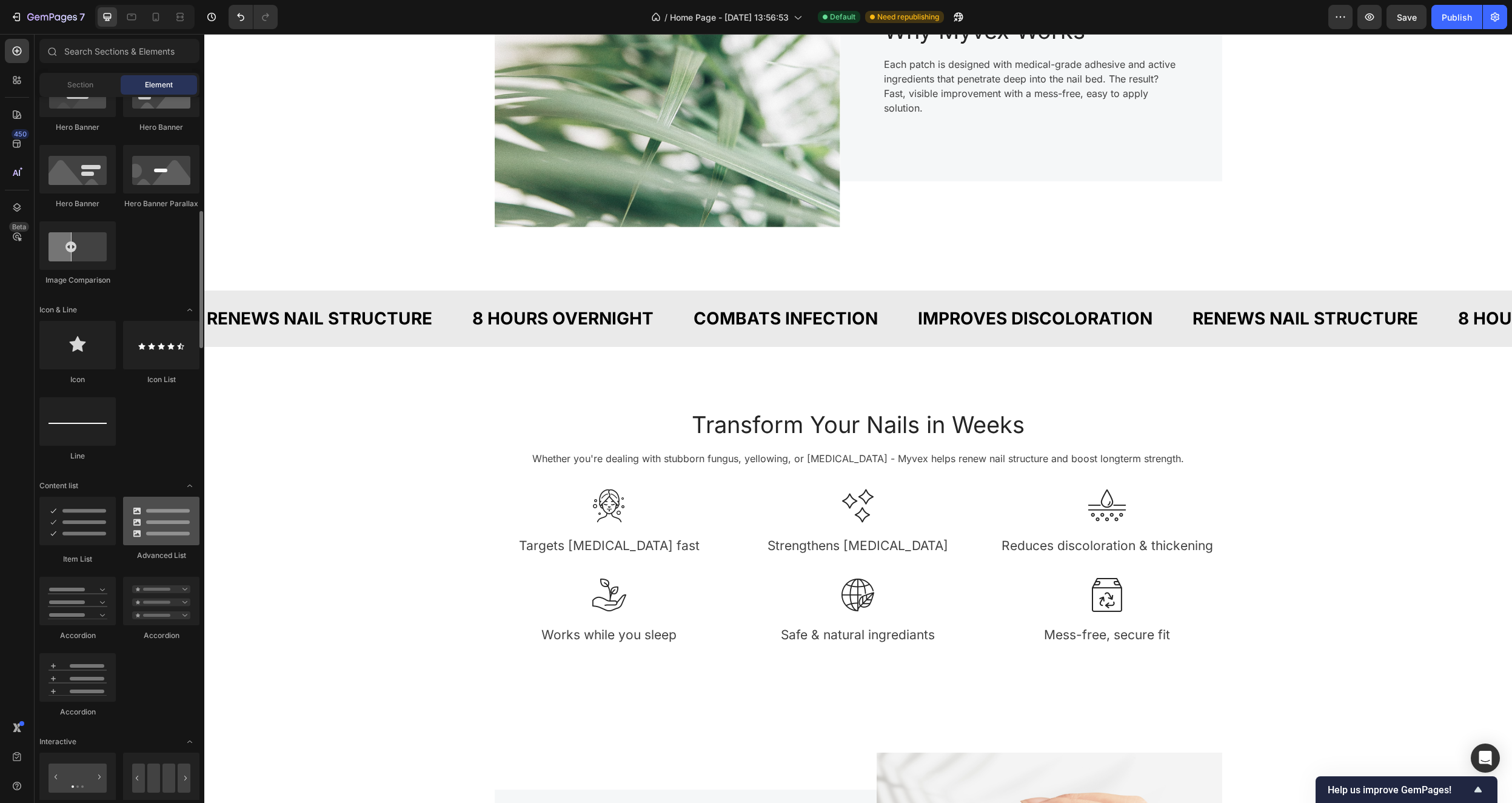
scroll to position [606, 0]
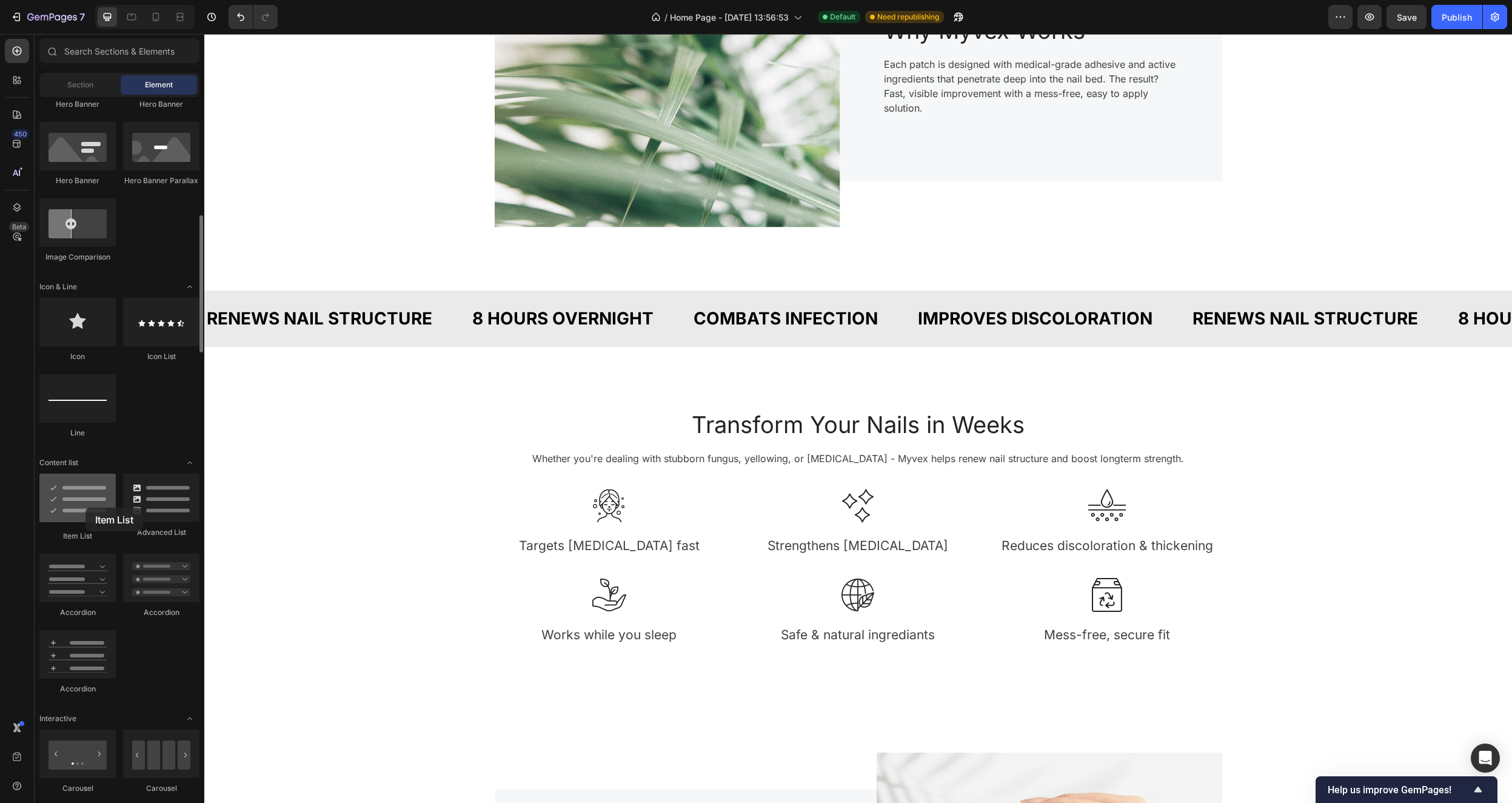
click at [86, 508] on div at bounding box center [77, 498] width 76 height 49
click at [857, 365] on icon at bounding box center [858, 366] width 10 height 10
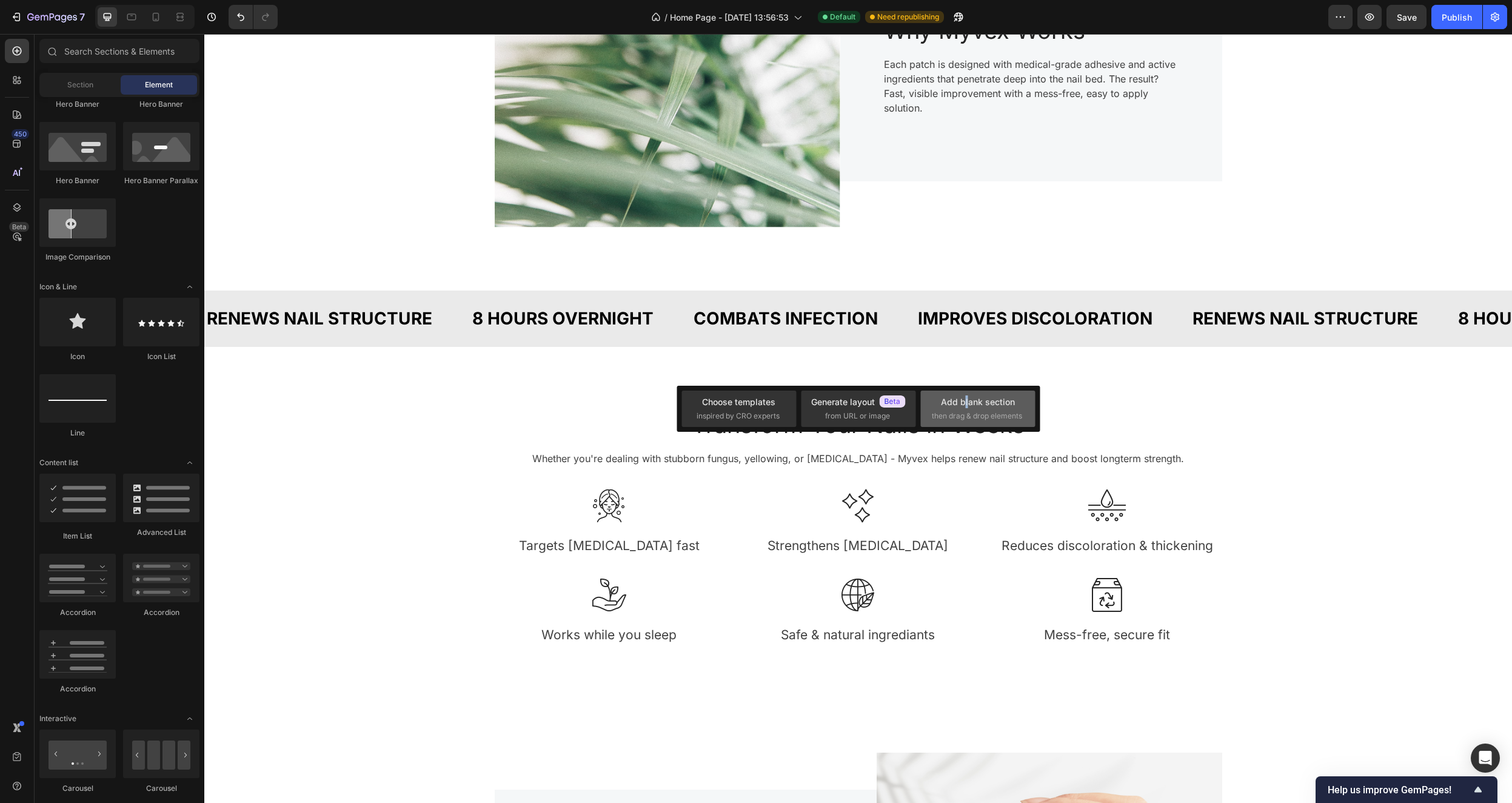
click at [966, 405] on div "Add blank section" at bounding box center [978, 401] width 74 height 13
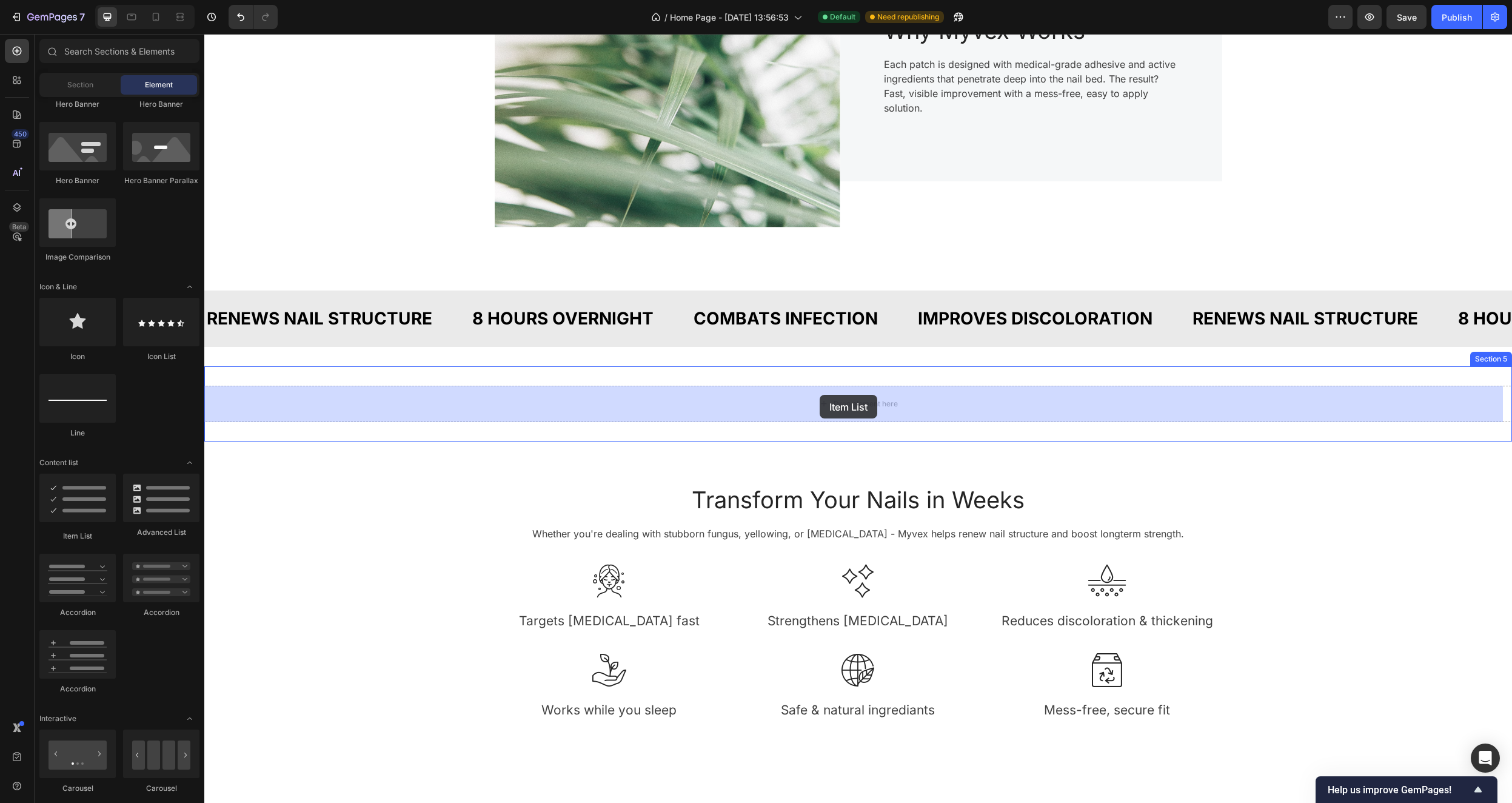
drag, startPoint x: 278, startPoint y: 542, endPoint x: 820, endPoint y: 395, distance: 561.6
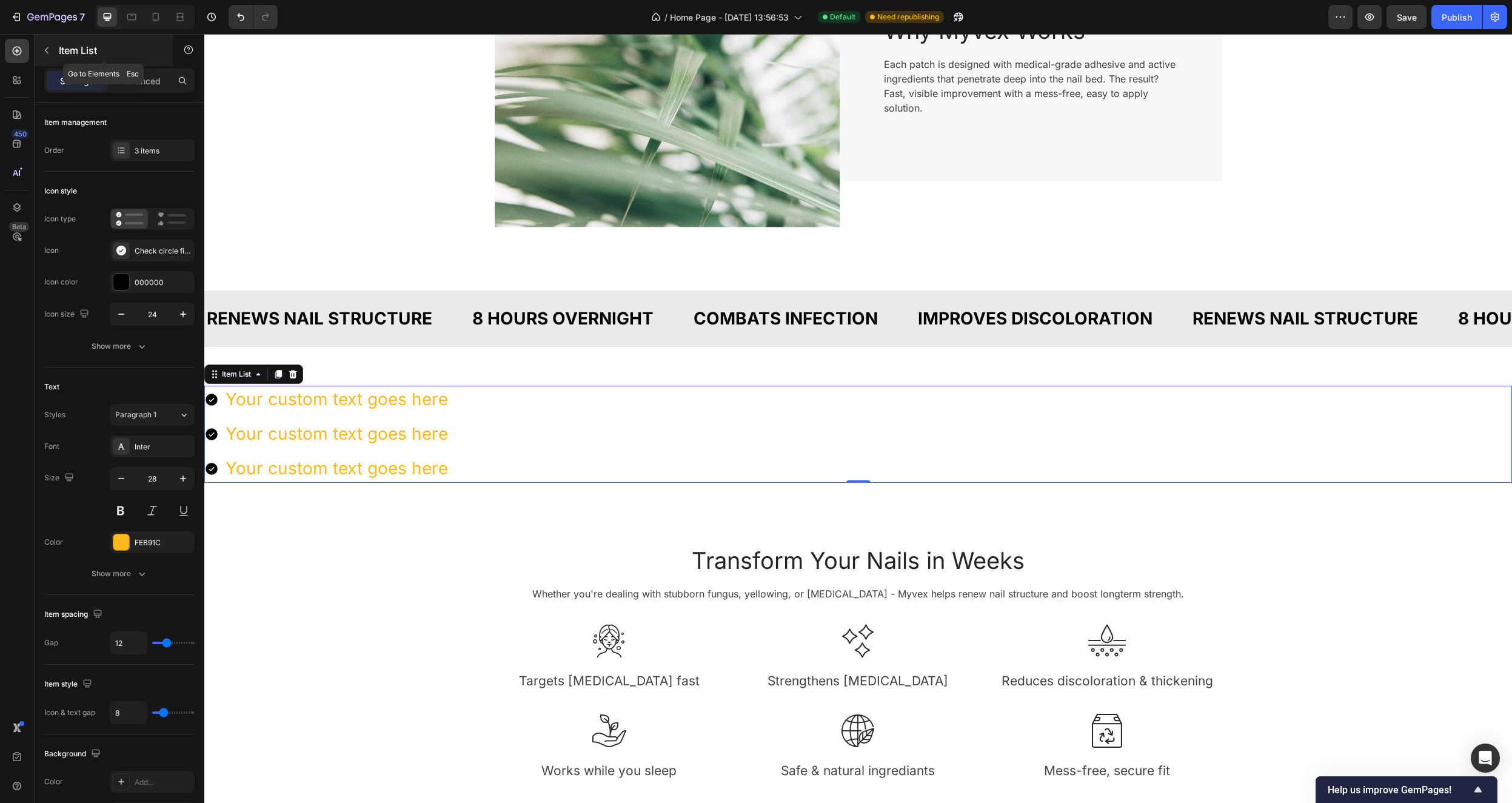
click at [48, 46] on icon "button" at bounding box center [46, 50] width 10 height 10
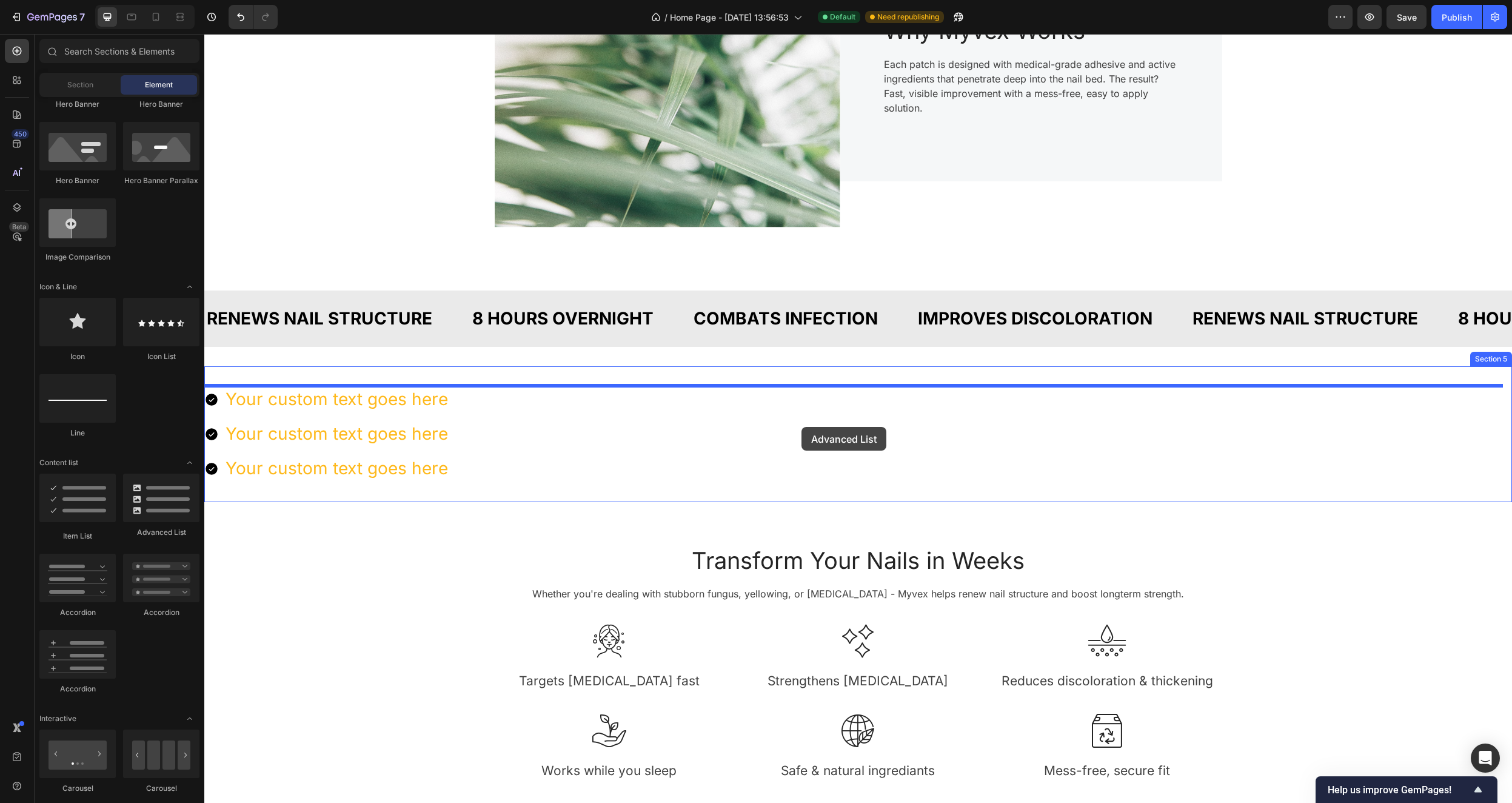
drag, startPoint x: 397, startPoint y: 534, endPoint x: 801, endPoint y: 426, distance: 418.2
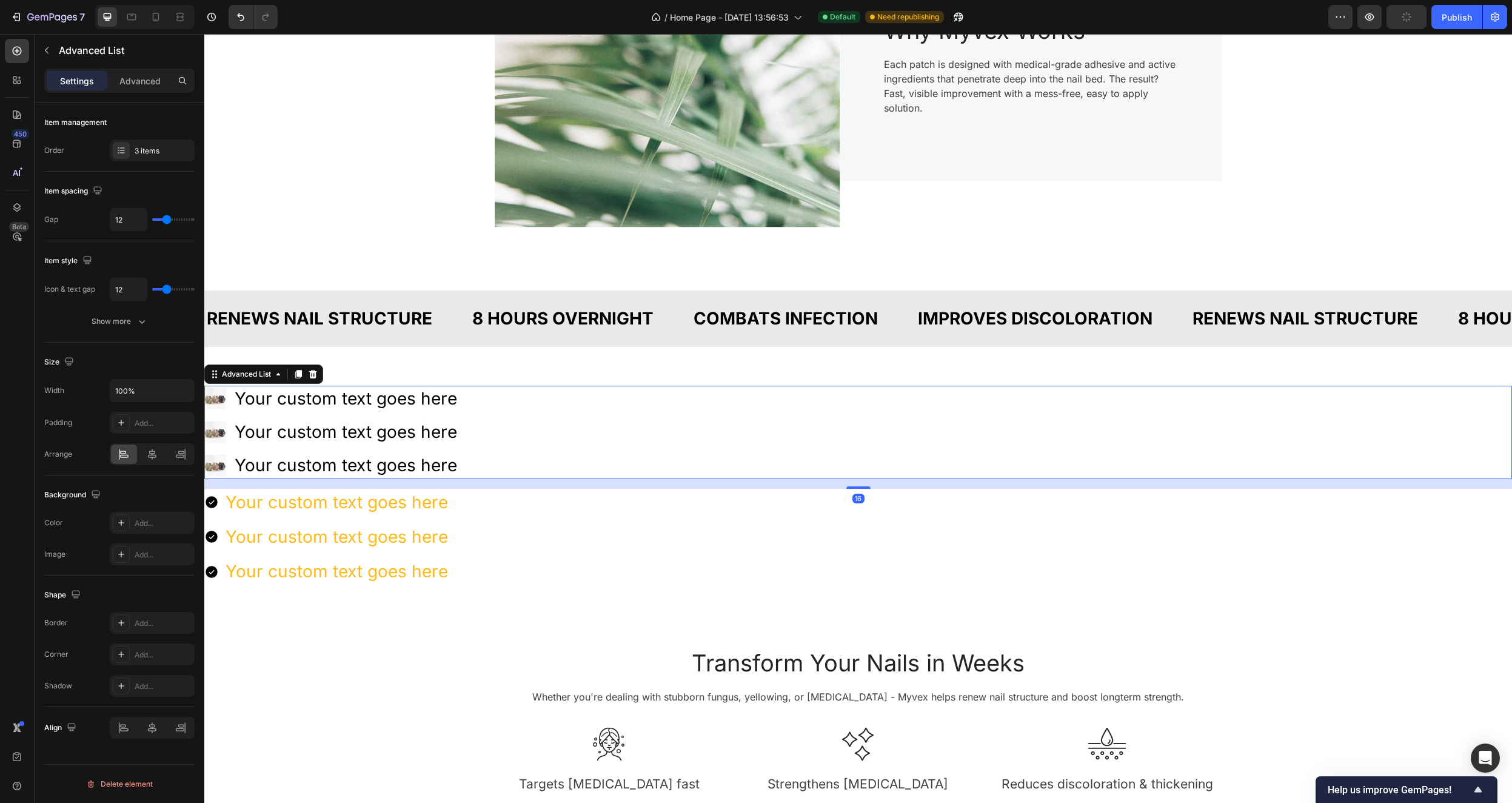
click at [1481, 403] on div "Image Your custom text goes here Text Block Image Your custom text goes here Te…" at bounding box center [858, 432] width 1308 height 93
click at [316, 370] on icon at bounding box center [312, 374] width 10 height 10
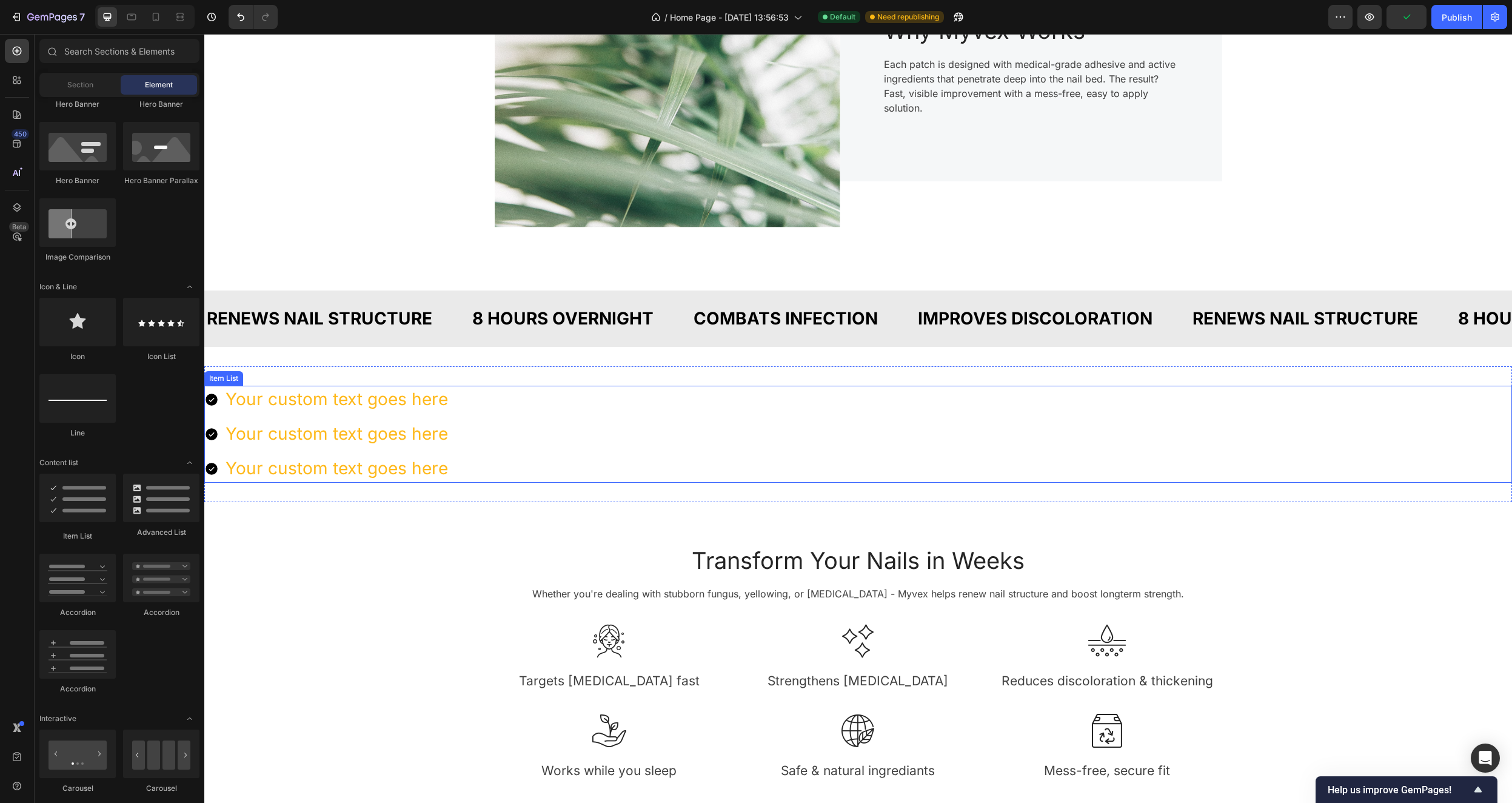
click at [598, 426] on div "Your custom text goes here Your custom text goes here Your custom text goes here" at bounding box center [858, 433] width 1308 height 97
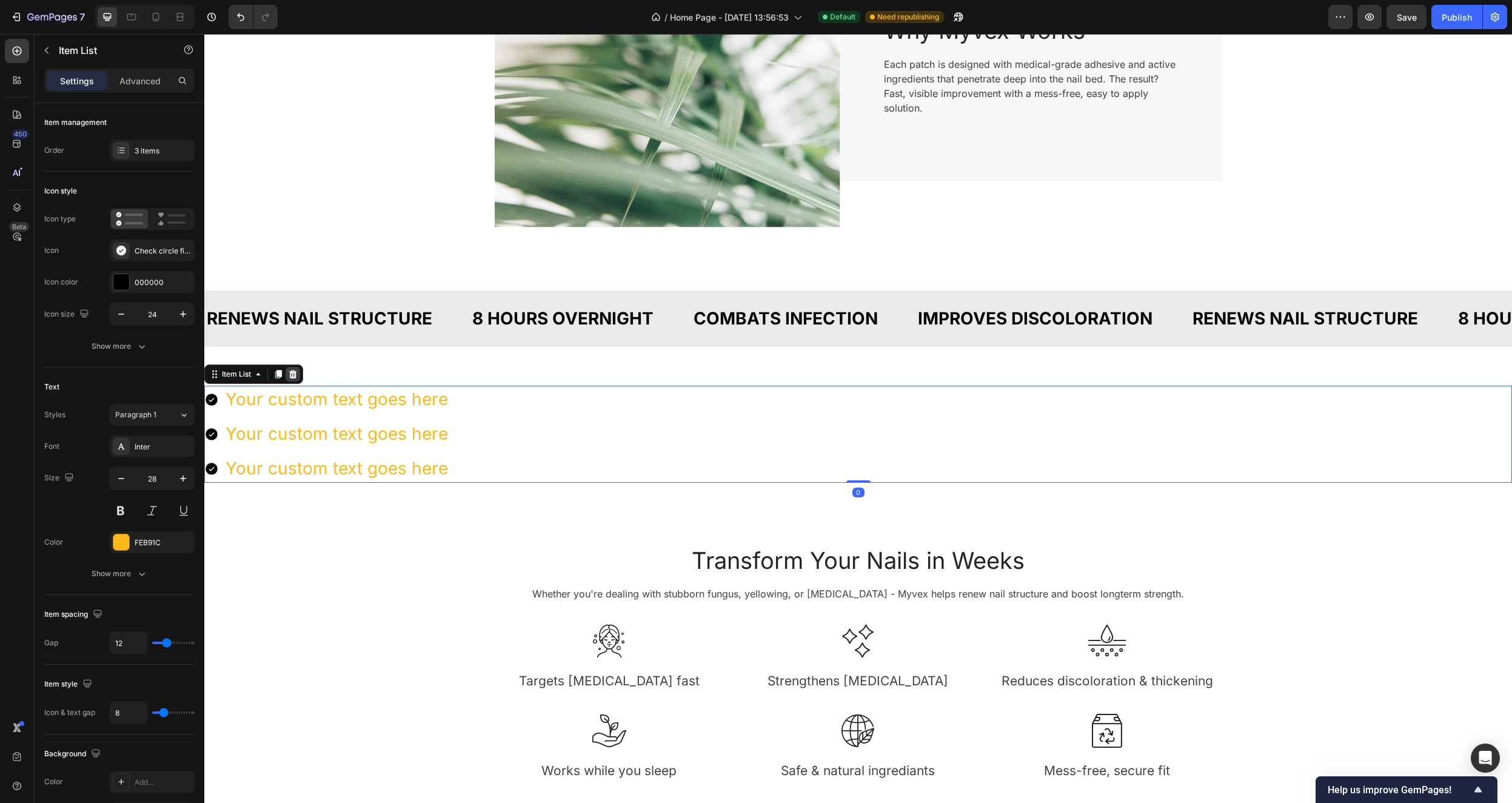
click at [299, 371] on div at bounding box center [293, 374] width 15 height 15
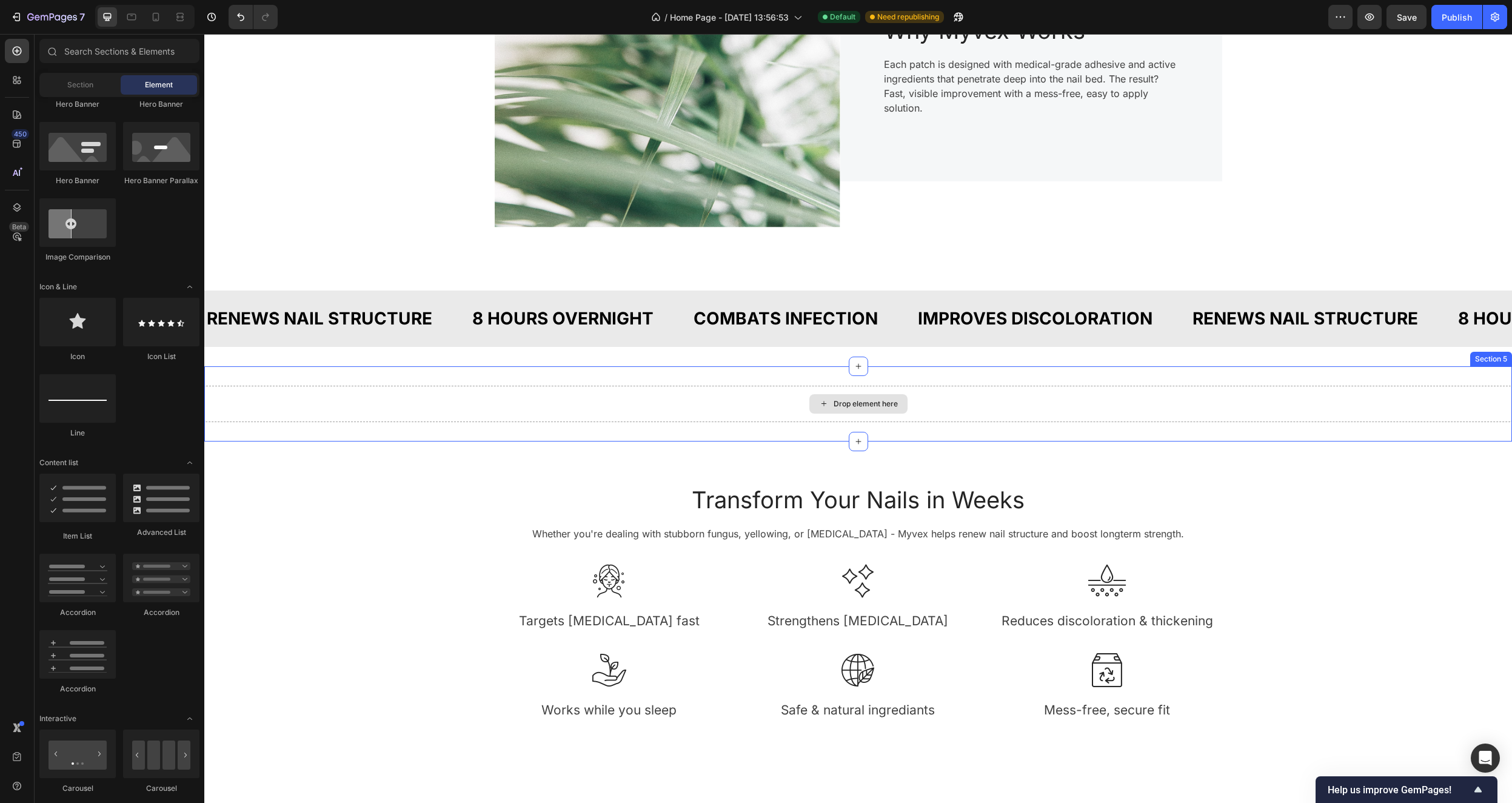
click at [1243, 403] on div "Drop element here" at bounding box center [858, 404] width 1308 height 37
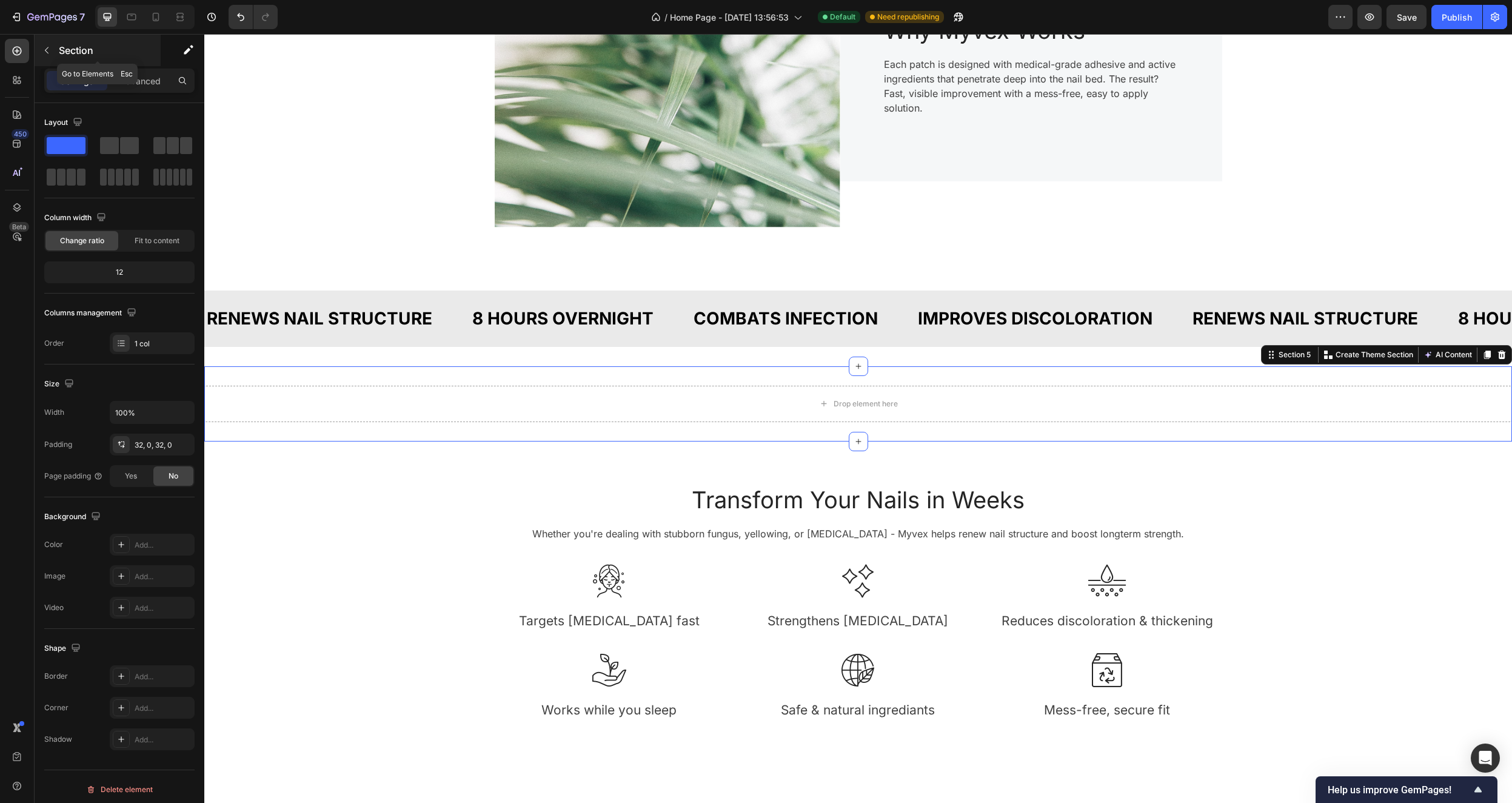
click at [46, 50] on icon "button" at bounding box center [46, 50] width 10 height 10
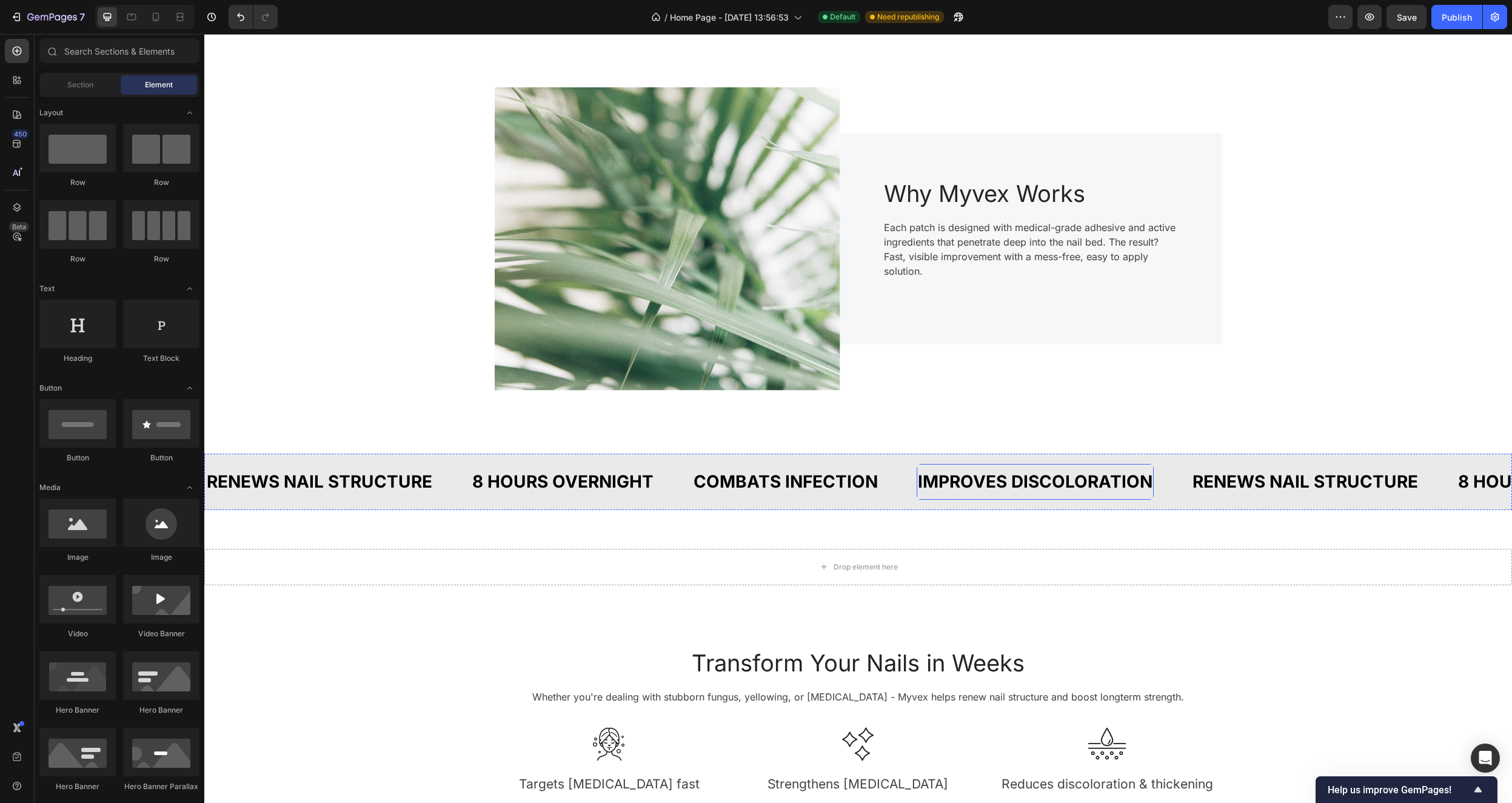
scroll to position [828, 0]
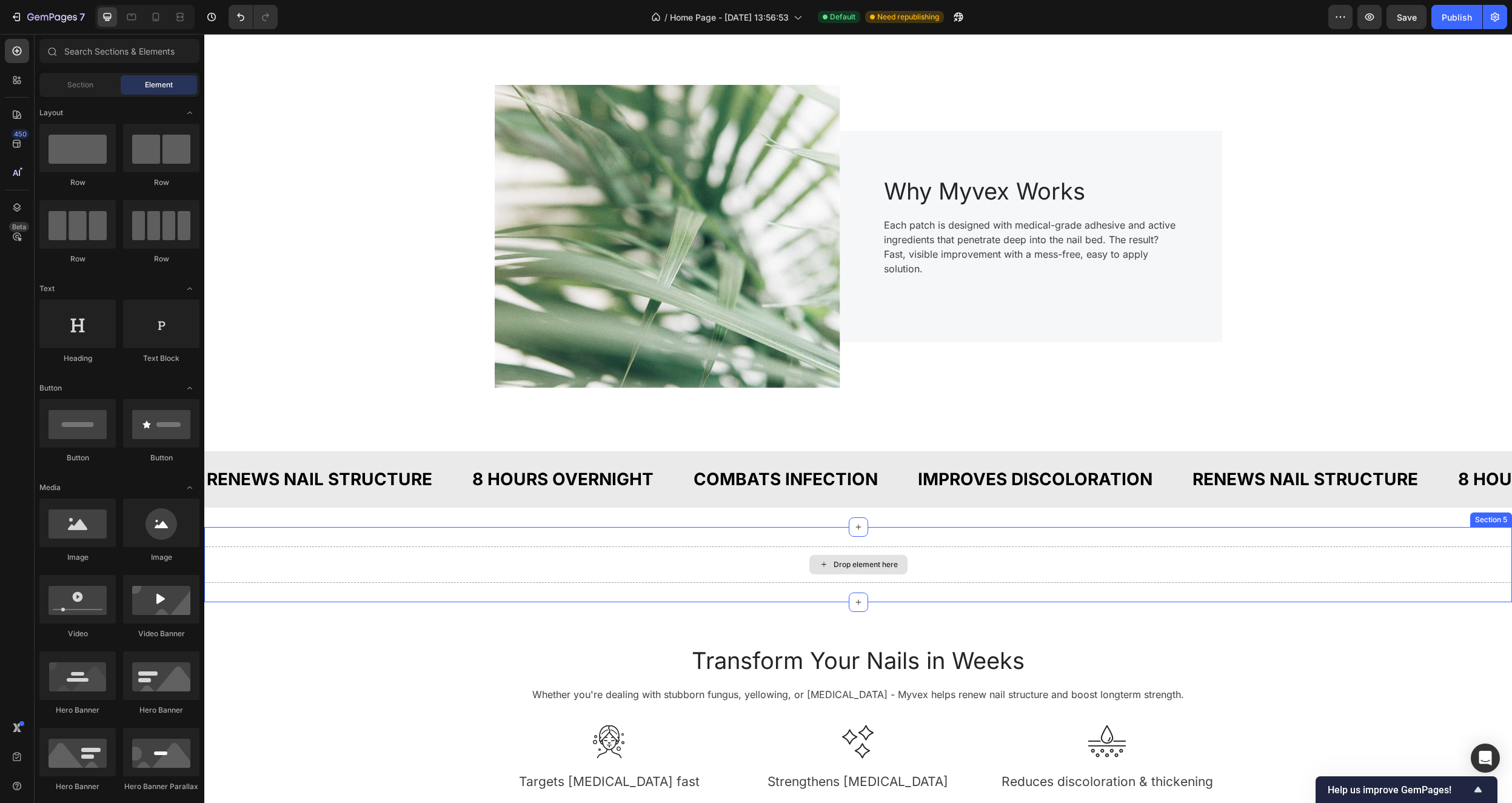
click at [1025, 559] on div "Drop element here" at bounding box center [858, 564] width 1308 height 37
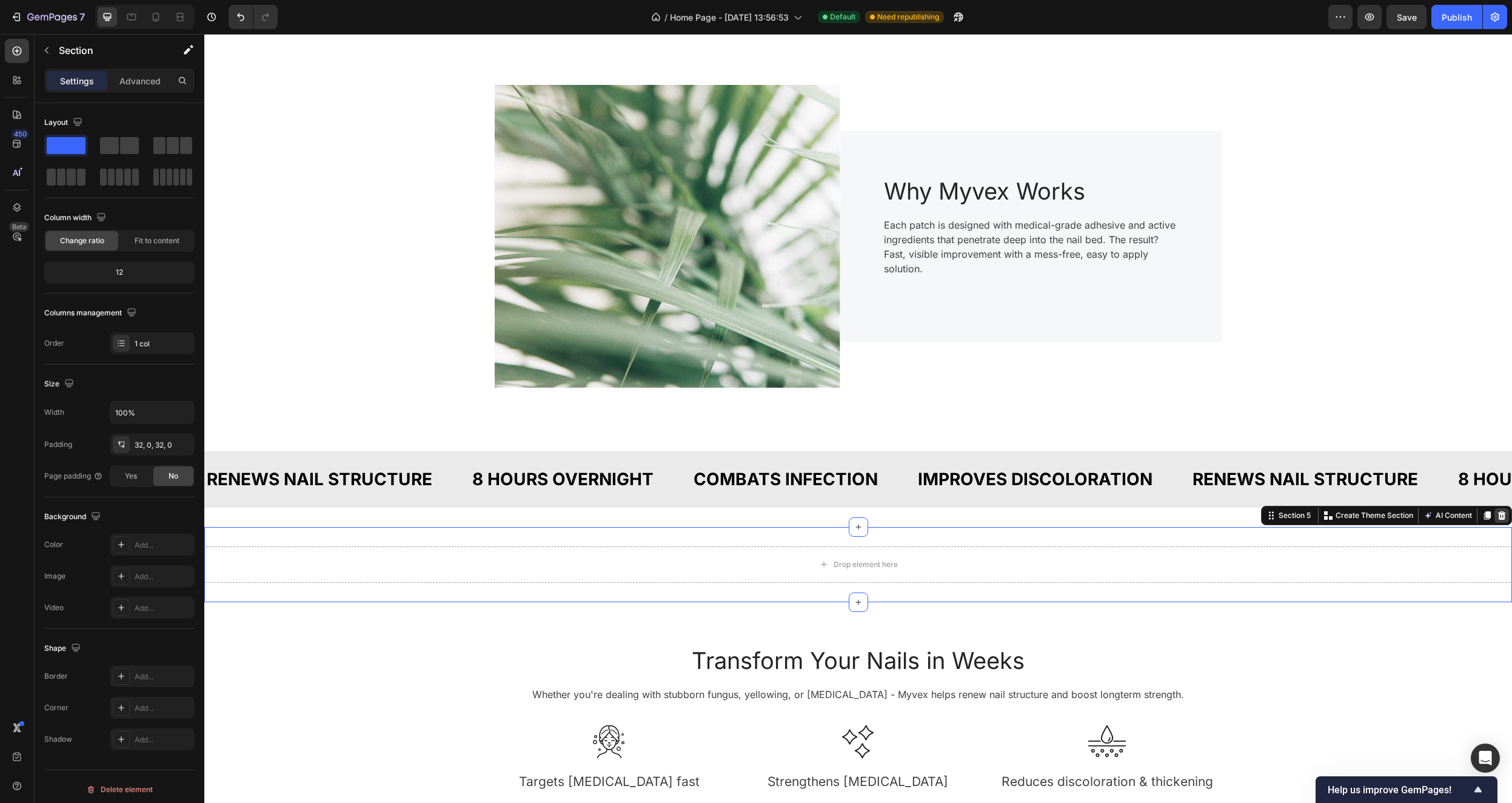
click at [1498, 519] on icon at bounding box center [1502, 516] width 8 height 9
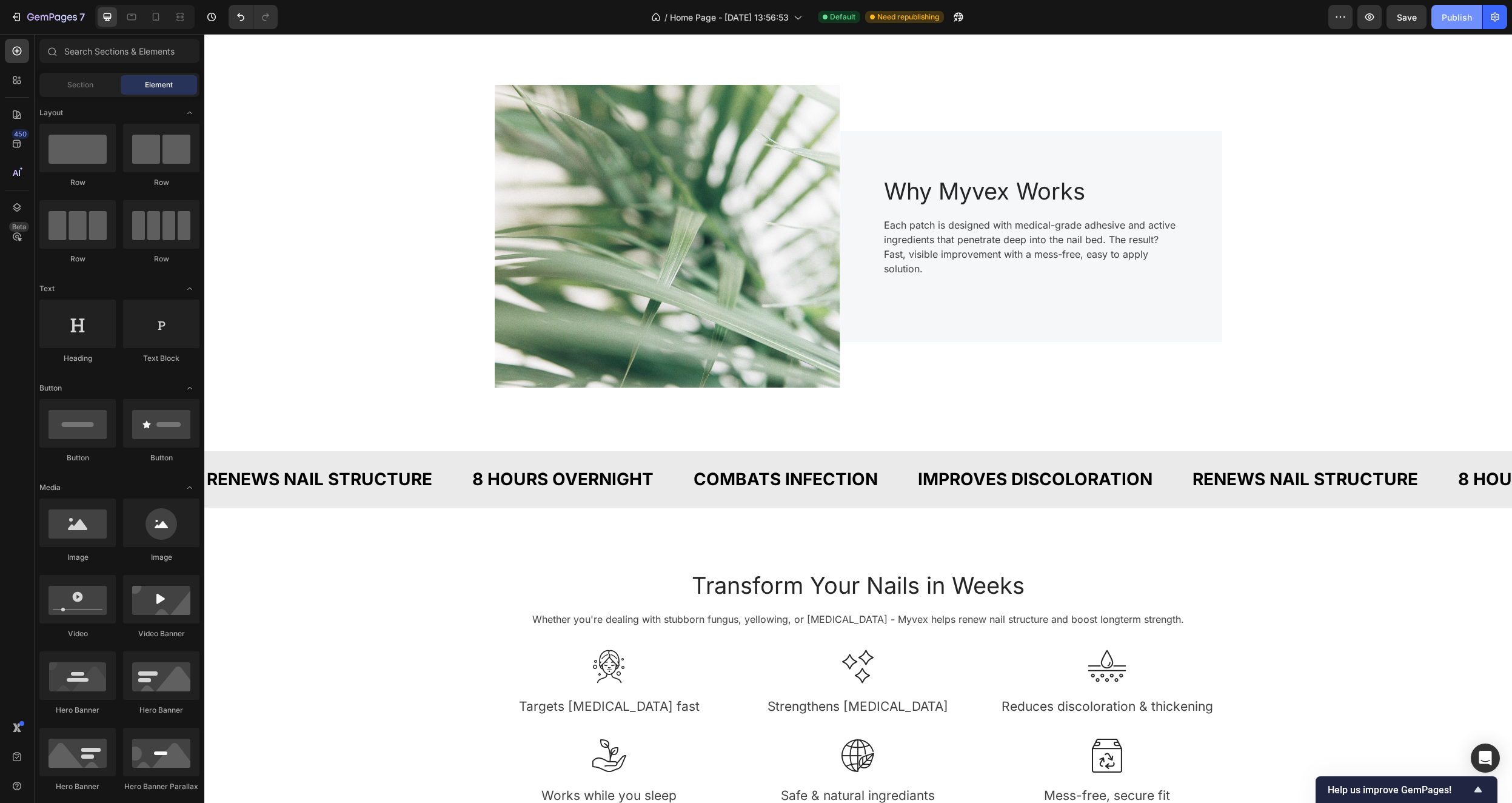
click at [1467, 21] on div "Publish" at bounding box center [1457, 17] width 31 height 13
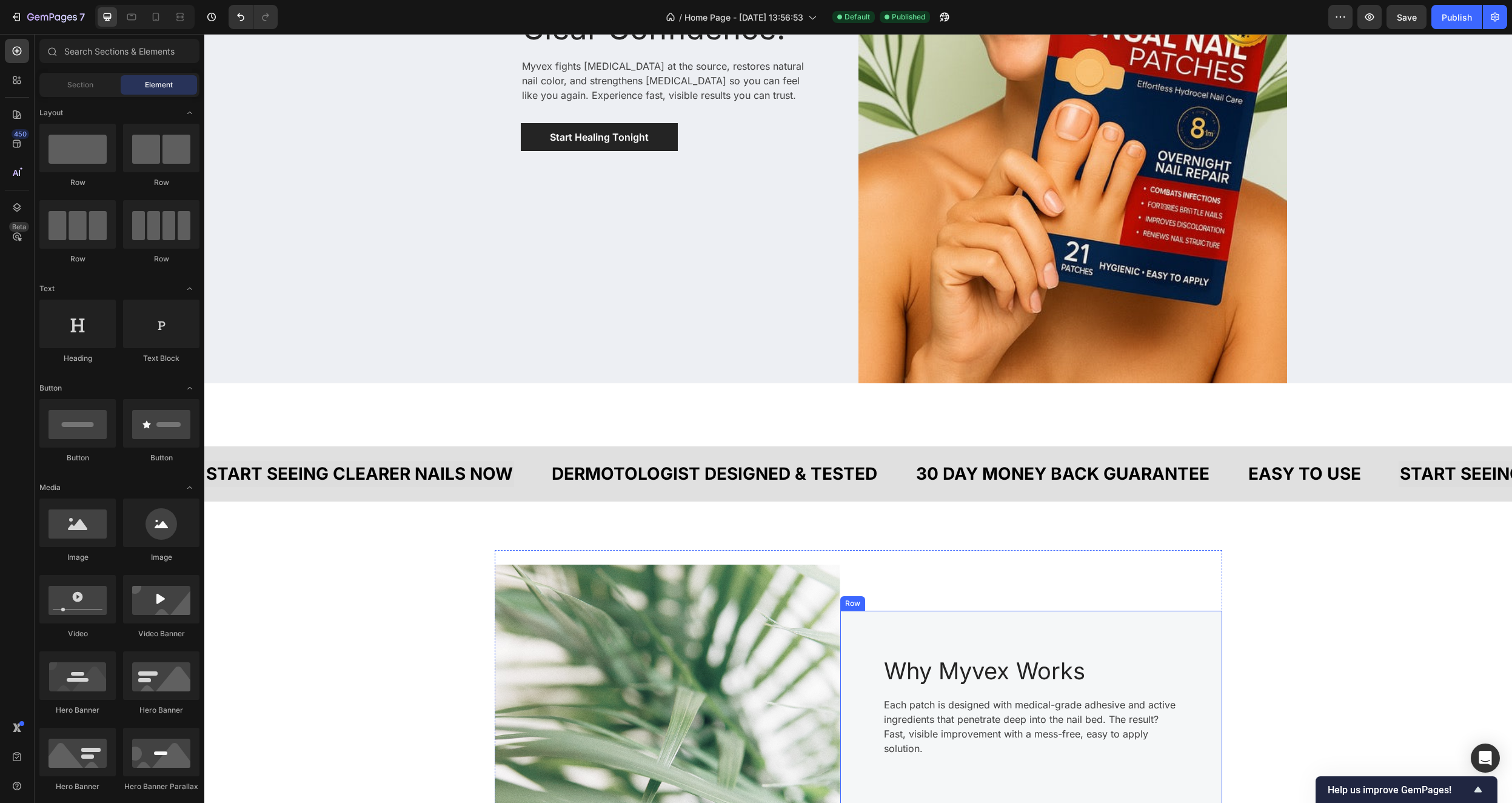
scroll to position [486, 0]
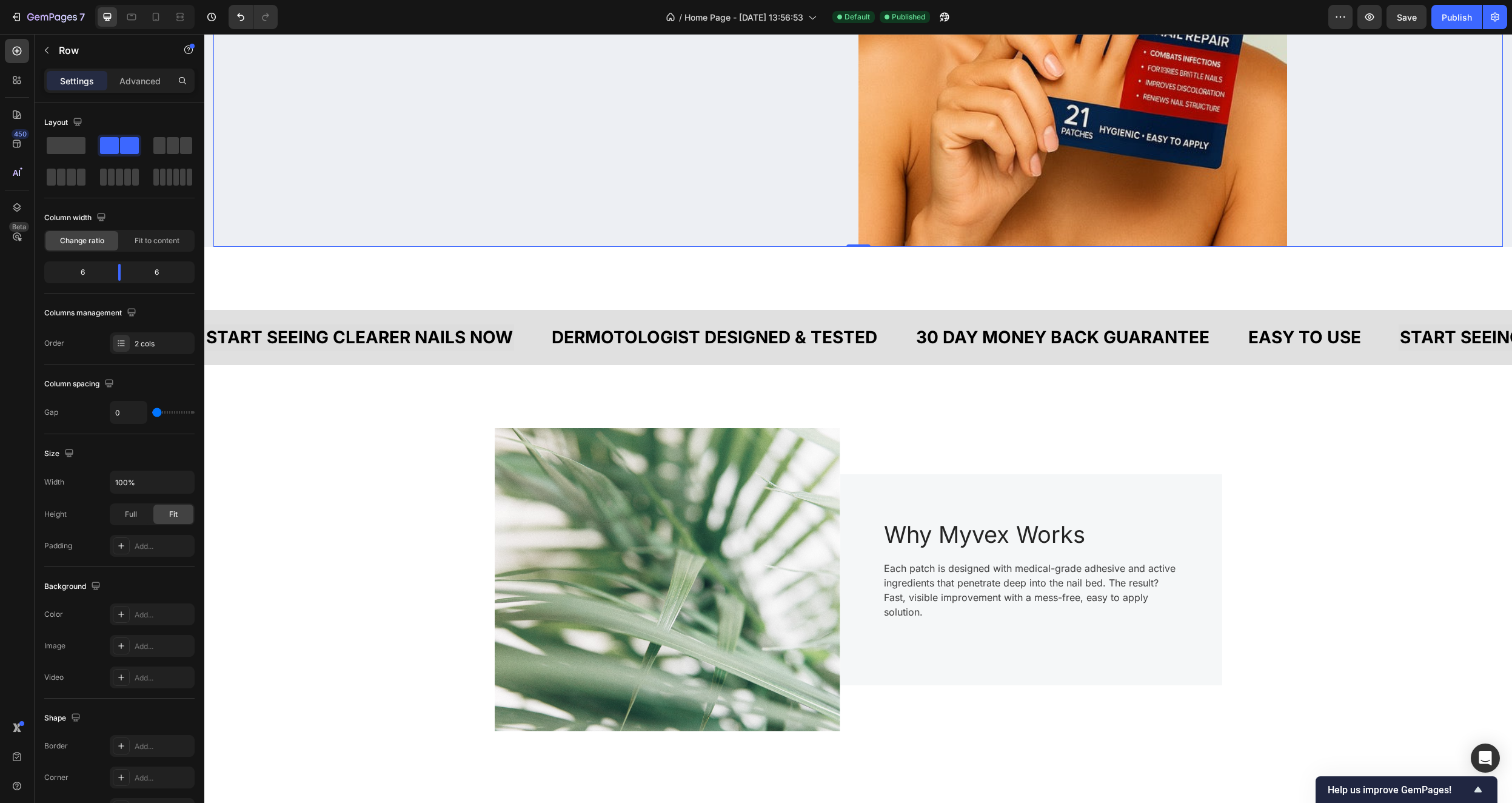
scroll to position [0, 0]
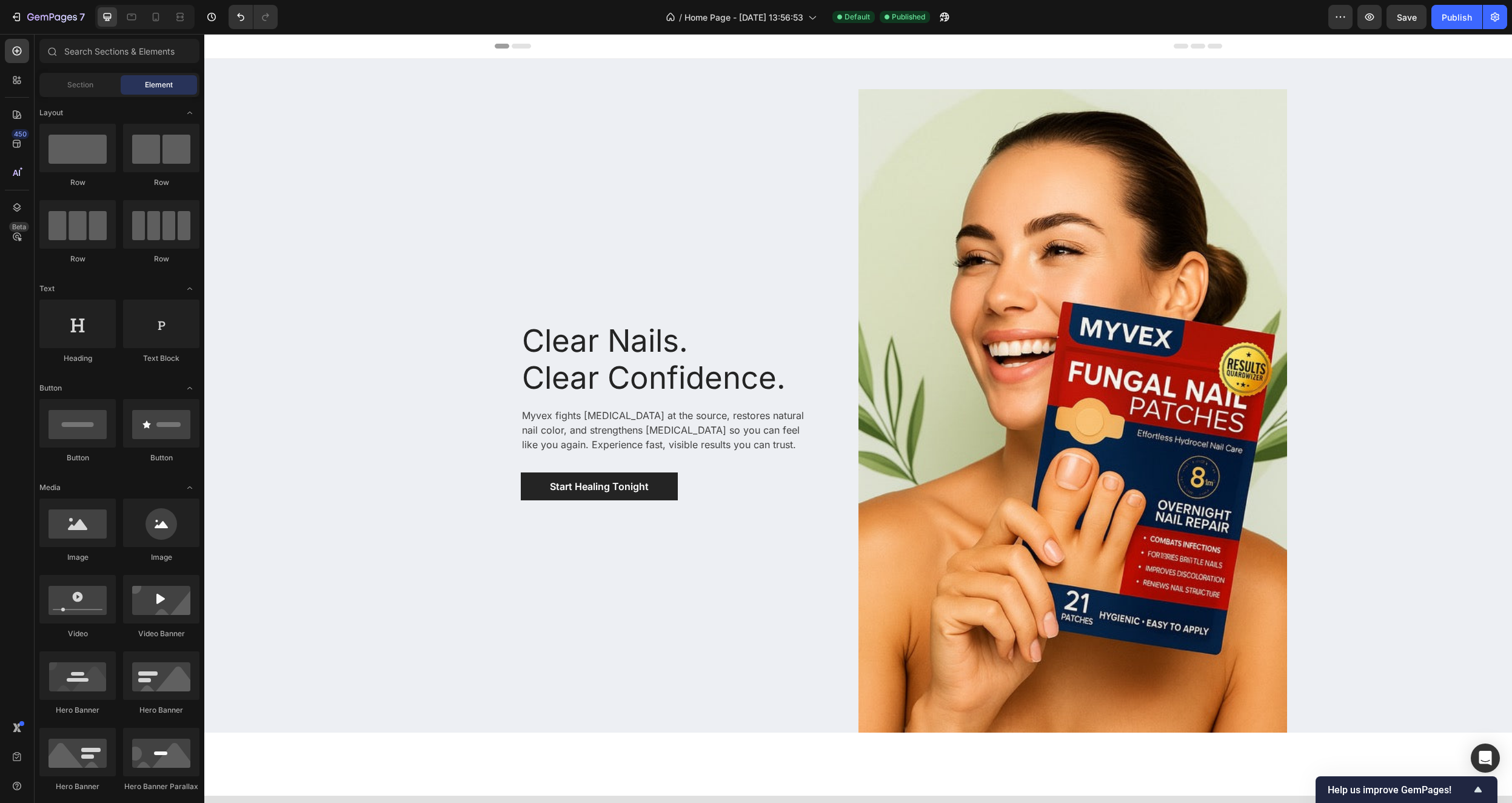
click at [550, 45] on div "Header" at bounding box center [858, 46] width 728 height 24
click at [359, 45] on div "Header" at bounding box center [858, 46] width 1308 height 24
click at [221, 45] on icon at bounding box center [218, 46] width 9 height 9
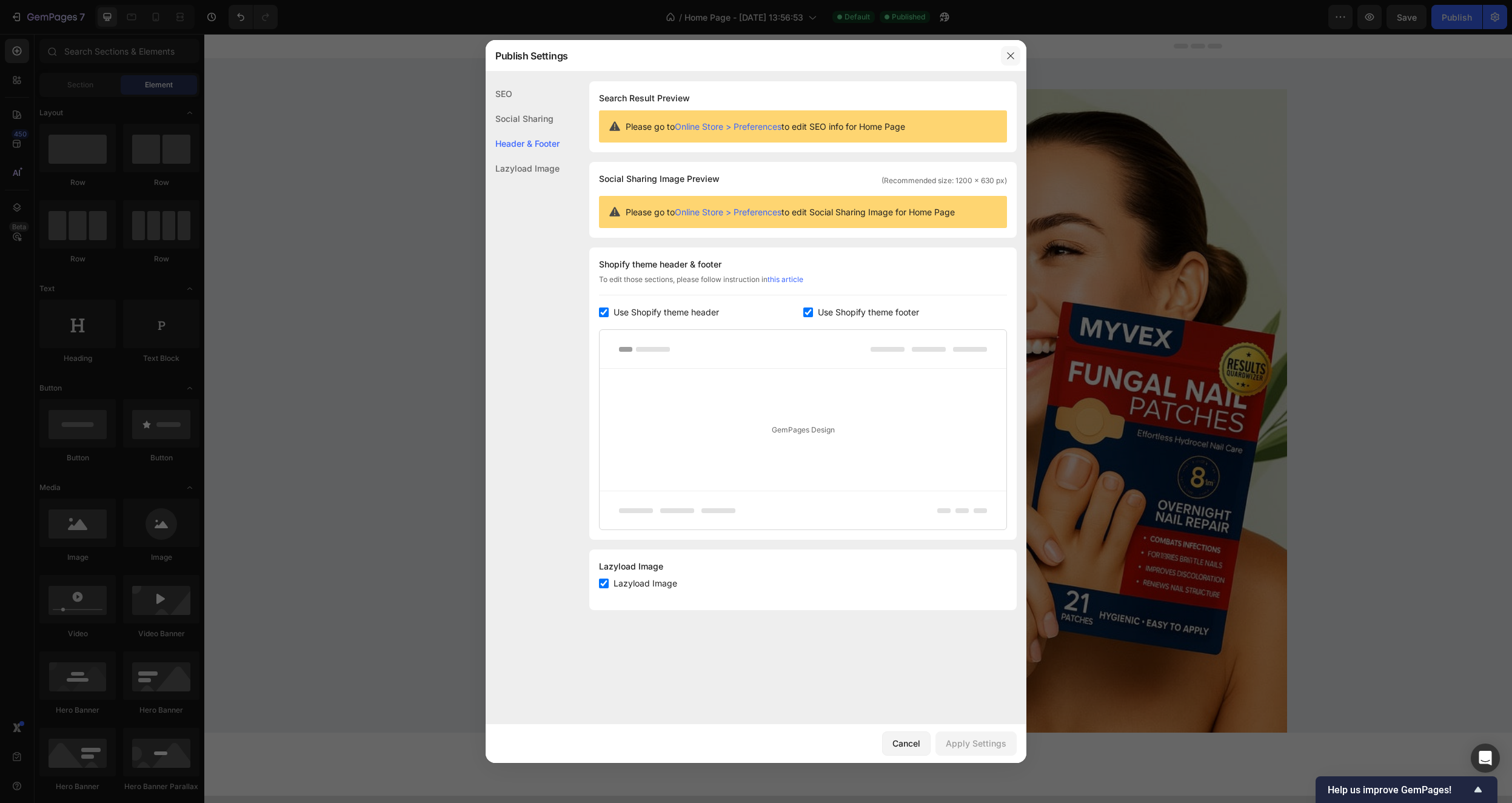
drag, startPoint x: 1004, startPoint y: 51, endPoint x: 801, endPoint y: 17, distance: 205.8
click at [1004, 51] on button "button" at bounding box center [1011, 56] width 19 height 19
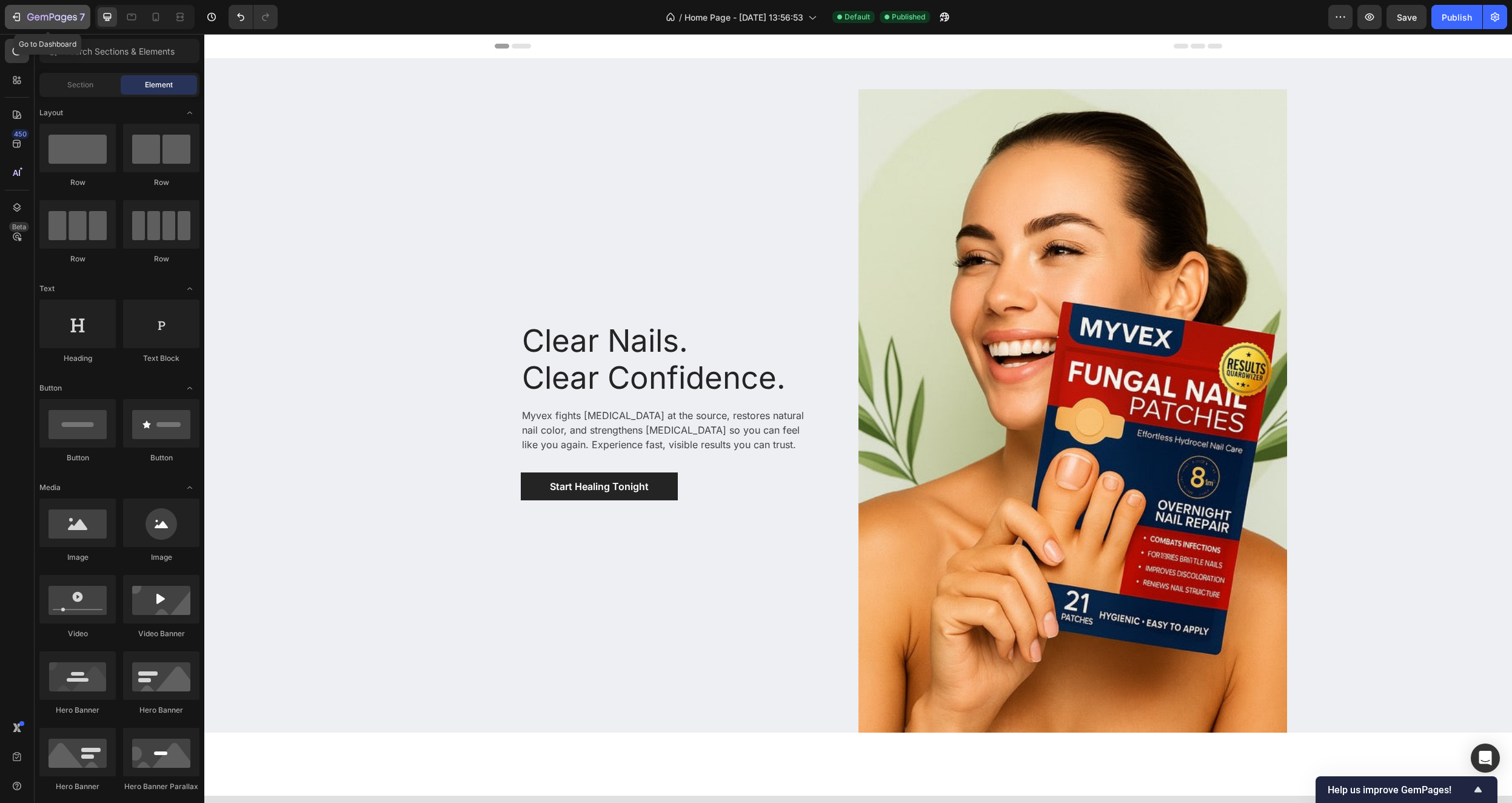
click at [13, 15] on icon "button" at bounding box center [17, 17] width 12 height 12
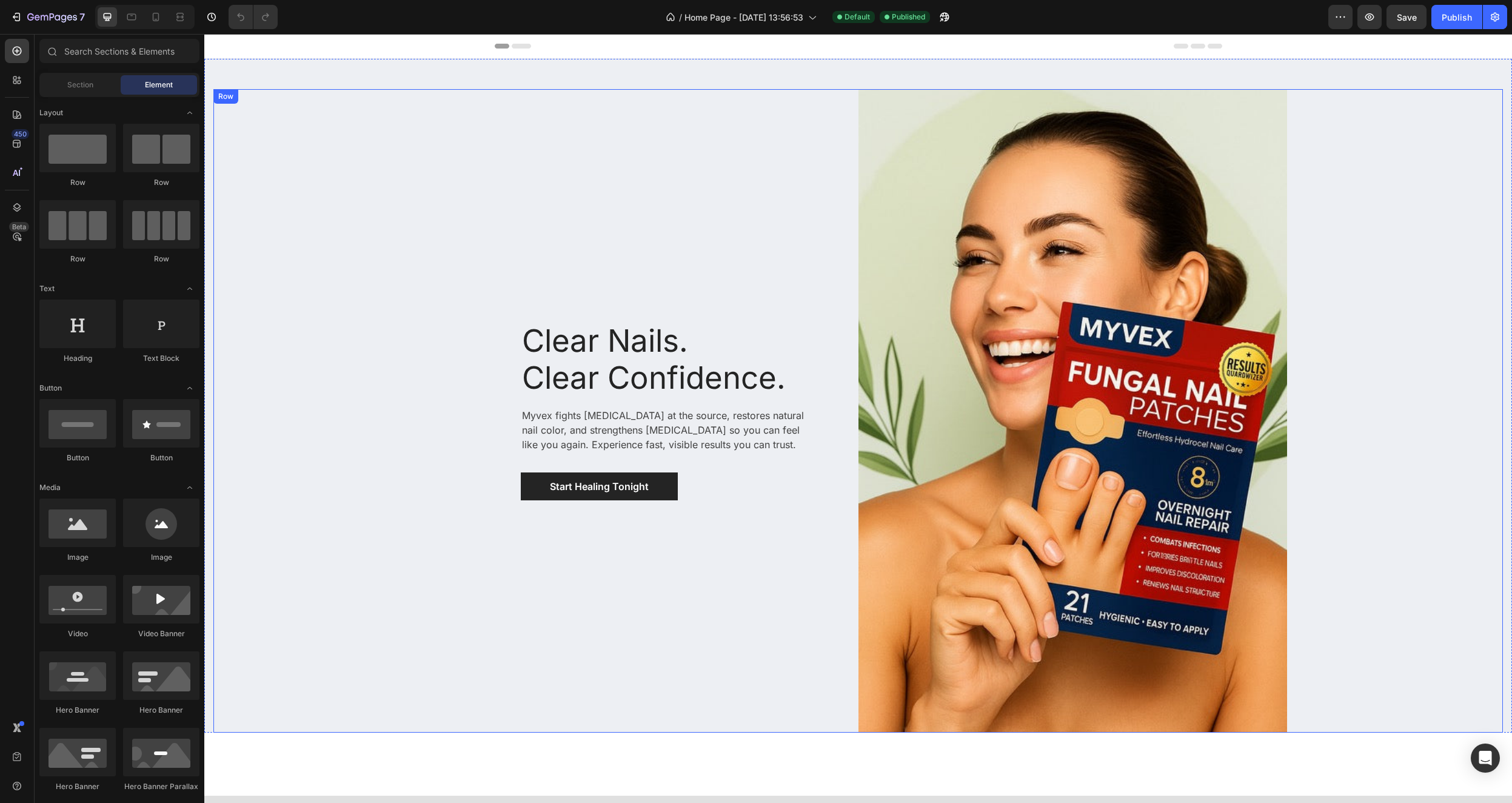
scroll to position [585, 0]
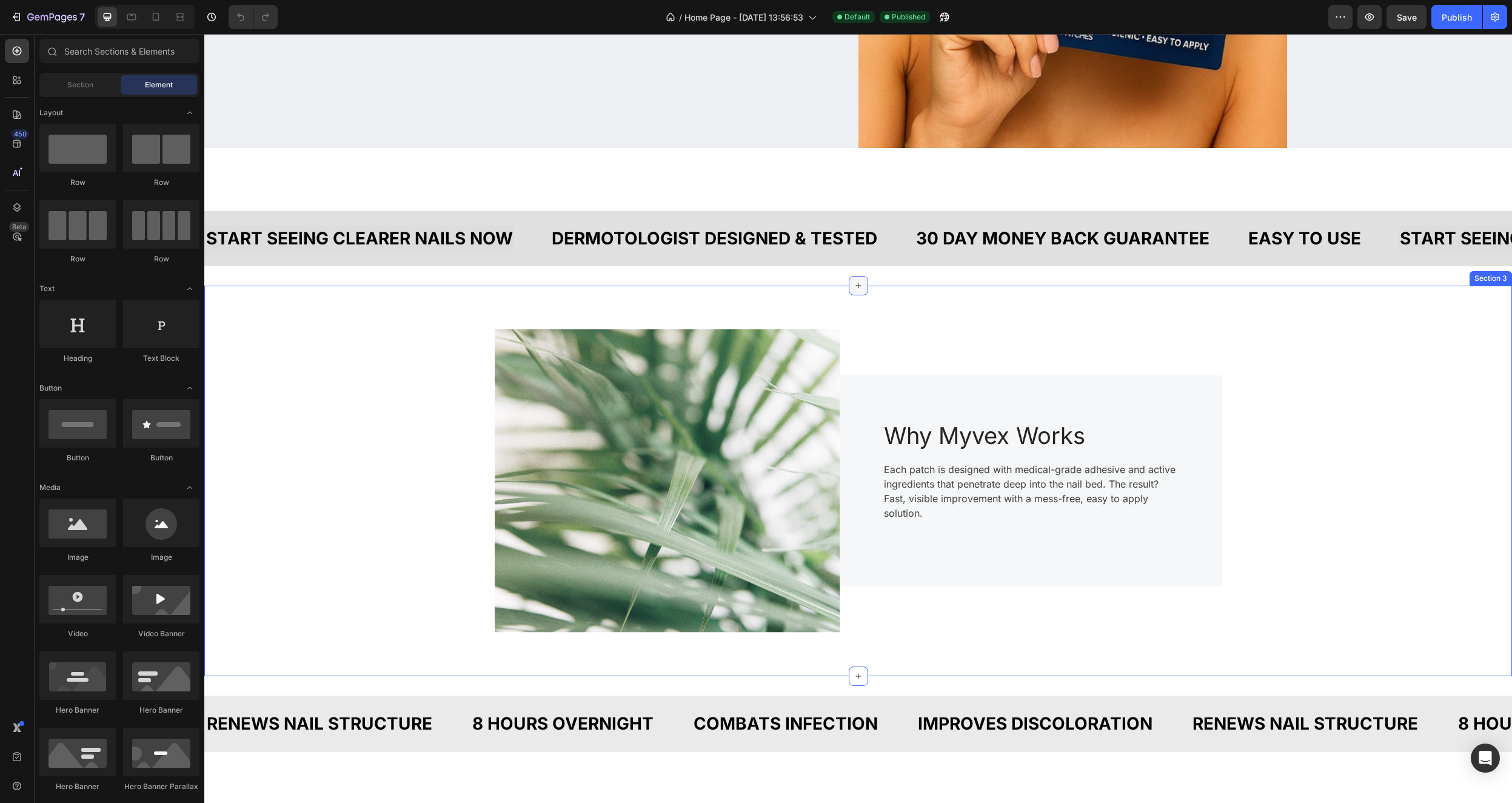
click at [856, 285] on icon at bounding box center [858, 285] width 5 height 5
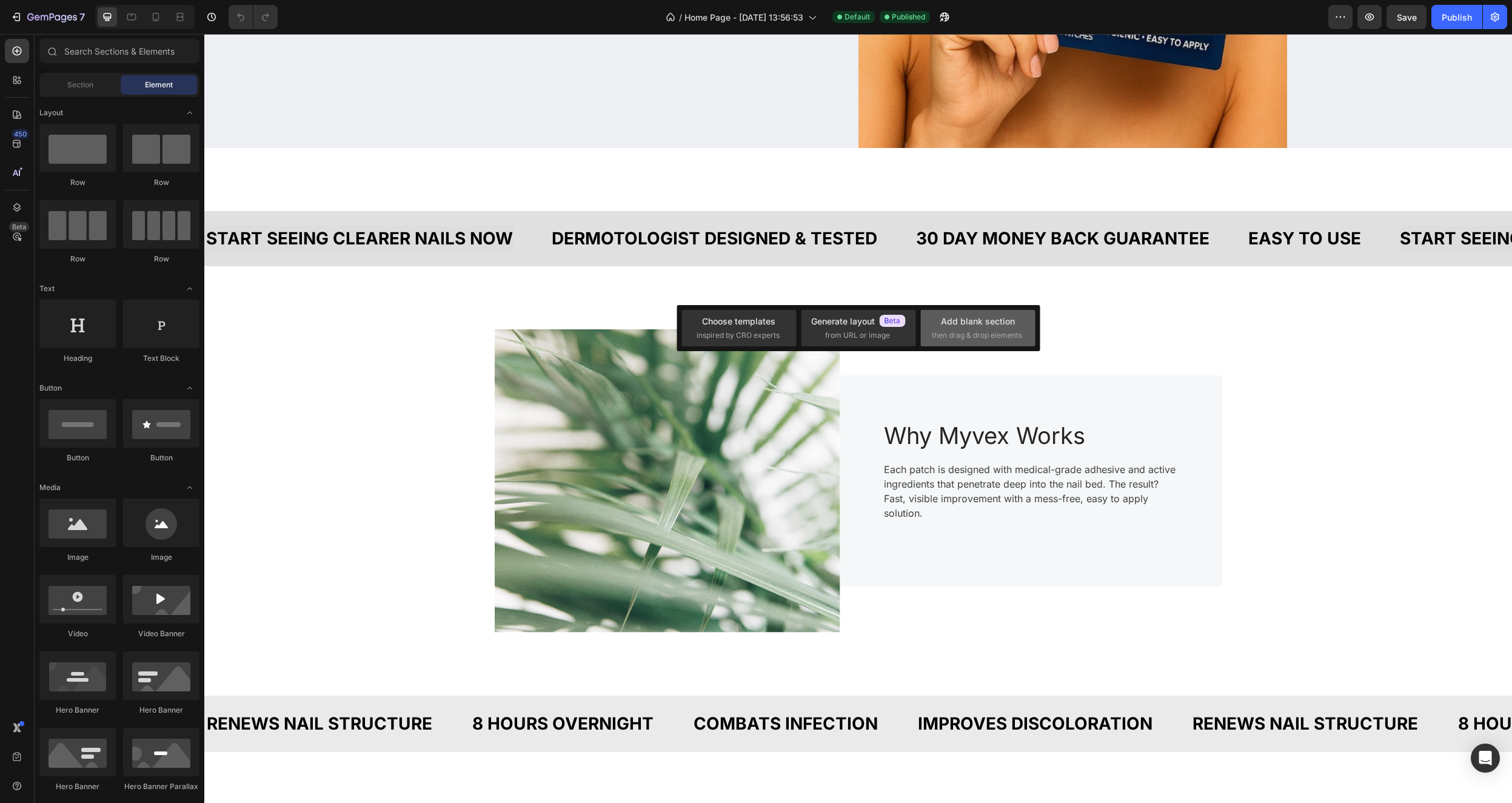
click at [975, 322] on div "Add blank section" at bounding box center [978, 321] width 74 height 13
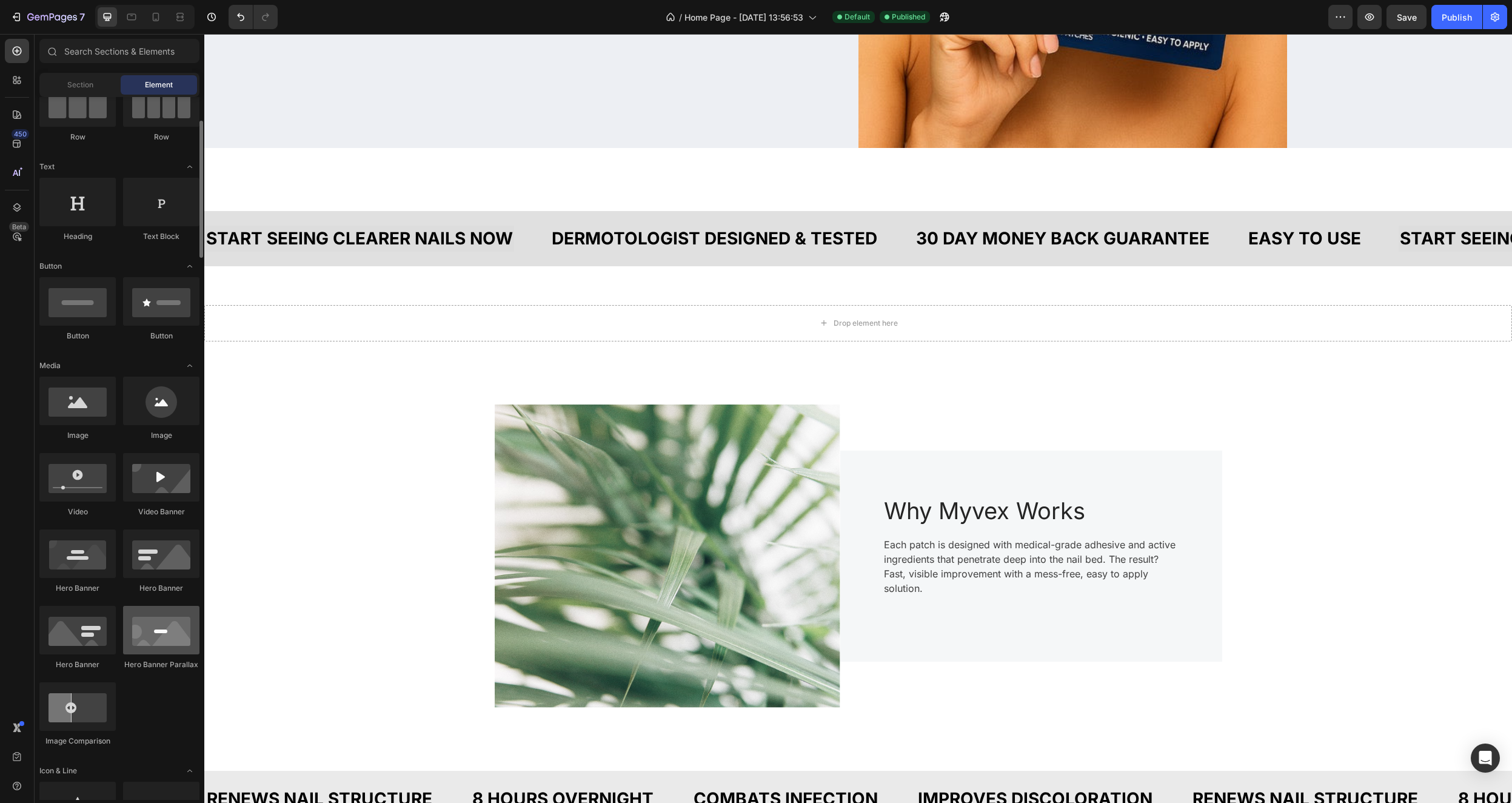
scroll to position [186, 0]
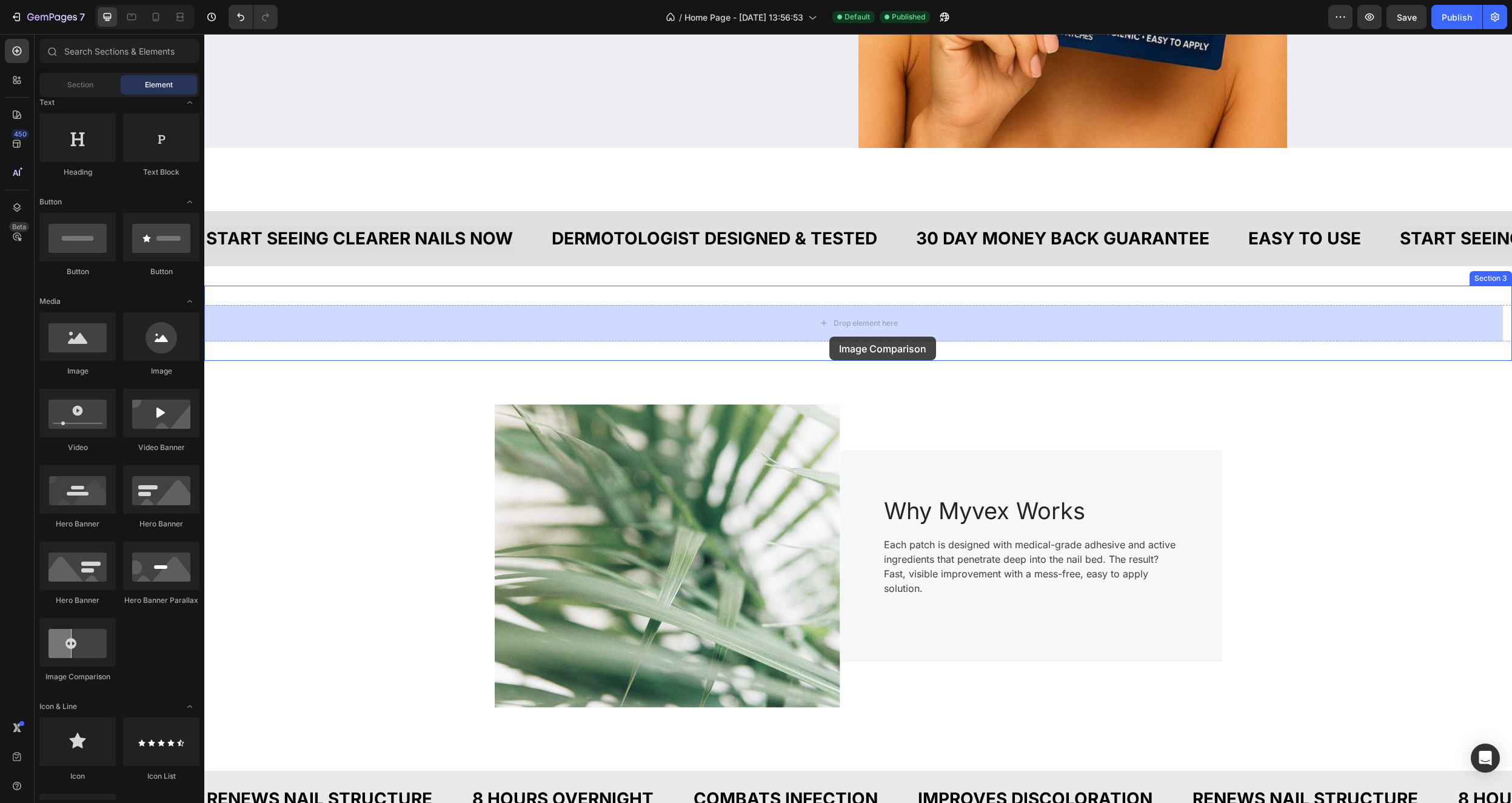
drag, startPoint x: 288, startPoint y: 678, endPoint x: 830, endPoint y: 326, distance: 646.3
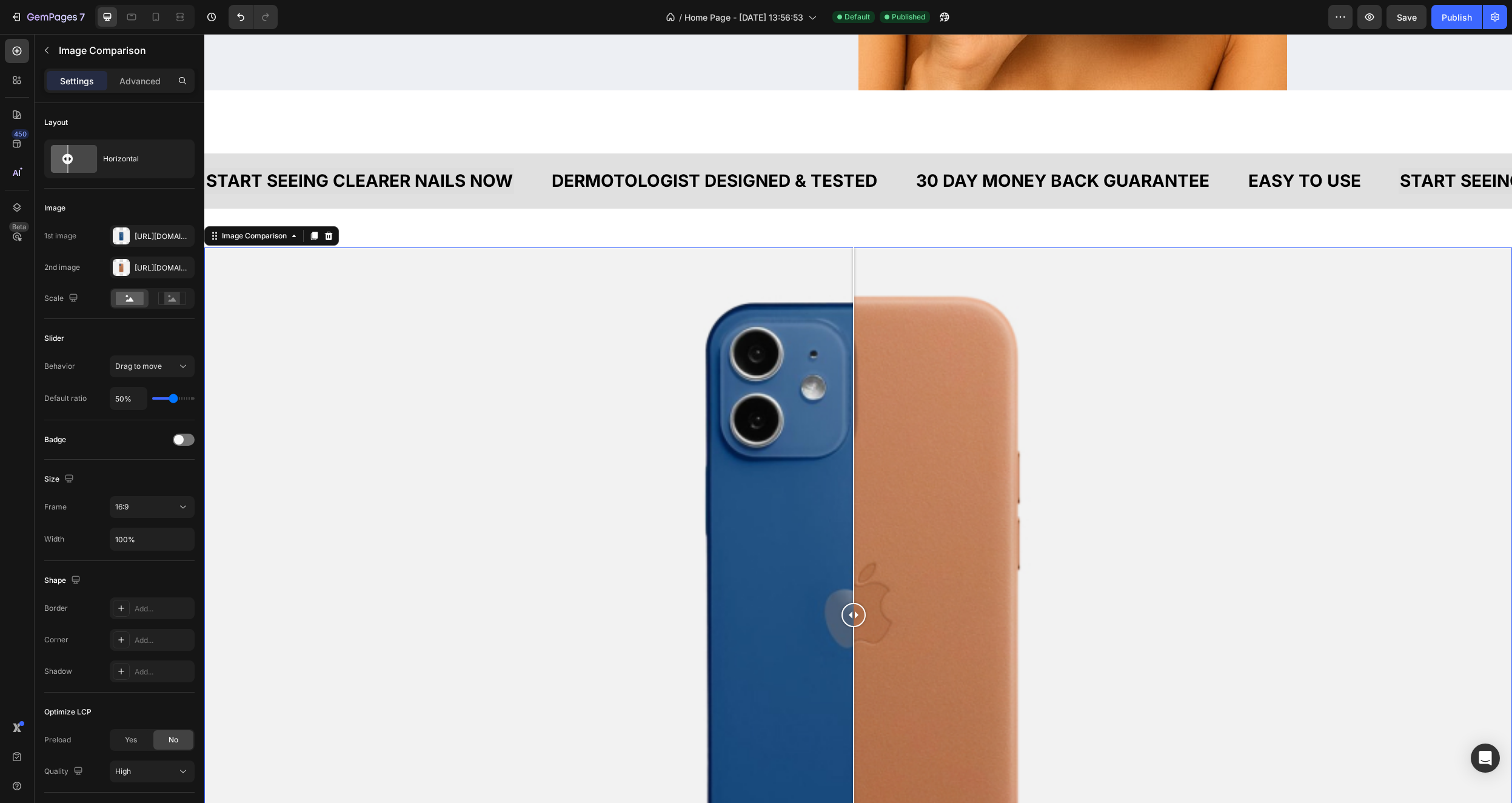
scroll to position [809, 0]
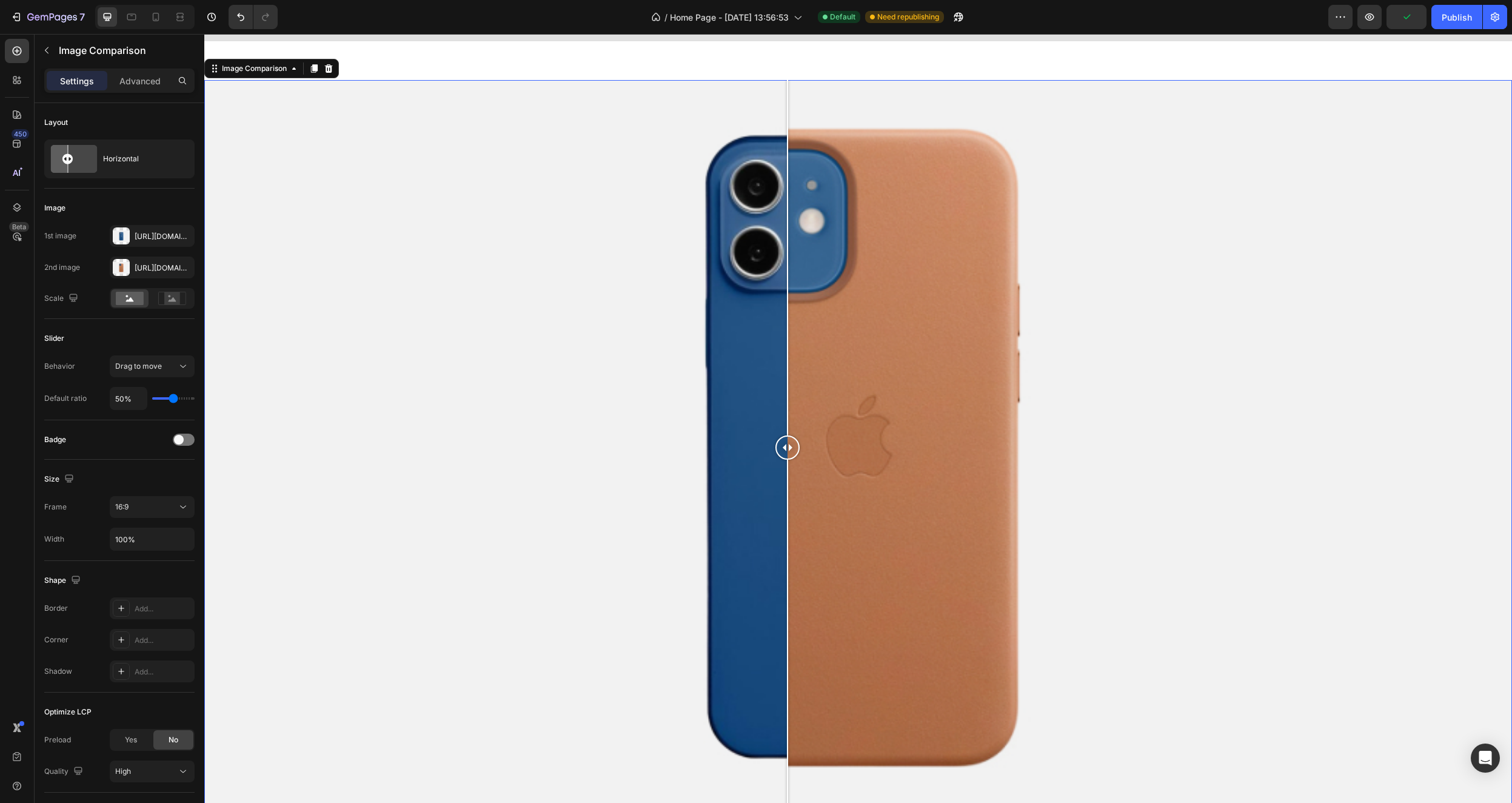
drag, startPoint x: 853, startPoint y: 441, endPoint x: 772, endPoint y: 416, distance: 84.8
click at [775, 416] on div at bounding box center [787, 448] width 24 height 736
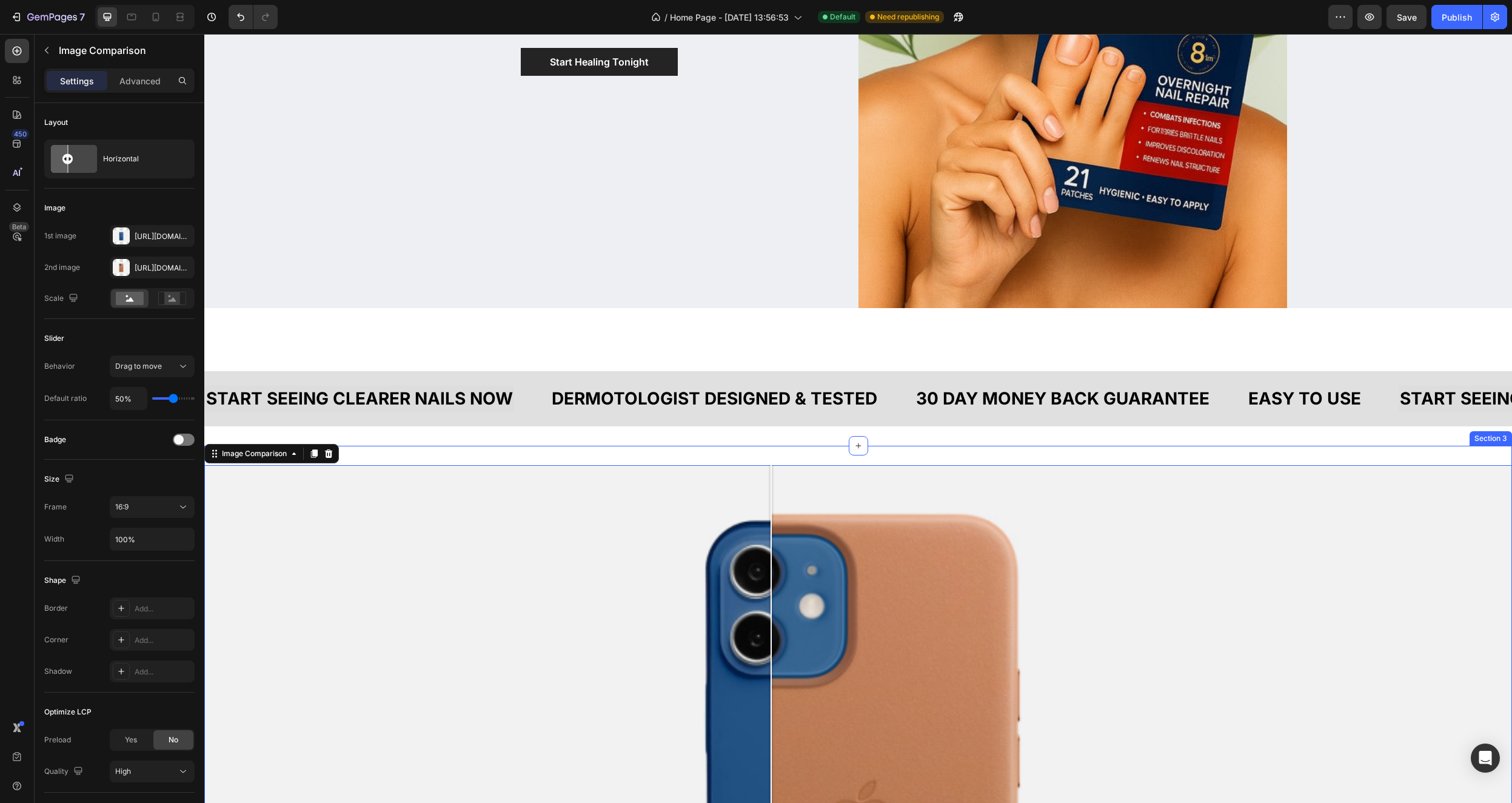
scroll to position [822, 0]
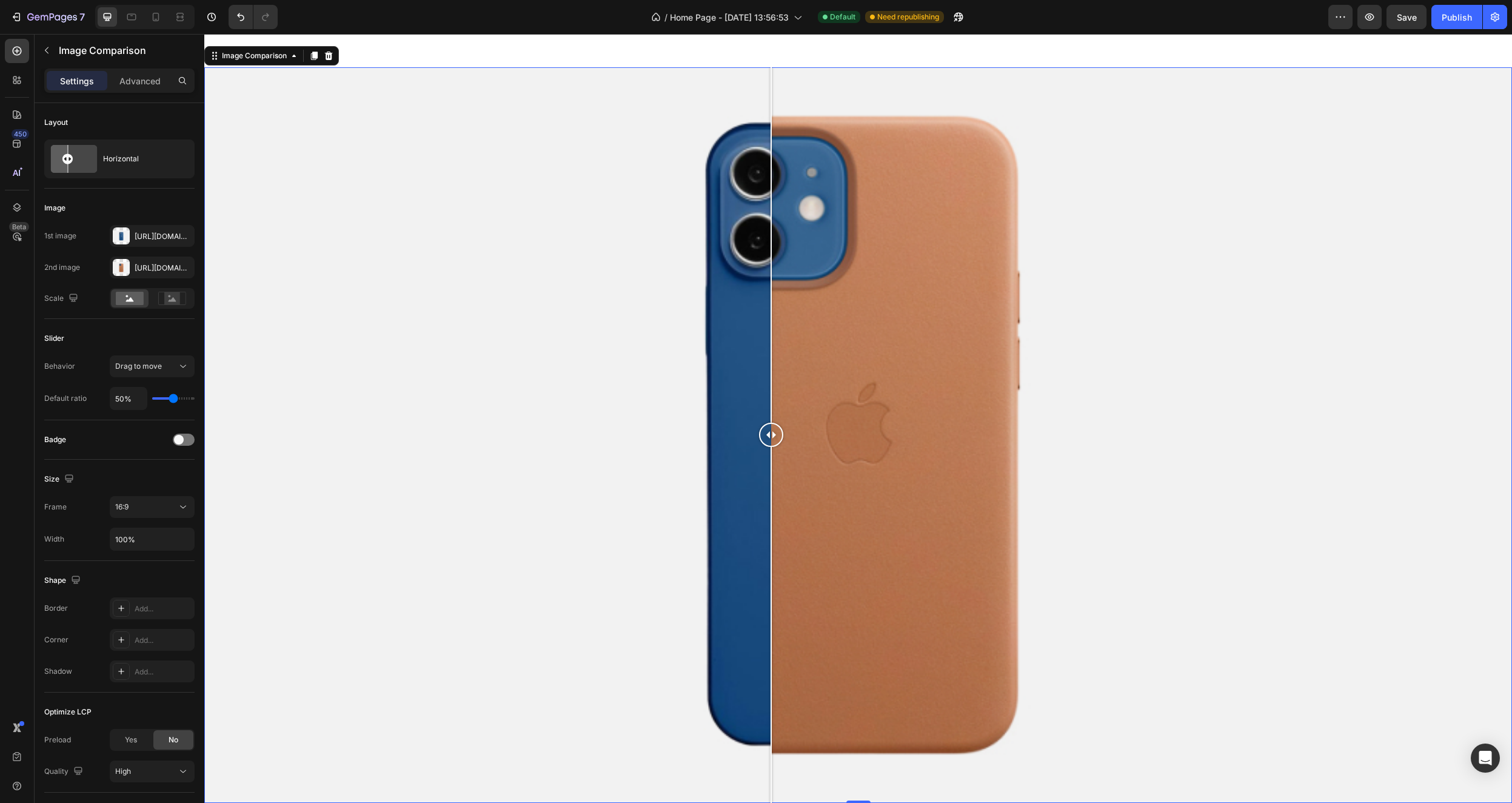
click at [1457, 305] on div at bounding box center [858, 435] width 1308 height 736
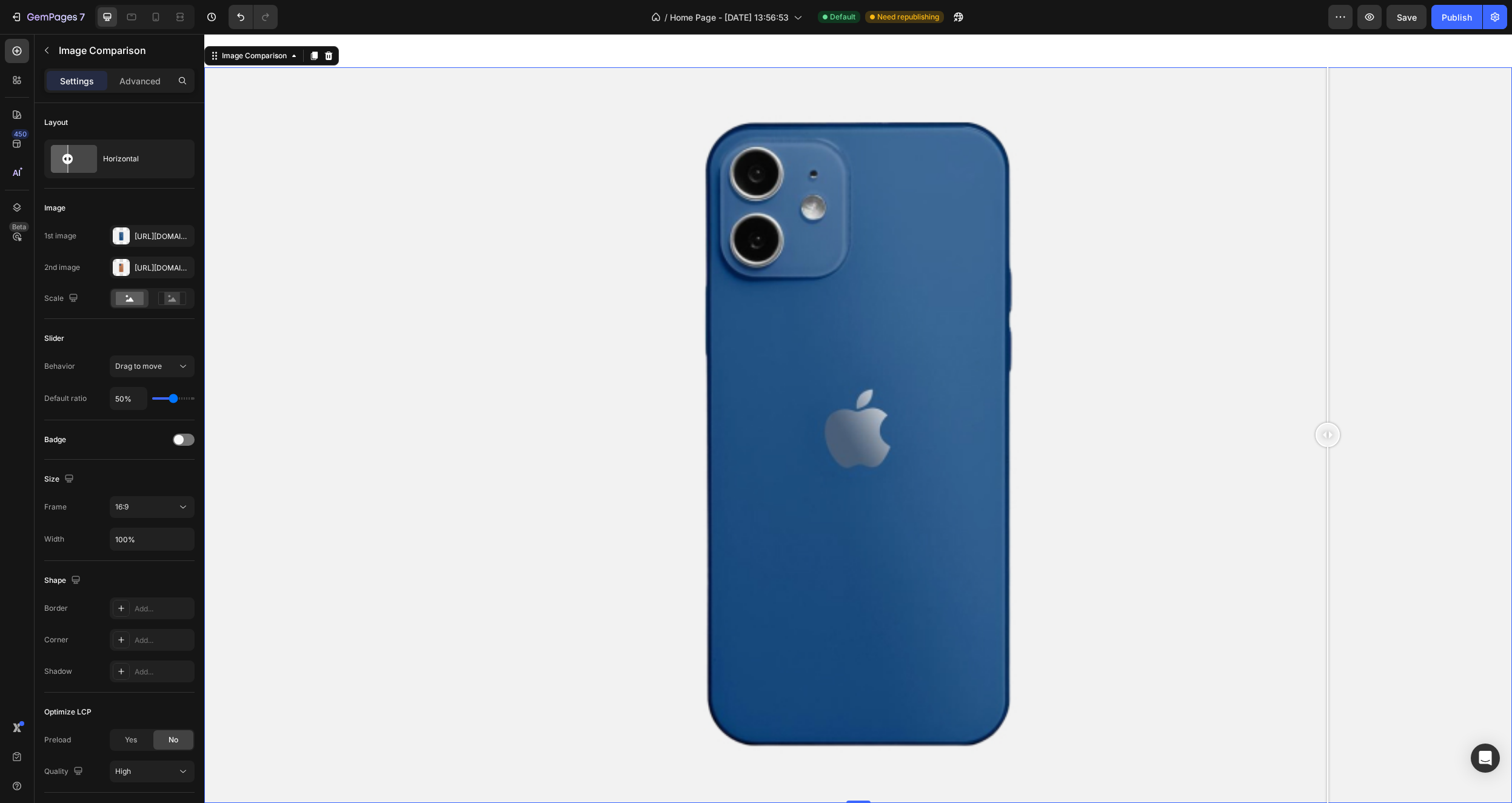
click at [1328, 163] on div at bounding box center [858, 435] width 1308 height 736
click at [335, 52] on div at bounding box center [329, 56] width 15 height 15
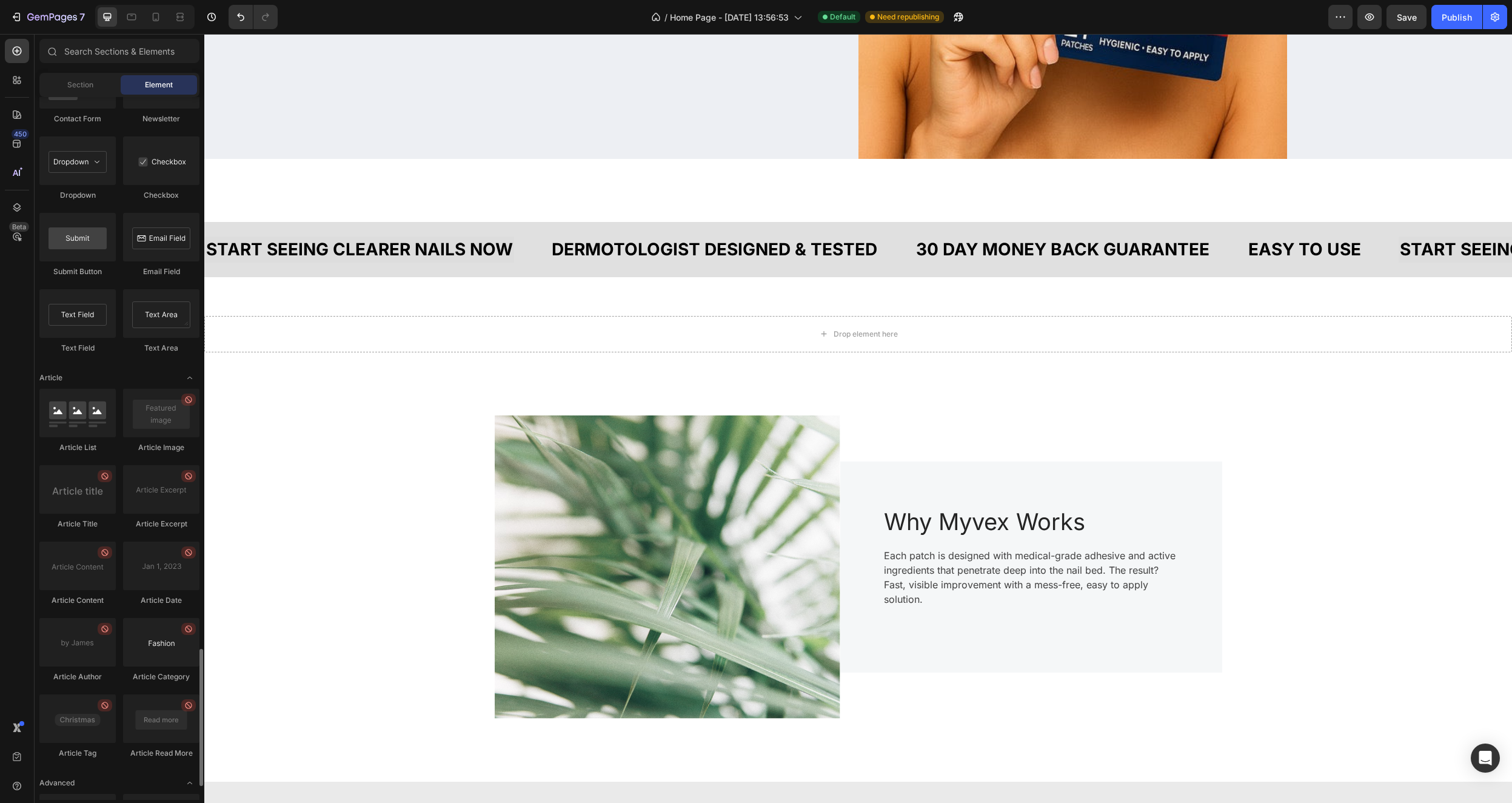
scroll to position [2890, 0]
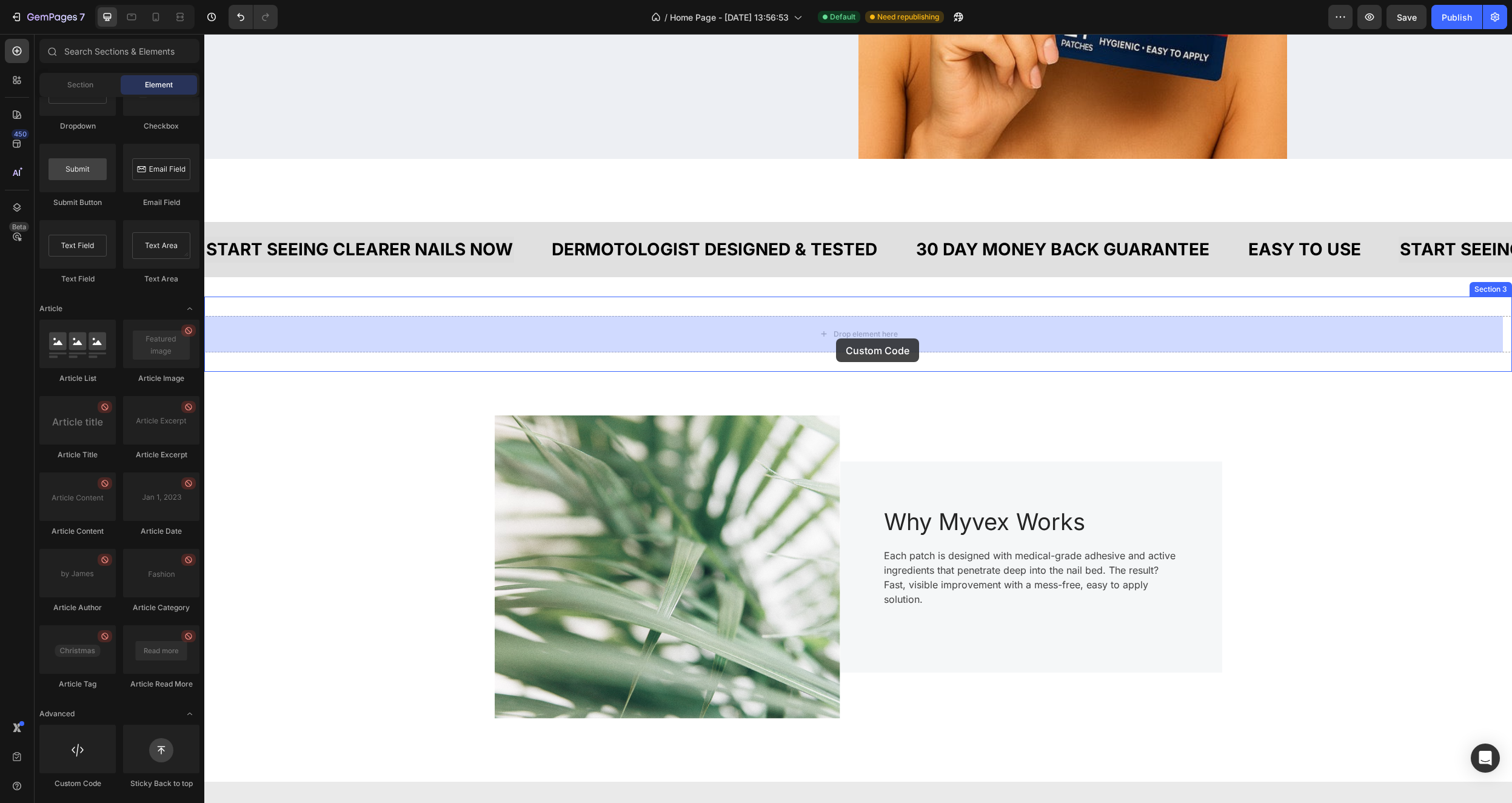
drag, startPoint x: 286, startPoint y: 789, endPoint x: 836, endPoint y: 338, distance: 711.3
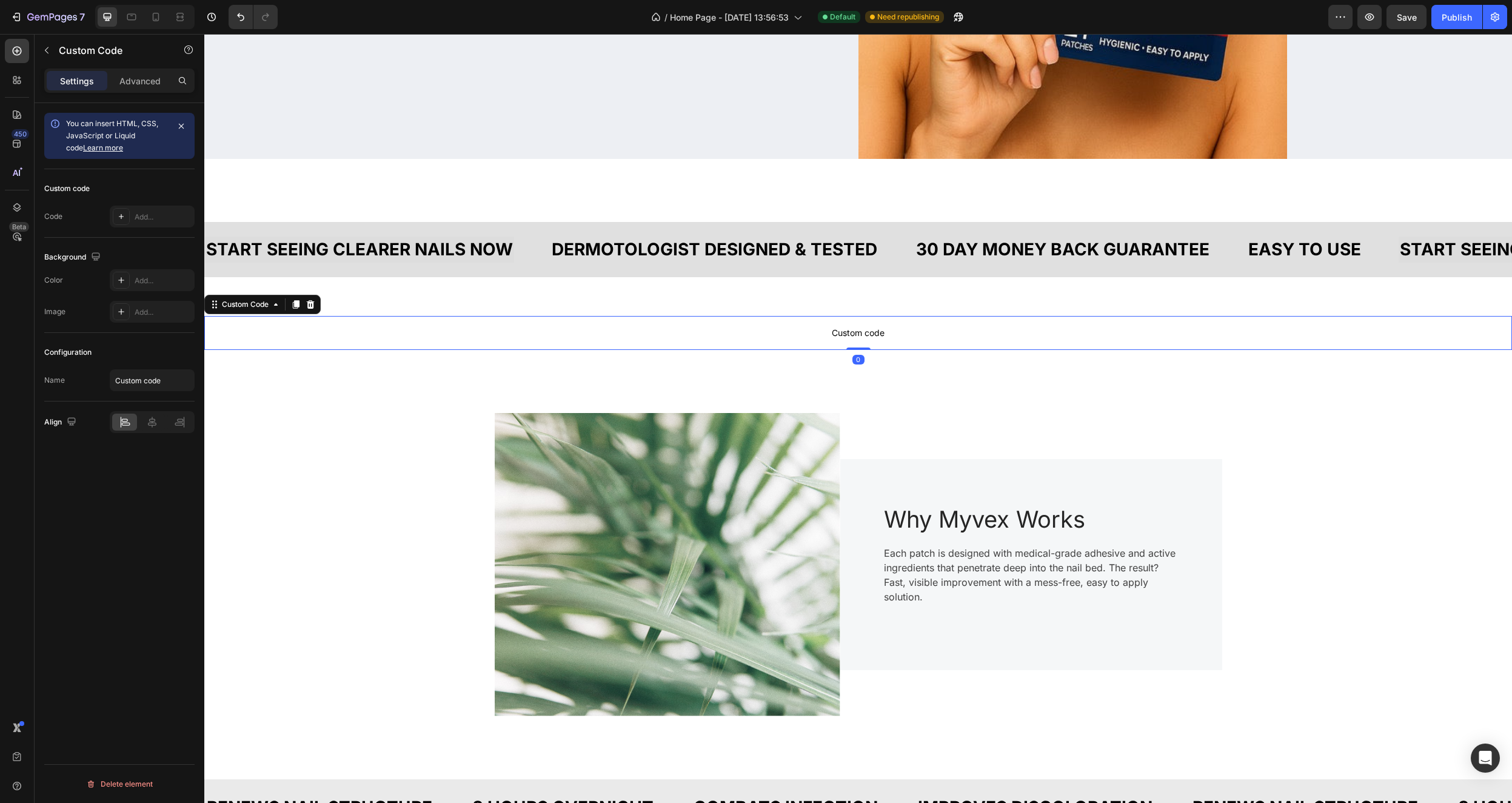
click at [861, 328] on span "Custom code" at bounding box center [858, 333] width 1308 height 15
click at [163, 220] on div "Add..." at bounding box center [163, 217] width 57 height 10
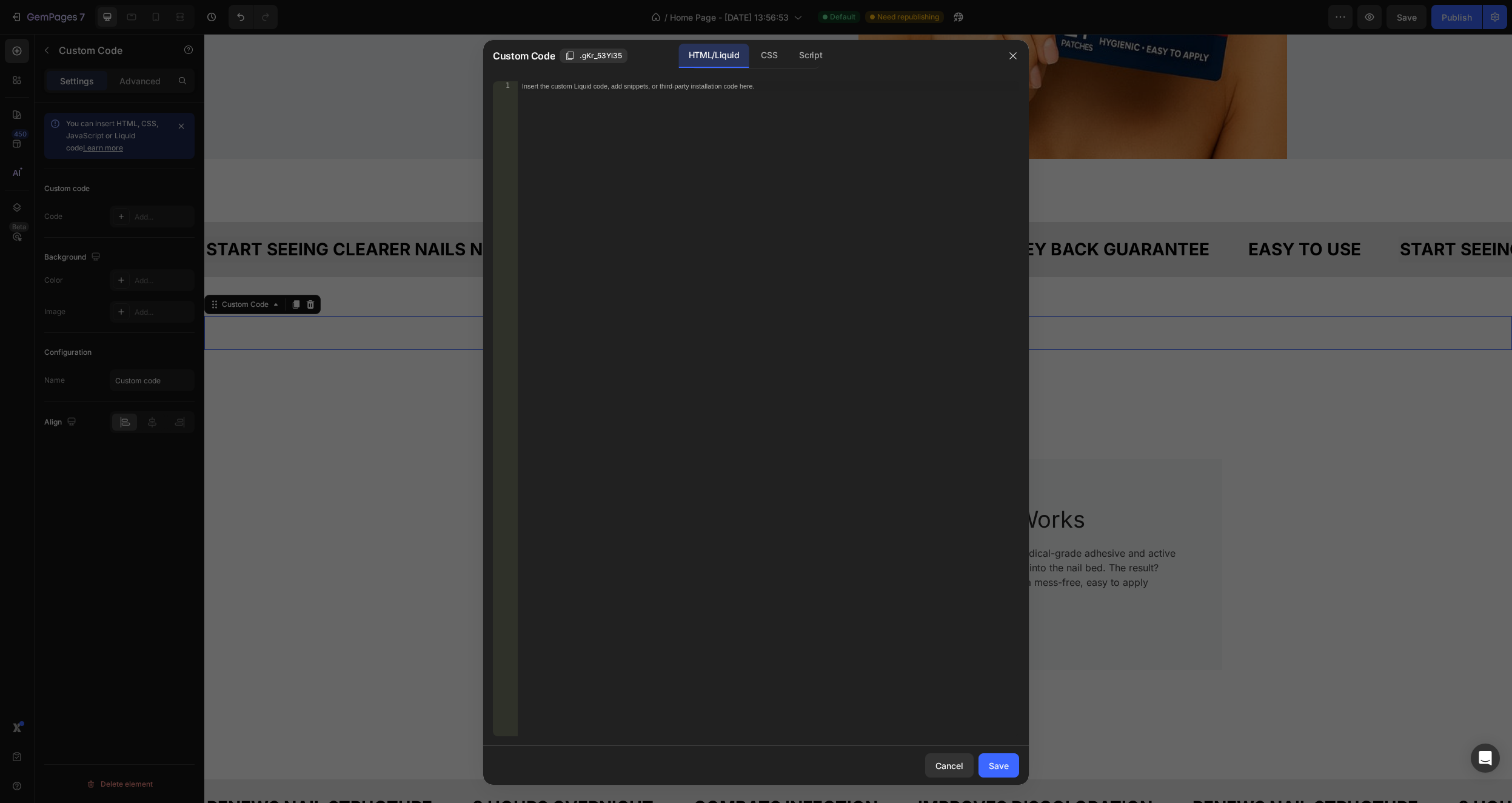
click at [680, 94] on div "Insert the custom Liquid code, add snippets, or third-party installation code h…" at bounding box center [768, 419] width 503 height 675
drag, startPoint x: 767, startPoint y: 85, endPoint x: 476, endPoint y: 82, distance: 291.0
click at [420, 76] on div "Custom Code .gKr_53Yi35 HTML/Liquid CSS Script 1 Insert the custom Liquid code,…" at bounding box center [756, 401] width 1512 height 803
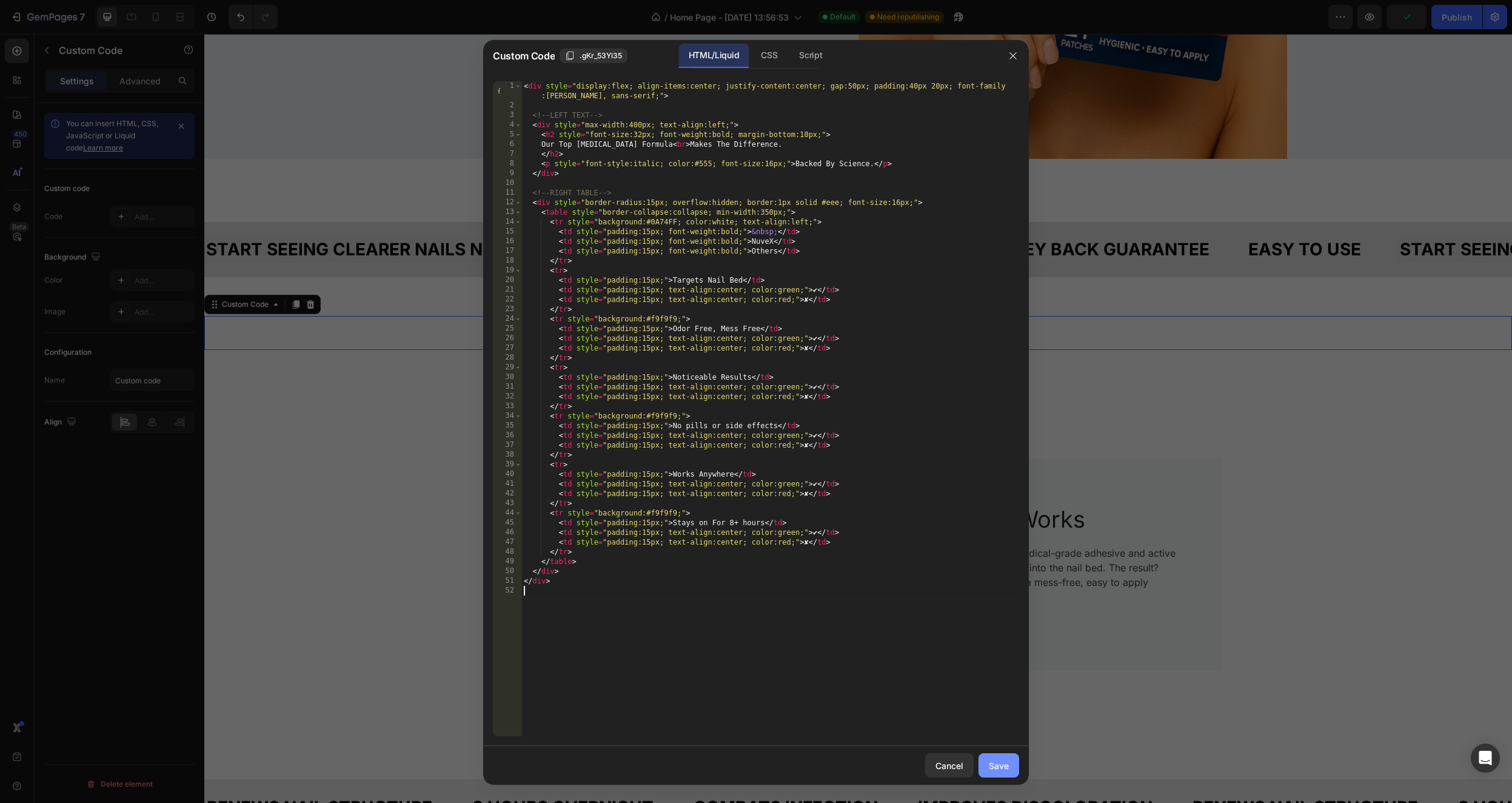
click at [998, 775] on button "Save" at bounding box center [999, 765] width 40 height 24
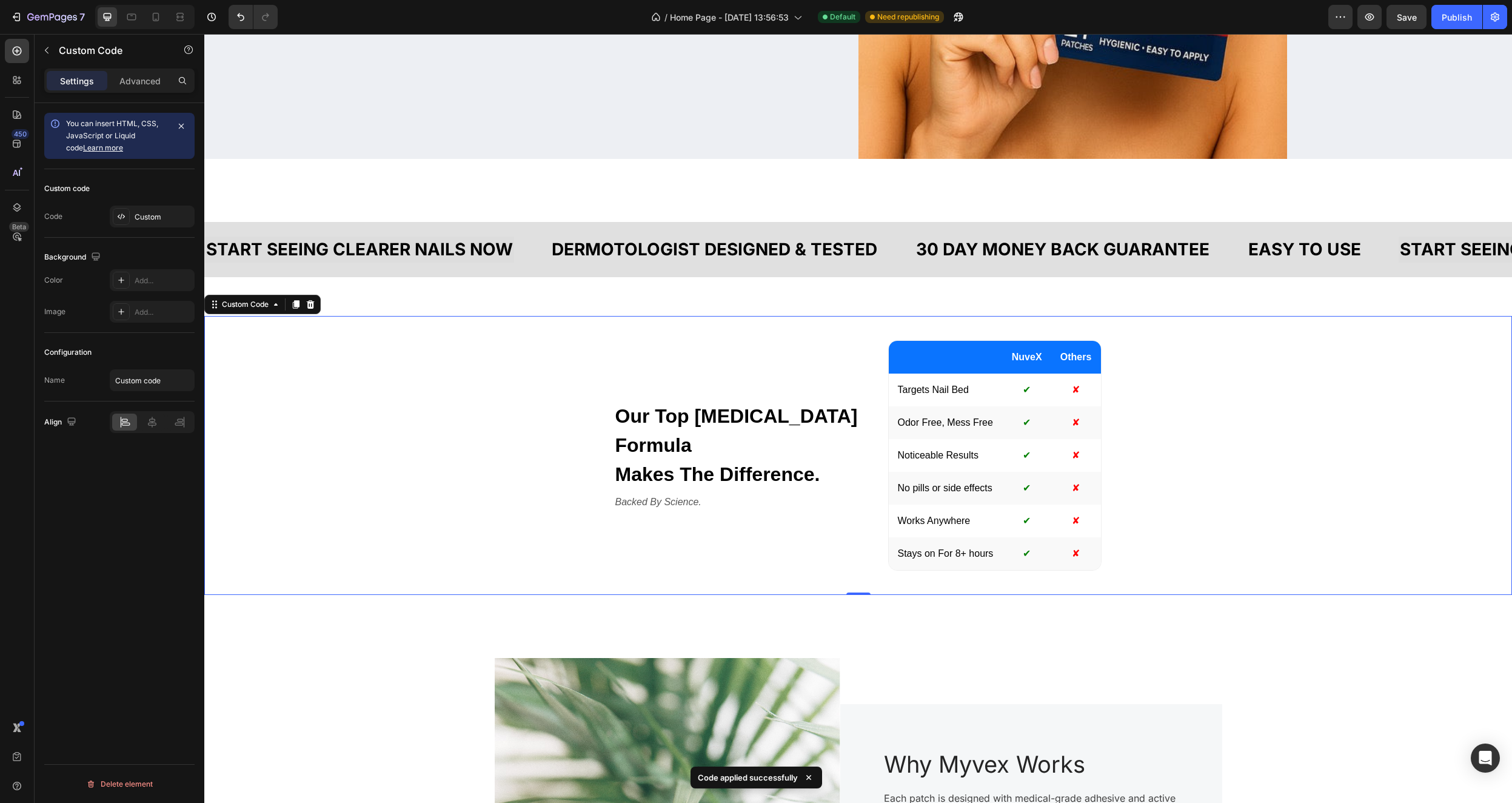
click at [668, 421] on h2 "Our Top Dermatologist Formula Makes The Difference." at bounding box center [737, 445] width 243 height 87
click at [936, 389] on td "Targets Nail Bed" at bounding box center [946, 389] width 114 height 32
click at [1035, 354] on td "NuveX" at bounding box center [1028, 357] width 49 height 32
click at [661, 488] on div "Our Top Dermatologist Formula Makes The Difference. Backed By Science." at bounding box center [737, 455] width 243 height 108
drag, startPoint x: 670, startPoint y: 392, endPoint x: 673, endPoint y: 398, distance: 6.7
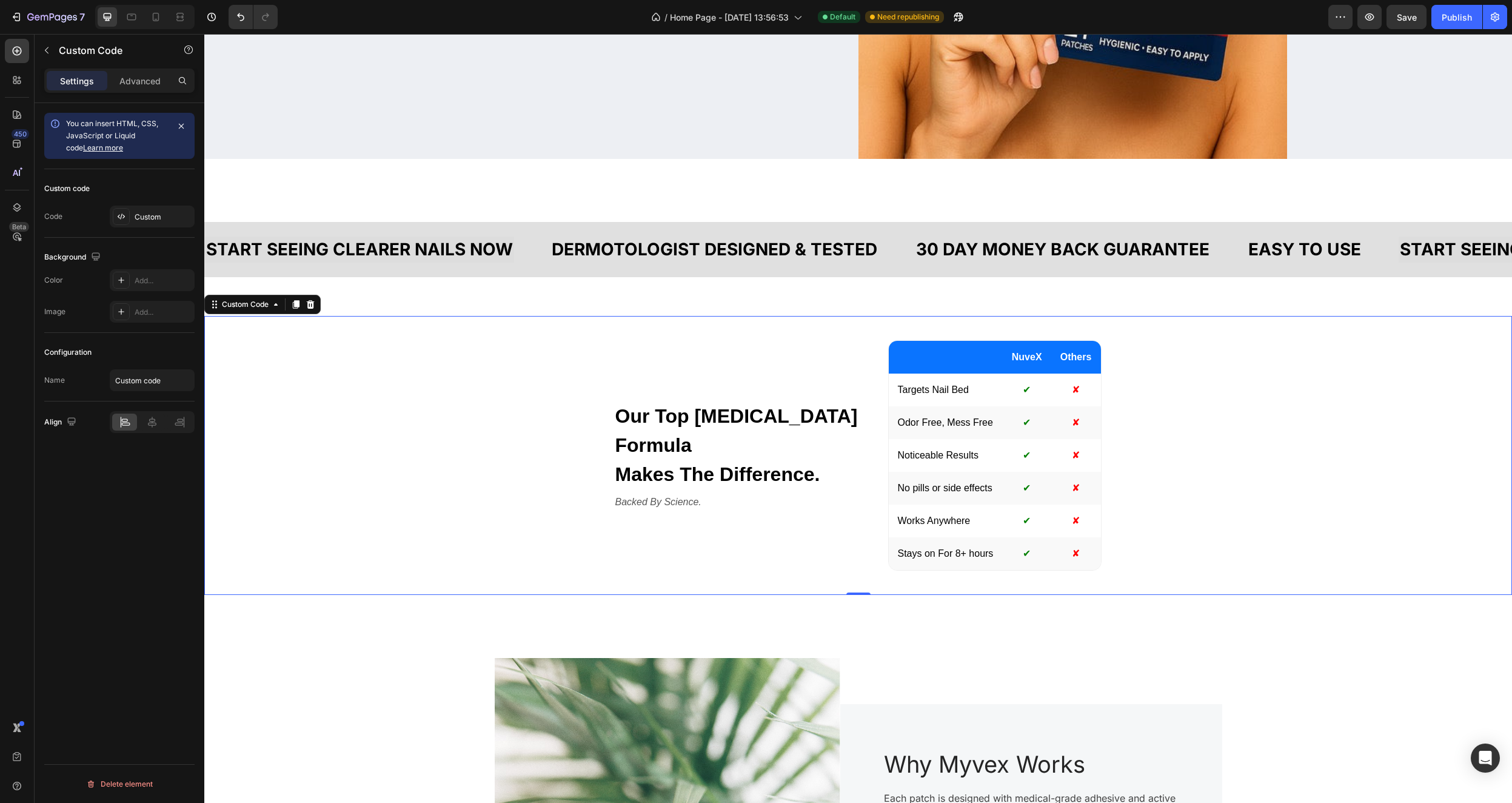
click at [670, 392] on div "Our Top Dermatologist Formula Makes The Difference. Backed By Science. NuveX Ot…" at bounding box center [858, 454] width 1308 height 279
click at [675, 425] on h2 "Our Top Dermatologist Formula Makes The Difference." at bounding box center [737, 445] width 243 height 87
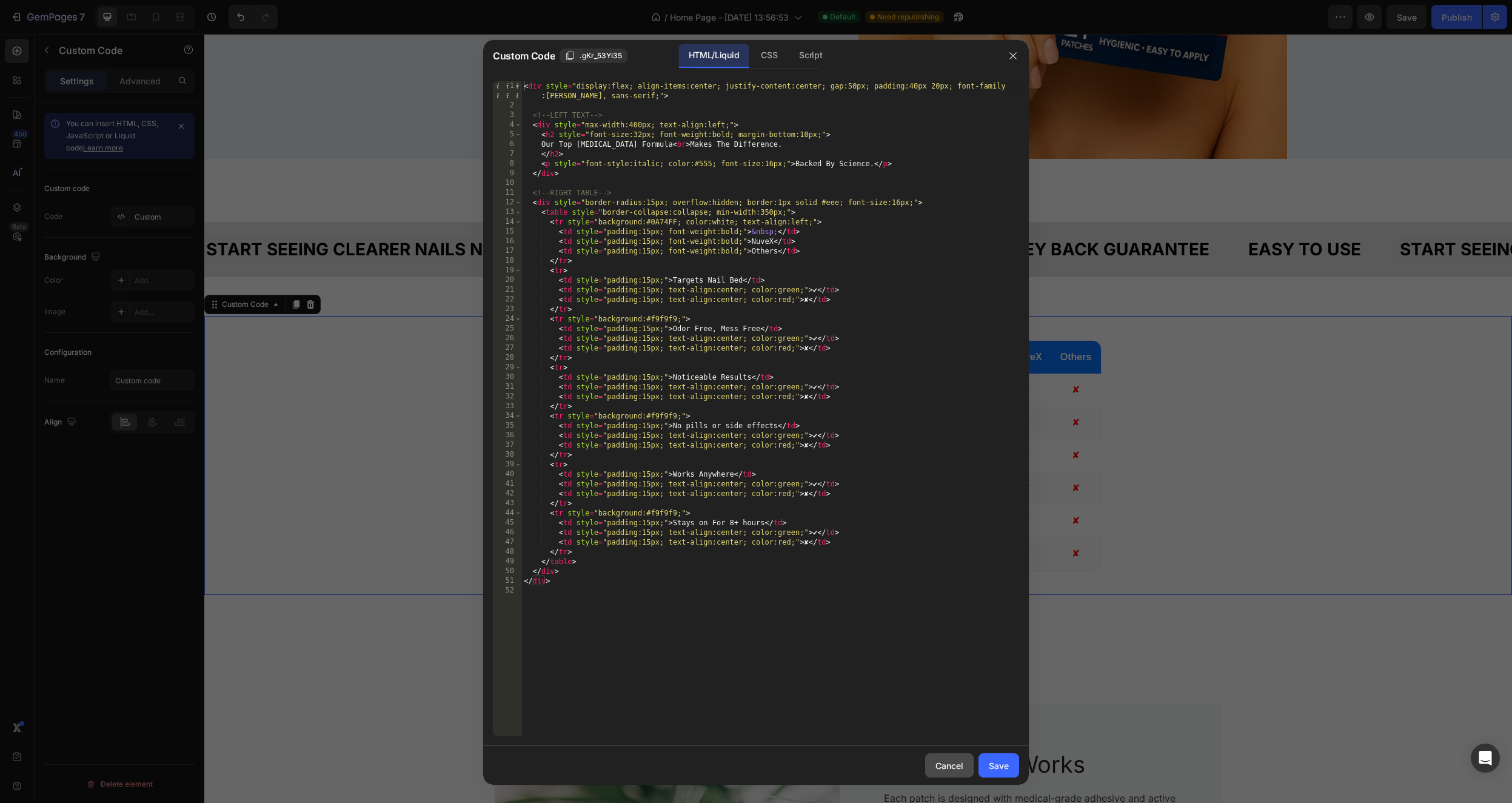
click at [946, 771] on div "Cancel" at bounding box center [950, 765] width 28 height 13
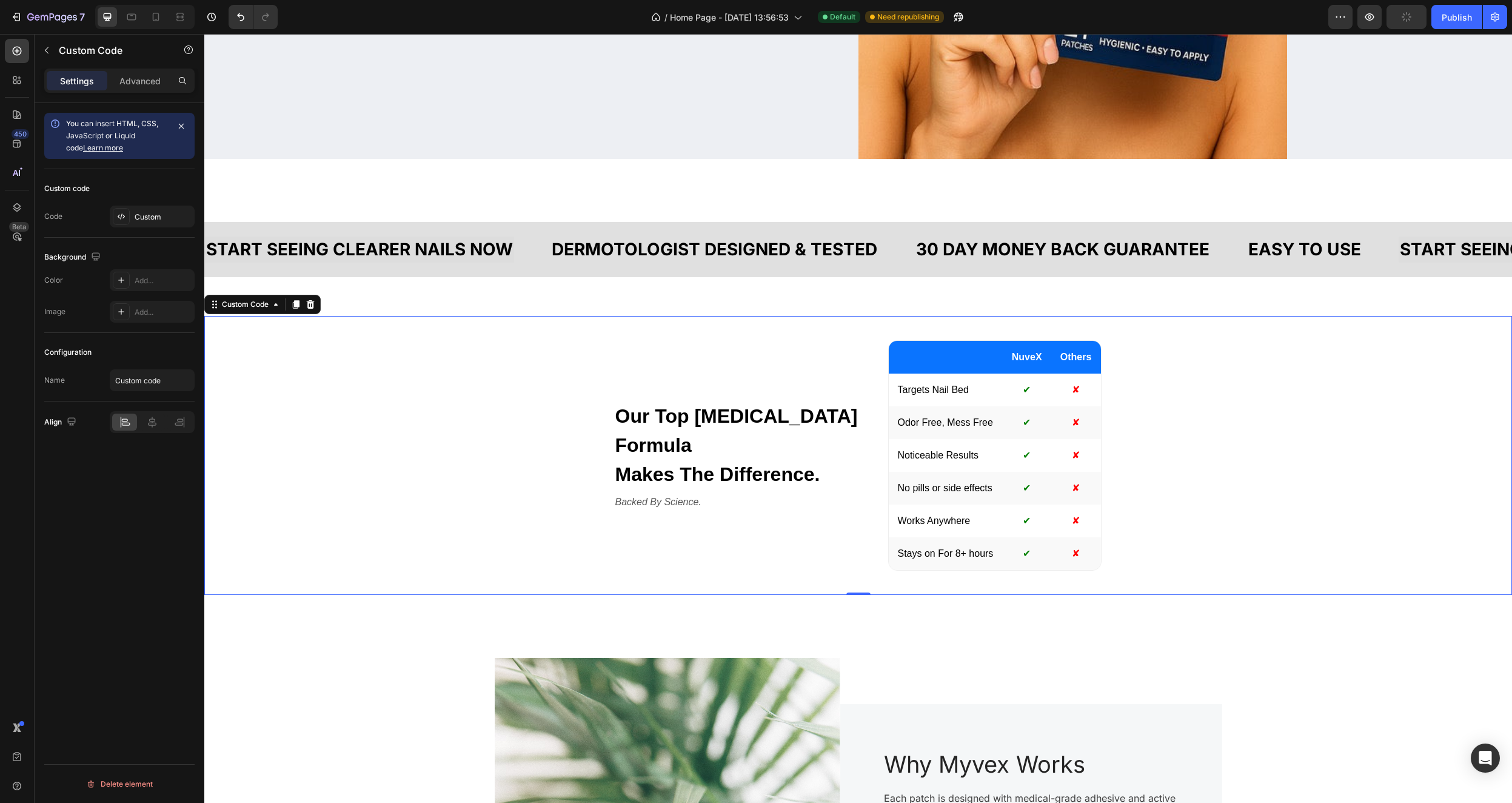
click at [988, 419] on td "Odor Free, Mess Free" at bounding box center [946, 422] width 114 height 32
click at [1023, 356] on td "NuveX" at bounding box center [1028, 357] width 49 height 32
click at [823, 415] on h2 "Our Top Dermatologist Formula Makes The Difference." at bounding box center [737, 445] width 243 height 87
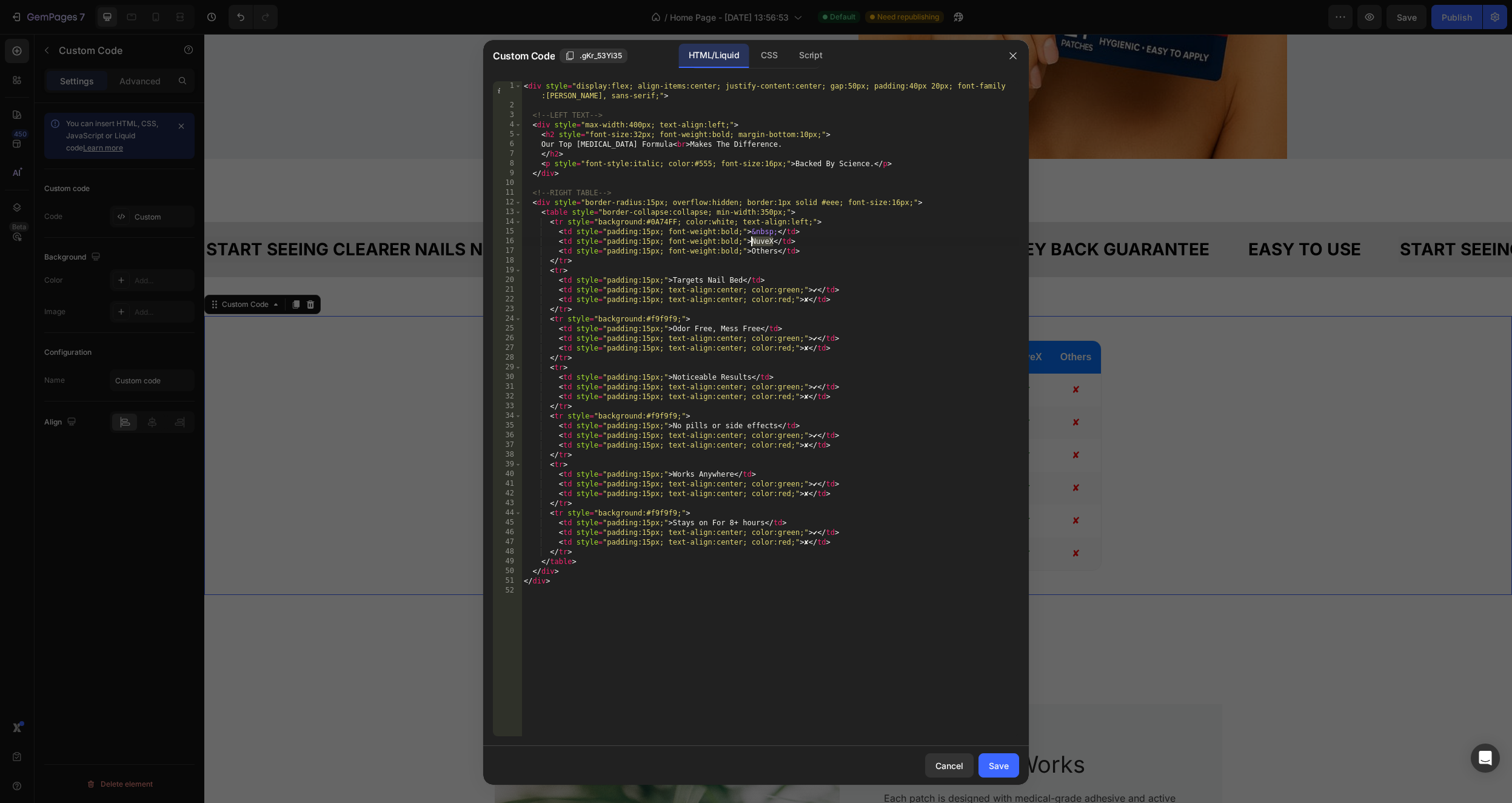
drag, startPoint x: 773, startPoint y: 239, endPoint x: 752, endPoint y: 239, distance: 21.0
click at [752, 239] on div "< div style = "display:flex; align-items:center; justify-content:center; gap:50…" at bounding box center [771, 423] width 498 height 684
type textarea "<td style="padding:15px; font-weight:bold;">MYVEX</td>"
click at [1002, 758] on button "Save" at bounding box center [999, 765] width 40 height 24
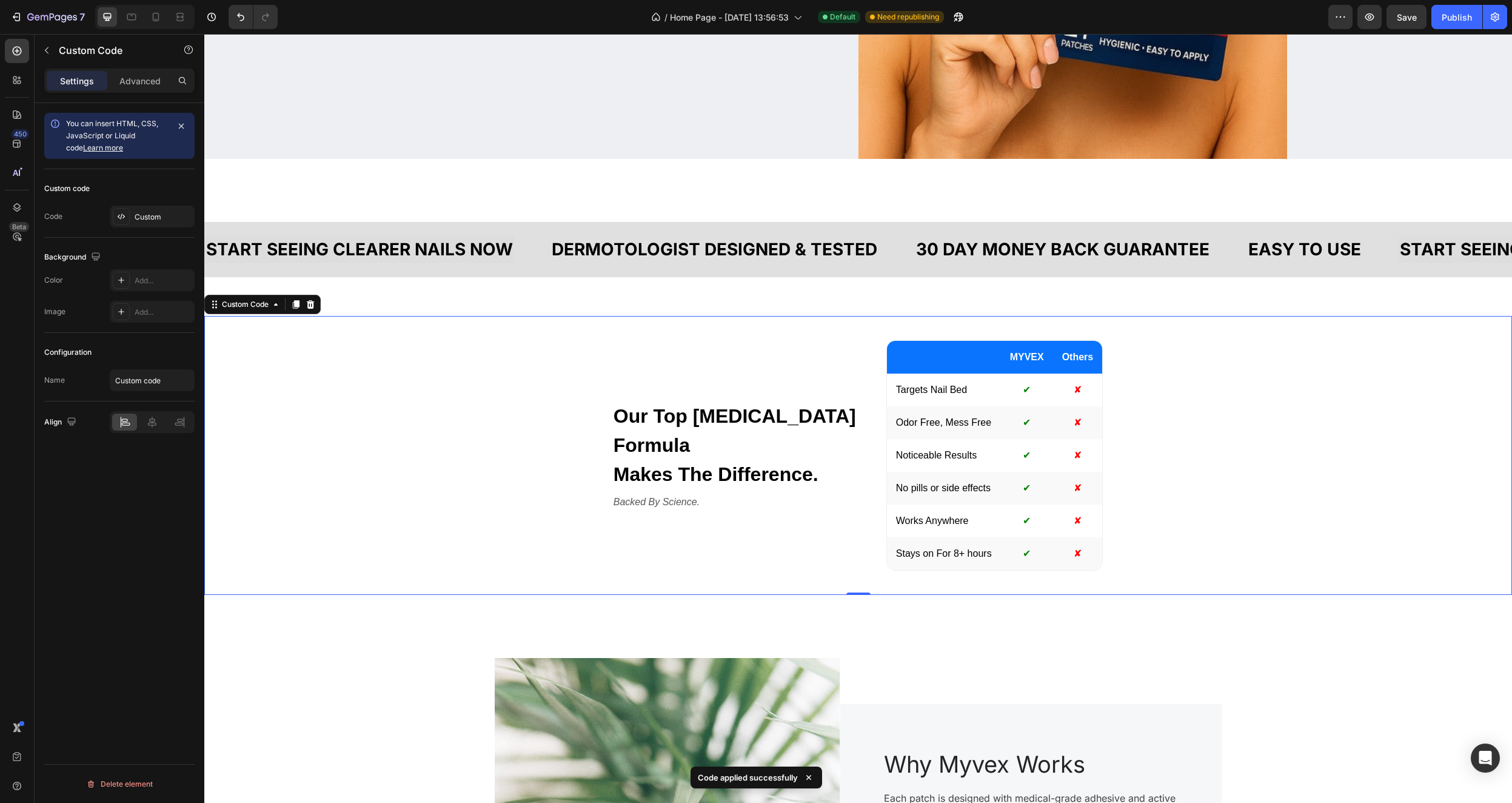
click at [1080, 351] on td "Others" at bounding box center [1078, 357] width 50 height 32
click at [129, 278] on div "Add..." at bounding box center [152, 280] width 85 height 22
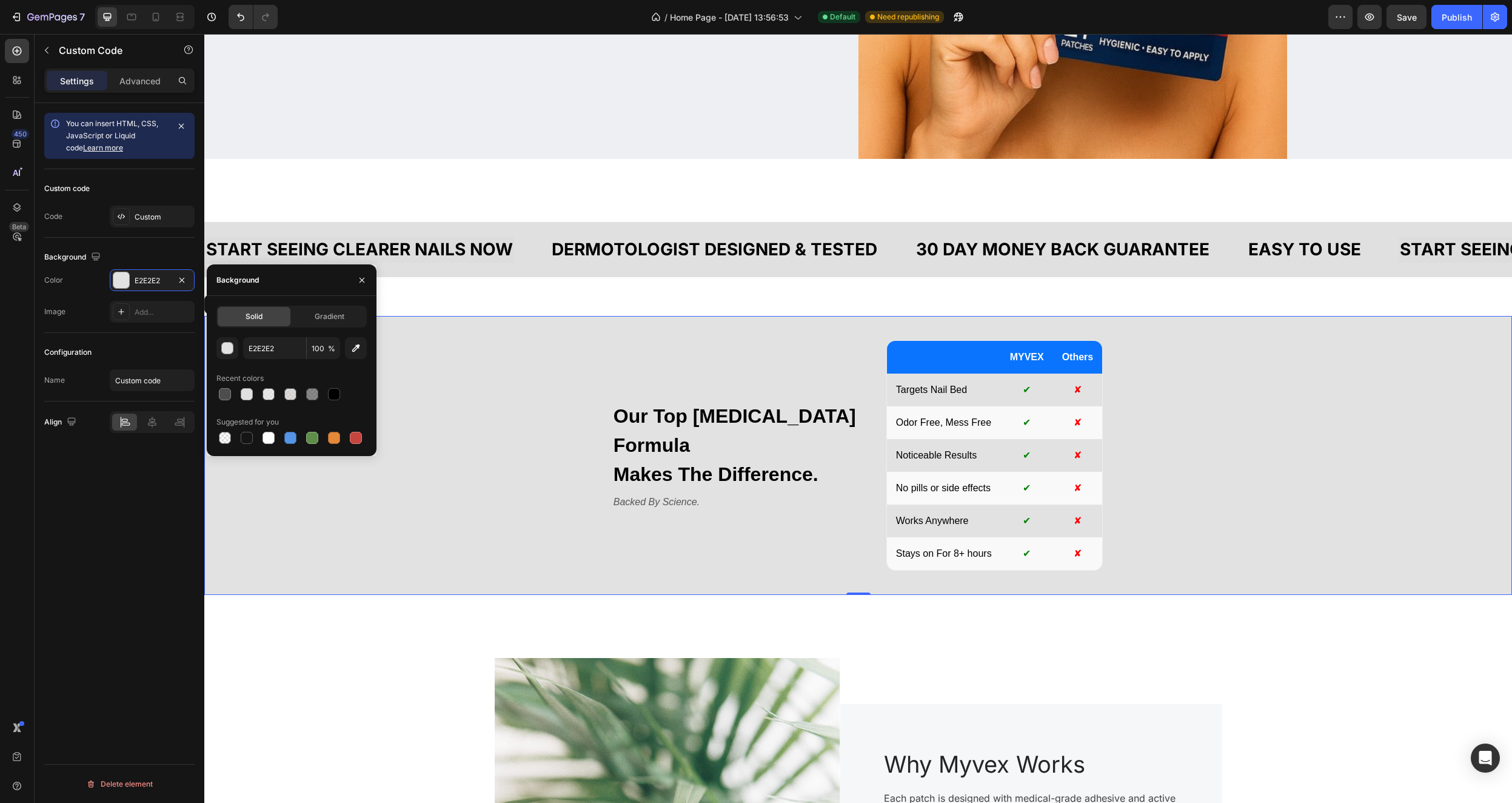
click at [512, 405] on div "Our Top Dermatologist Formula Makes The Difference. Backed By Science. MYVEX Ot…" at bounding box center [858, 454] width 1308 height 279
click at [1265, 402] on div "Our Top Dermatologist Formula Makes The Difference. Backed By Science. MYVEX Ot…" at bounding box center [858, 454] width 1308 height 279
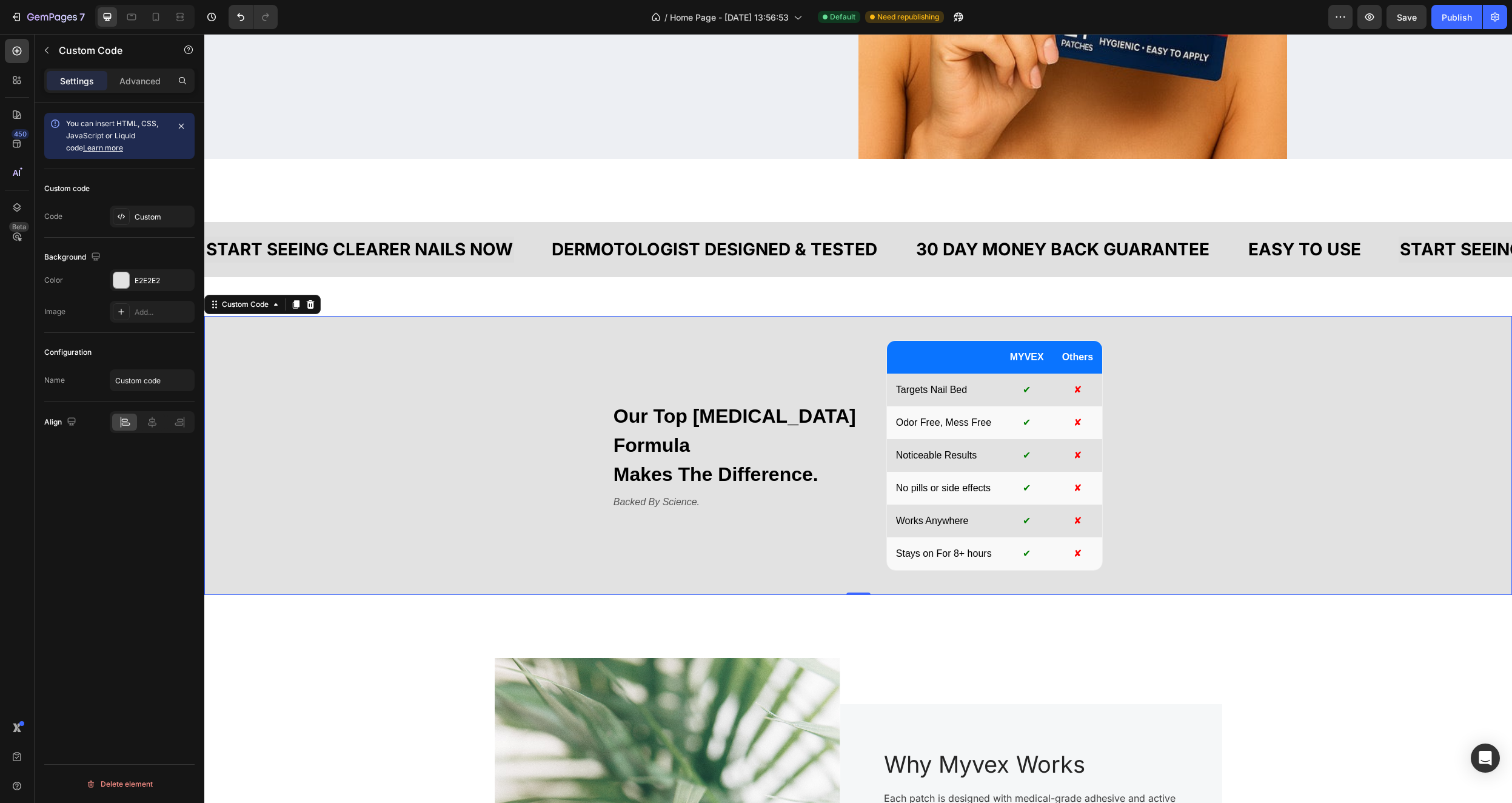
click at [314, 302] on icon at bounding box center [310, 304] width 10 height 10
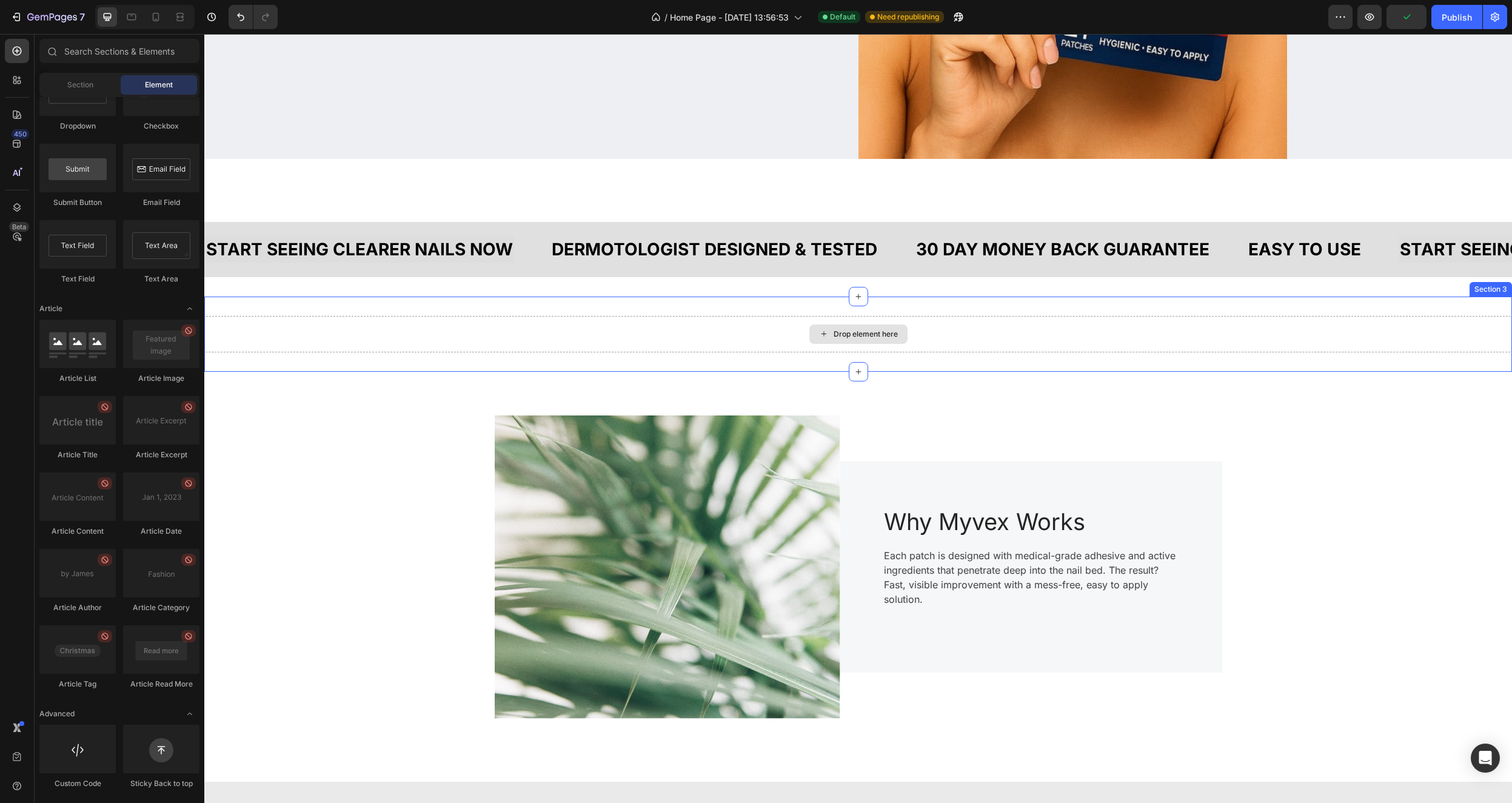
click at [1385, 328] on div "Drop element here" at bounding box center [858, 334] width 1308 height 37
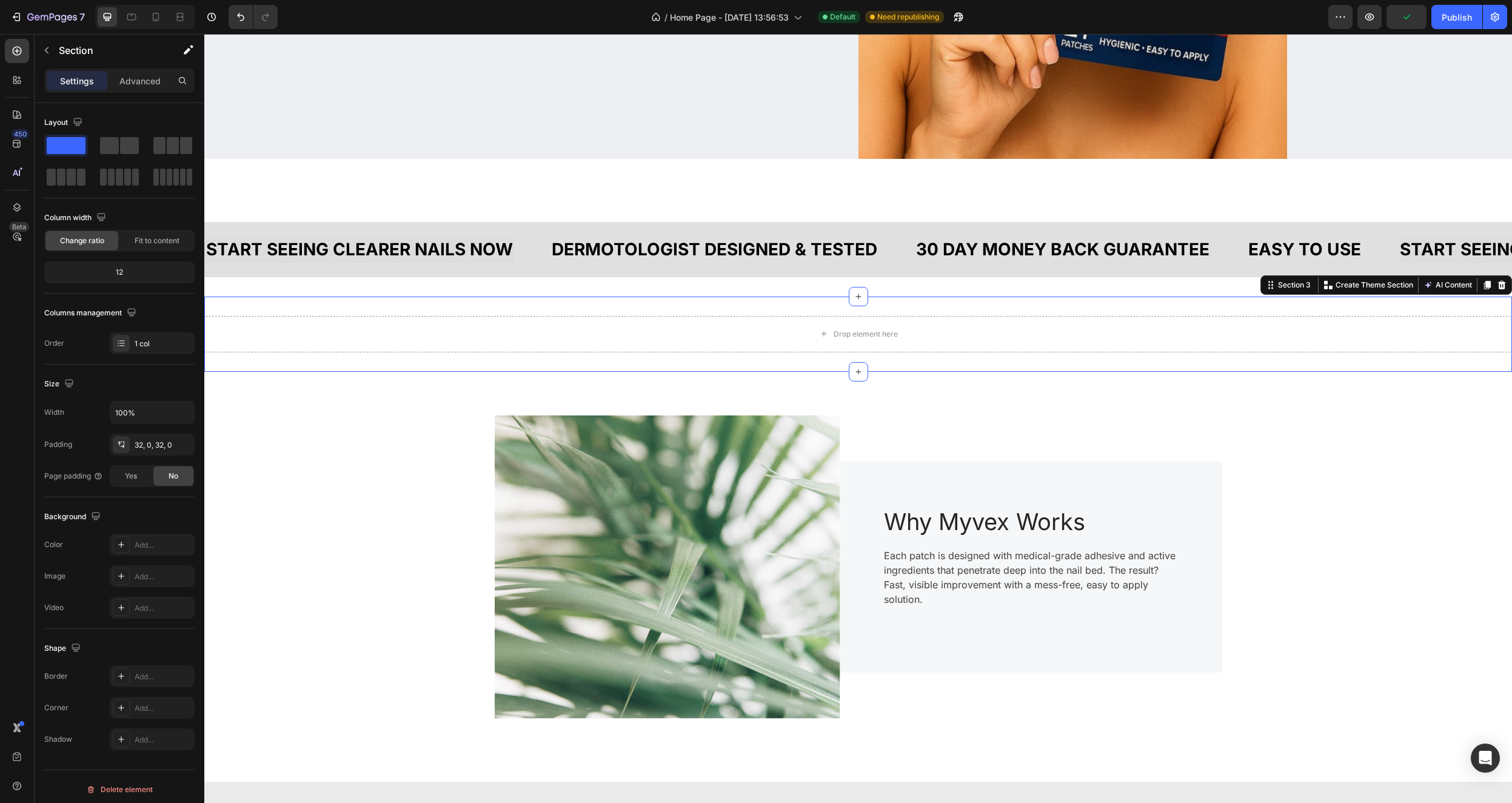
click at [1497, 284] on icon at bounding box center [1502, 285] width 10 height 10
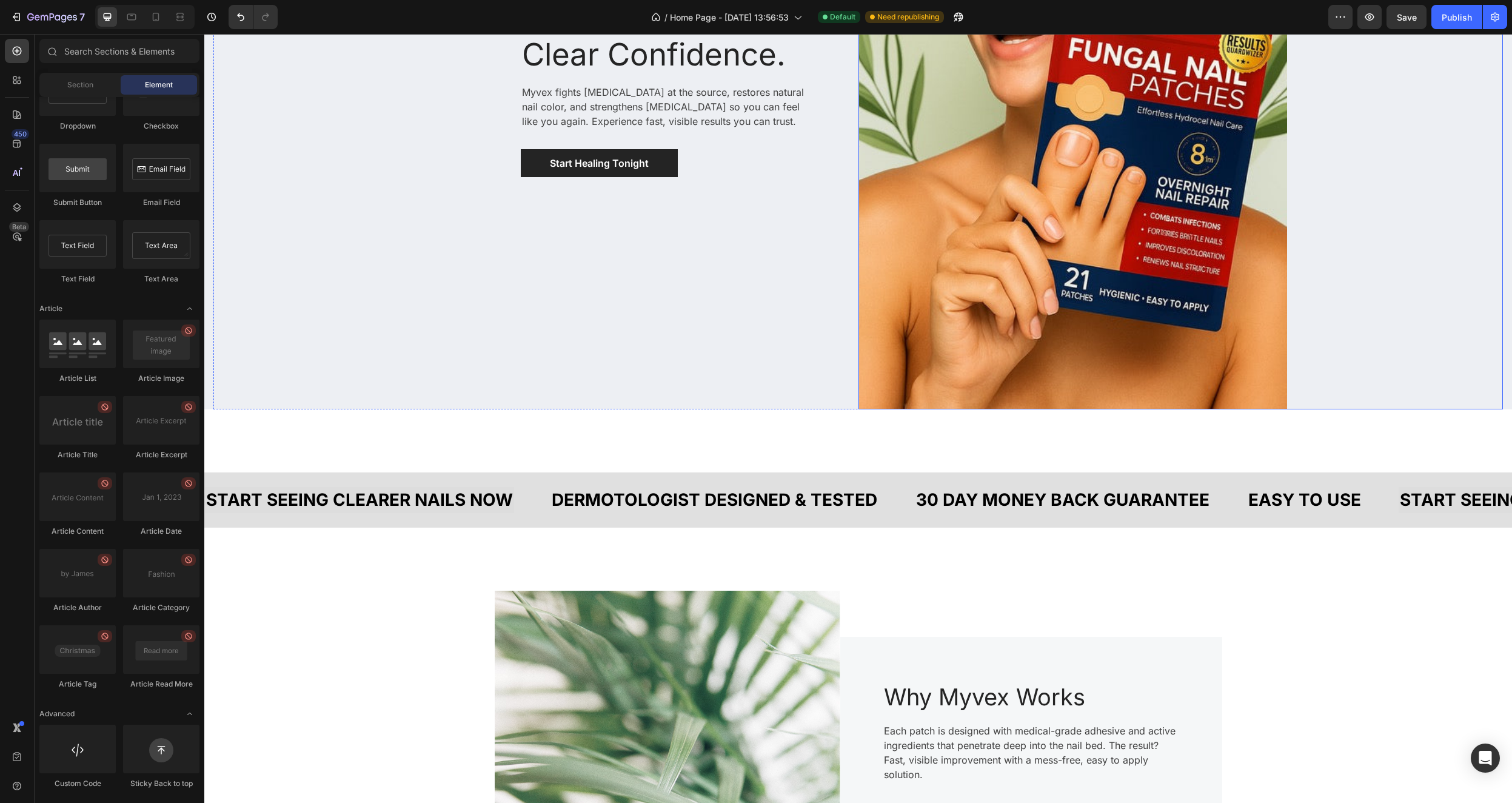
scroll to position [722, 0]
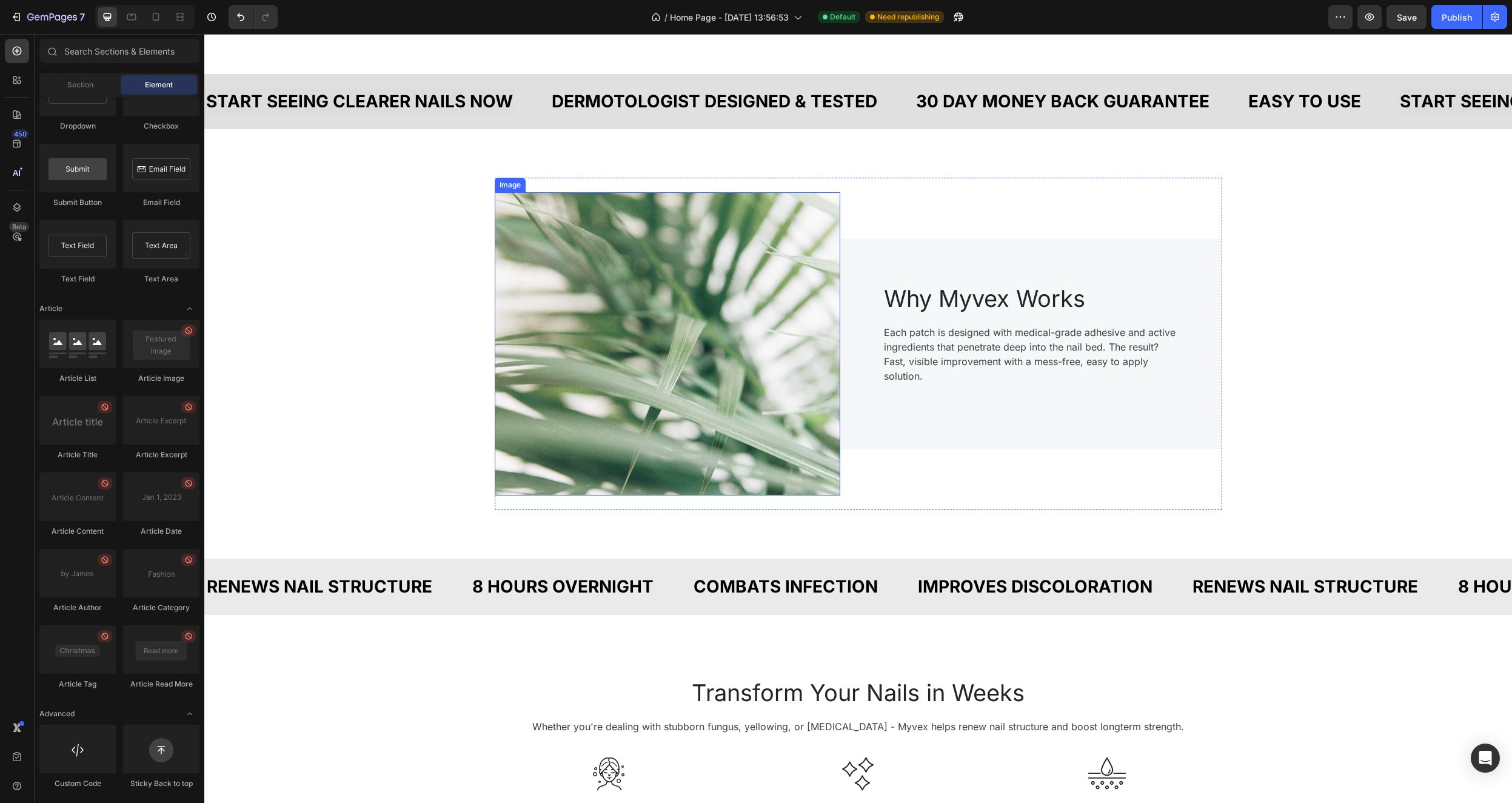
click at [656, 352] on img at bounding box center [667, 343] width 345 height 303
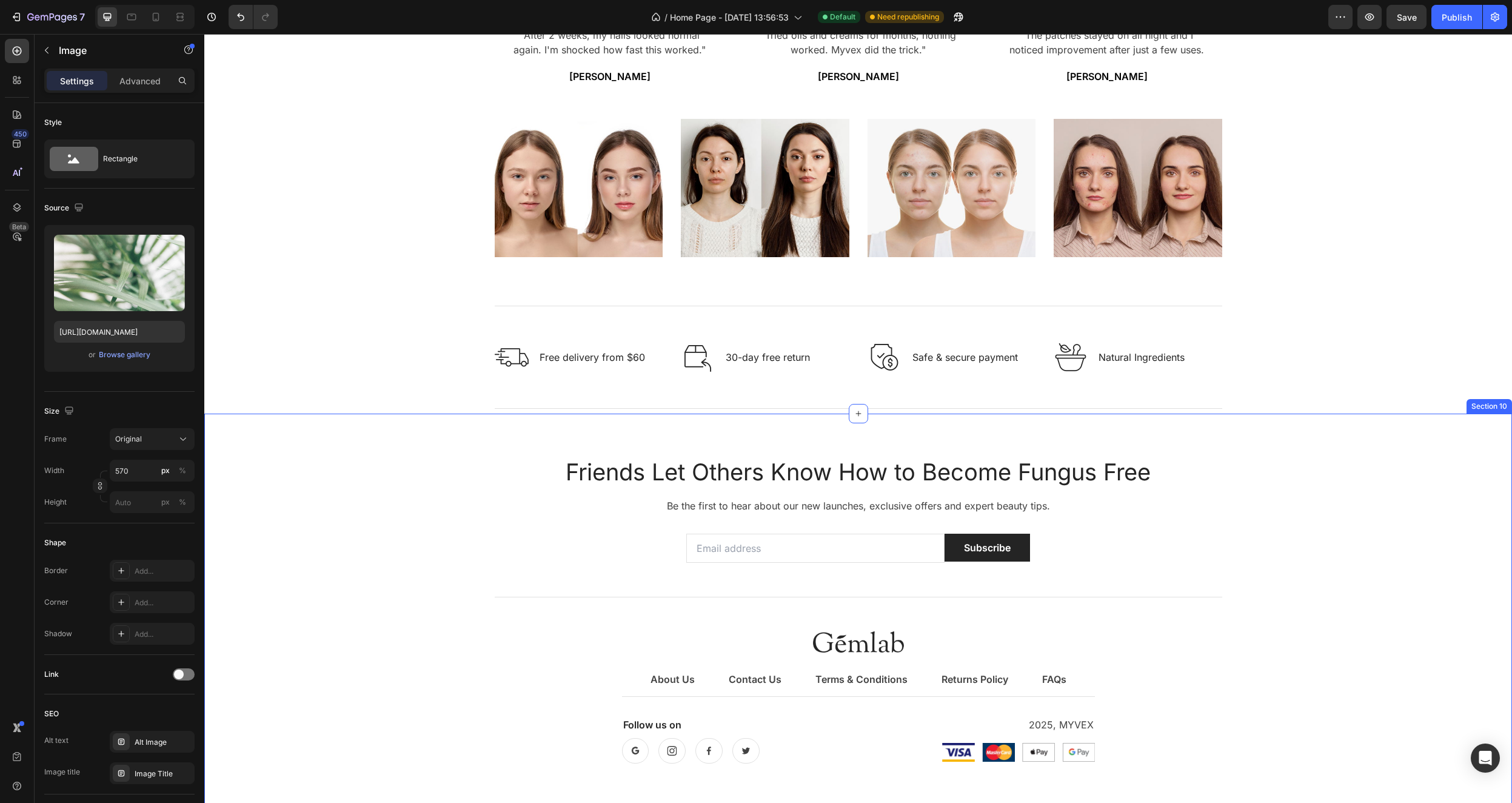
scroll to position [2175, 0]
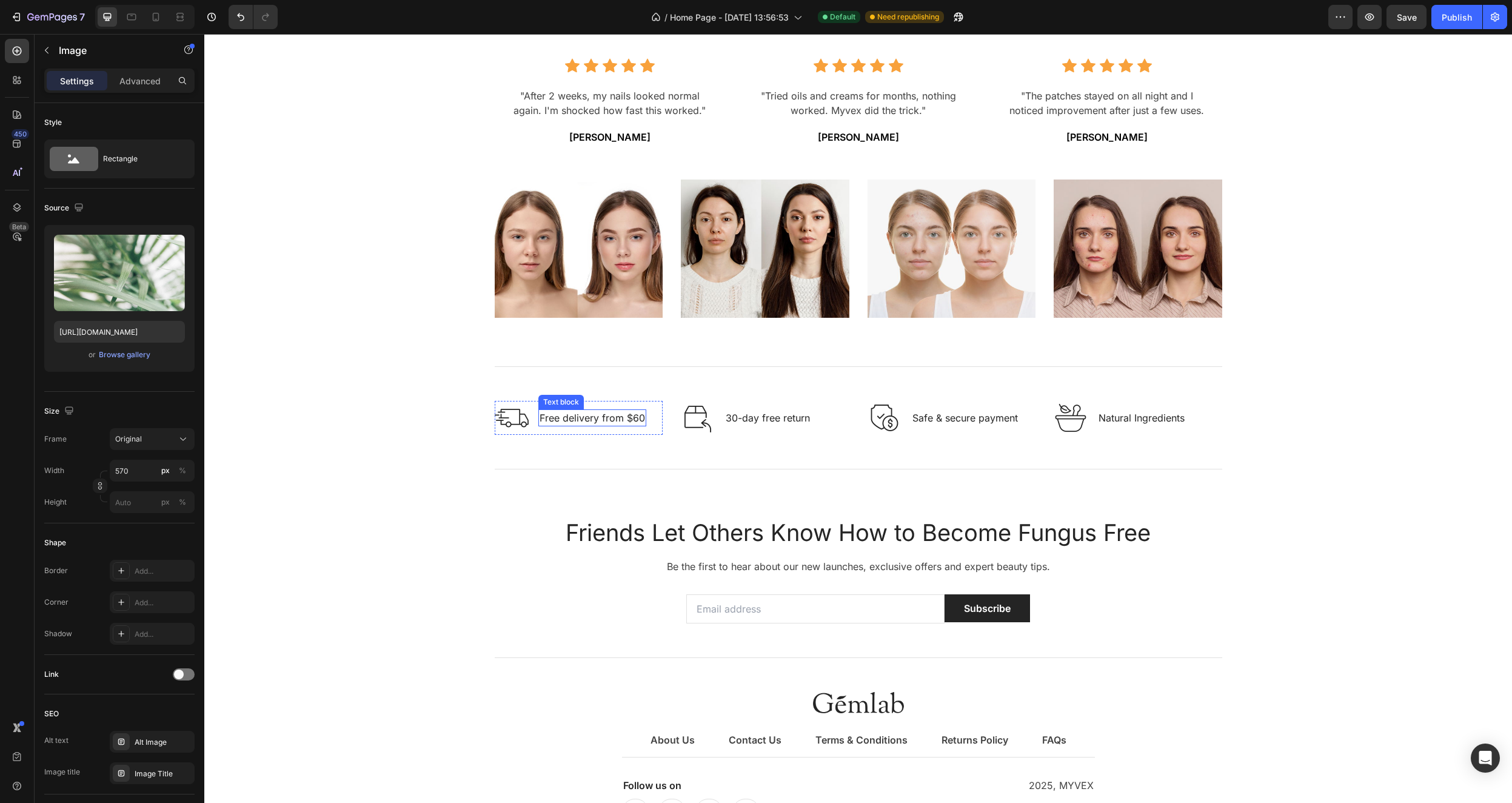
click at [584, 417] on p "Free delivery from $60" at bounding box center [593, 418] width 106 height 15
click at [583, 417] on p "Free delivery from $60" at bounding box center [593, 418] width 106 height 15
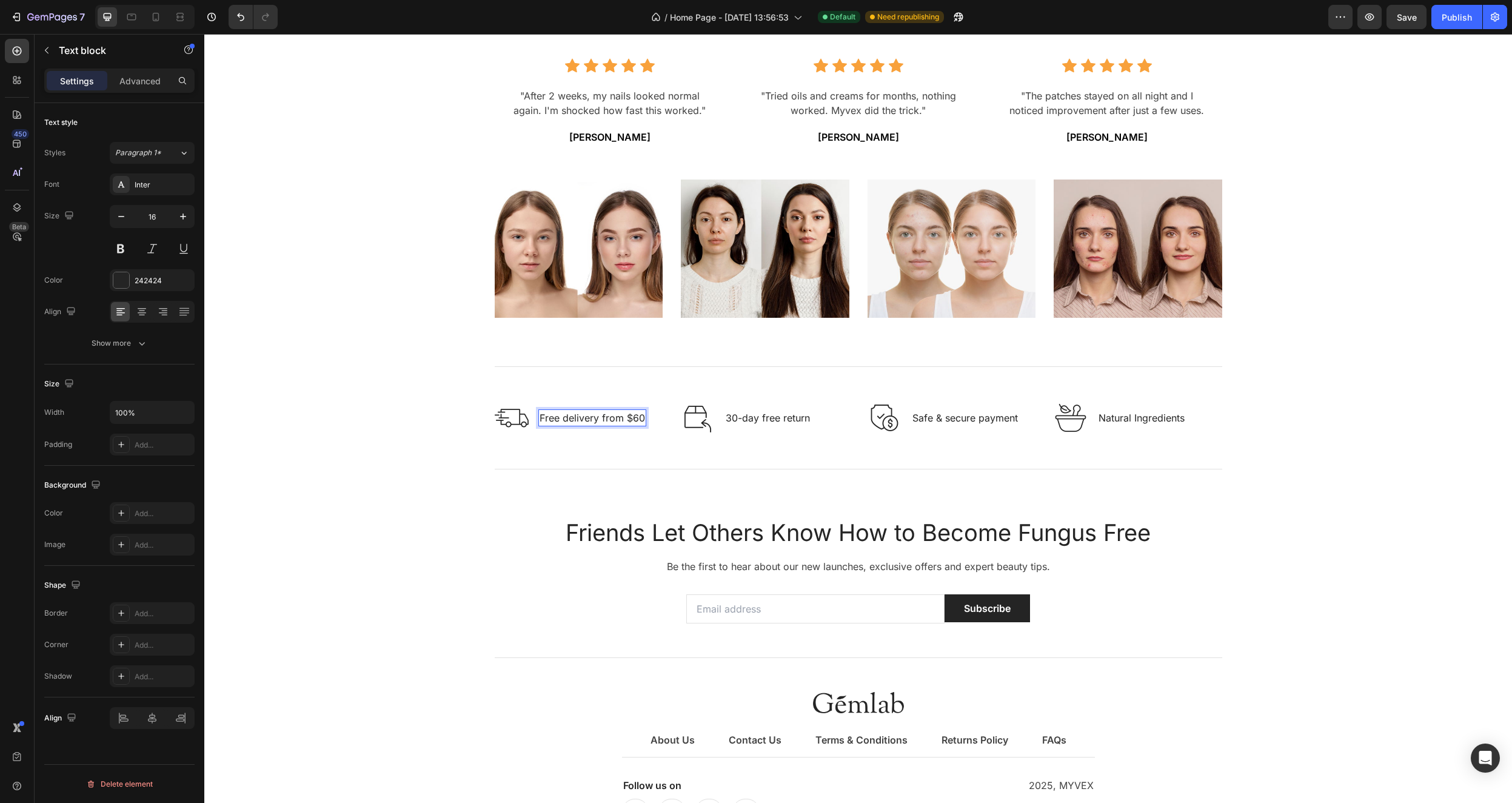
click at [589, 419] on p "Free delivery from $60" at bounding box center [593, 418] width 106 height 15
click at [588, 419] on p "Free delivery from $60" at bounding box center [593, 418] width 106 height 15
click at [613, 417] on p "Free shipping from $60" at bounding box center [594, 418] width 108 height 15
click at [1391, 581] on div "Friends Let Others Know How to Become Fungus Free Heading Be the first to hear …" at bounding box center [858, 675] width 1290 height 345
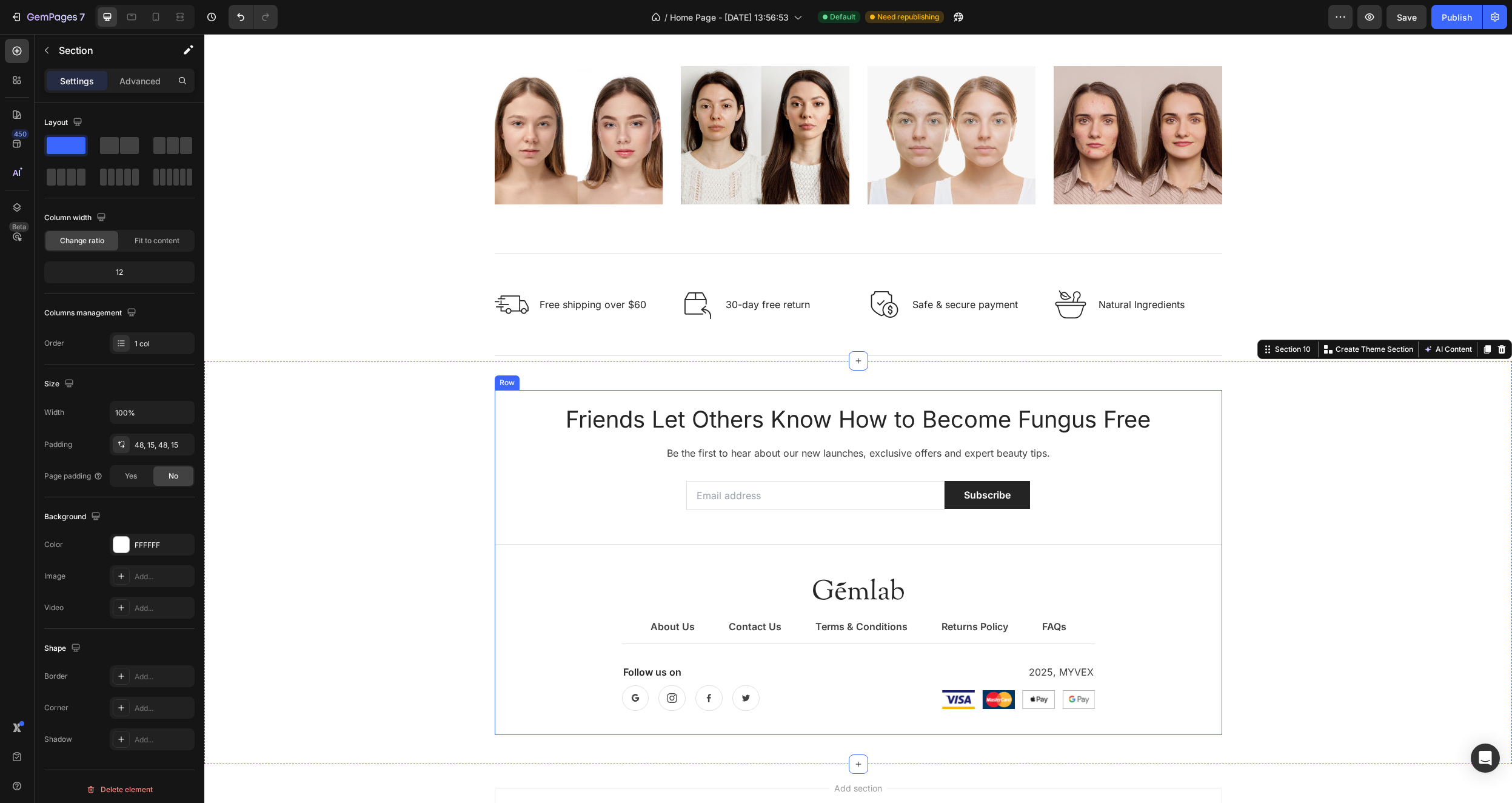
scroll to position [2424, 0]
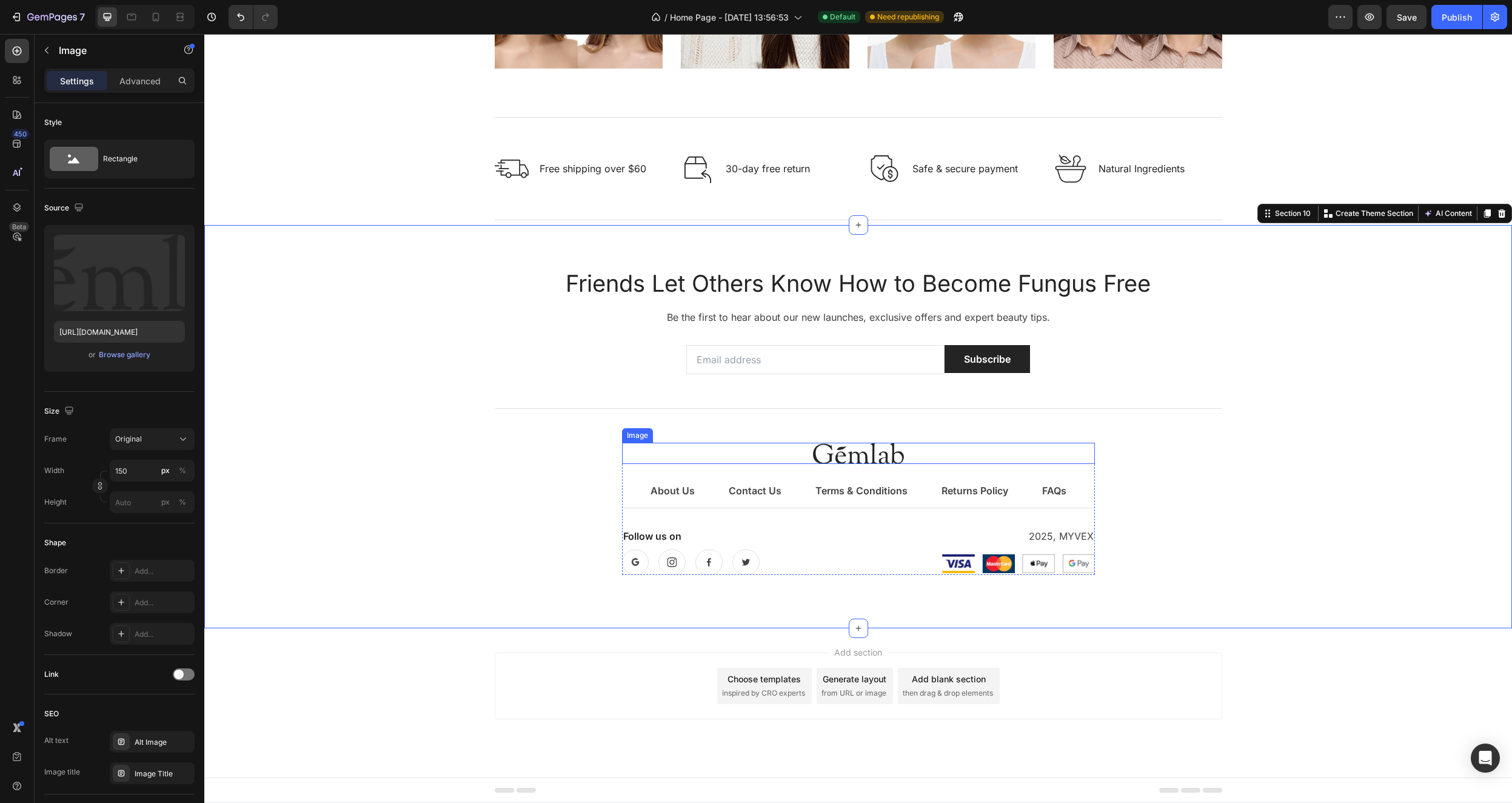
click at [850, 452] on img at bounding box center [858, 453] width 91 height 21
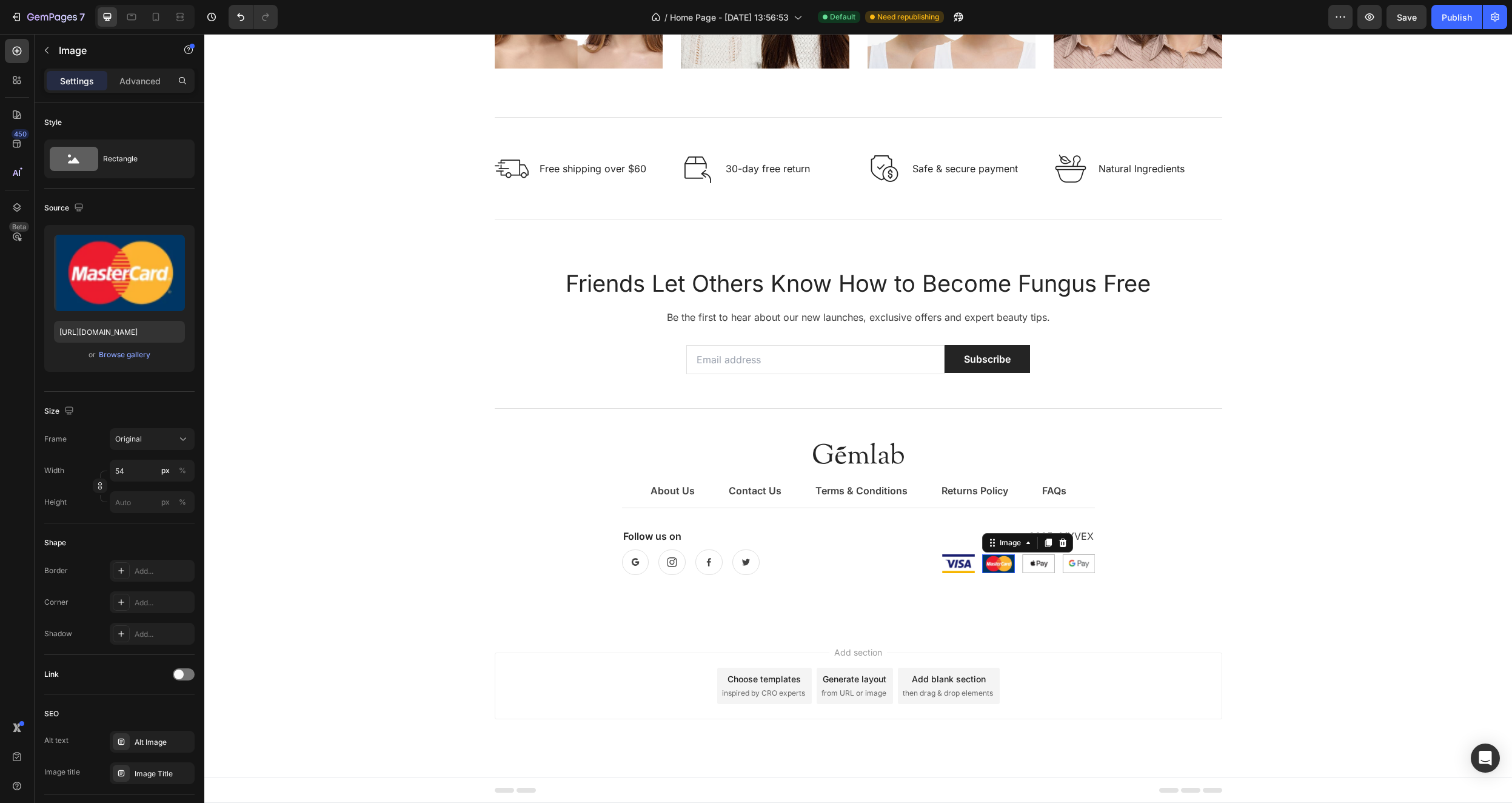
click at [994, 565] on img at bounding box center [998, 564] width 32 height 19
click at [1072, 565] on img at bounding box center [1079, 564] width 32 height 19
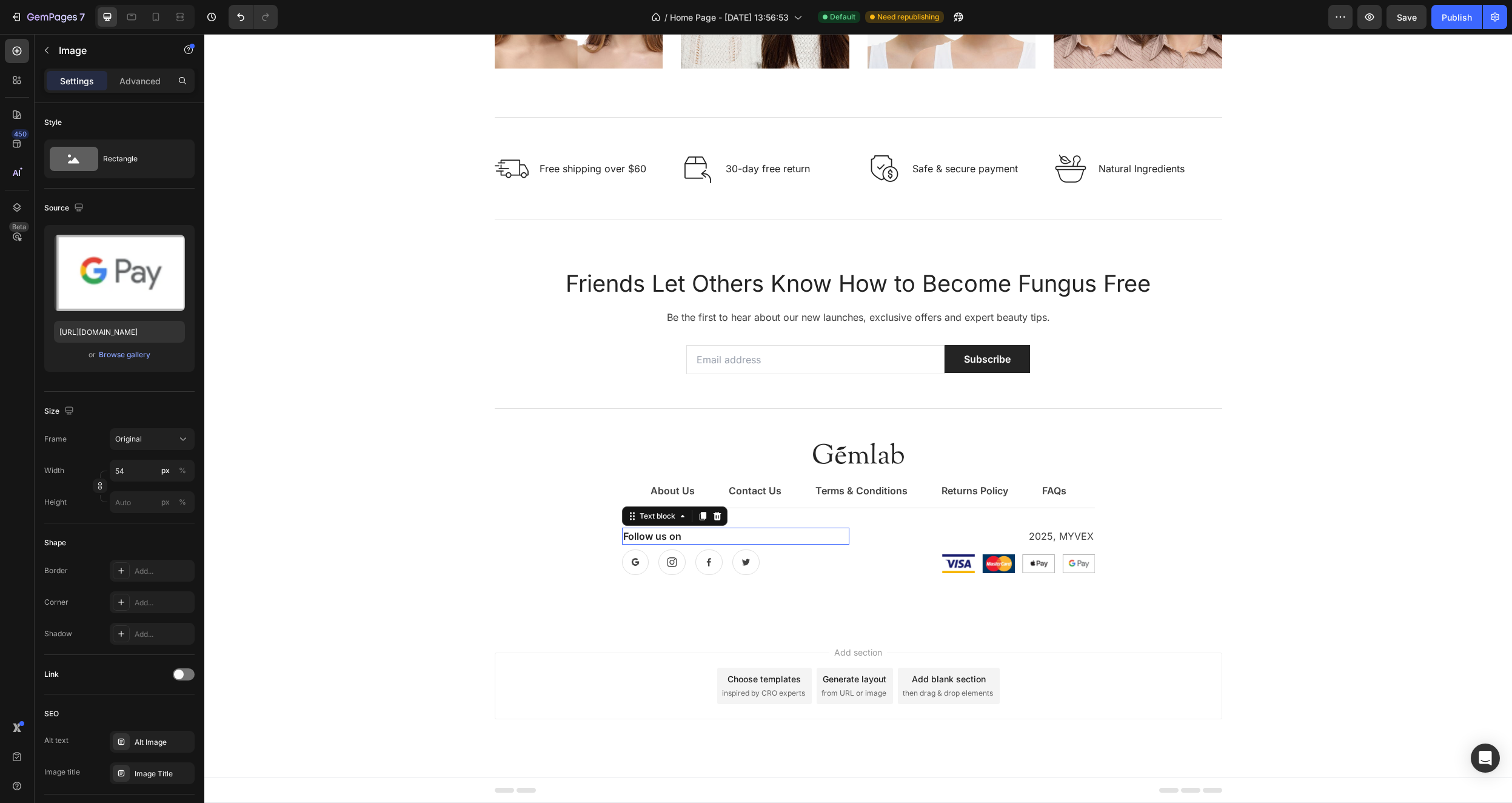
click at [652, 542] on p "Follow us on" at bounding box center [735, 536] width 225 height 15
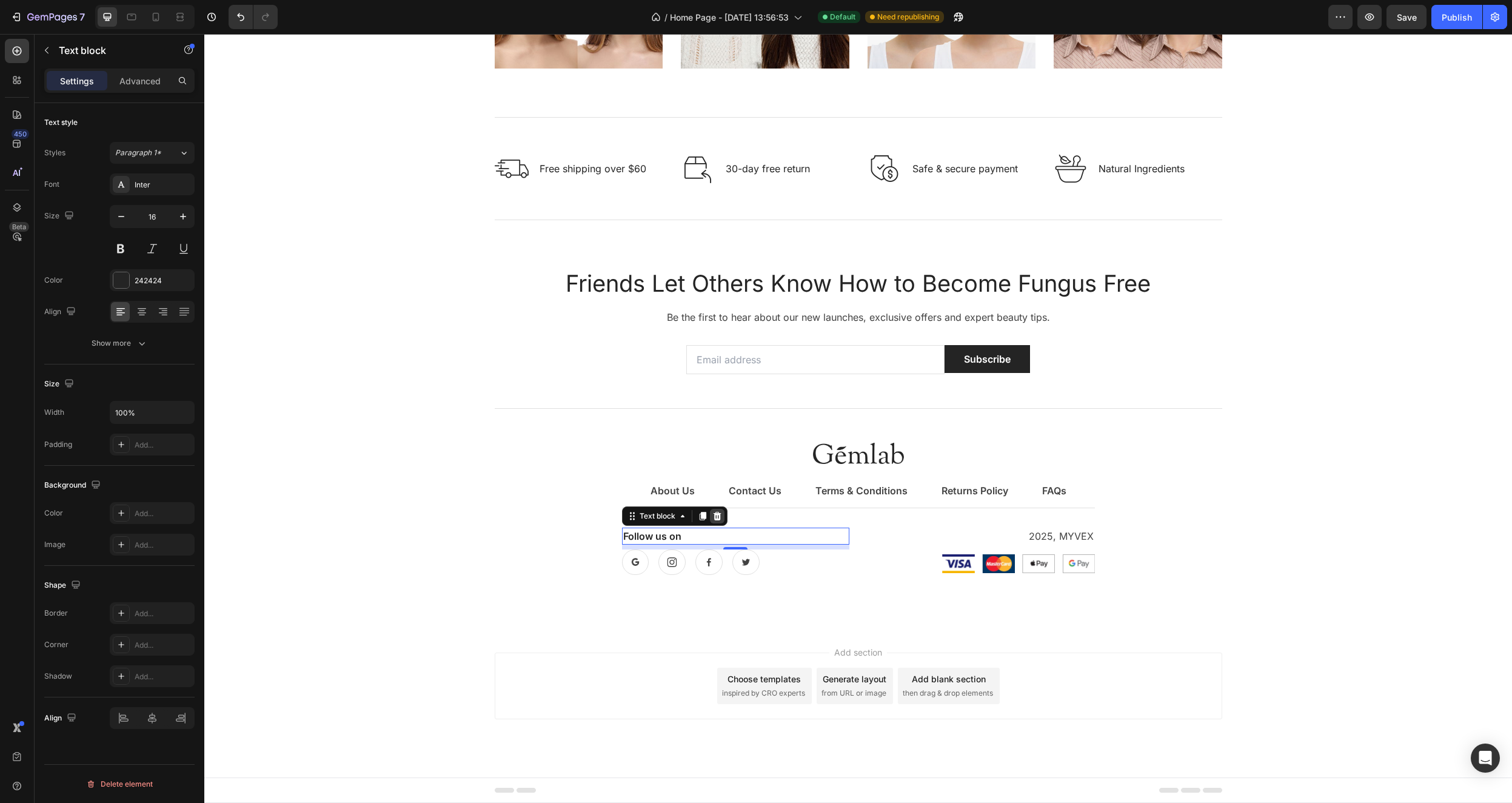
click at [713, 518] on icon at bounding box center [717, 516] width 8 height 9
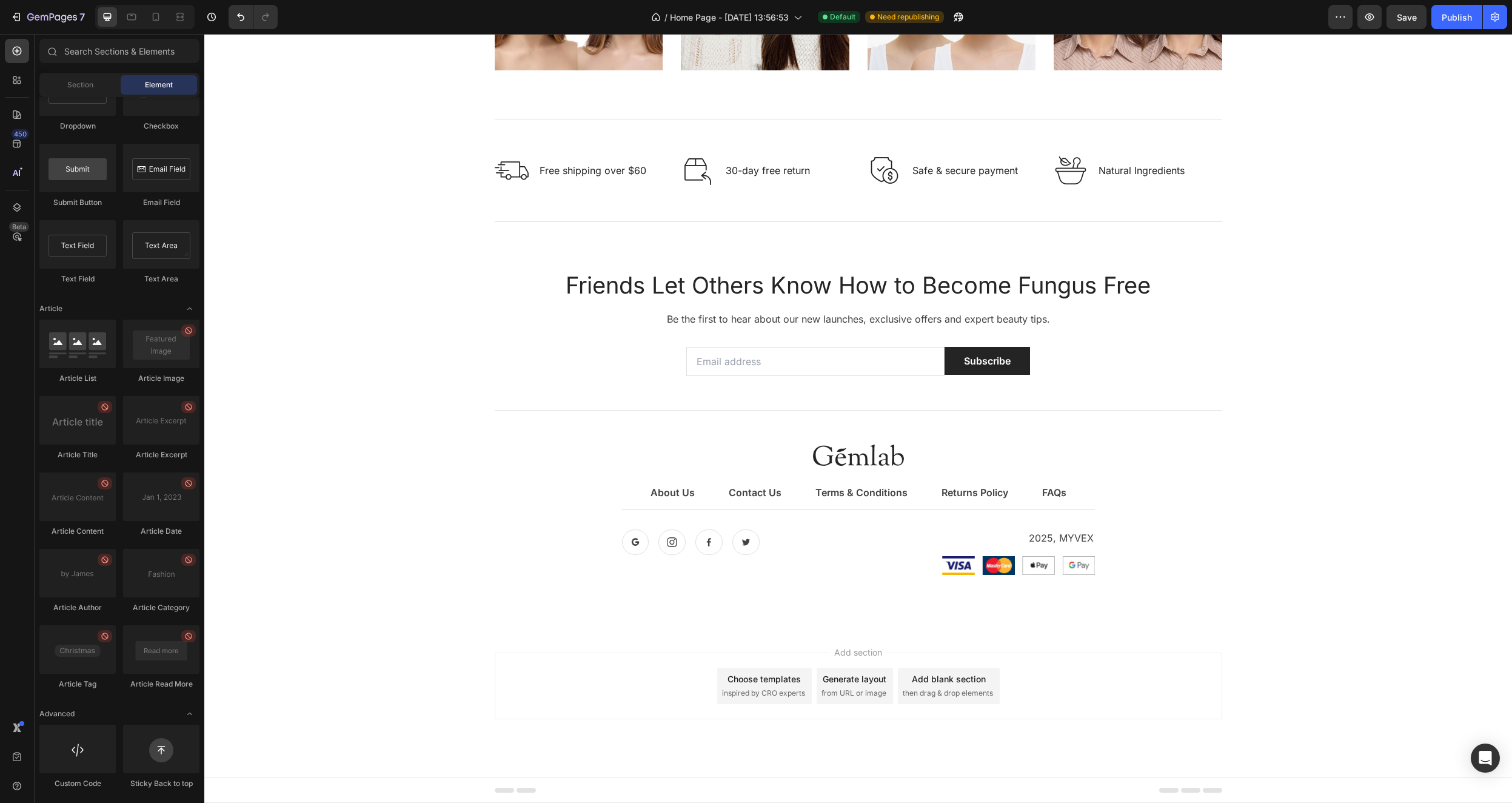
scroll to position [2422, 0]
click at [631, 540] on icon at bounding box center [636, 542] width 10 height 10
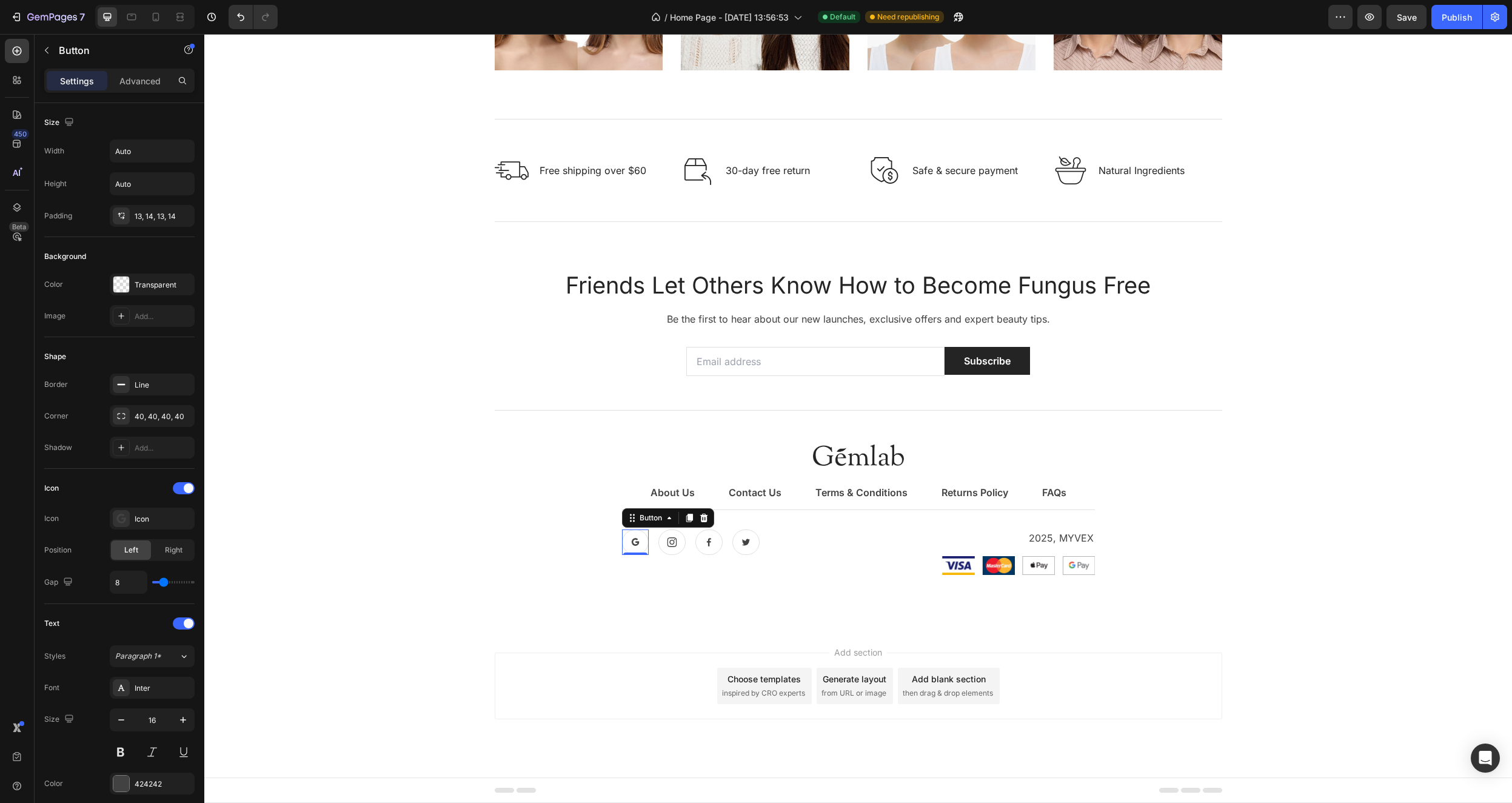
click at [704, 518] on icon at bounding box center [704, 517] width 10 height 10
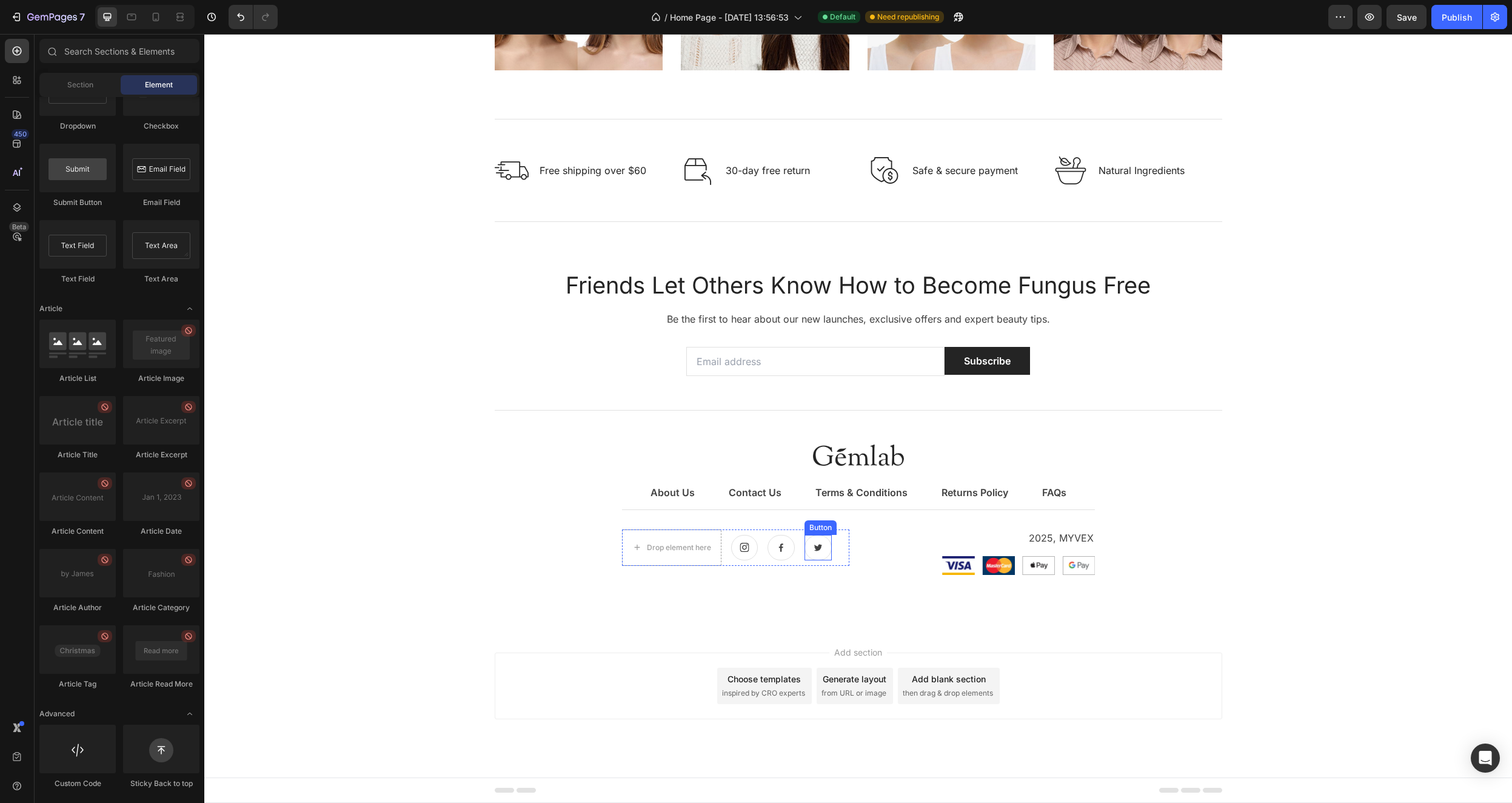
click at [818, 550] on icon at bounding box center [818, 547] width 10 height 10
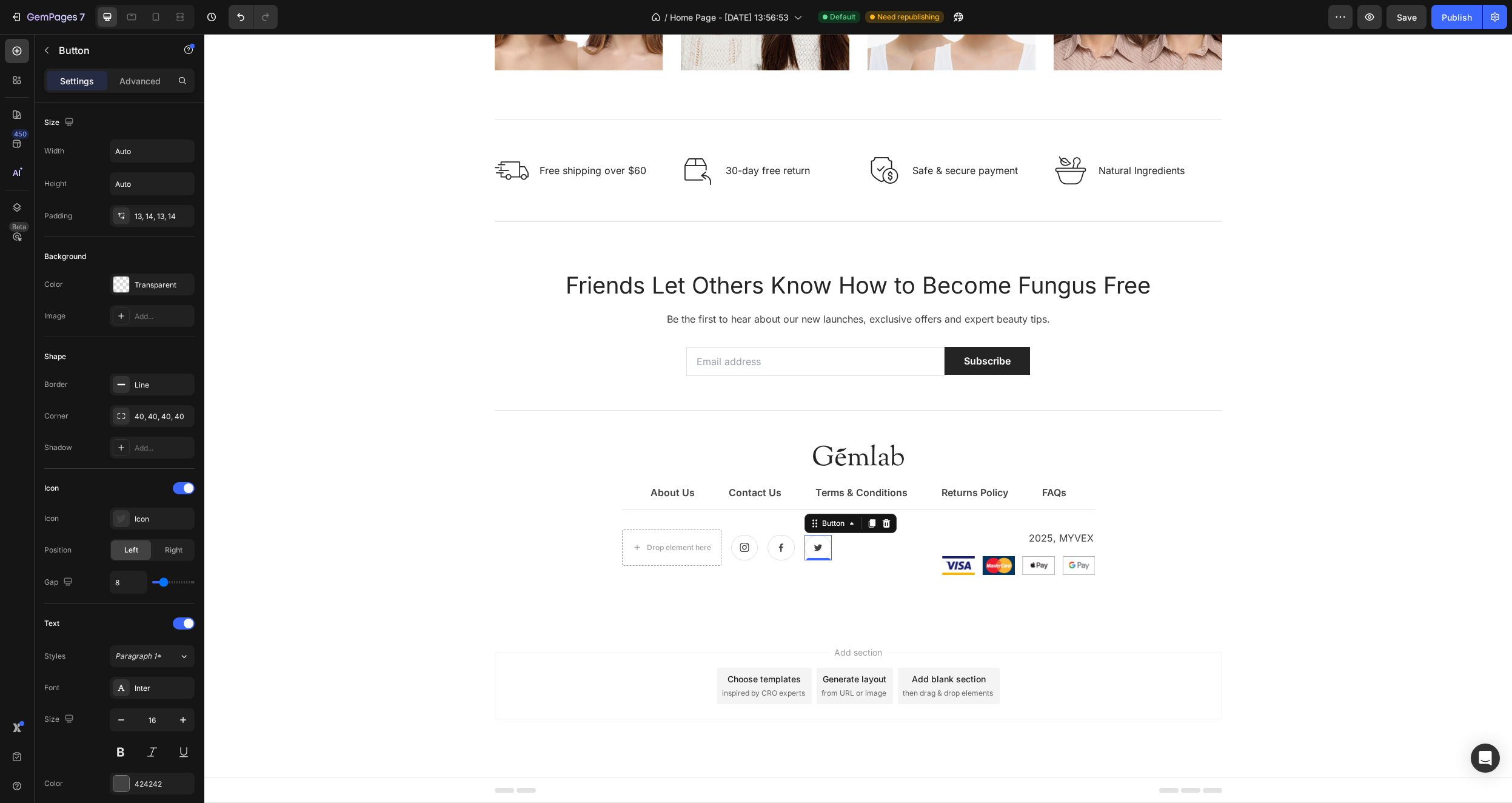
click at [890, 561] on div "Image Image Image Image Row" at bounding box center [981, 565] width 227 height 19
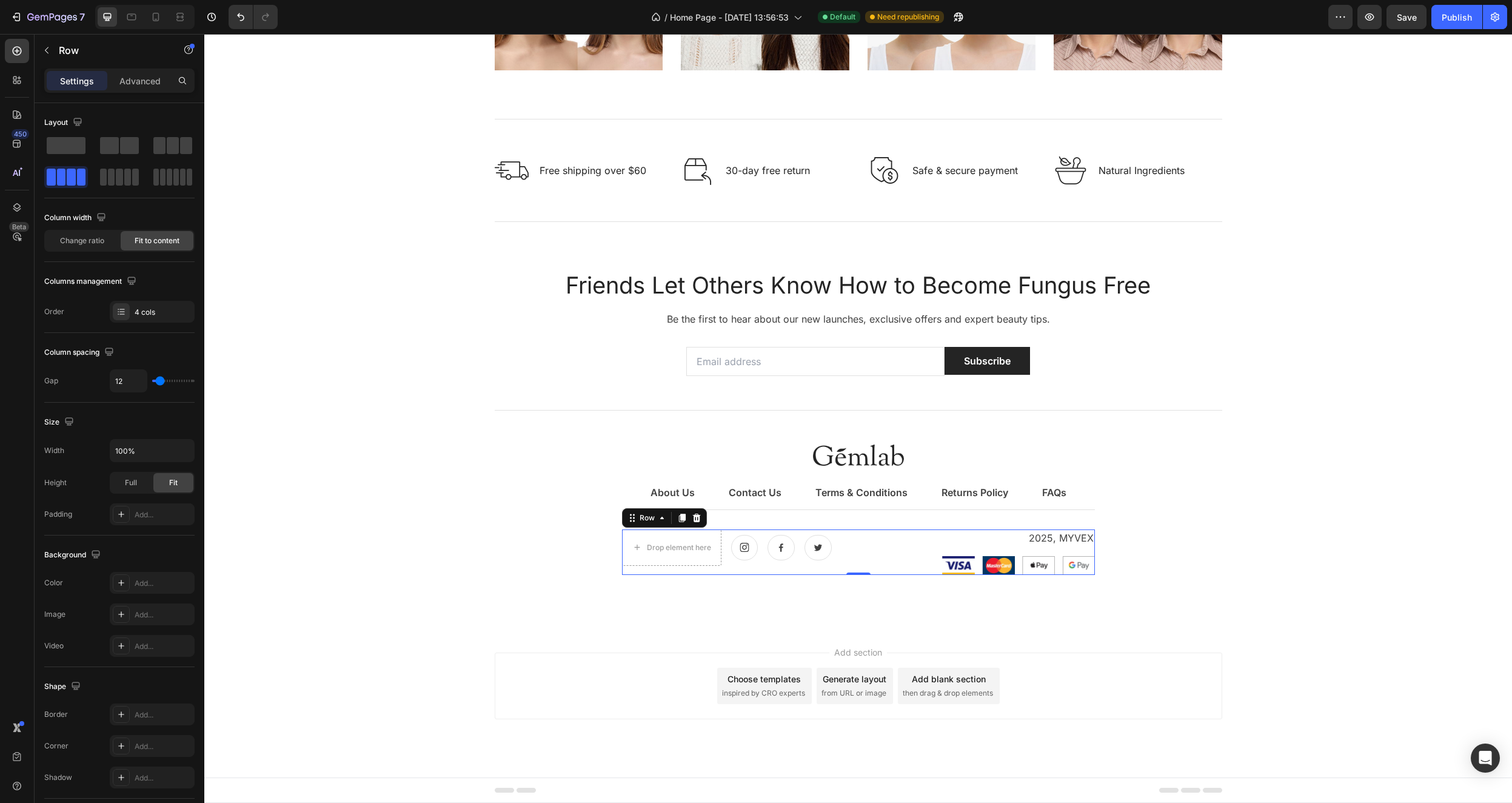
click at [849, 553] on div "Drop element here Button Button Button Row 2025, MYVEX Text block Image Image I…" at bounding box center [858, 552] width 473 height 45
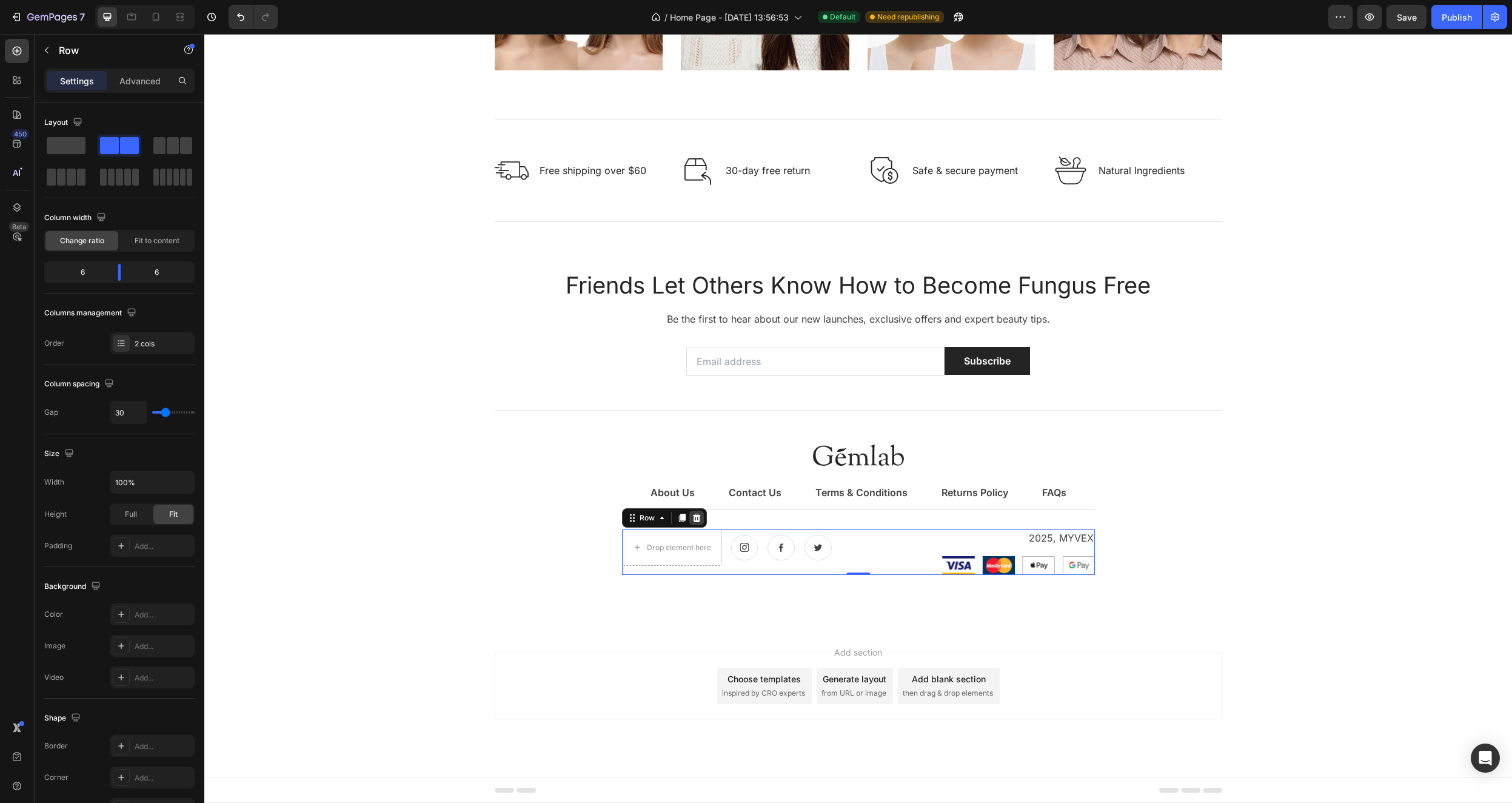
click at [696, 516] on icon at bounding box center [697, 517] width 10 height 10
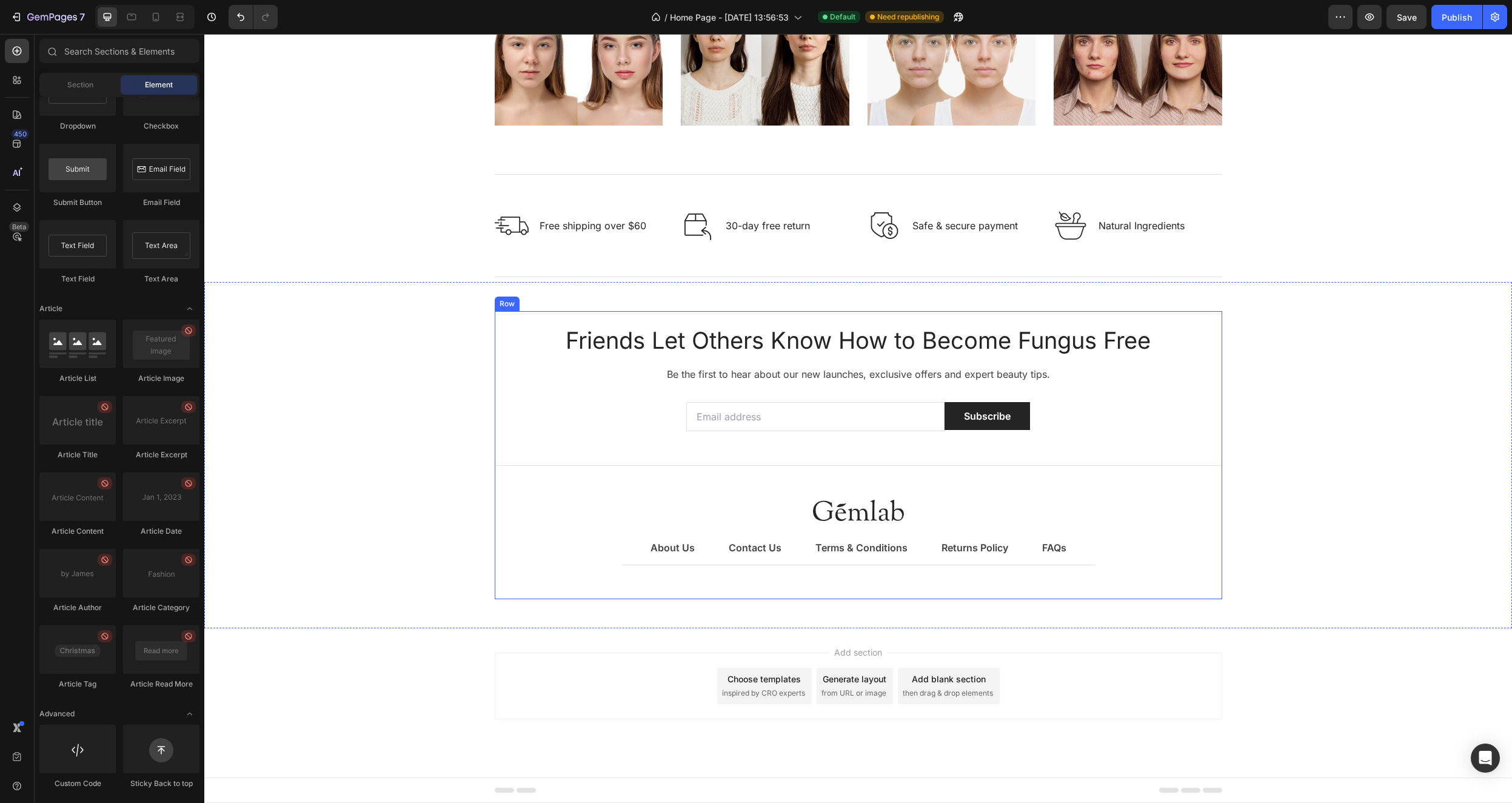
click at [1029, 578] on div "Friends Let Others Know How to Become Fungus Free Heading Be the first to hear …" at bounding box center [858, 455] width 728 height 259
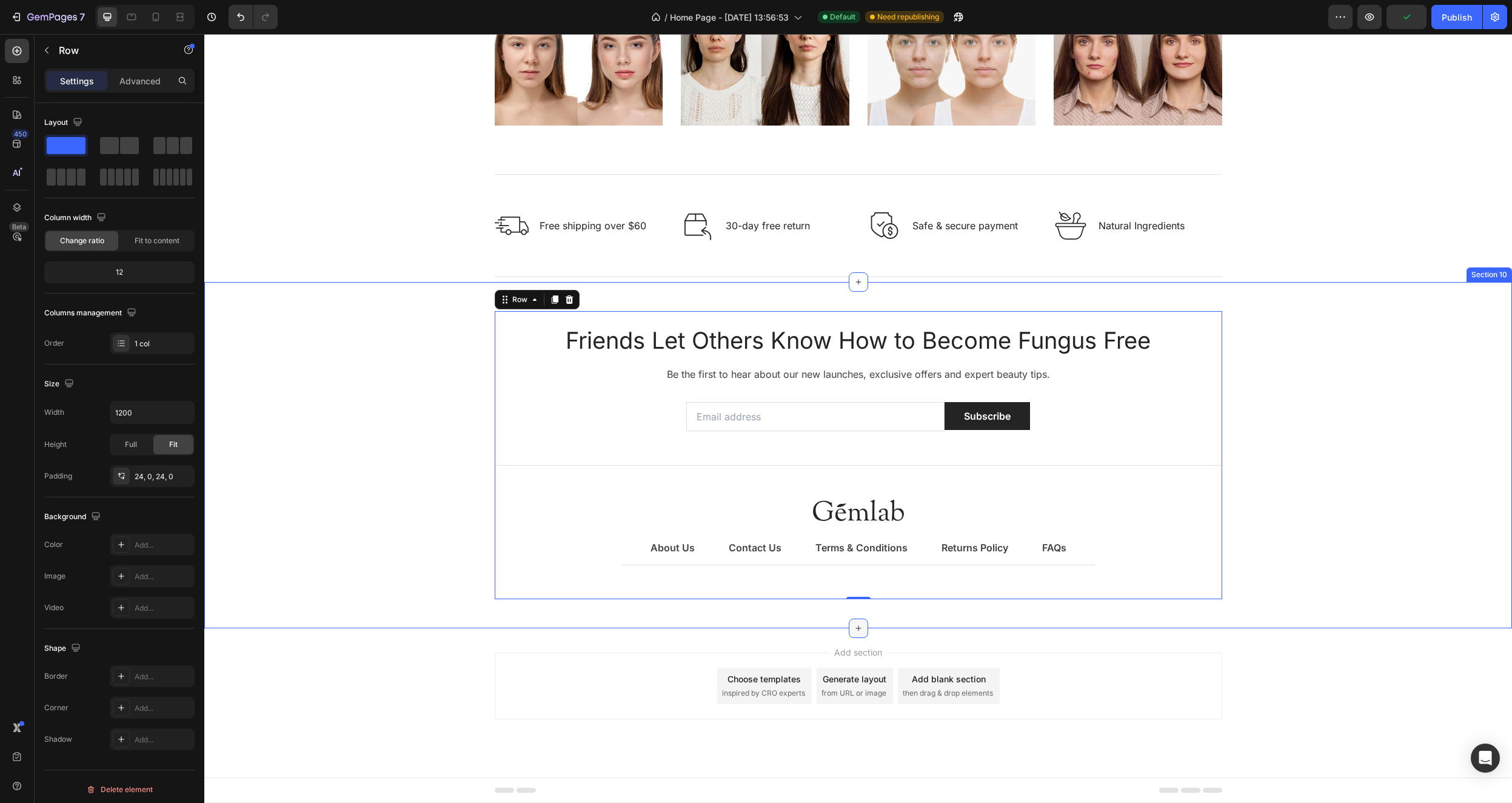
click at [854, 625] on icon at bounding box center [858, 627] width 10 height 10
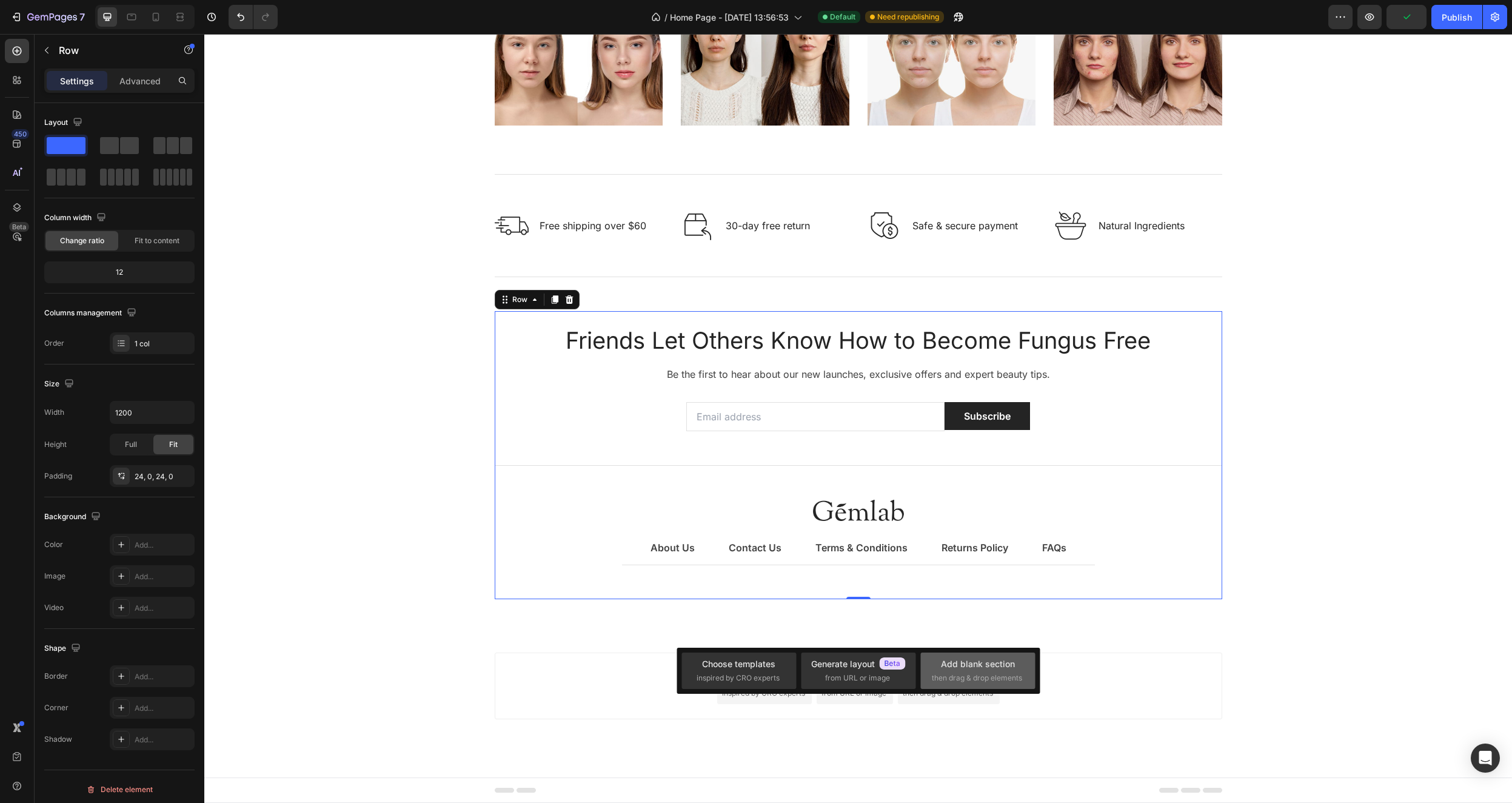
click at [1023, 674] on div "then drag & drop elements" at bounding box center [977, 677] width 92 height 10
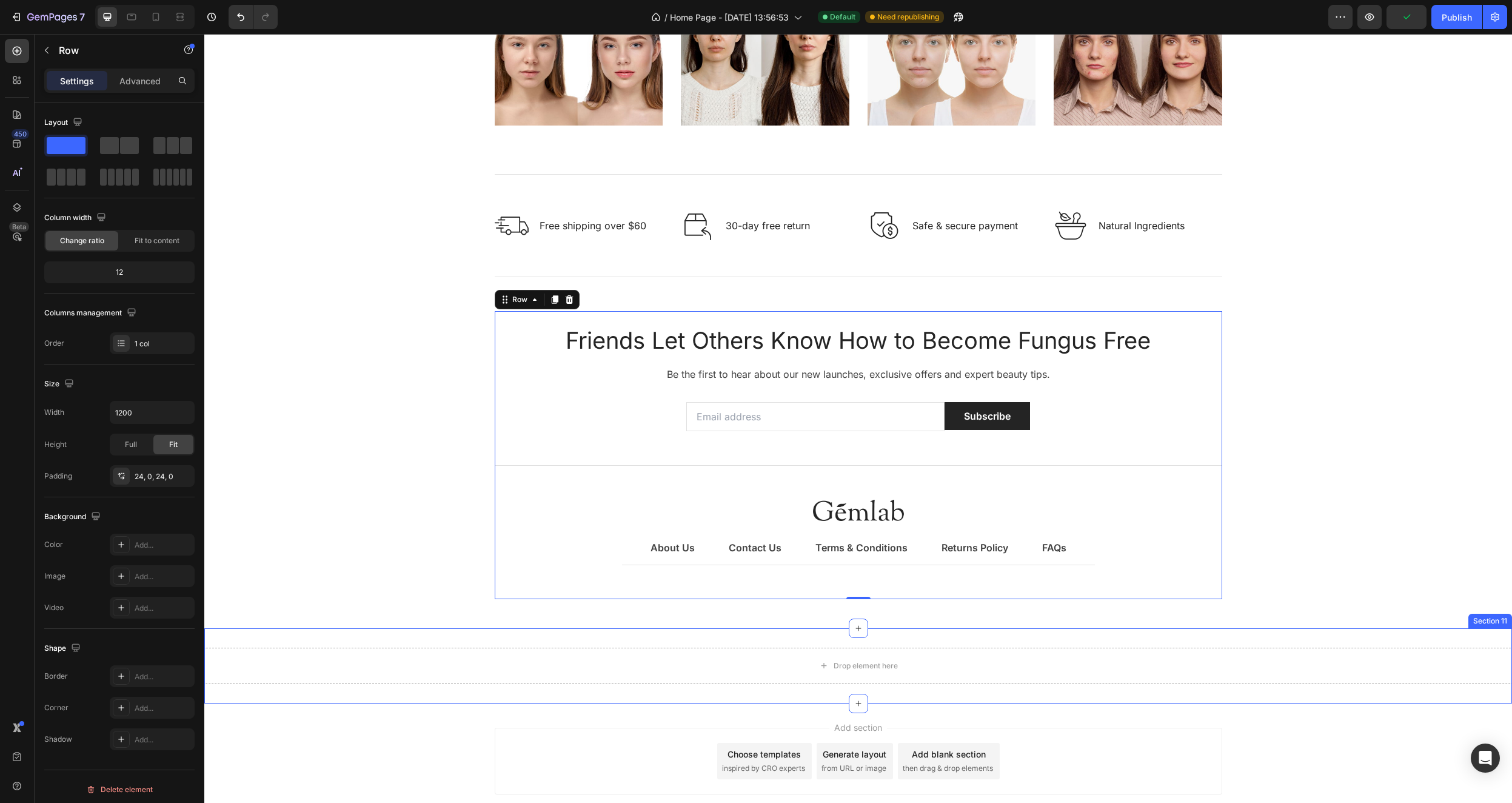
scroll to position [2422, 0]
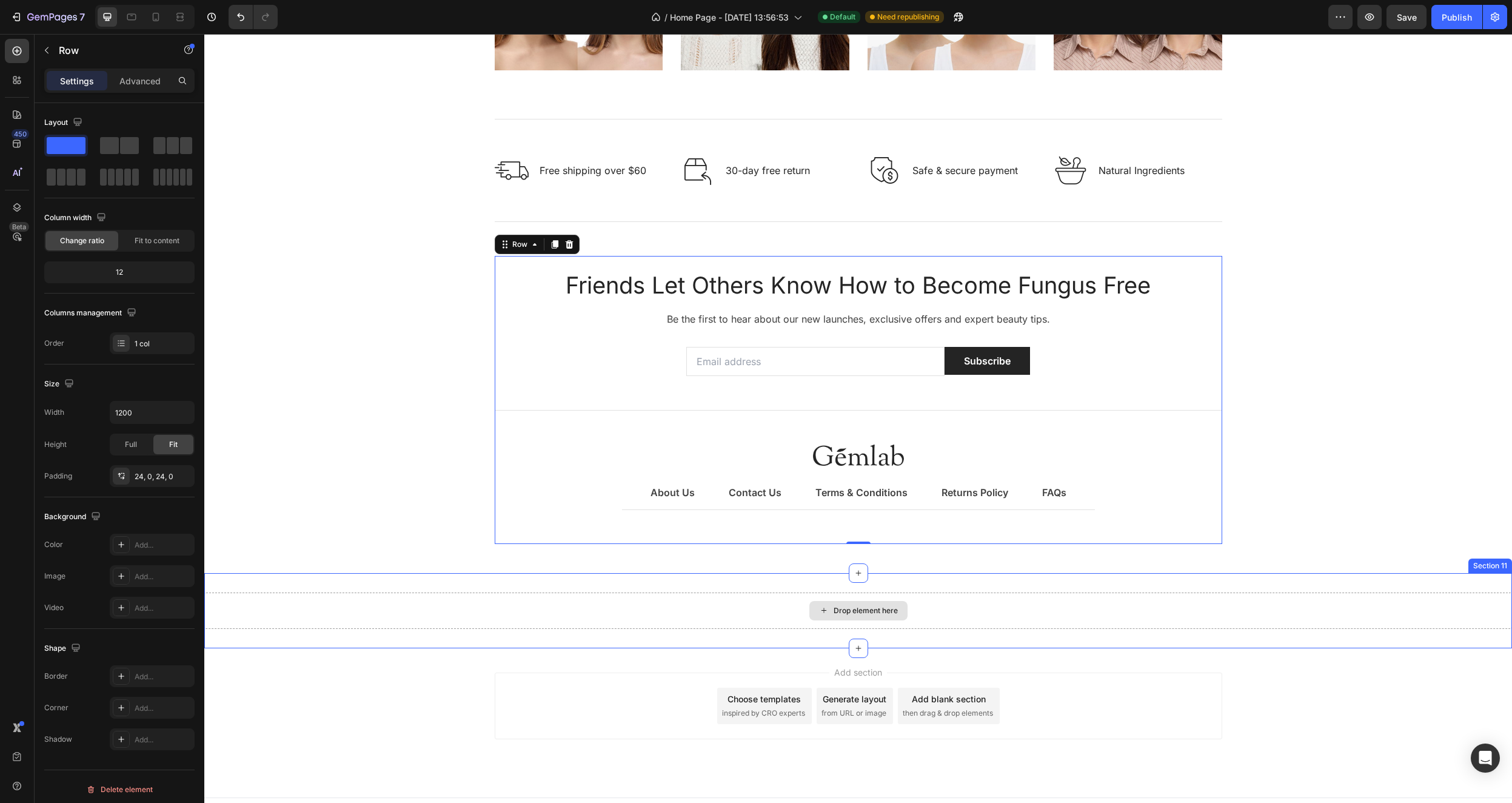
click at [875, 604] on div "Drop element here" at bounding box center [858, 611] width 98 height 19
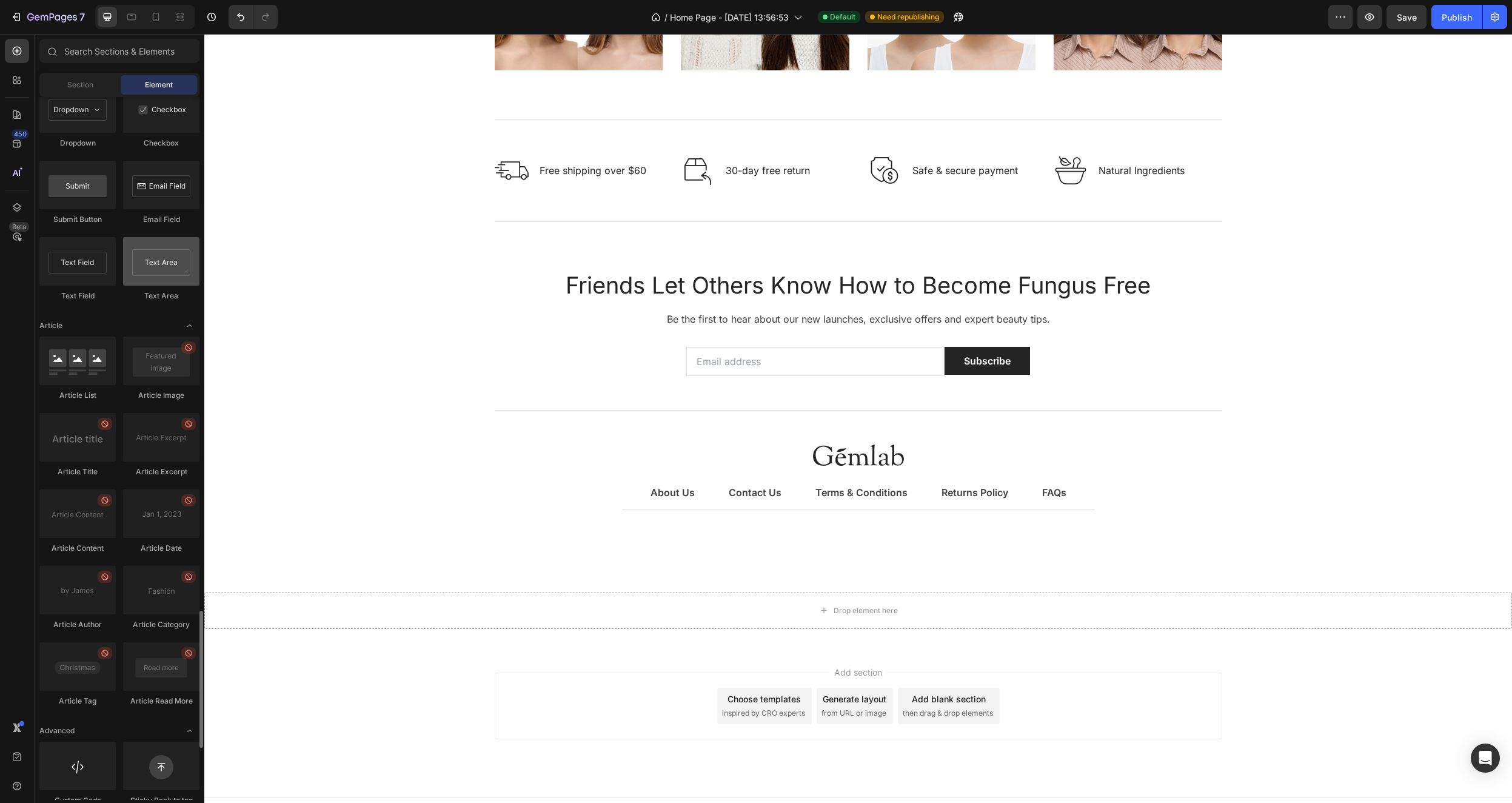
scroll to position [2833, 0]
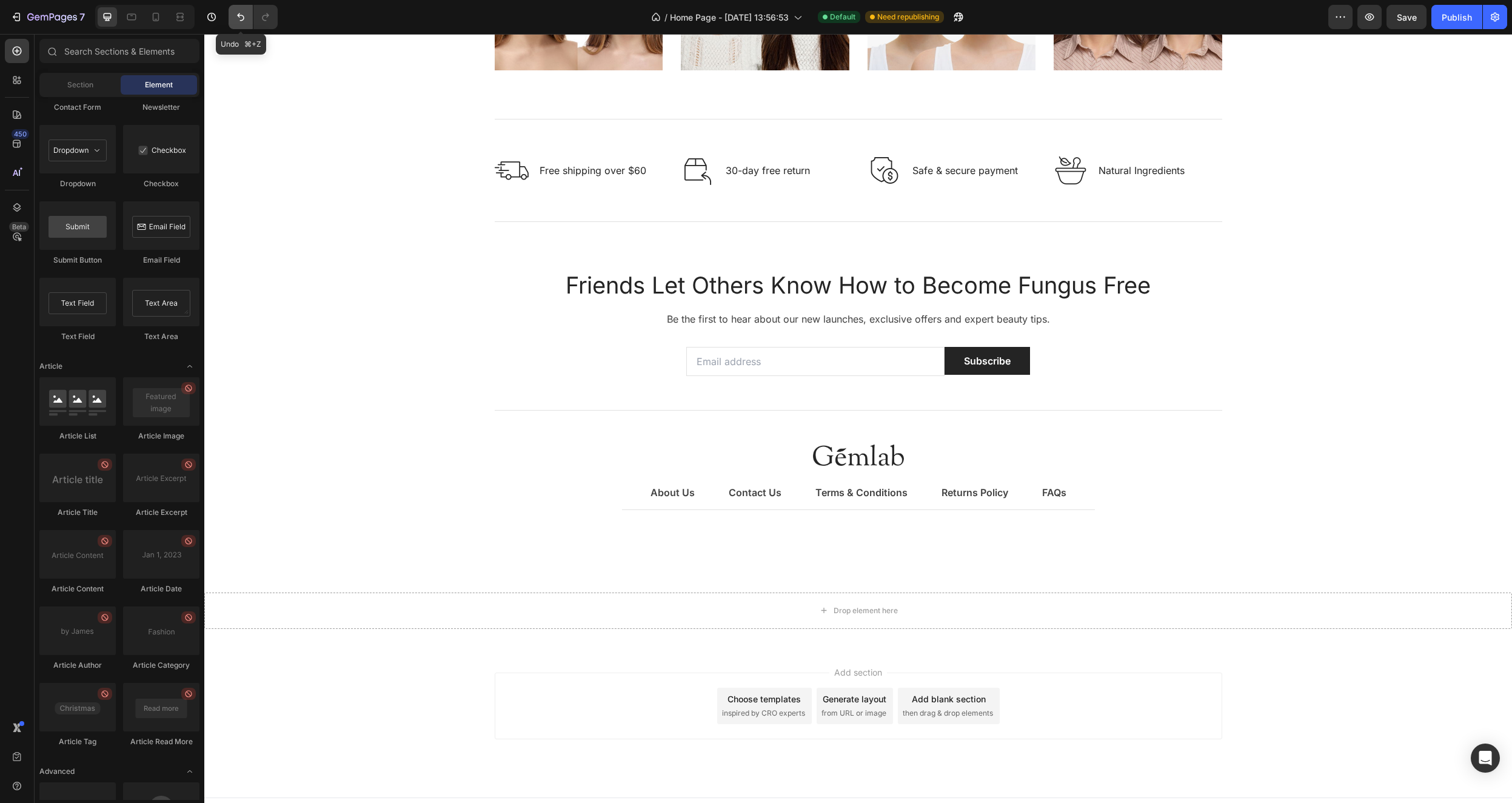
click at [240, 19] on icon "Undo/Redo" at bounding box center [241, 17] width 12 height 12
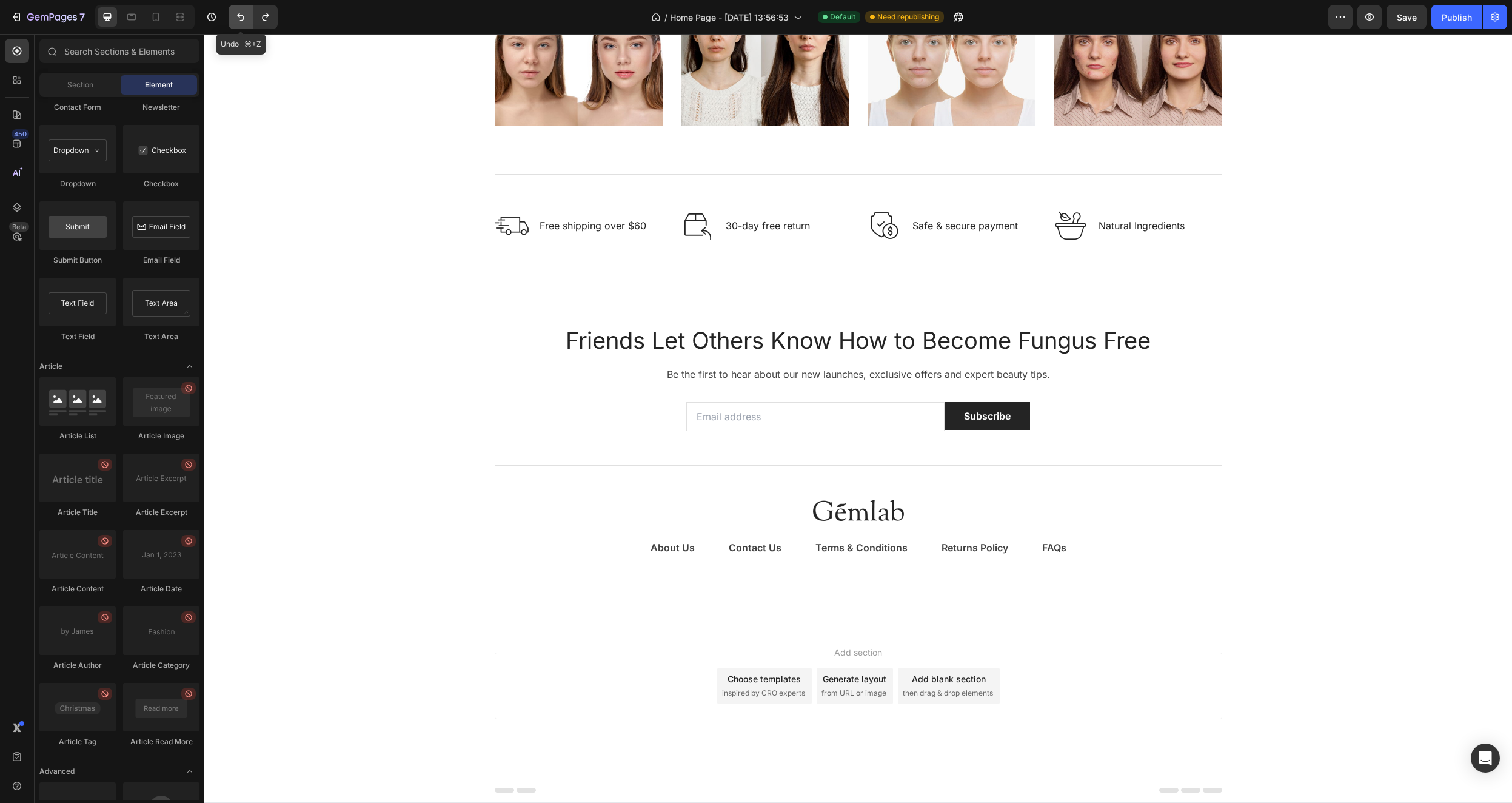
click at [240, 19] on icon "Undo/Redo" at bounding box center [241, 17] width 12 height 12
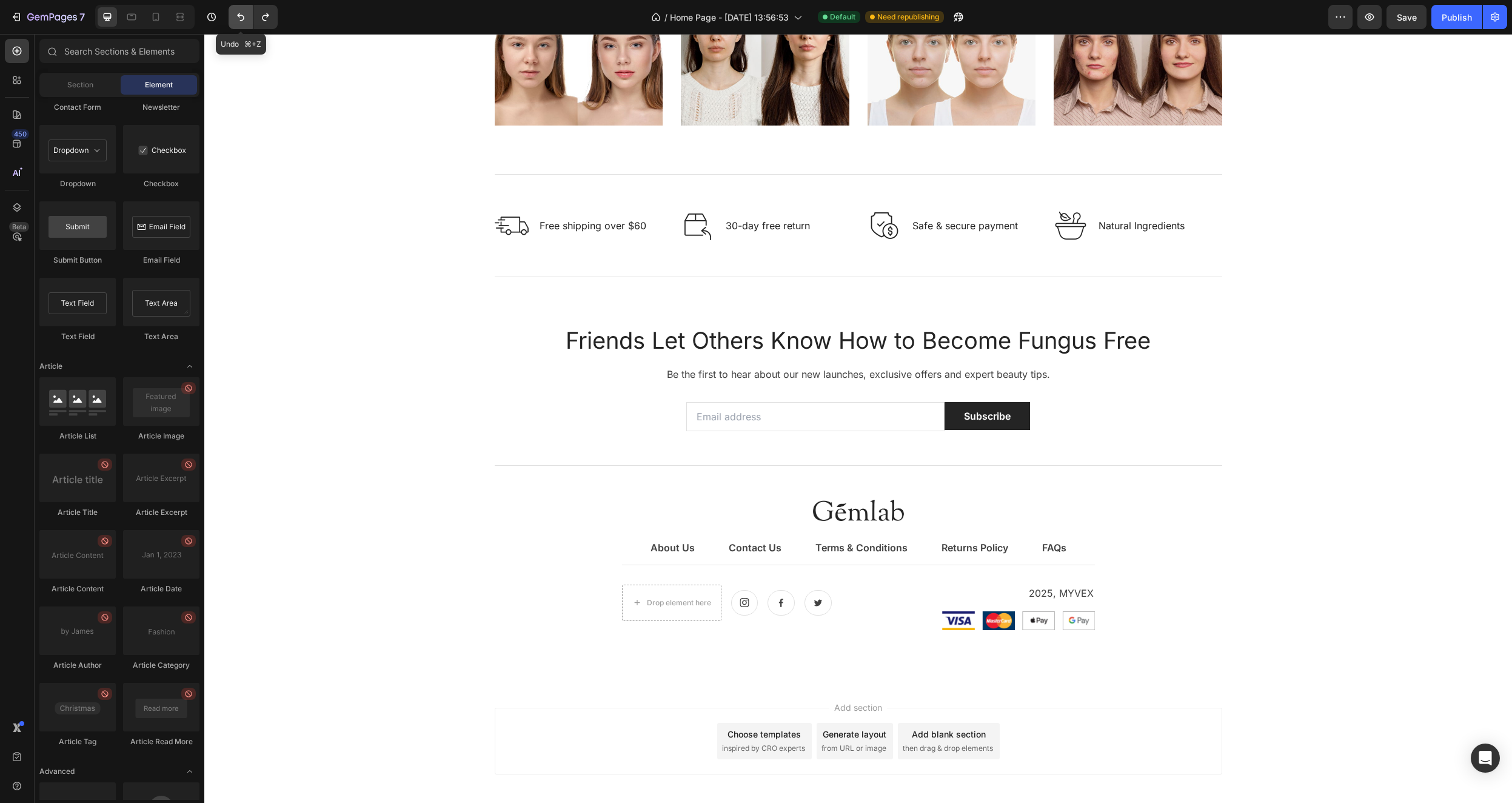
scroll to position [2422, 0]
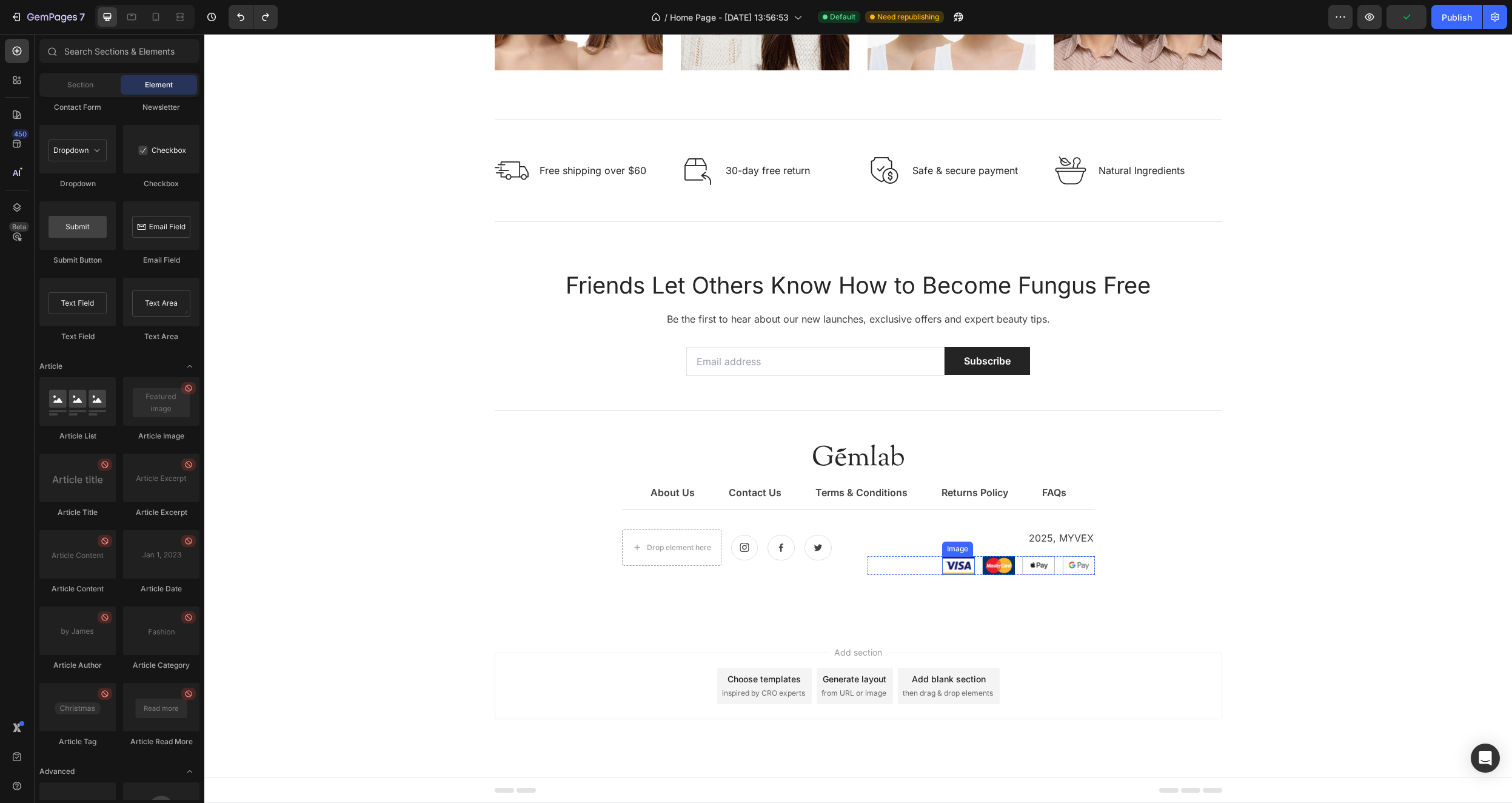
click at [956, 565] on img at bounding box center [958, 565] width 32 height 19
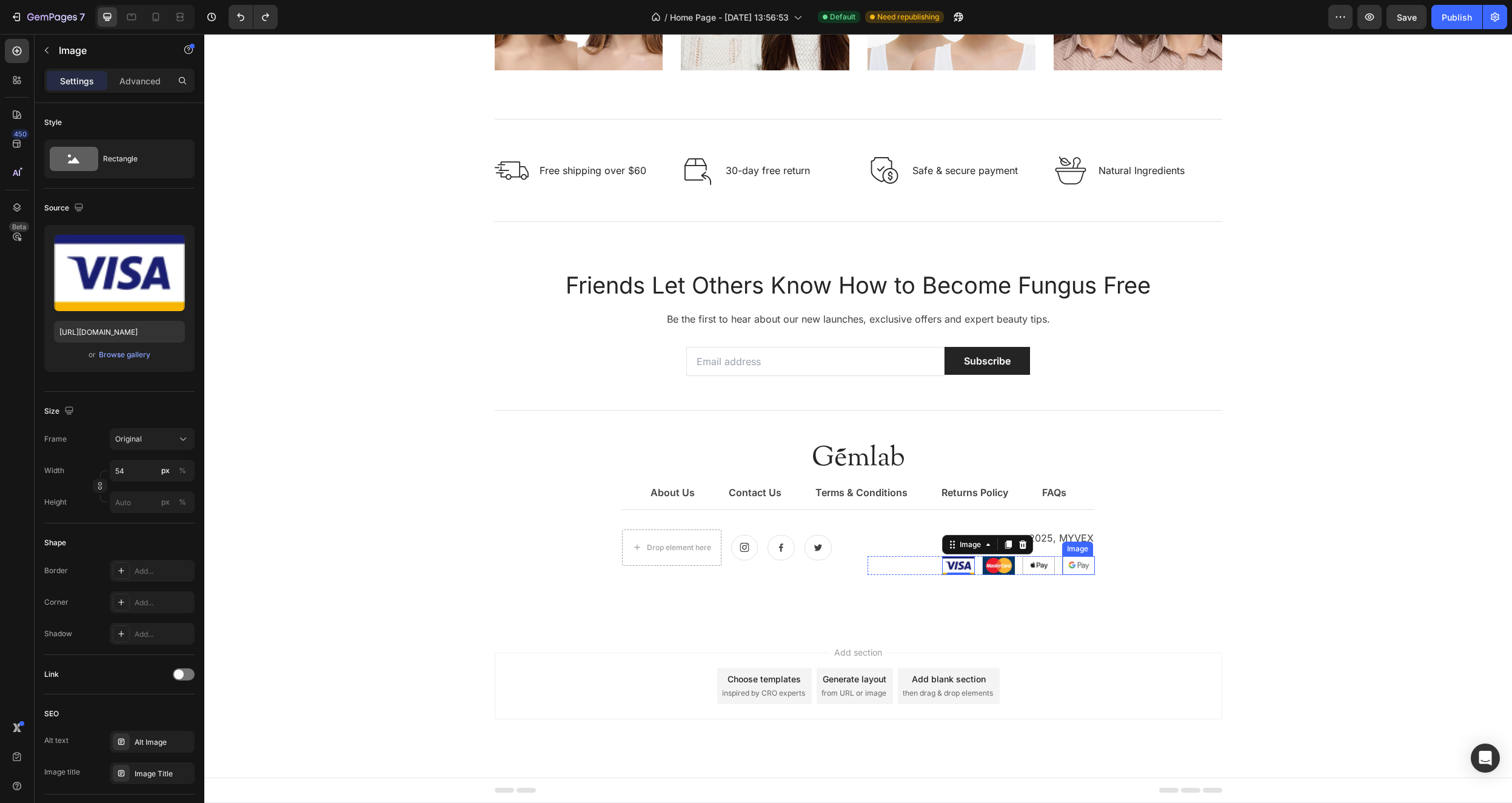
click at [1080, 564] on img at bounding box center [1079, 565] width 32 height 19
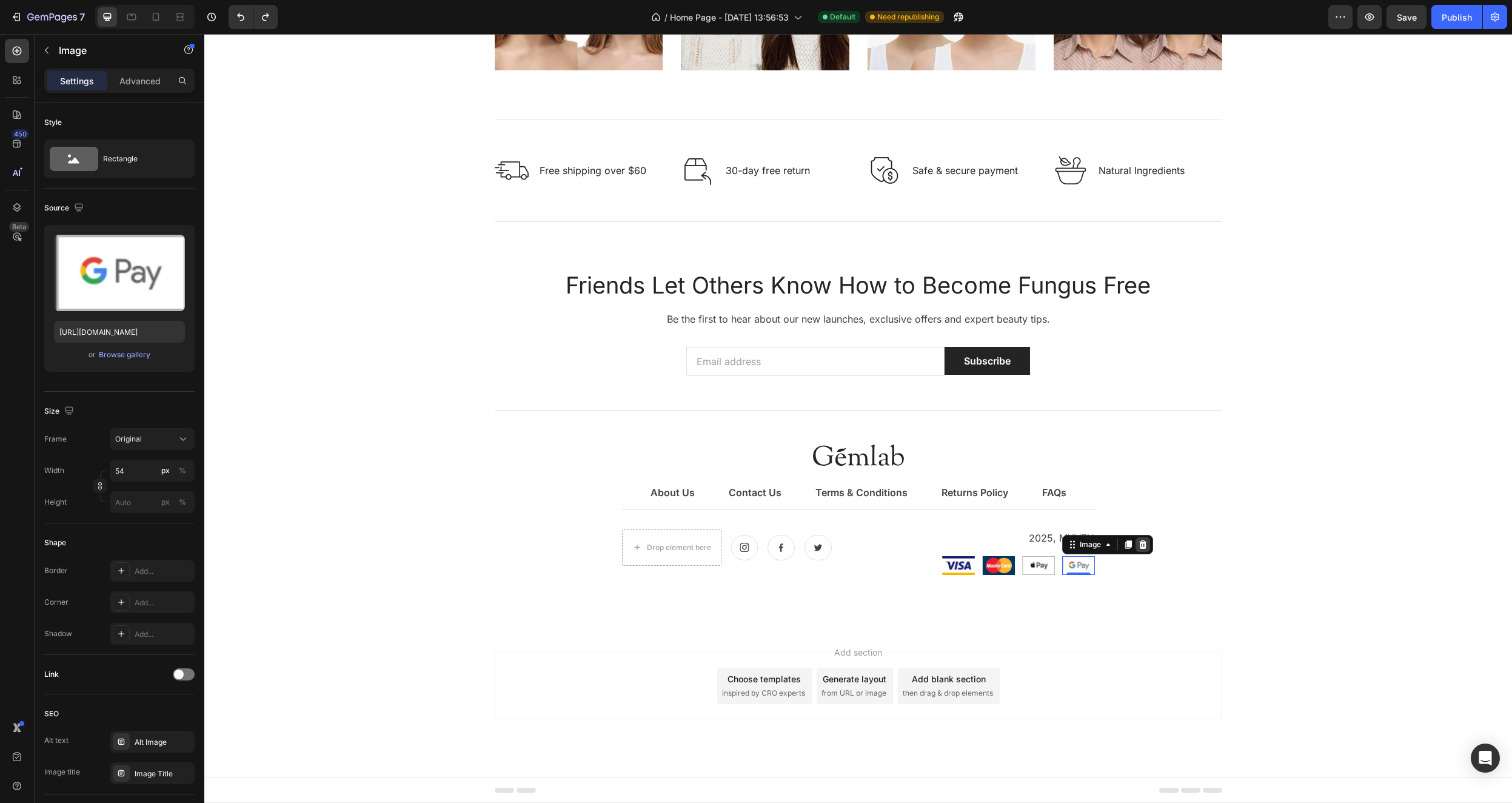
click at [1140, 544] on icon at bounding box center [1142, 544] width 8 height 9
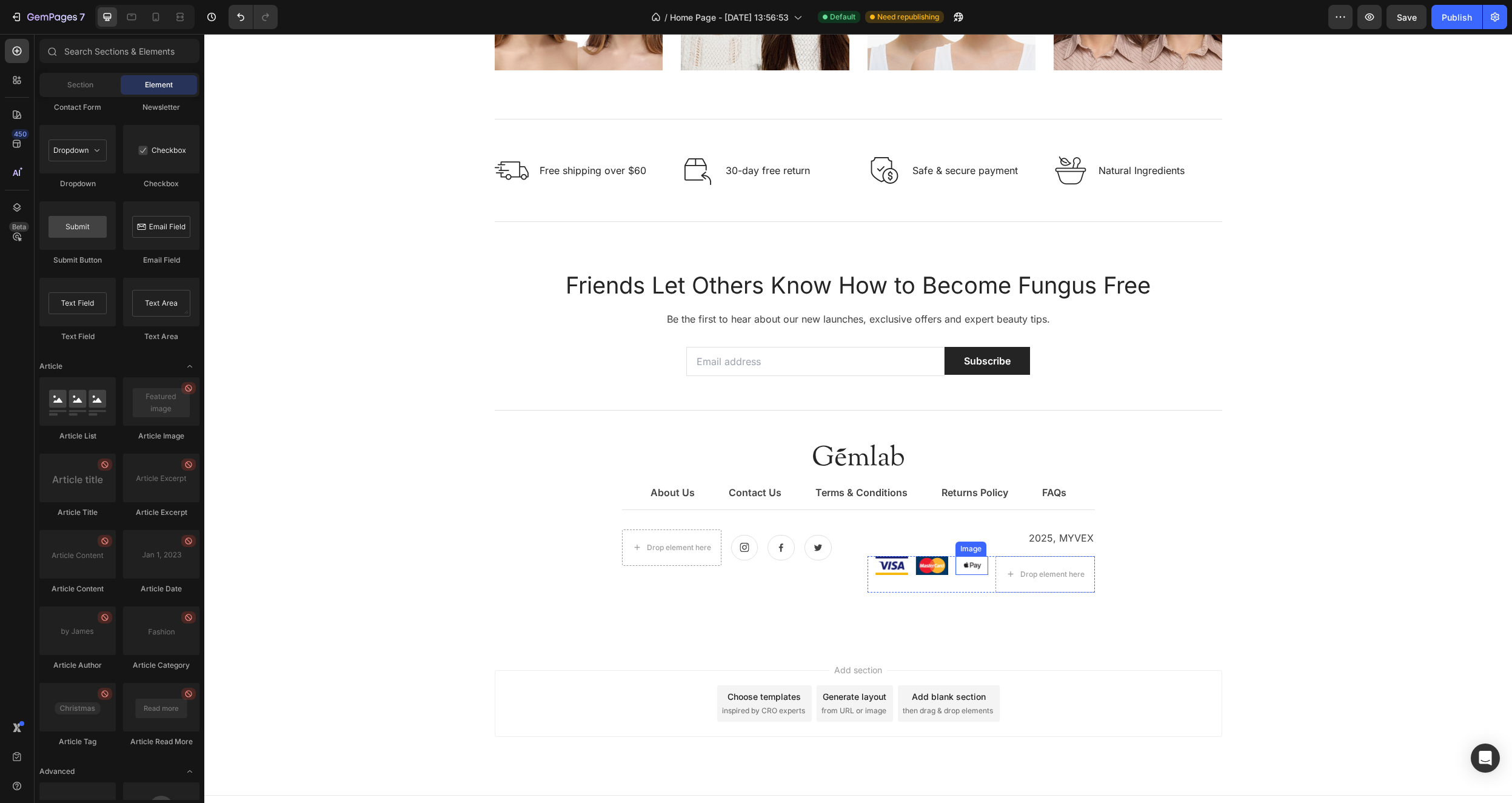
click at [966, 565] on img at bounding box center [972, 565] width 32 height 19
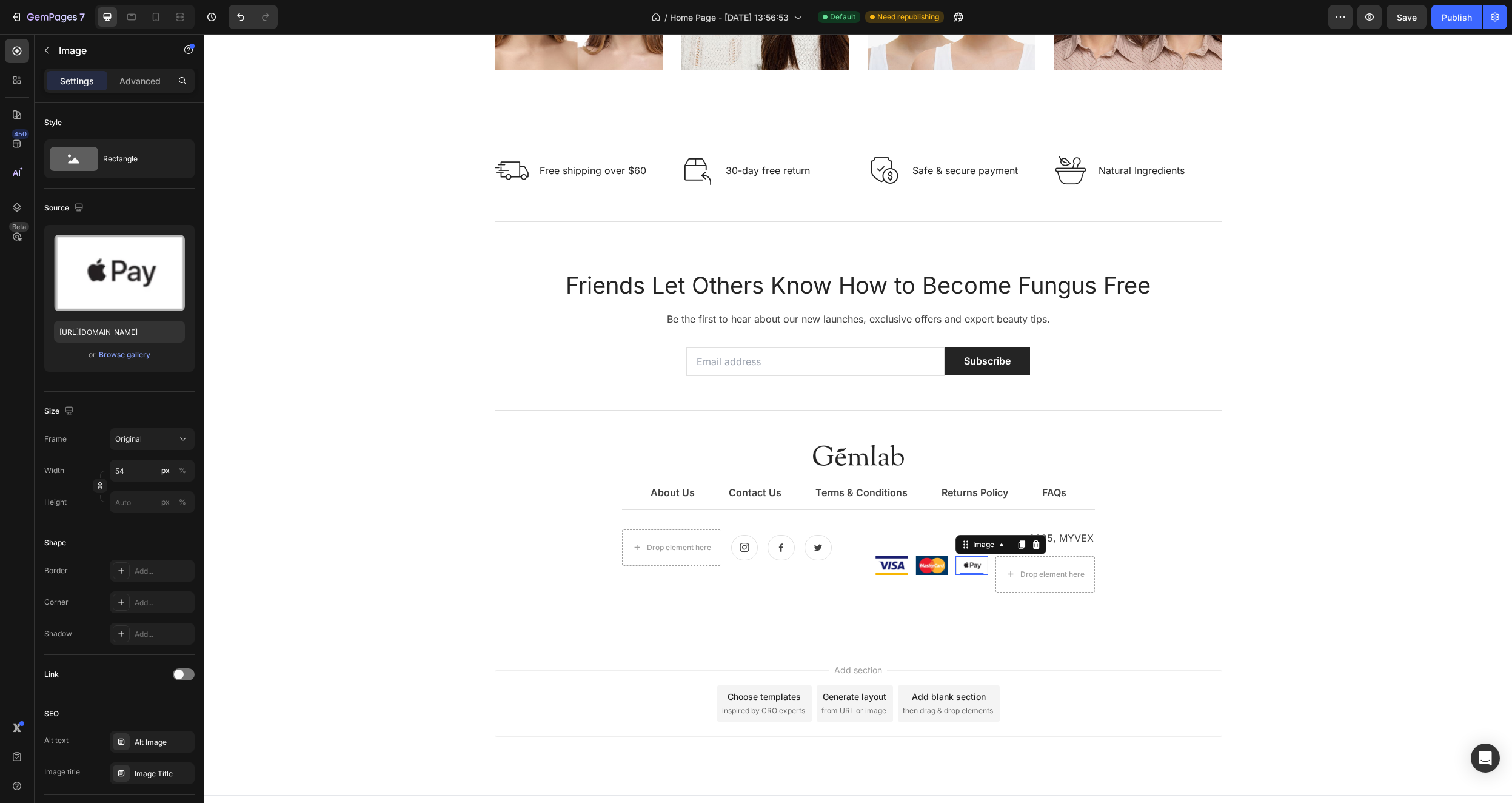
click at [1033, 545] on icon at bounding box center [1036, 544] width 8 height 9
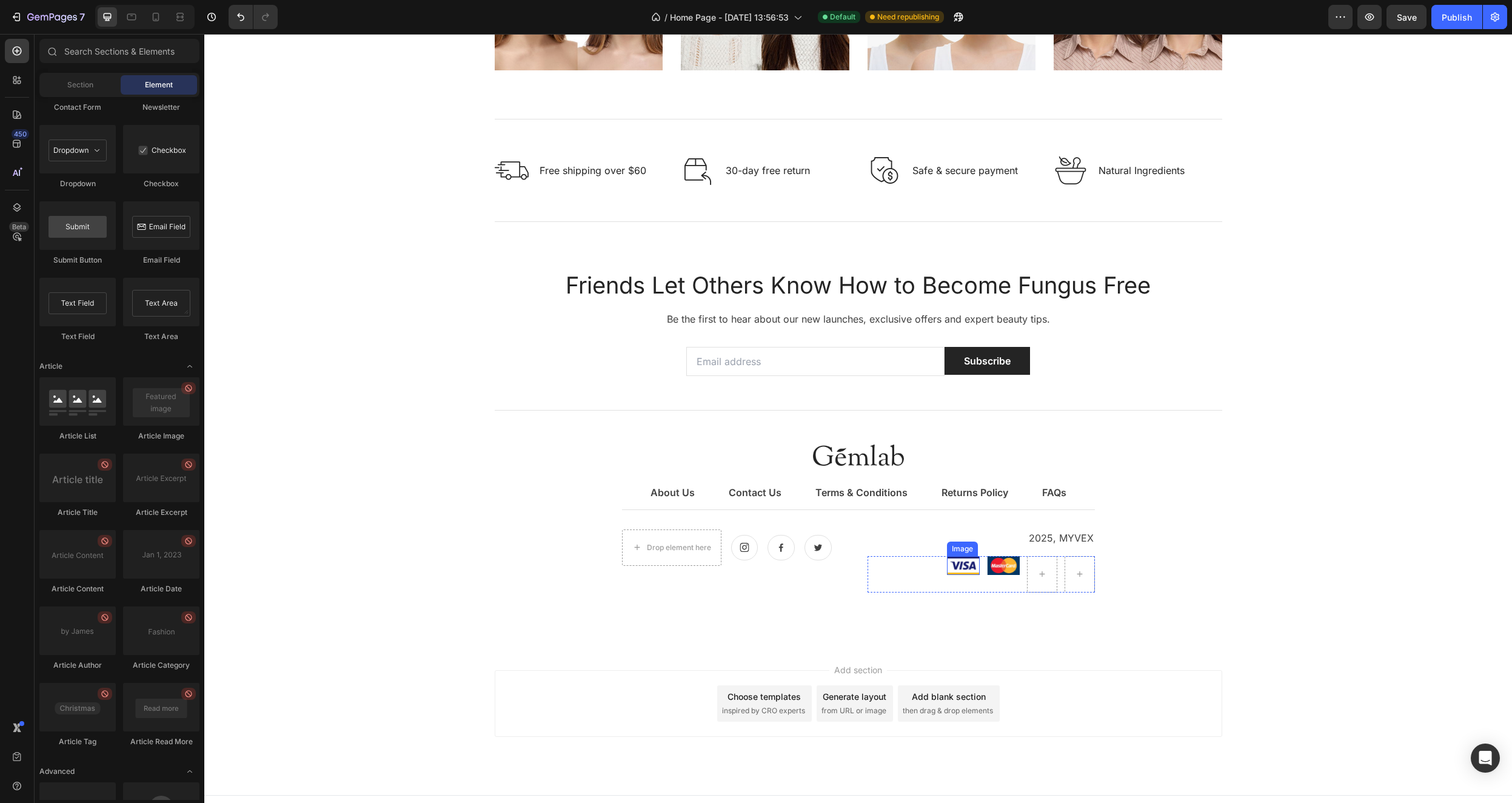
click at [964, 568] on img at bounding box center [963, 565] width 32 height 19
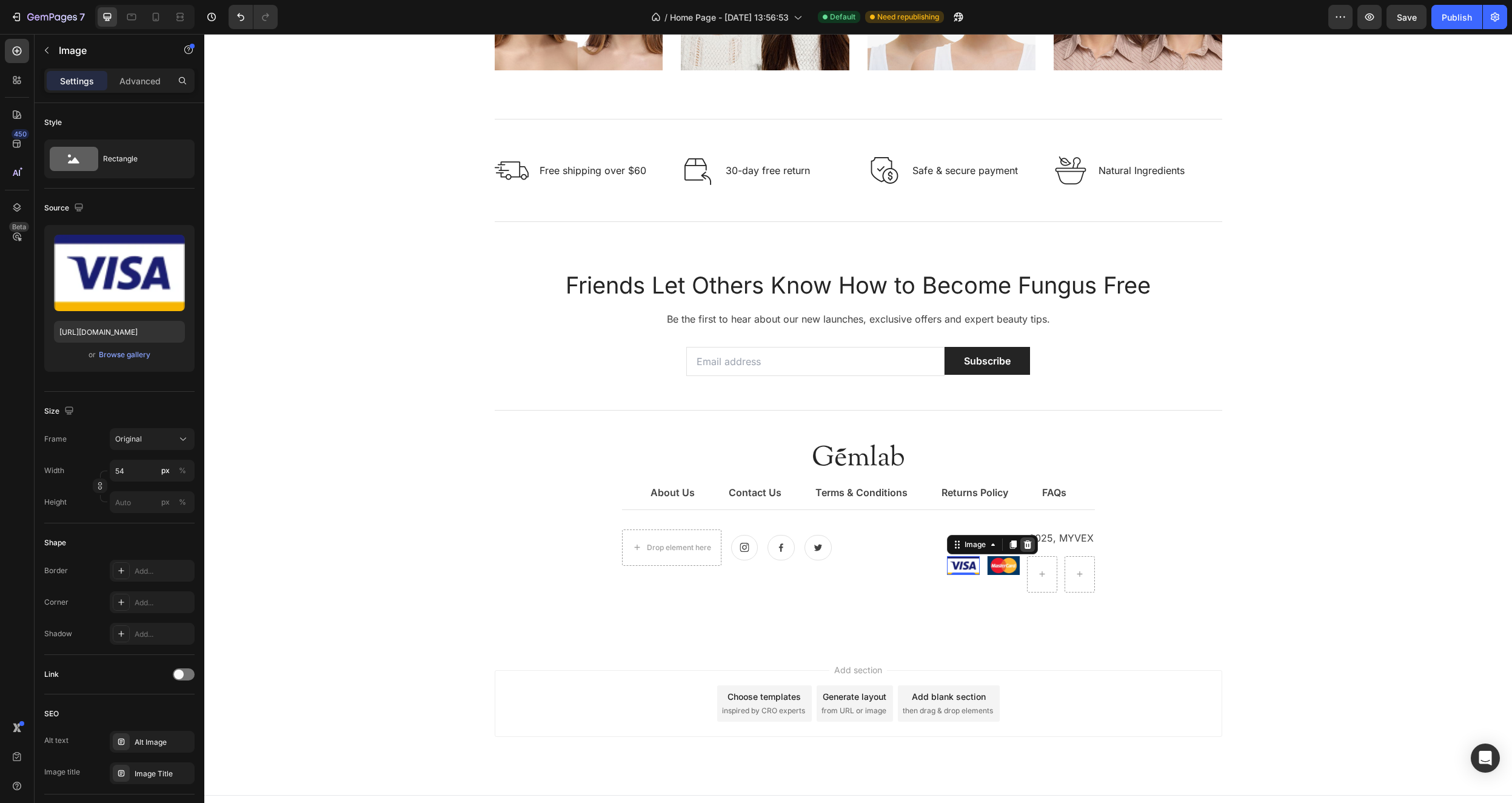
click at [1023, 545] on icon at bounding box center [1027, 544] width 8 height 9
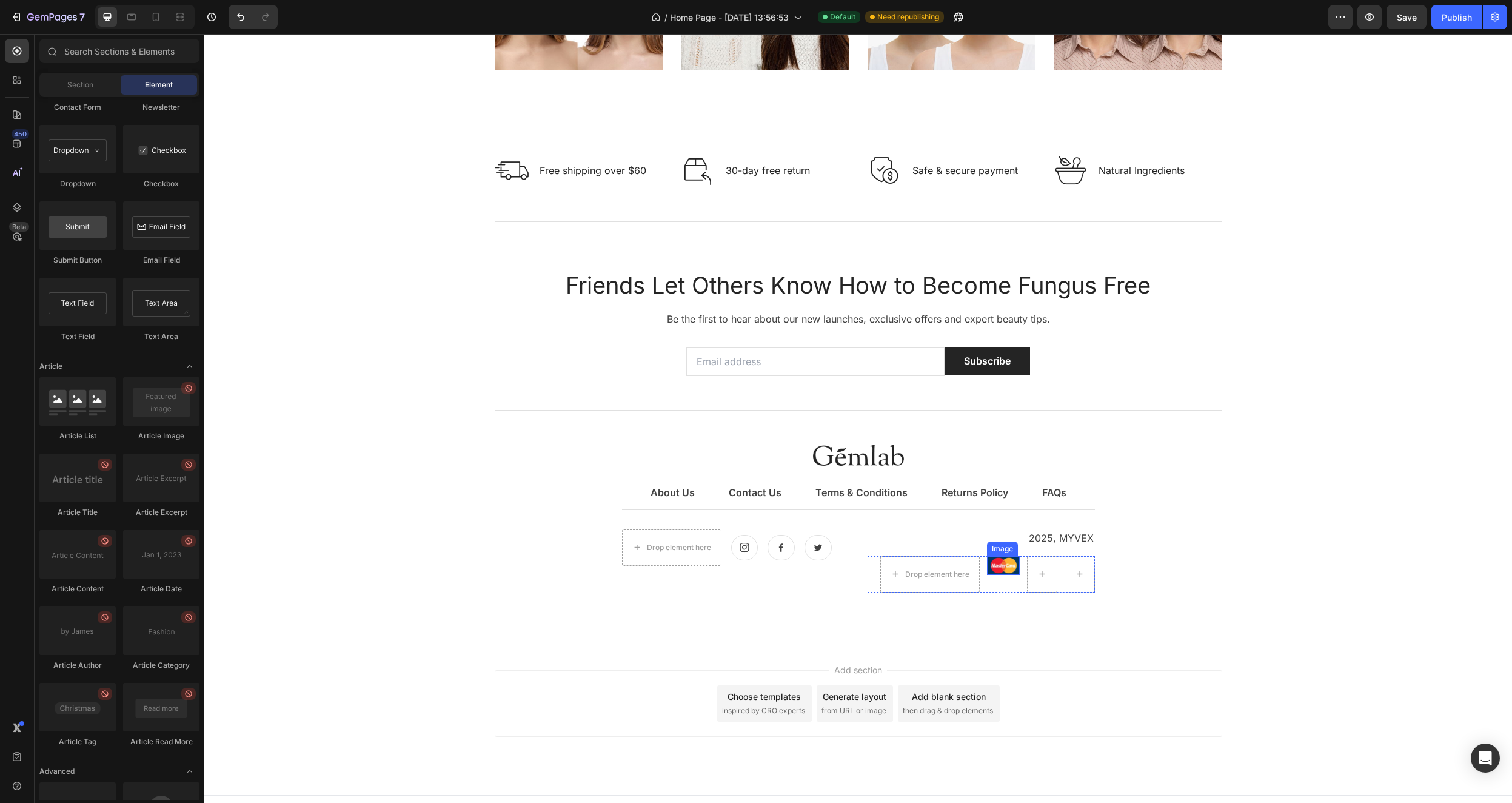
click at [1007, 564] on img at bounding box center [1003, 565] width 32 height 19
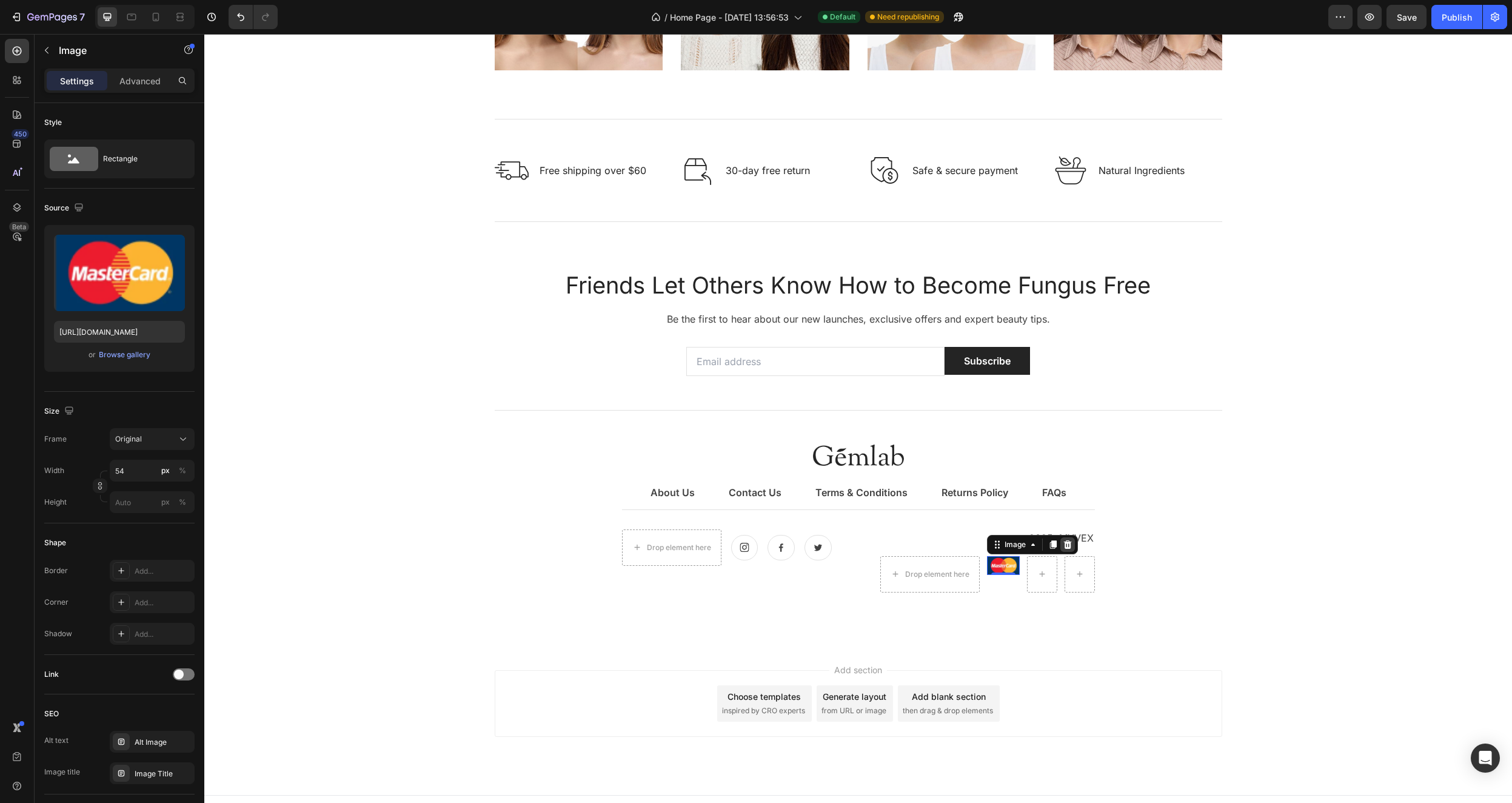
click at [1063, 545] on icon at bounding box center [1067, 544] width 10 height 10
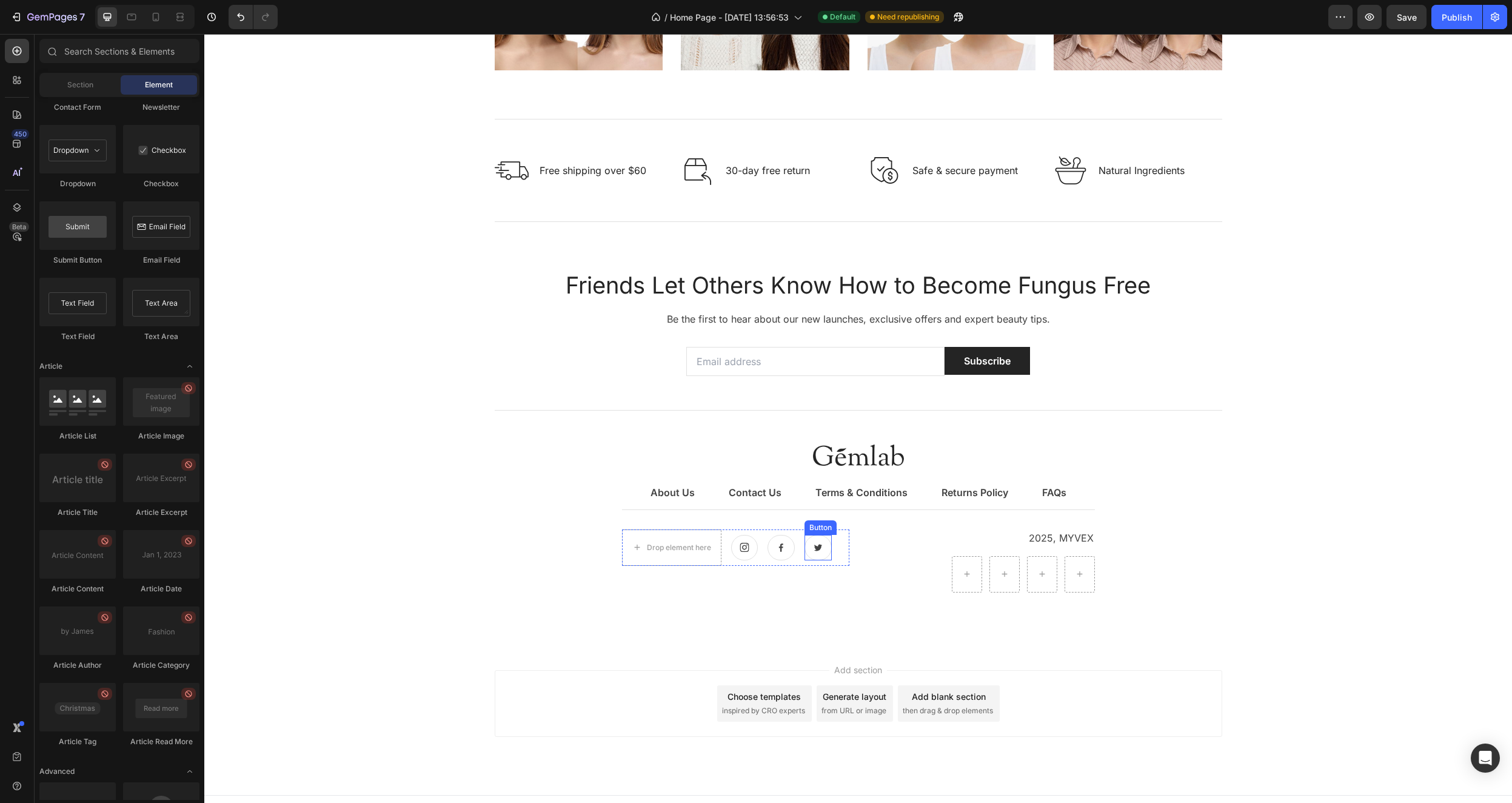
click at [818, 551] on icon at bounding box center [818, 547] width 10 height 10
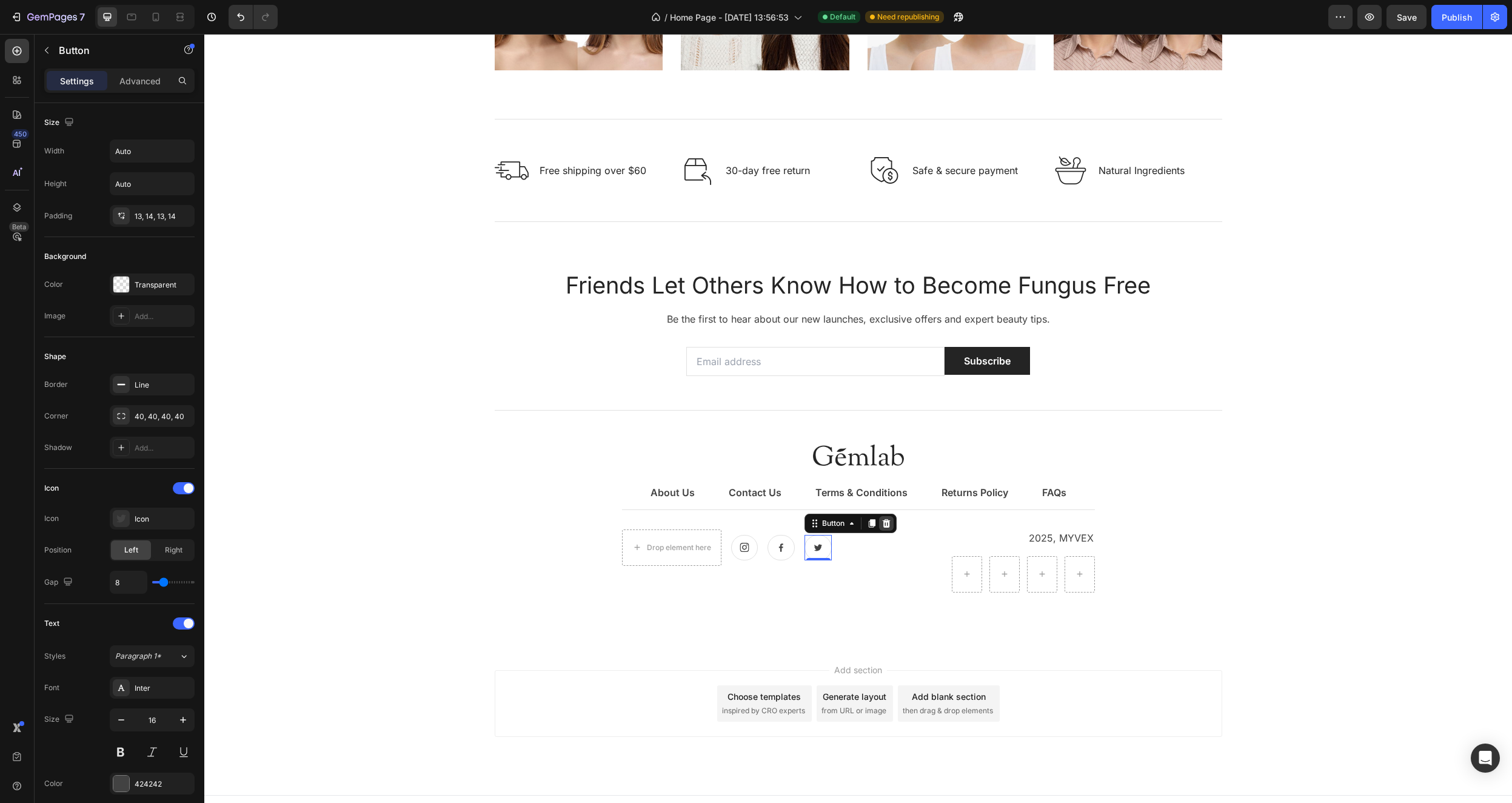
click at [886, 523] on icon at bounding box center [886, 523] width 10 height 10
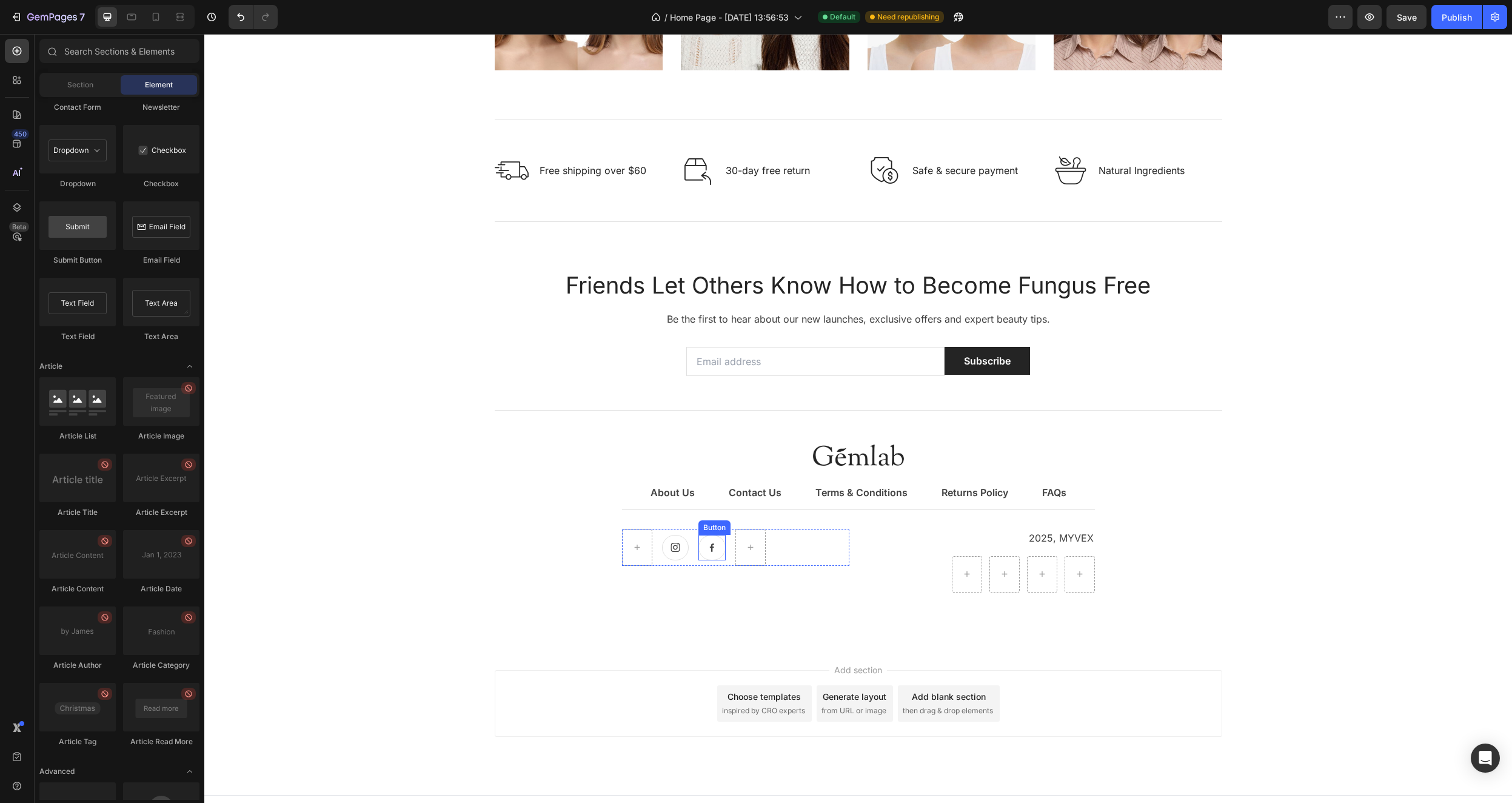
click at [715, 550] on link at bounding box center [711, 547] width 27 height 25
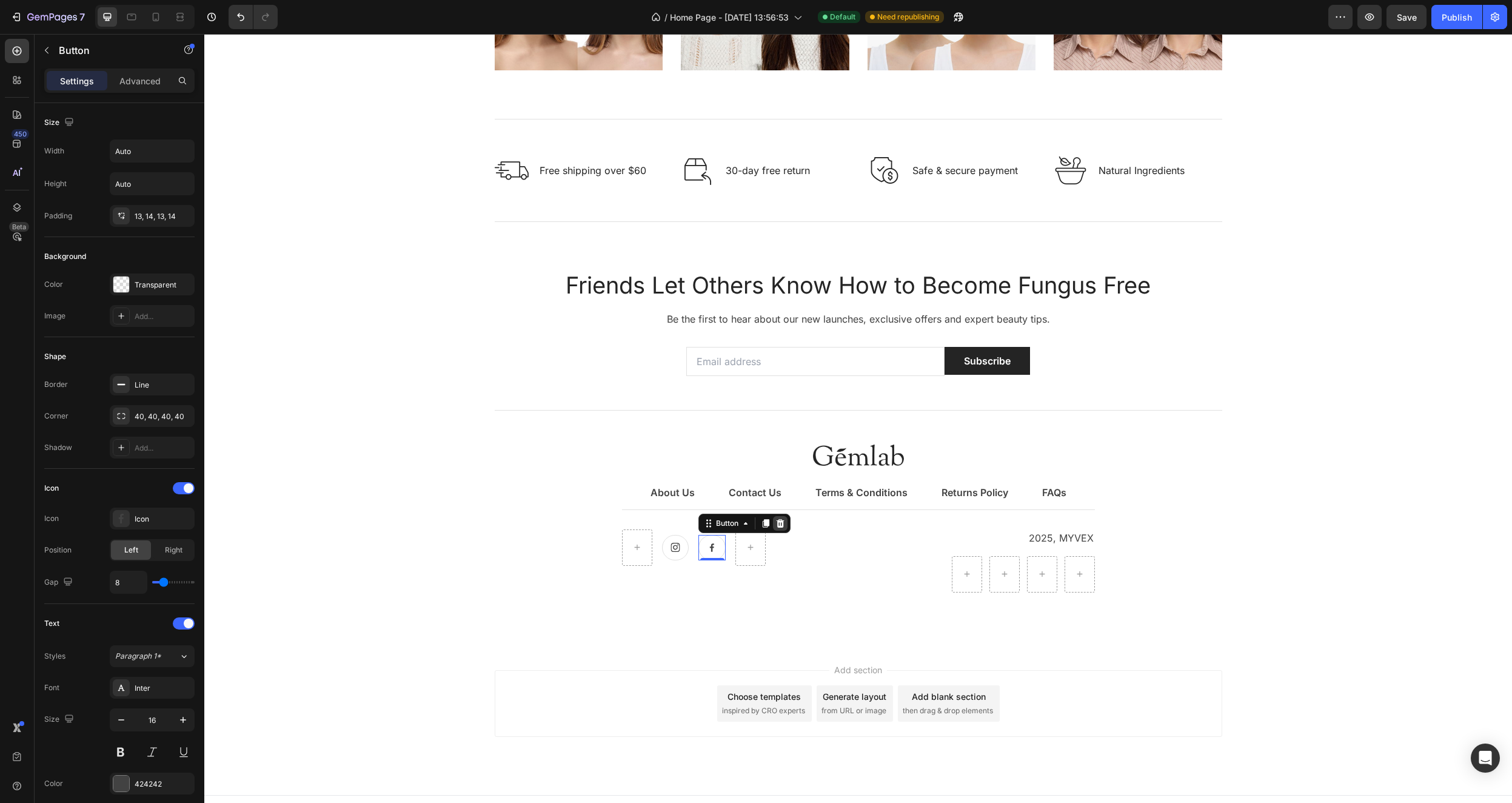
click at [777, 520] on icon at bounding box center [780, 523] width 8 height 9
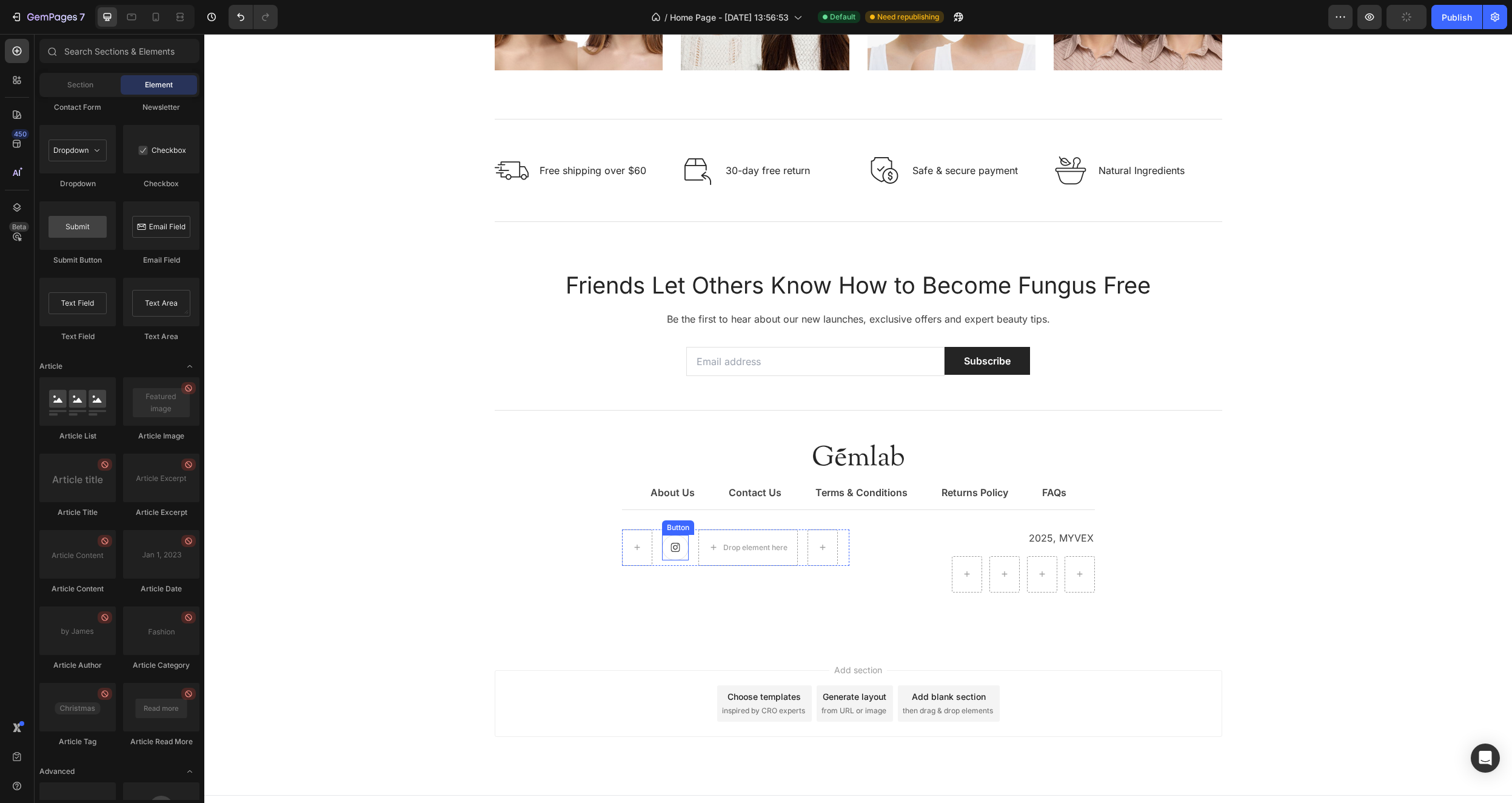
click at [671, 544] on icon at bounding box center [676, 547] width 10 height 10
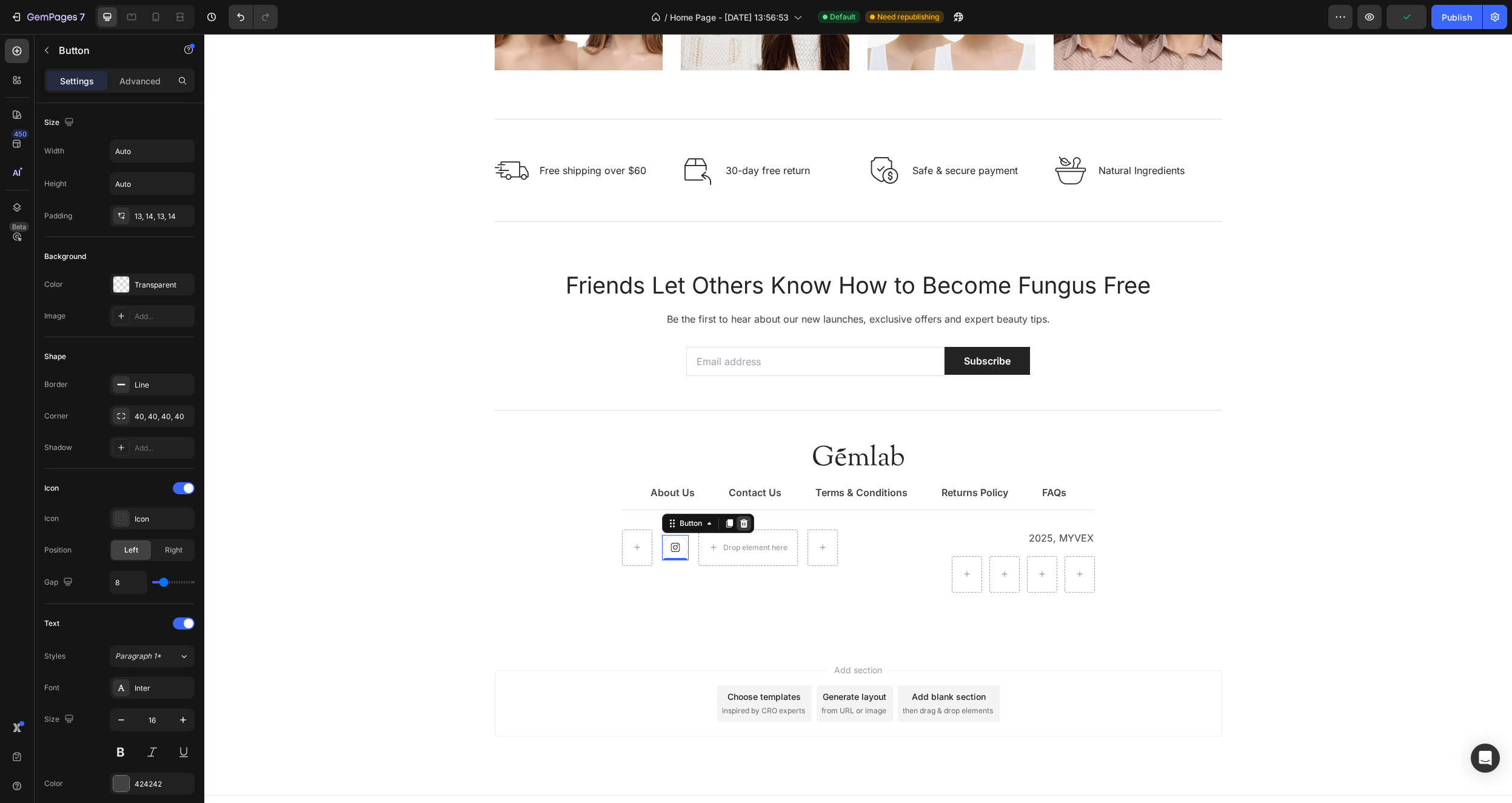
click at [744, 522] on icon at bounding box center [744, 523] width 10 height 10
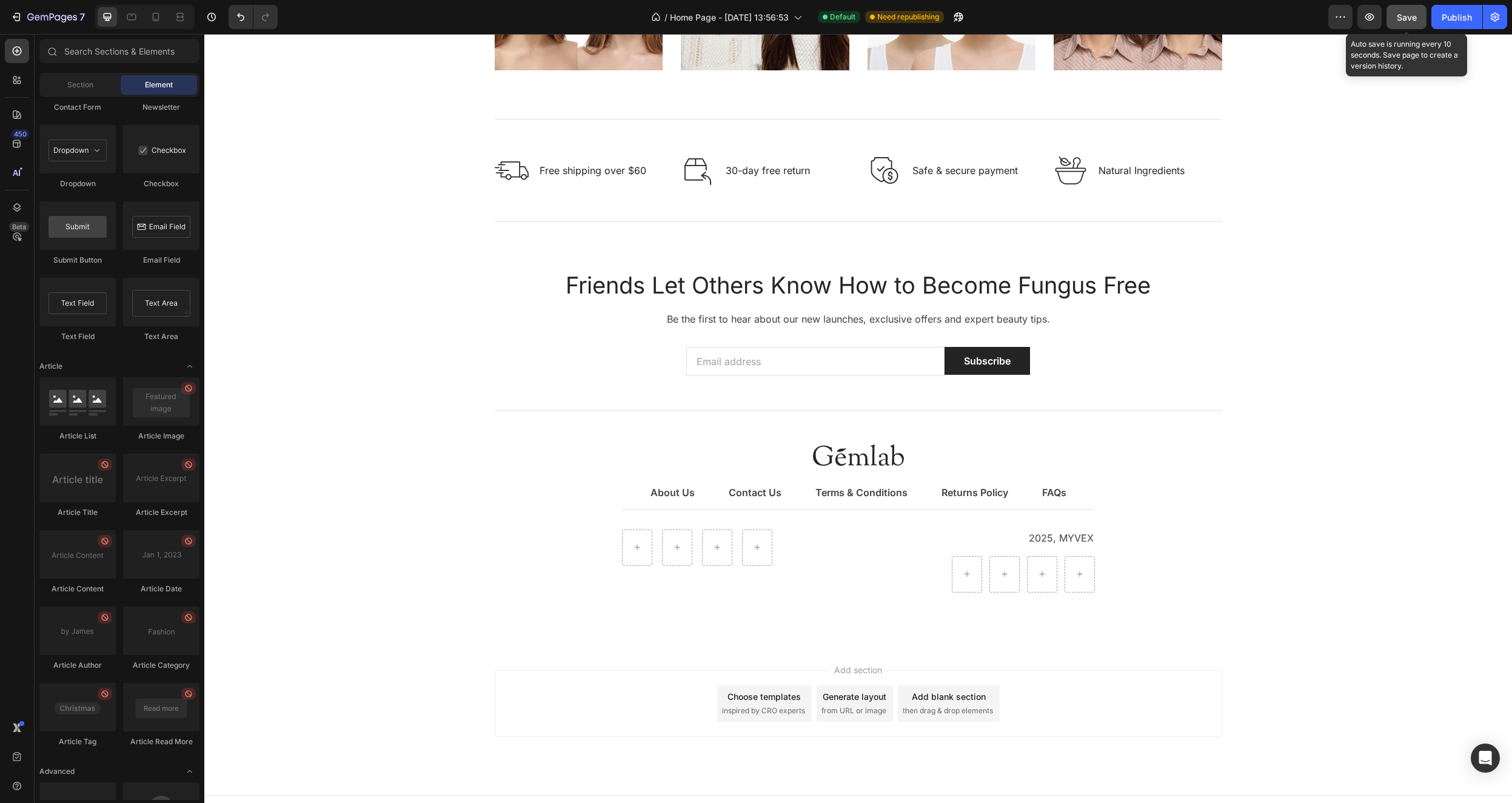
click at [1418, 14] on button "Save" at bounding box center [1407, 17] width 40 height 24
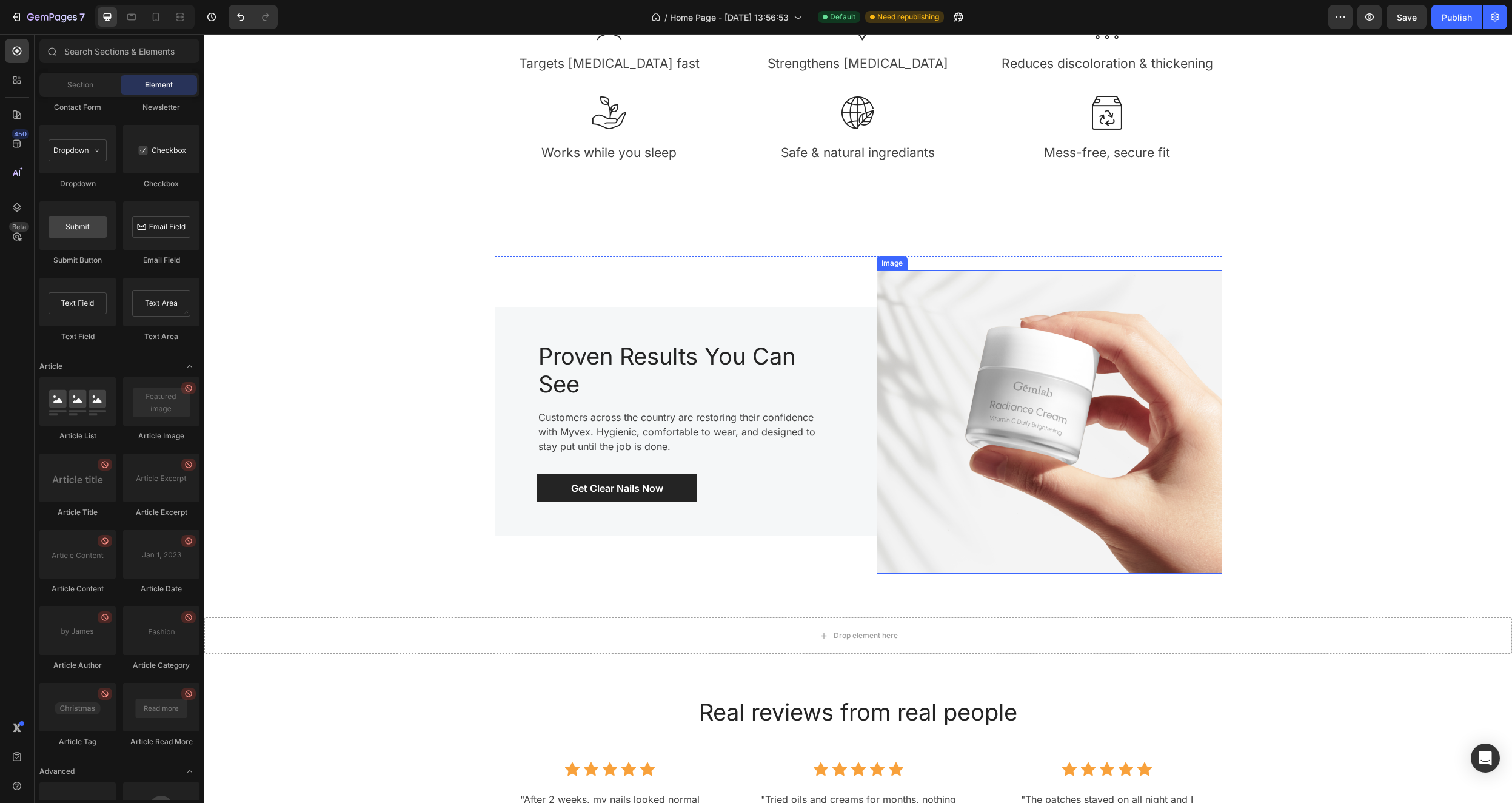
scroll to position [1533, 0]
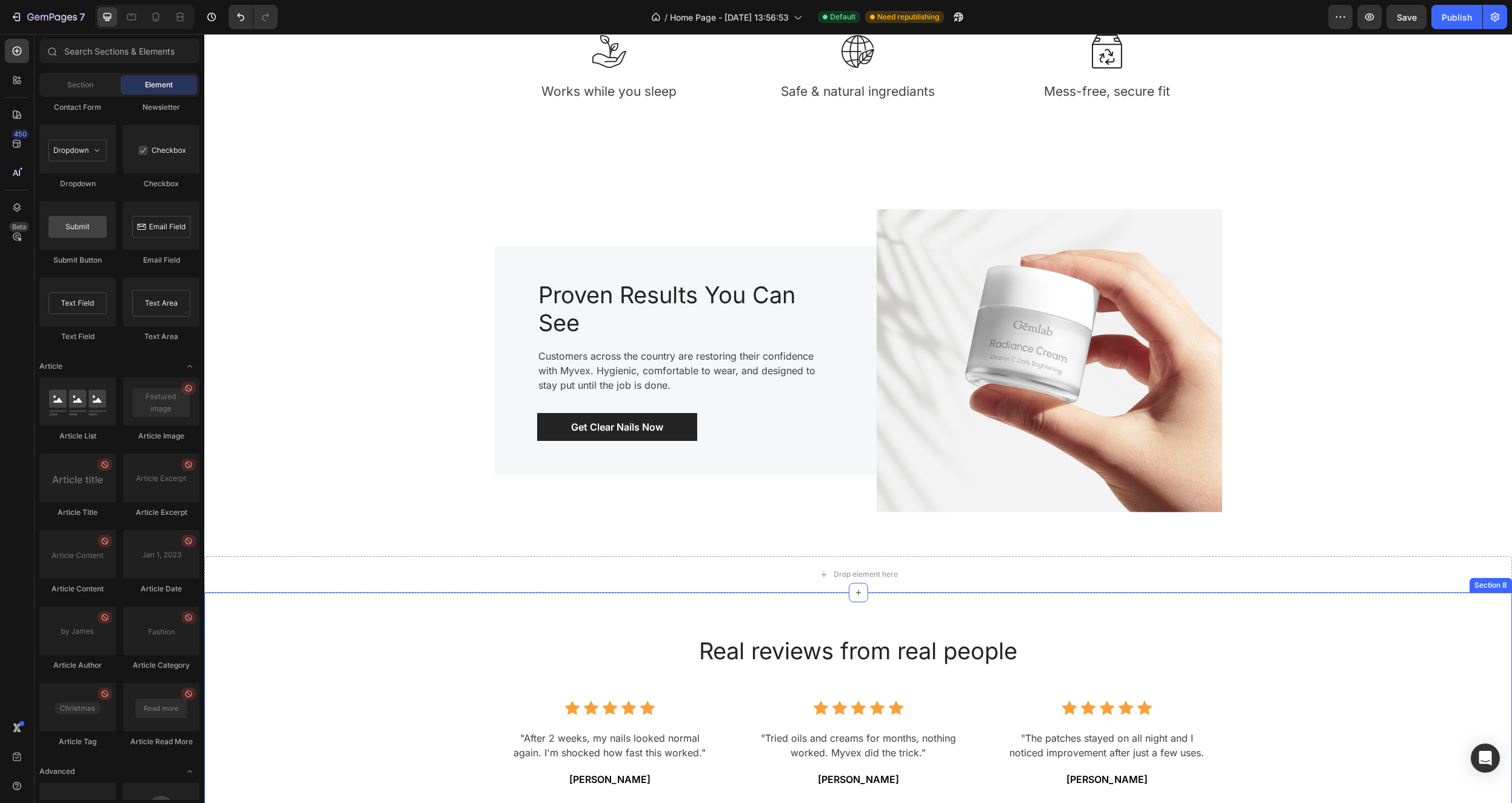
click at [1423, 678] on div "Real reviews from real people Heading Icon Icon Icon Icon Icon Icon List Hoz "A…" at bounding box center [858, 798] width 1290 height 353
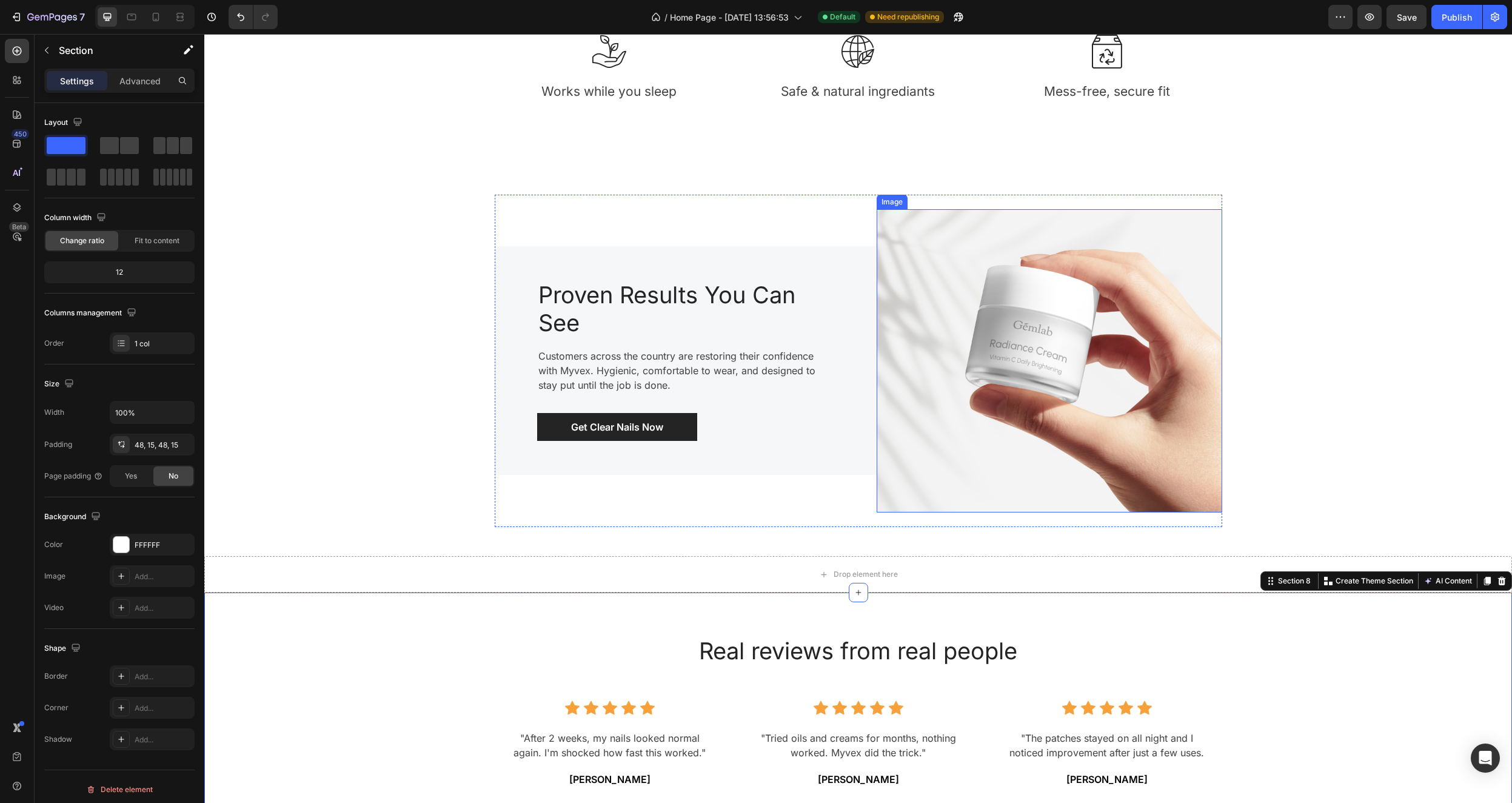
click at [1058, 340] on img at bounding box center [1049, 361] width 345 height 304
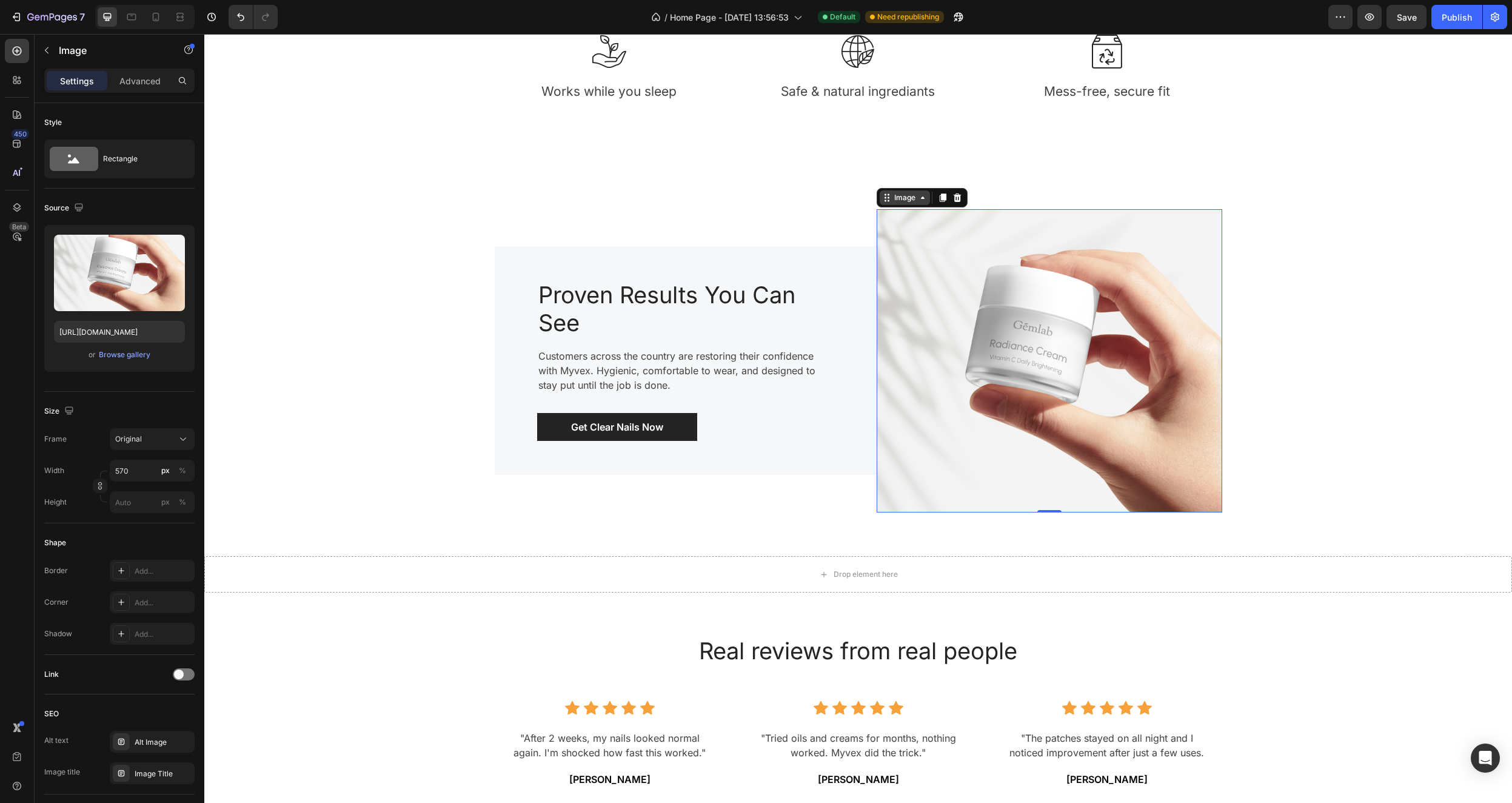
click at [921, 198] on icon at bounding box center [923, 197] width 3 height 3
click at [142, 470] on input "570" at bounding box center [152, 470] width 85 height 22
drag, startPoint x: 142, startPoint y: 470, endPoint x: 113, endPoint y: 470, distance: 29.0
click at [113, 470] on input "570" at bounding box center [152, 470] width 85 height 22
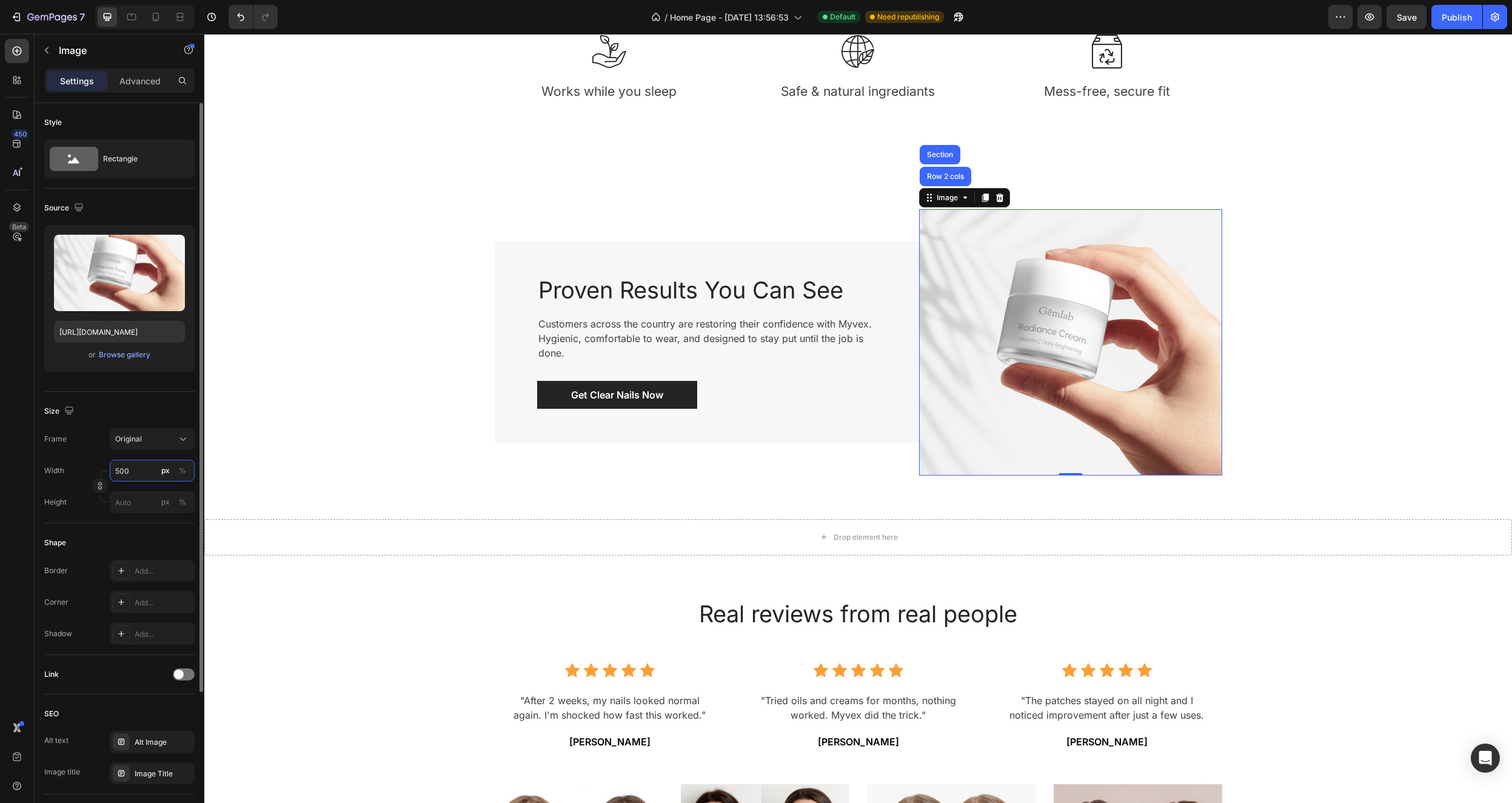
drag, startPoint x: 132, startPoint y: 470, endPoint x: 106, endPoint y: 467, distance: 26.2
click at [106, 467] on div "Width 500 px %" at bounding box center [120, 470] width 150 height 22
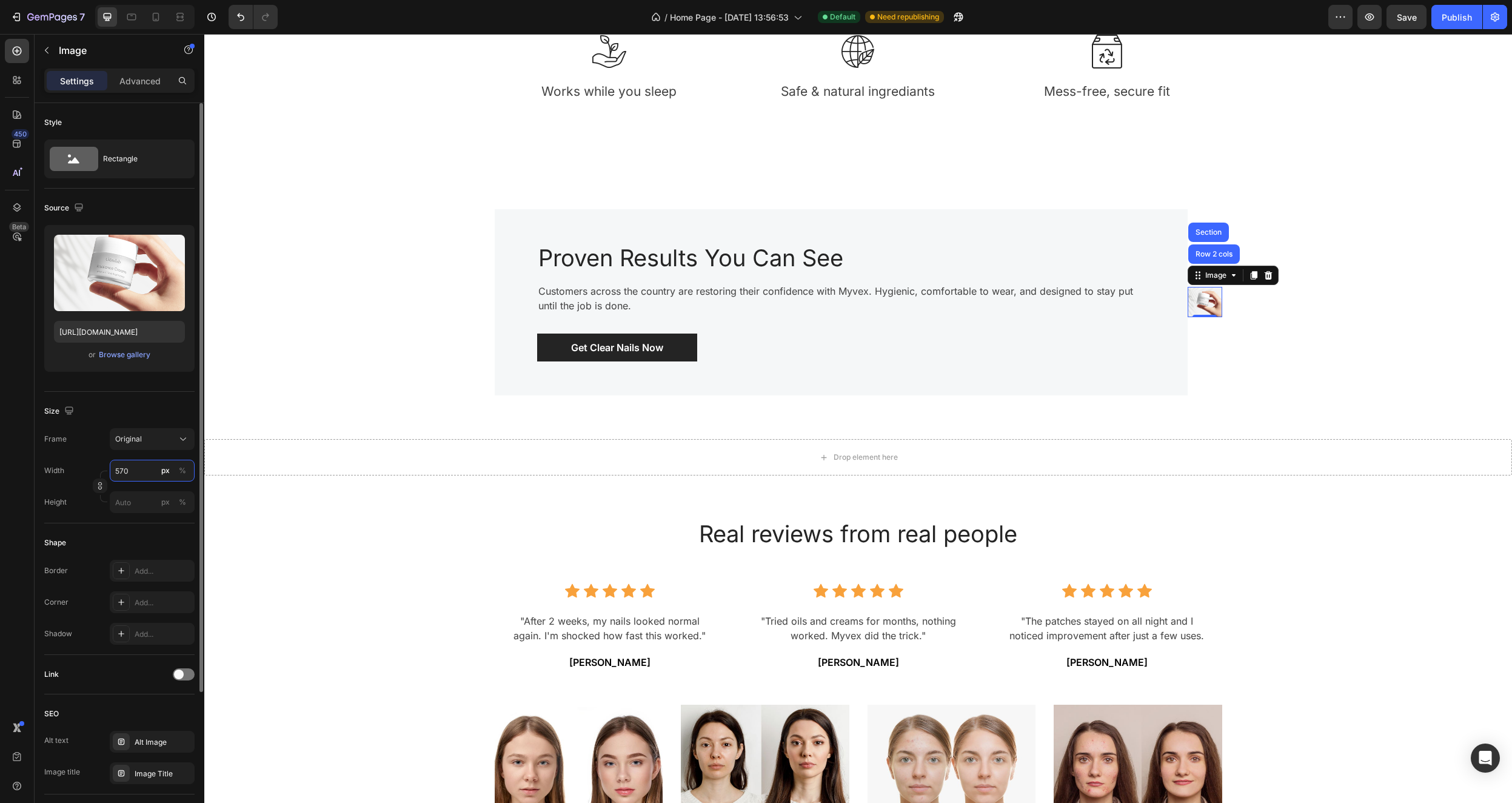
click at [148, 474] on input "570" at bounding box center [152, 470] width 85 height 22
click at [149, 401] on div "Size" at bounding box center [120, 411] width 150 height 19
click at [128, 465] on input "570" at bounding box center [152, 470] width 85 height 22
type input "5"
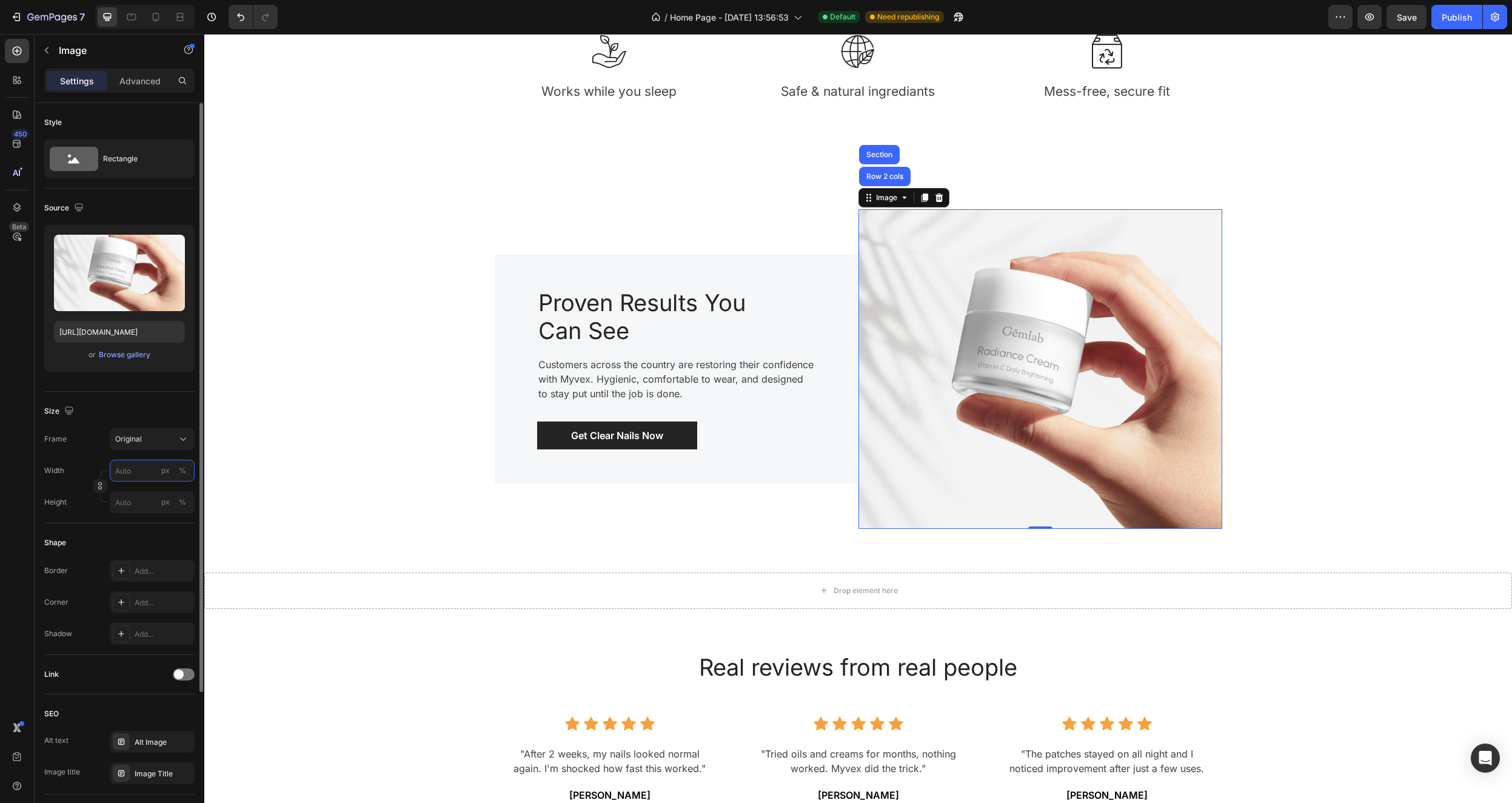
type input "5"
click at [136, 409] on div "Size" at bounding box center [120, 411] width 150 height 19
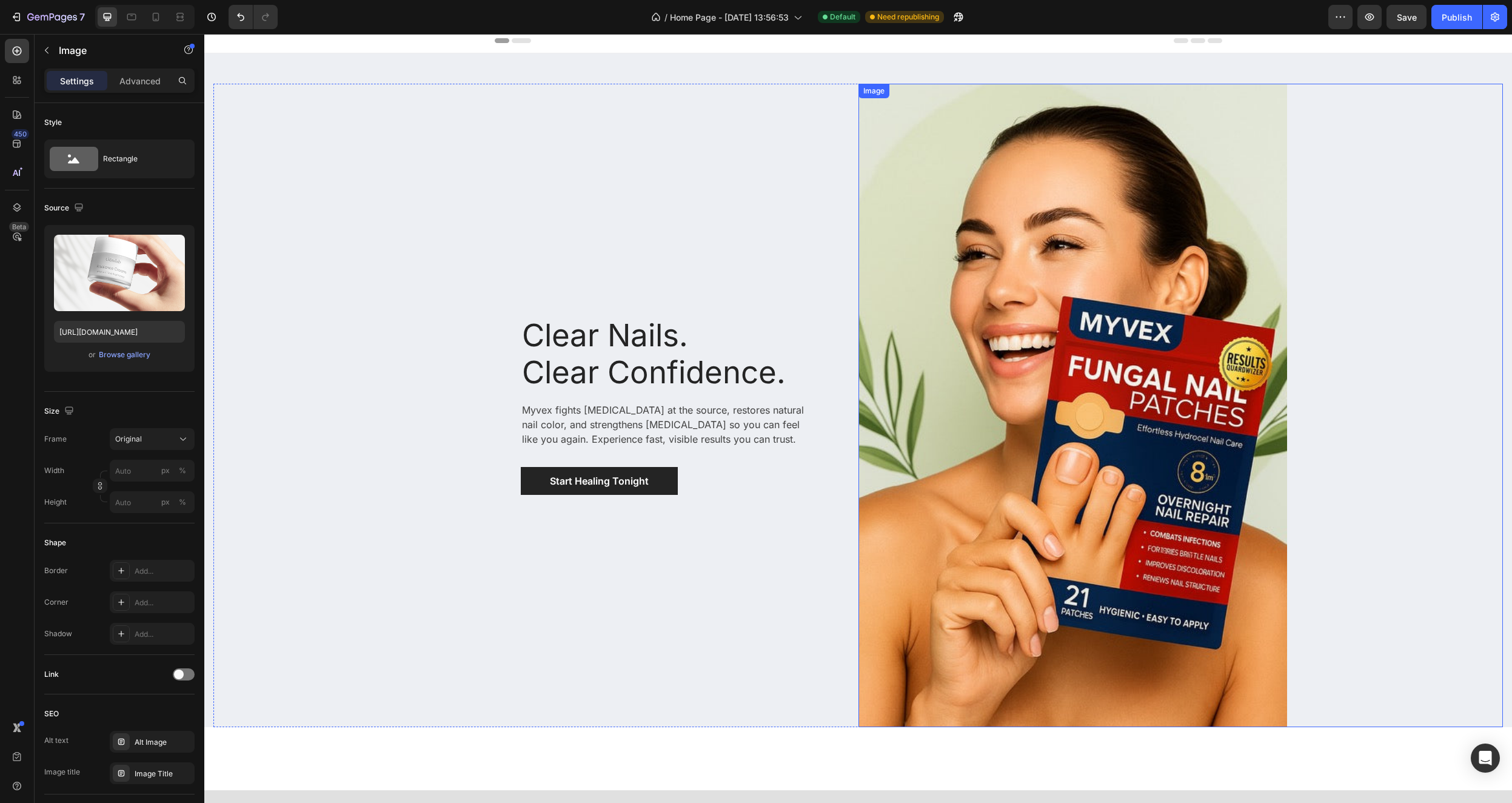
scroll to position [0, 0]
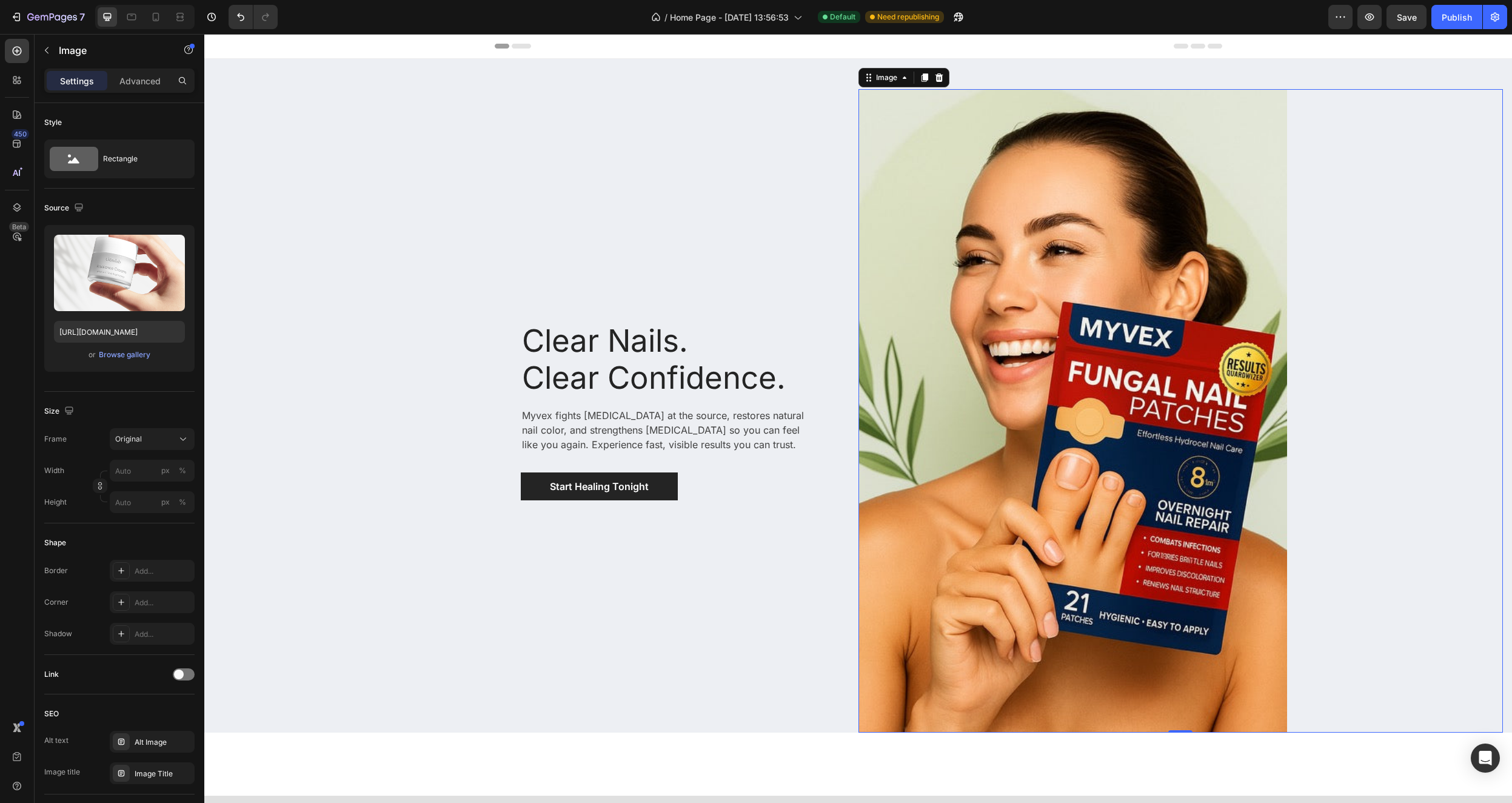
click at [1177, 377] on img at bounding box center [1072, 411] width 429 height 643
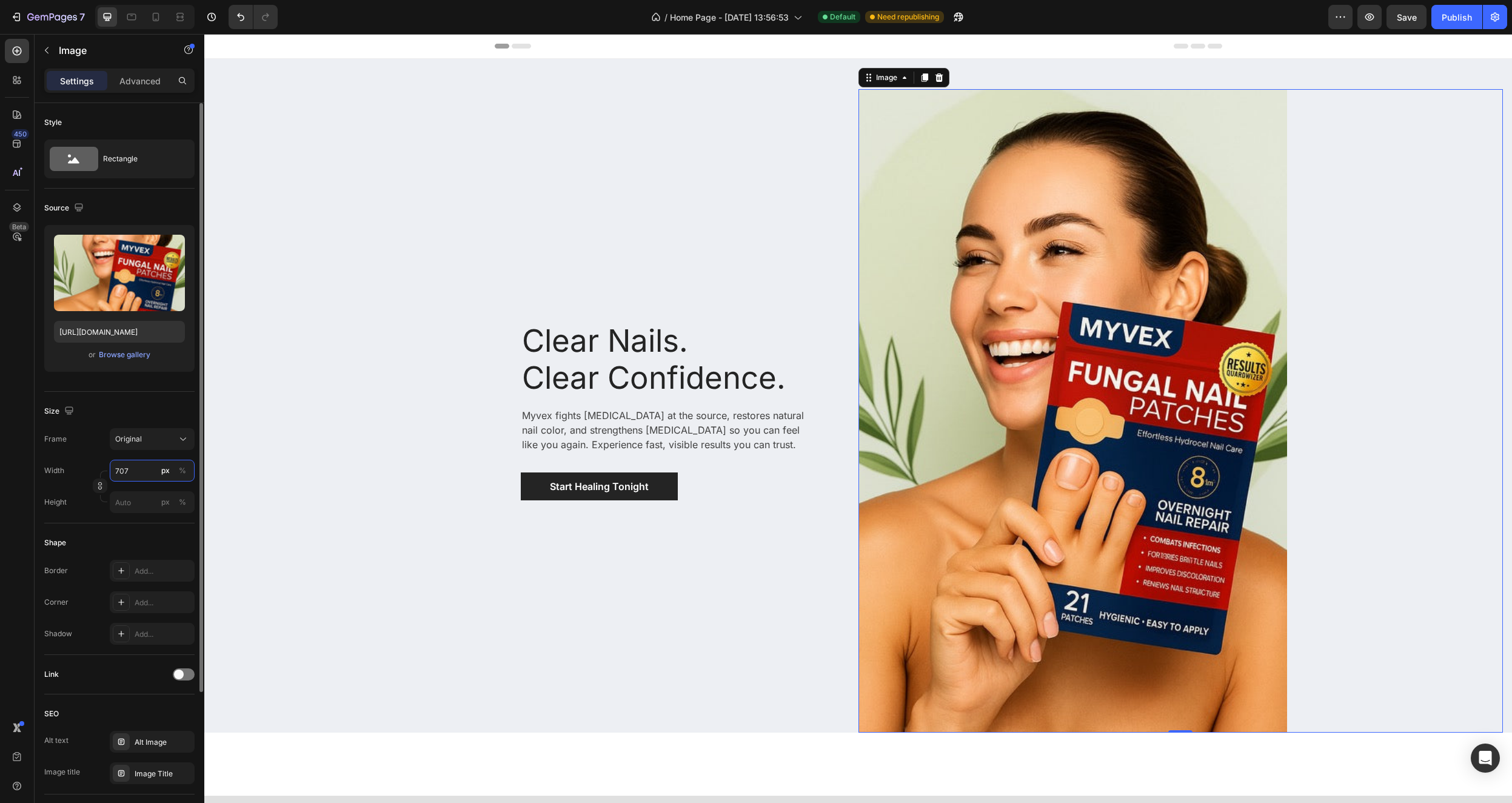
click at [133, 472] on input "707" at bounding box center [152, 470] width 85 height 22
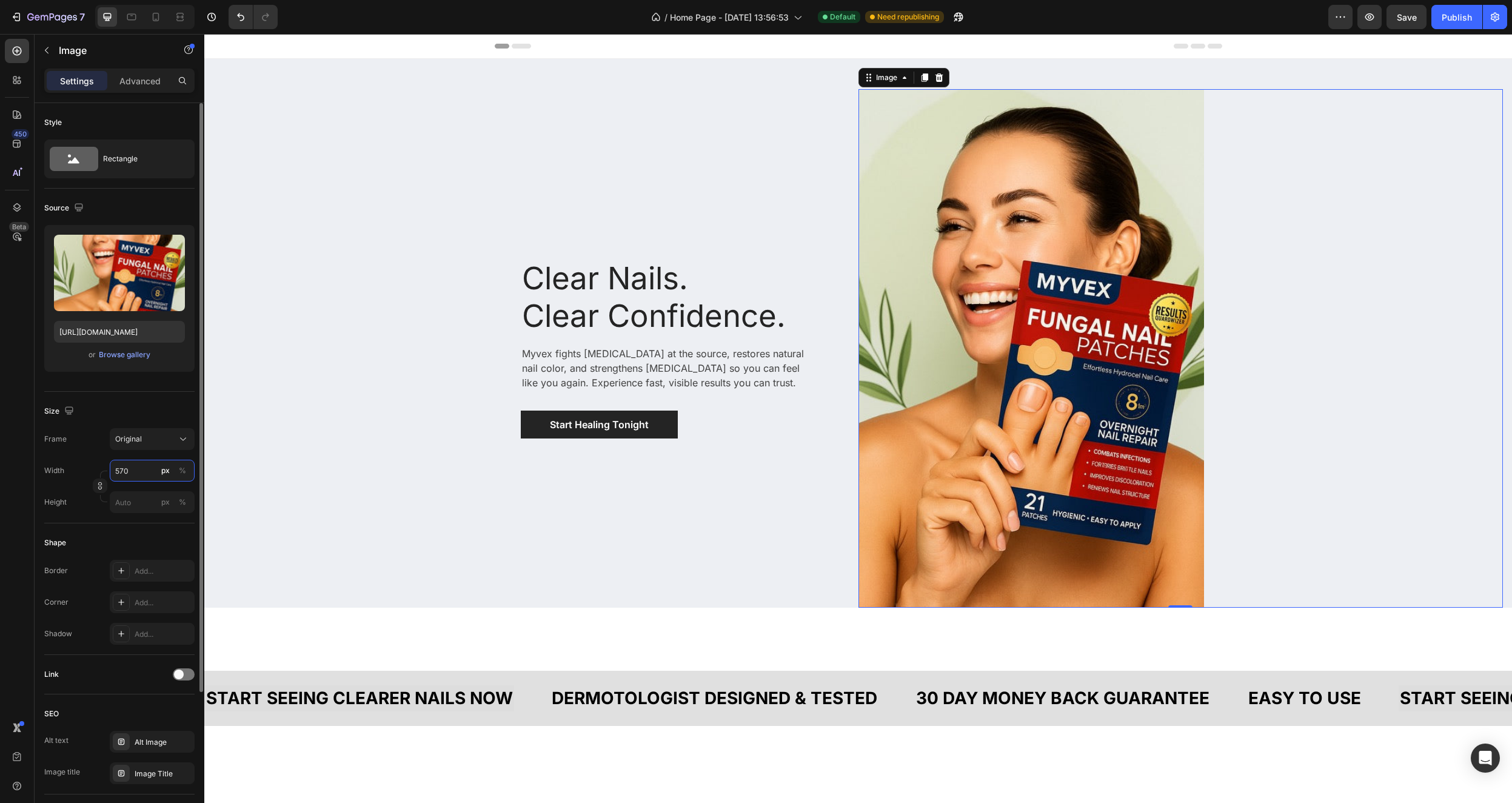
type input "570"
click at [110, 414] on div "Size" at bounding box center [120, 411] width 150 height 19
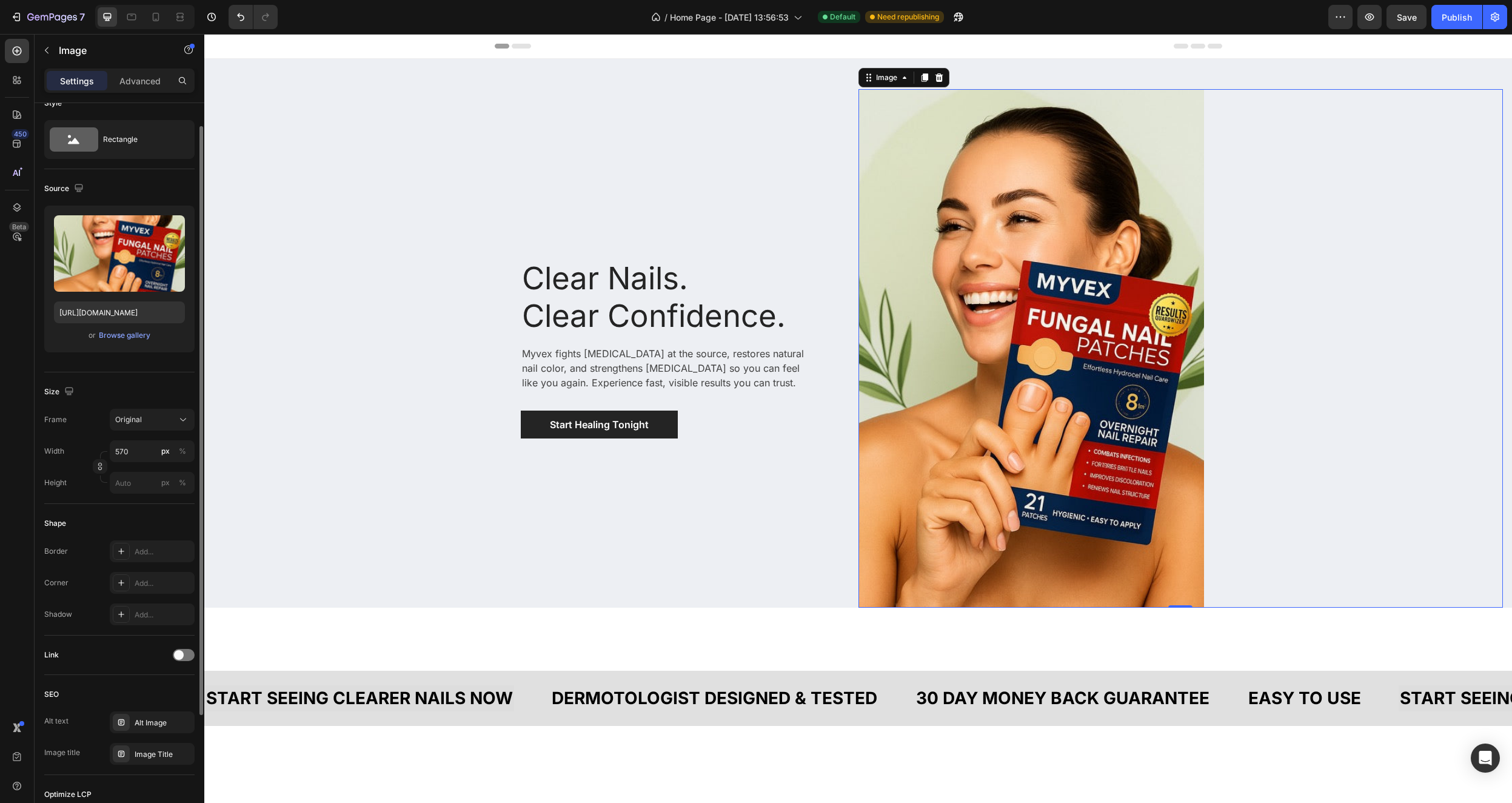
scroll to position [52, 0]
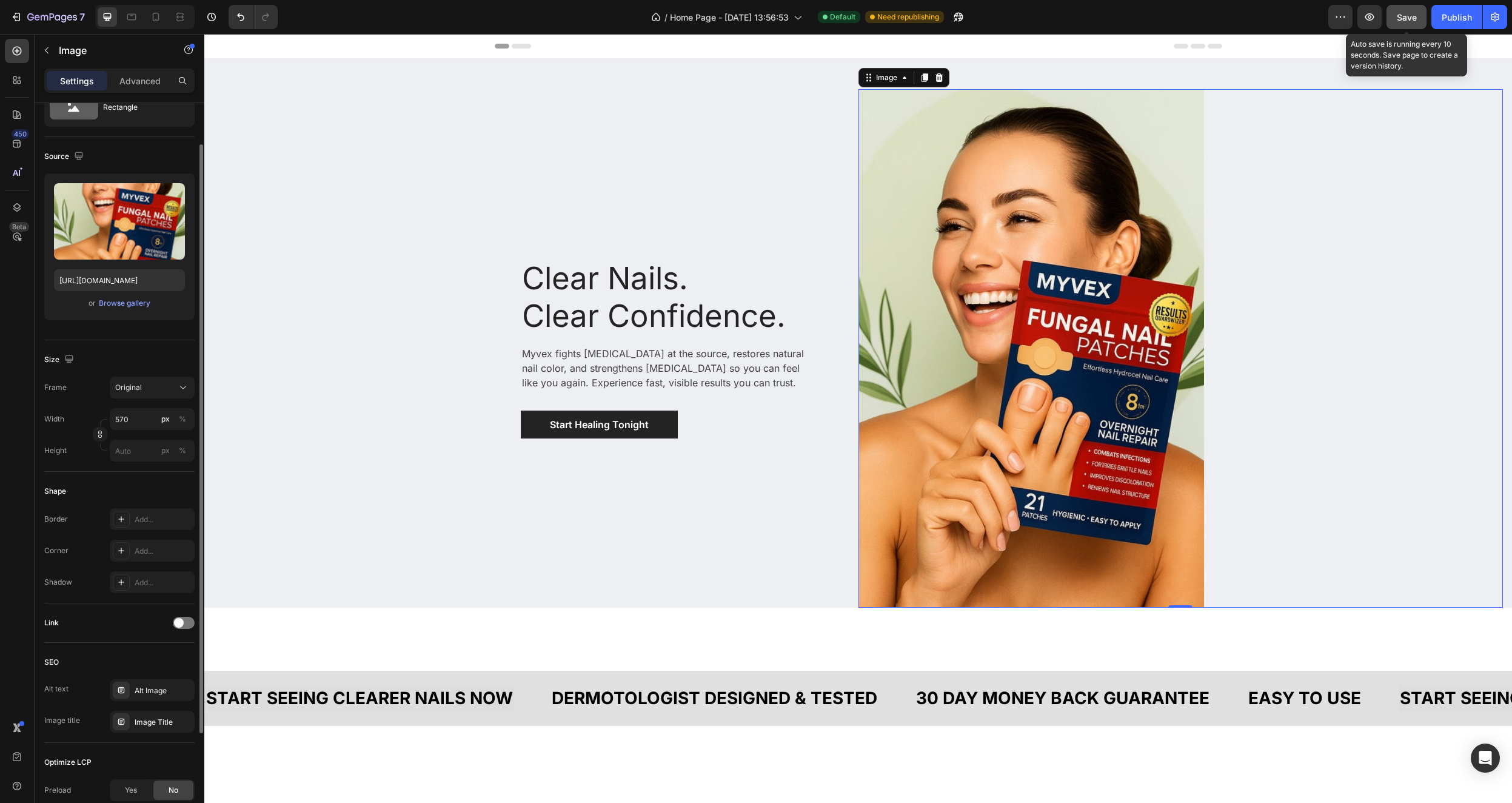
click at [1414, 15] on span "Save" at bounding box center [1407, 17] width 20 height 10
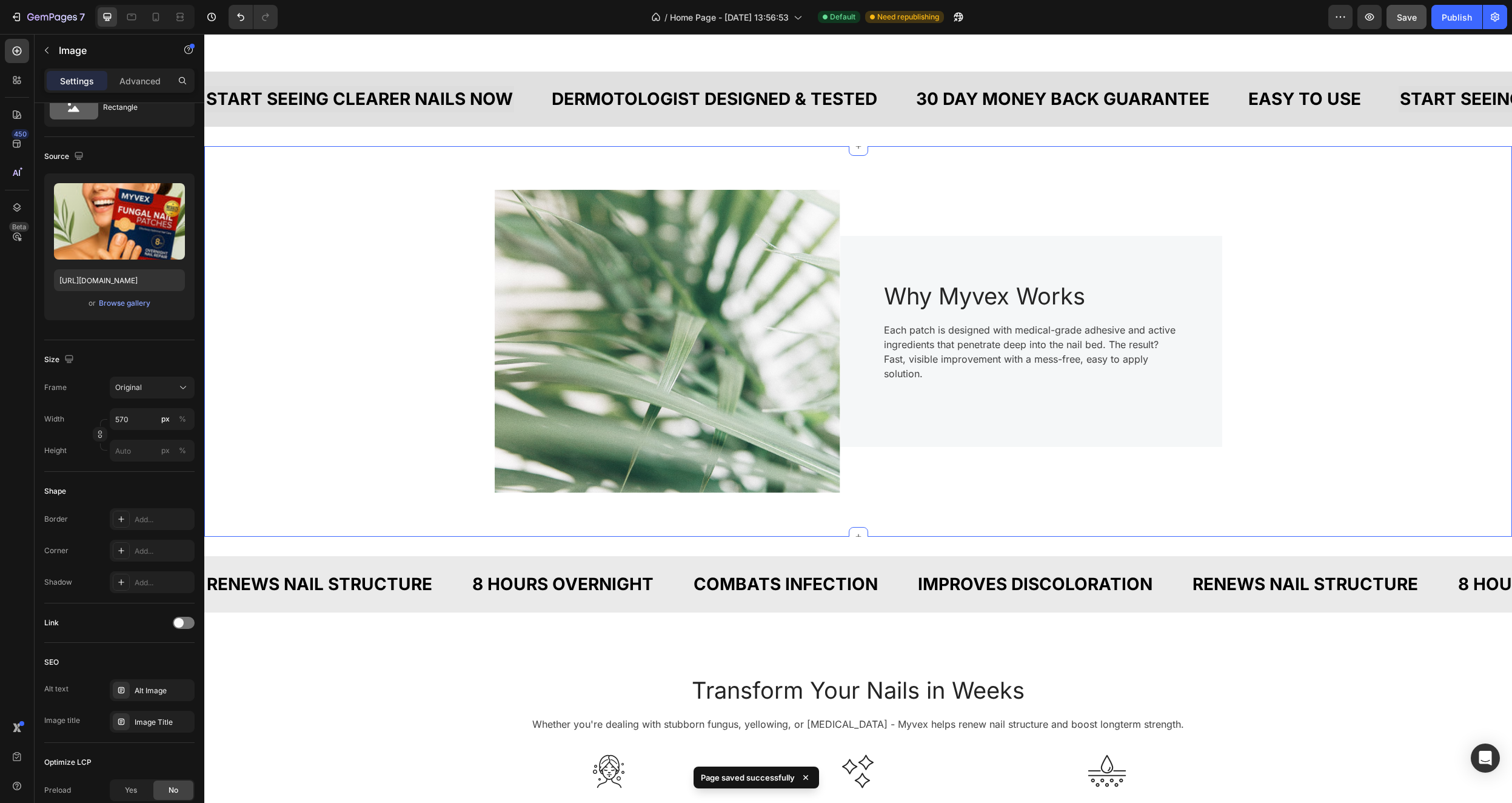
scroll to position [592, 0]
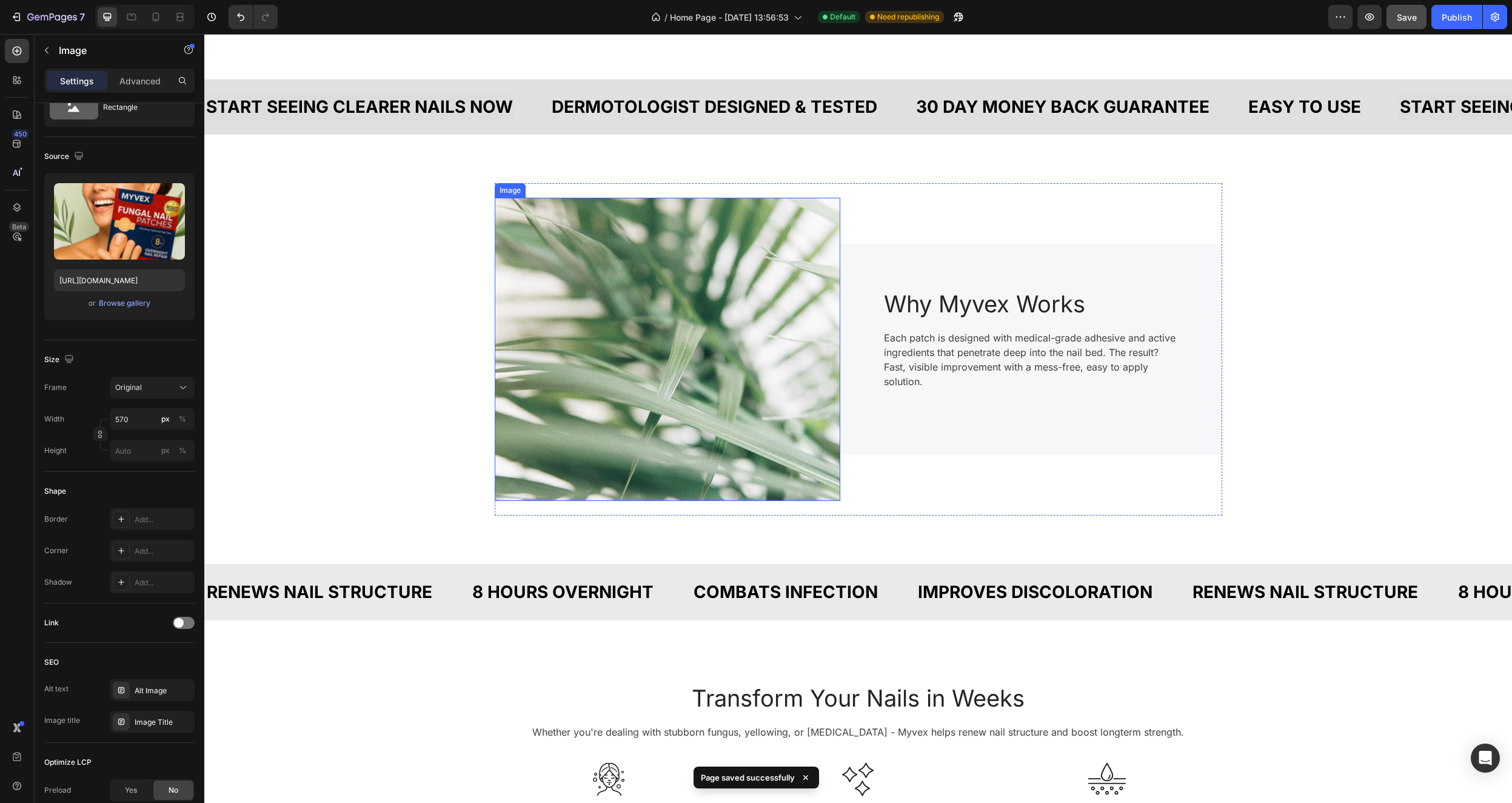
click at [726, 336] on img at bounding box center [667, 349] width 345 height 303
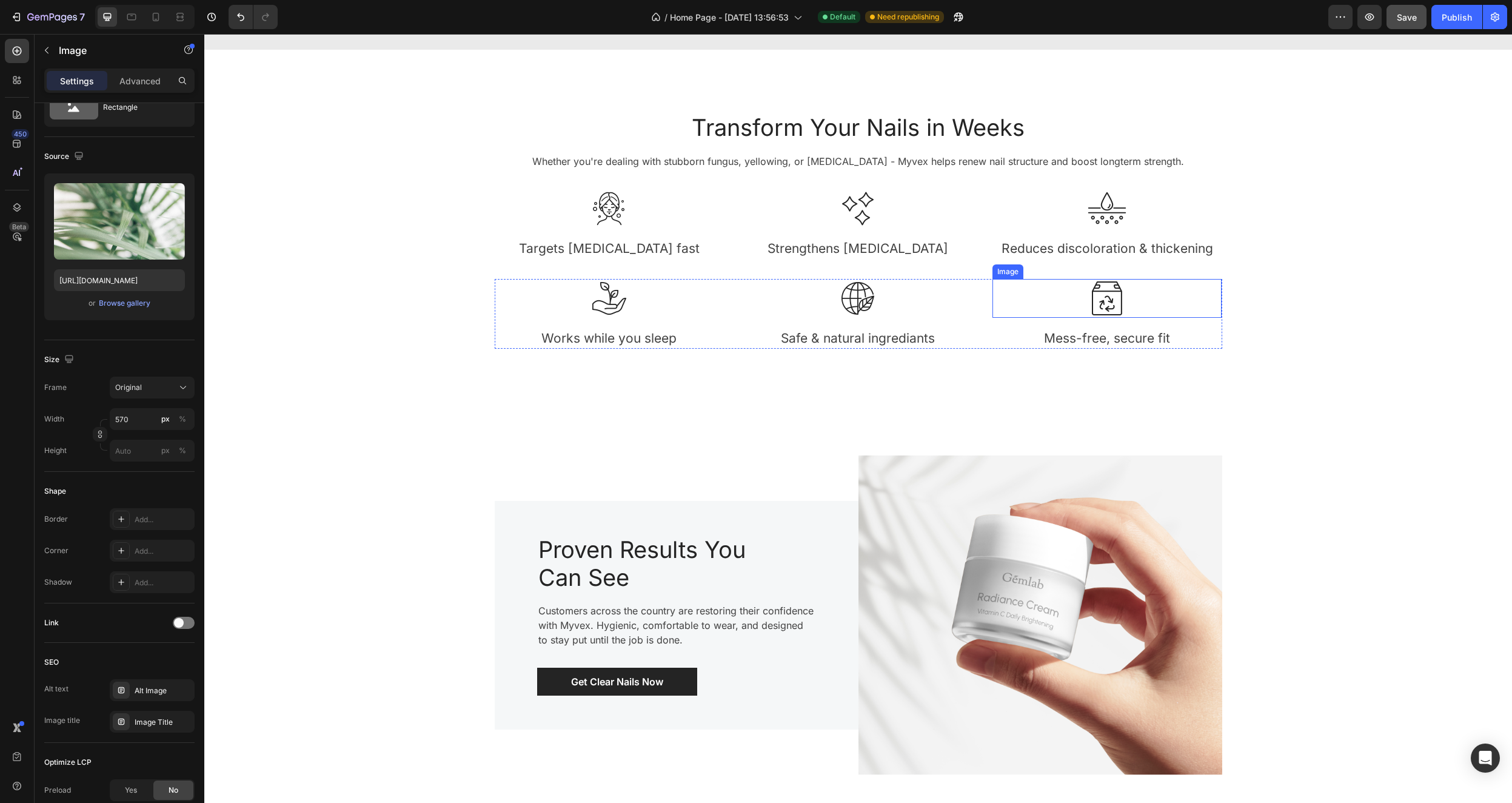
scroll to position [959, 0]
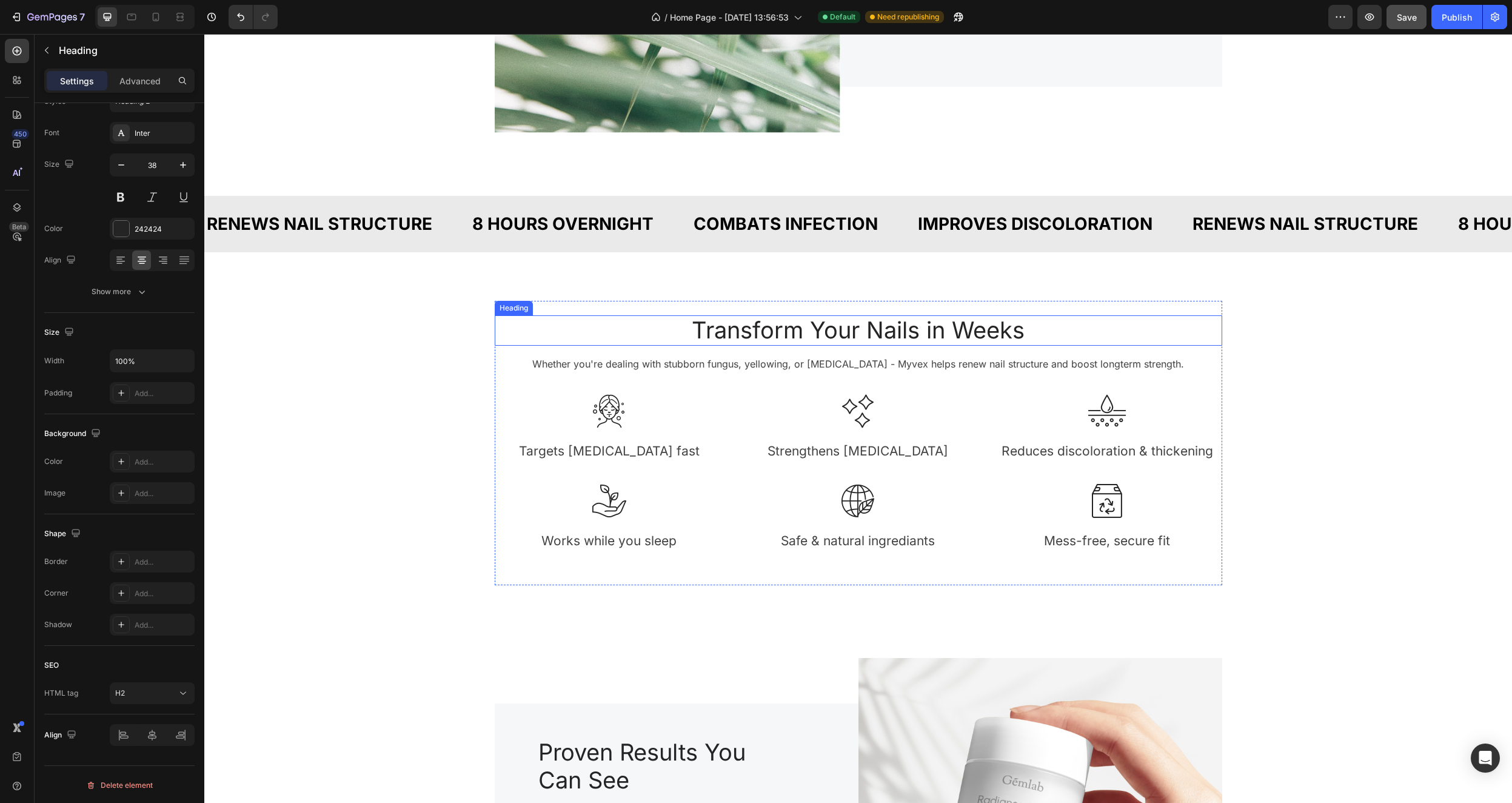
click at [533, 336] on h2 "Transform Your Nails in Weeks" at bounding box center [858, 330] width 728 height 31
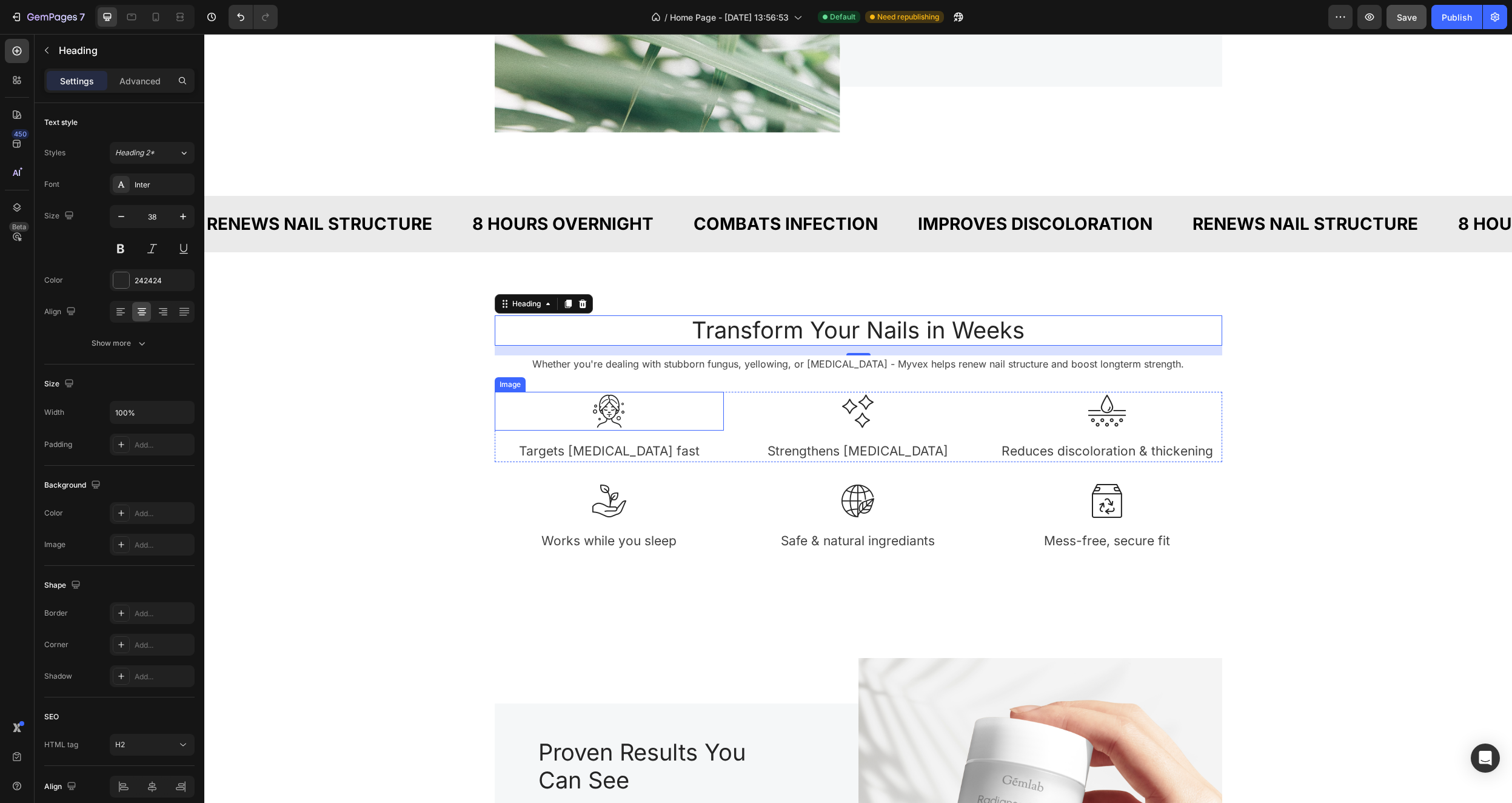
click at [599, 413] on img at bounding box center [609, 411] width 38 height 38
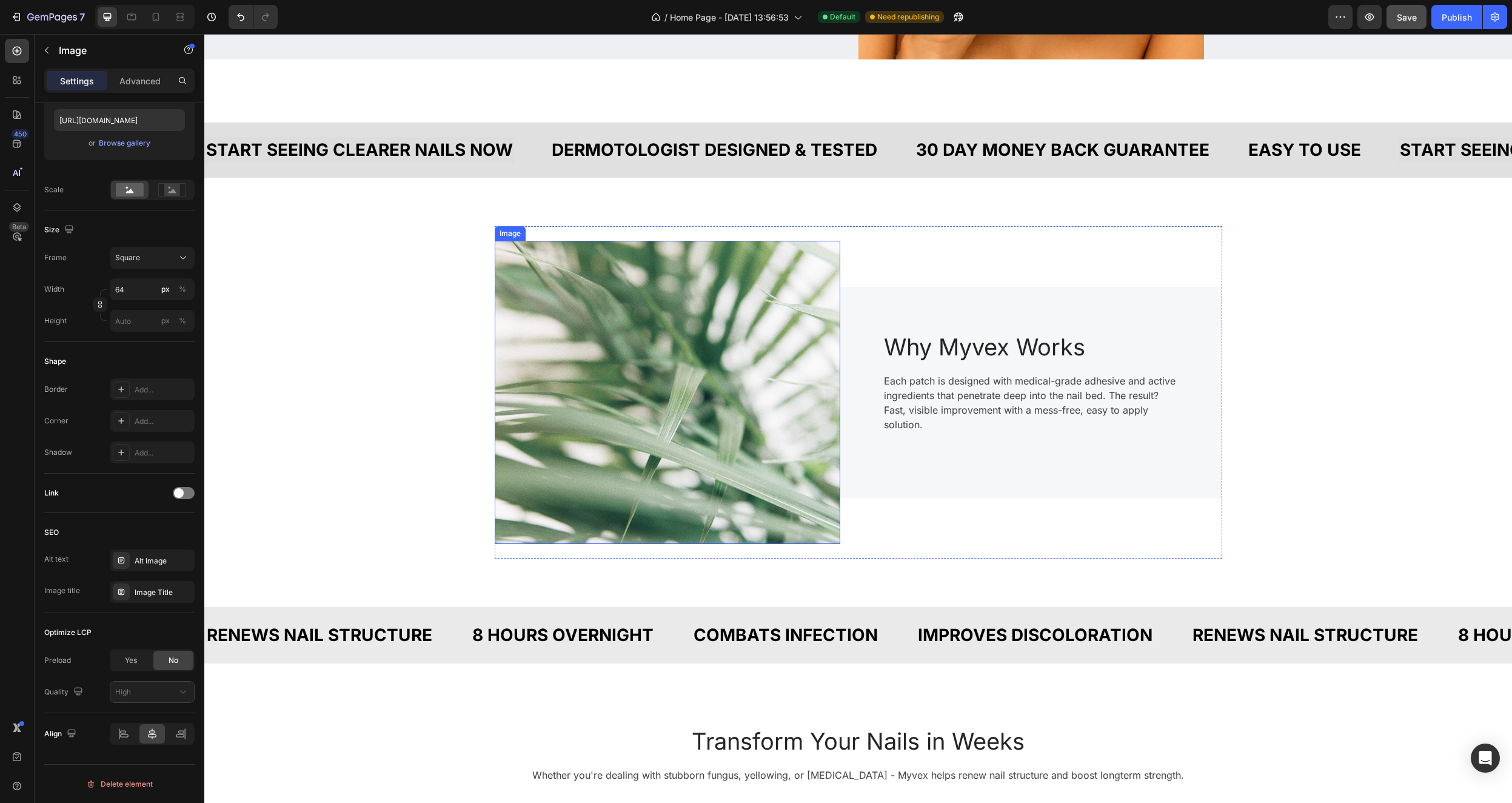
scroll to position [552, 0]
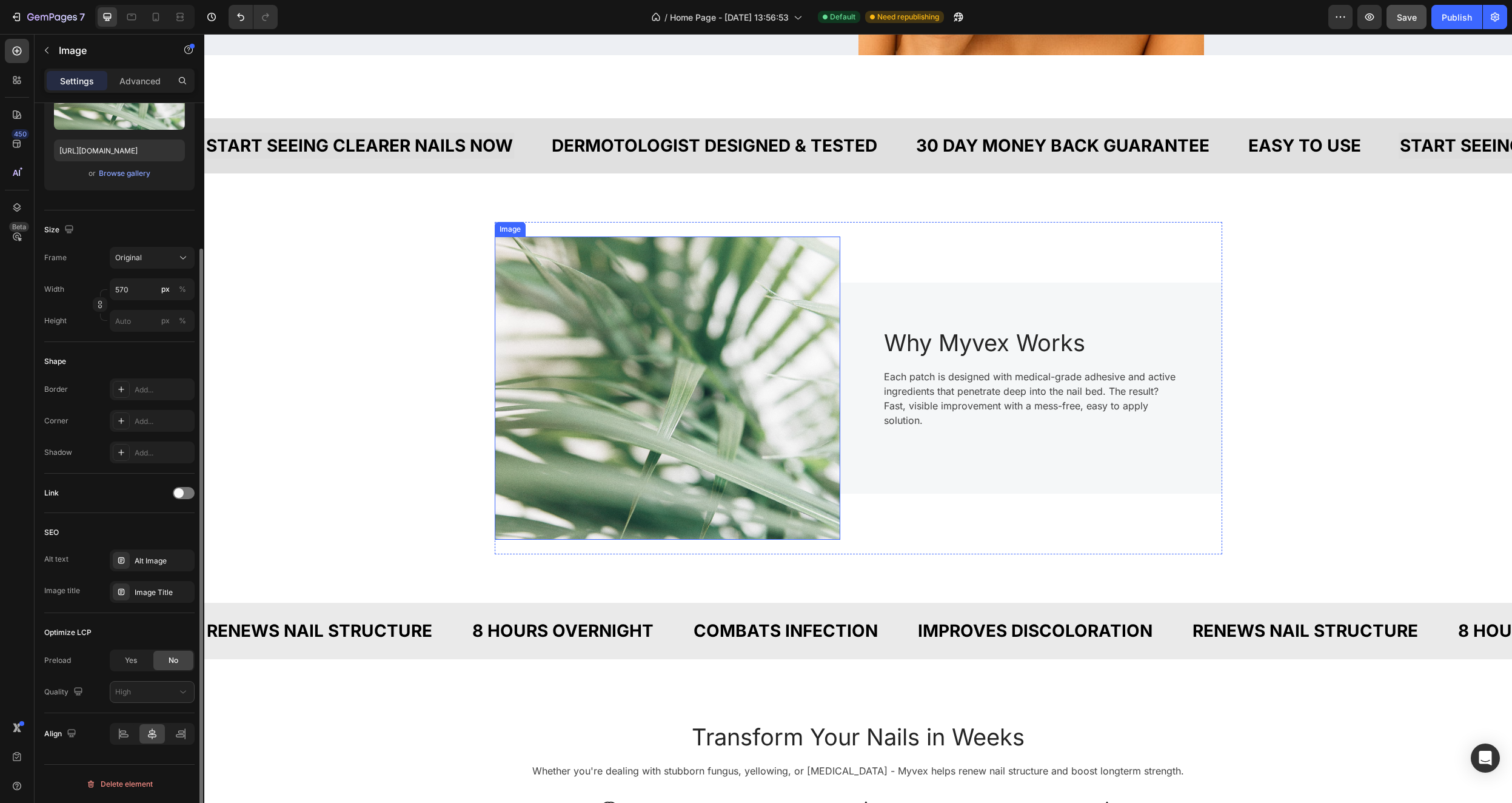
click at [653, 380] on img at bounding box center [667, 388] width 345 height 303
click at [514, 133] on div "START SEEING CLEARER NAILS NOW" at bounding box center [360, 146] width 309 height 26
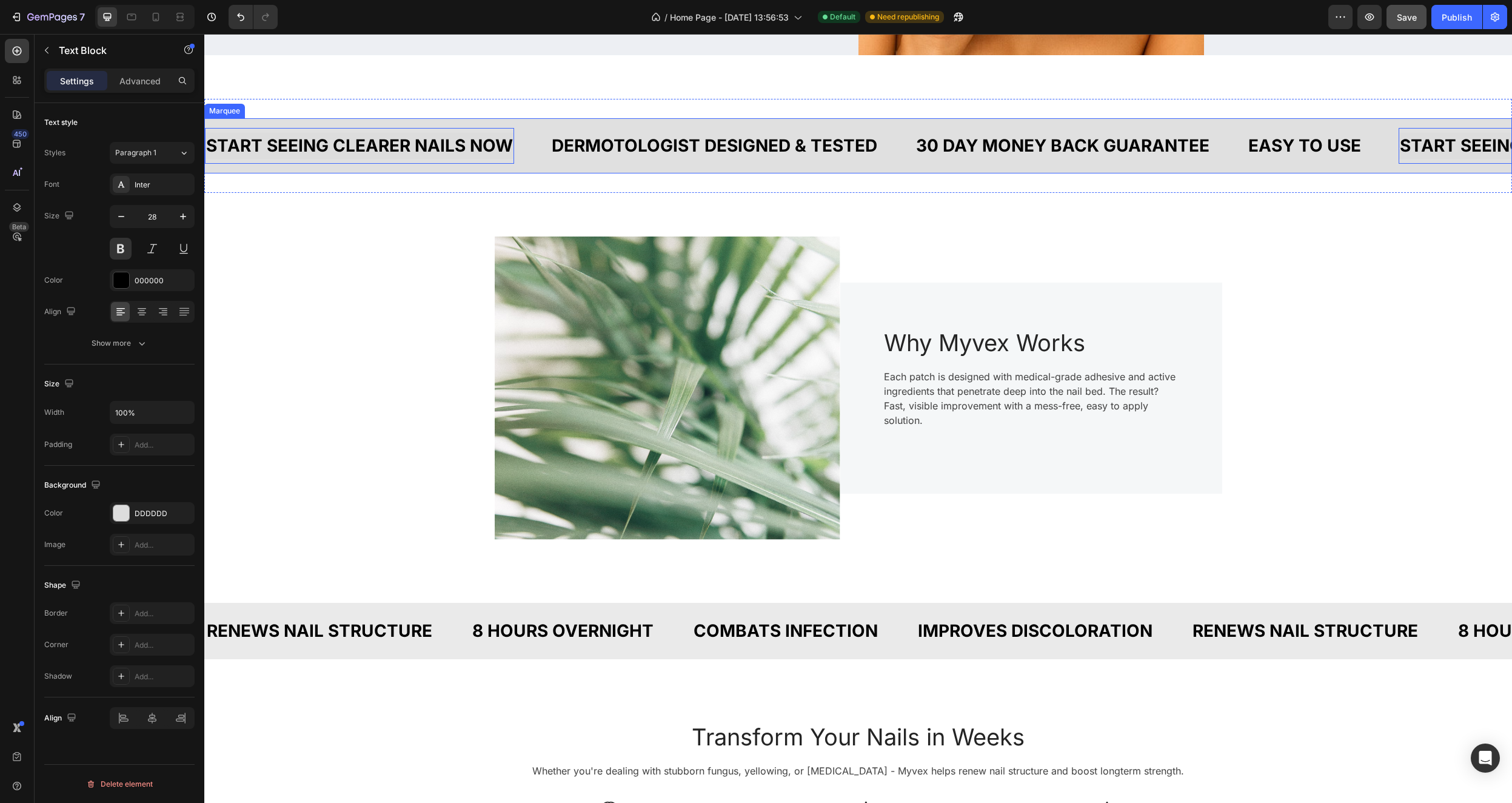
scroll to position [0, 0]
click at [536, 129] on div "START SEEING CLEARER NAILS NOW Text Block 0" at bounding box center [378, 145] width 345 height 36
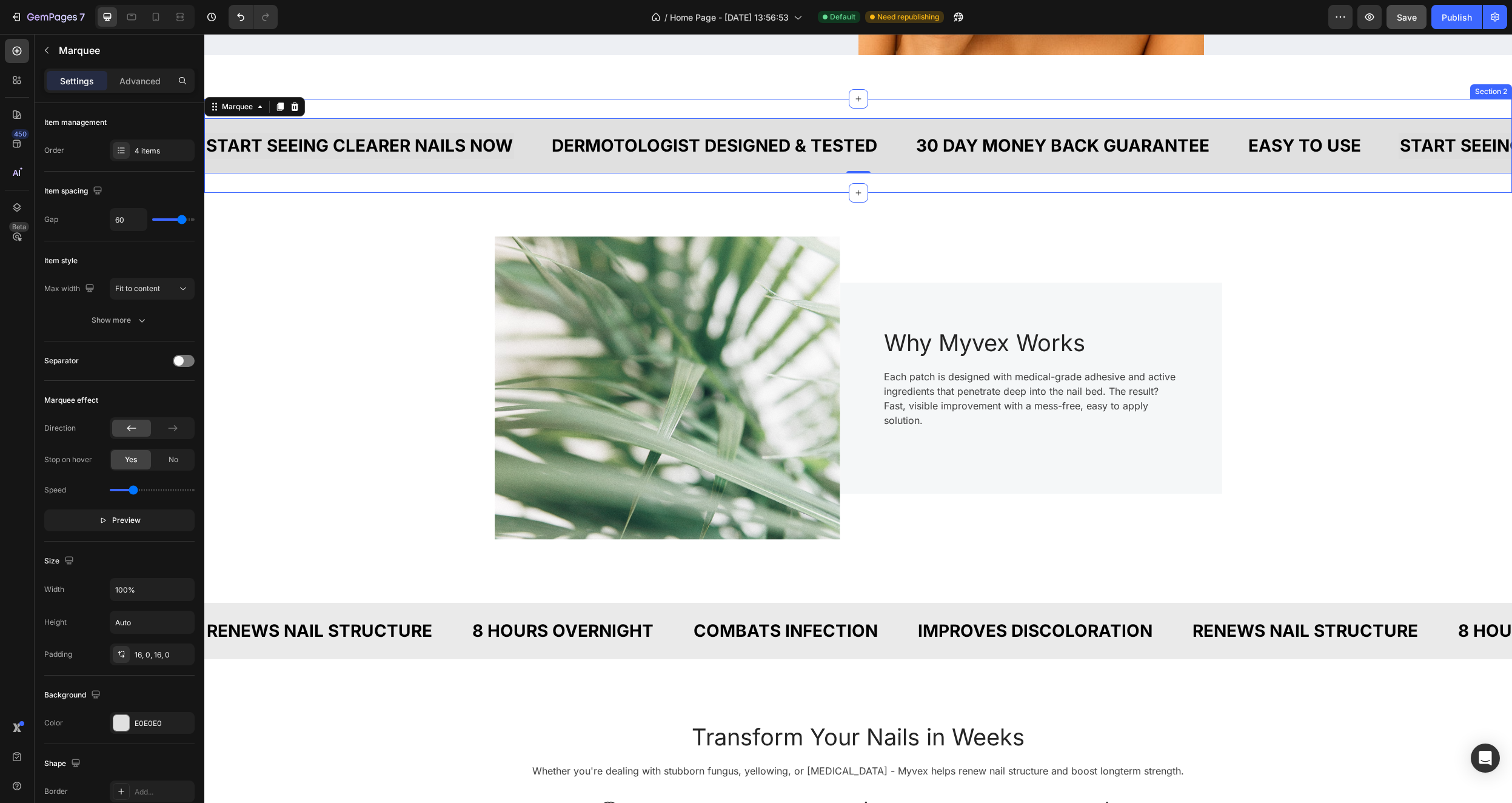
click at [532, 177] on div "START SEEING CLEARER NAILS NOW Text Block DERMOTOLOGIST DESIGNED & TESTED Text …" at bounding box center [858, 146] width 1308 height 94
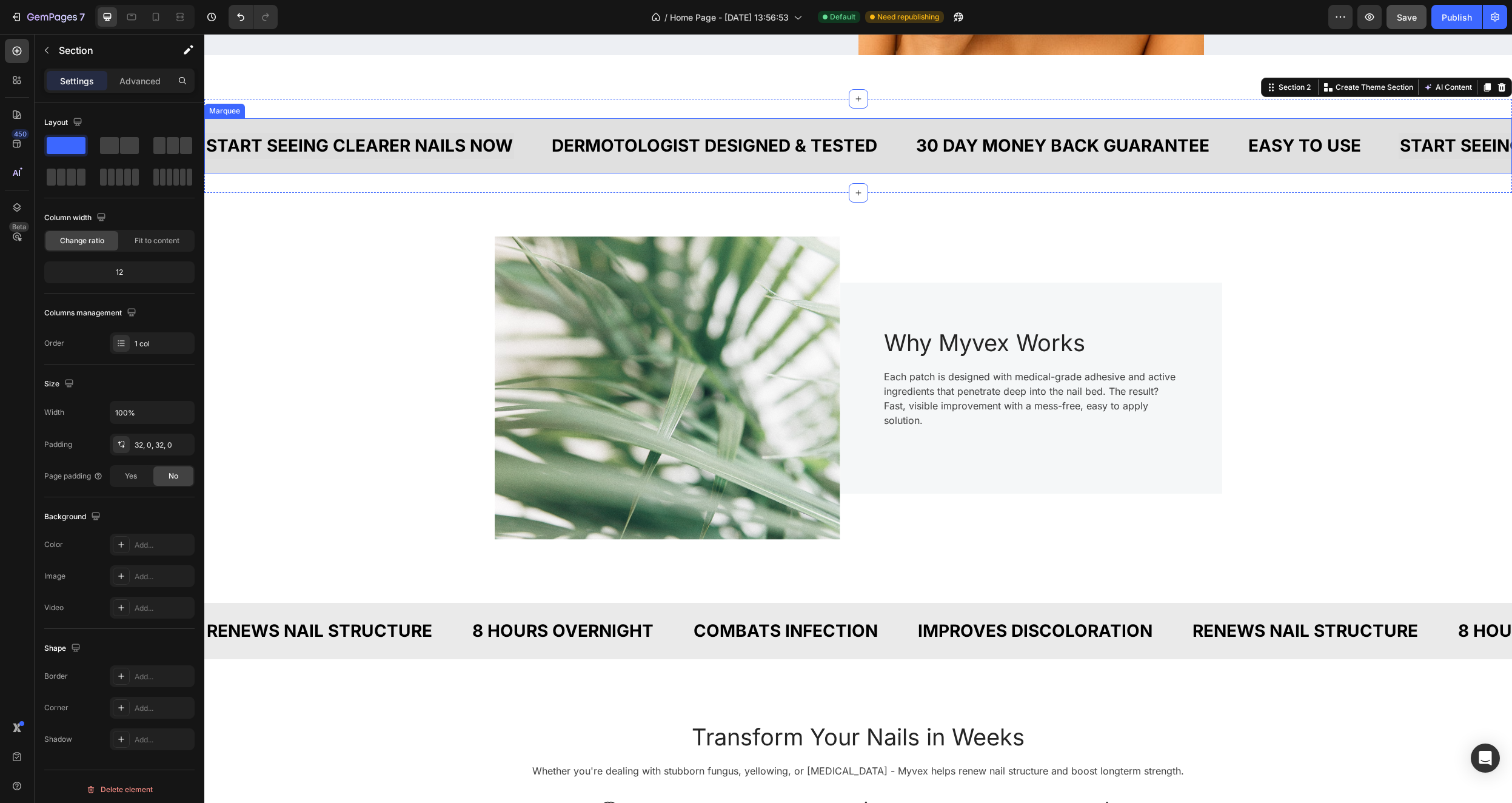
click at [531, 159] on div "START SEEING CLEARER NAILS NOW Text Block" at bounding box center [378, 145] width 345 height 36
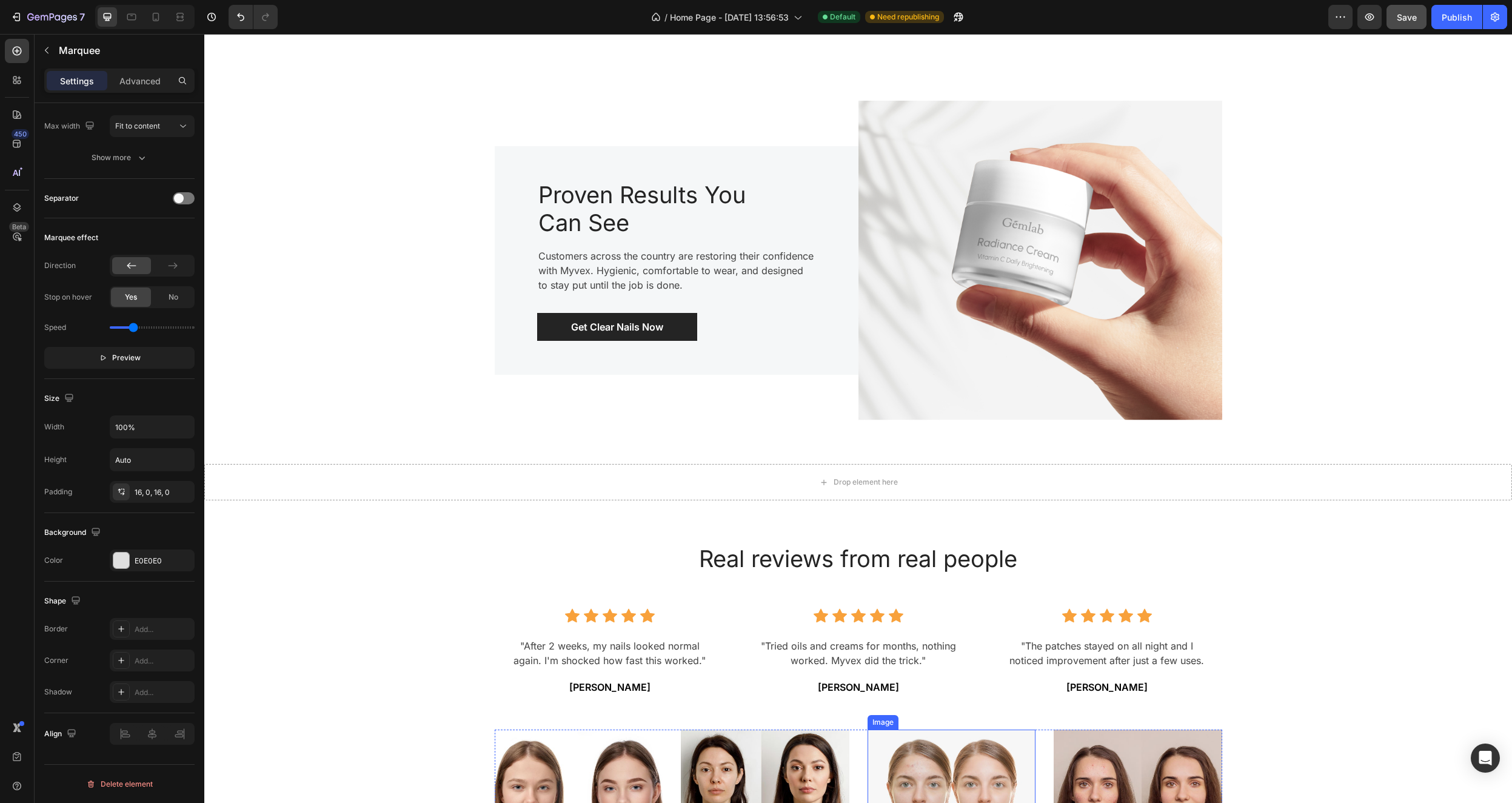
scroll to position [1817, 0]
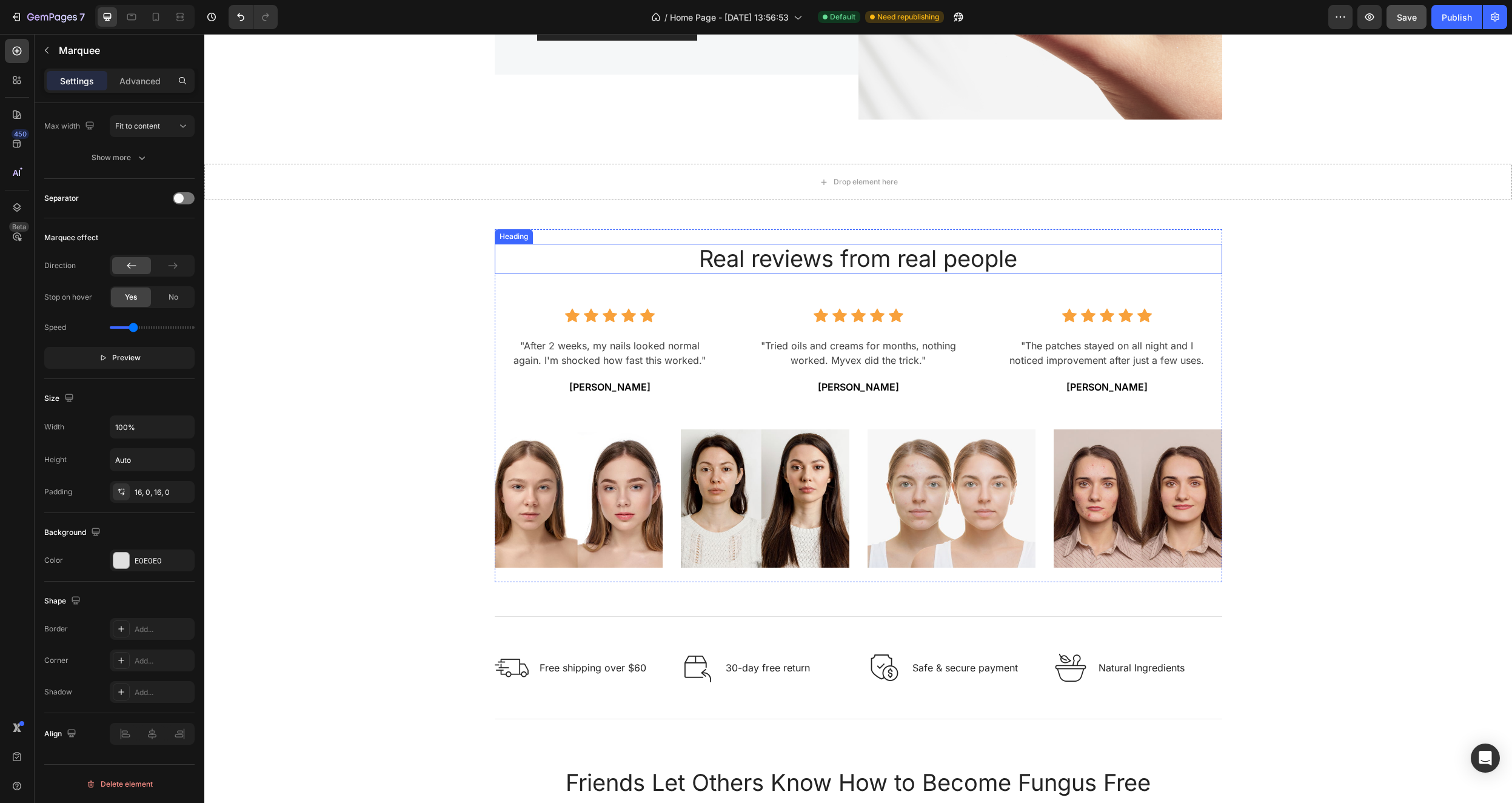
click at [836, 257] on h2 "Real reviews from real people" at bounding box center [858, 259] width 728 height 31
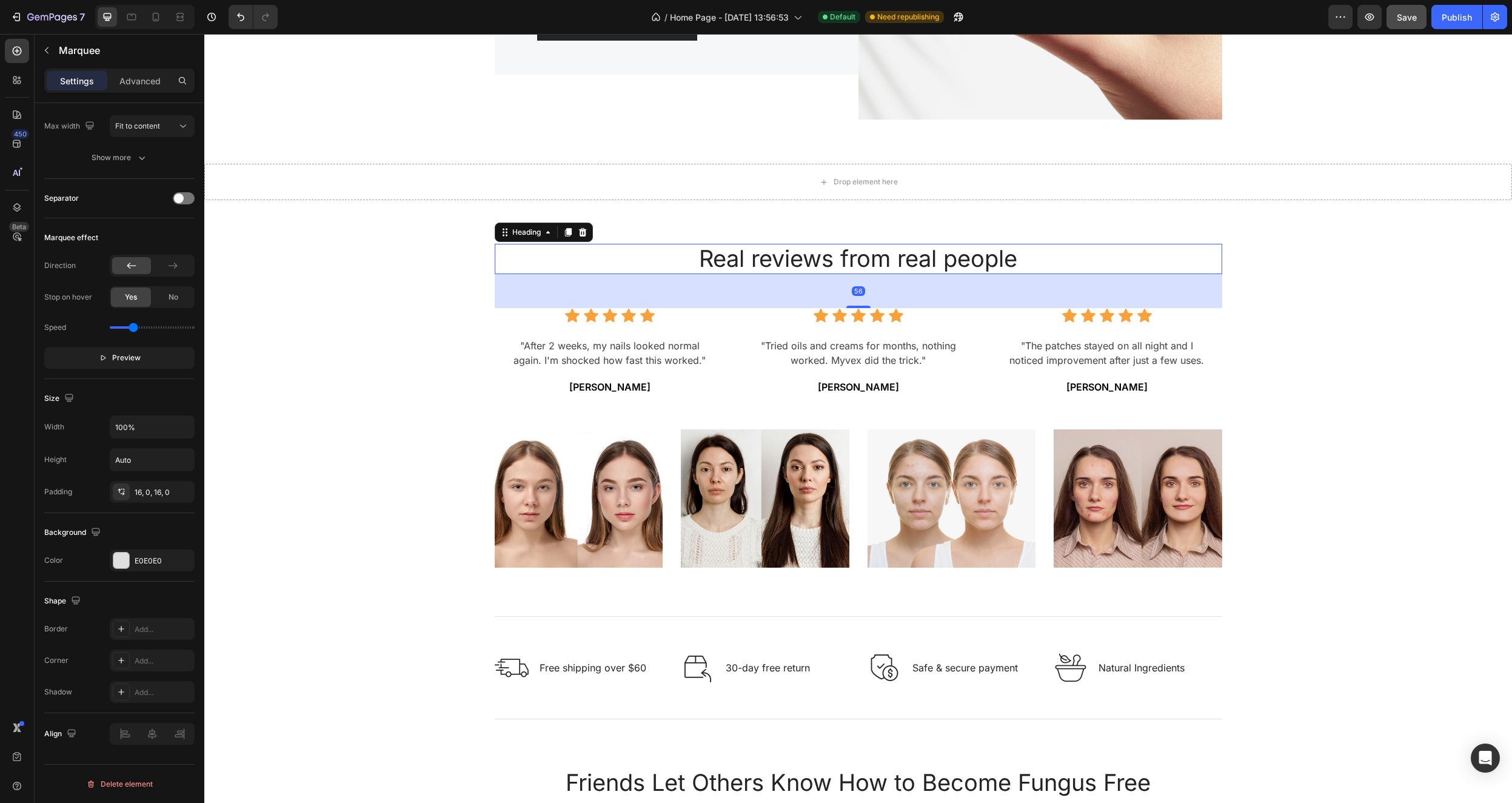
click at [836, 257] on h2 "Real reviews from real people" at bounding box center [858, 259] width 728 height 31
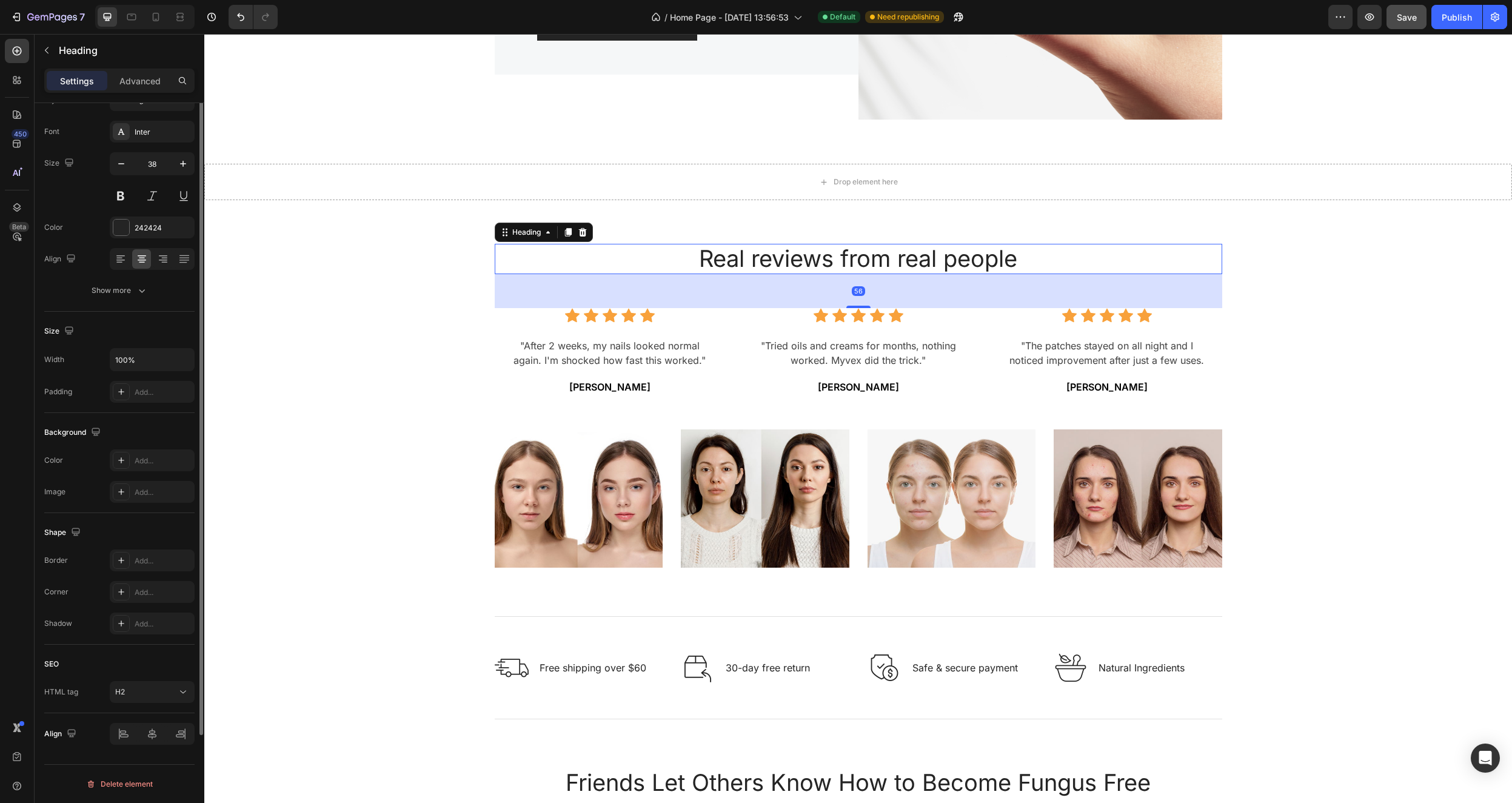
scroll to position [0, 0]
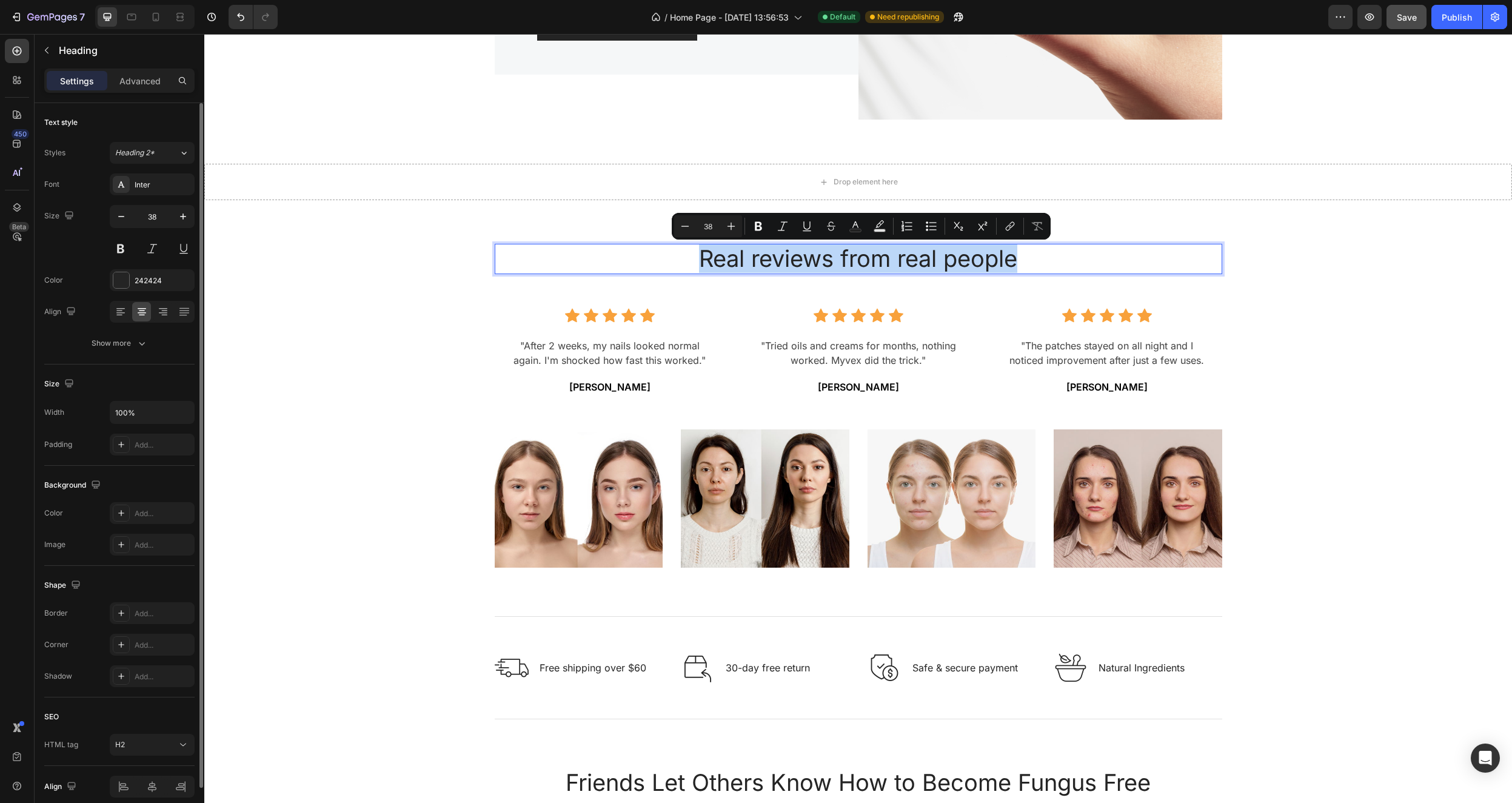
click at [836, 257] on p "Real reviews from real people" at bounding box center [859, 259] width 725 height 28
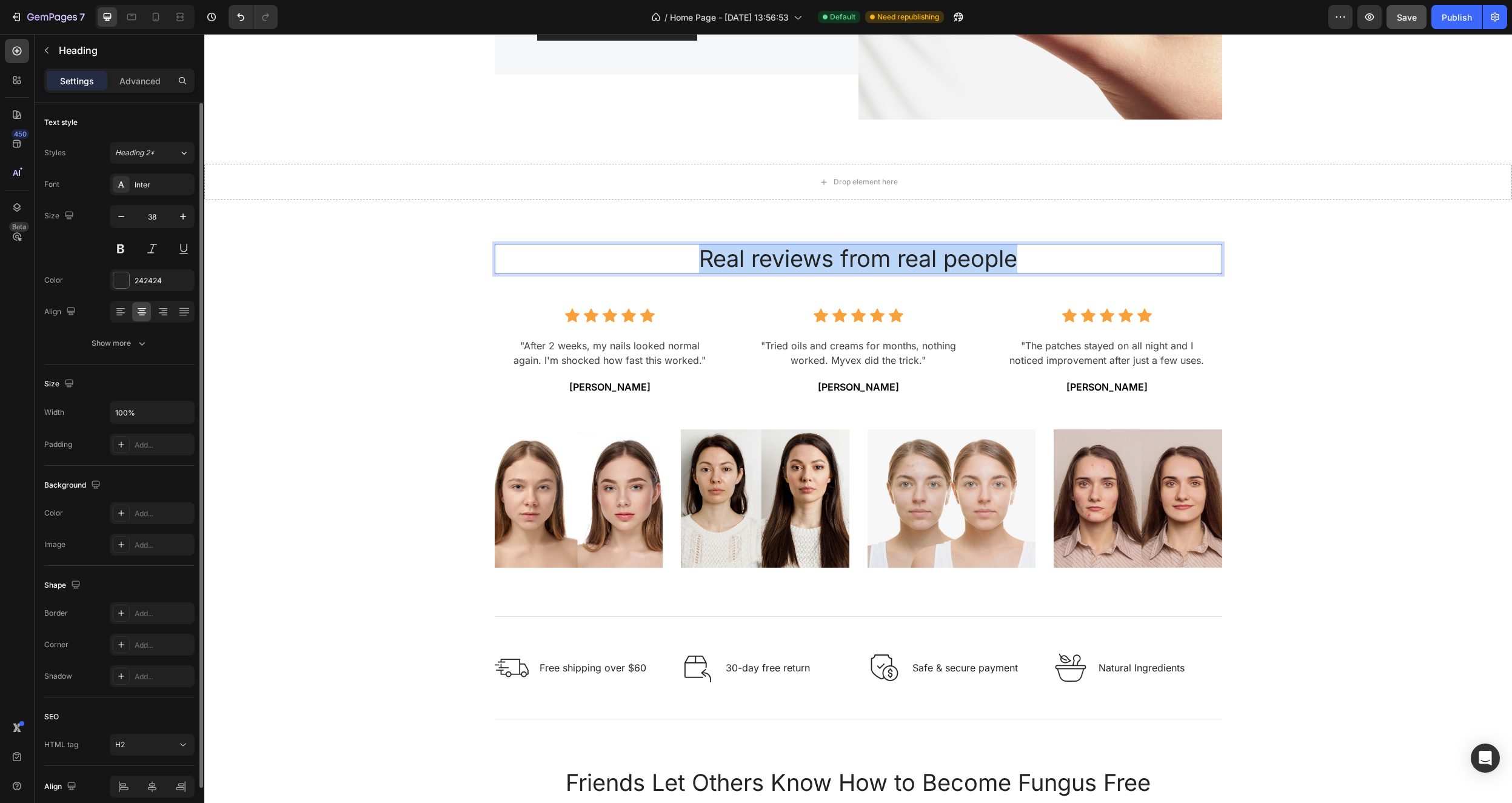
click at [836, 257] on p "Real reviews from real people" at bounding box center [859, 259] width 725 height 28
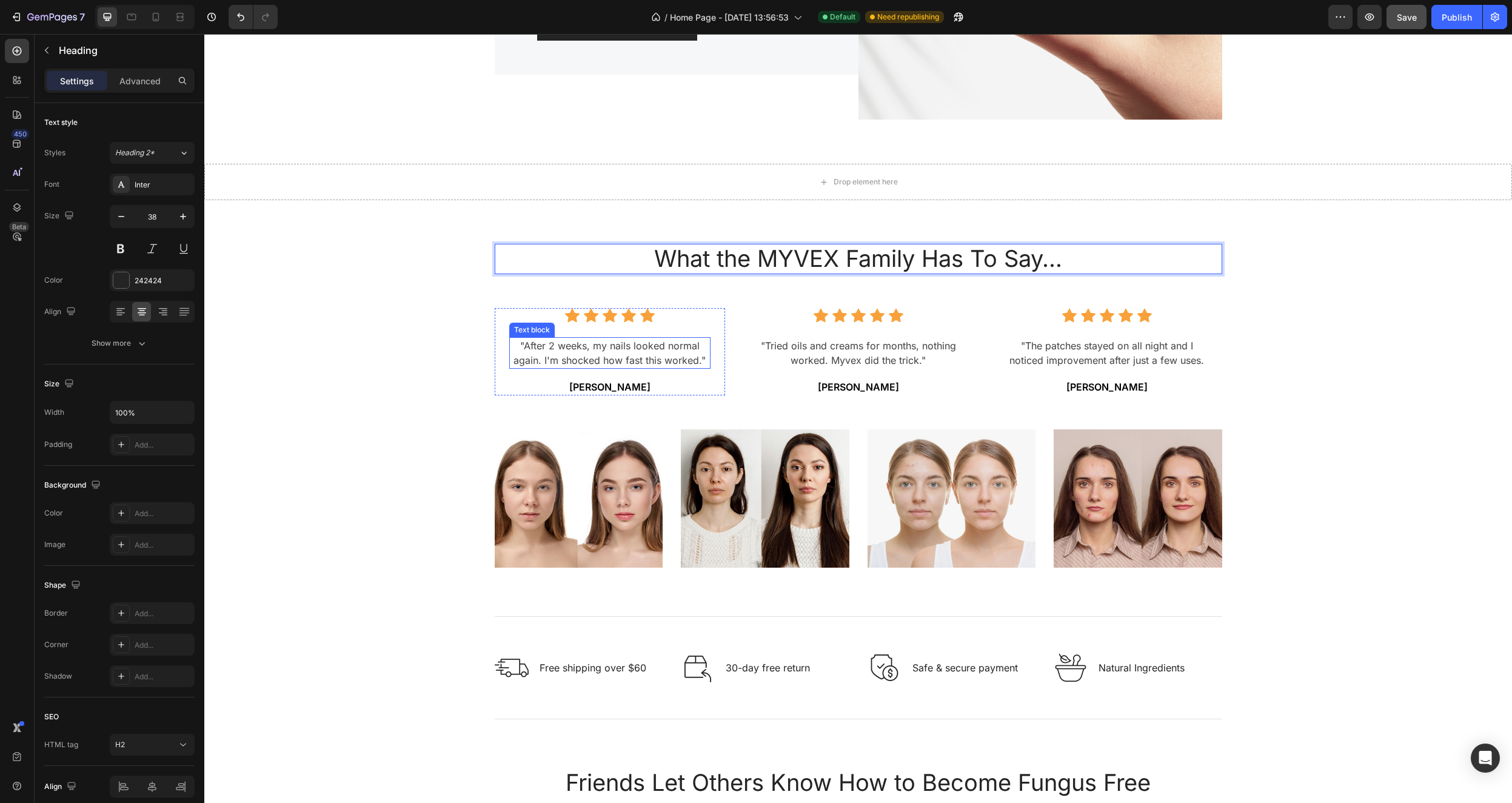
click at [627, 354] on p ""After 2 weeks, my nails looked normal again. I'm shocked how fast this worked."" at bounding box center [610, 352] width 199 height 29
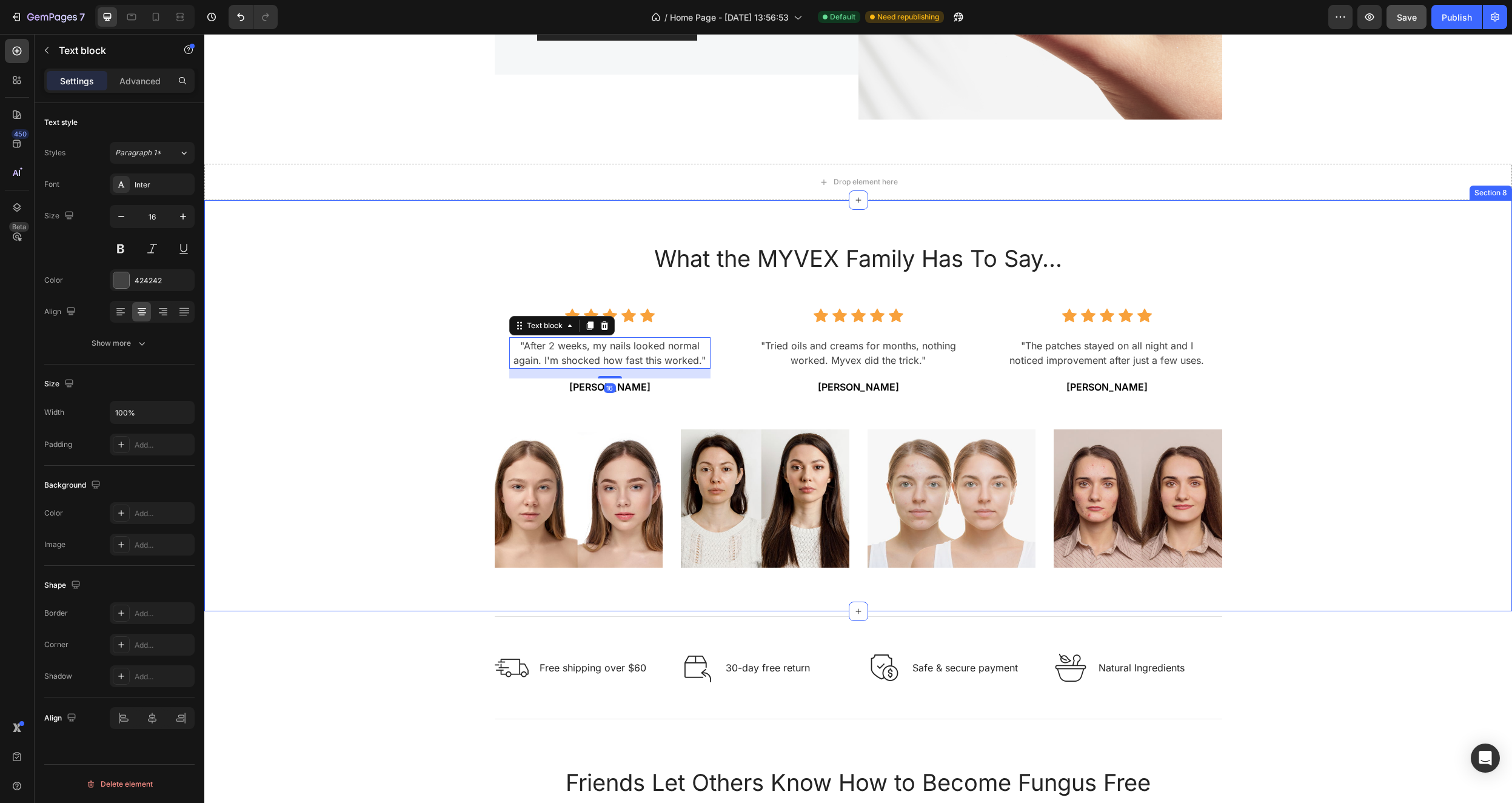
click at [331, 301] on div "What the MYVEX Family Has To Say... Heading Icon Icon Icon Icon Icon Icon List …" at bounding box center [858, 405] width 1290 height 353
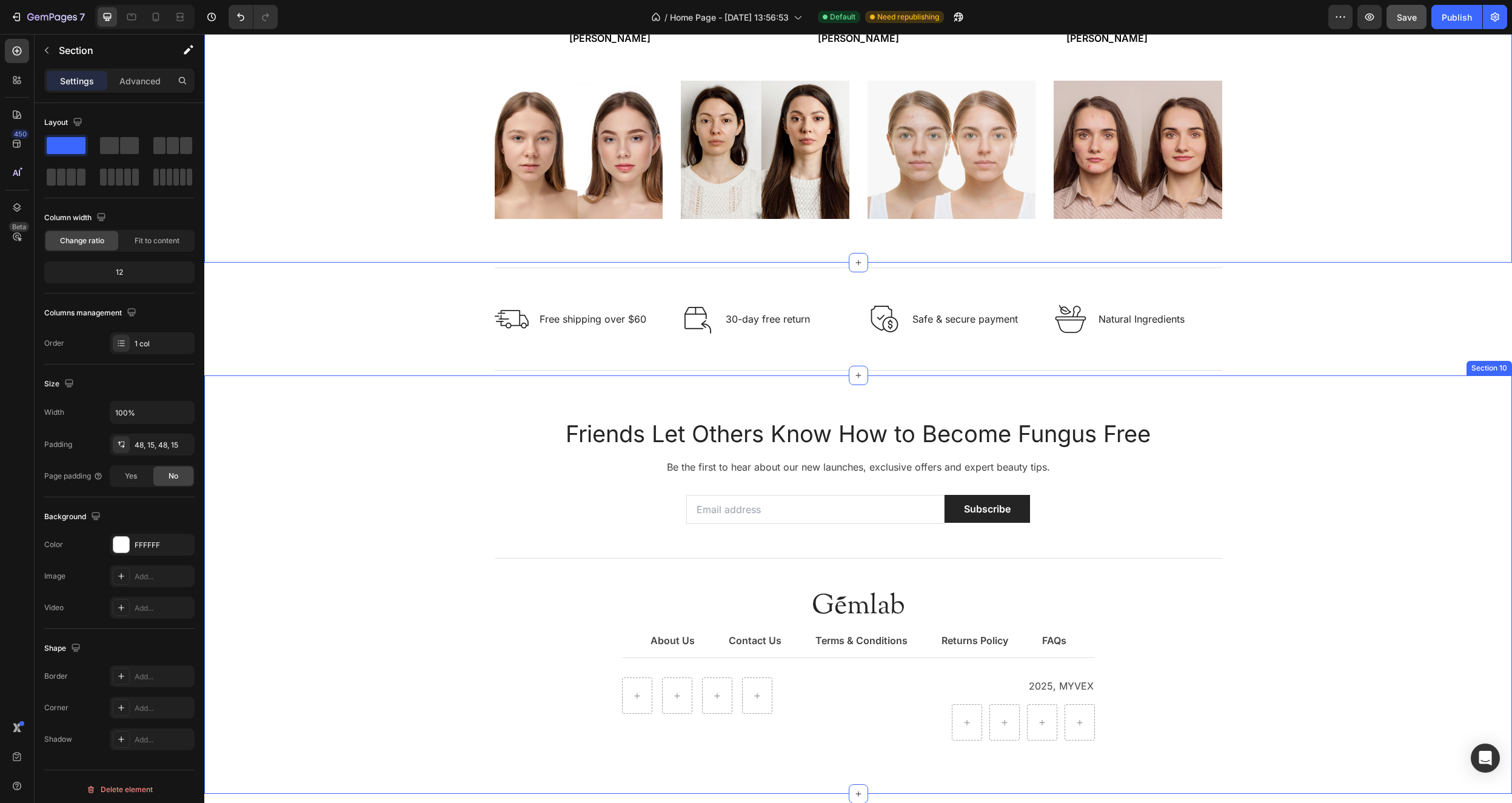
scroll to position [2330, 0]
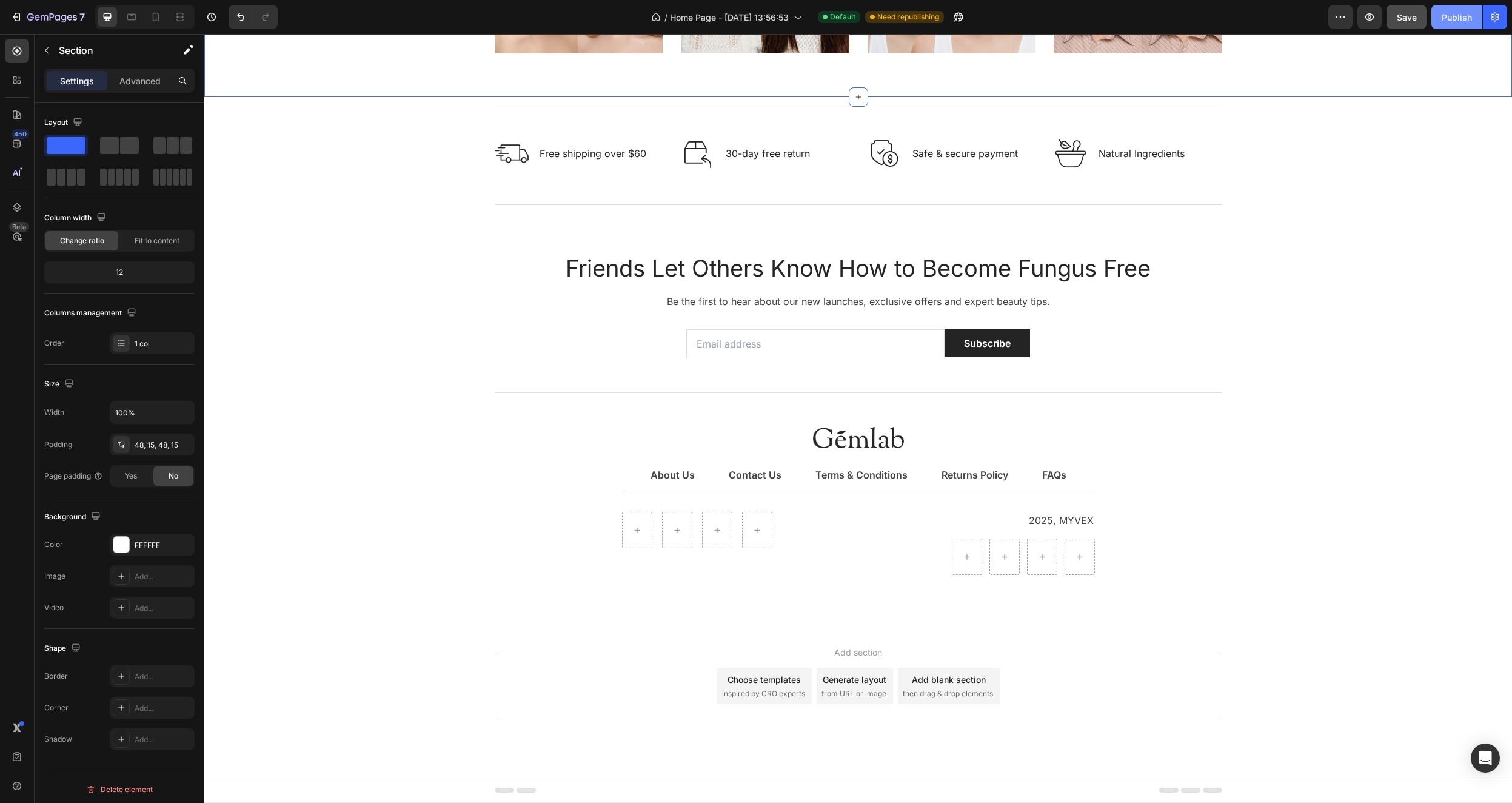
click at [1473, 13] on button "Publish" at bounding box center [1457, 17] width 51 height 24
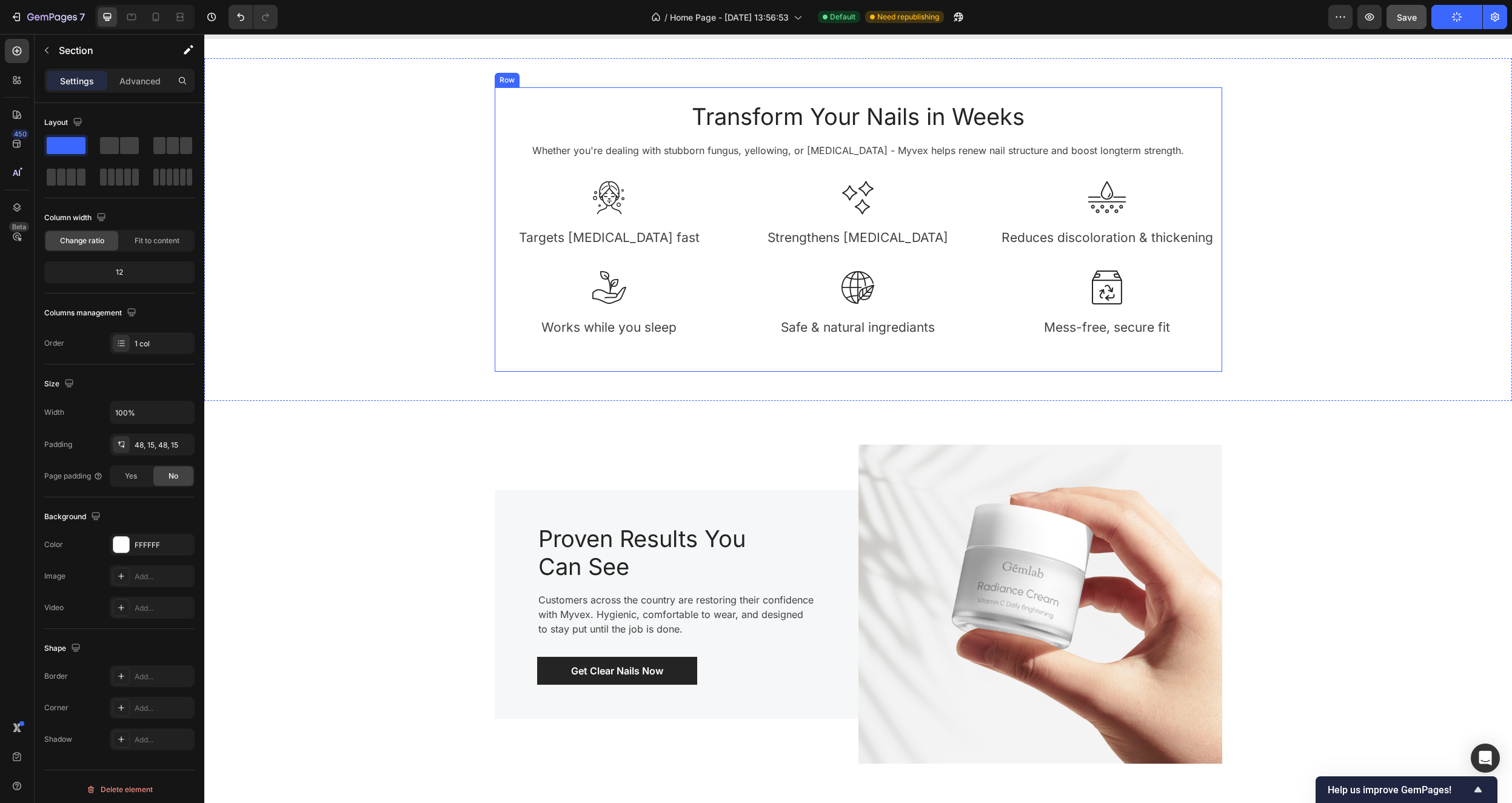
scroll to position [944, 0]
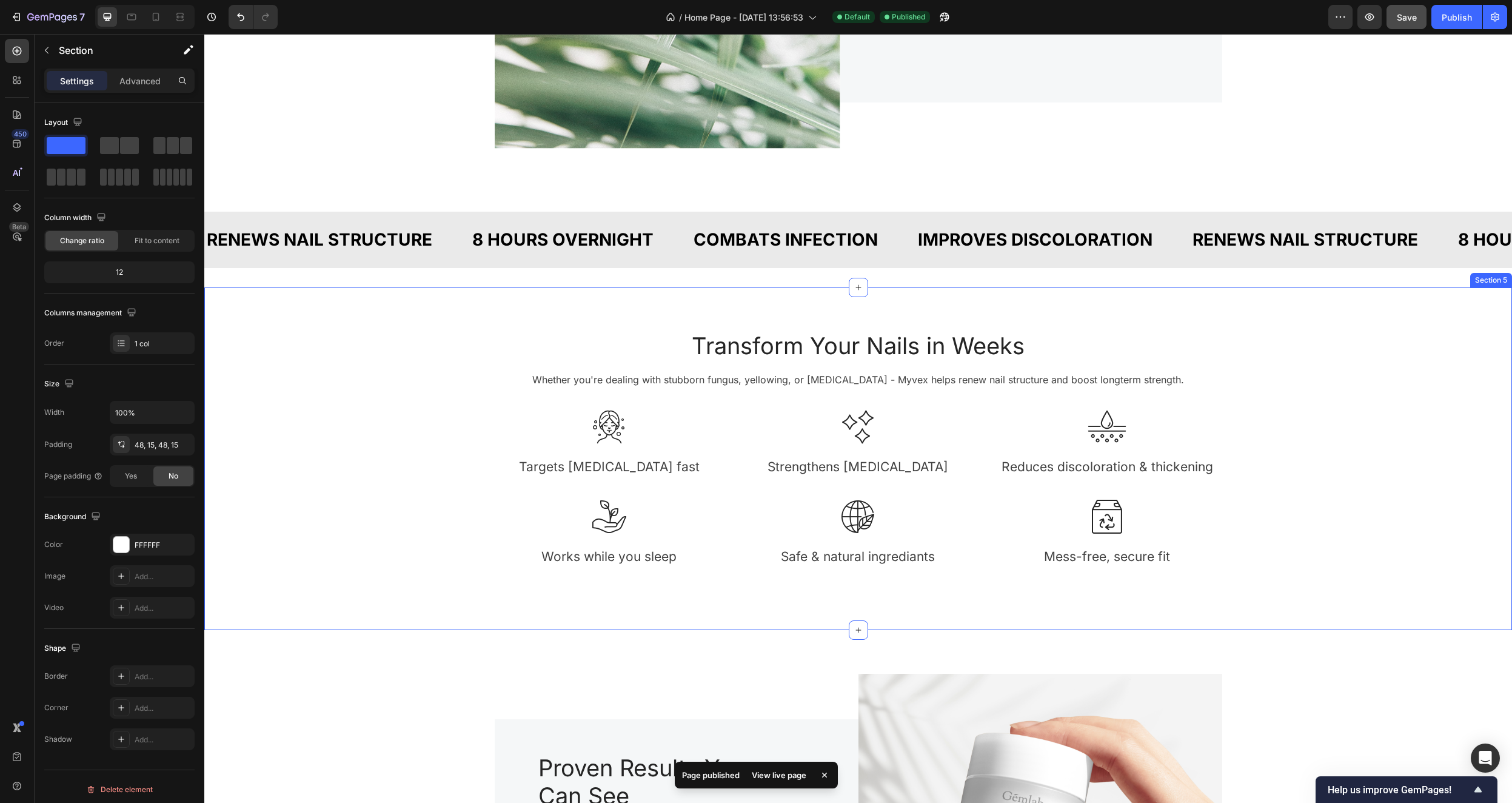
click at [437, 325] on div "Transform Your Nails in Weeks Heading Whether you're dealing with stubborn fung…" at bounding box center [858, 458] width 1290 height 284
click at [1498, 274] on icon at bounding box center [1502, 276] width 8 height 9
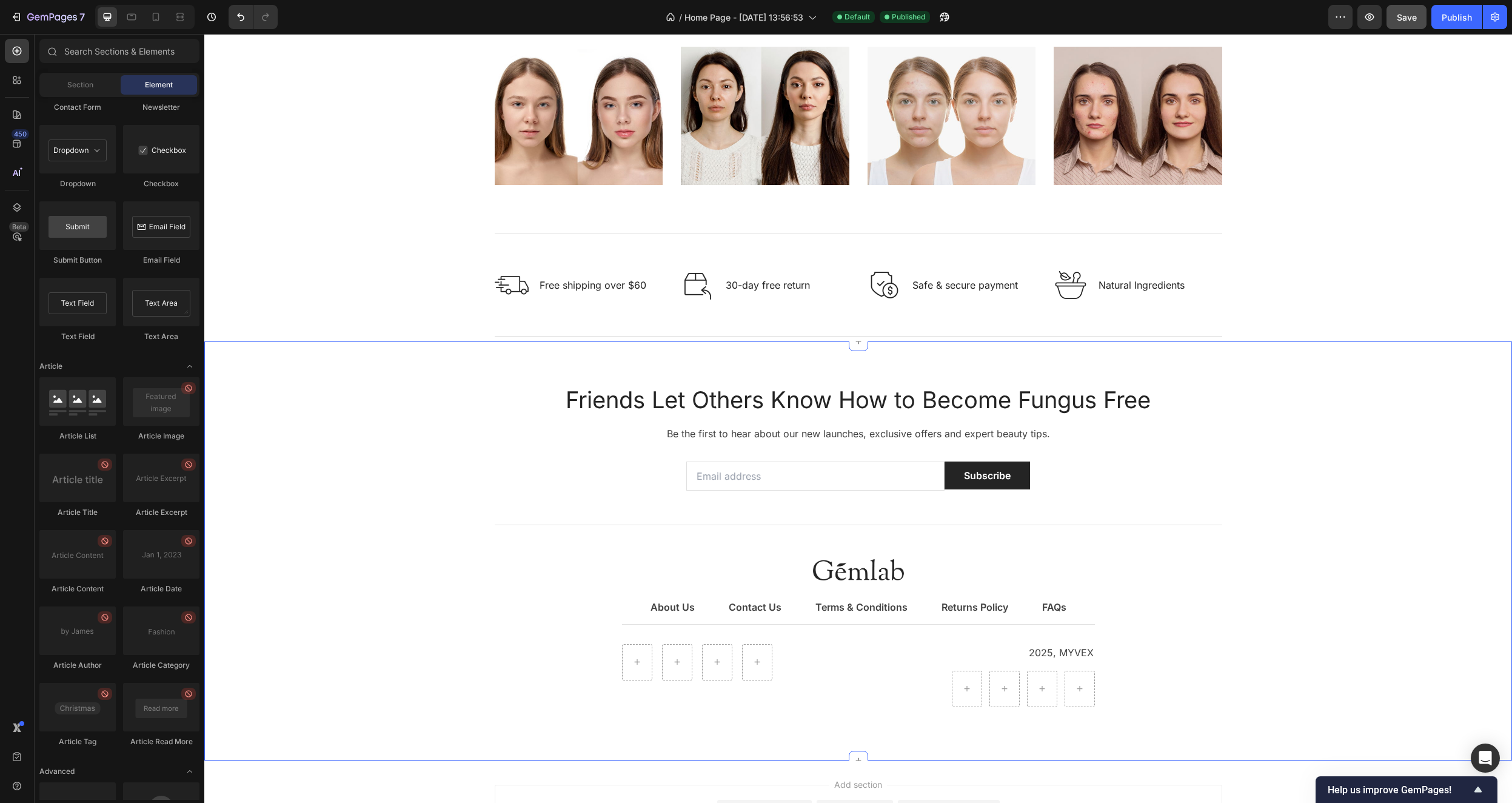
scroll to position [1802, 0]
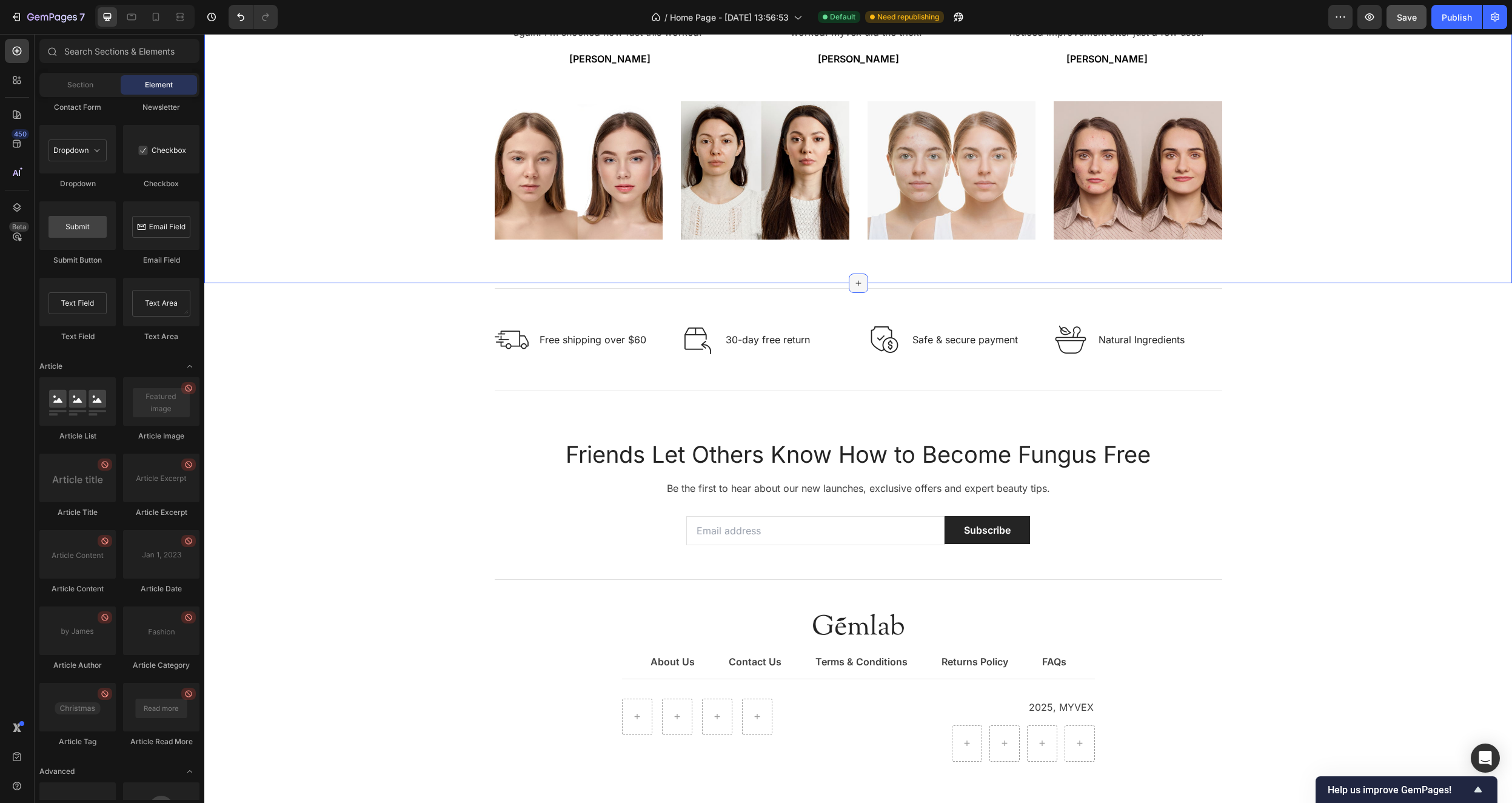
click at [854, 280] on icon at bounding box center [858, 282] width 10 height 10
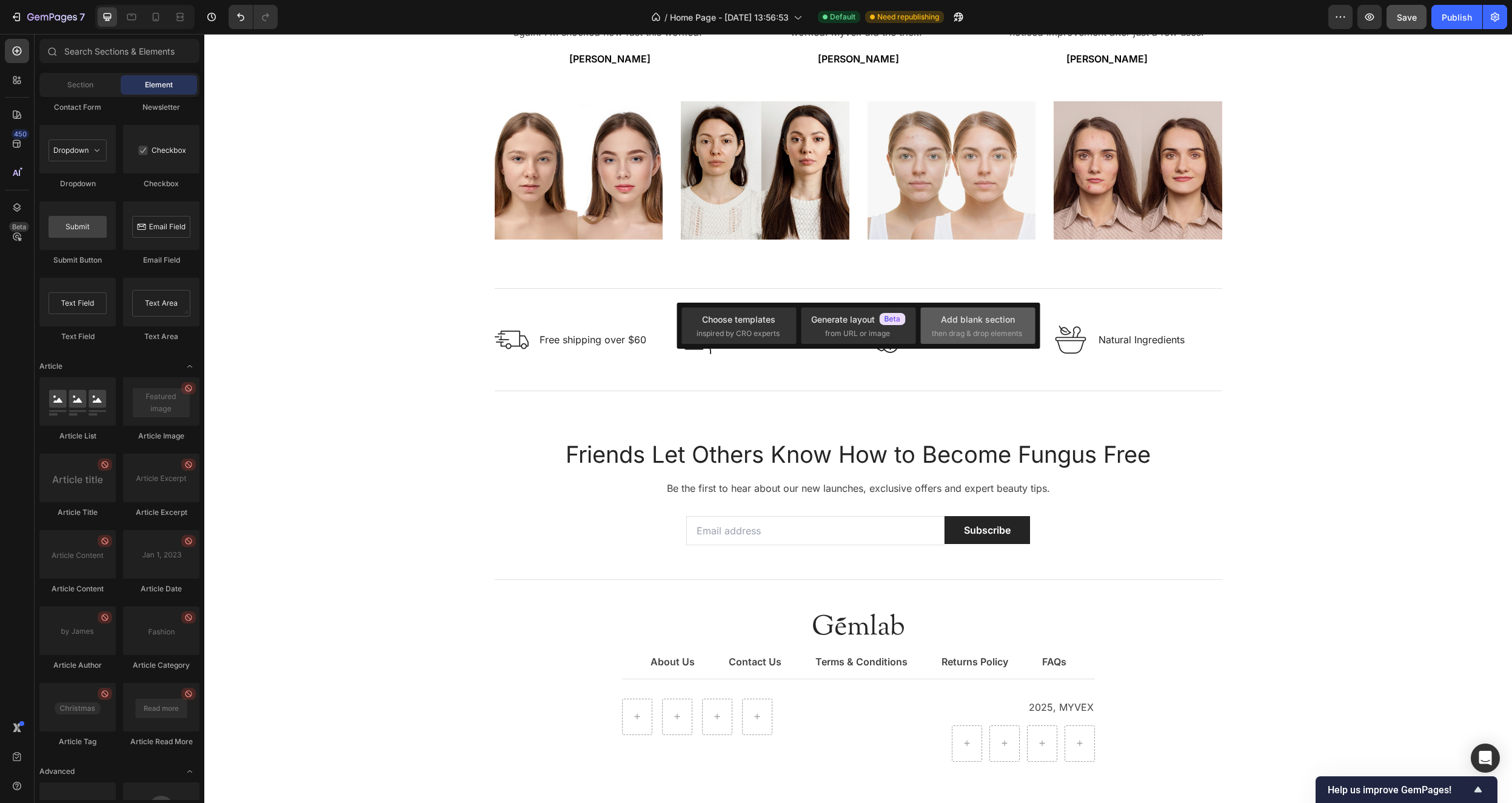
click at [974, 320] on div "Add blank section" at bounding box center [978, 319] width 74 height 13
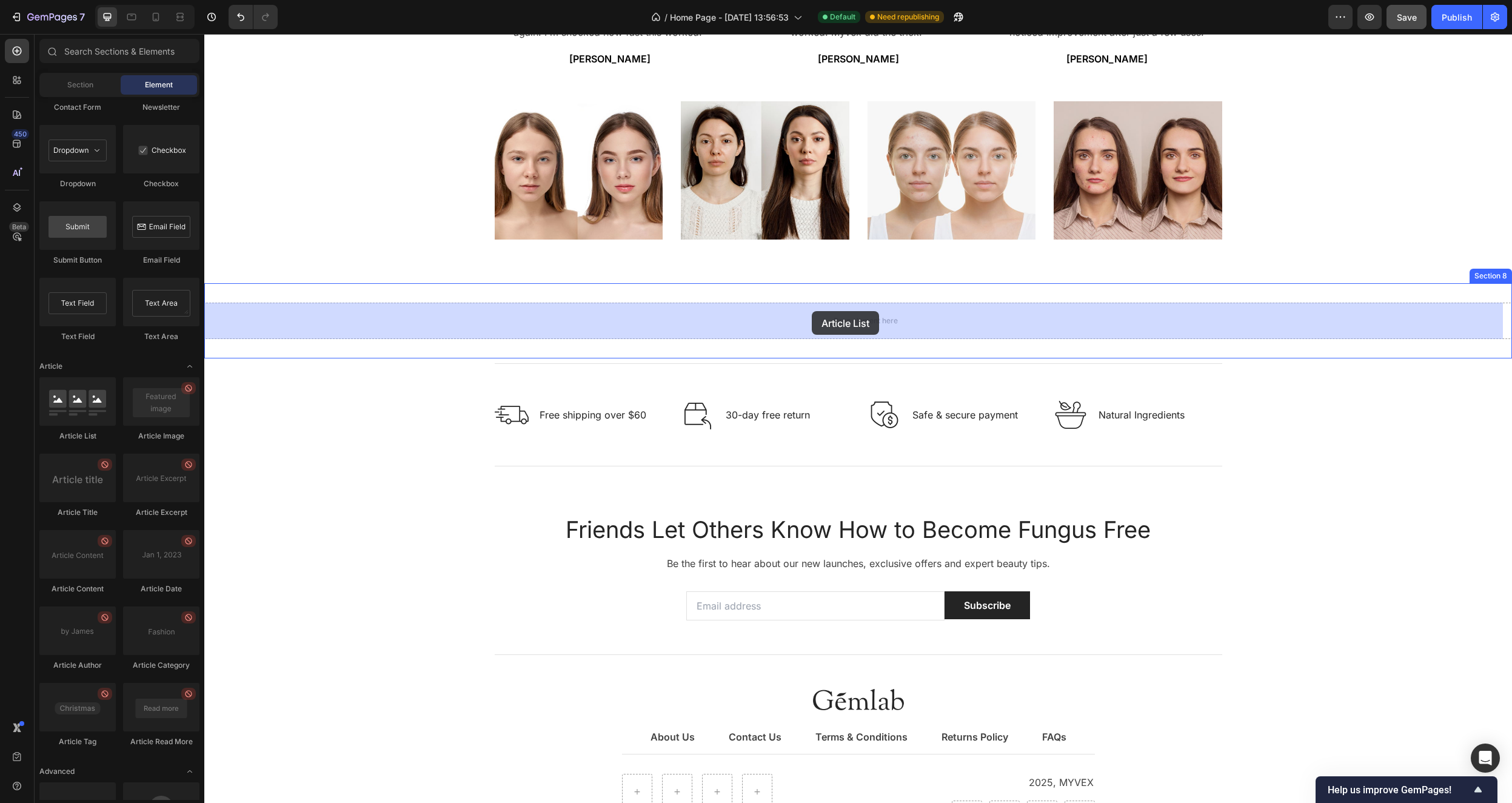
drag, startPoint x: 273, startPoint y: 433, endPoint x: 817, endPoint y: 312, distance: 557.3
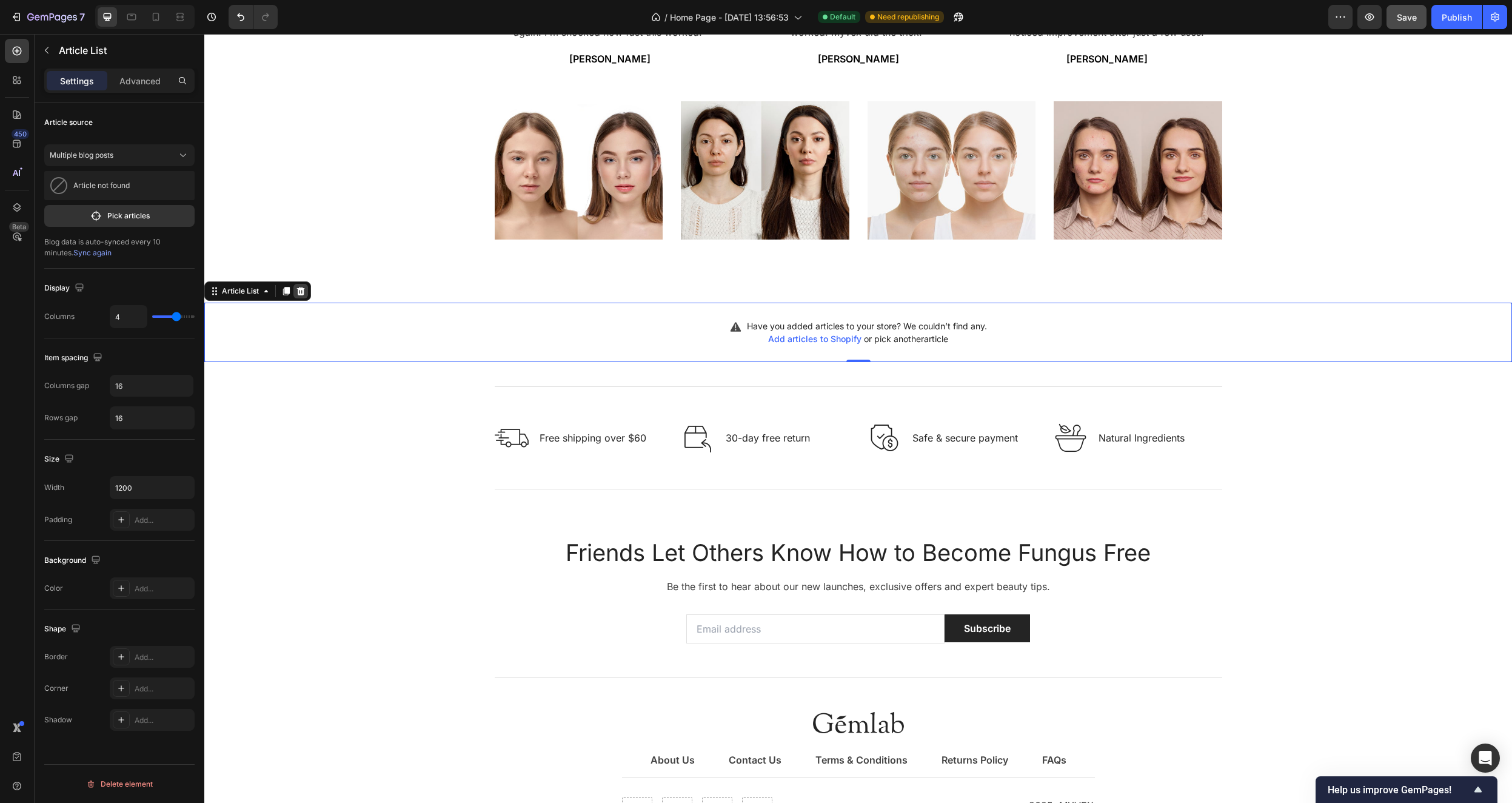
click at [304, 289] on icon at bounding box center [301, 290] width 10 height 10
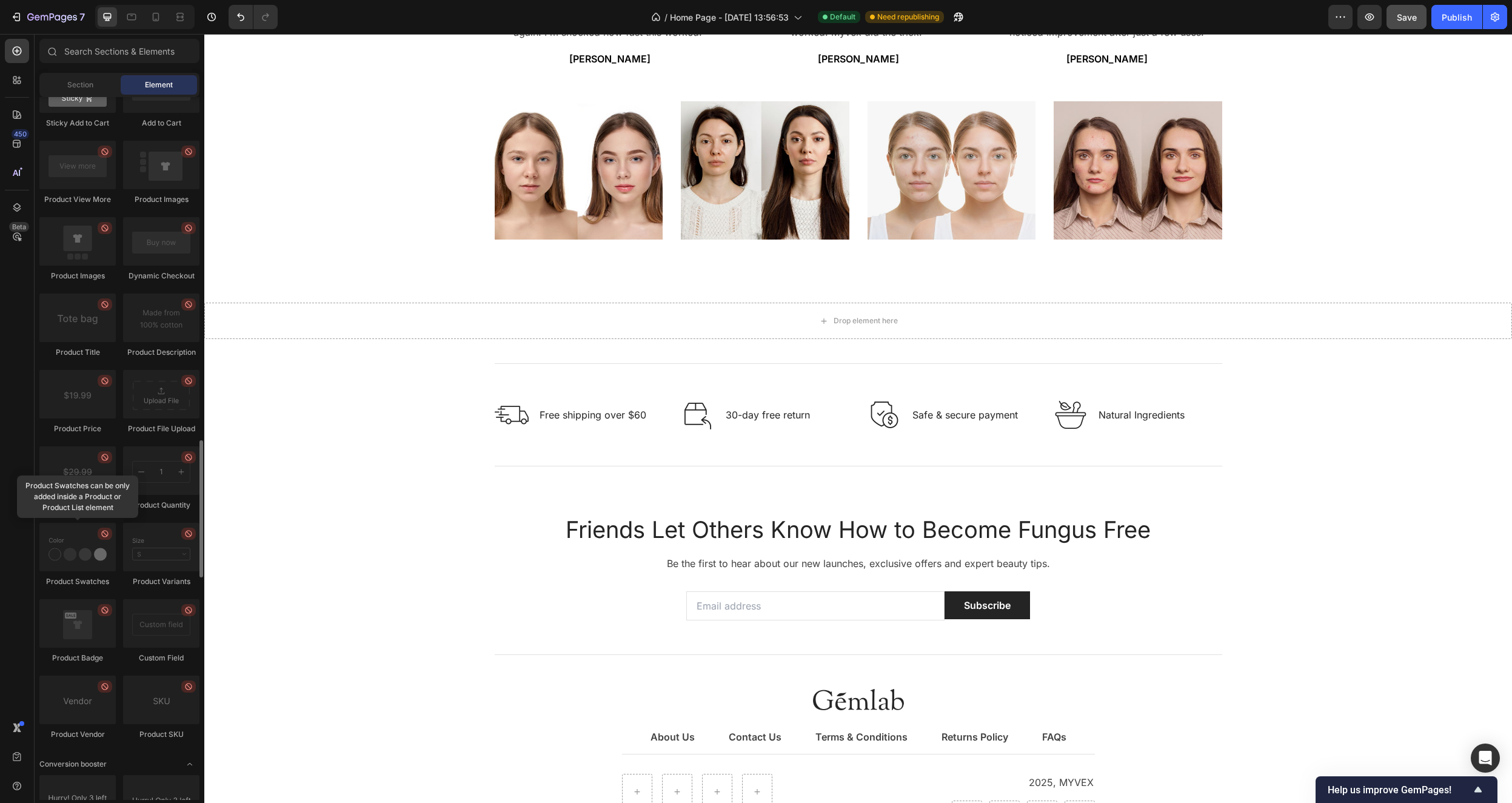
scroll to position [1183, 0]
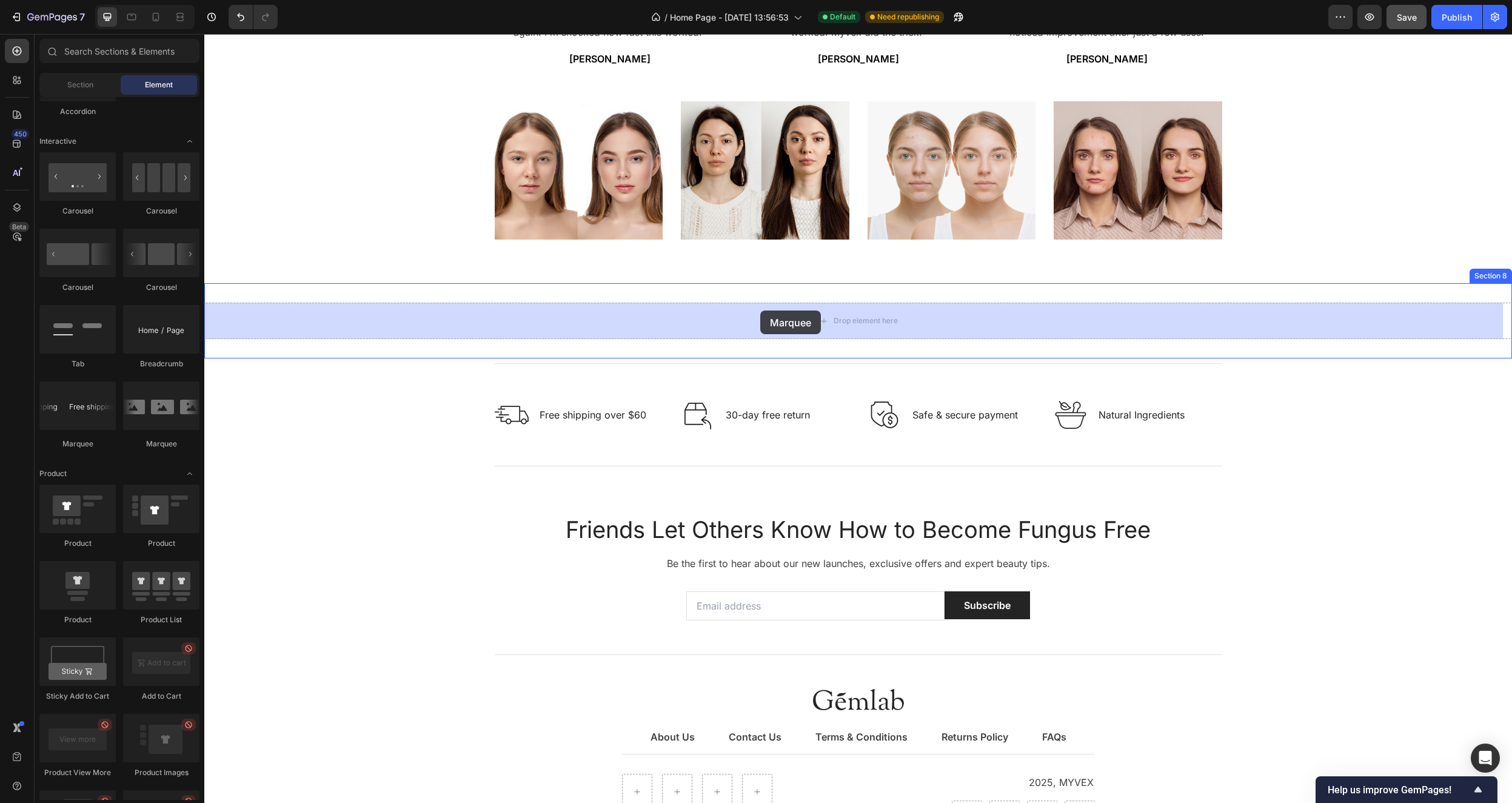
drag, startPoint x: 365, startPoint y: 451, endPoint x: 760, endPoint y: 310, distance: 419.4
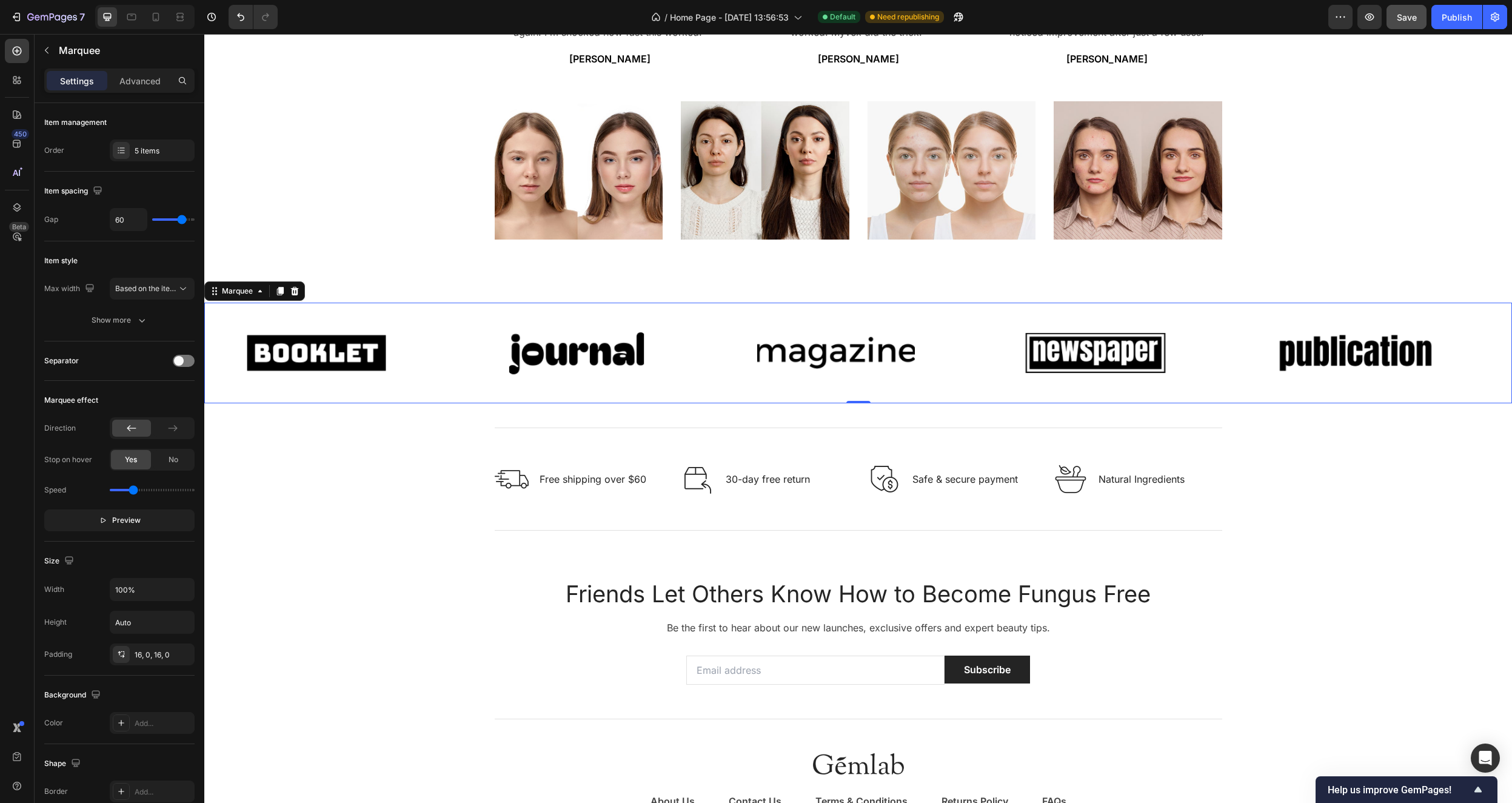
click at [1487, 305] on div "Image Image Image Image Image Image Image Image Image Image Marquee 0" at bounding box center [858, 352] width 1308 height 100
click at [297, 288] on icon at bounding box center [295, 291] width 8 height 9
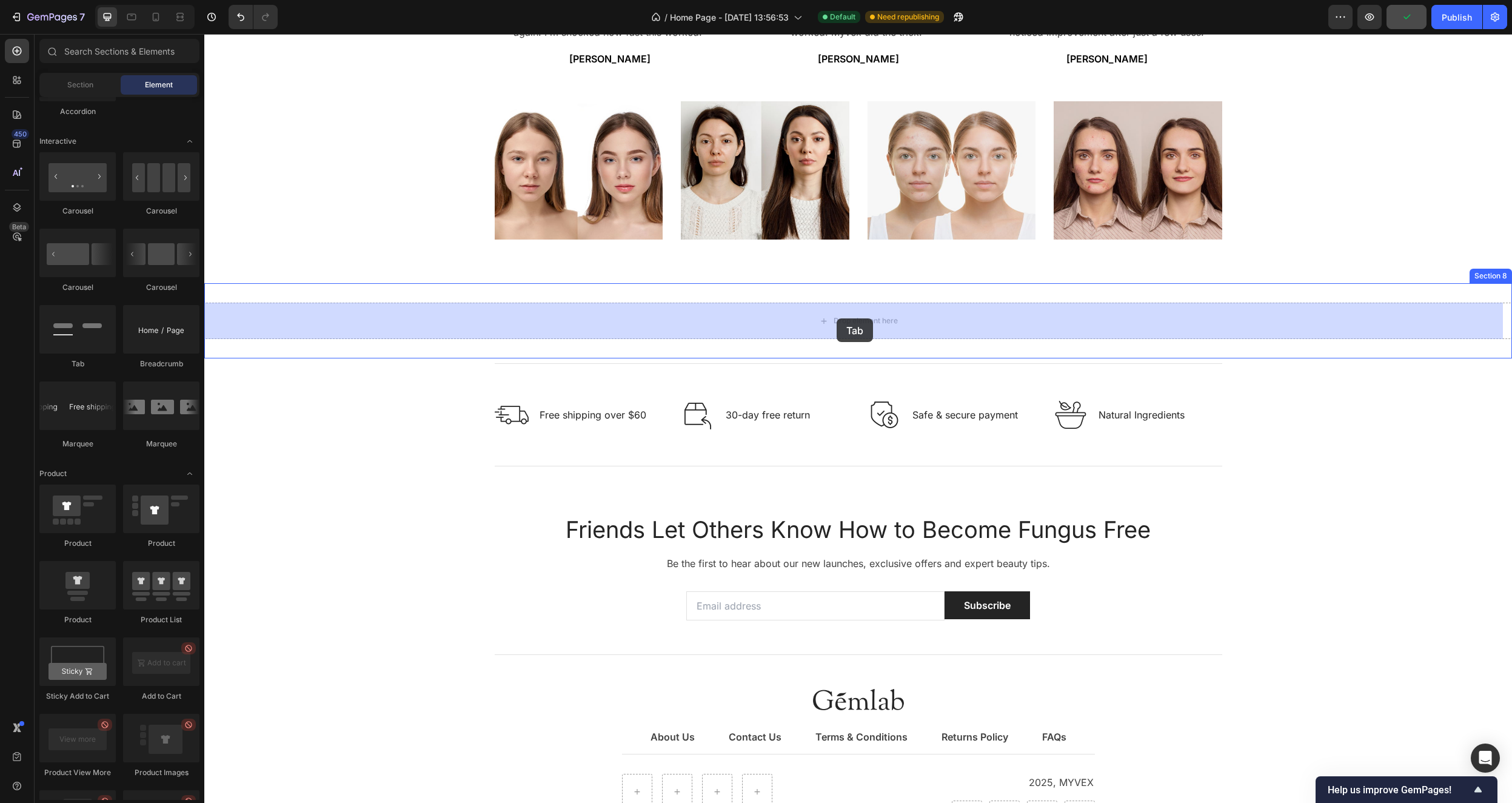
drag, startPoint x: 318, startPoint y: 362, endPoint x: 837, endPoint y: 318, distance: 520.9
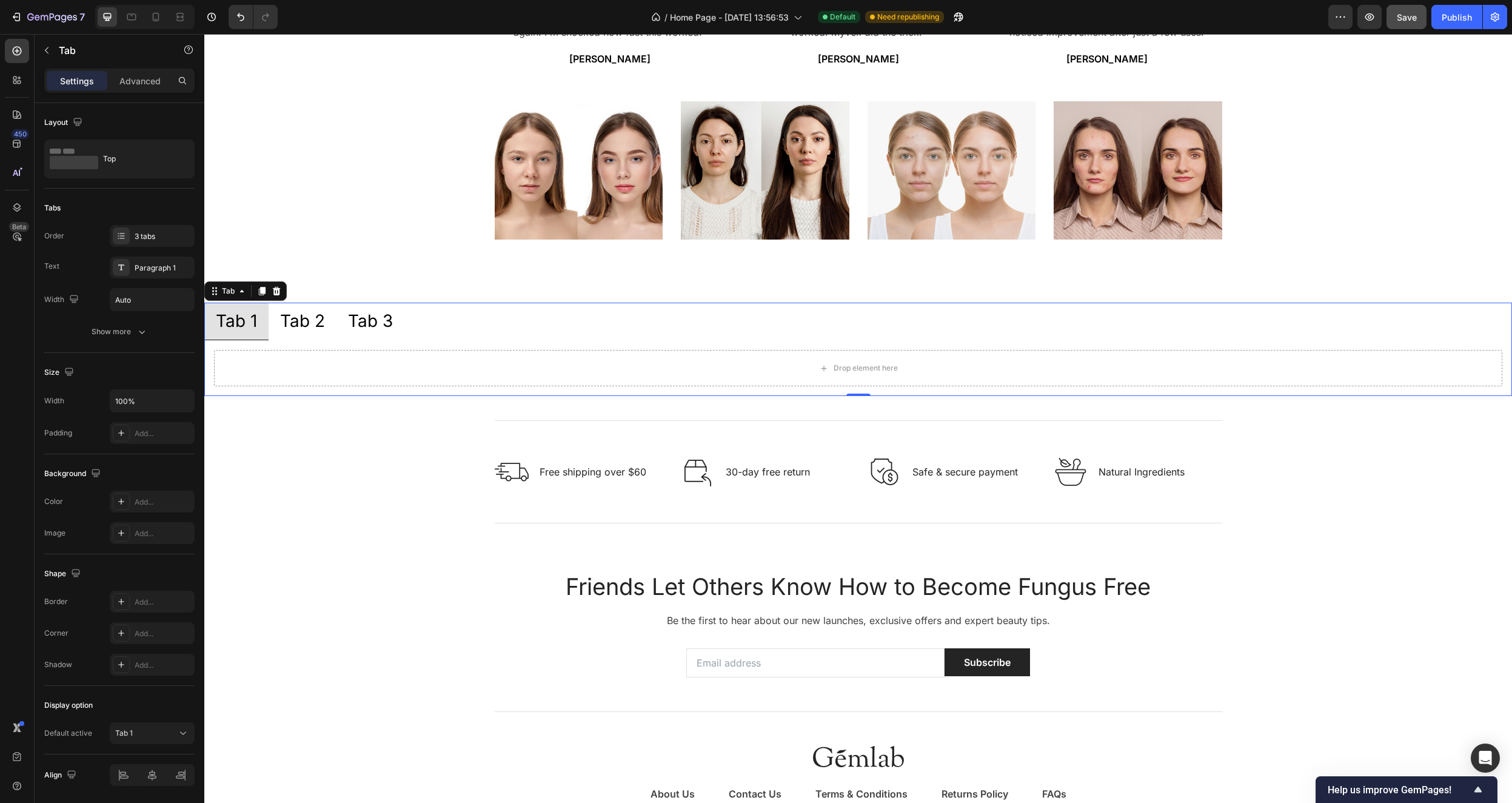
click at [275, 286] on icon at bounding box center [276, 290] width 10 height 10
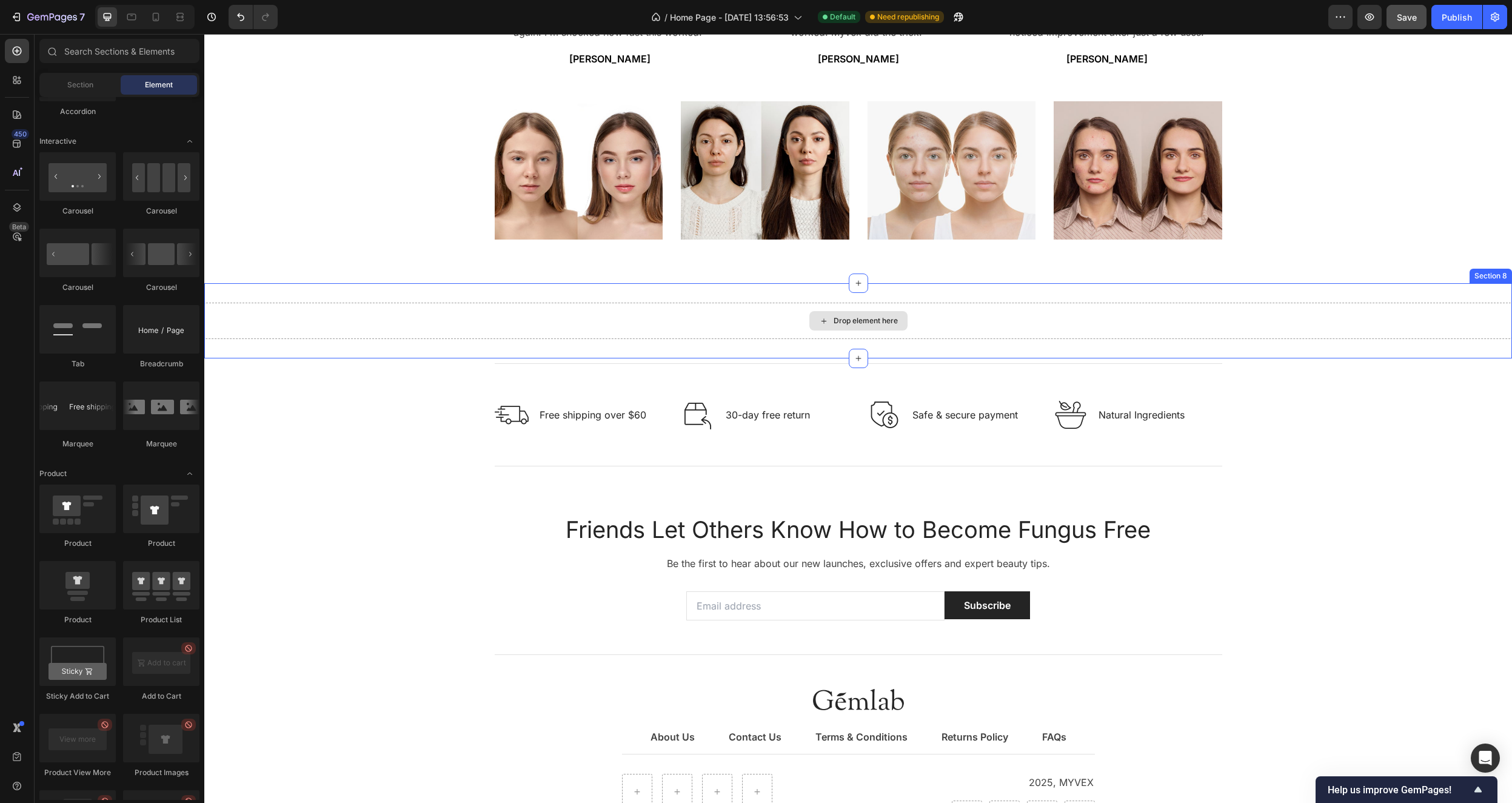
click at [1409, 332] on div "Drop element here" at bounding box center [858, 321] width 1308 height 37
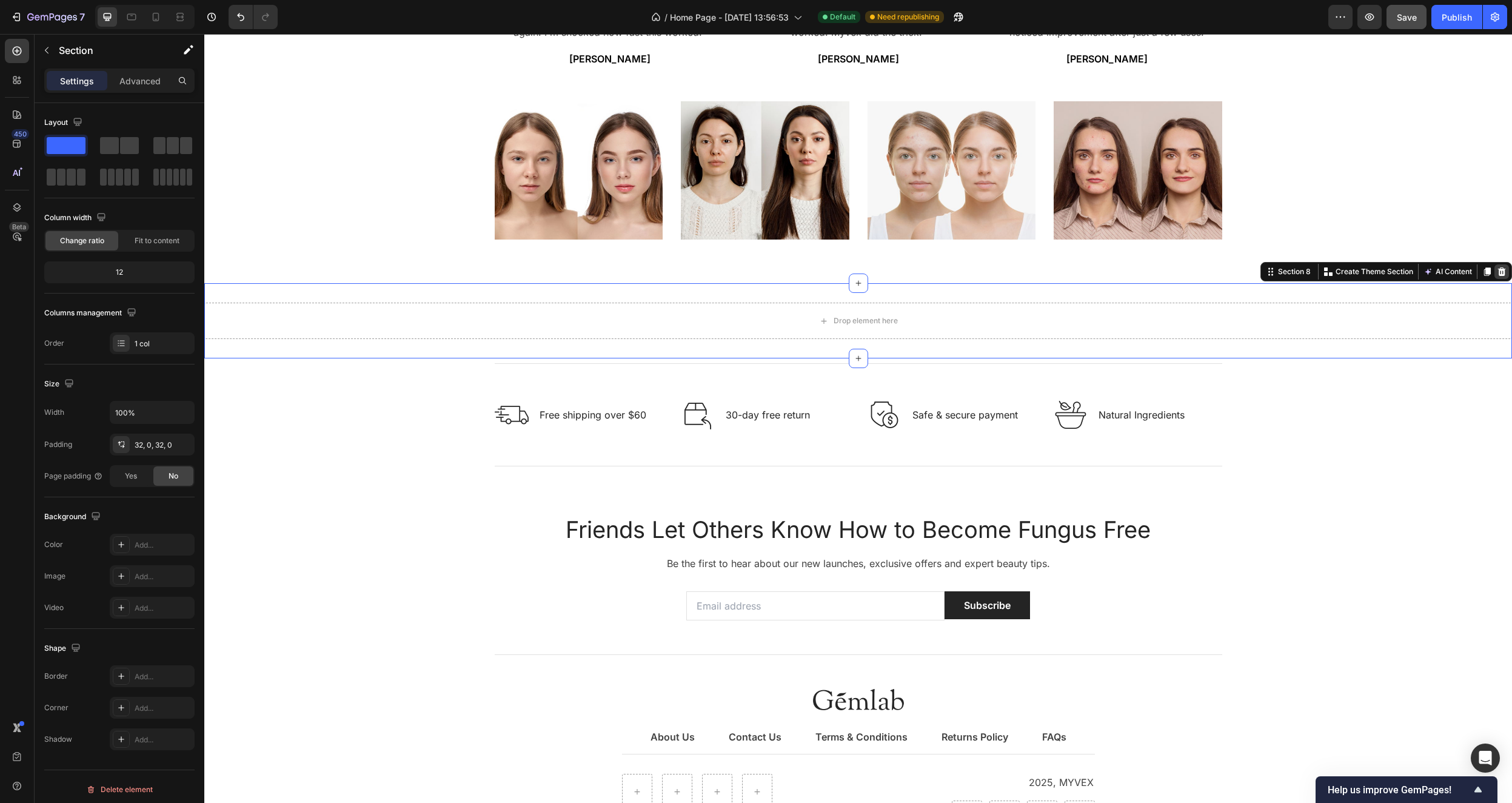
click at [1498, 274] on icon at bounding box center [1502, 272] width 8 height 9
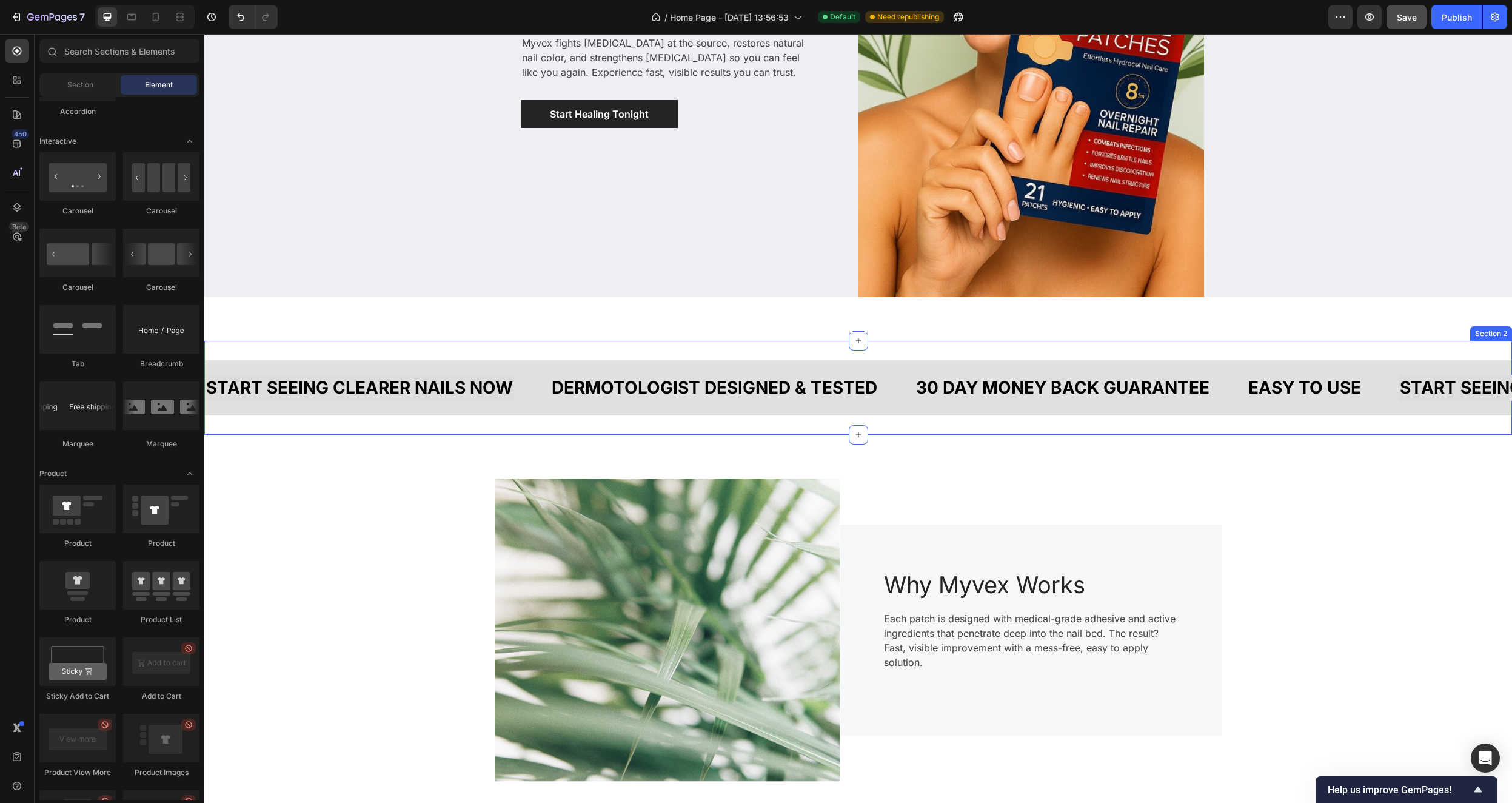
scroll to position [0, 0]
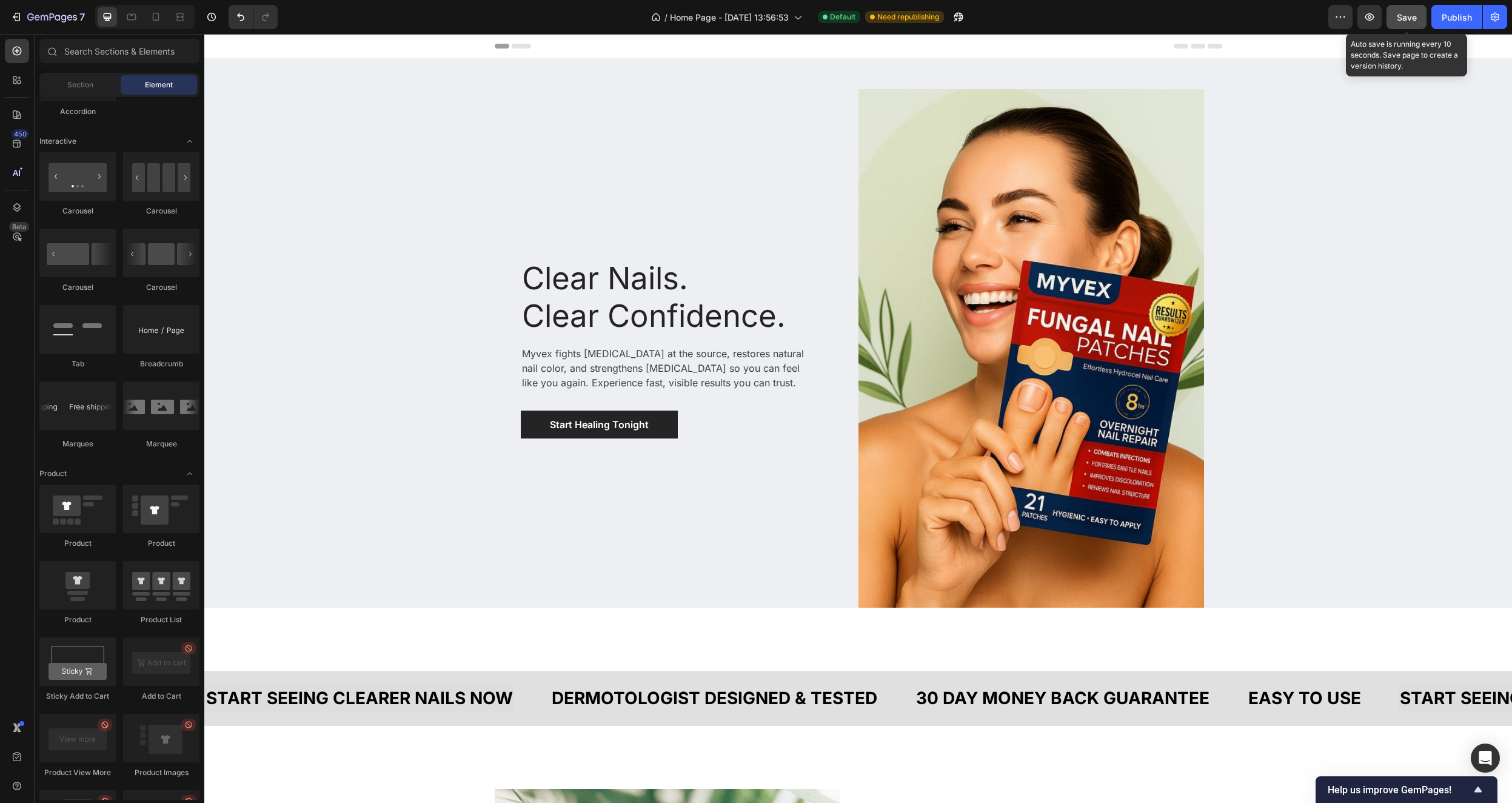
click at [1410, 19] on span "Save" at bounding box center [1407, 17] width 20 height 10
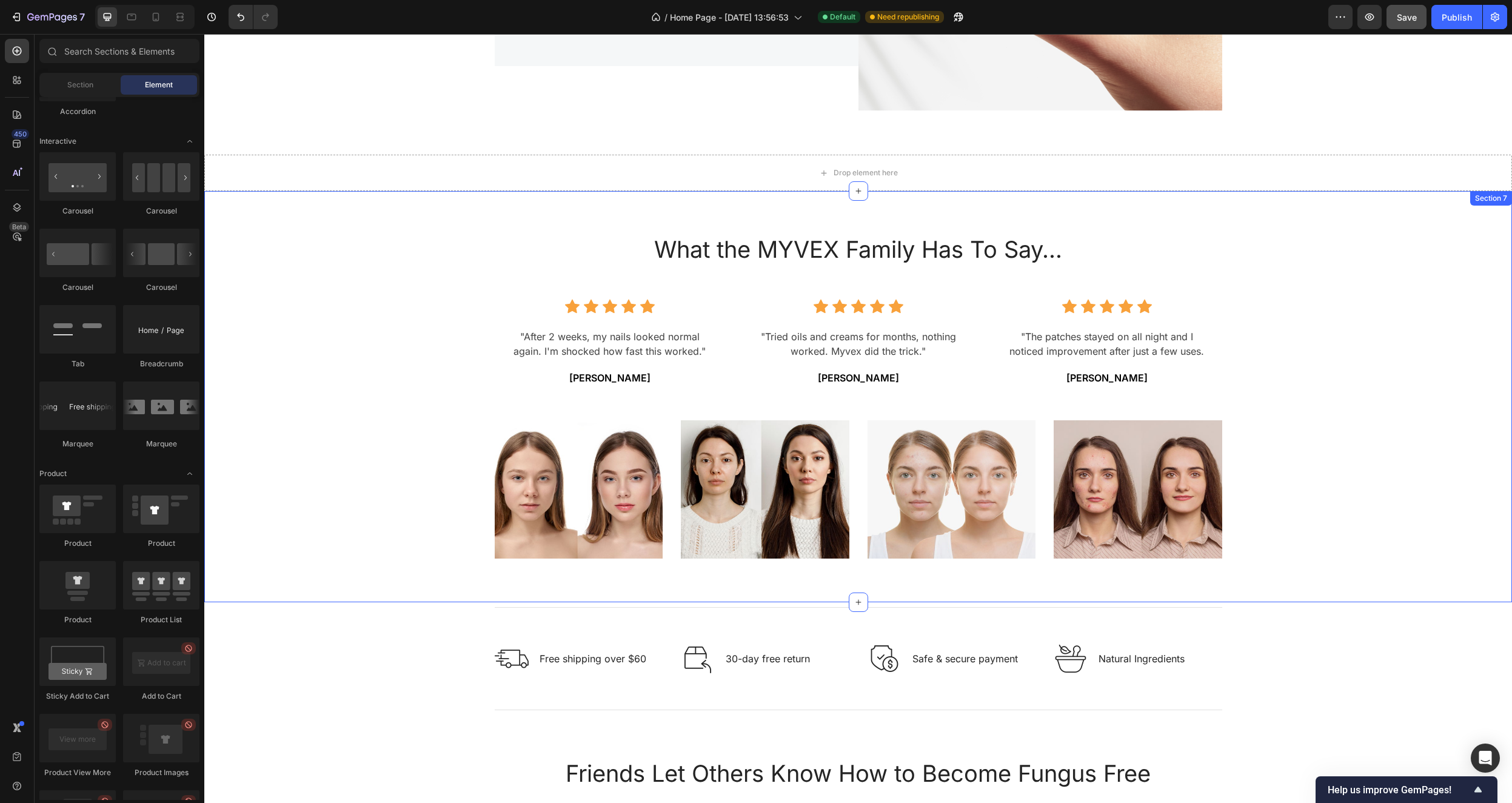
scroll to position [1195, 0]
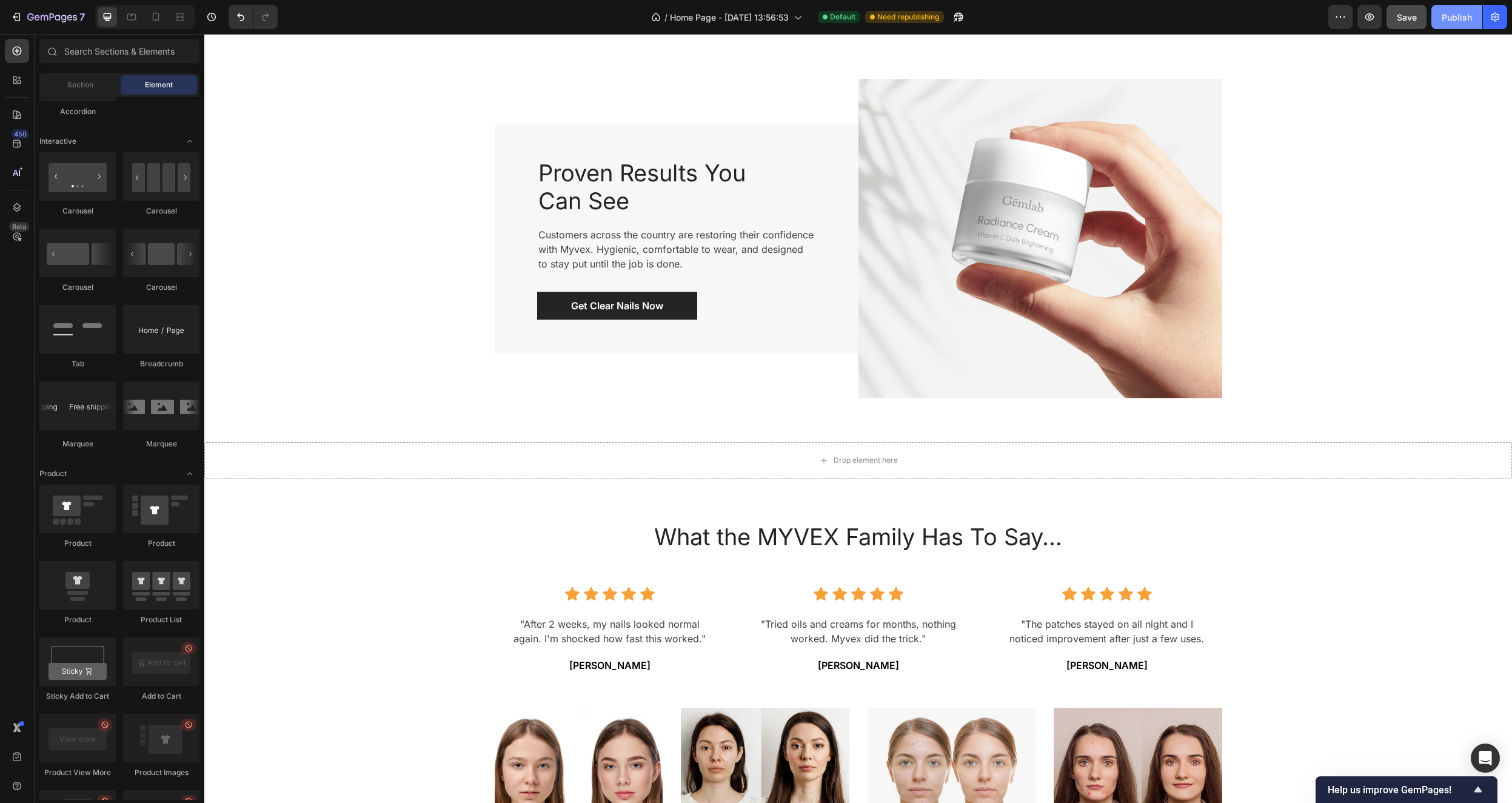
click at [1457, 19] on div "Publish" at bounding box center [1457, 17] width 31 height 13
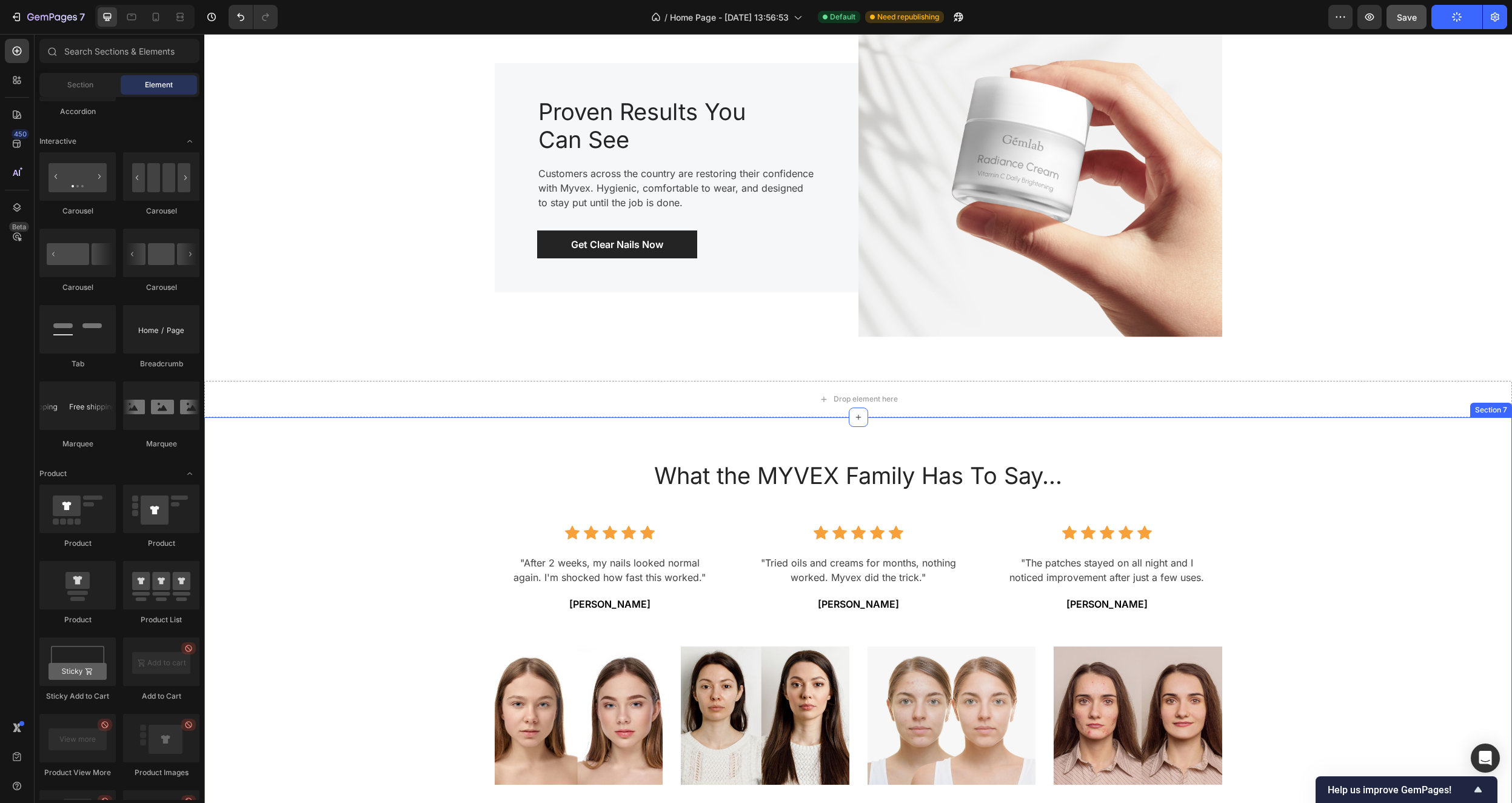
scroll to position [1551, 0]
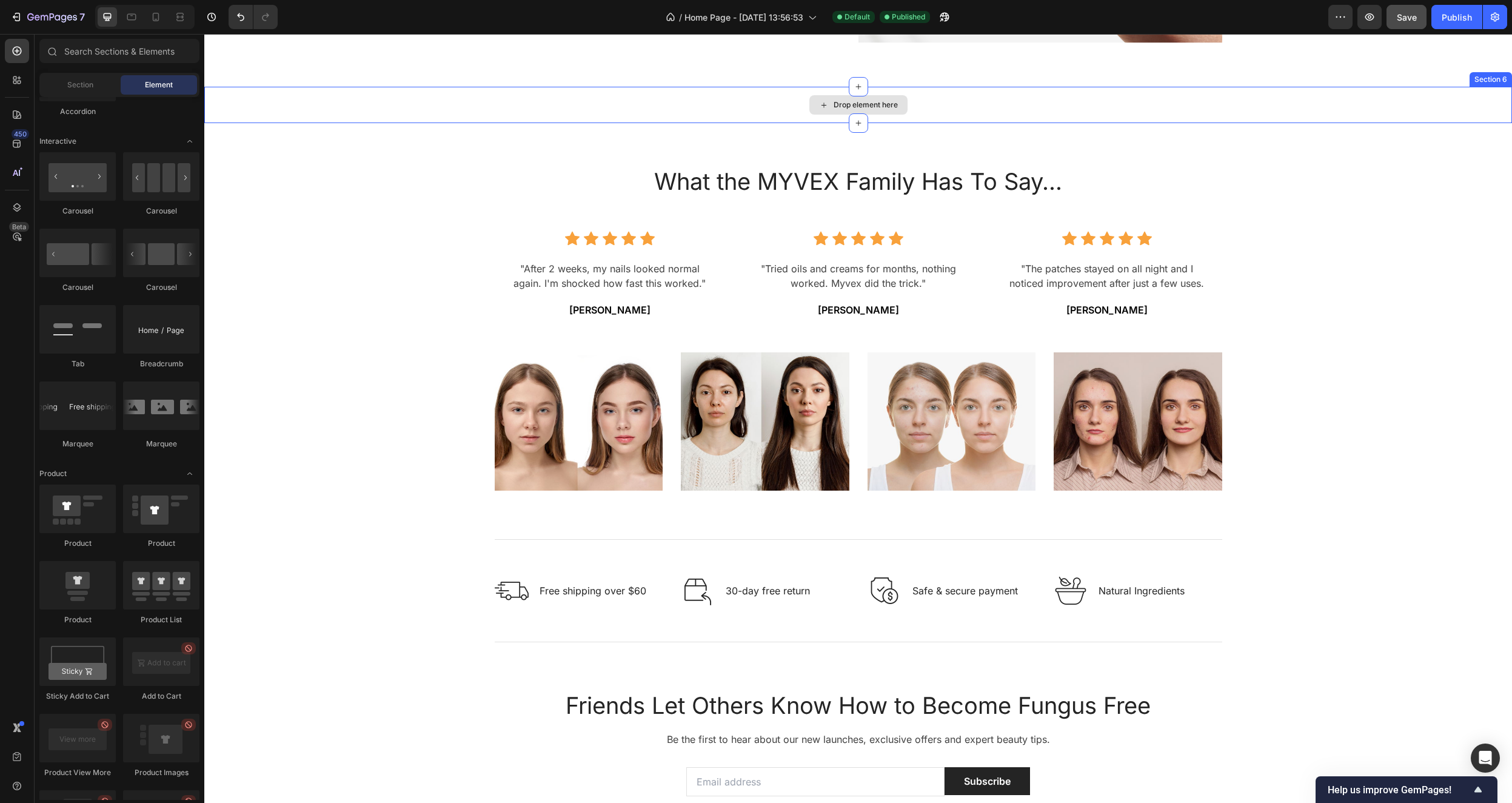
click at [883, 95] on div "Drop element here" at bounding box center [858, 105] width 98 height 19
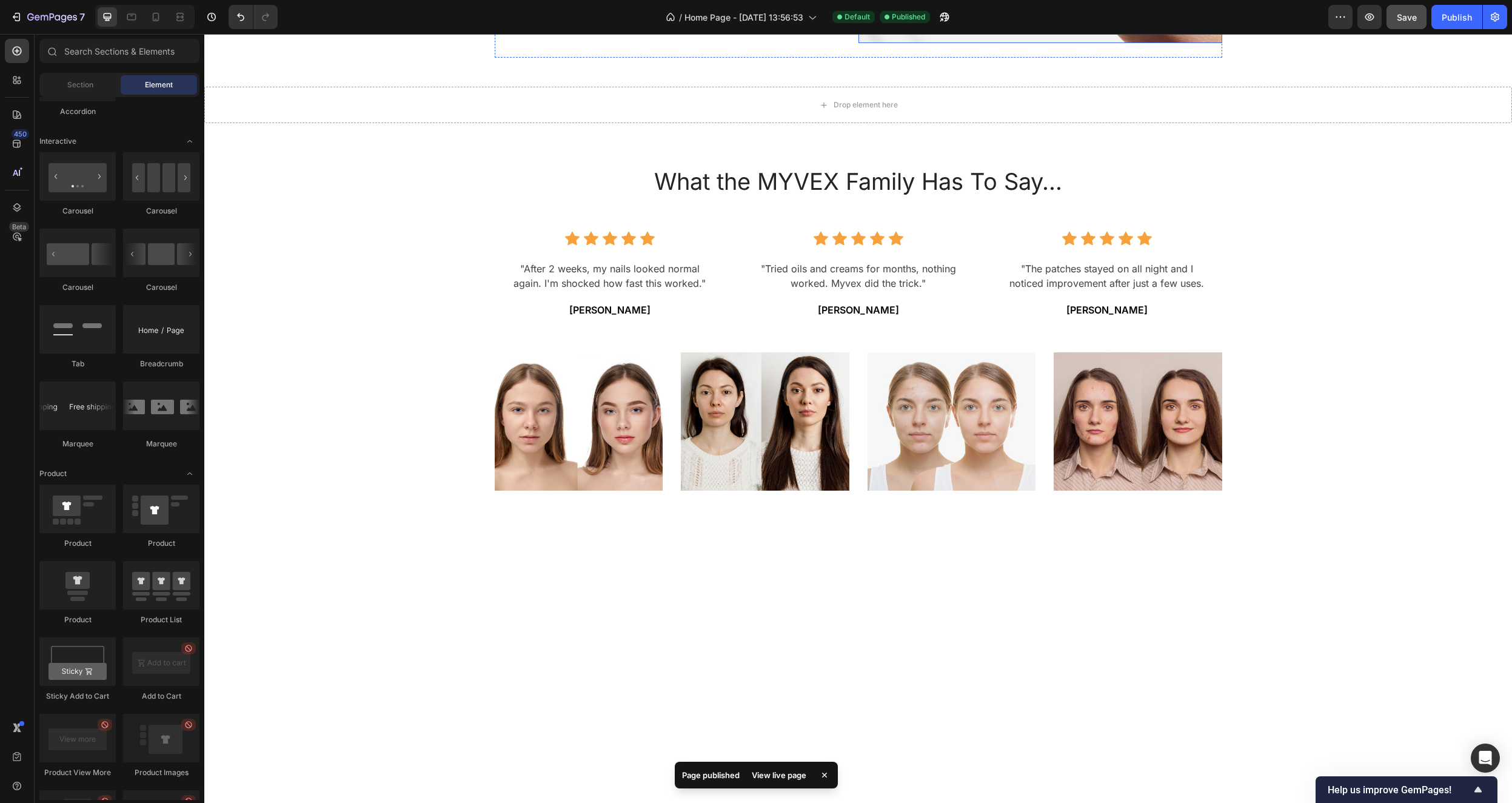
scroll to position [1151, 0]
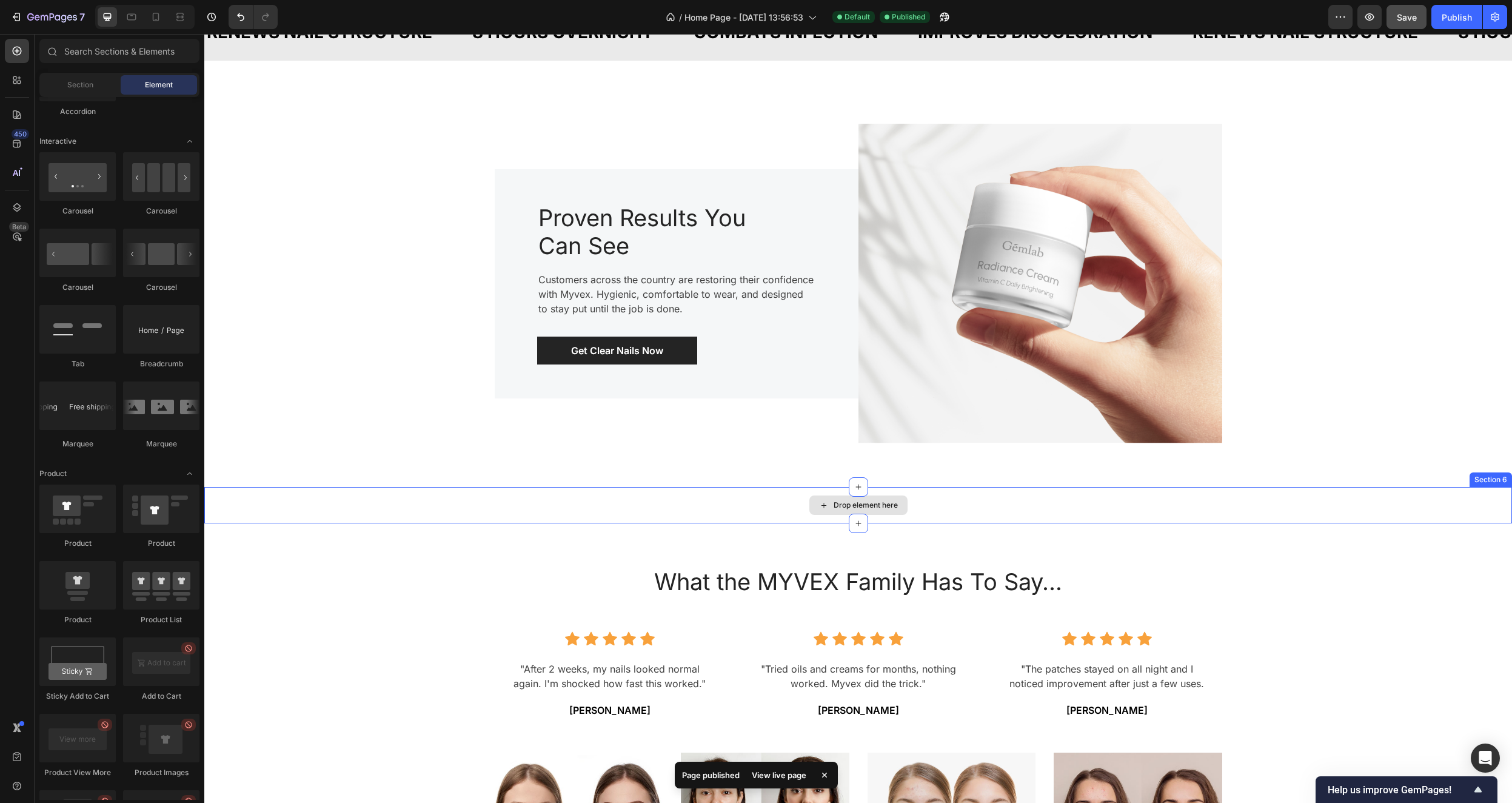
click at [1414, 510] on div "Drop element here" at bounding box center [858, 505] width 1308 height 37
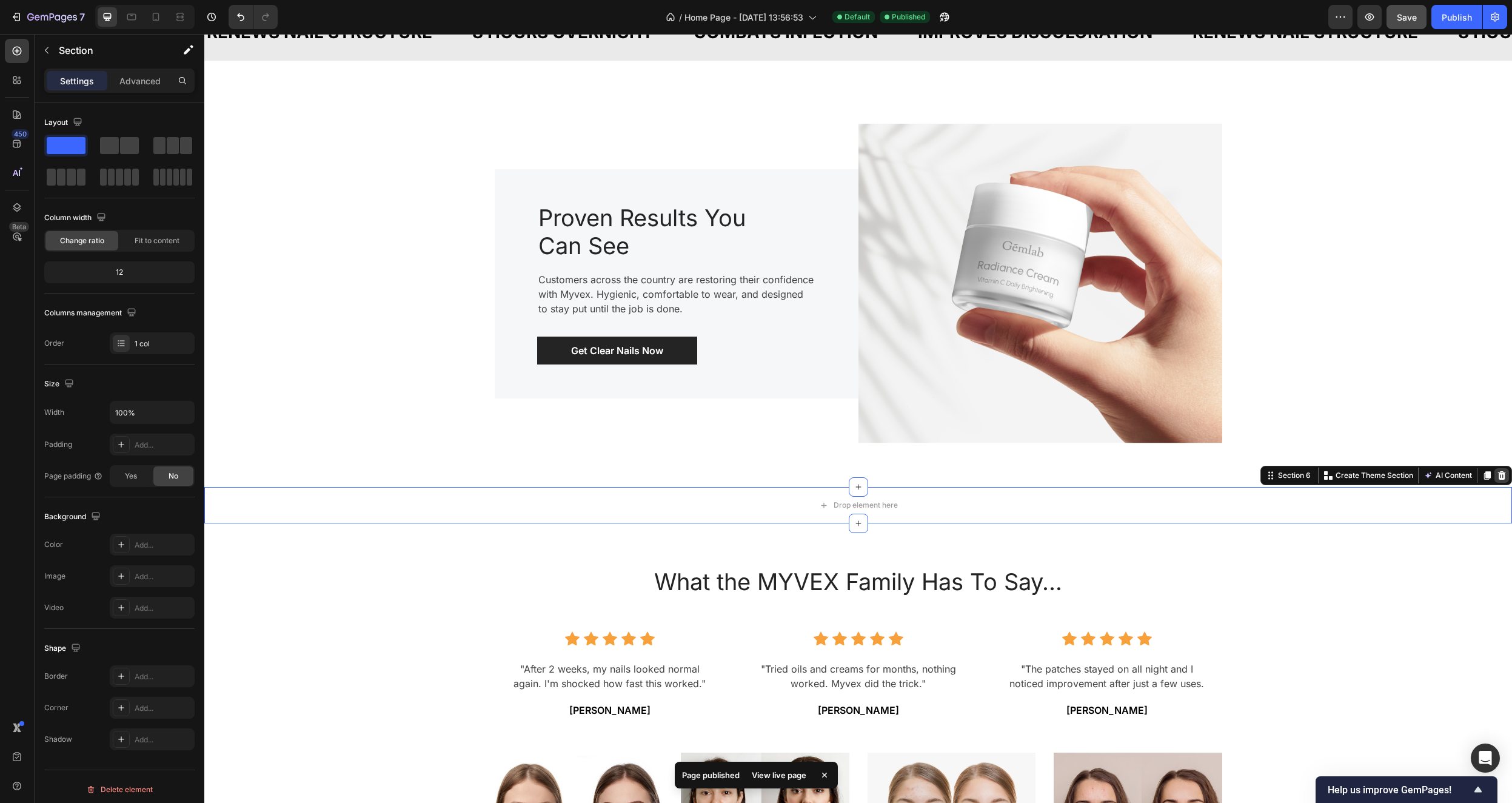
click at [1498, 474] on icon at bounding box center [1502, 475] width 8 height 9
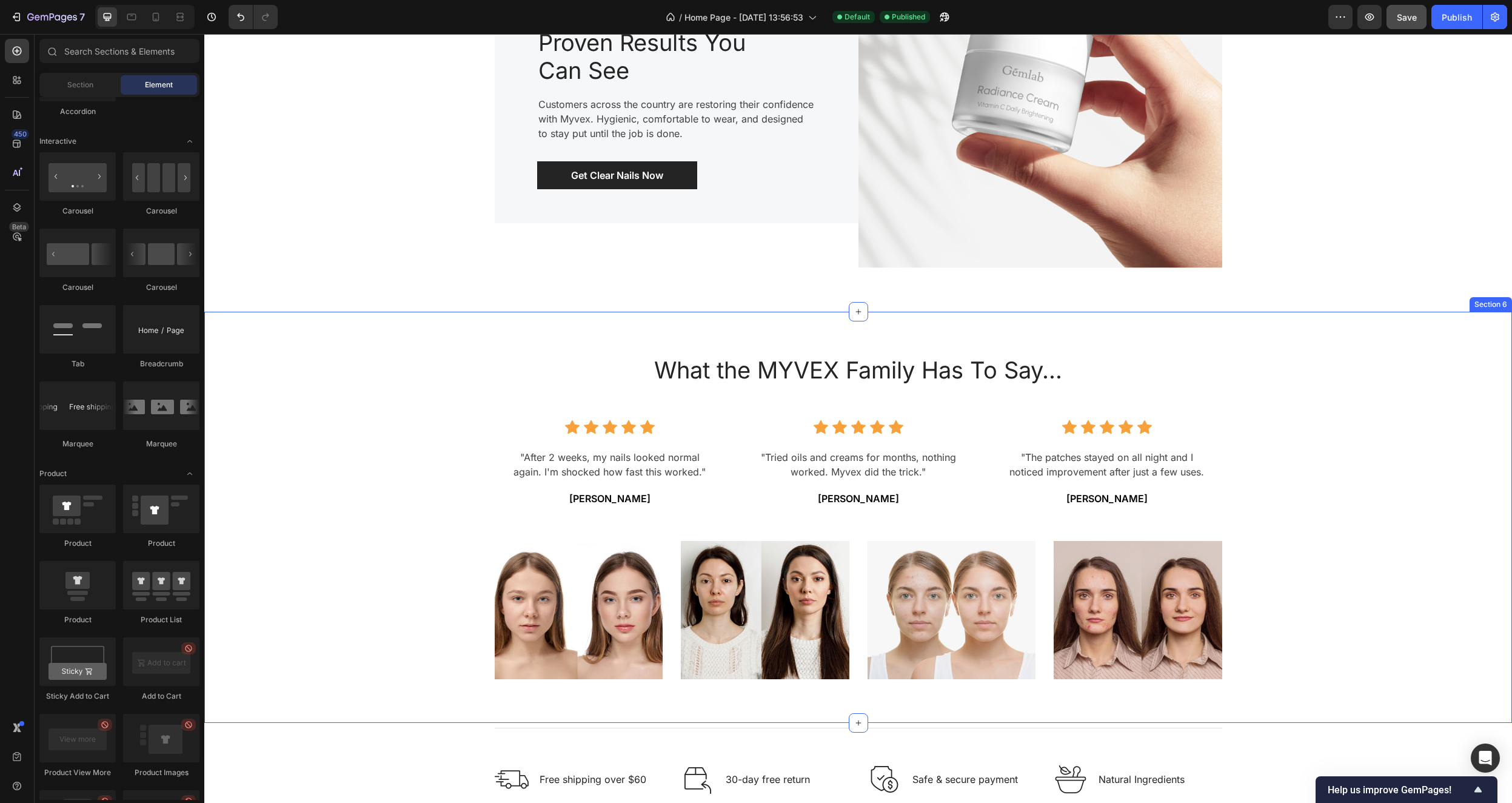
scroll to position [1415, 0]
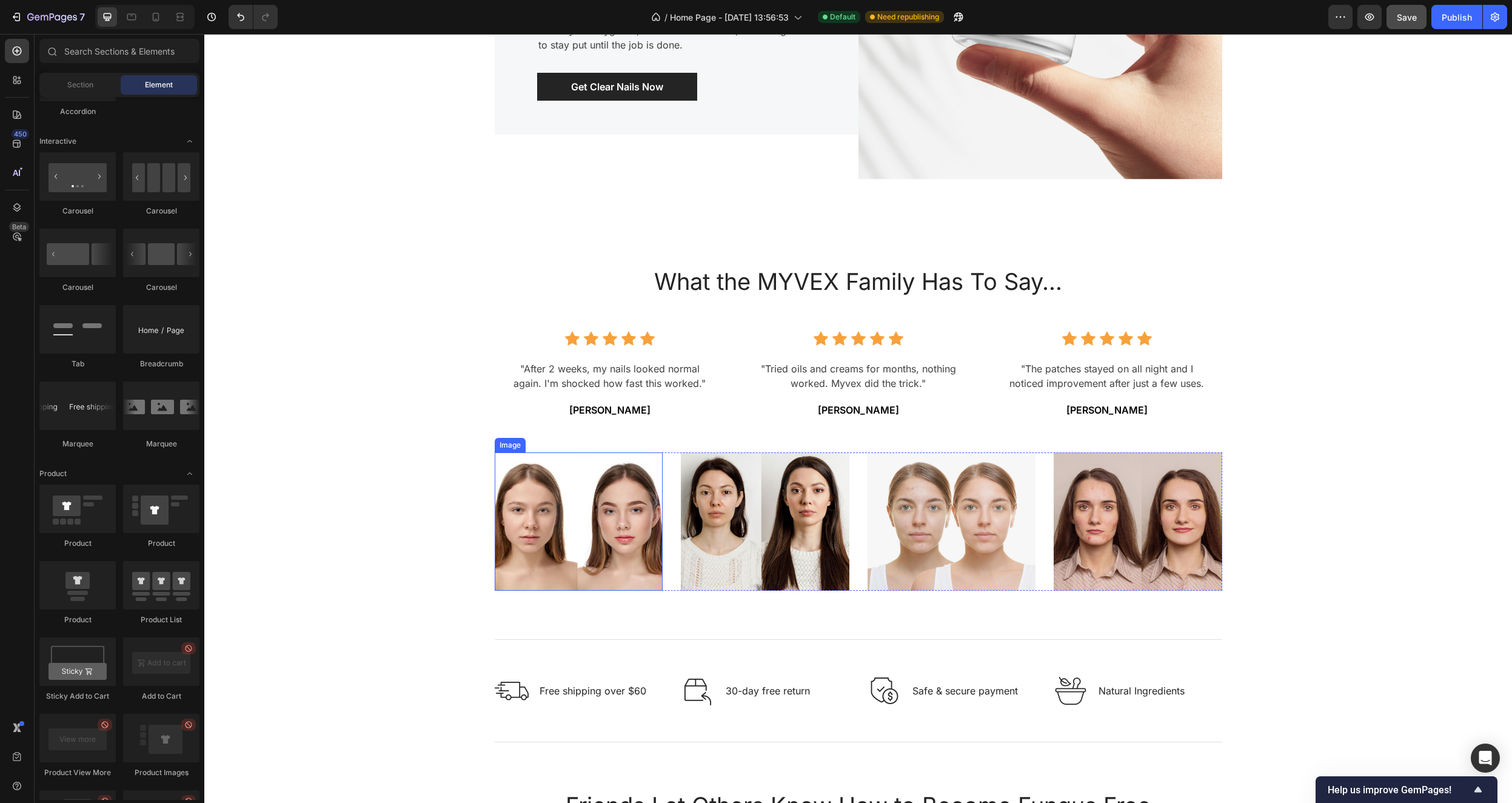
click at [577, 516] on img at bounding box center [579, 522] width 169 height 138
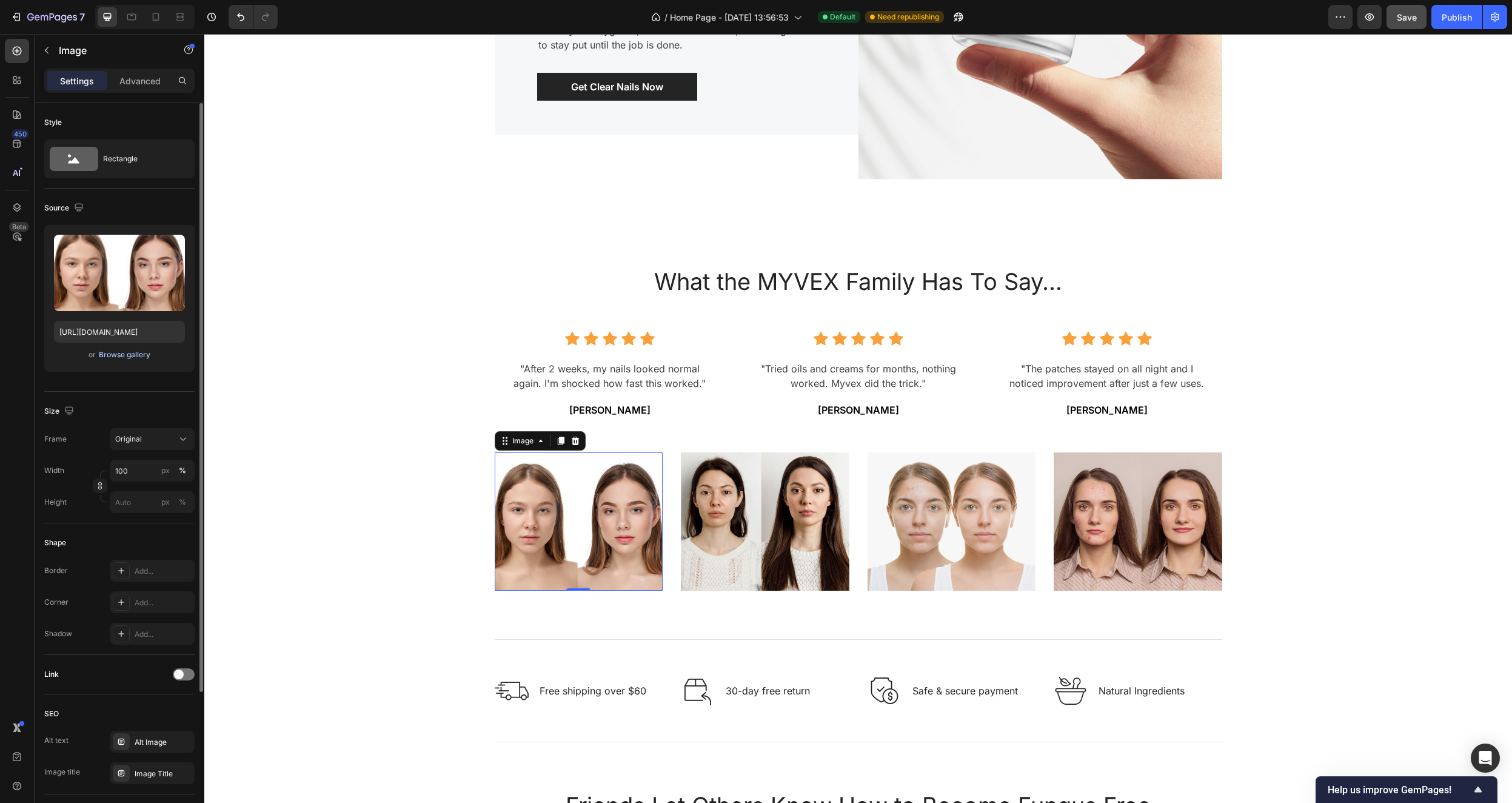
click at [126, 351] on div "Browse gallery" at bounding box center [124, 355] width 52 height 10
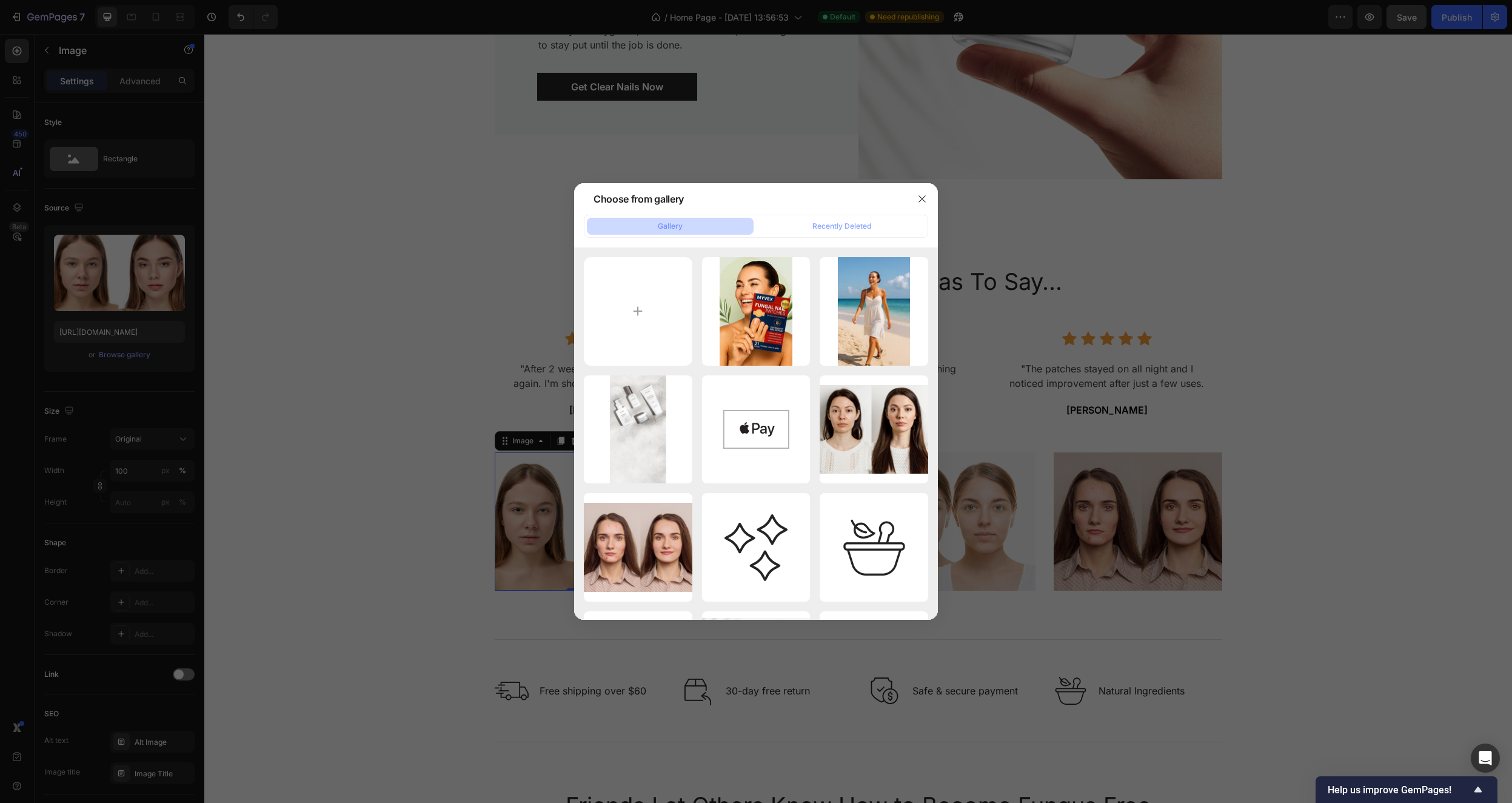
click at [683, 226] on button "Gallery" at bounding box center [670, 225] width 167 height 17
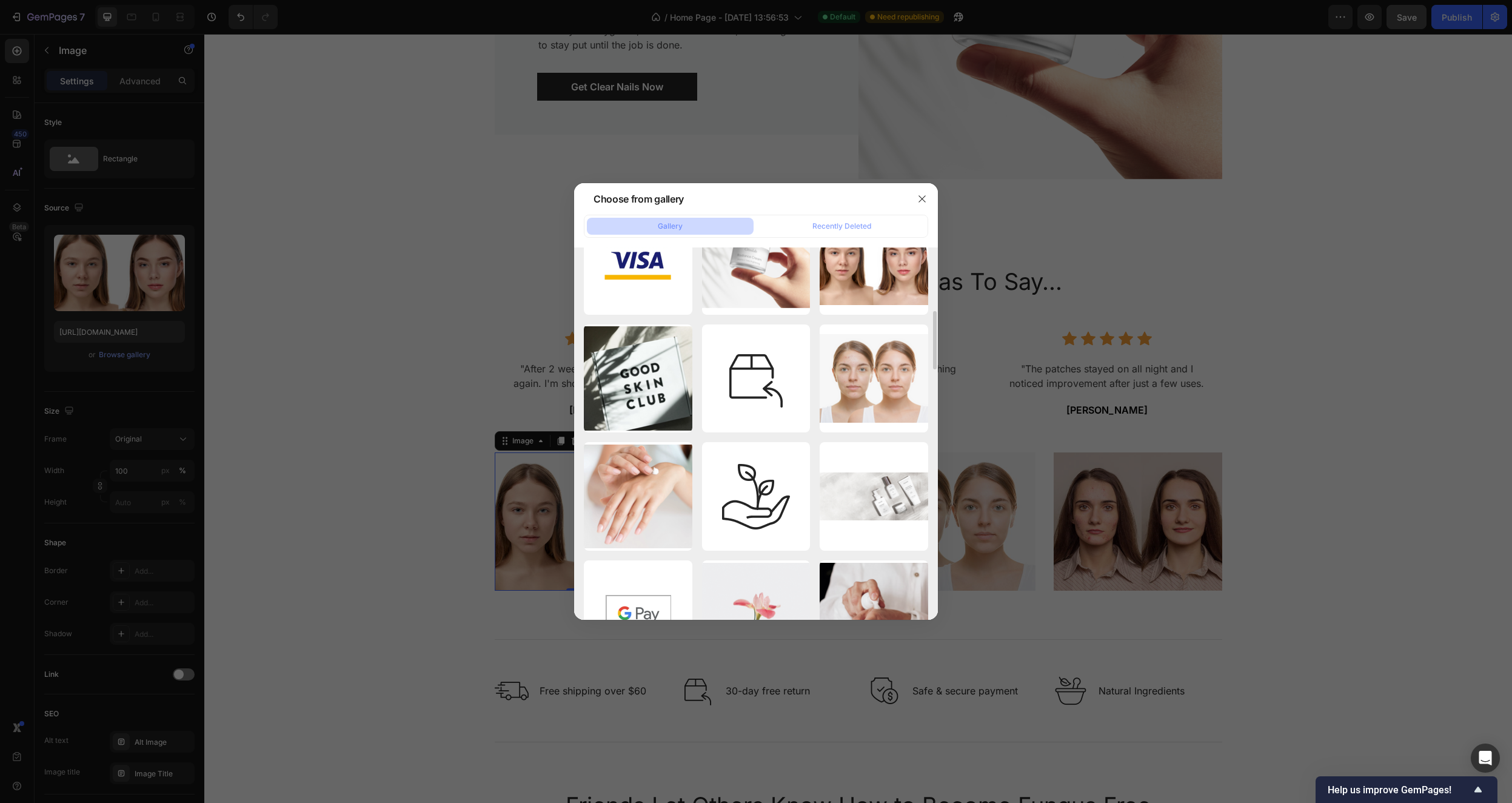
scroll to position [0, 0]
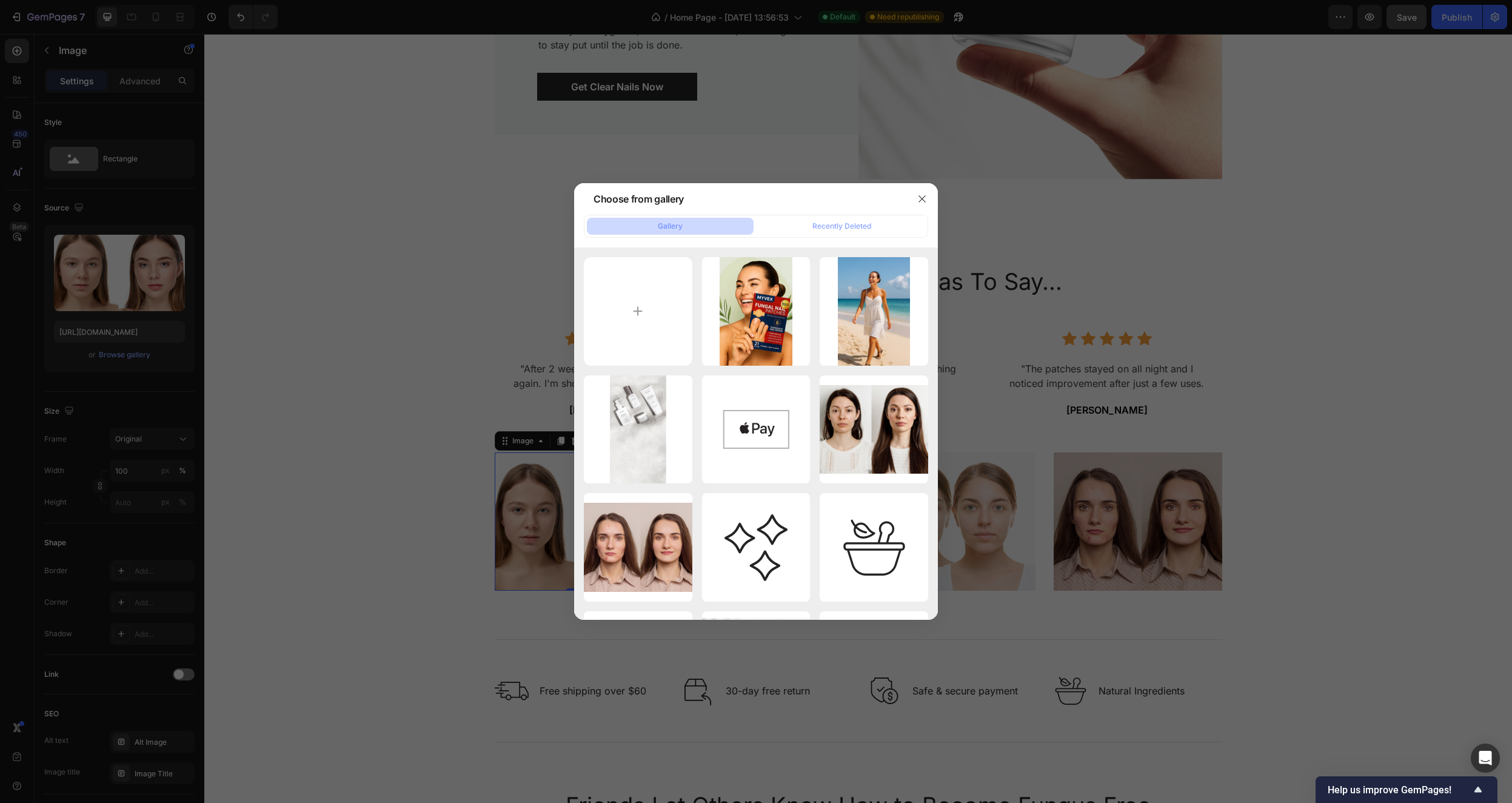
drag, startPoint x: 829, startPoint y: 218, endPoint x: 670, endPoint y: 232, distance: 159.6
click at [702, 215] on div "Gallery Recently Deleted" at bounding box center [756, 226] width 344 height 23
click at [620, 304] on input "file" at bounding box center [638, 311] width 108 height 108
type input "C:\fakepath\71cWB87L-bL.jpg"
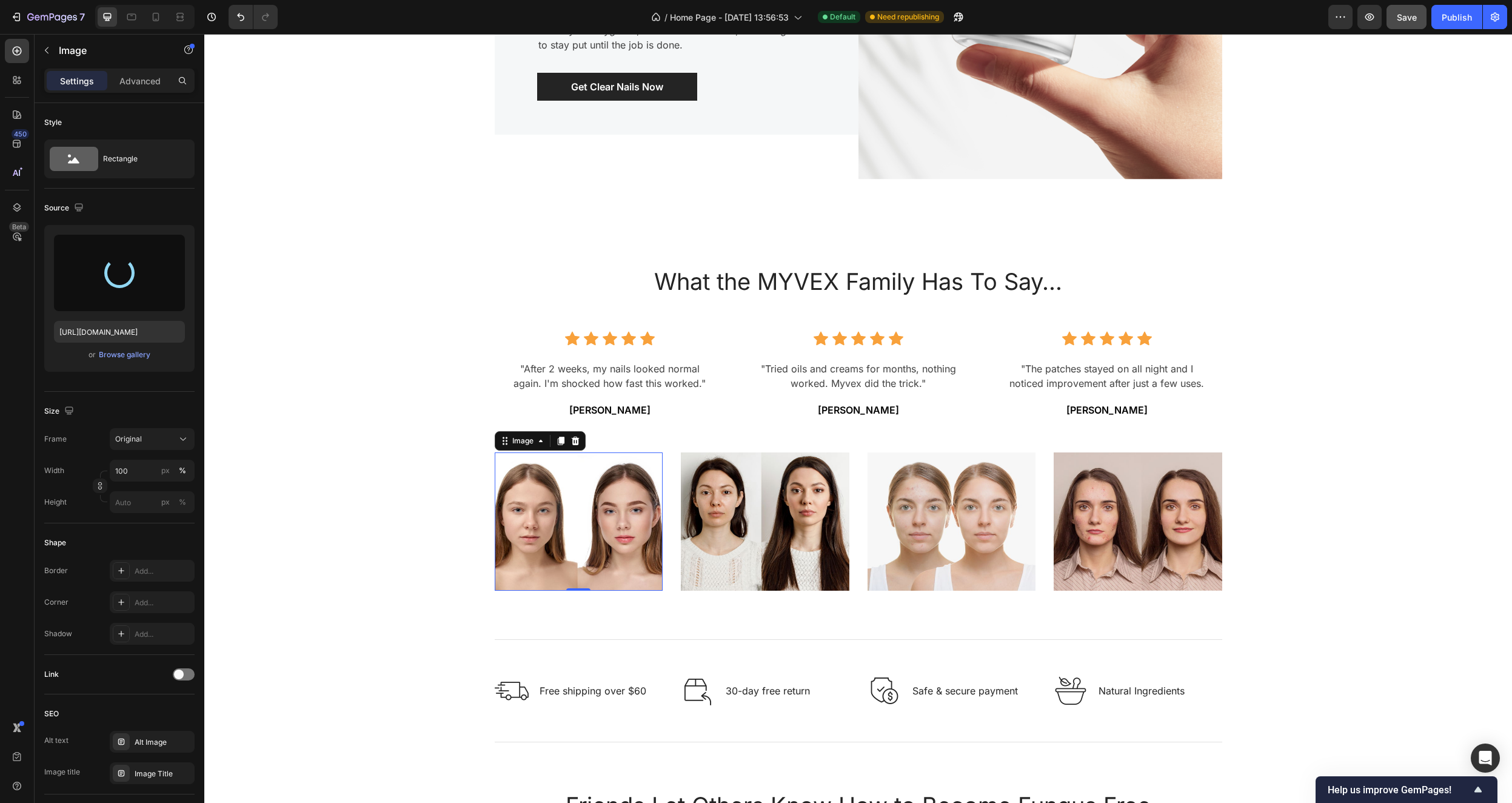
type input "https://cdn.shopify.com/s/files/1/0682/8107/3734/files/gempages_585322165201535…"
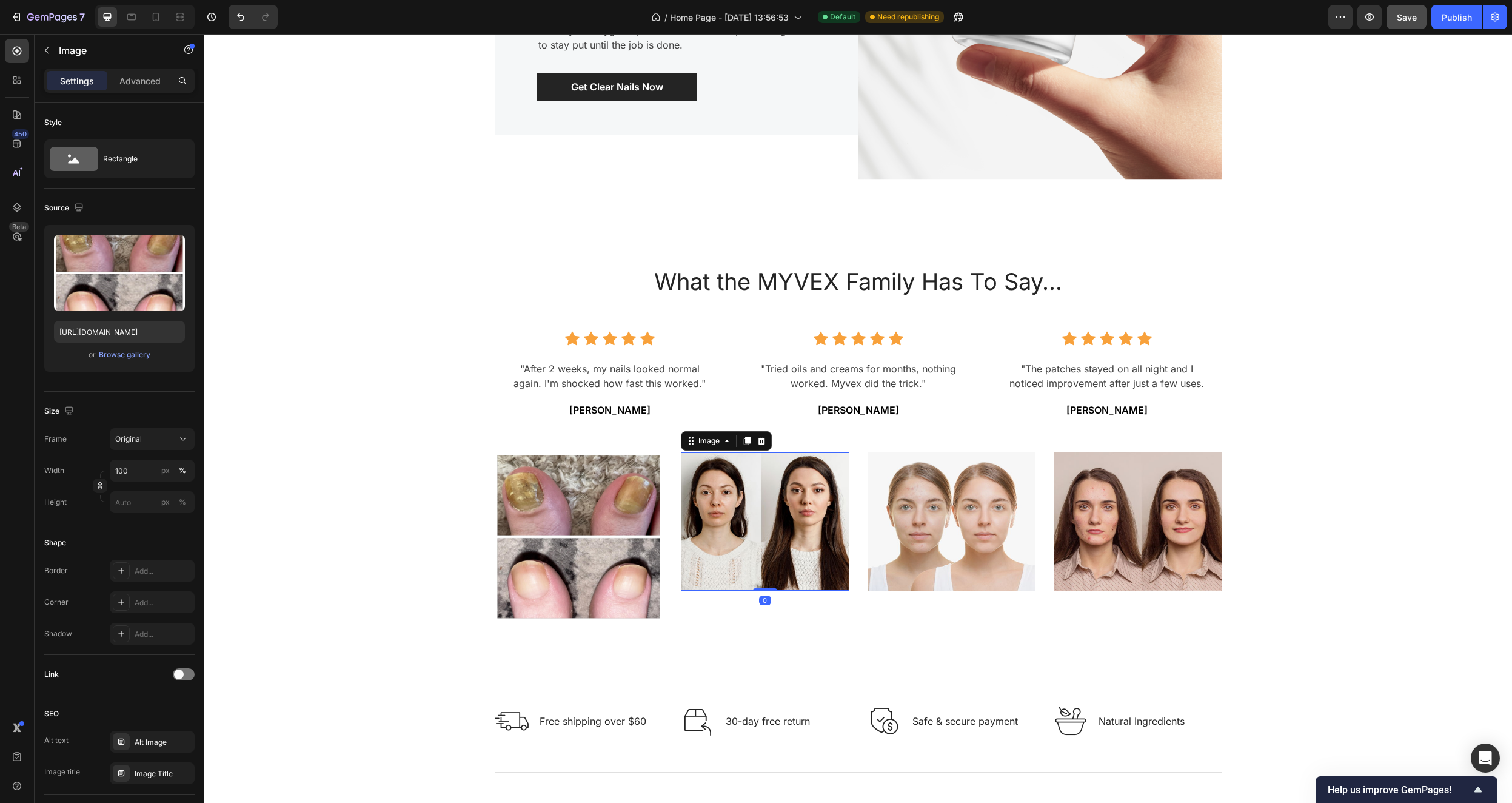
click at [744, 513] on img at bounding box center [765, 522] width 169 height 138
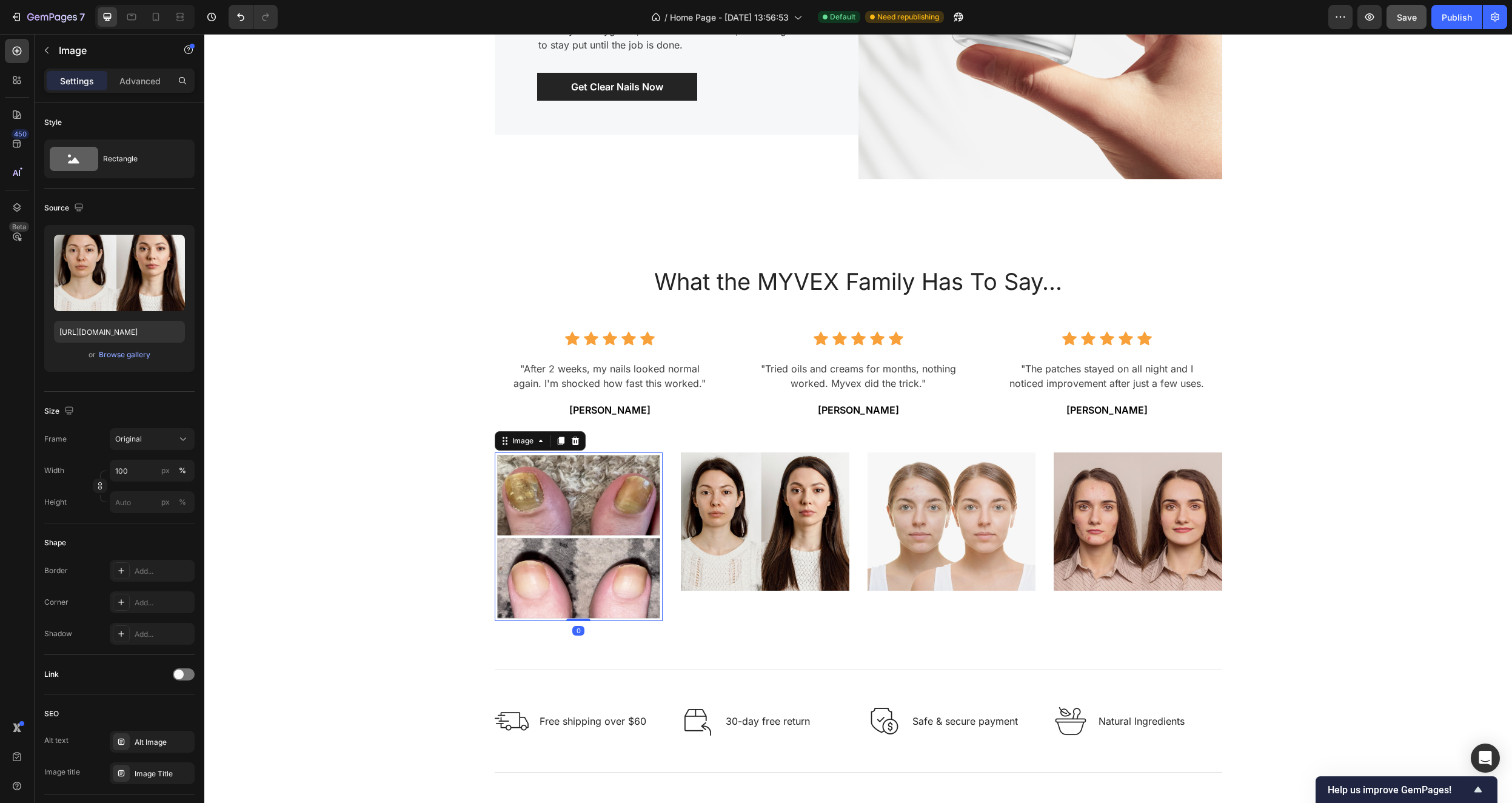
click at [539, 517] on img at bounding box center [579, 536] width 169 height 169
click at [1353, 473] on div "What the MYVEX Family Has To Say... Heading Icon Icon Icon Icon Icon Icon List …" at bounding box center [858, 444] width 1290 height 383
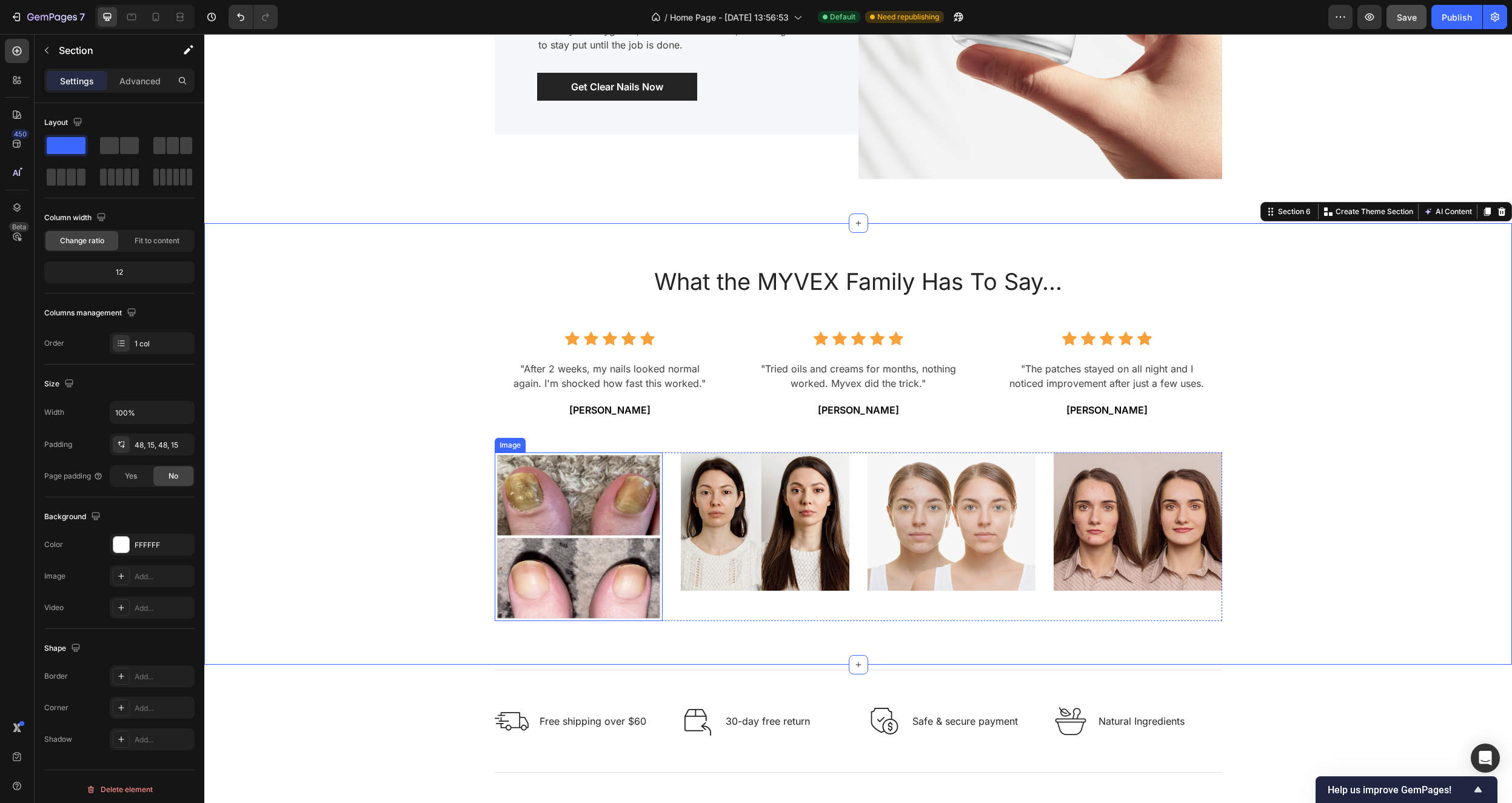
click at [614, 529] on img at bounding box center [579, 536] width 169 height 169
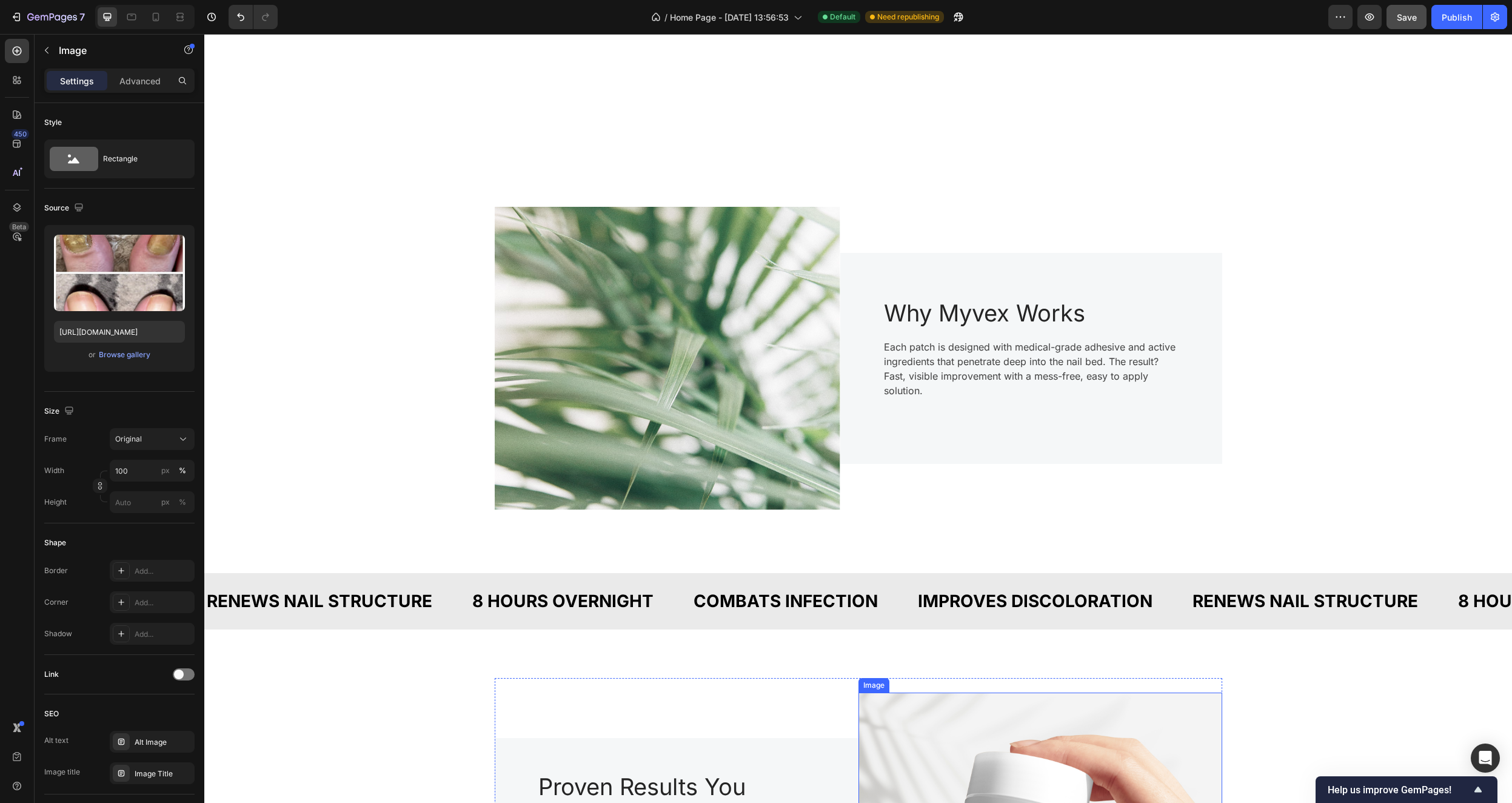
scroll to position [376, 0]
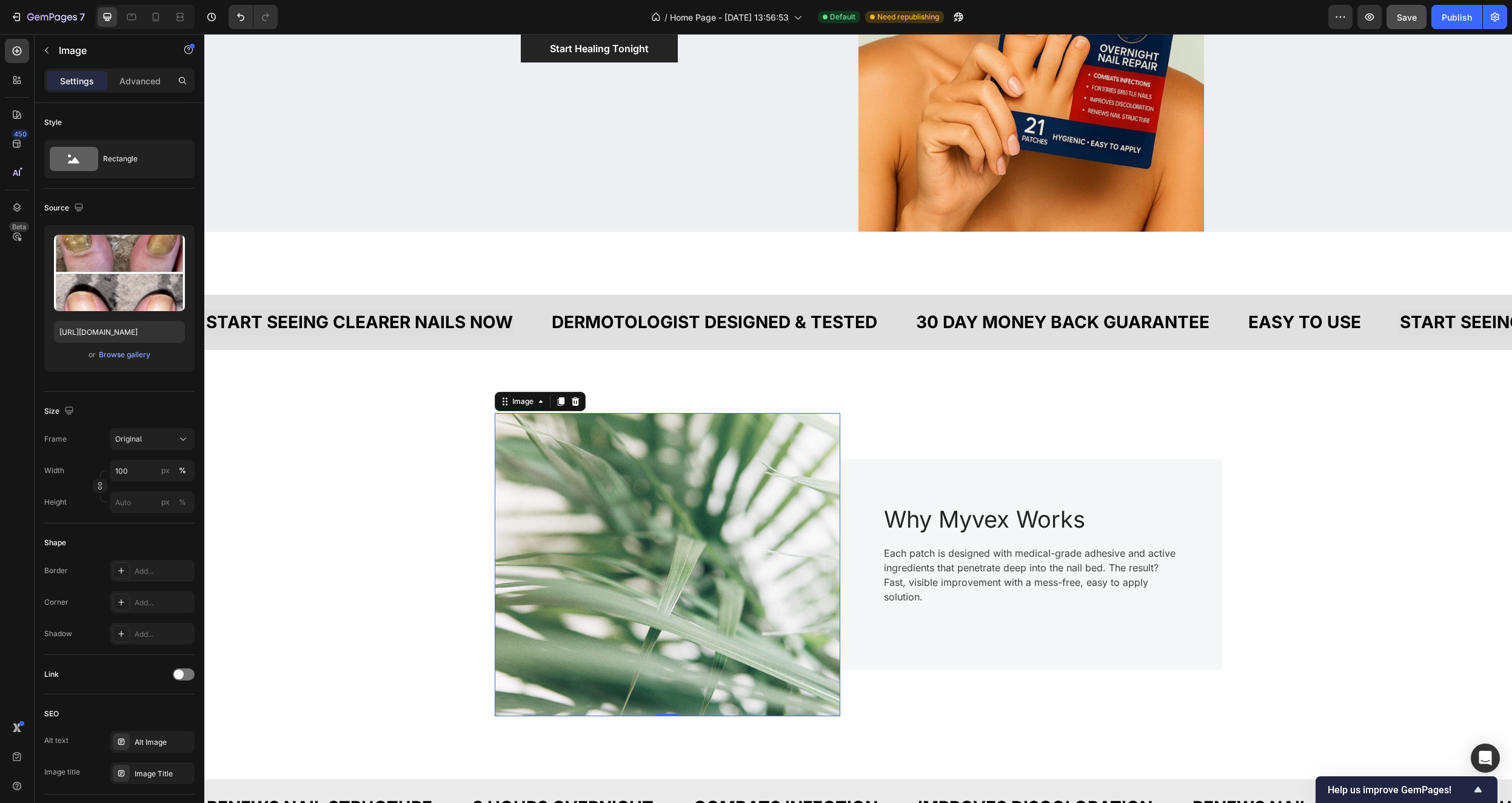
click at [699, 511] on img at bounding box center [667, 564] width 345 height 303
